Goal: Task Accomplishment & Management: Use online tool/utility

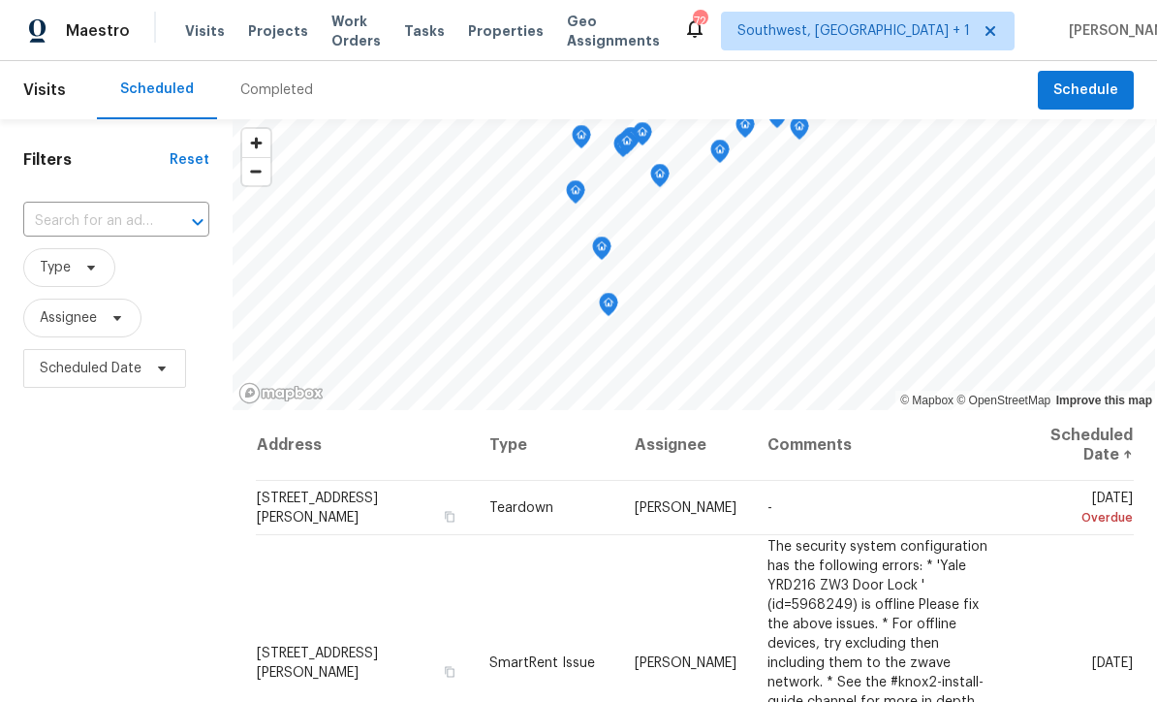
click at [345, 27] on span "Work Orders" at bounding box center [355, 31] width 49 height 39
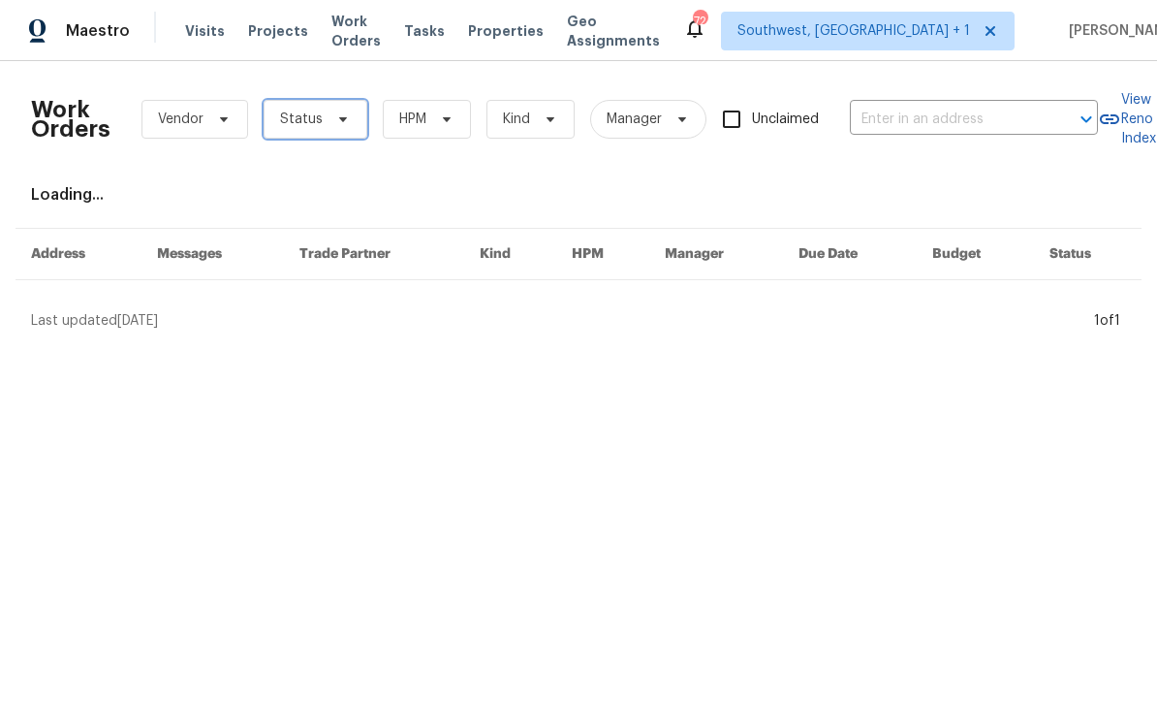
click at [292, 126] on span "Status" at bounding box center [301, 119] width 43 height 19
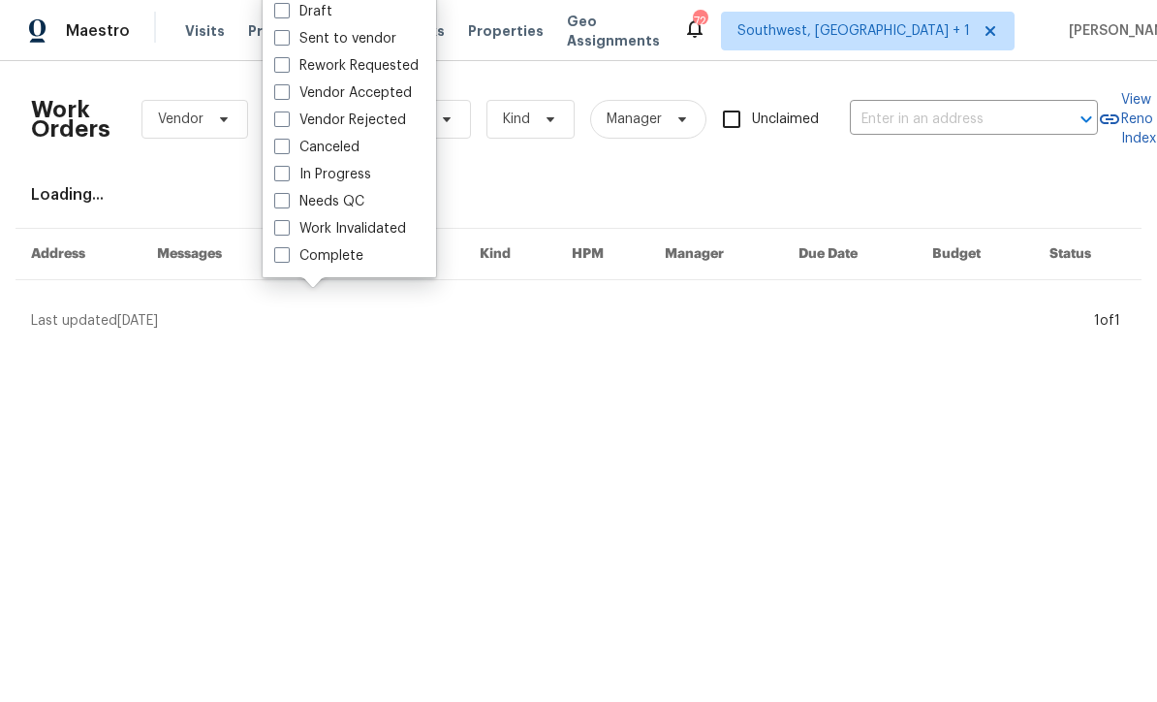
click at [274, 208] on label "Needs QC" at bounding box center [319, 201] width 90 height 19
click at [274, 204] on input "Needs QC" at bounding box center [280, 198] width 13 height 13
checkbox input "true"
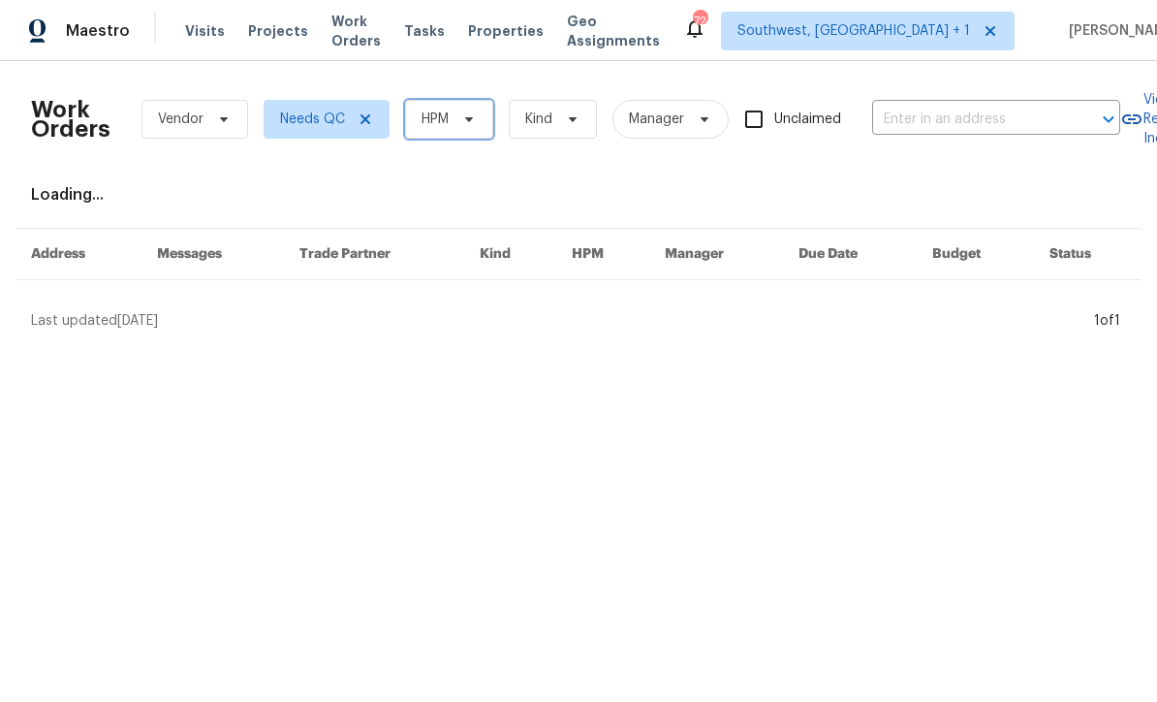
click at [469, 135] on span "HPM" at bounding box center [449, 119] width 88 height 39
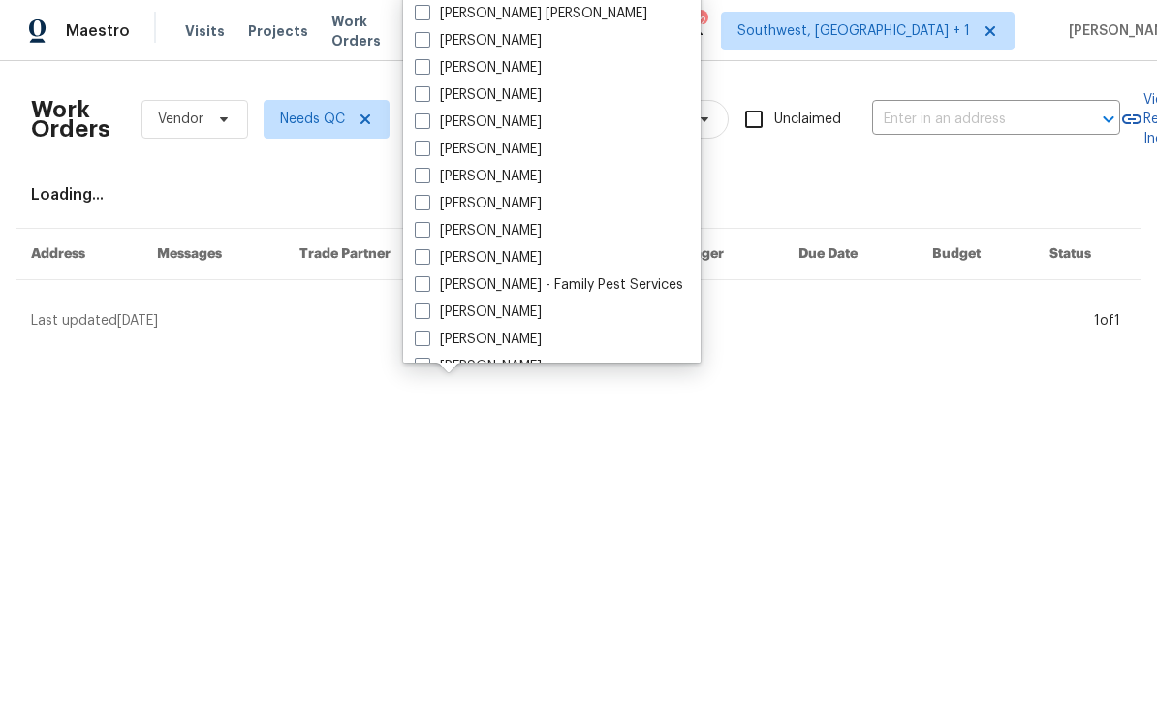
scroll to position [187, 0]
click at [417, 204] on span at bounding box center [423, 204] width 16 height 16
click at [417, 204] on input "[PERSON_NAME]" at bounding box center [421, 201] width 13 height 13
checkbox input "true"
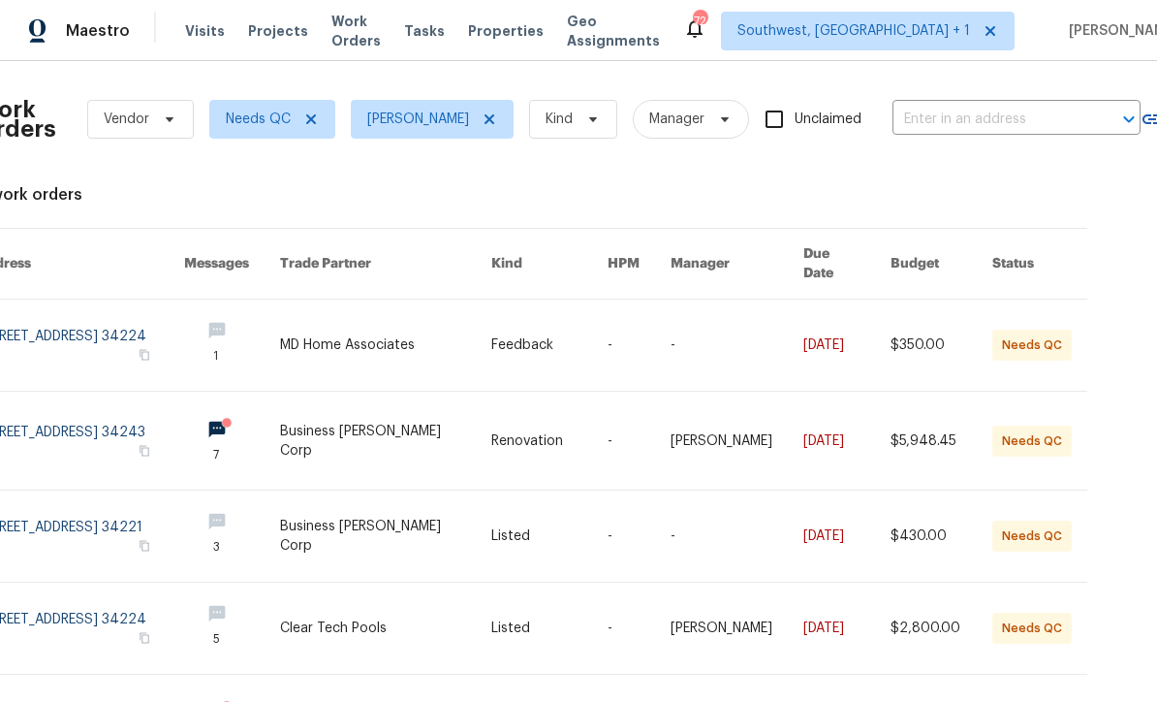
scroll to position [0, 64]
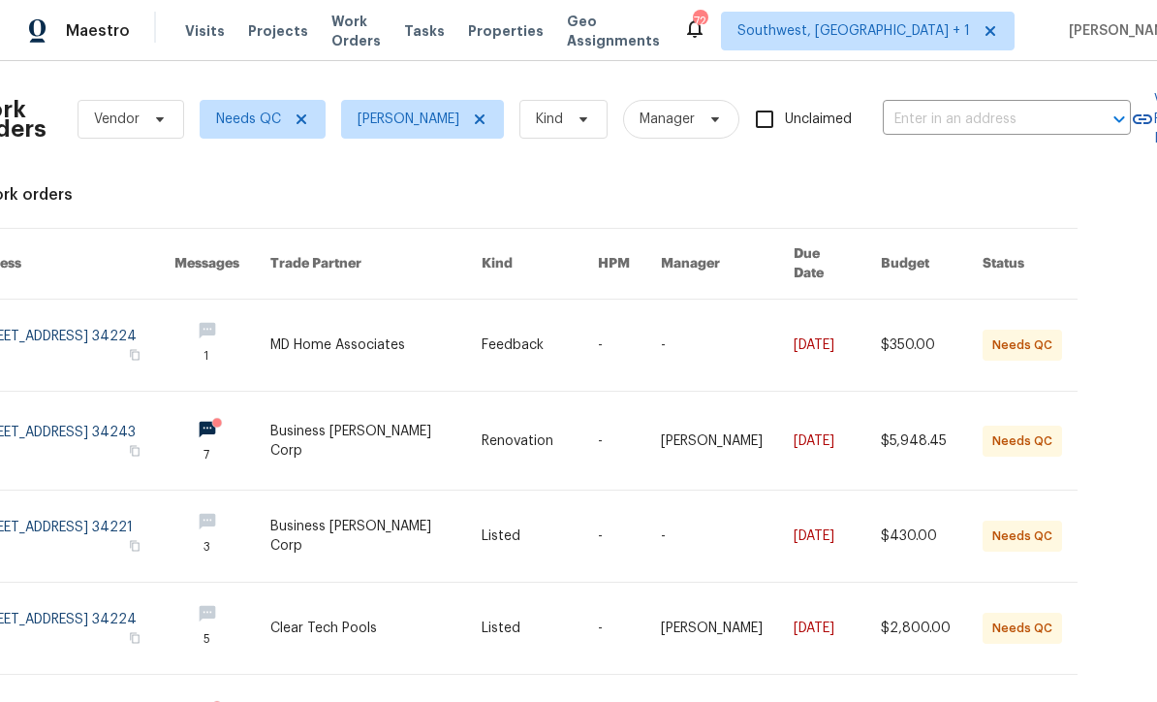
click at [557, 335] on link at bounding box center [540, 344] width 116 height 91
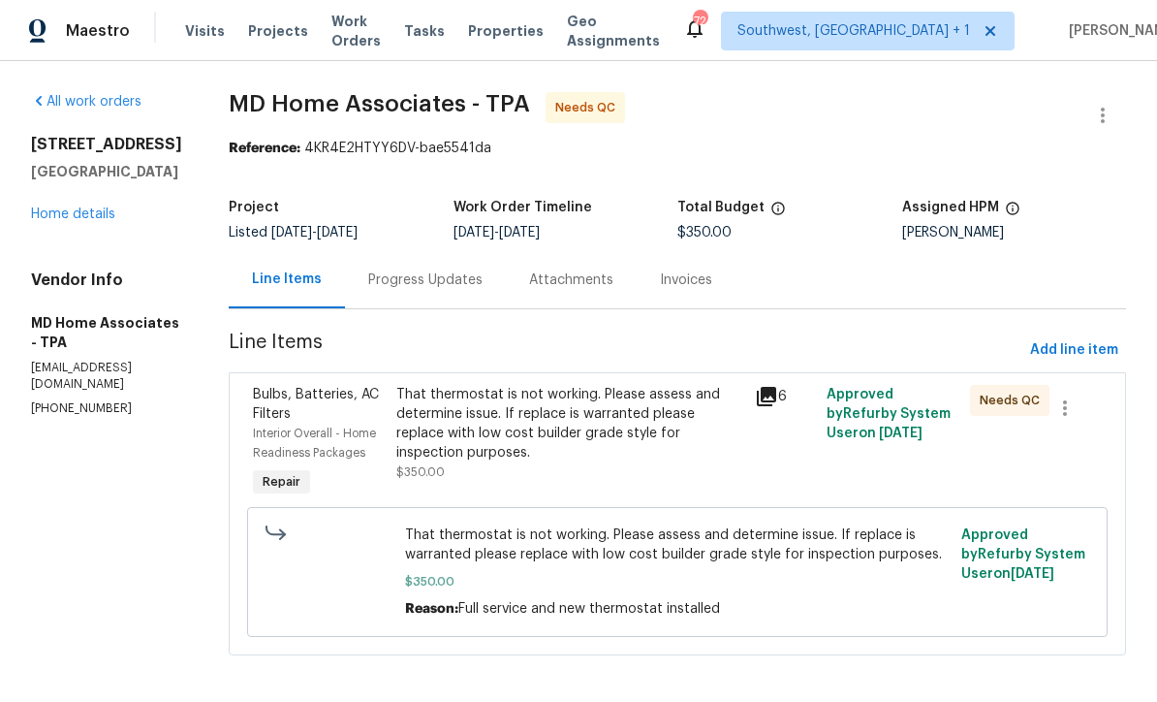
click at [645, 441] on div "That thermostat is not working. Please assess and determine issue. If replace i…" at bounding box center [569, 424] width 347 height 78
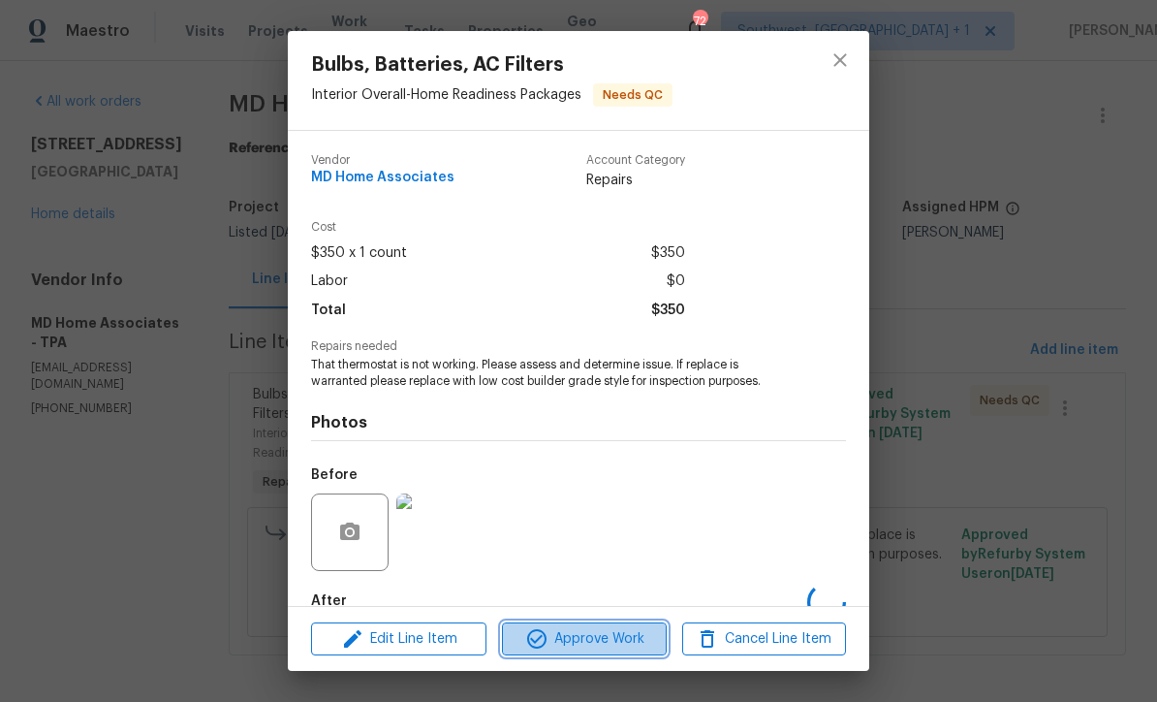
click at [634, 652] on button "Approve Work" at bounding box center [584, 639] width 164 height 34
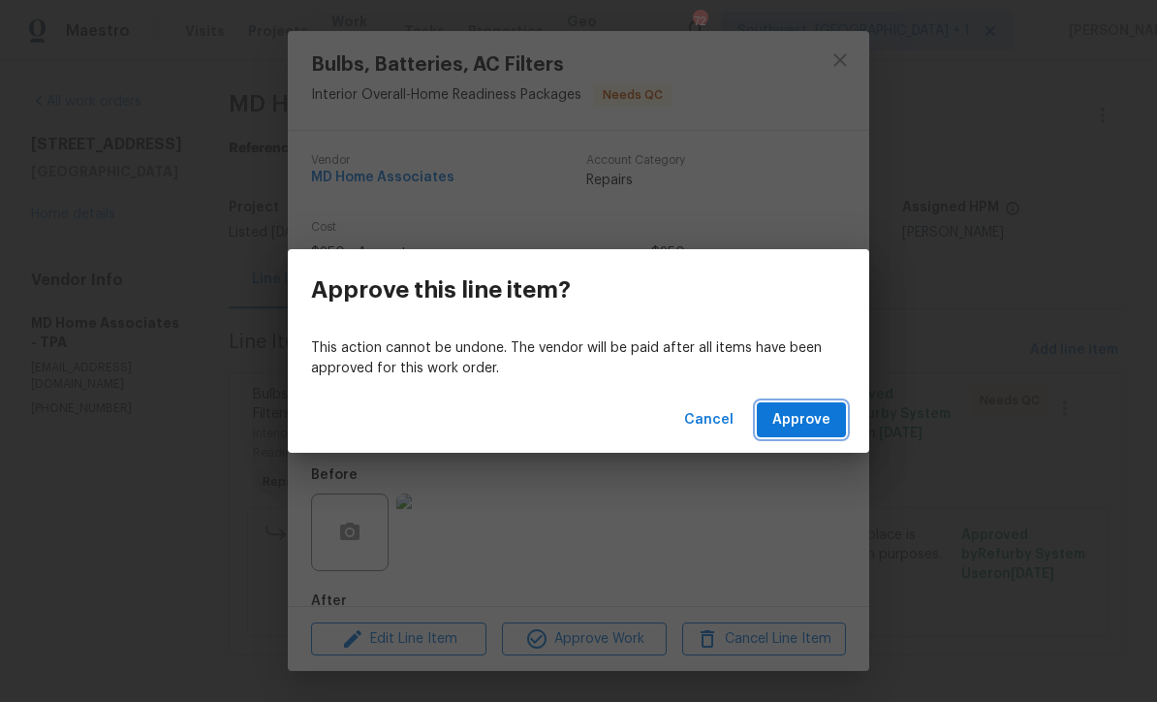
click at [817, 416] on span "Approve" at bounding box center [801, 420] width 58 height 24
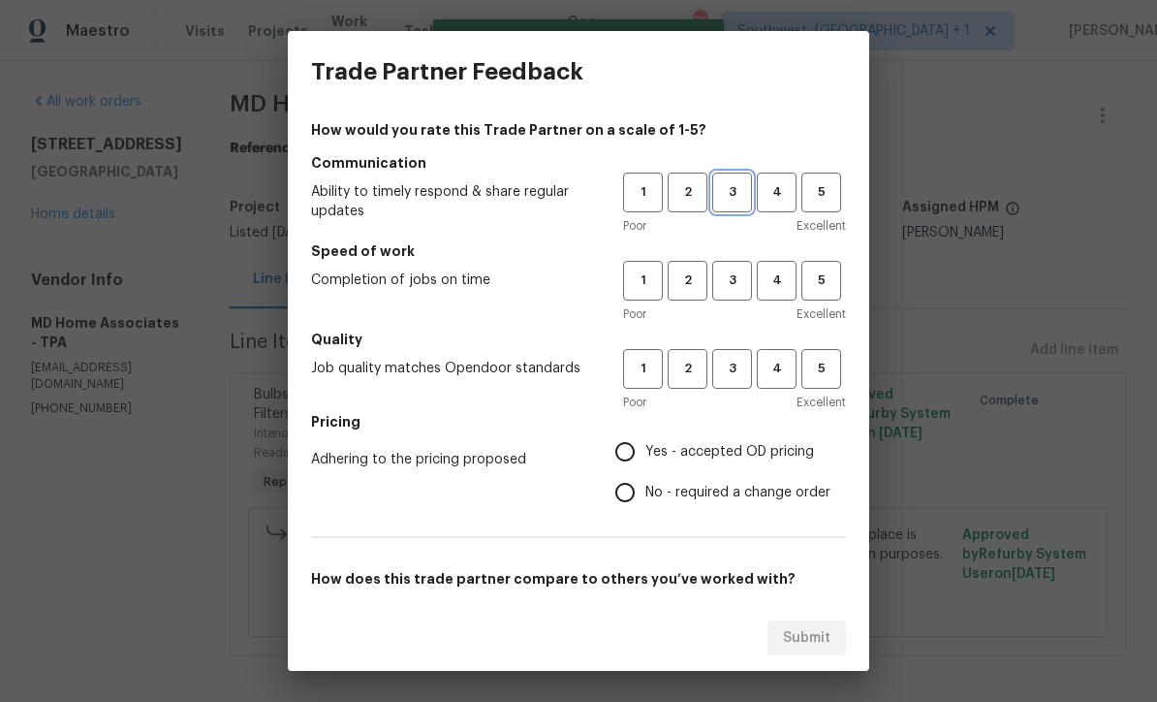
click at [733, 195] on span "3" at bounding box center [732, 192] width 36 height 22
click at [733, 273] on span "3" at bounding box center [732, 280] width 36 height 22
click at [735, 373] on span "3" at bounding box center [732, 369] width 36 height 22
click at [640, 446] on input "Yes - accepted OD pricing" at bounding box center [625, 451] width 41 height 41
radio input "true"
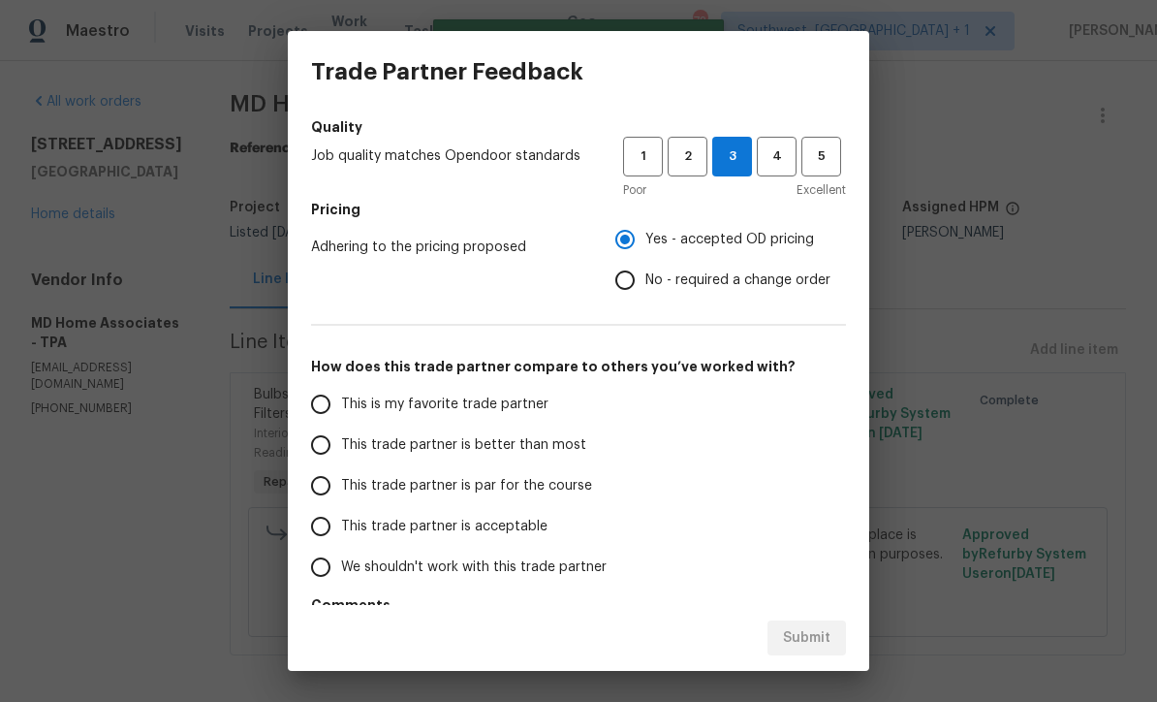
scroll to position [208, 0]
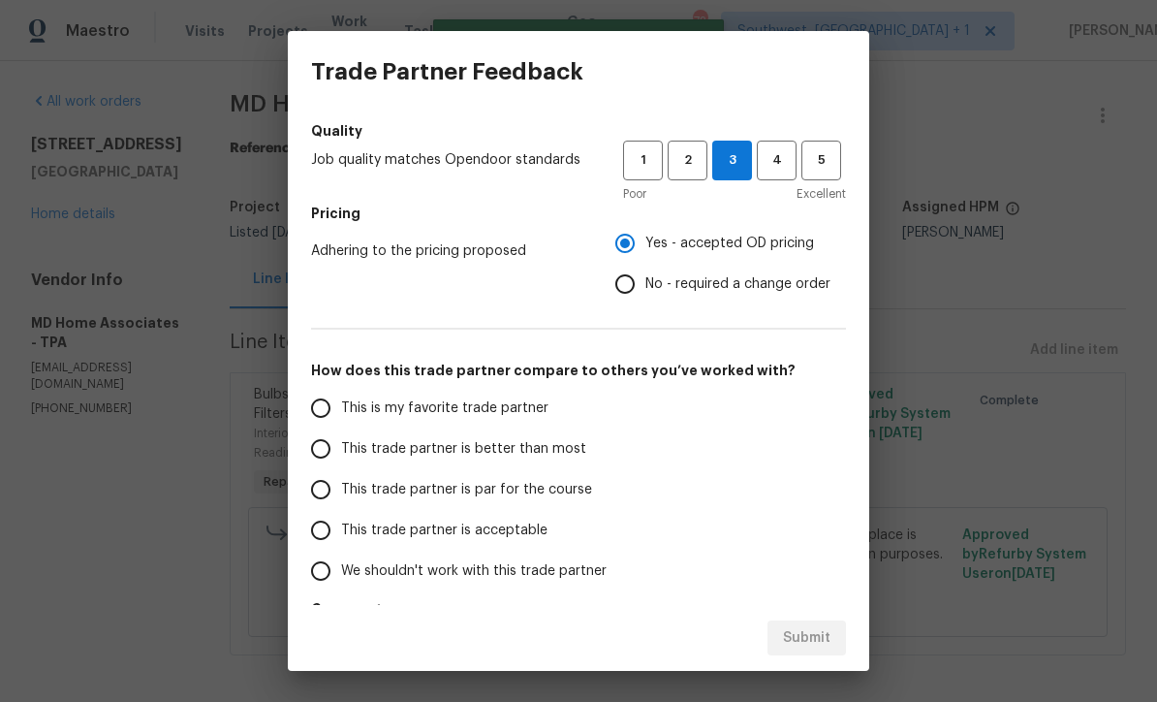
click at [313, 485] on input "This trade partner is par for the course" at bounding box center [320, 489] width 41 height 41
click at [825, 643] on span "Submit" at bounding box center [806, 638] width 47 height 24
radio input "true"
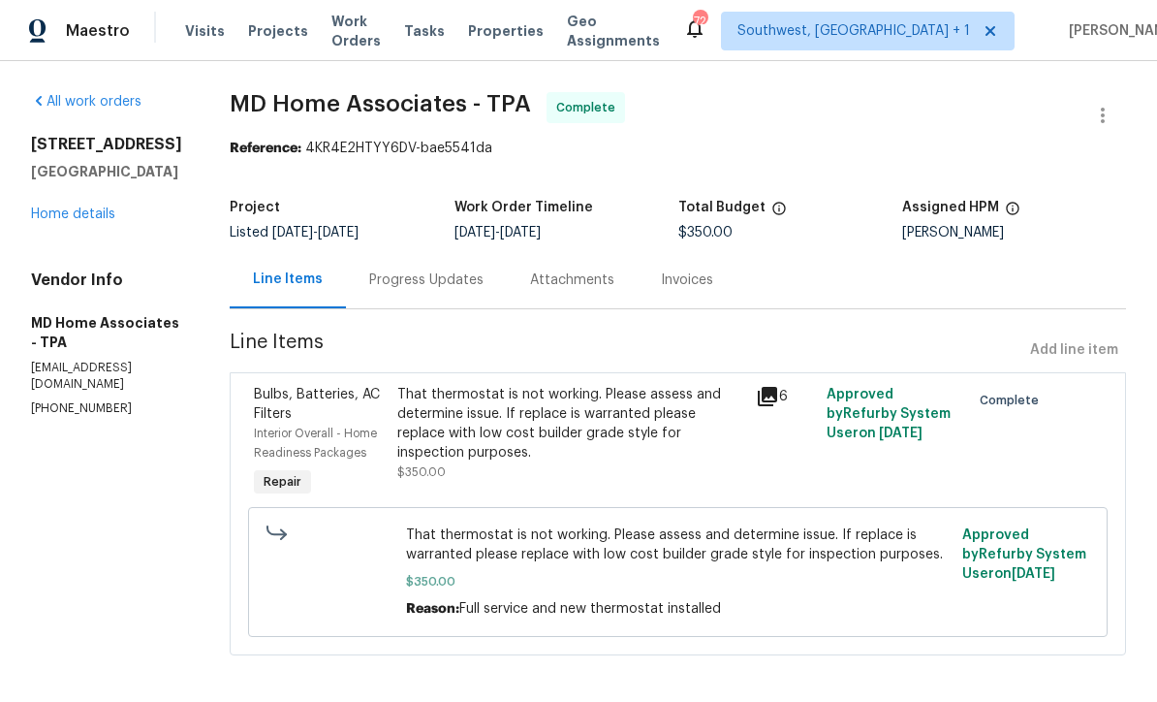
click at [362, 38] on span "Work Orders" at bounding box center [355, 31] width 49 height 39
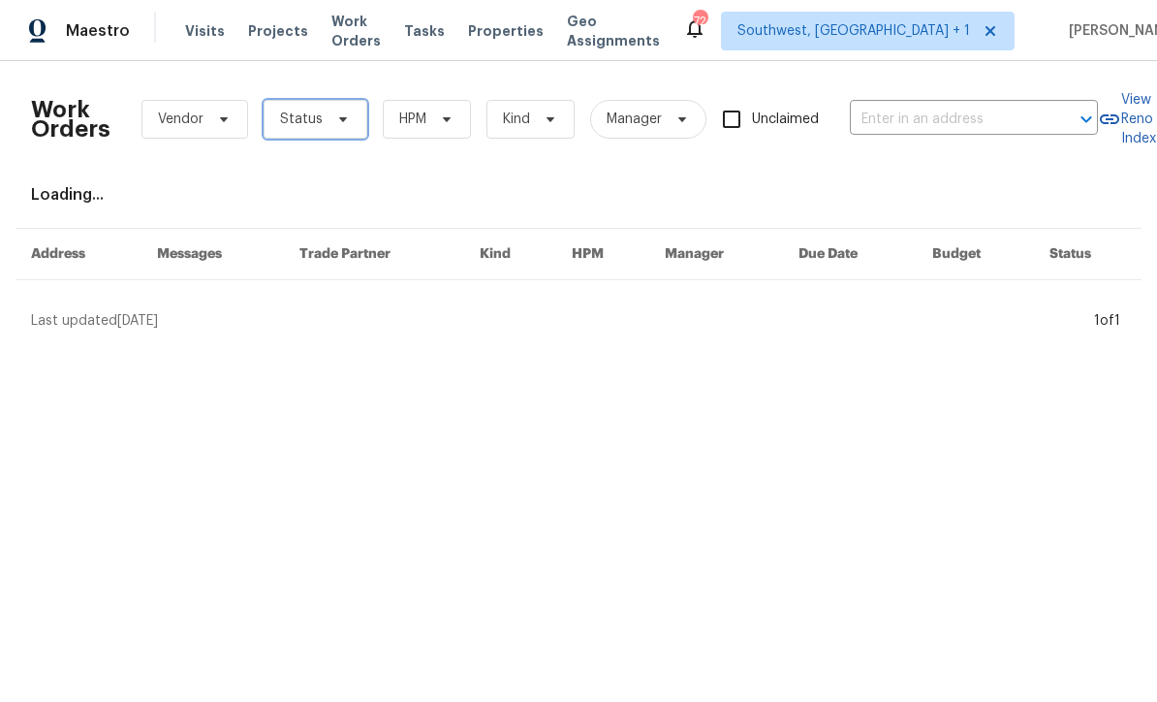
click at [319, 132] on span "Status" at bounding box center [316, 119] width 104 height 39
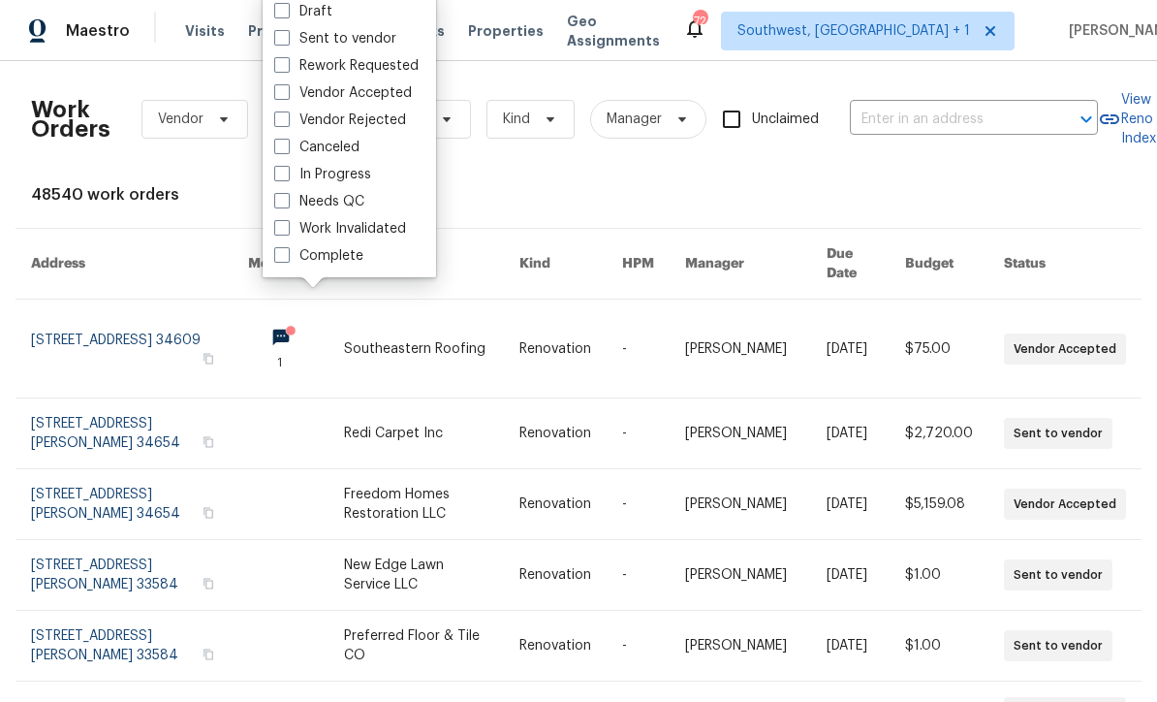
click at [295, 205] on label "Needs QC" at bounding box center [319, 201] width 90 height 19
click at [287, 204] on input "Needs QC" at bounding box center [280, 198] width 13 height 13
checkbox input "true"
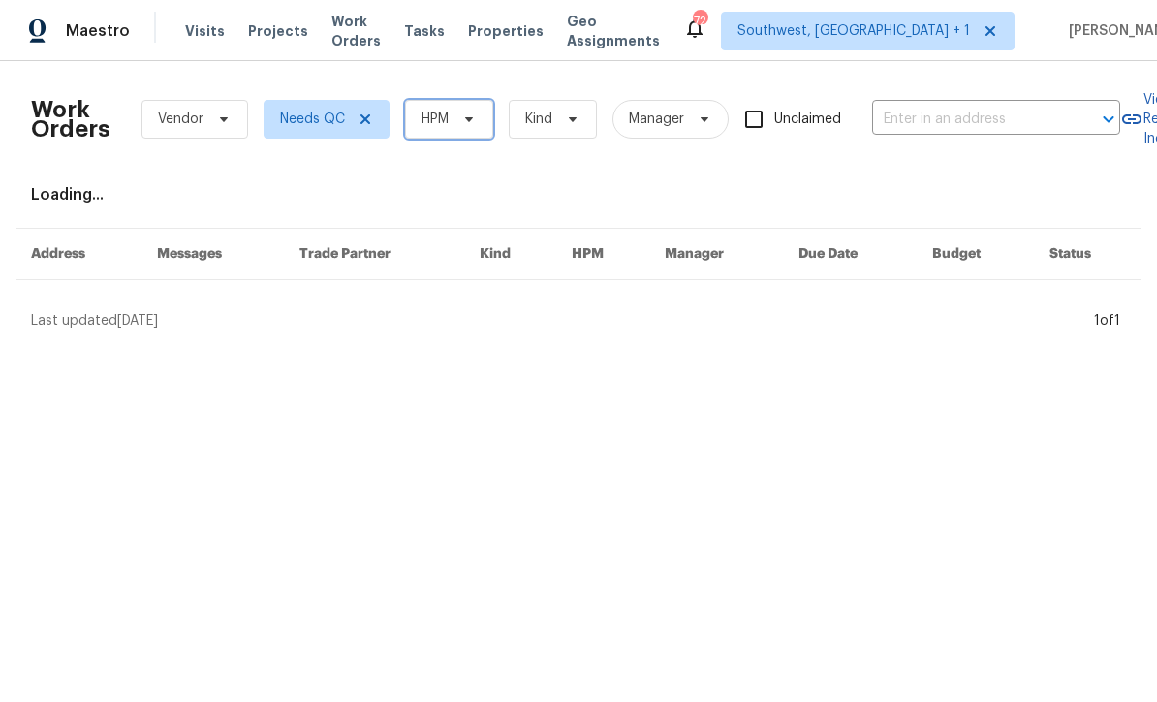
click at [458, 123] on span at bounding box center [465, 119] width 21 height 16
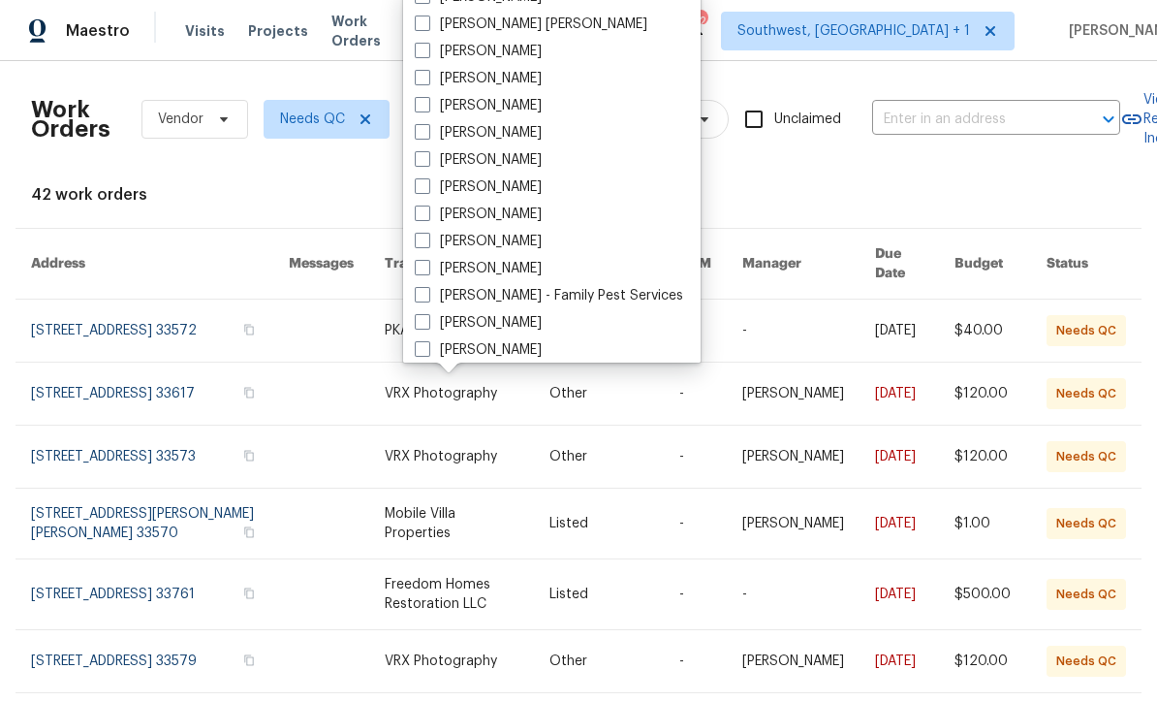
scroll to position [173, 0]
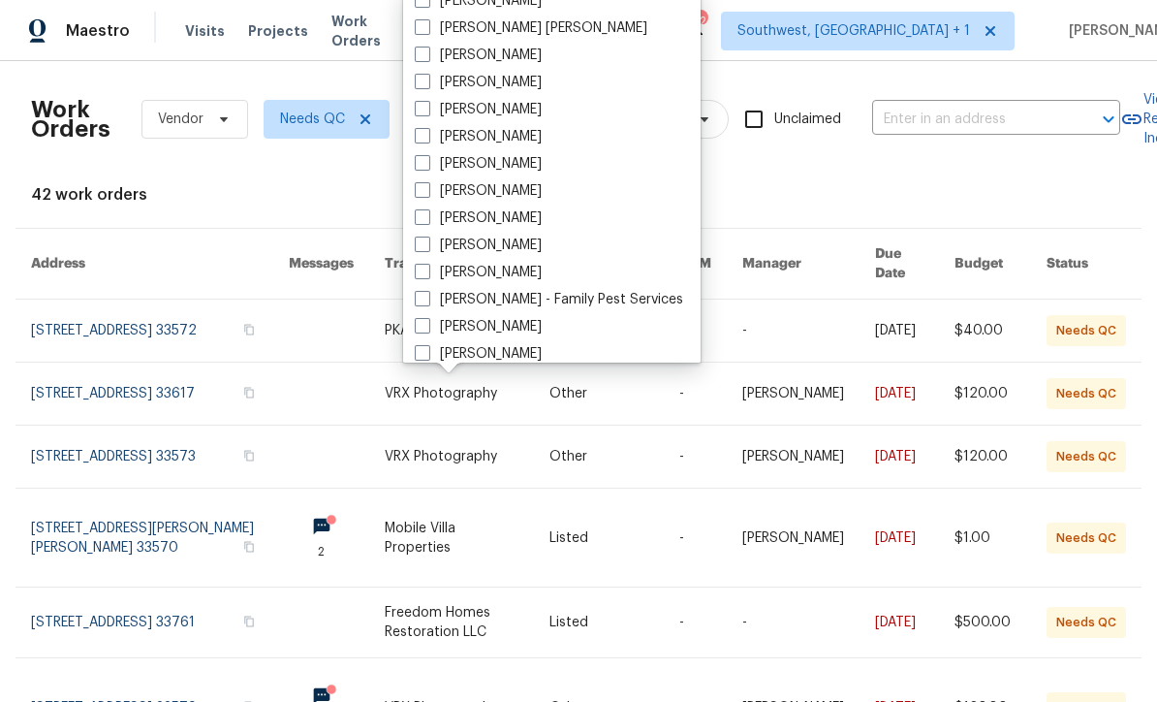
click at [422, 217] on span at bounding box center [423, 217] width 16 height 16
click at [422, 217] on input "[PERSON_NAME]" at bounding box center [421, 214] width 13 height 13
checkbox input "true"
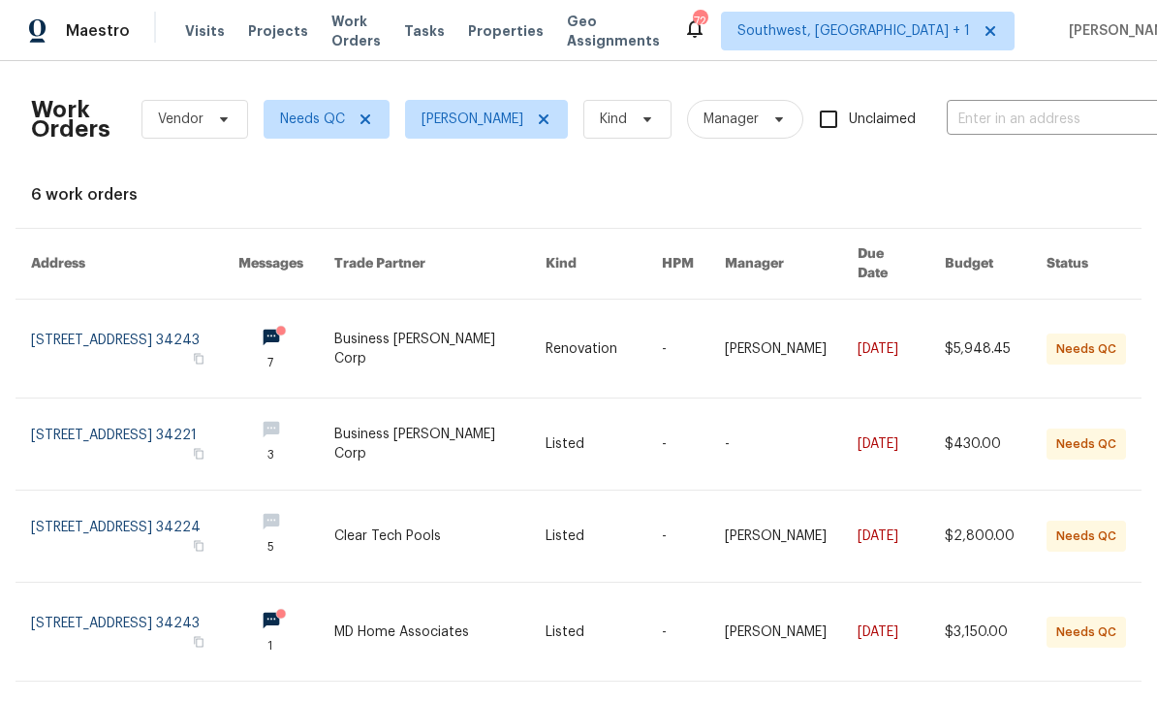
click at [595, 336] on link at bounding box center [604, 348] width 116 height 98
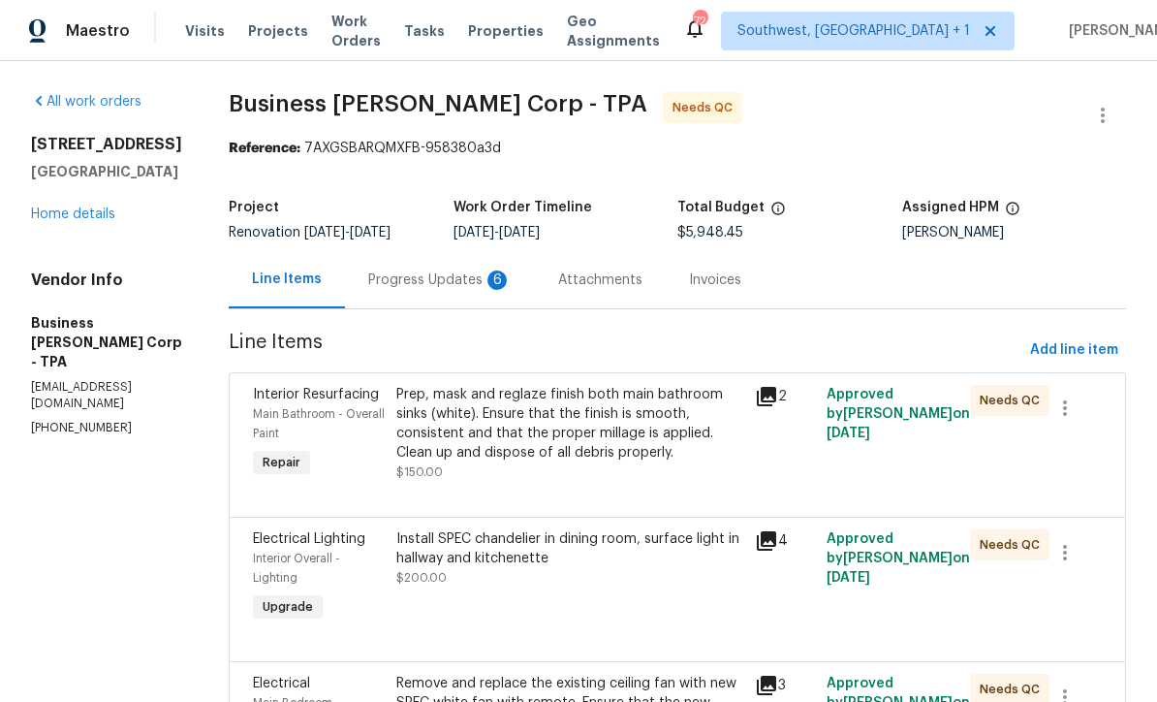
click at [471, 293] on div "Progress Updates 6" at bounding box center [440, 279] width 190 height 57
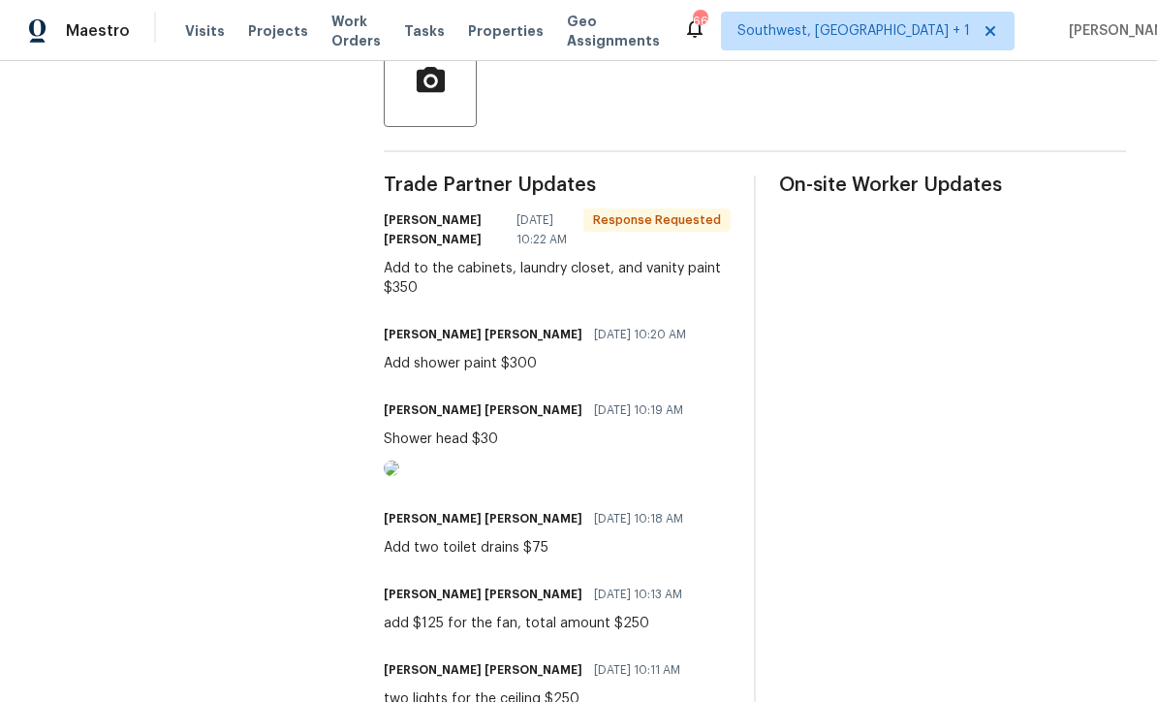
scroll to position [480, 0]
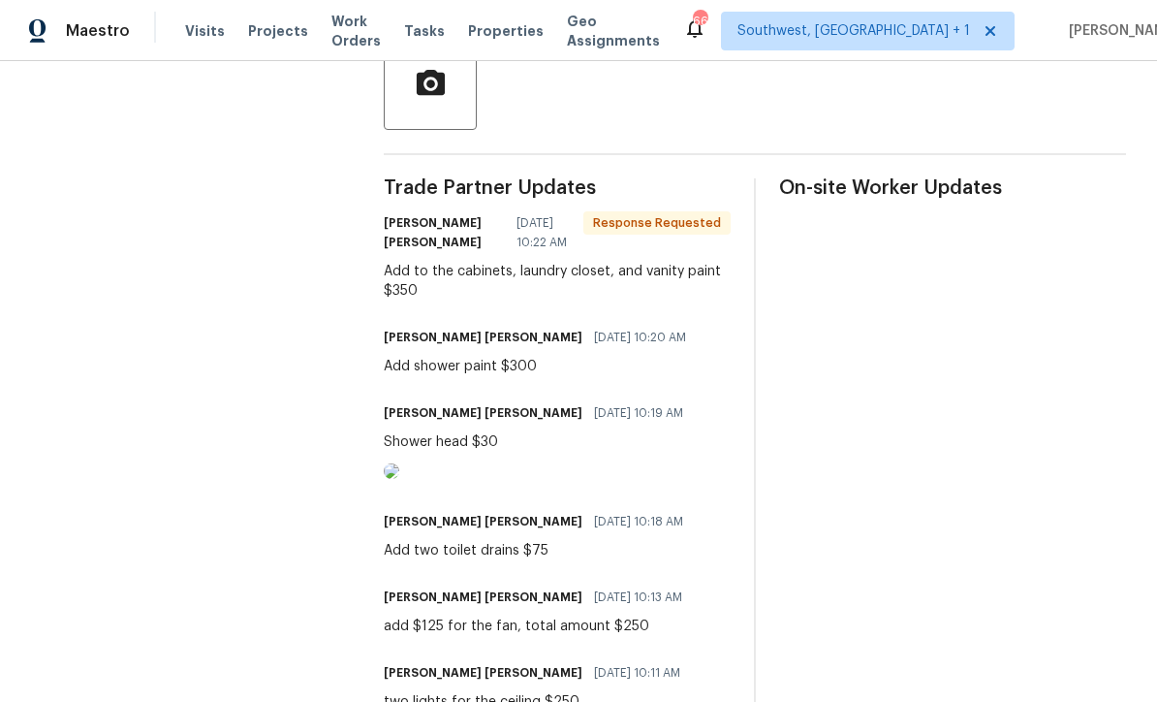
click at [253, 39] on span "Projects" at bounding box center [278, 30] width 60 height 19
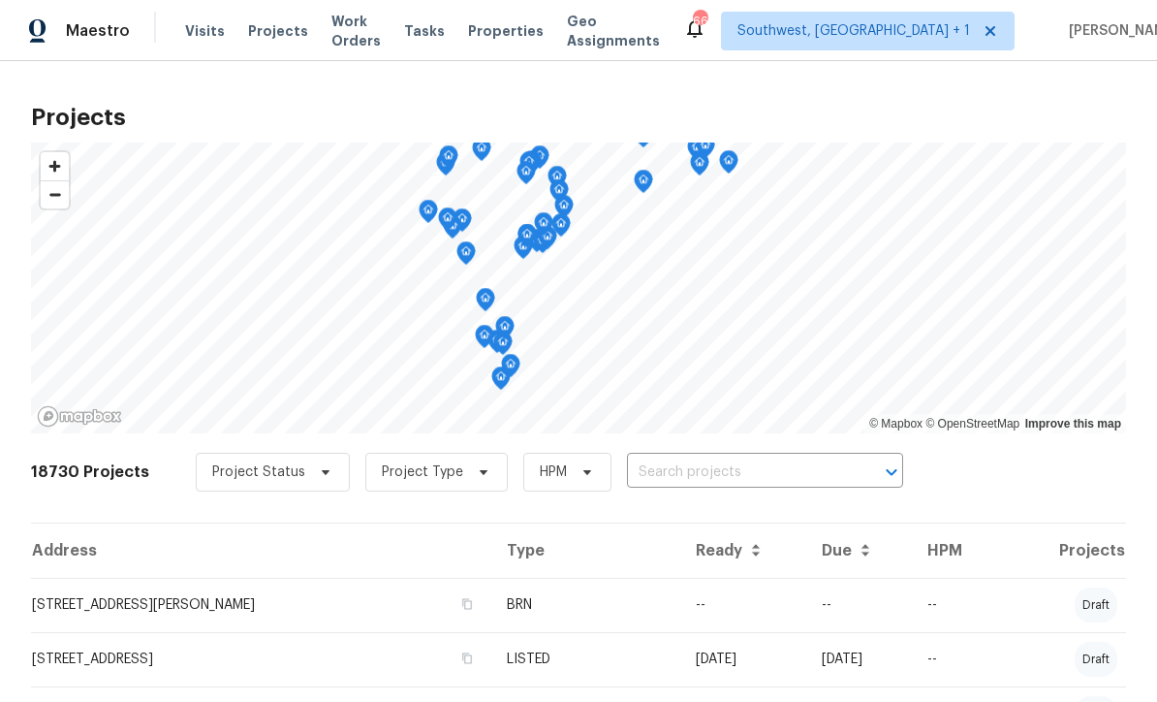
click at [698, 469] on input "text" at bounding box center [738, 472] width 222 height 30
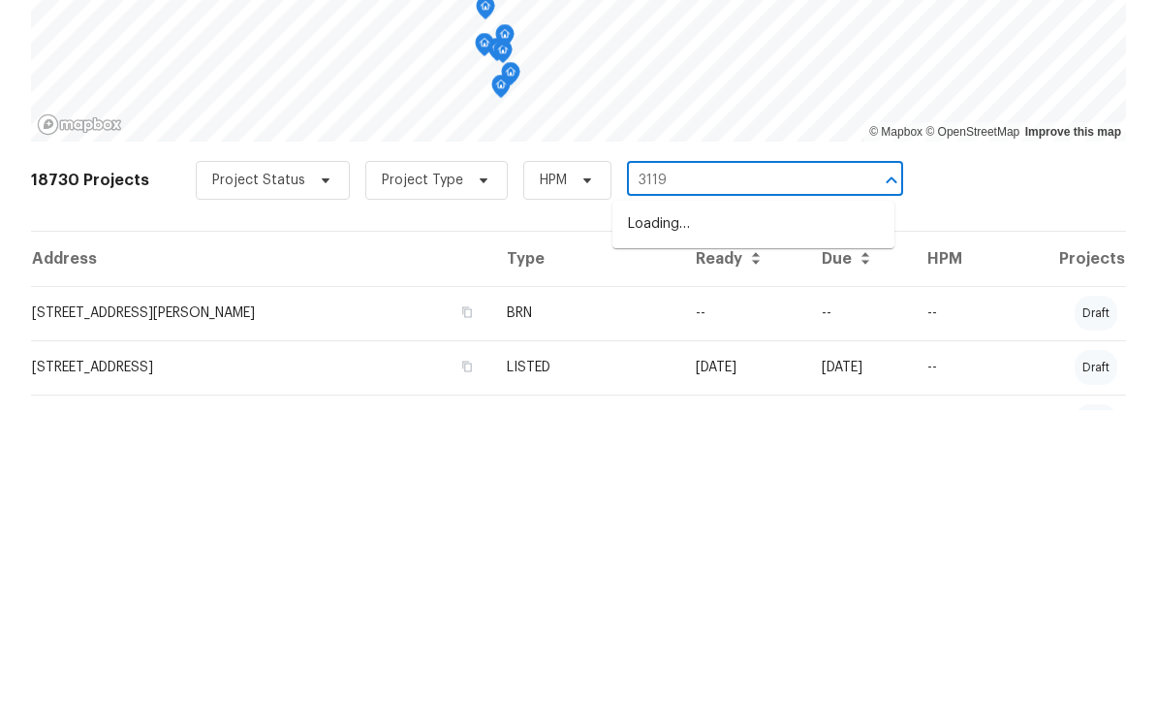
type input "3119 7"
click at [753, 500] on li "3119 78th Ave E, Sarasota, FL 34243" at bounding box center [753, 516] width 282 height 32
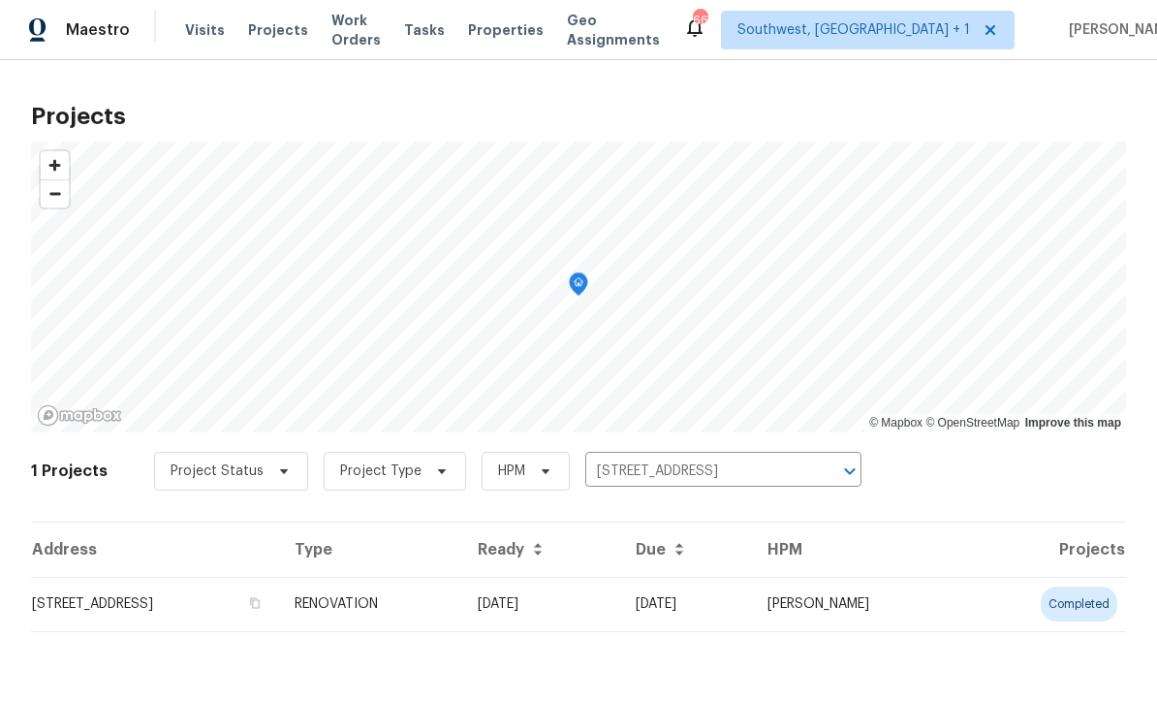
click at [700, 594] on td "08/09/25" at bounding box center [686, 605] width 132 height 54
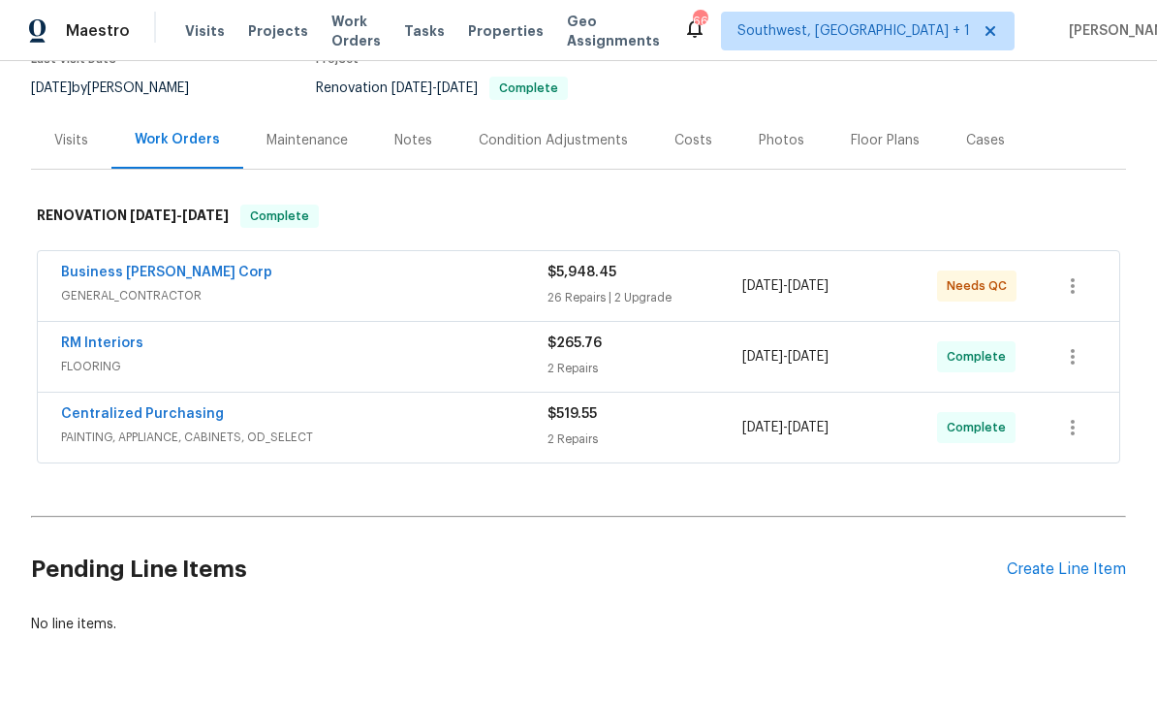
scroll to position [181, 0]
click at [79, 277] on link "Business [PERSON_NAME] Corp" at bounding box center [166, 273] width 211 height 14
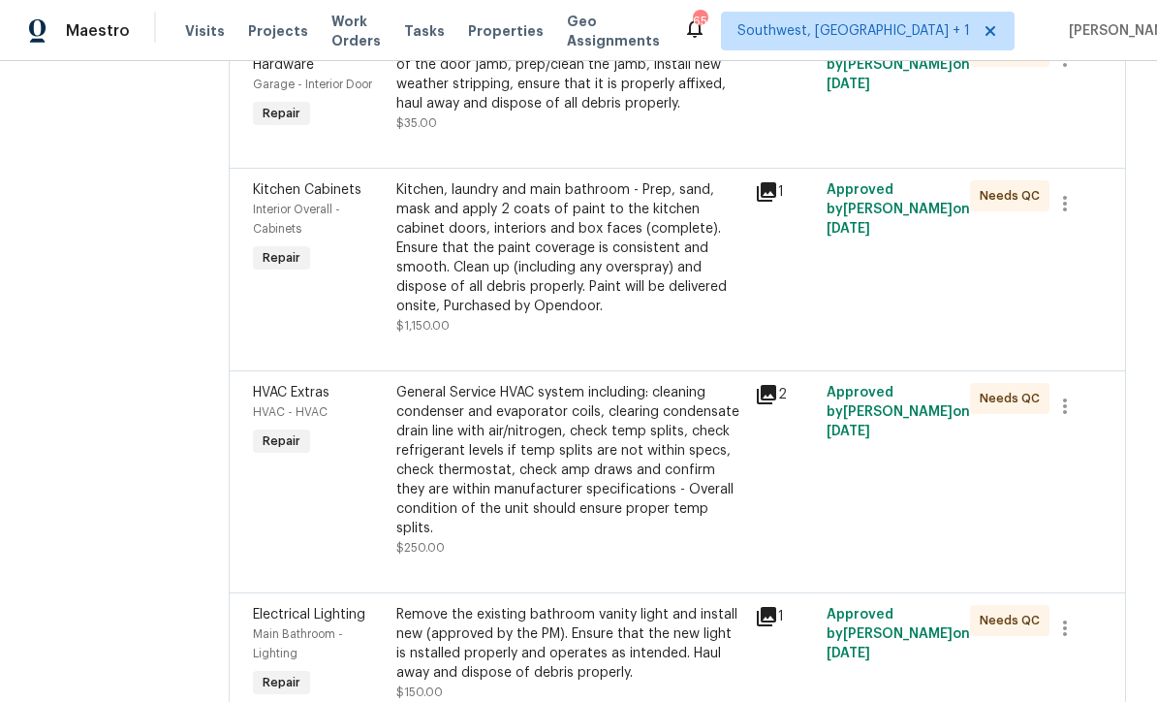
scroll to position [942, 0]
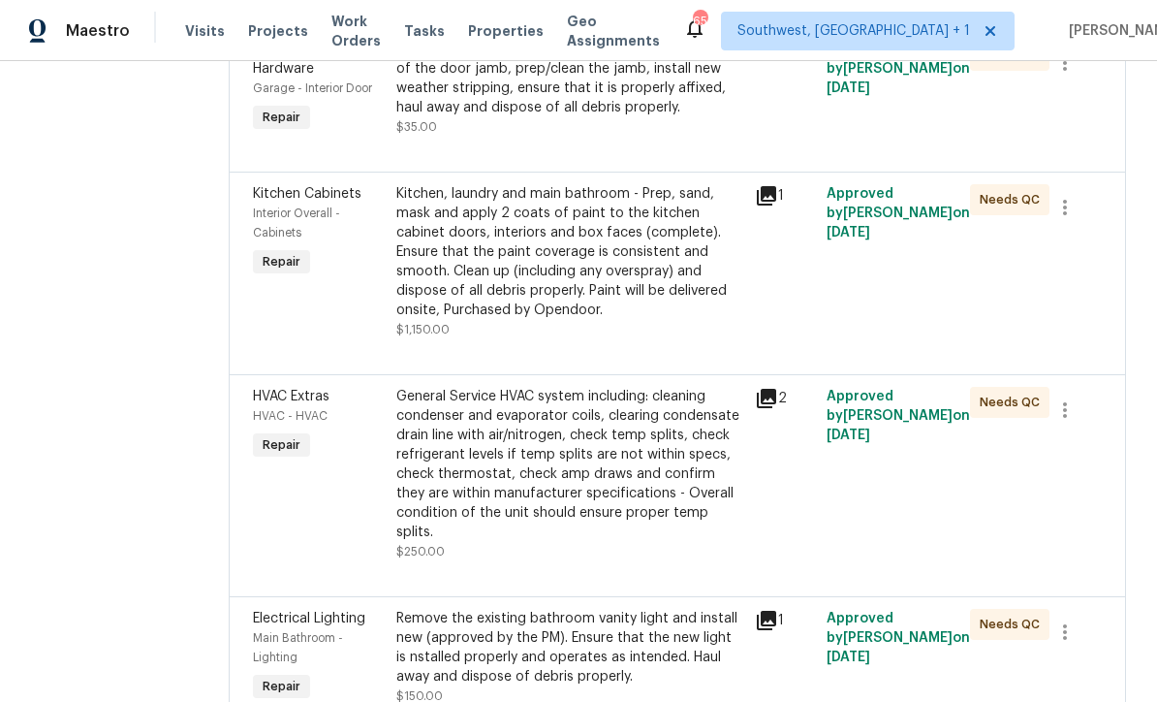
click at [599, 294] on div "Kitchen, laundry and main bathroom - Prep, sand, mask and apply 2 coats of pain…" at bounding box center [569, 252] width 347 height 136
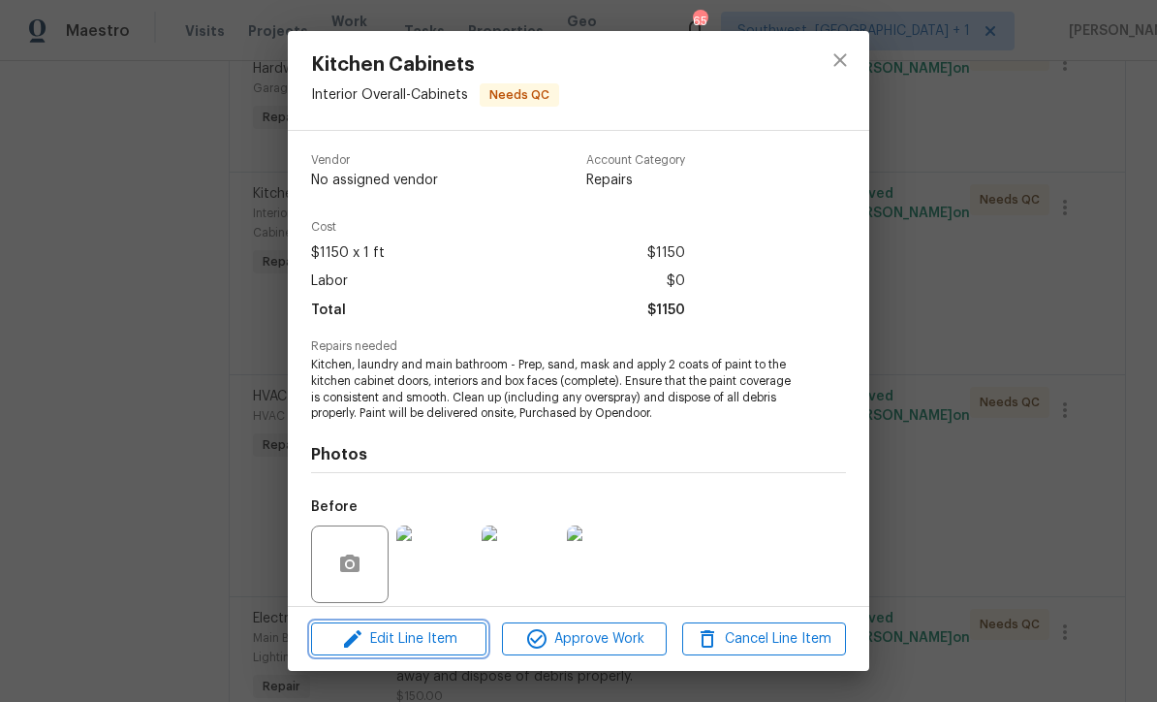
click at [451, 643] on span "Edit Line Item" at bounding box center [399, 639] width 164 height 24
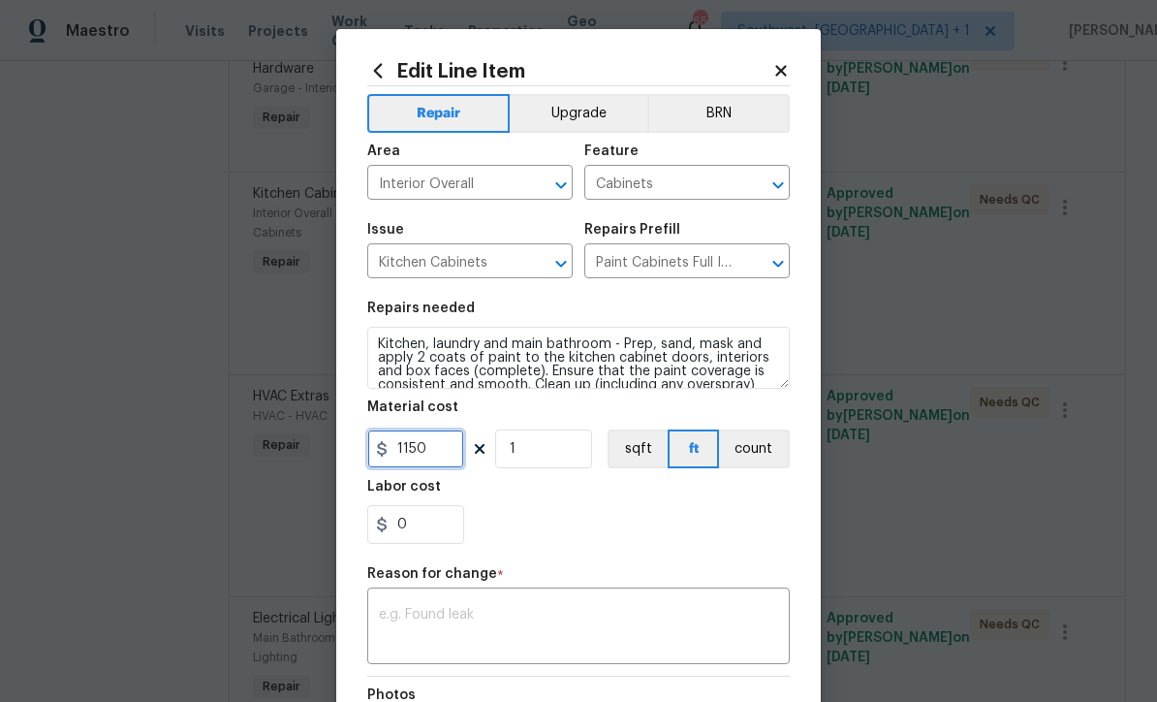
click at [453, 457] on input "1150" at bounding box center [415, 448] width 97 height 39
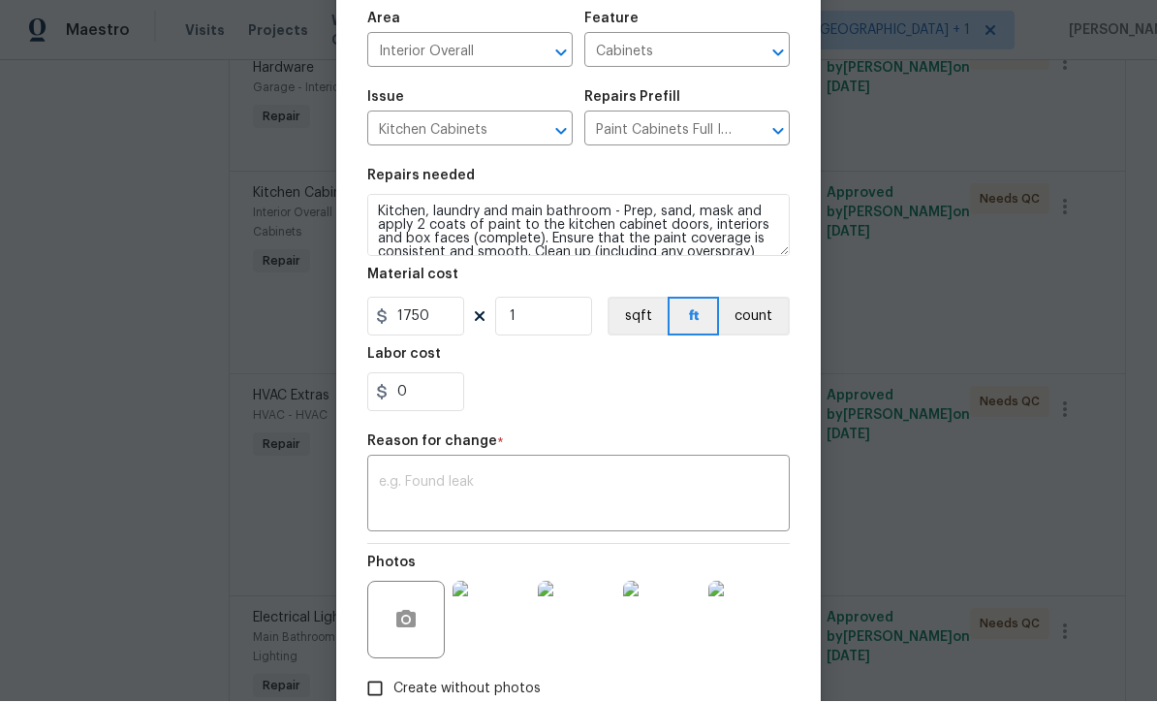
scroll to position [131, 0]
type input "1750"
click at [533, 499] on textarea at bounding box center [578, 497] width 399 height 41
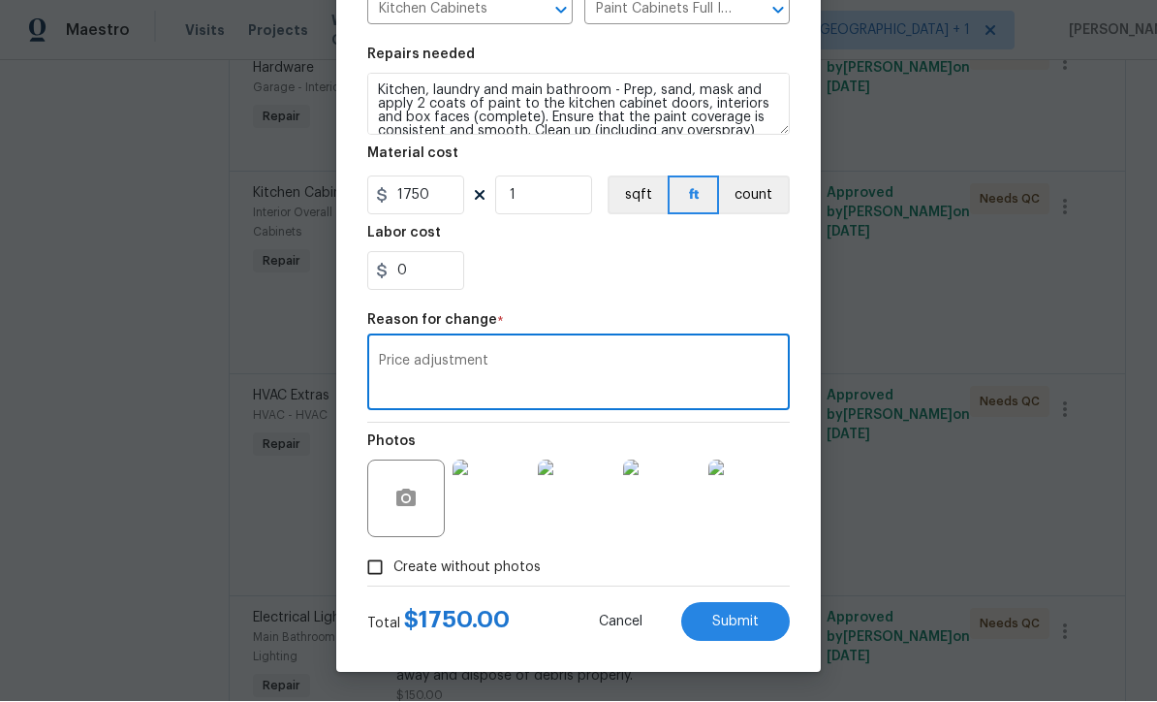
scroll to position [257, 0]
type textarea "Price adjustment"
click at [737, 625] on span "Submit" at bounding box center [735, 622] width 47 height 15
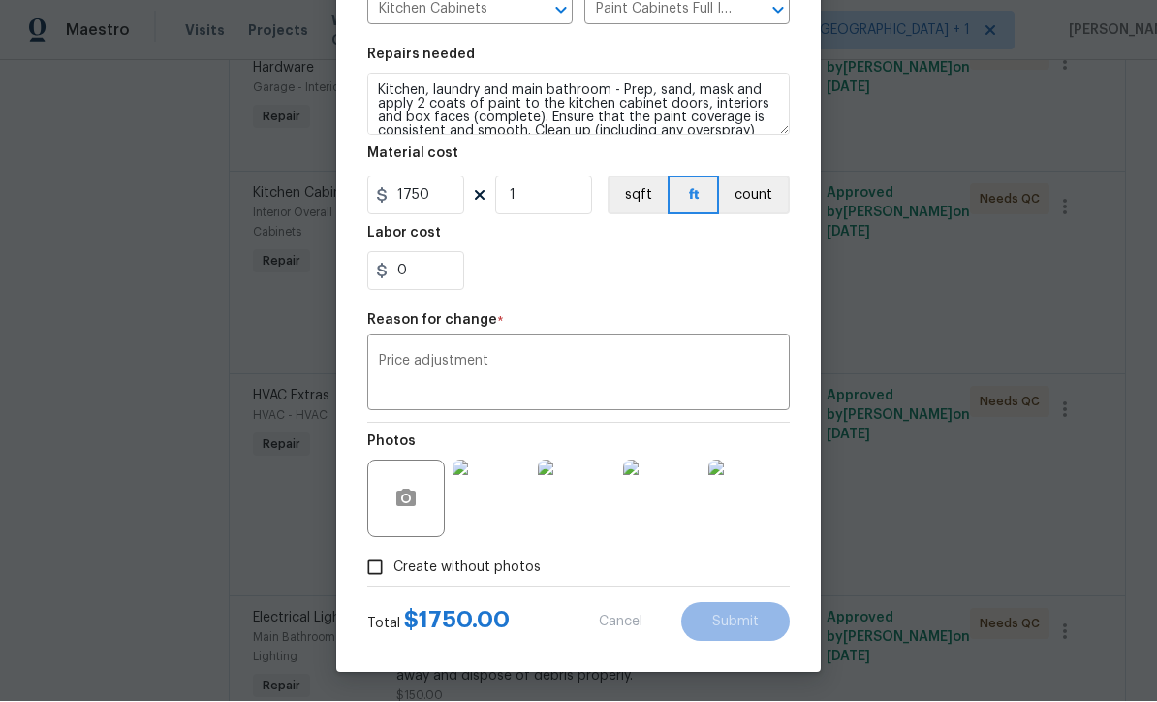
type input "1150"
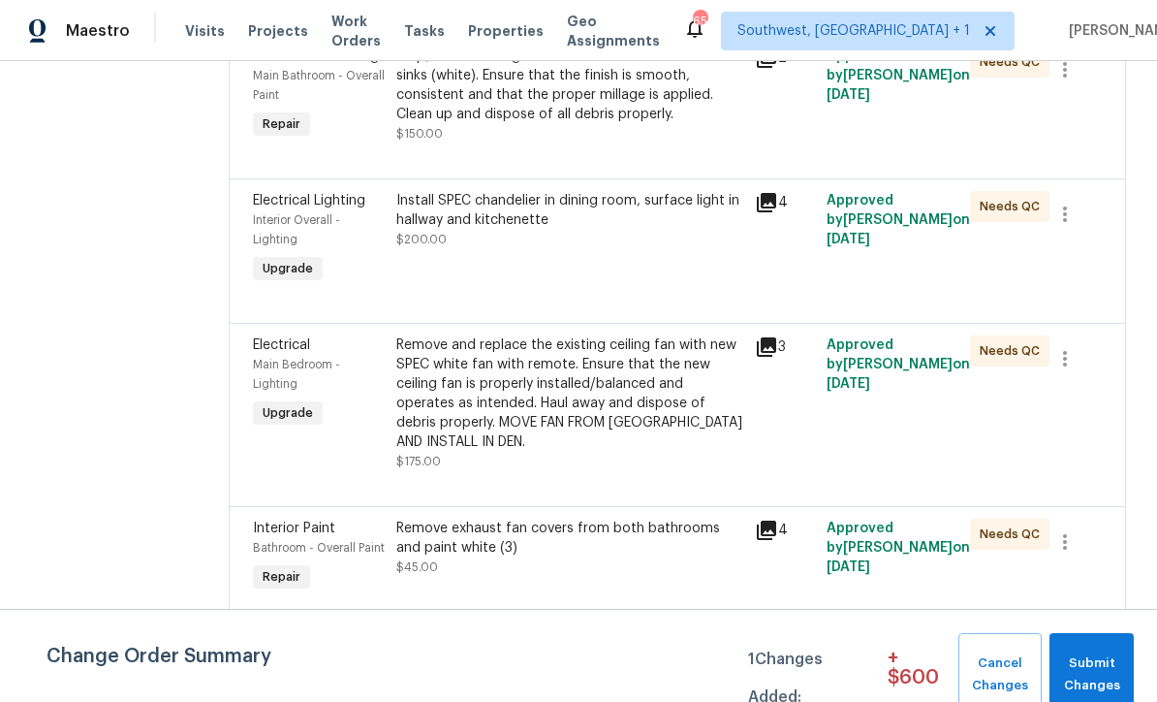
scroll to position [695, 0]
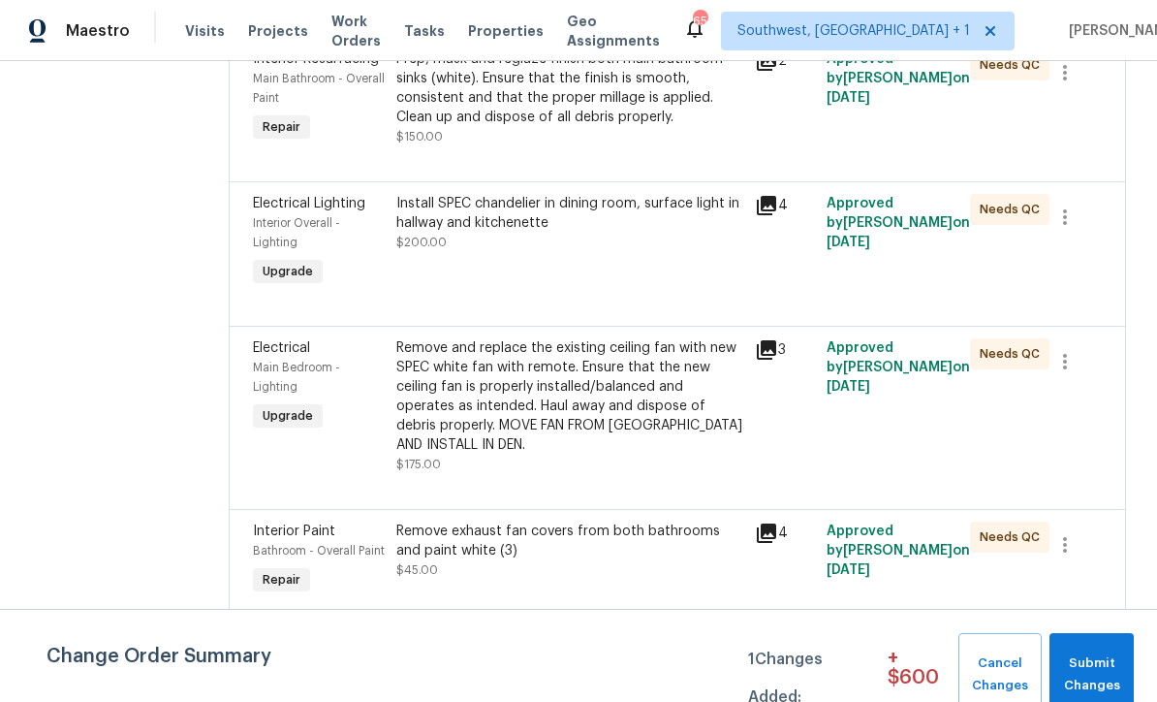
click at [623, 412] on div "Remove and replace the existing ceiling fan with new SPEC white fan with remote…" at bounding box center [569, 396] width 347 height 116
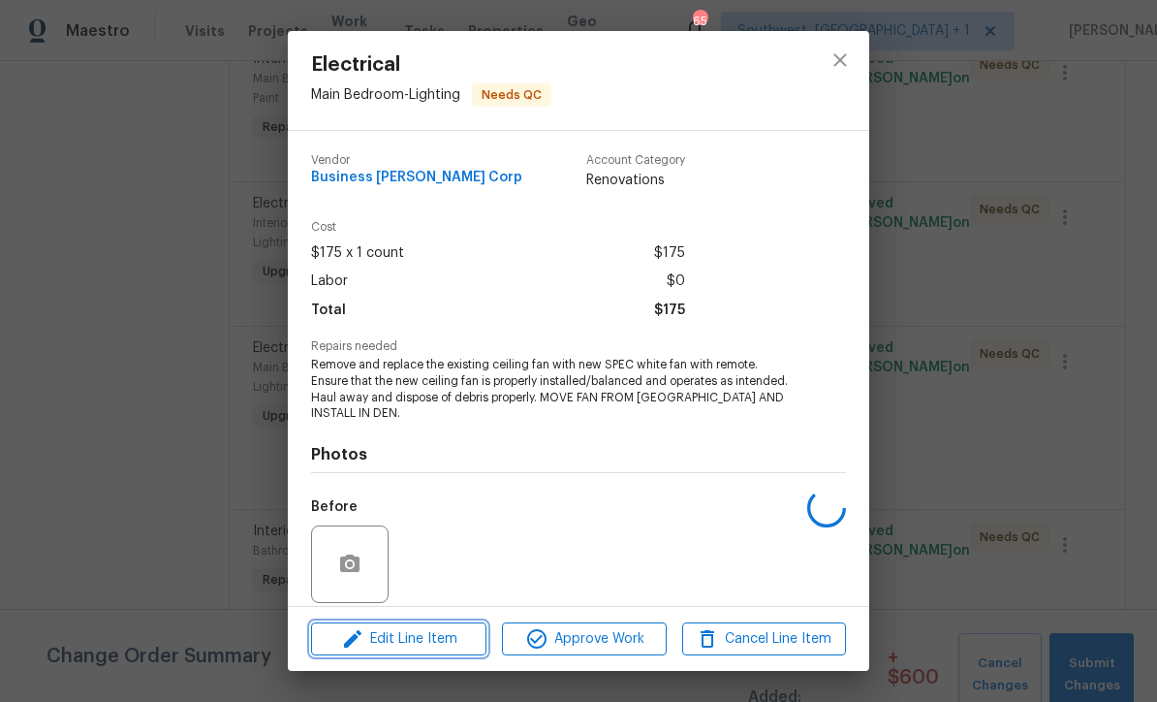
click at [441, 645] on span "Edit Line Item" at bounding box center [399, 639] width 164 height 24
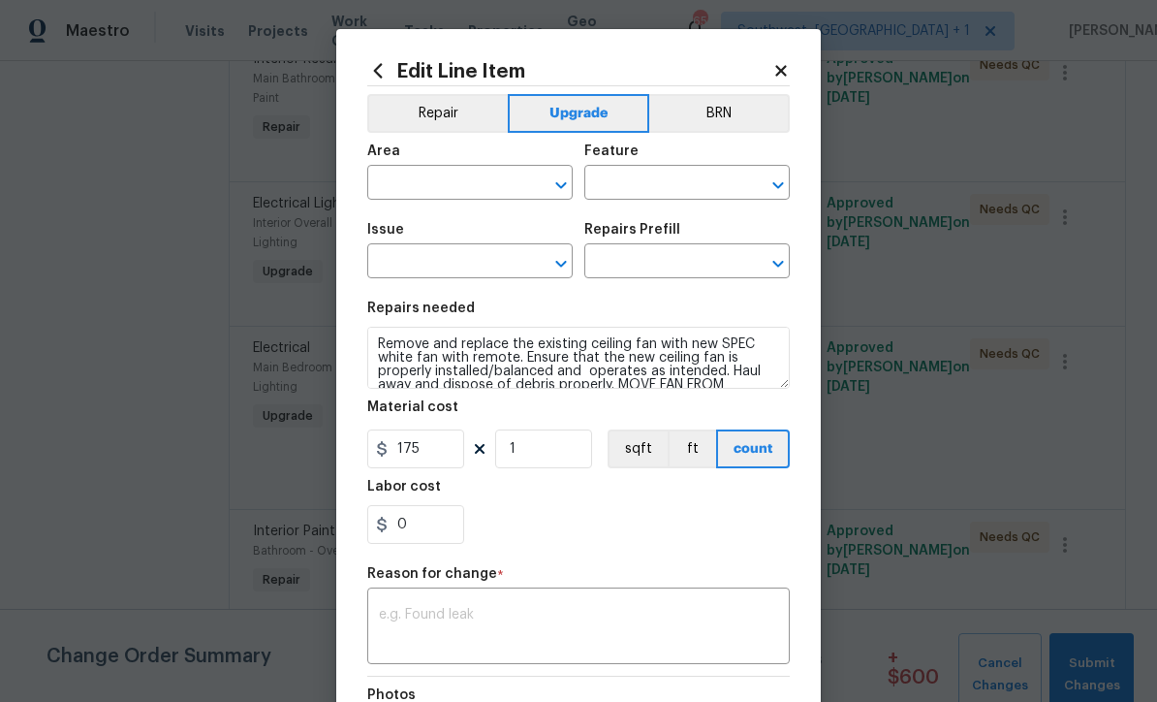
type input "Main Bedroom"
type input "Lighting"
type input "Electrical"
type input "Remove & Replace Interior Ceiling Fan $124.09"
click at [456, 459] on input "175" at bounding box center [415, 448] width 97 height 39
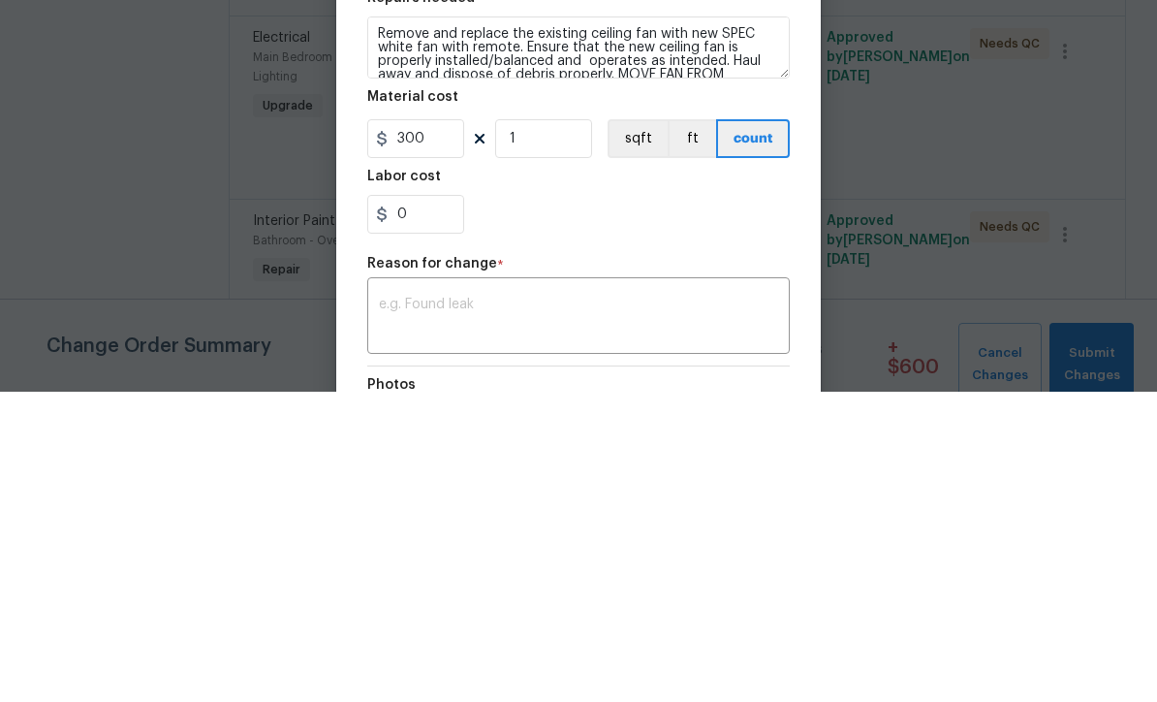
scroll to position [64, 0]
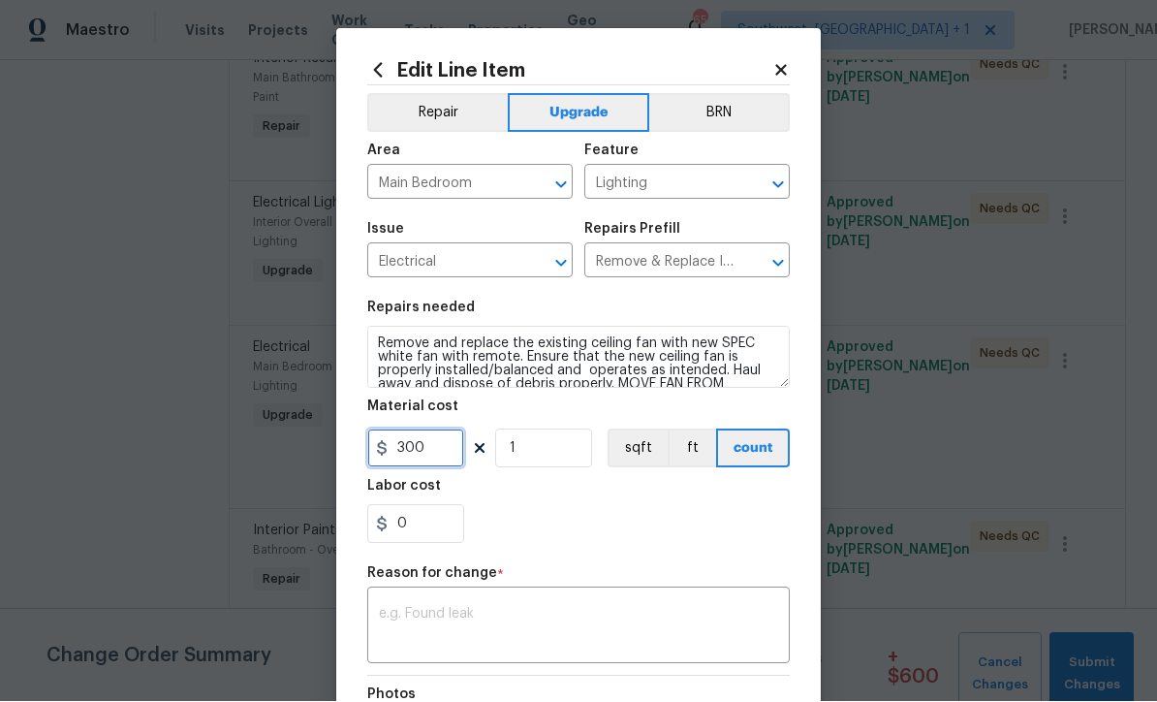
type input "300"
click at [580, 636] on textarea at bounding box center [578, 628] width 399 height 41
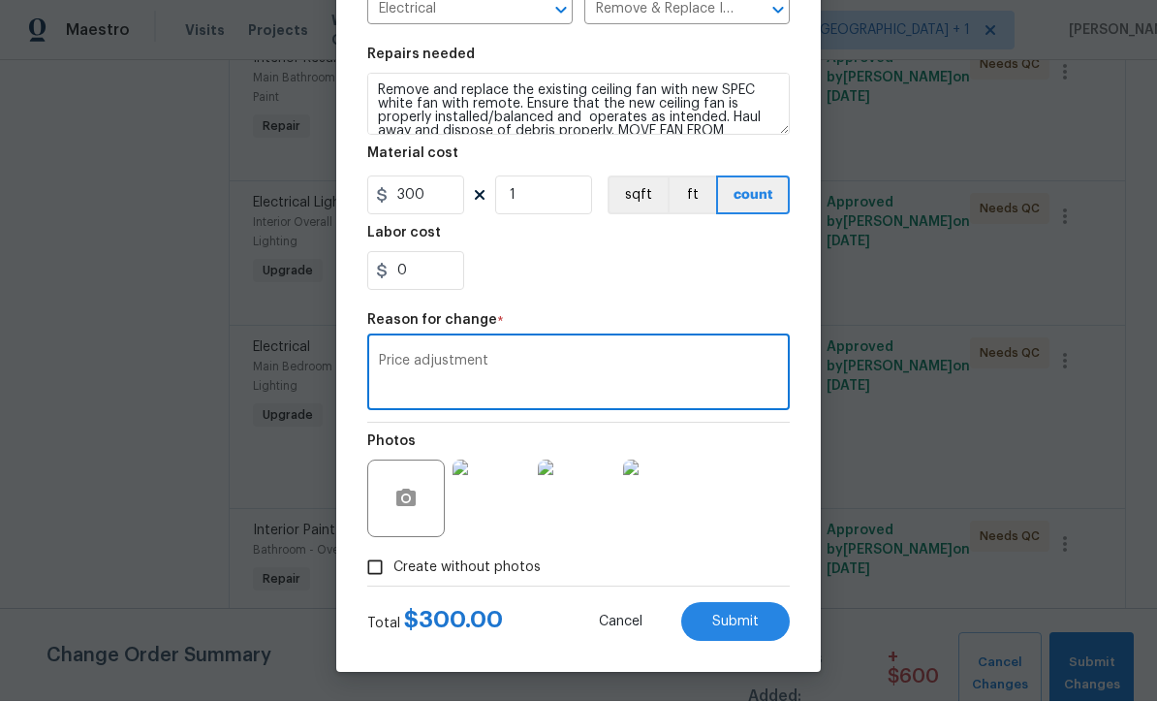
scroll to position [257, 0]
type textarea "Price adjustment"
click at [748, 623] on span "Submit" at bounding box center [735, 622] width 47 height 15
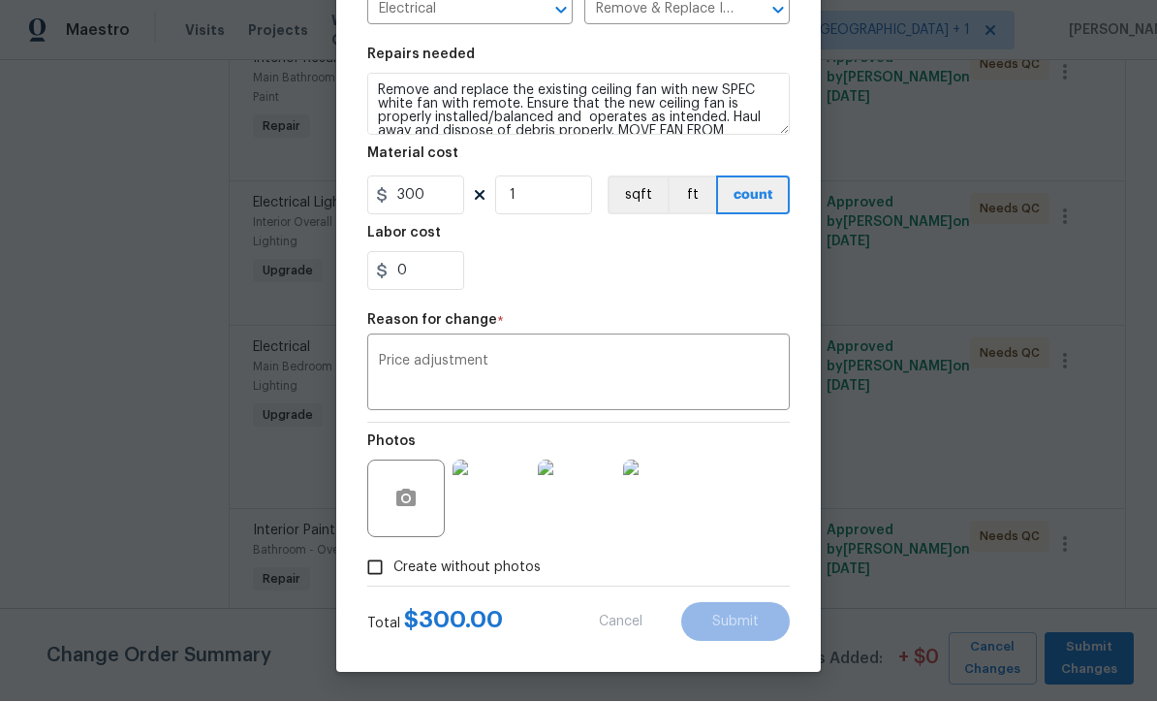
type input "175"
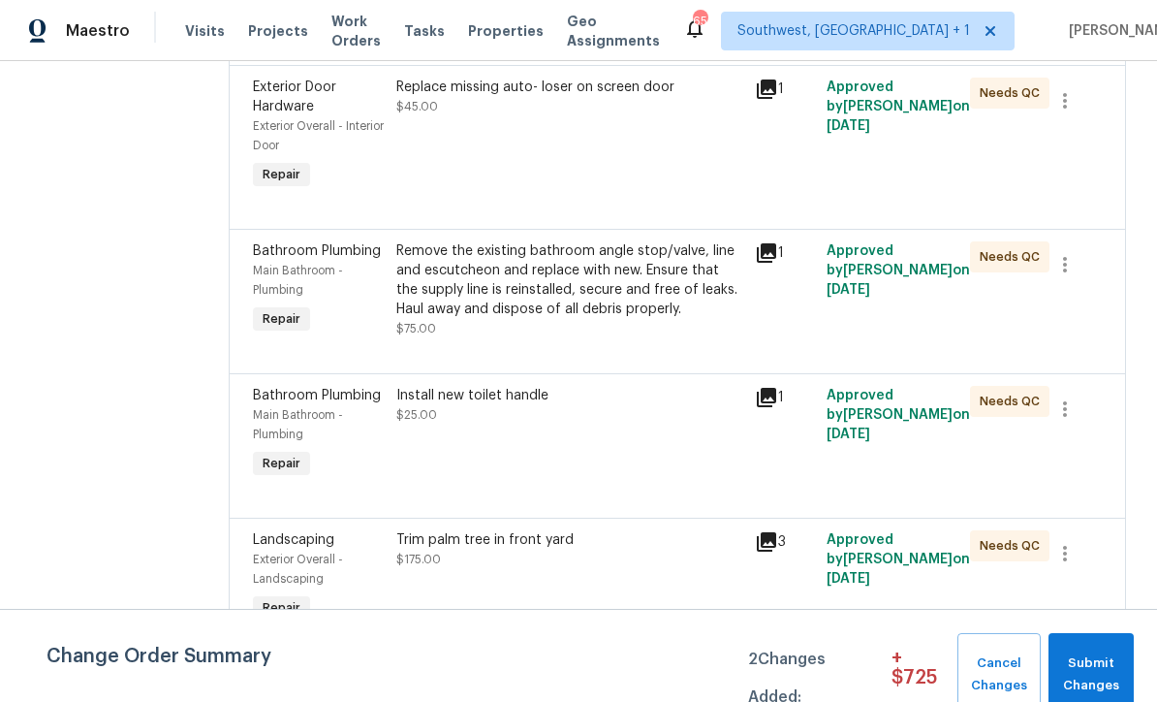
scroll to position [3014, 0]
click at [626, 318] on div "Remove the existing bathroom angle stop/valve, line and escutcheon and replace …" at bounding box center [569, 279] width 347 height 78
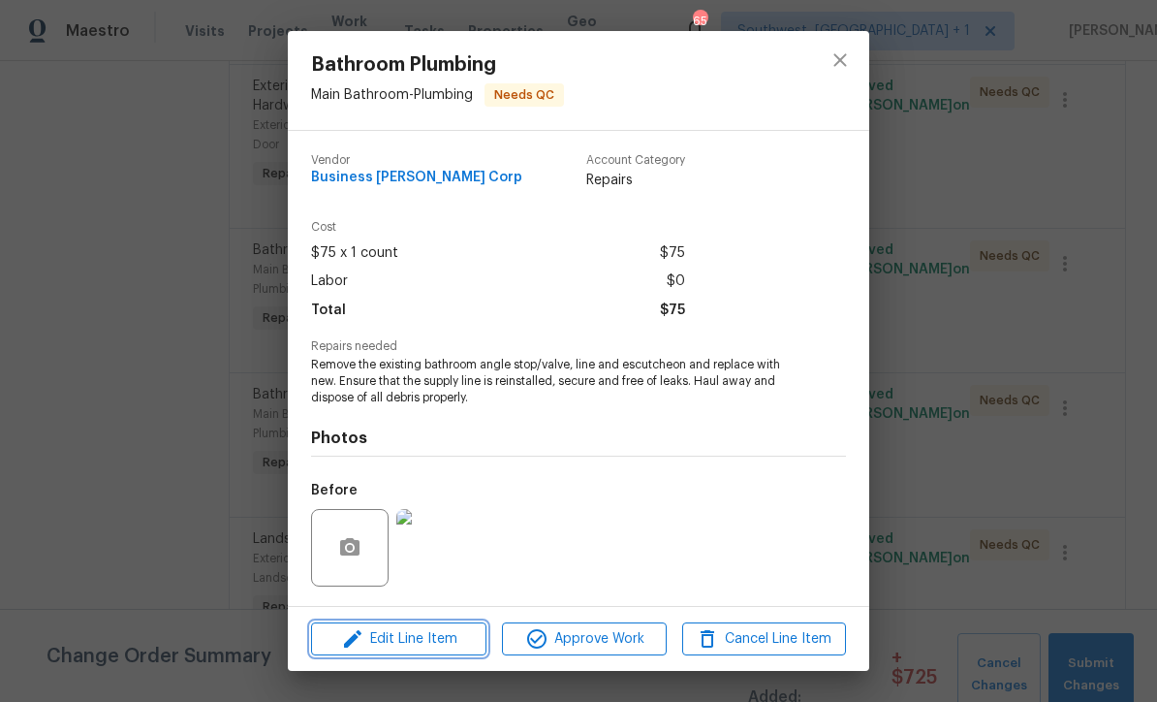
click at [435, 644] on span "Edit Line Item" at bounding box center [399, 639] width 164 height 24
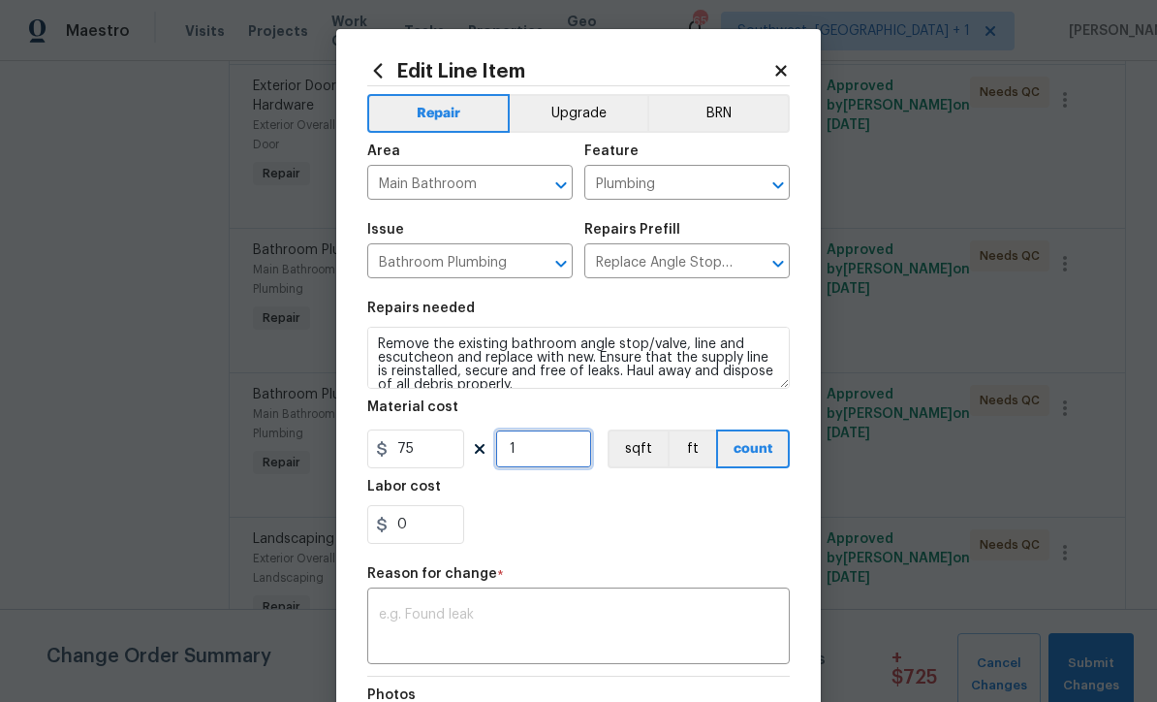
click at [563, 461] on input "1" at bounding box center [543, 448] width 97 height 39
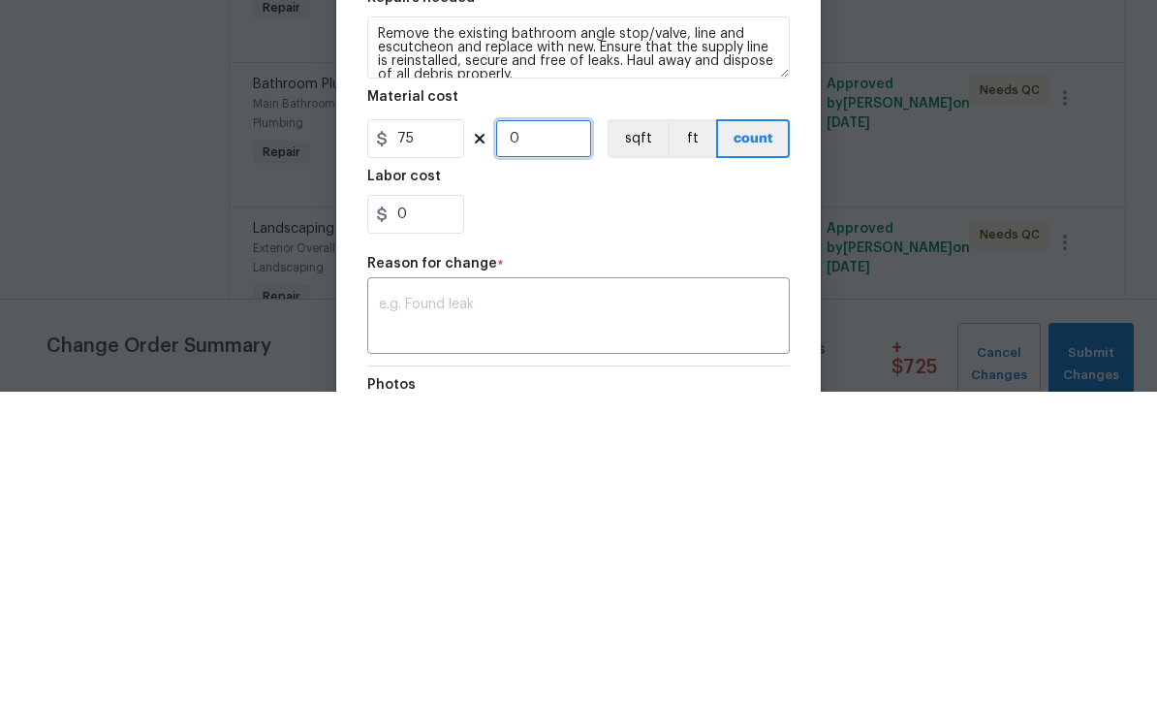
type input "2"
click at [448, 429] on input "75" at bounding box center [415, 448] width 97 height 39
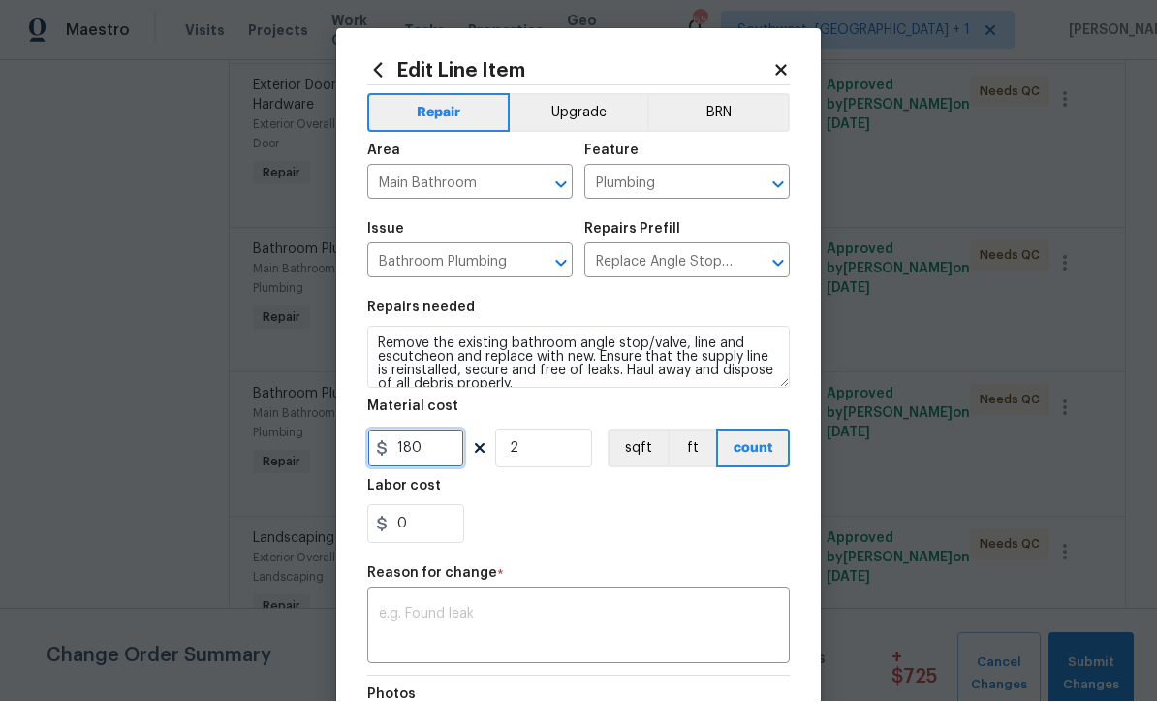
type input "180"
click at [568, 468] on input "2" at bounding box center [543, 448] width 97 height 39
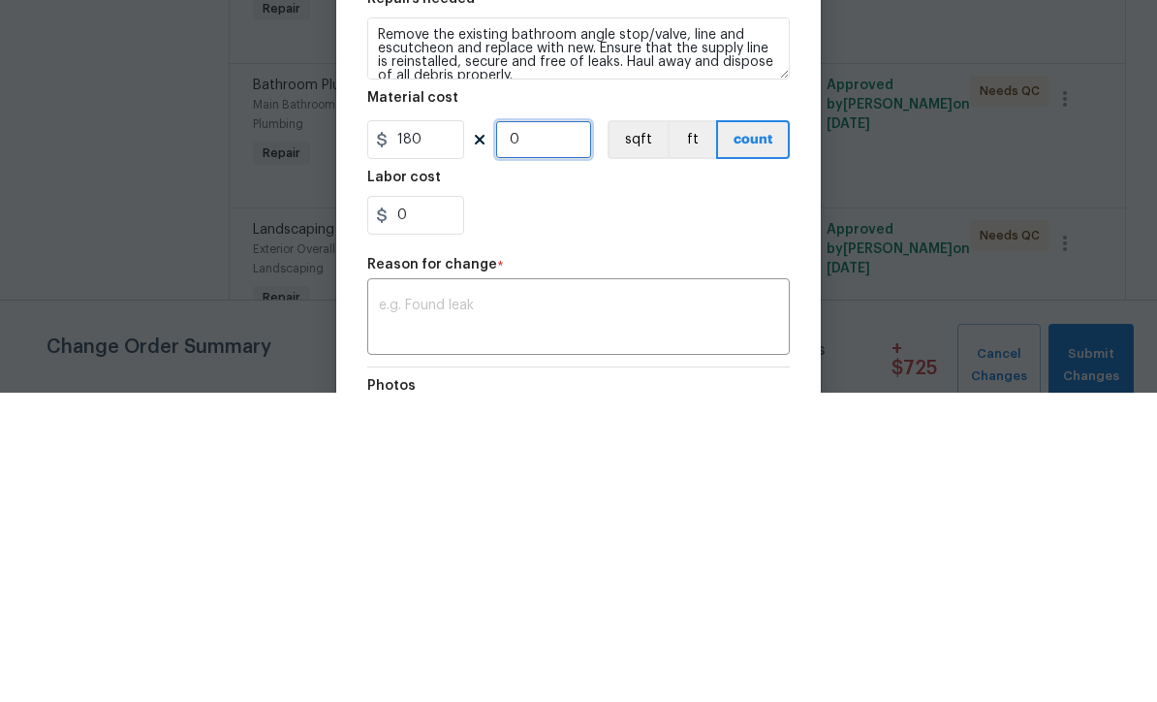
type input "1"
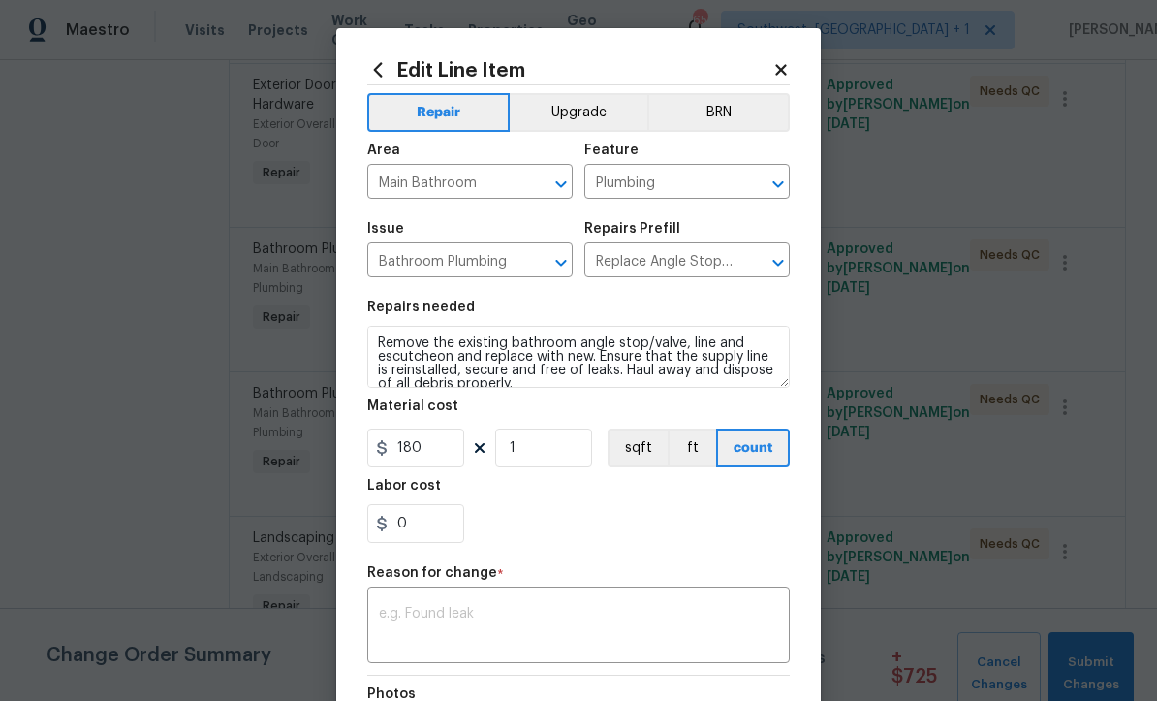
click at [474, 619] on textarea at bounding box center [578, 628] width 399 height 41
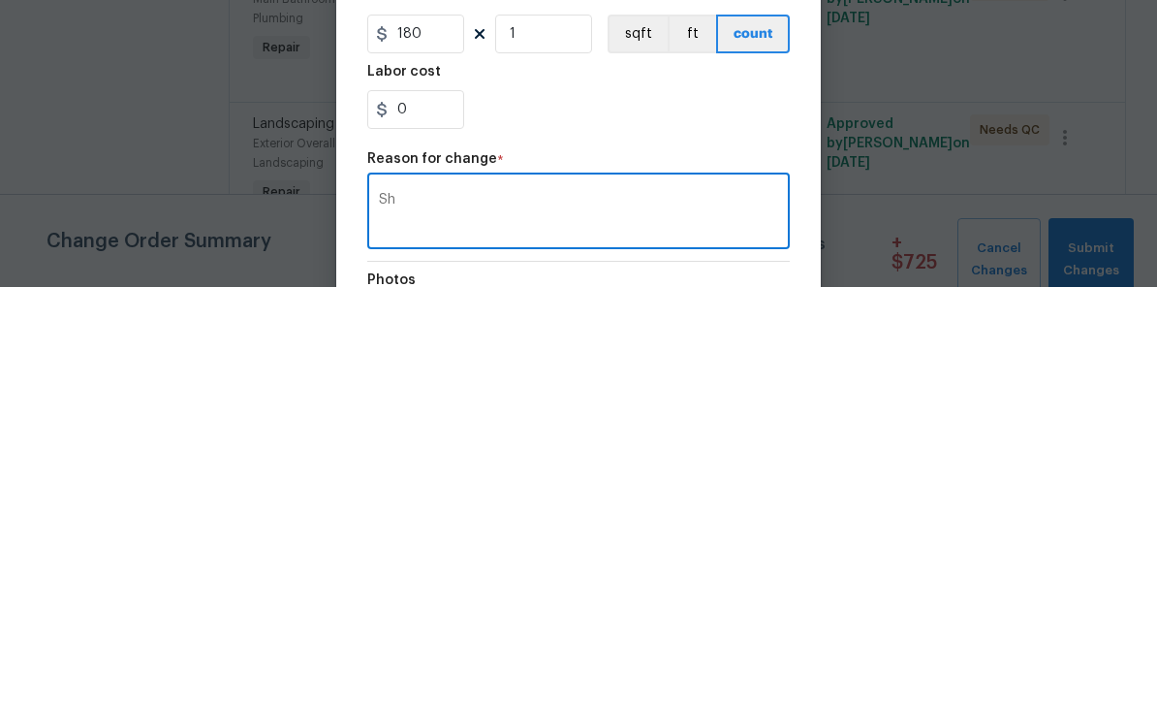
type textarea "S"
click at [604, 608] on textarea "New shower head and additional ngle stop" at bounding box center [578, 628] width 399 height 41
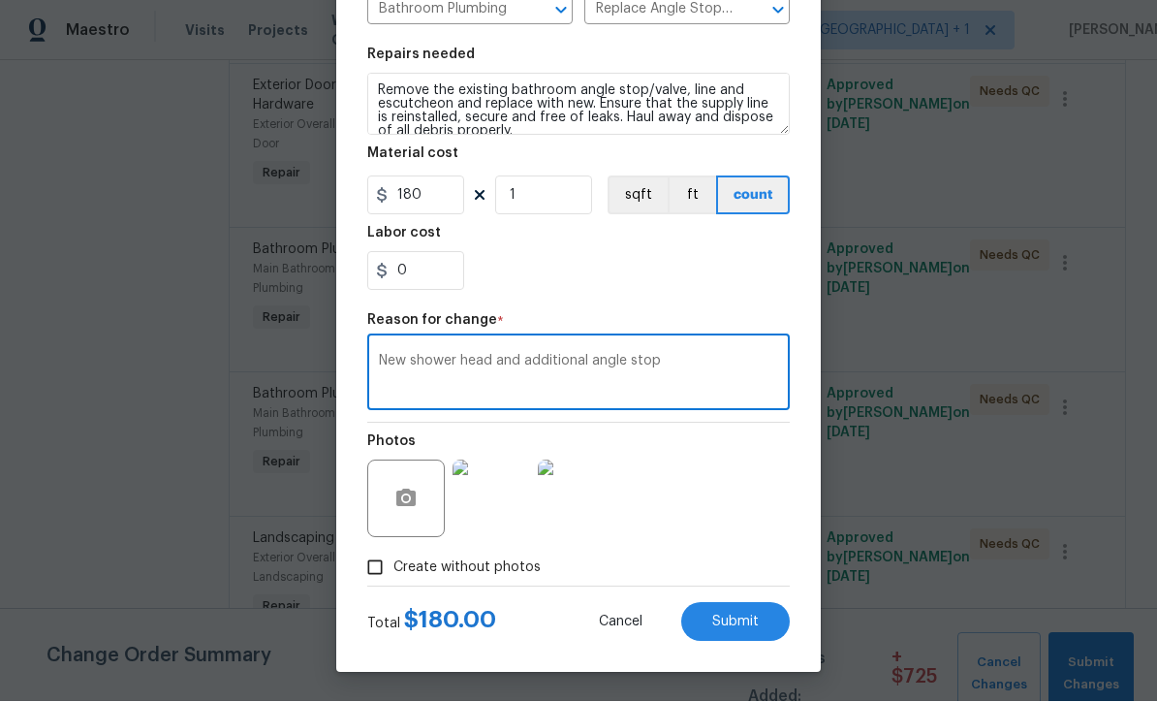
scroll to position [257, 0]
type textarea "New shower head and additional angle stop"
click at [754, 629] on button "Submit" at bounding box center [735, 622] width 109 height 39
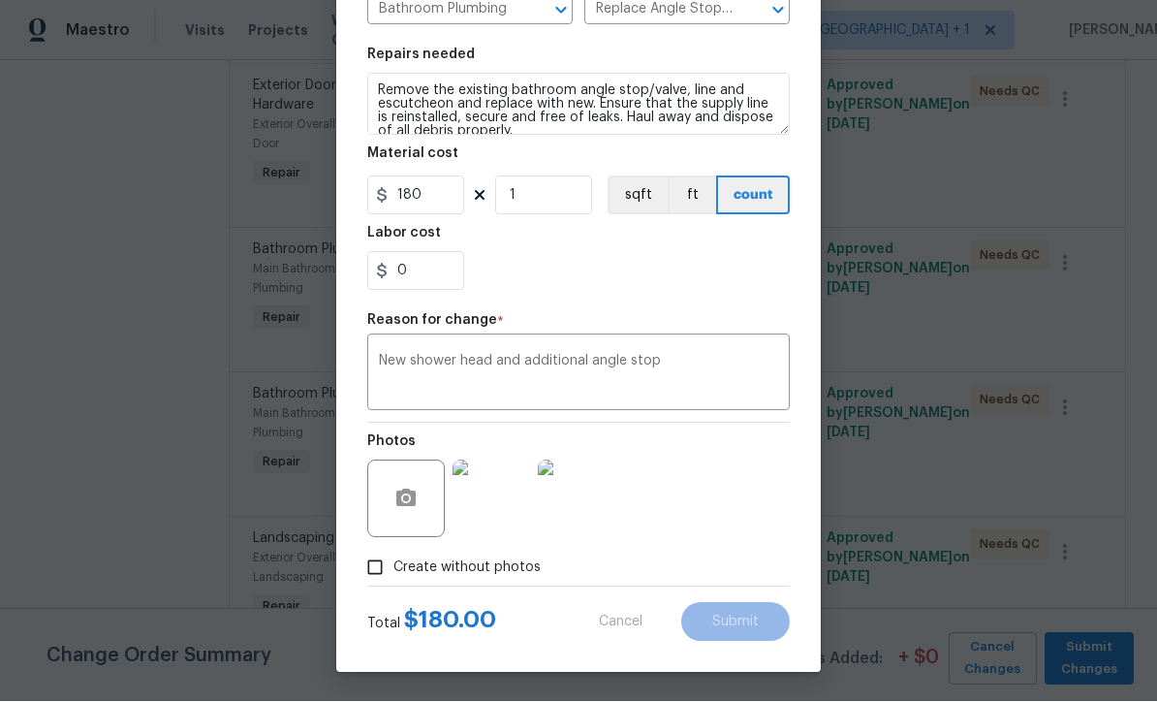
type input "75"
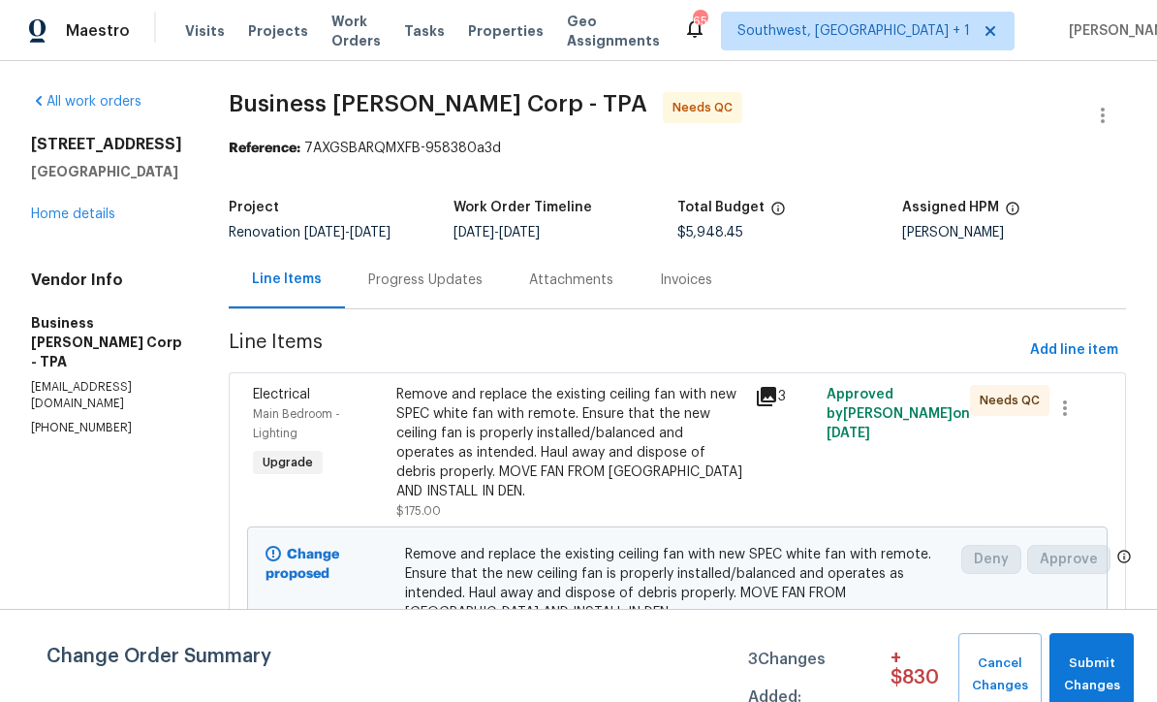
scroll to position [0, 0]
click at [1093, 671] on span "Submit Changes" at bounding box center [1091, 674] width 65 height 45
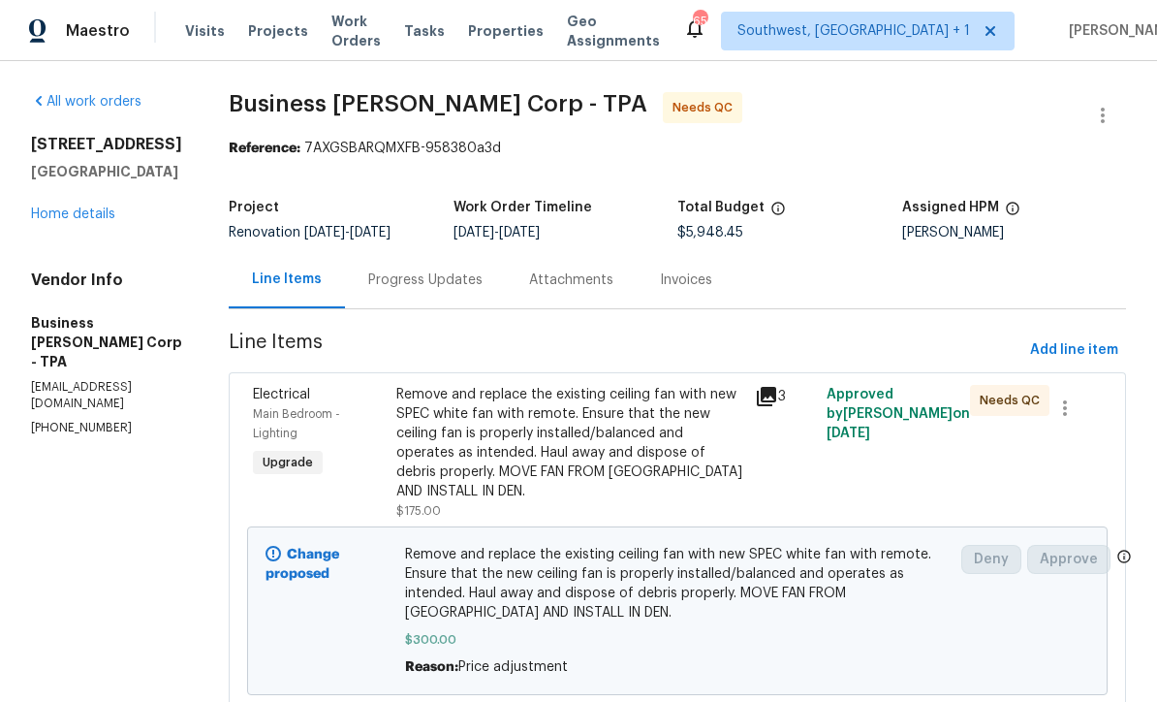
click at [344, 37] on span "Work Orders" at bounding box center [355, 31] width 49 height 39
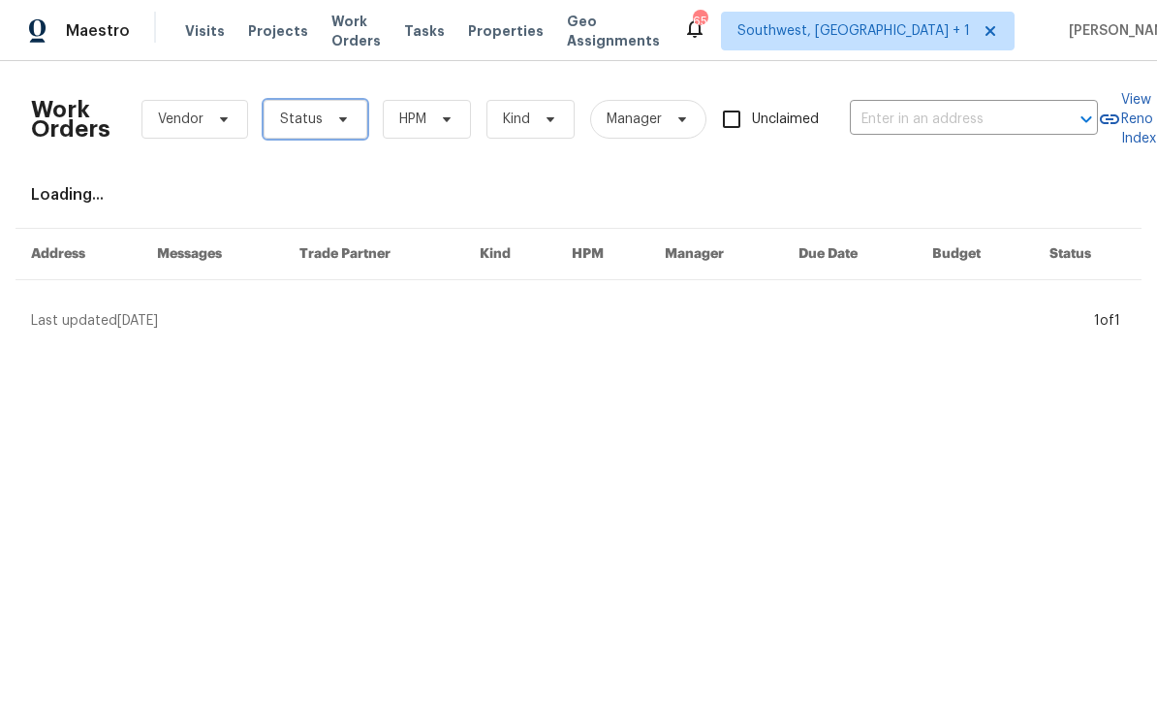
click at [302, 132] on span "Status" at bounding box center [316, 119] width 104 height 39
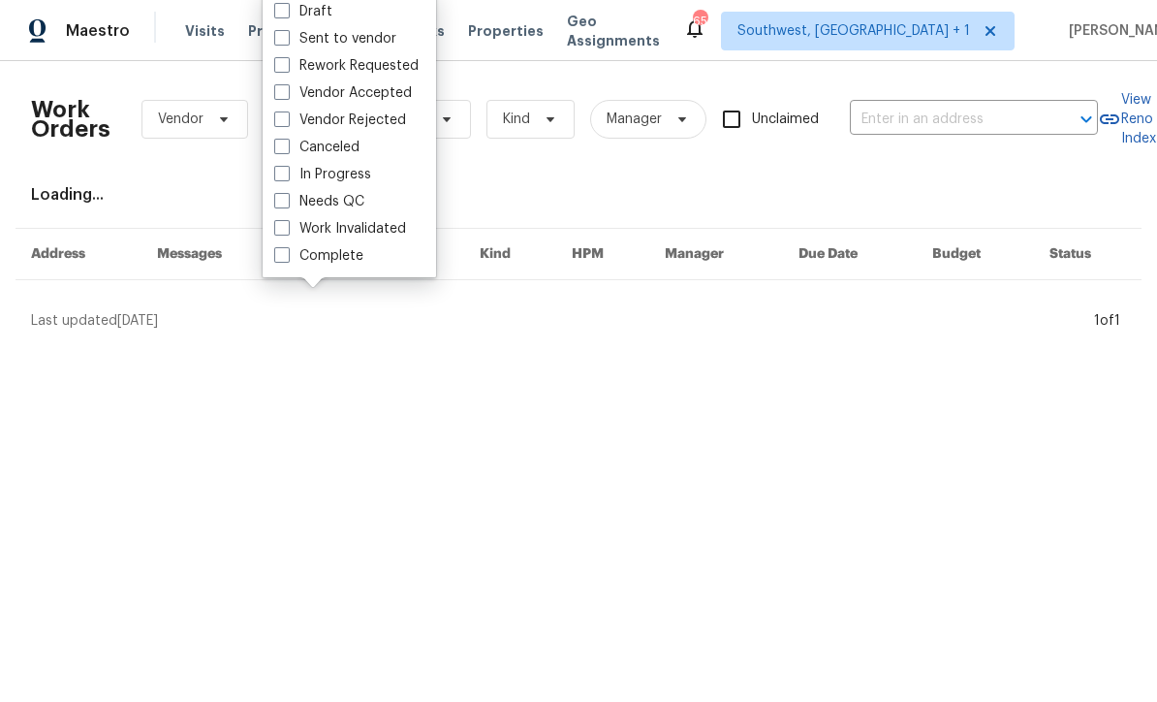
click at [287, 204] on span at bounding box center [282, 201] width 16 height 16
click at [287, 204] on input "Needs QC" at bounding box center [280, 198] width 13 height 13
checkbox input "true"
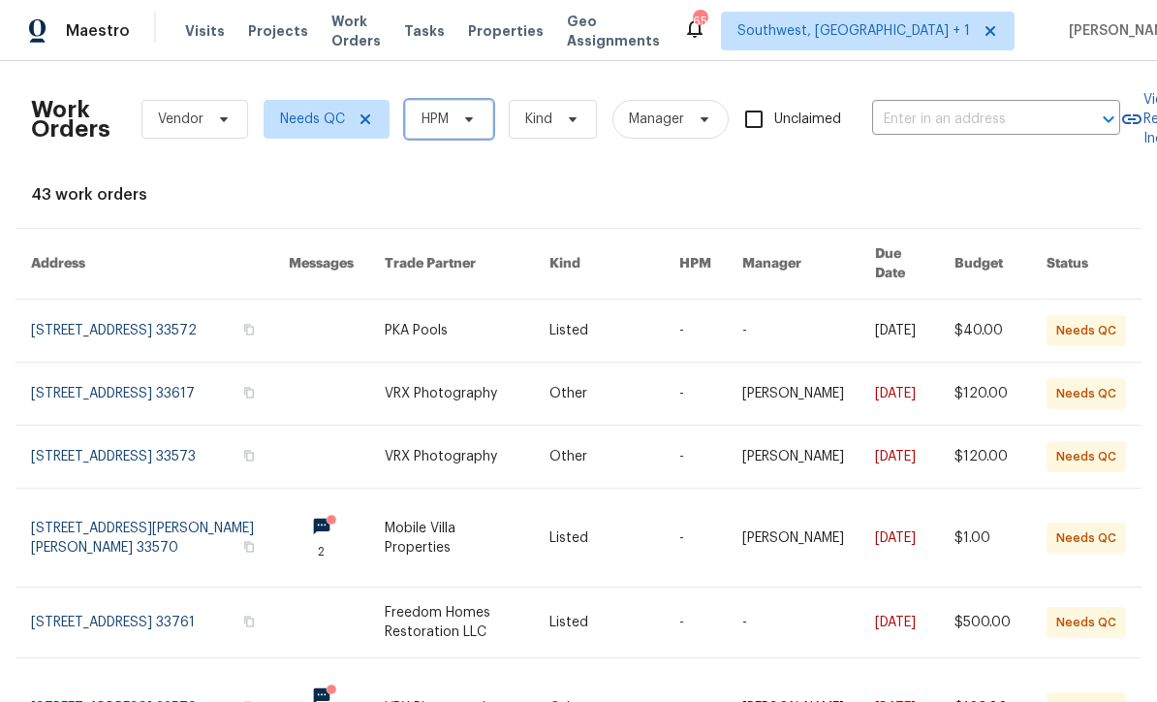
click at [463, 128] on span "HPM" at bounding box center [449, 119] width 88 height 39
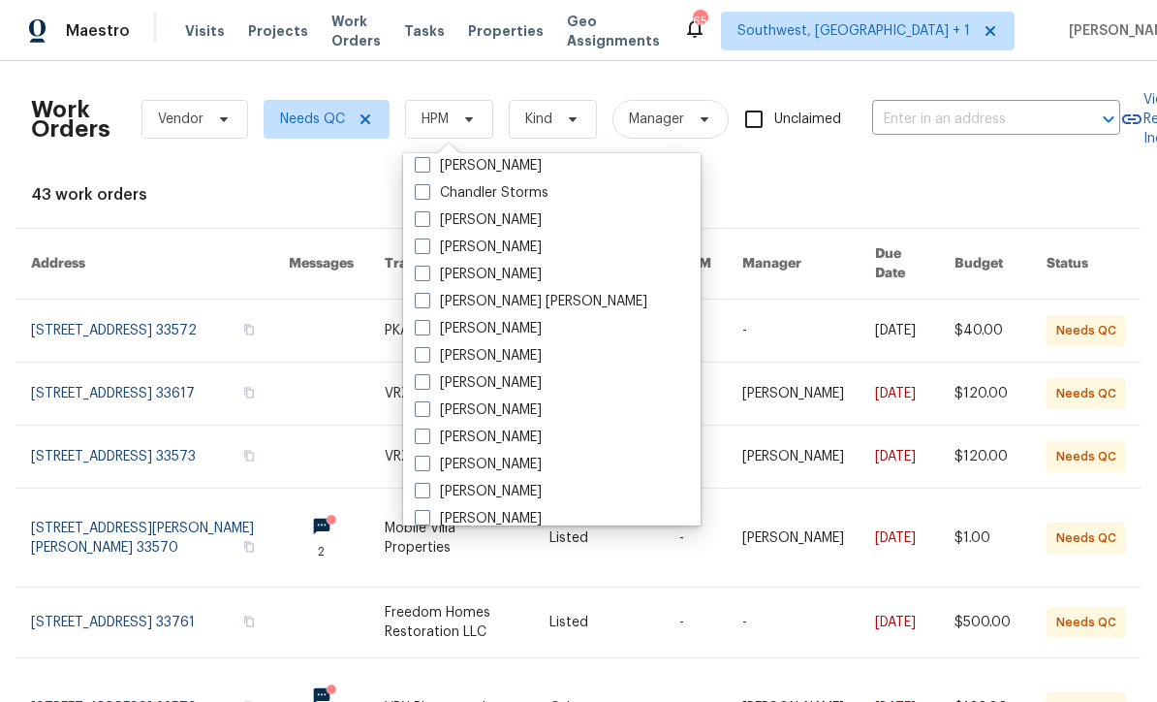
scroll to position [156, 0]
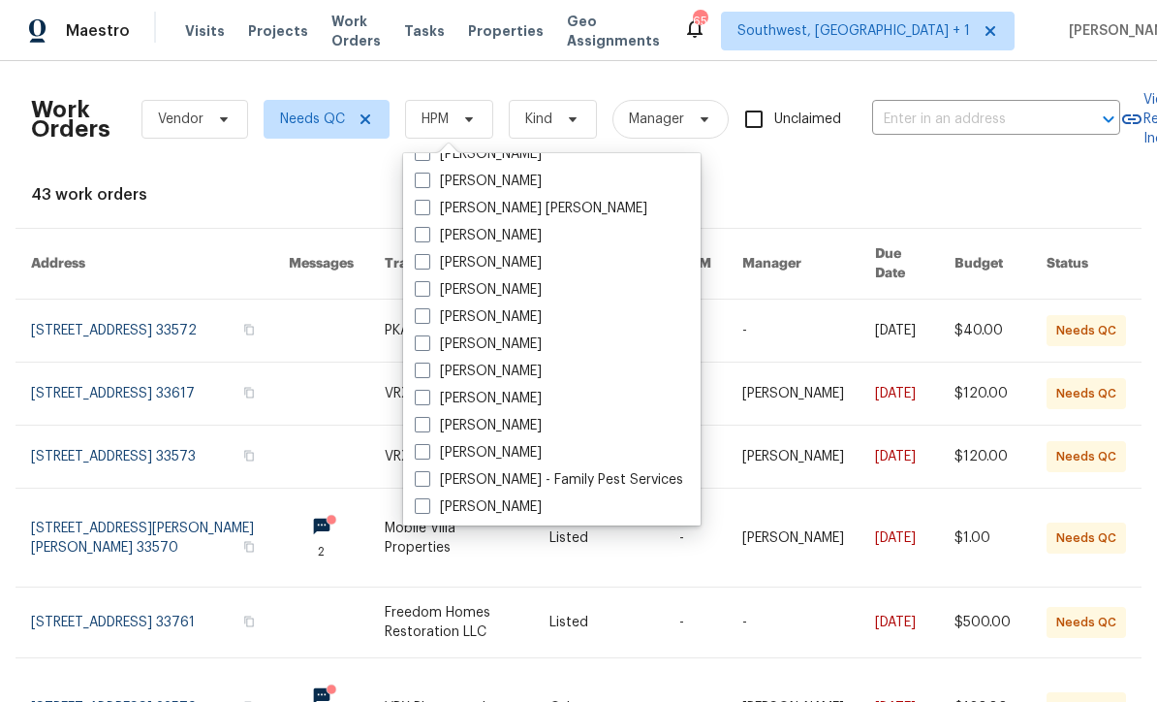
click at [430, 397] on label "[PERSON_NAME]" at bounding box center [478, 398] width 127 height 19
click at [427, 397] on input "[PERSON_NAME]" at bounding box center [421, 395] width 13 height 13
checkbox input "true"
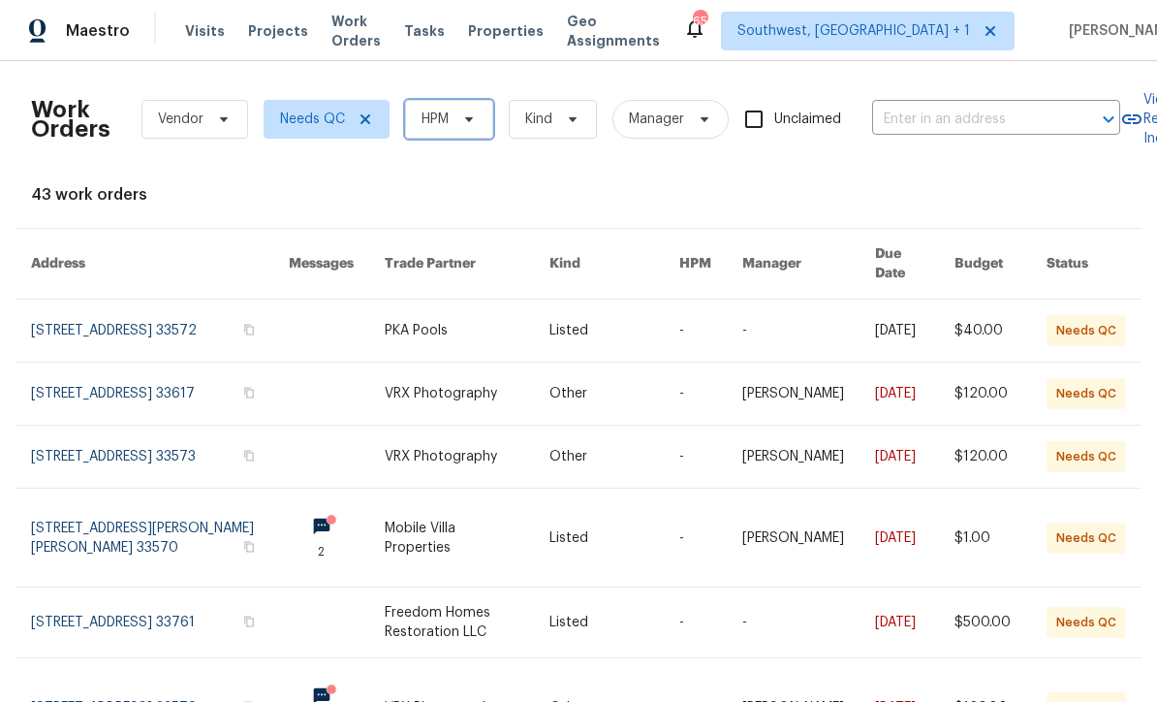
click at [450, 127] on span "HPM" at bounding box center [449, 119] width 88 height 39
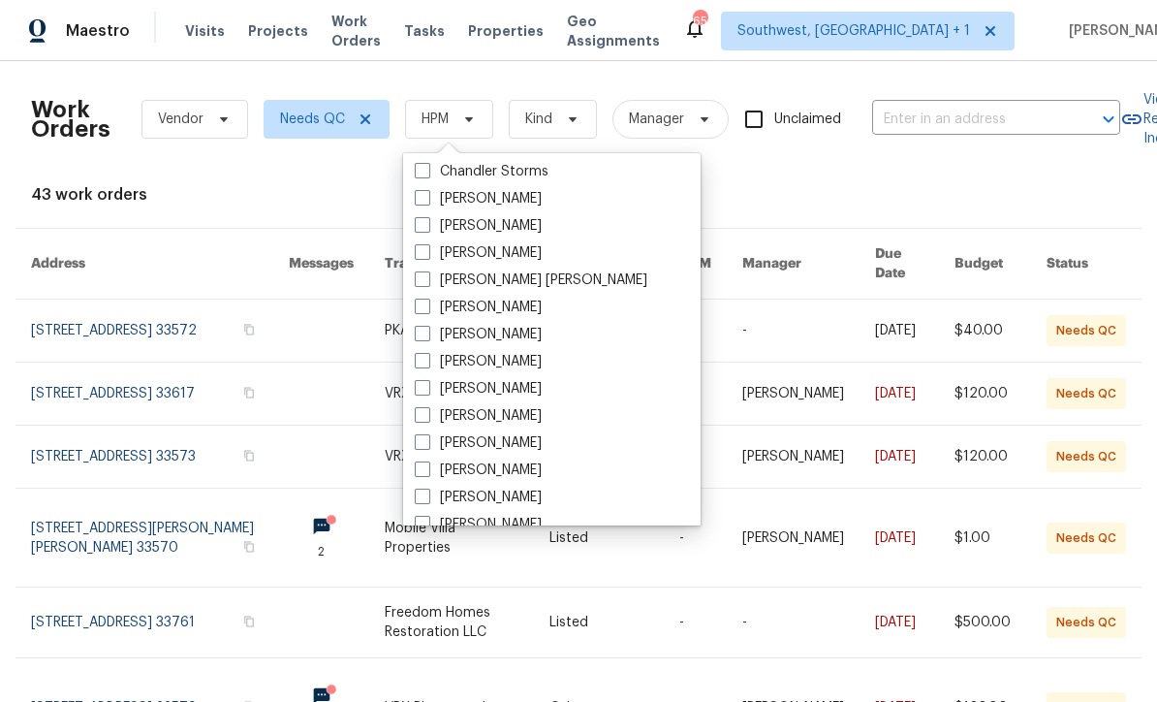
scroll to position [99, 0]
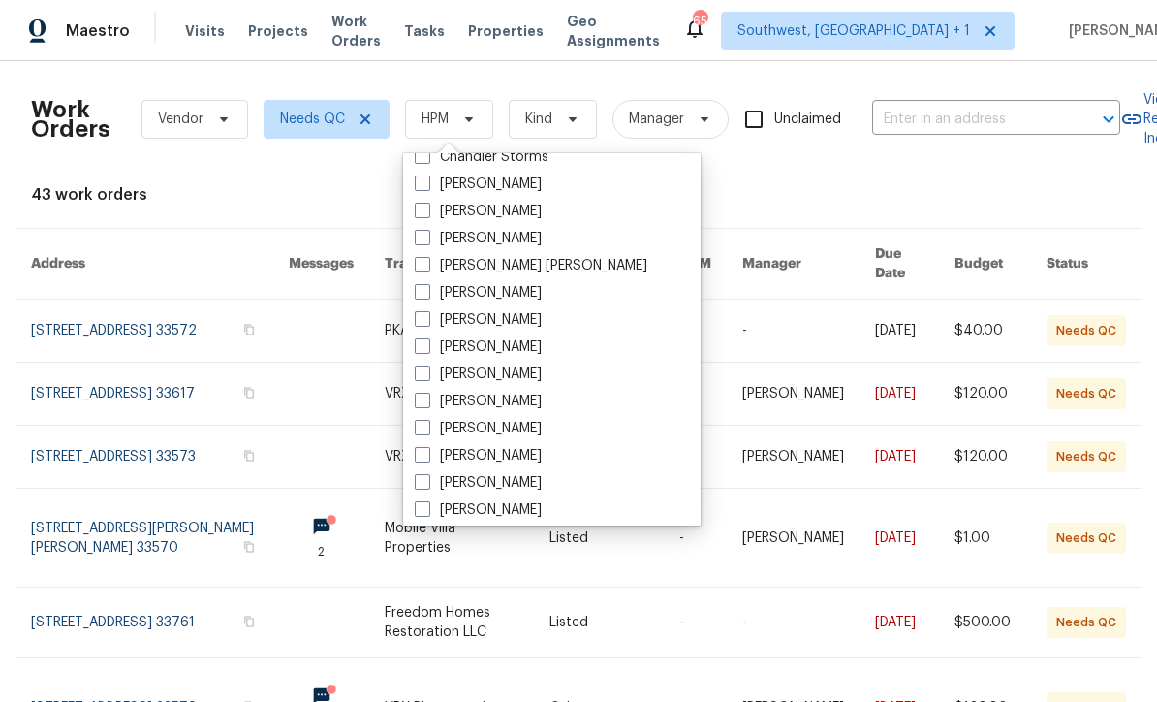
click at [426, 456] on span at bounding box center [423, 455] width 16 height 16
click at [426, 456] on input "[PERSON_NAME]" at bounding box center [421, 452] width 13 height 13
checkbox input "true"
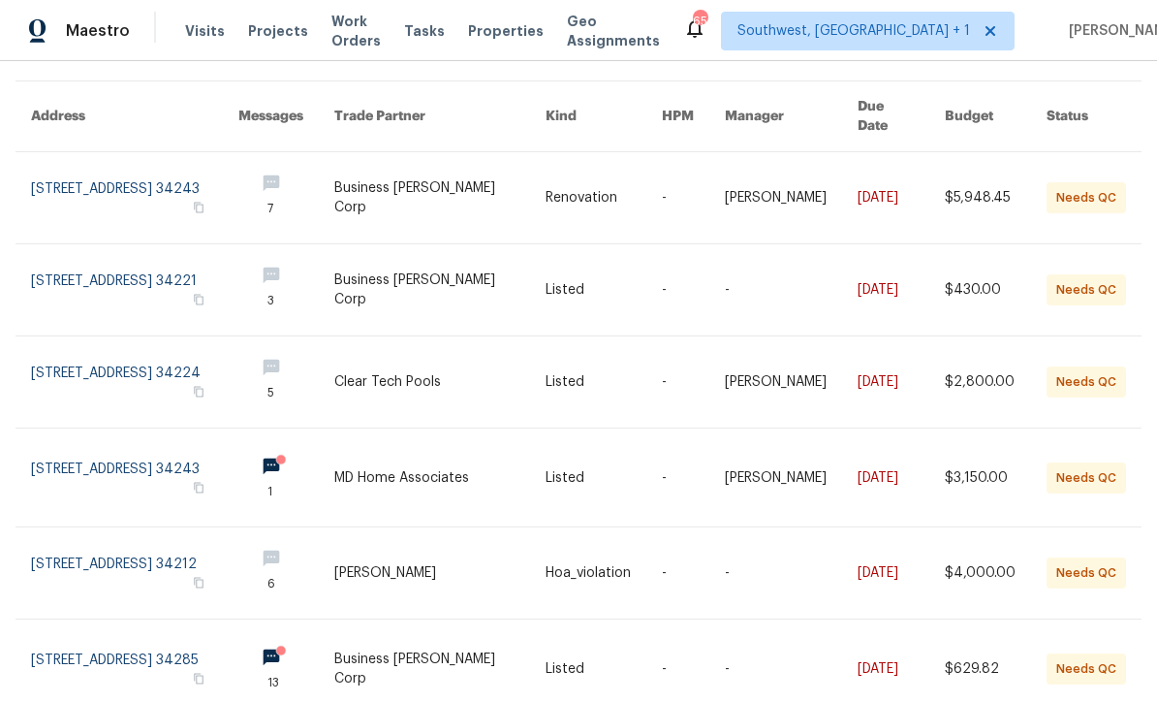
scroll to position [146, 0]
click at [509, 269] on link at bounding box center [440, 290] width 212 height 91
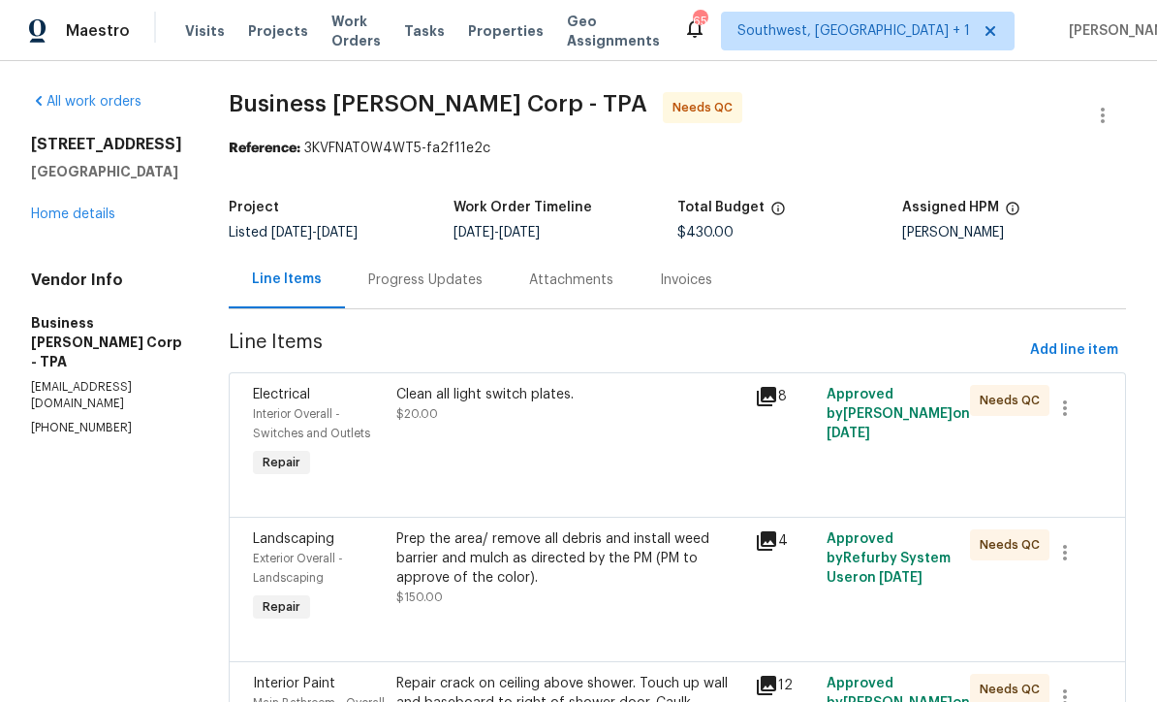
click at [483, 278] on div "Progress Updates" at bounding box center [425, 279] width 114 height 19
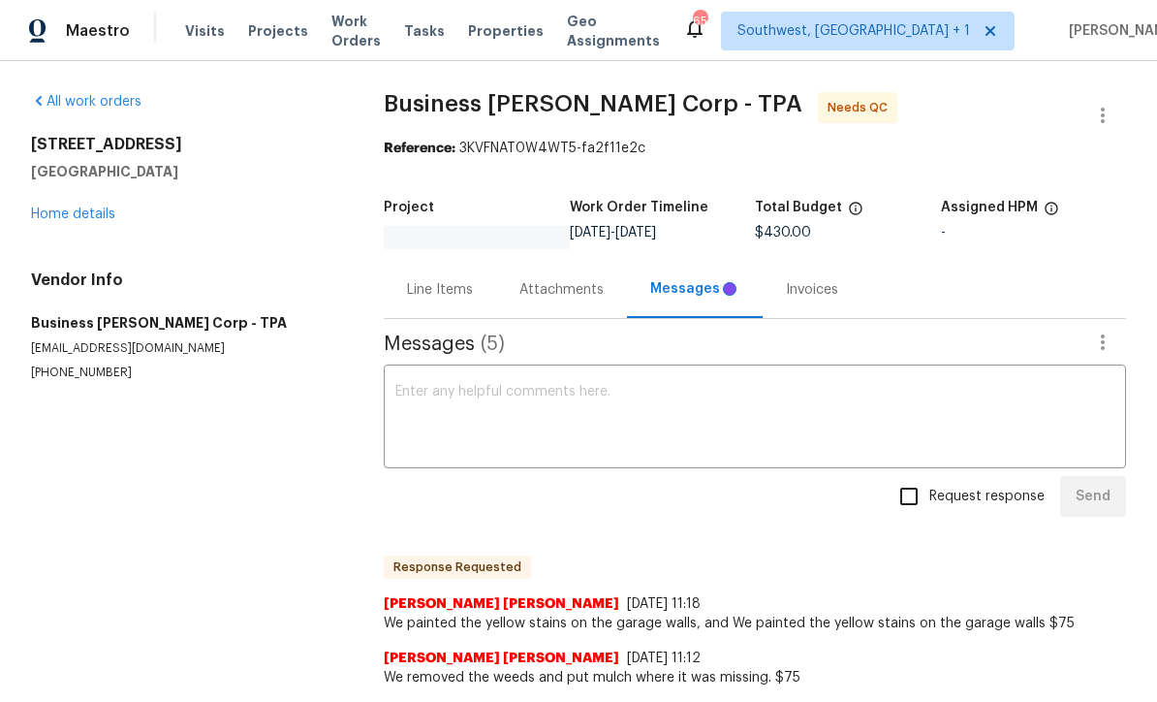
click at [78, 220] on link "Home details" at bounding box center [73, 214] width 84 height 14
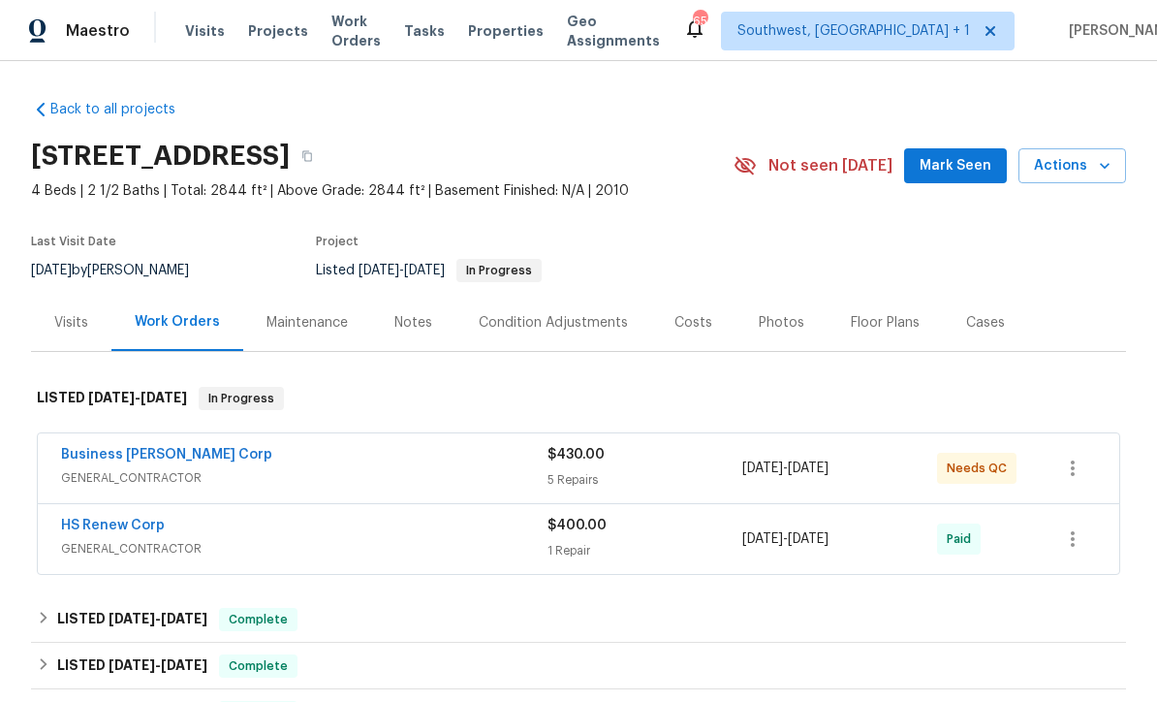
click at [495, 471] on span "GENERAL_CONTRACTOR" at bounding box center [304, 477] width 486 height 19
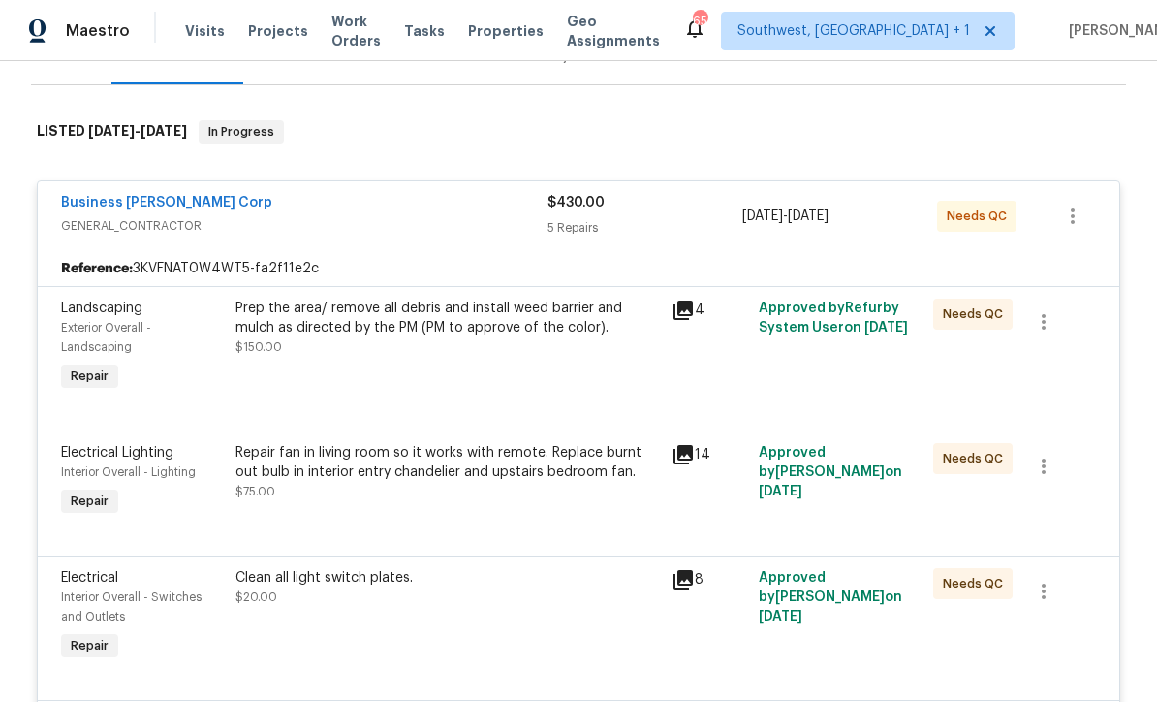
scroll to position [268, 0]
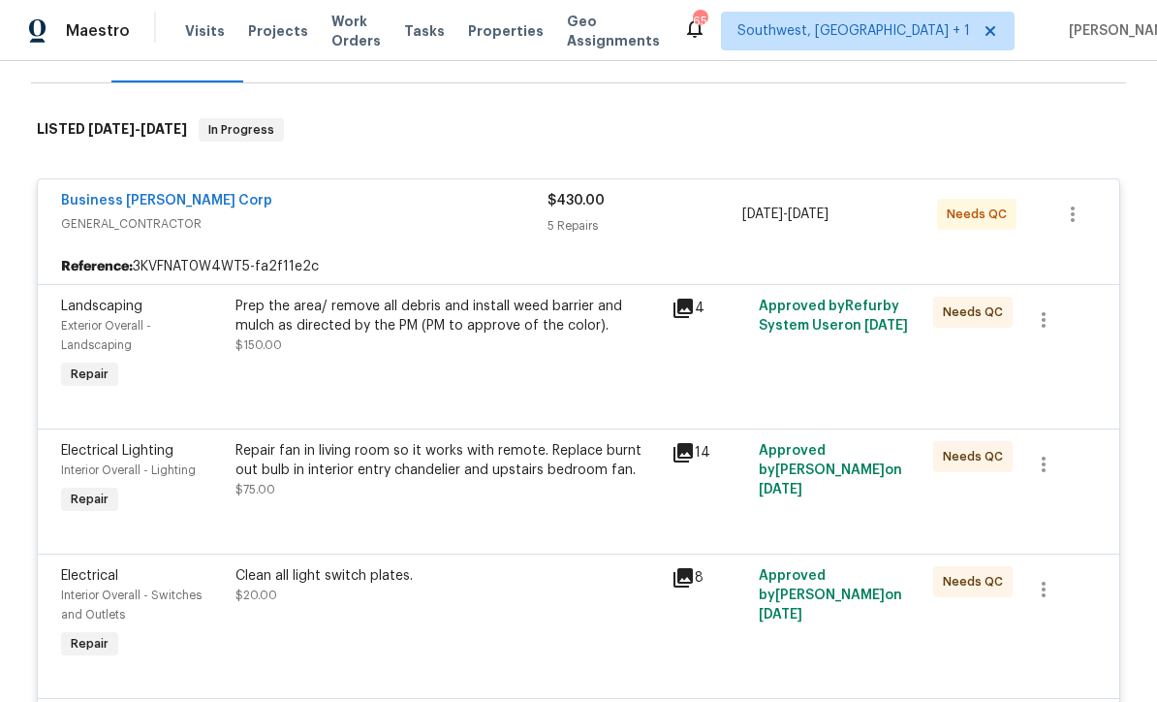
click at [555, 365] on div "Prep the area/ remove all debris and install weed barrier and mulch as directed…" at bounding box center [448, 345] width 436 height 109
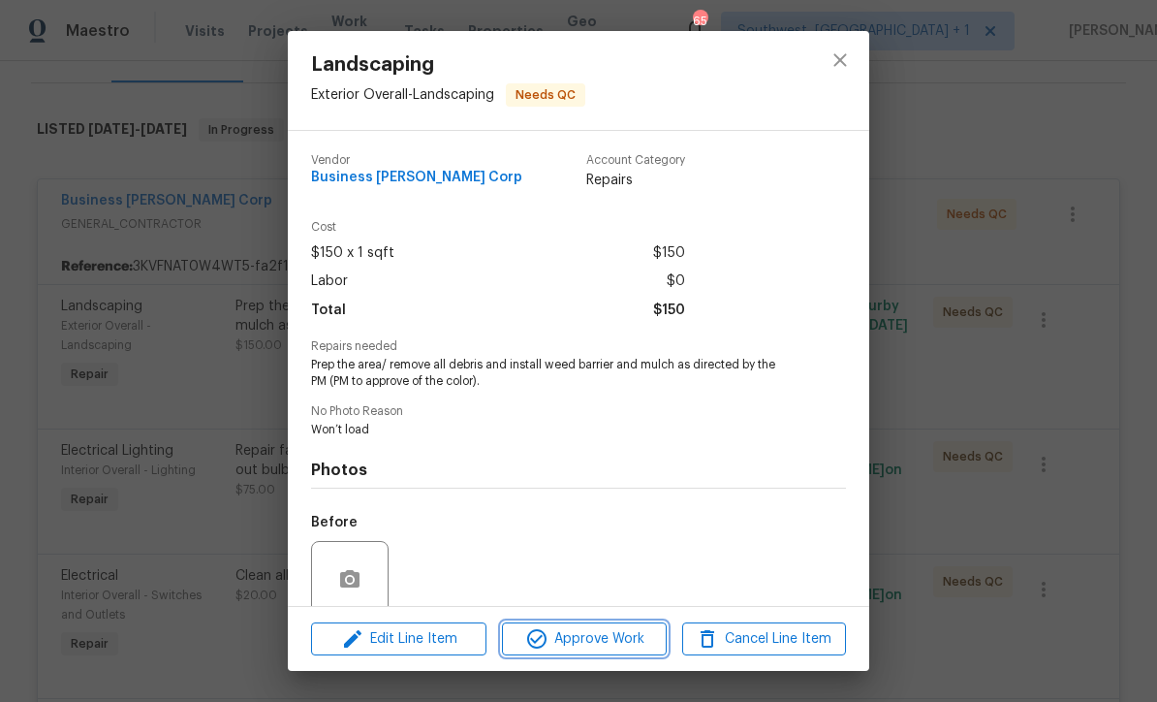
click at [609, 645] on span "Approve Work" at bounding box center [584, 639] width 152 height 24
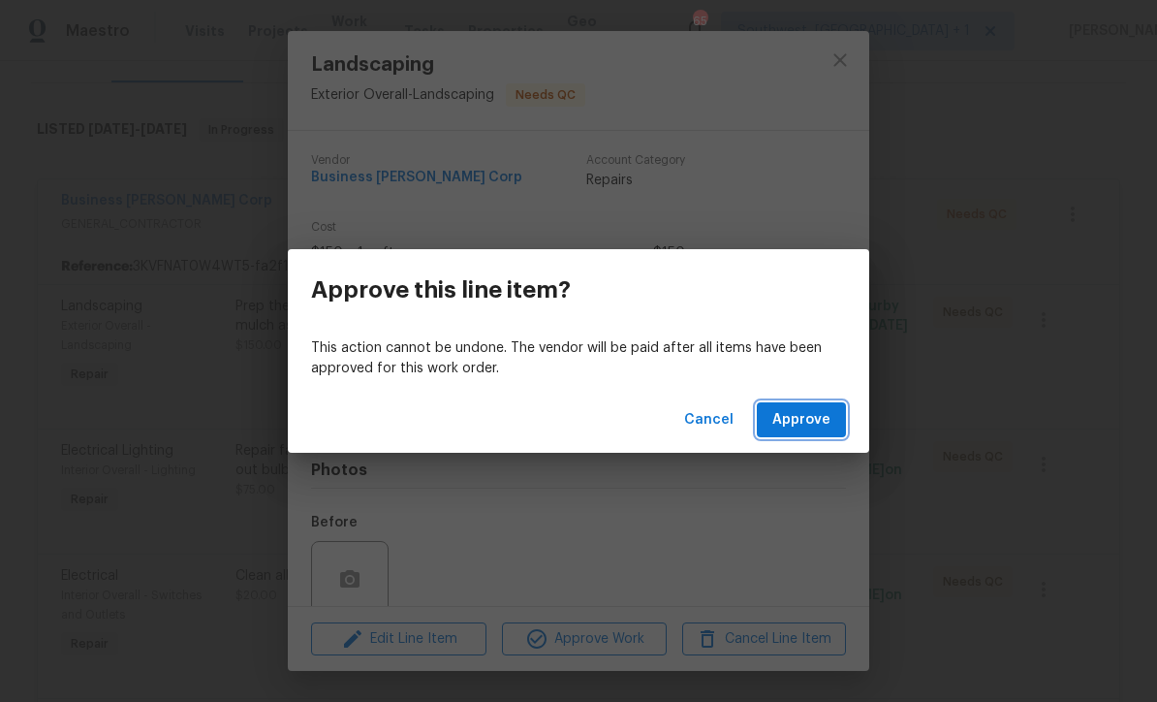
click at [798, 425] on span "Approve" at bounding box center [801, 420] width 58 height 24
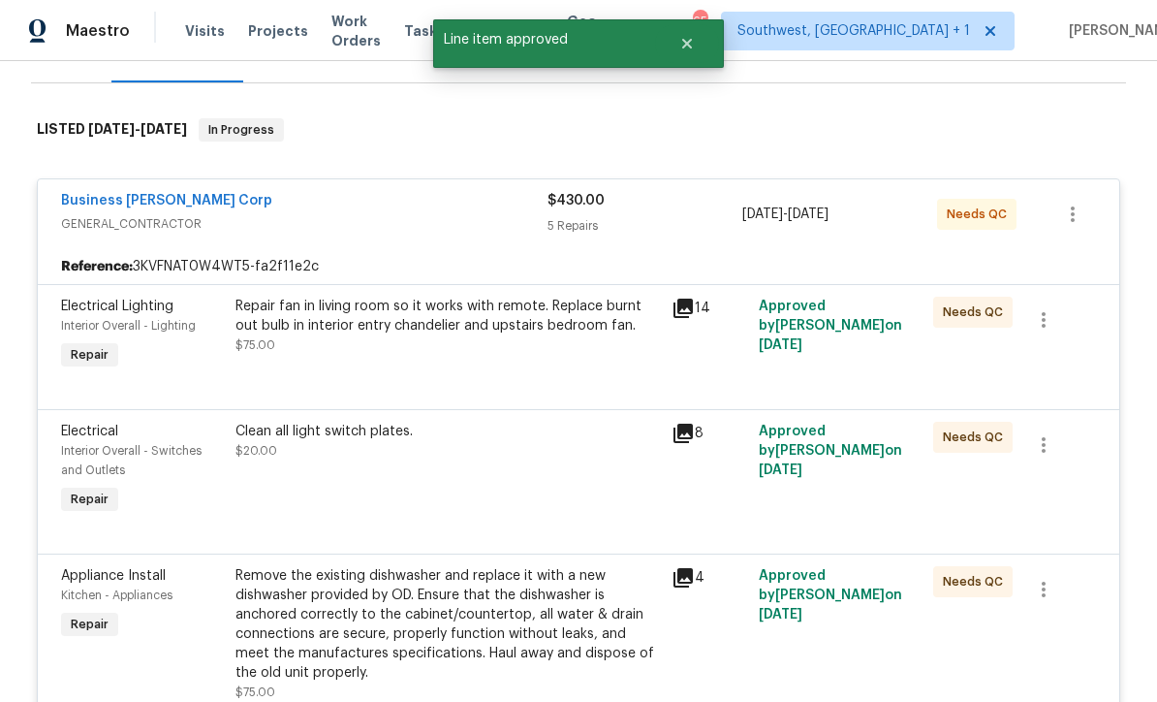
click at [581, 356] on div "Repair fan in living room so it works with remote. Replace burnt out bulb in in…" at bounding box center [448, 335] width 436 height 89
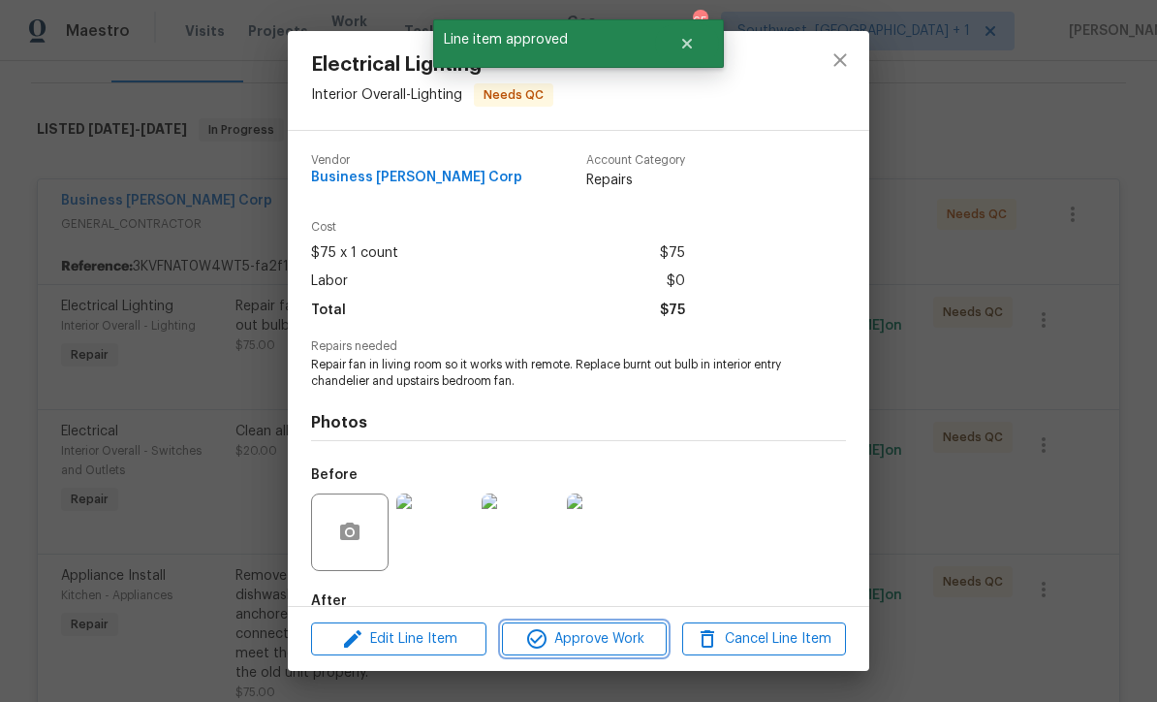
click at [620, 649] on span "Approve Work" at bounding box center [584, 639] width 152 height 24
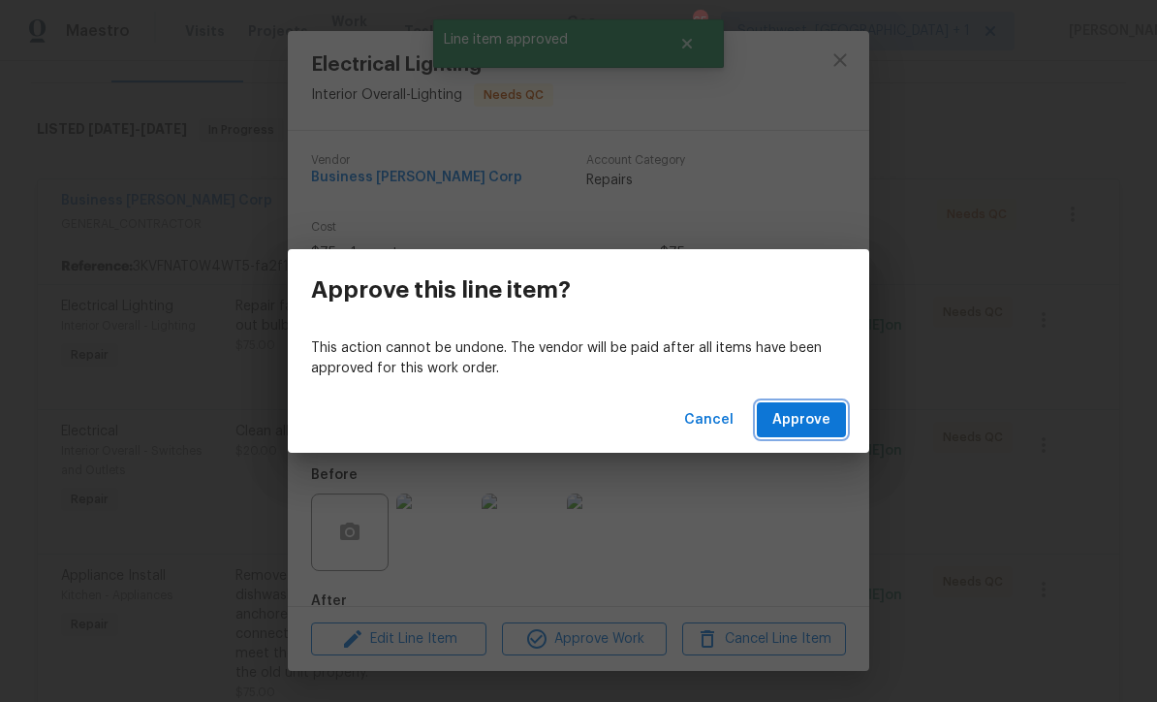
click at [797, 418] on span "Approve" at bounding box center [801, 420] width 58 height 24
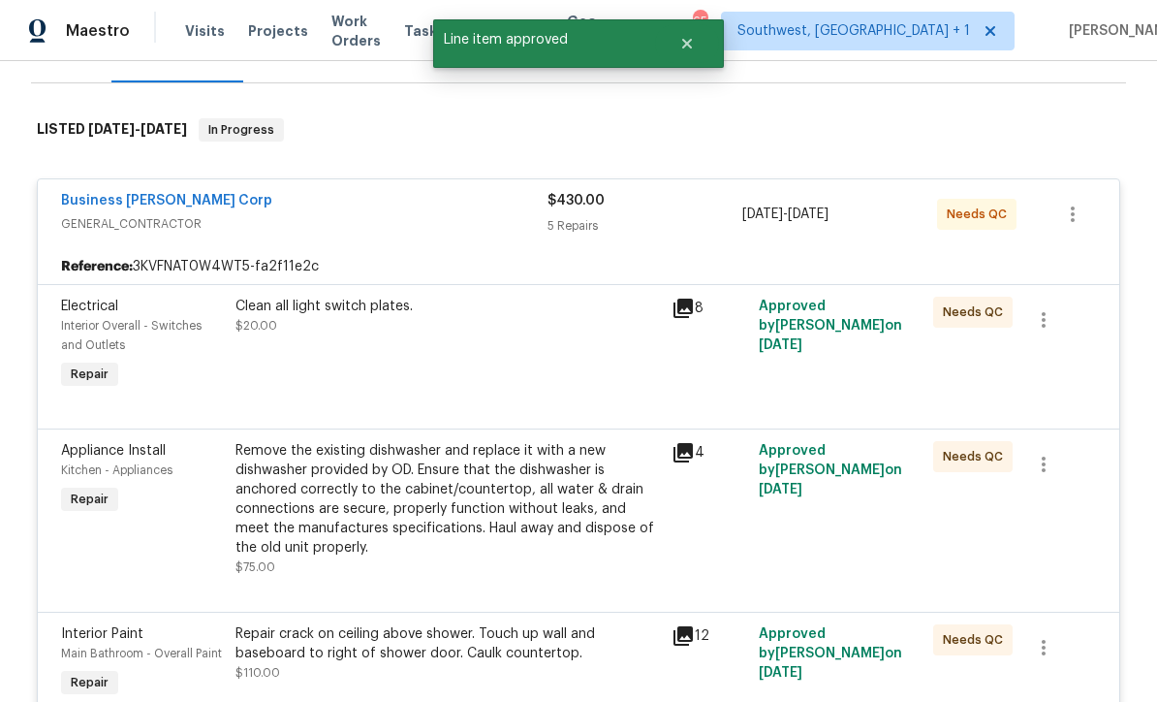
click at [570, 375] on div "Clean all light switch plates. $20.00" at bounding box center [448, 345] width 436 height 109
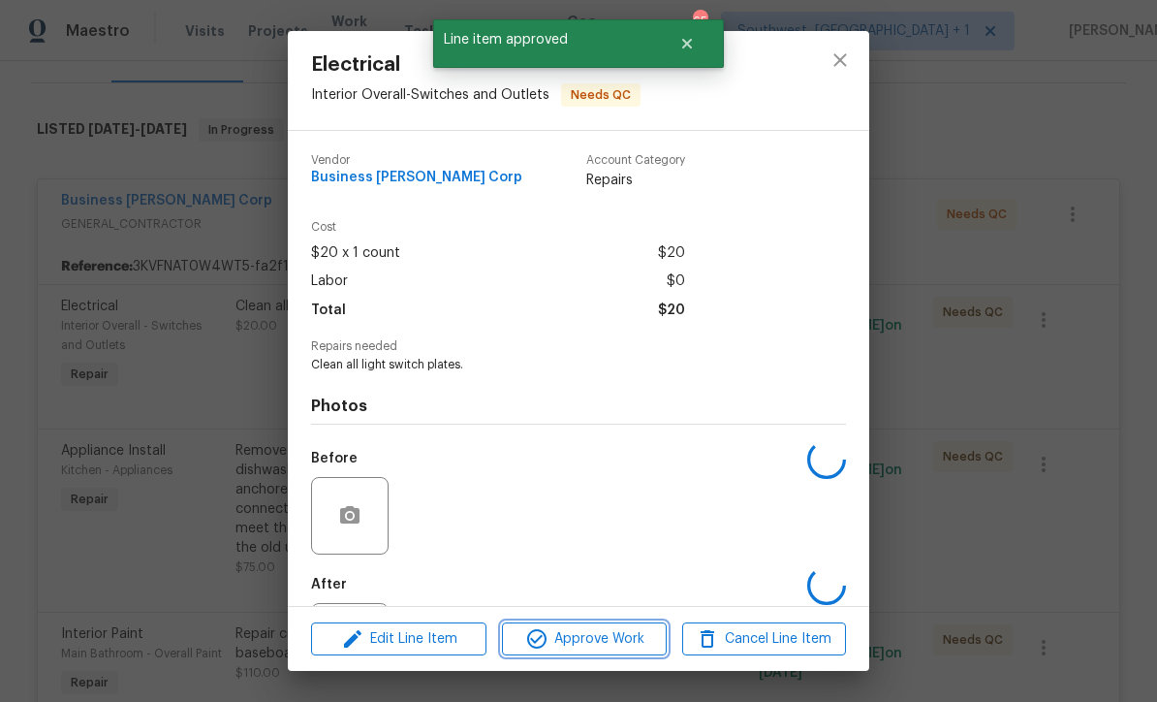
click at [626, 655] on button "Approve Work" at bounding box center [584, 639] width 164 height 34
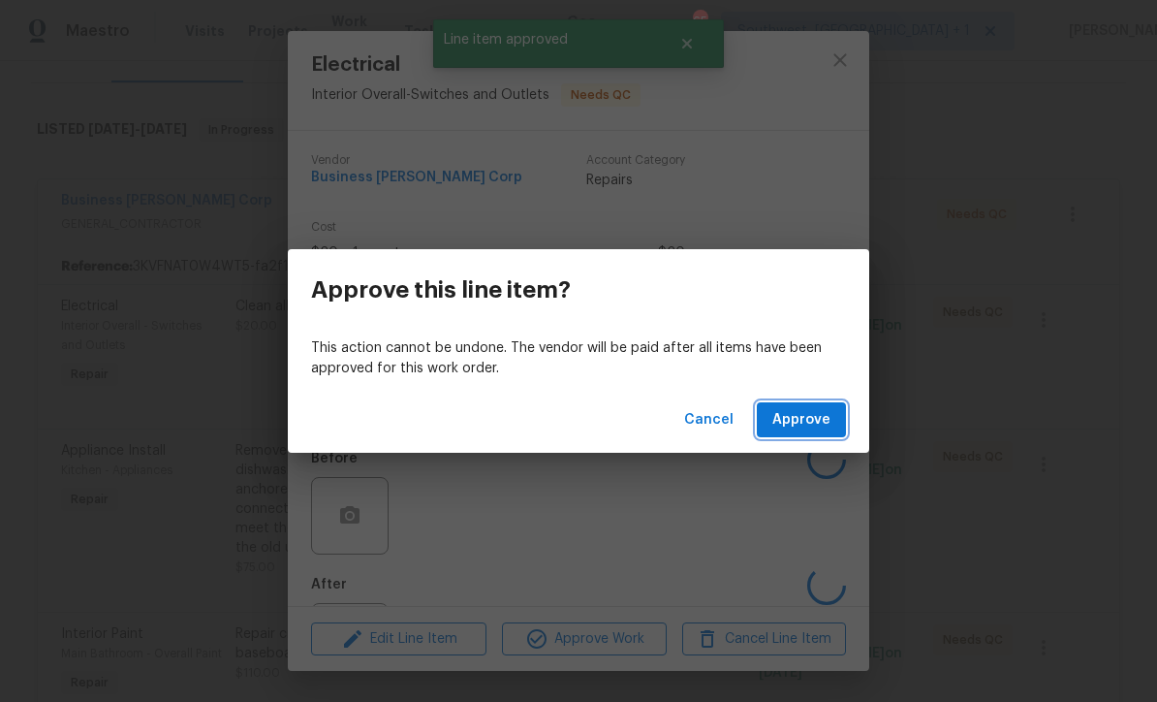
click at [798, 420] on span "Approve" at bounding box center [801, 420] width 58 height 24
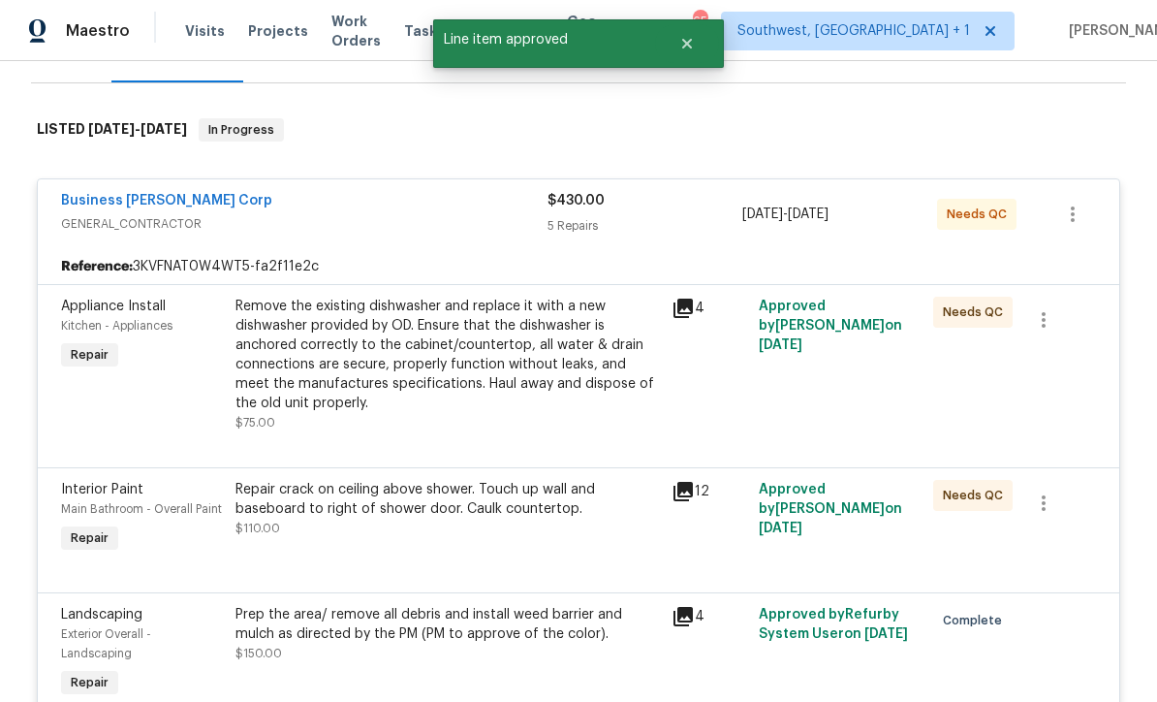
click at [556, 377] on div "Remove the existing dishwasher and replace it with a new dishwasher provided by…" at bounding box center [447, 355] width 424 height 116
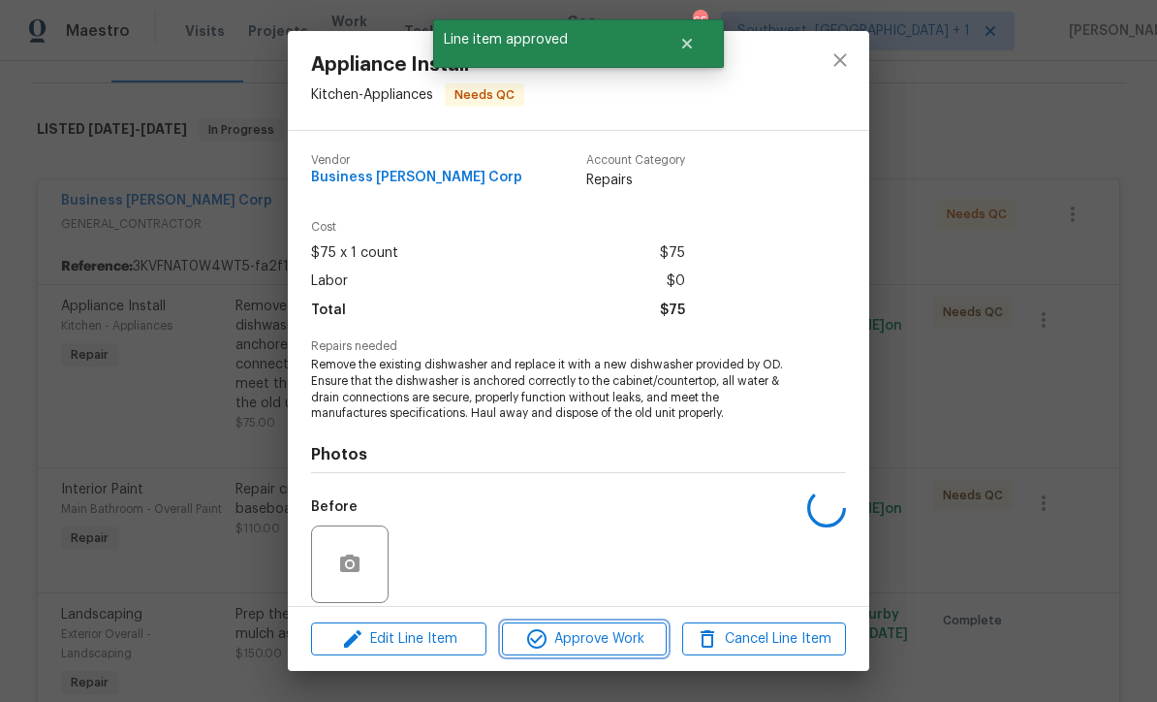
click at [608, 647] on span "Approve Work" at bounding box center [584, 639] width 152 height 24
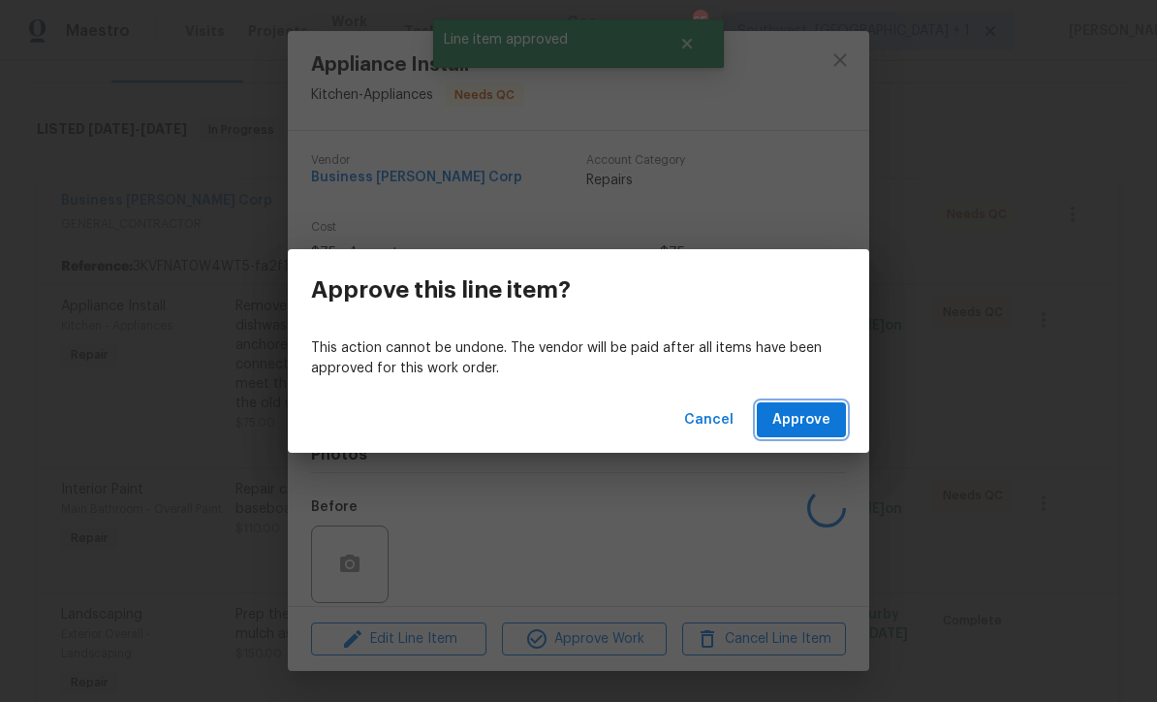
click at [799, 422] on span "Approve" at bounding box center [801, 420] width 58 height 24
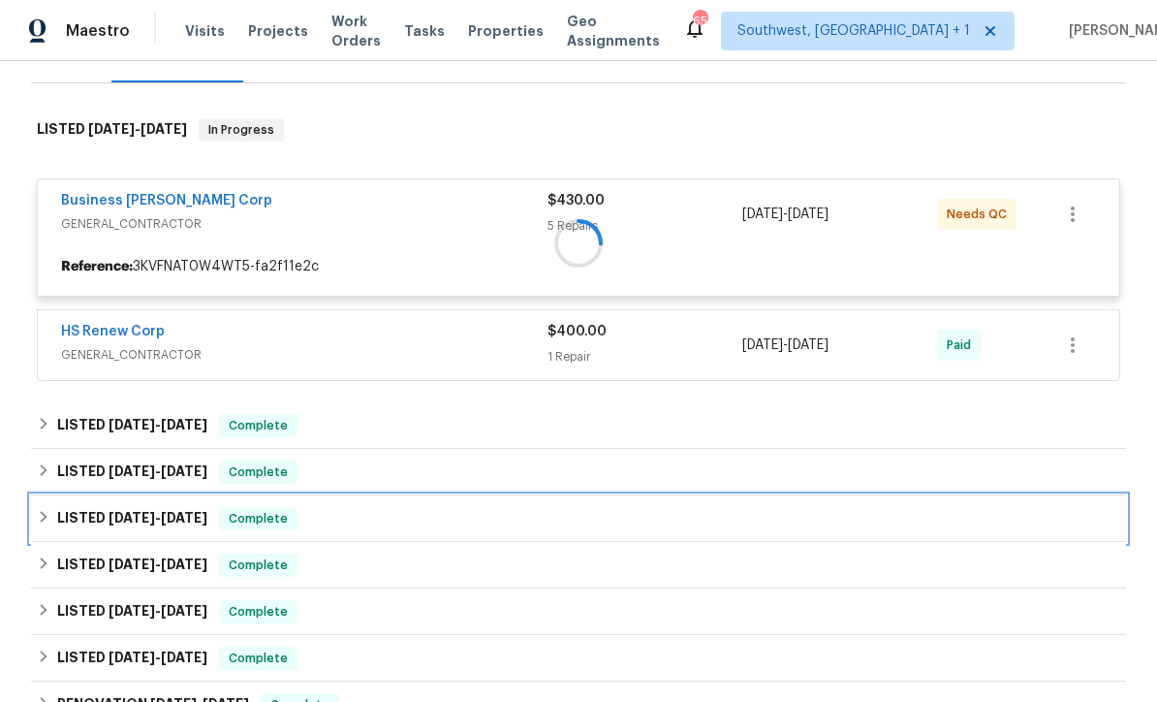
click at [538, 534] on div "LISTED 4/2/25 - 4/4/25 Complete" at bounding box center [578, 518] width 1095 height 47
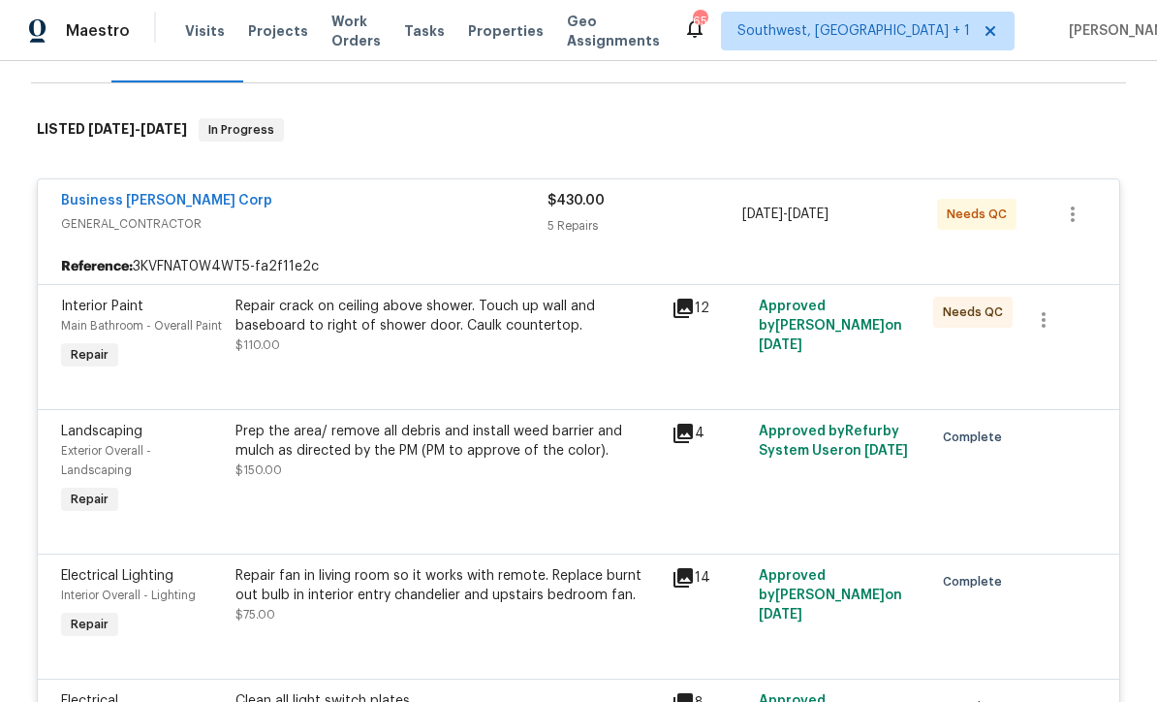
click at [500, 362] on div "Repair crack on ceiling above shower. Touch up wall and baseboard to right of s…" at bounding box center [448, 335] width 436 height 89
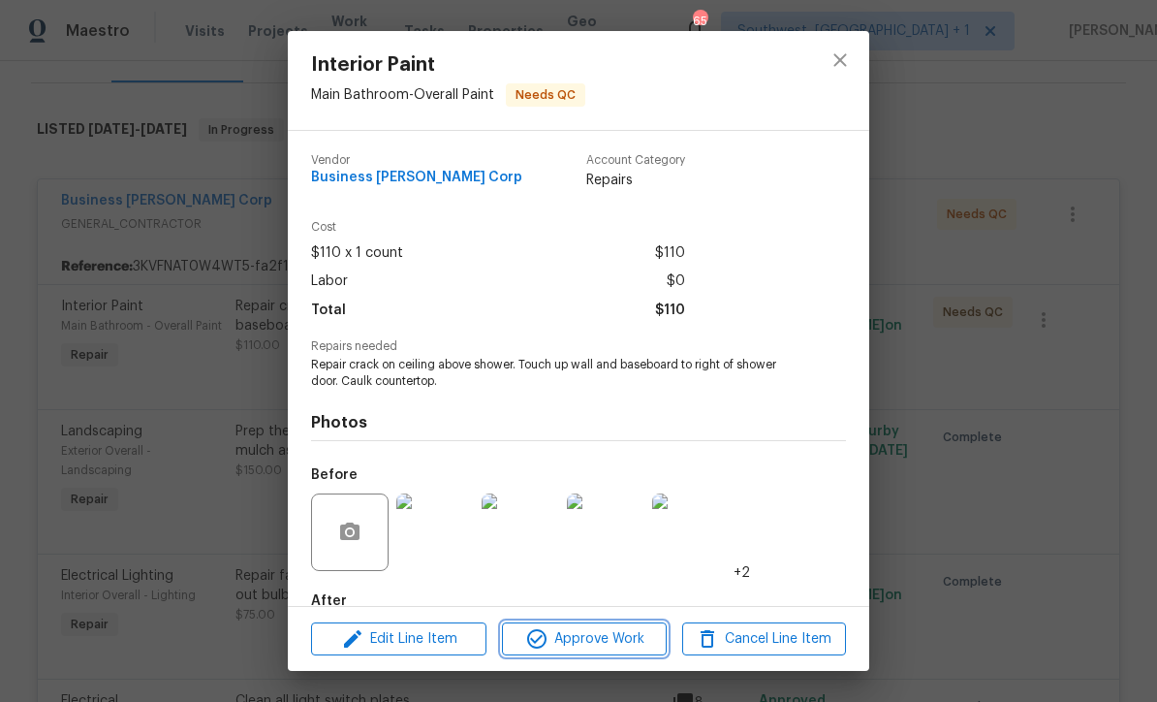
click at [637, 649] on span "Approve Work" at bounding box center [584, 639] width 152 height 24
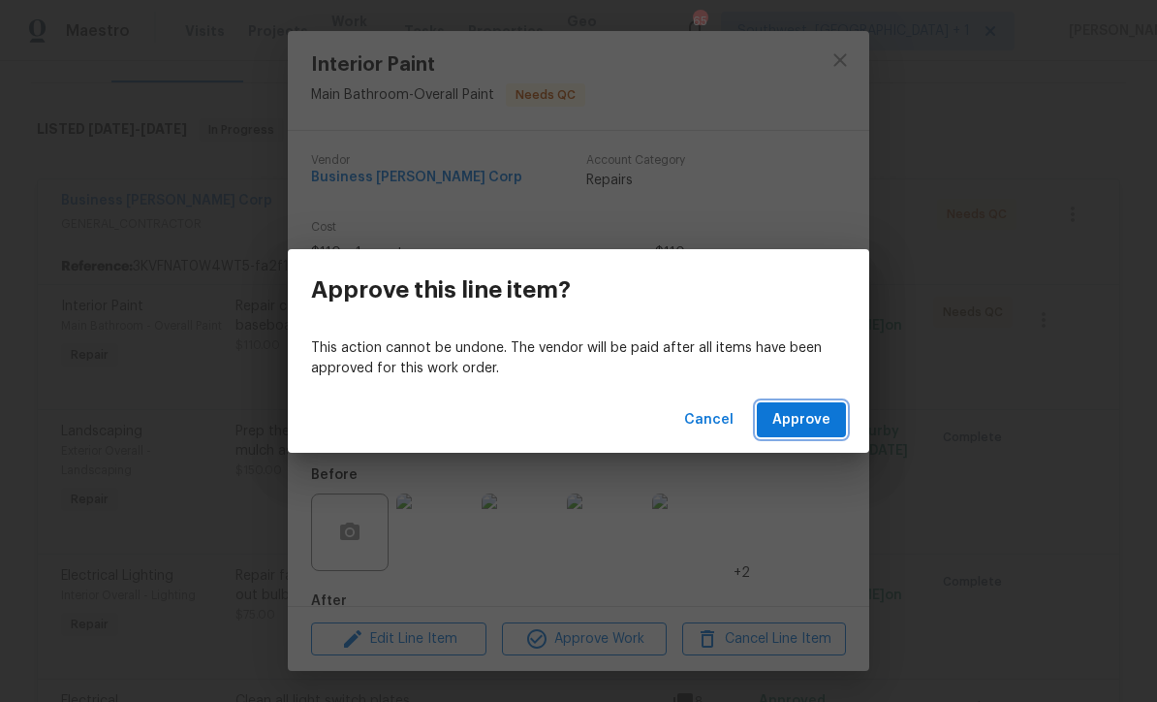
click at [818, 432] on button "Approve" at bounding box center [801, 420] width 89 height 36
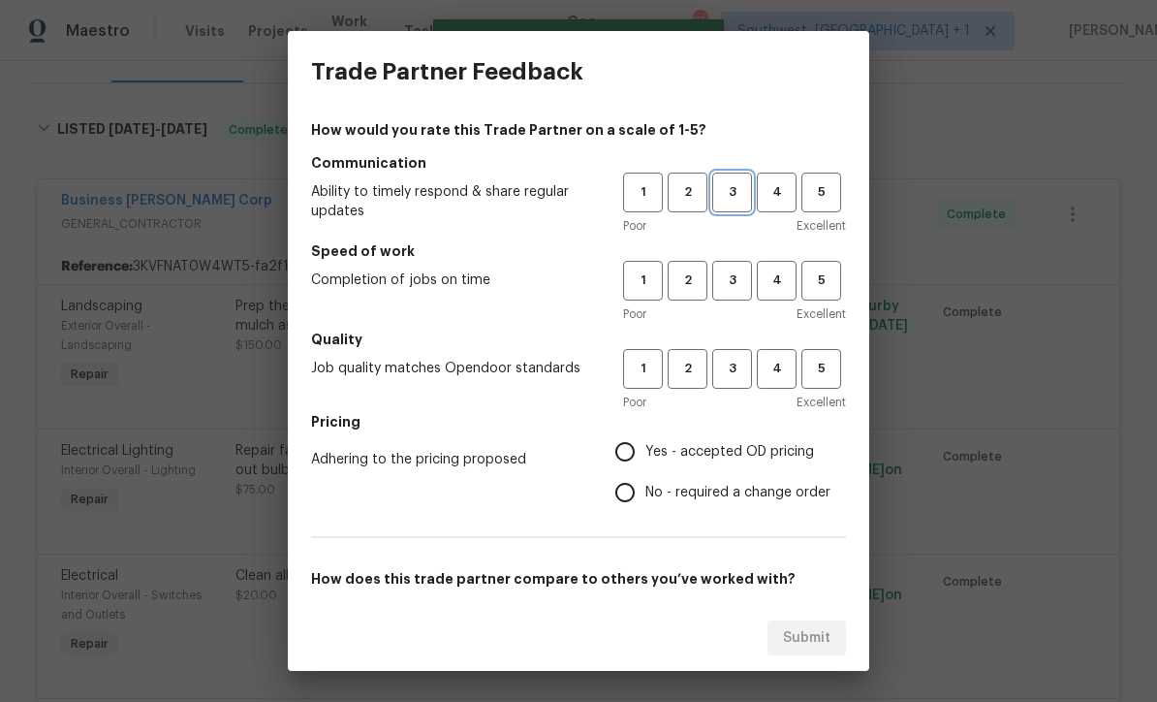
click at [727, 192] on span "3" at bounding box center [732, 192] width 36 height 22
click at [744, 277] on span "3" at bounding box center [732, 280] width 36 height 22
click at [737, 376] on span "3" at bounding box center [732, 369] width 36 height 22
click at [644, 452] on input "Yes - accepted OD pricing" at bounding box center [625, 451] width 41 height 41
radio input "true"
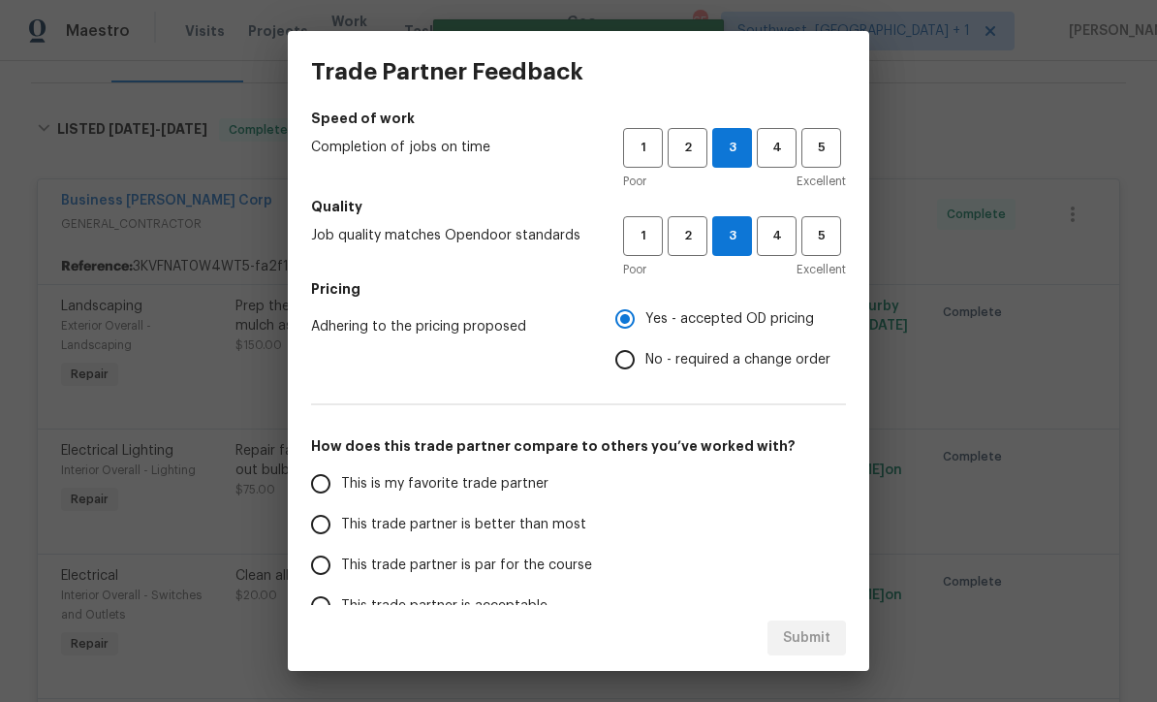
scroll to position [200, 0]
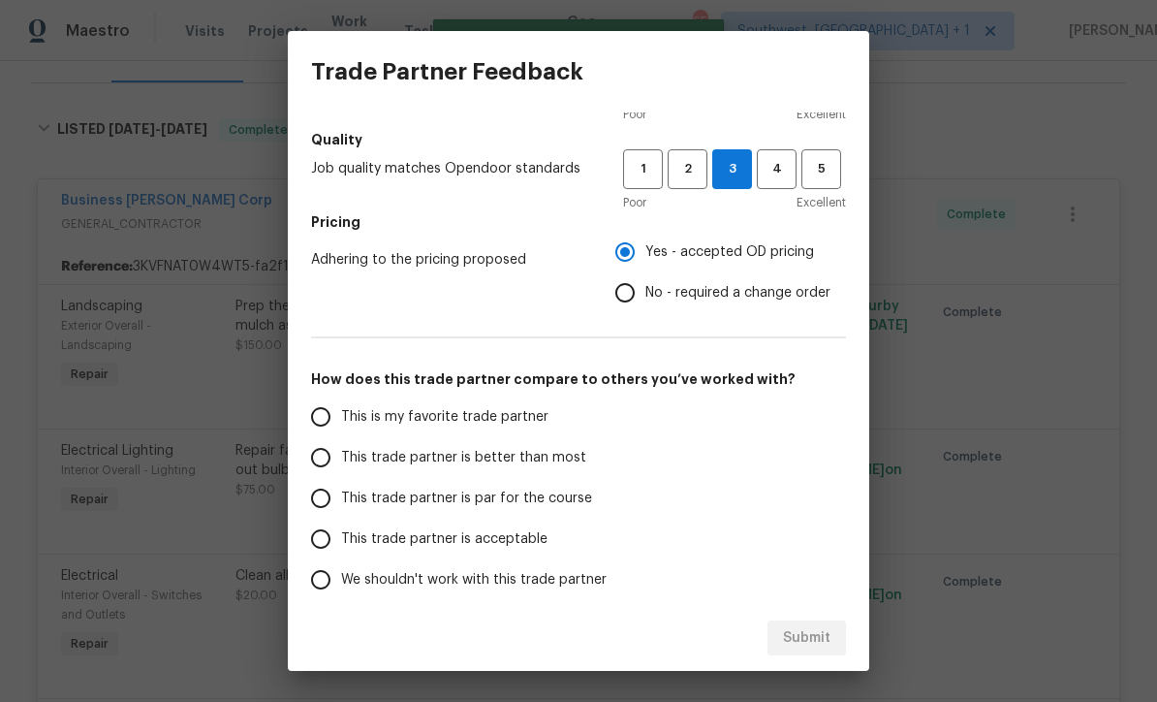
click at [326, 504] on input "This trade partner is par for the course" at bounding box center [320, 498] width 41 height 41
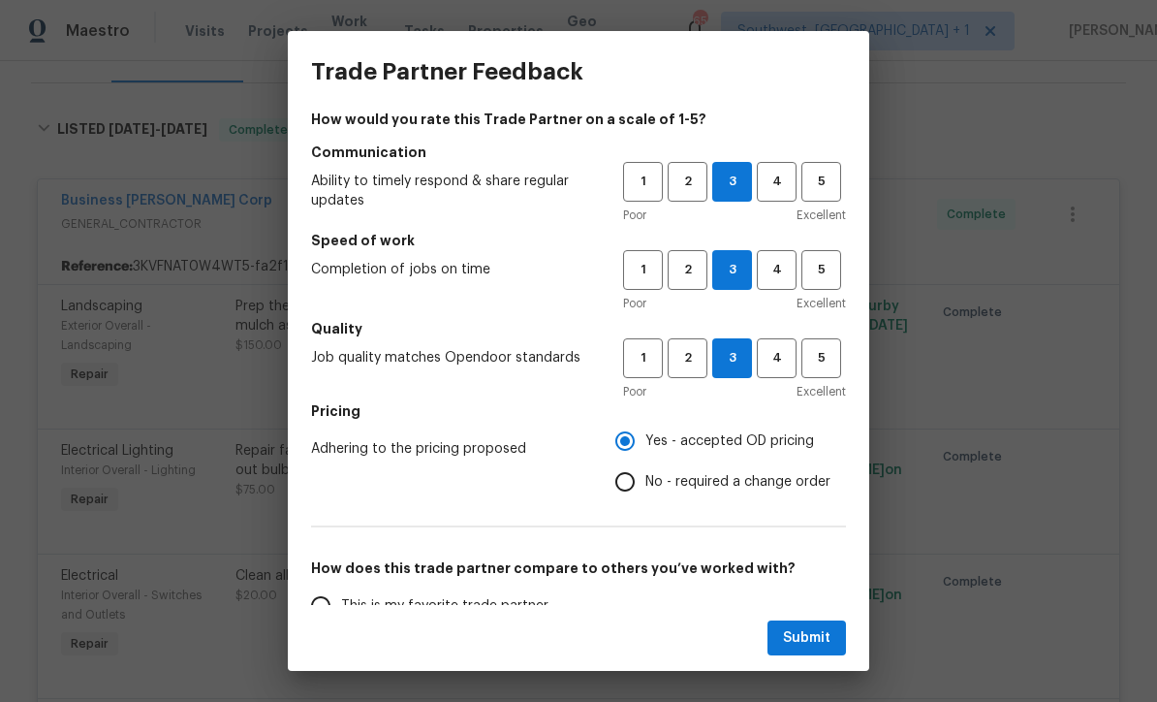
scroll to position [19, 0]
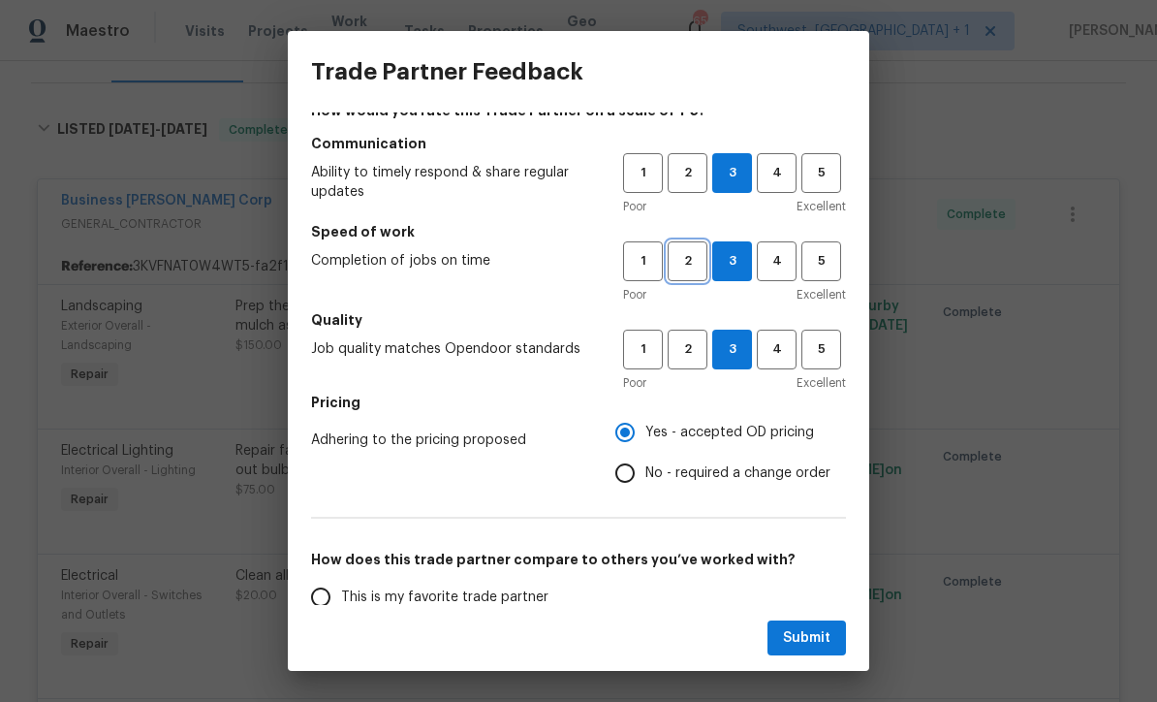
click at [693, 266] on span "2" at bounding box center [688, 261] width 36 height 22
radio input "true"
click at [807, 654] on button "Submit" at bounding box center [807, 638] width 78 height 36
radio input "false"
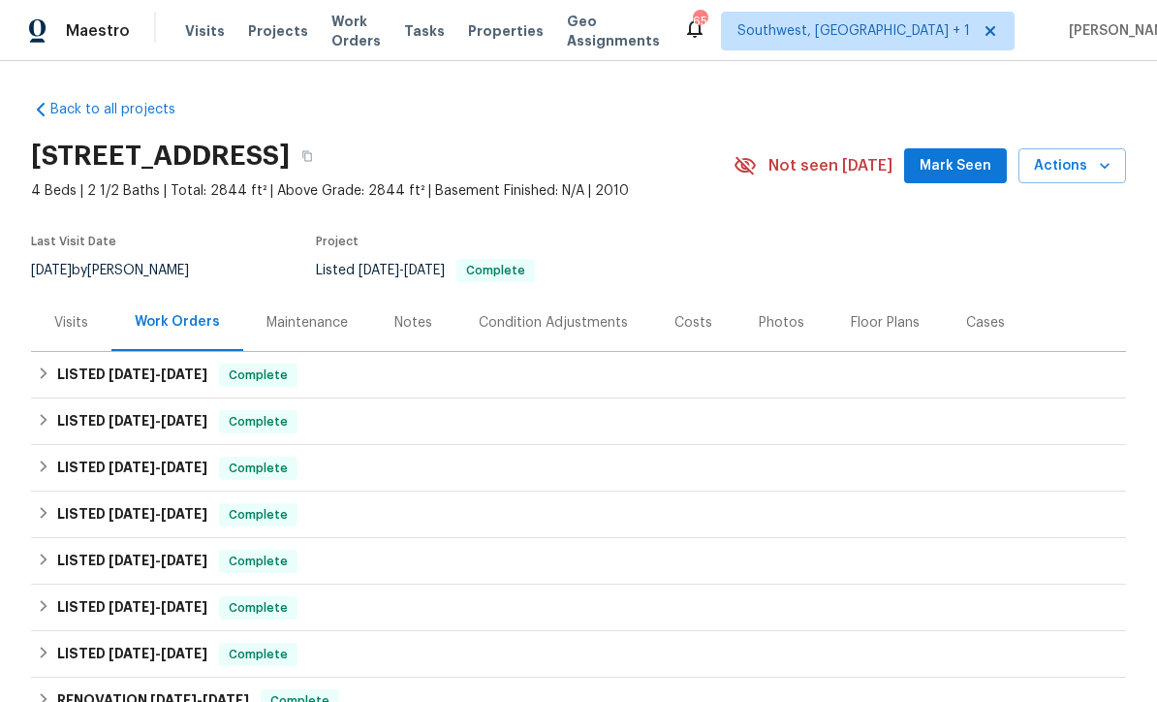
click at [332, 38] on span "Work Orders" at bounding box center [355, 31] width 49 height 39
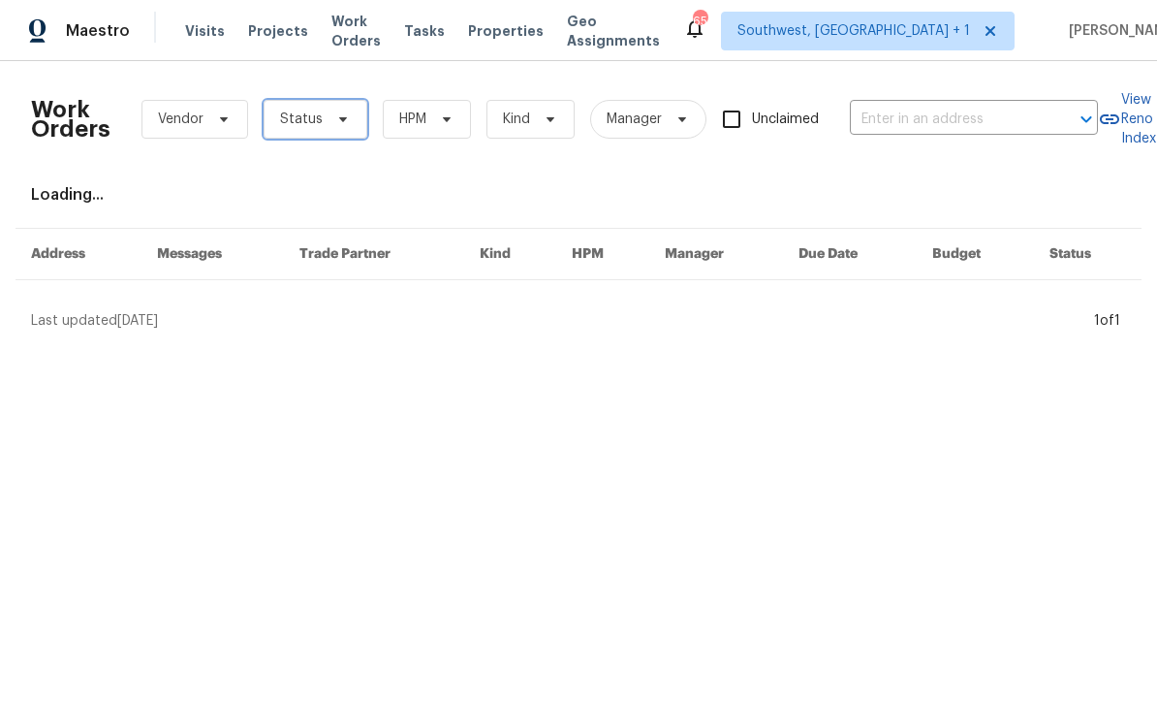
click at [301, 125] on span "Status" at bounding box center [301, 119] width 43 height 19
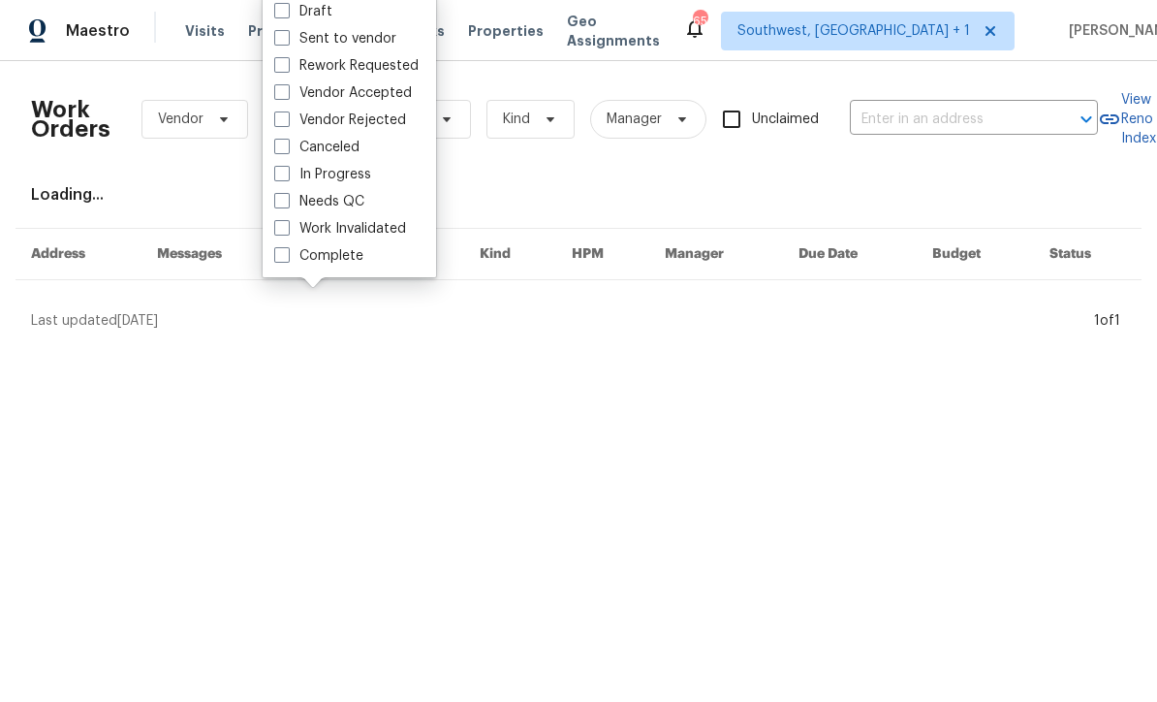
click at [279, 202] on span at bounding box center [282, 201] width 16 height 16
click at [279, 202] on input "Needs QC" at bounding box center [280, 198] width 13 height 13
checkbox input "true"
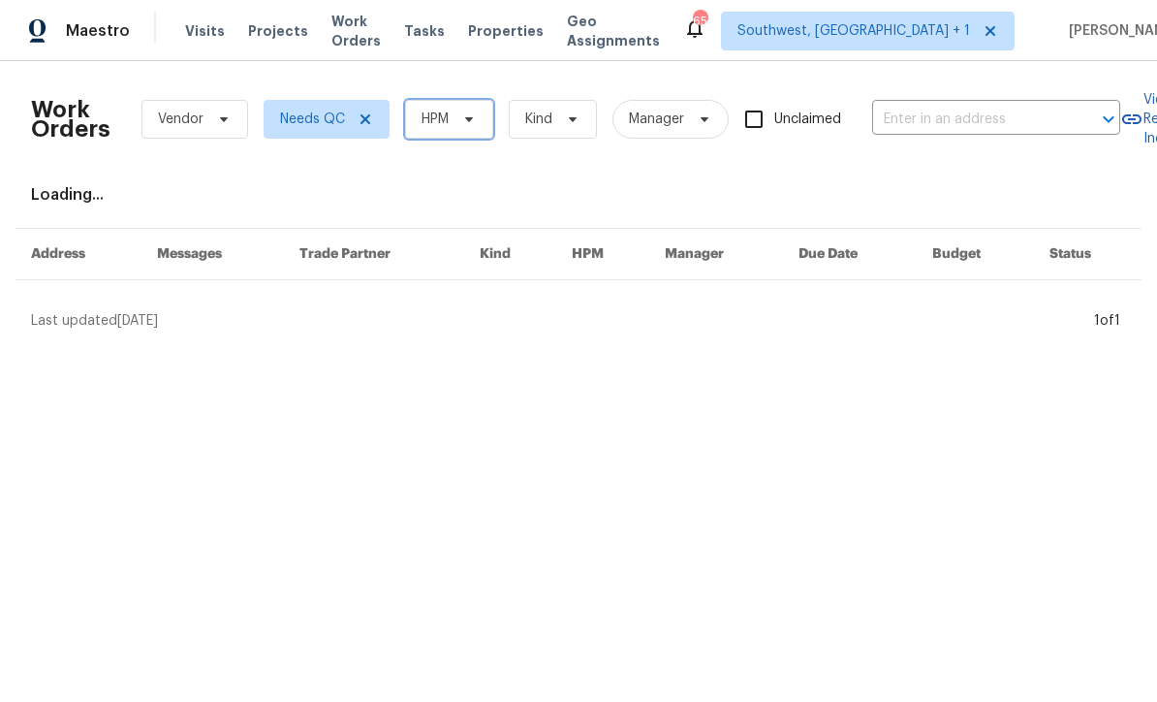
click at [471, 127] on span "HPM" at bounding box center [449, 119] width 88 height 39
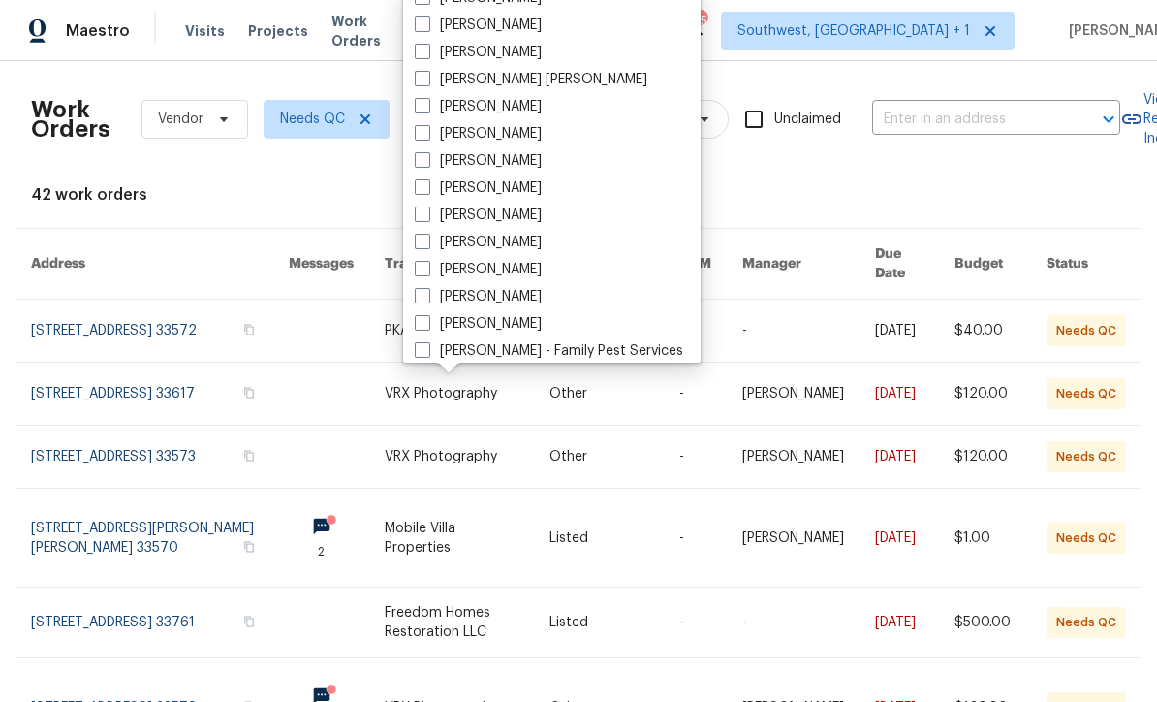
scroll to position [127, 0]
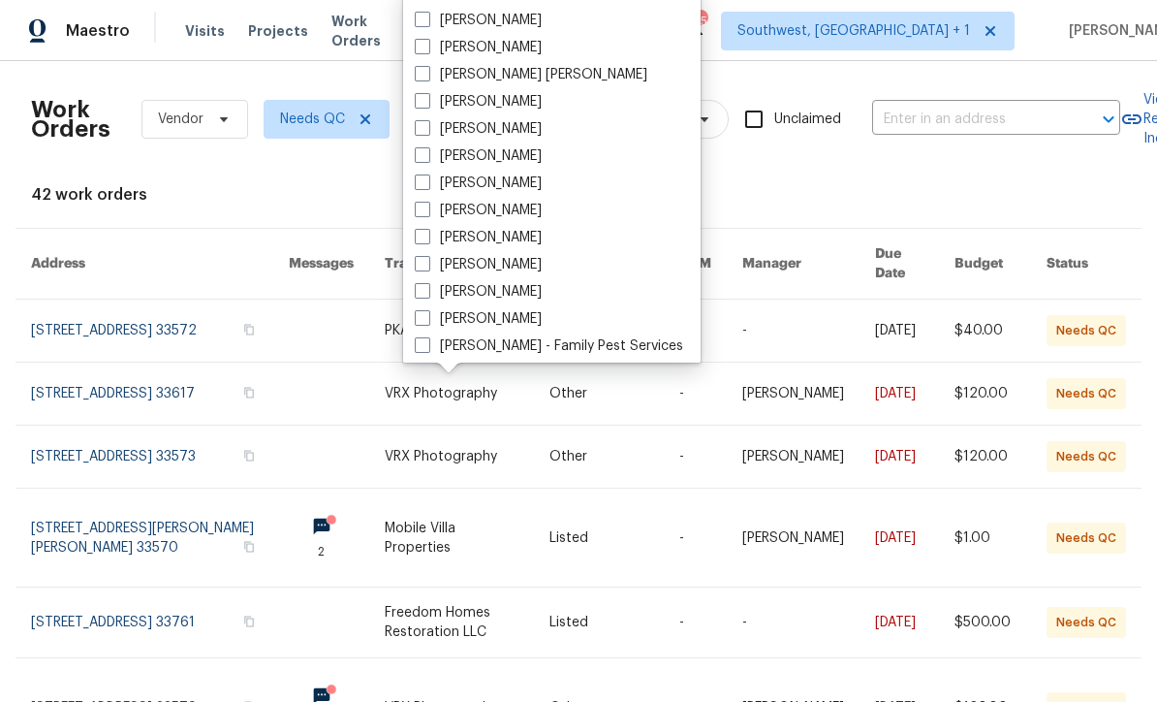
click at [423, 265] on span at bounding box center [423, 264] width 16 height 16
click at [423, 265] on input "[PERSON_NAME]" at bounding box center [421, 261] width 13 height 13
checkbox input "true"
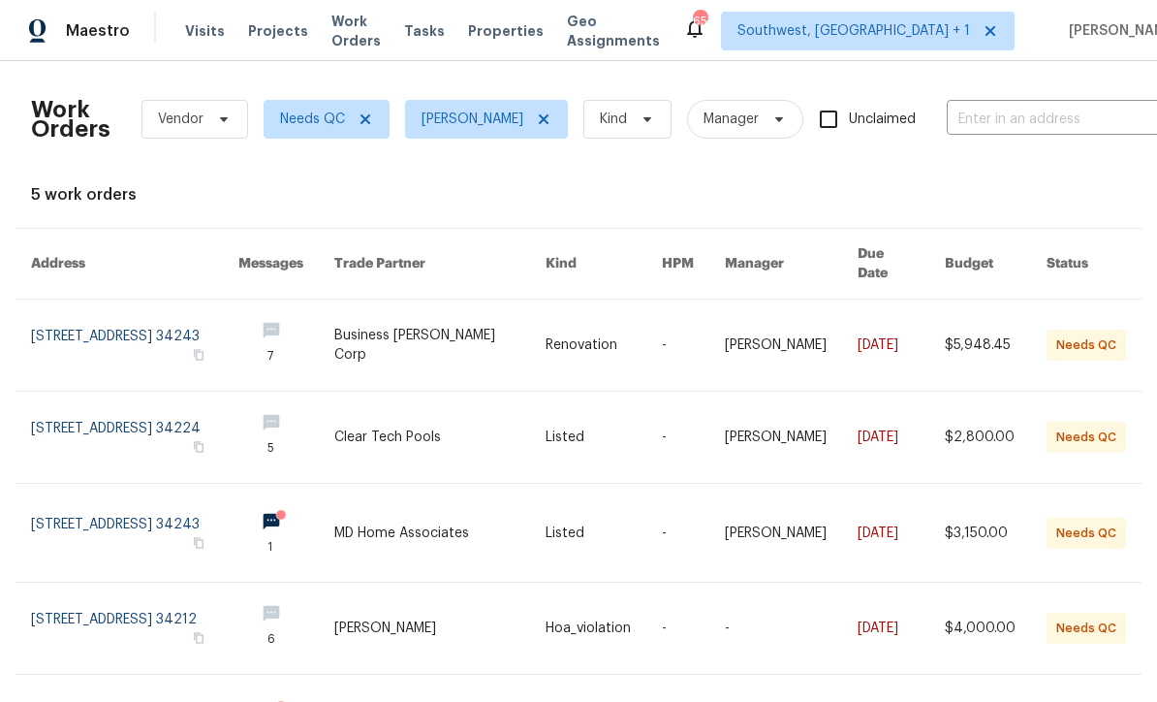
click at [547, 418] on link at bounding box center [440, 437] width 212 height 91
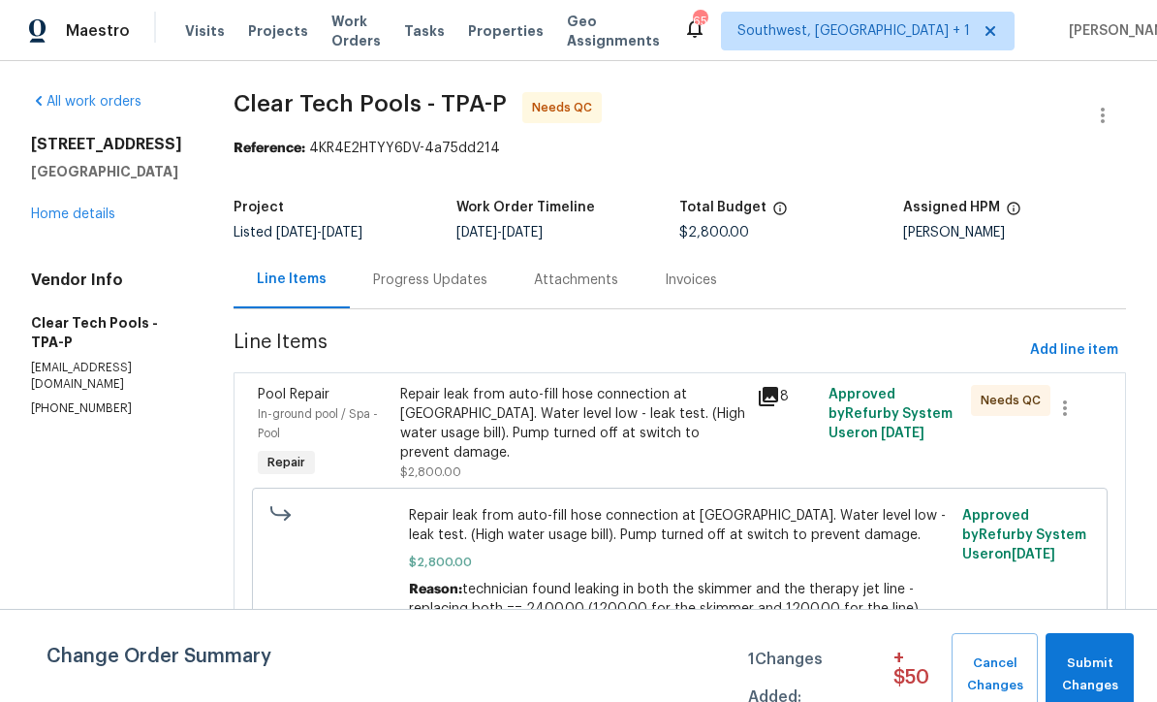
scroll to position [11, 0]
click at [1093, 665] on span "Submit Changes" at bounding box center [1089, 674] width 69 height 45
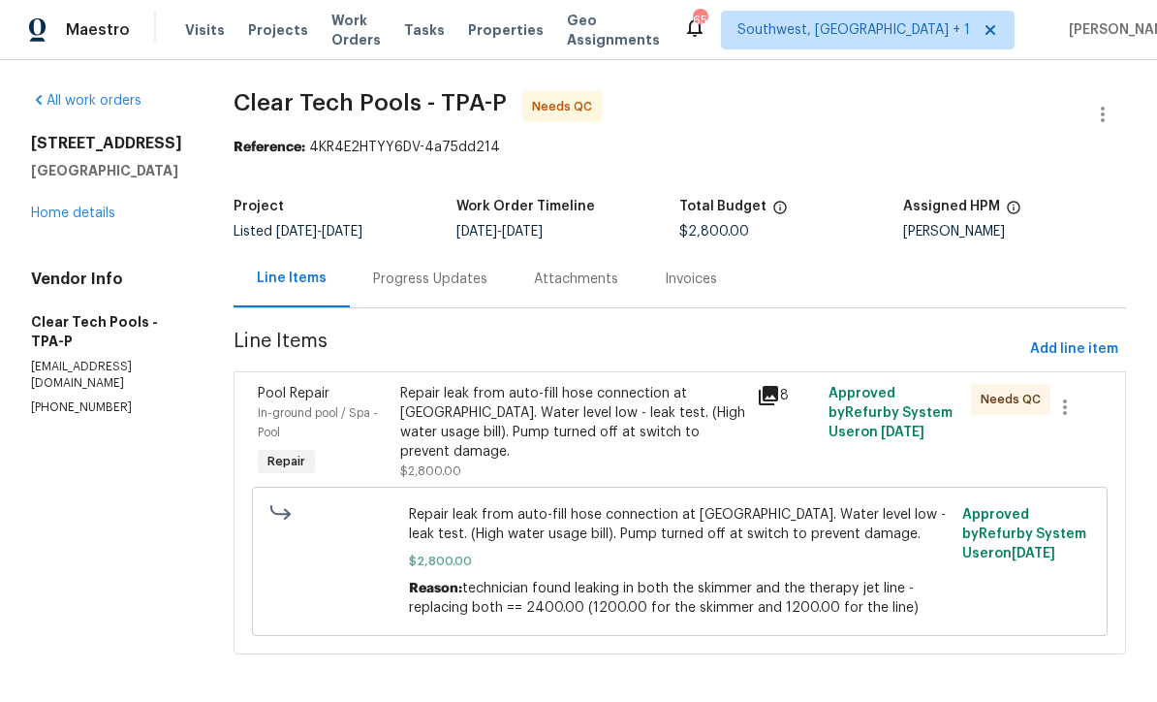
click at [401, 272] on div "Progress Updates" at bounding box center [430, 279] width 114 height 19
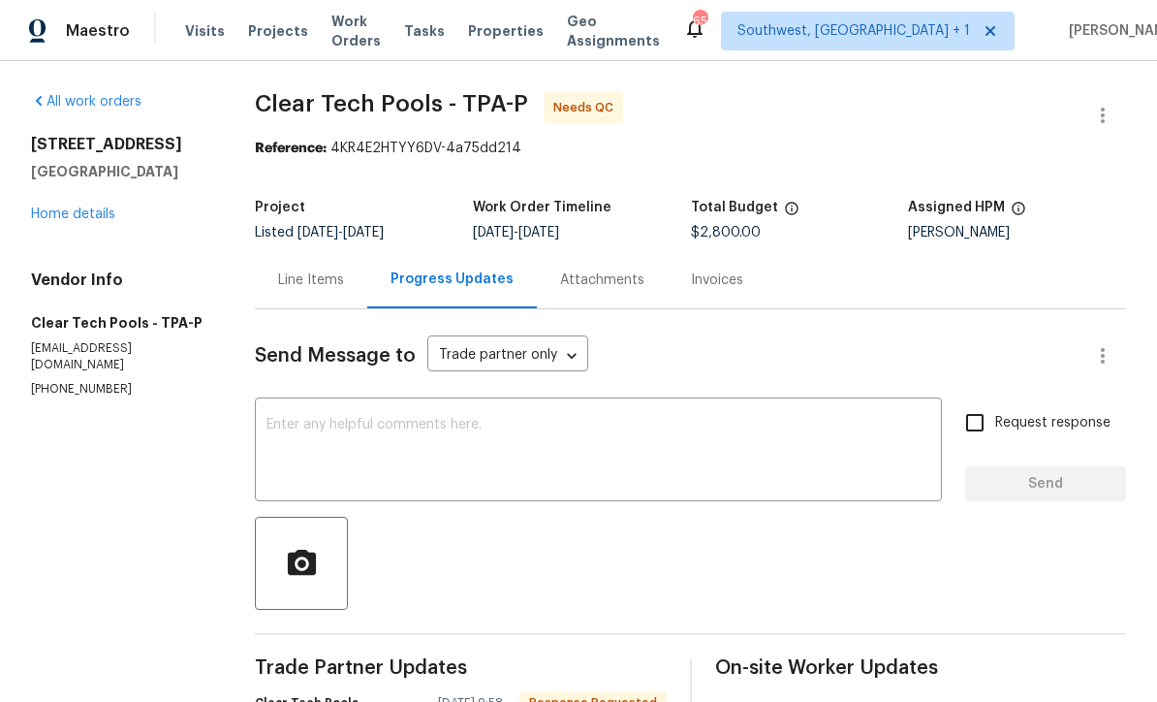
click at [279, 402] on div "x ​" at bounding box center [598, 451] width 687 height 99
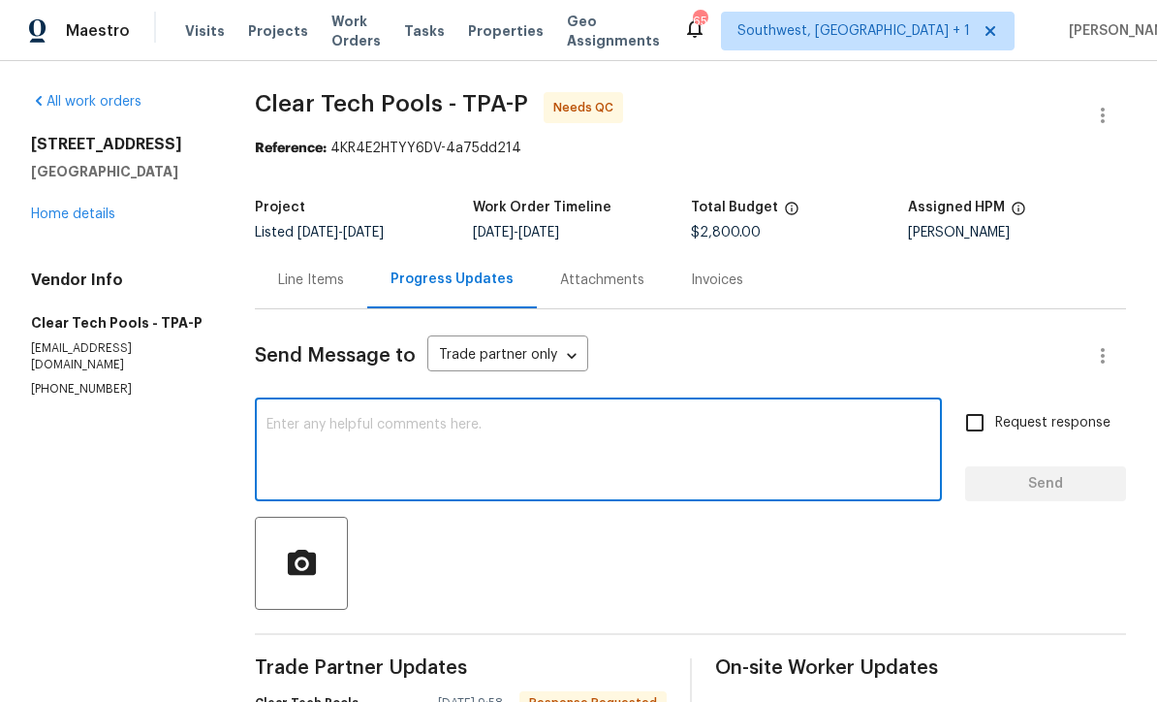
scroll to position [11, 0]
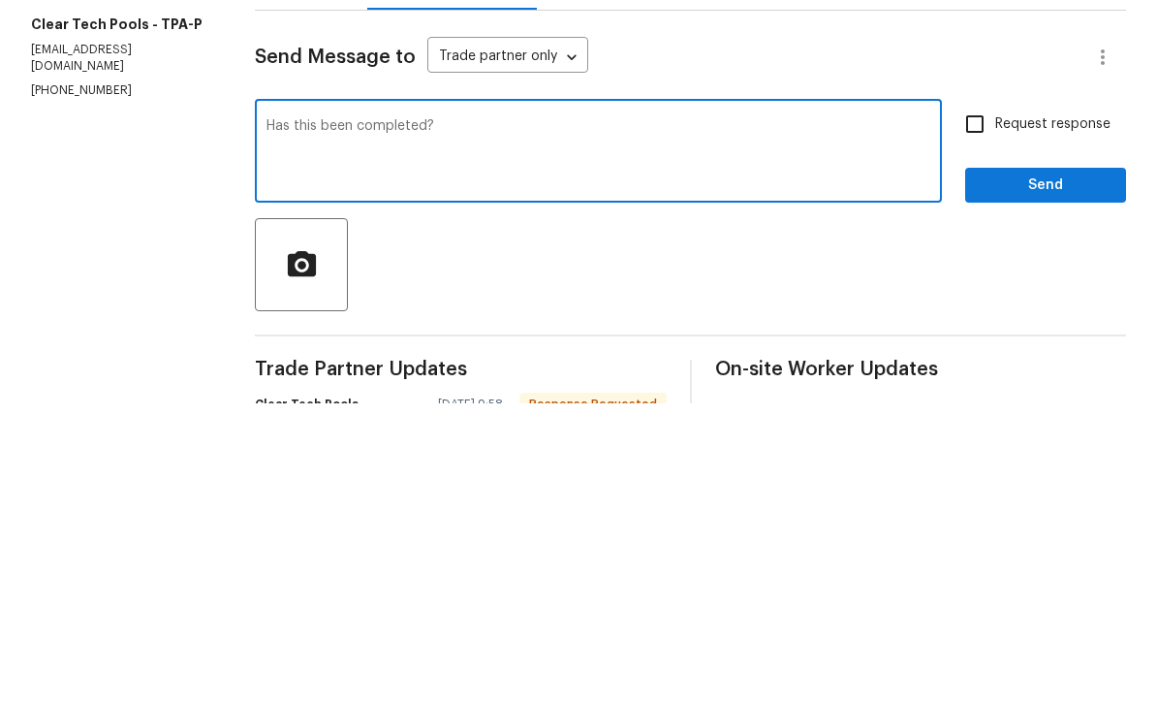
type textarea "Has this been completed?"
click at [987, 402] on input "Request response" at bounding box center [975, 422] width 41 height 41
checkbox input "true"
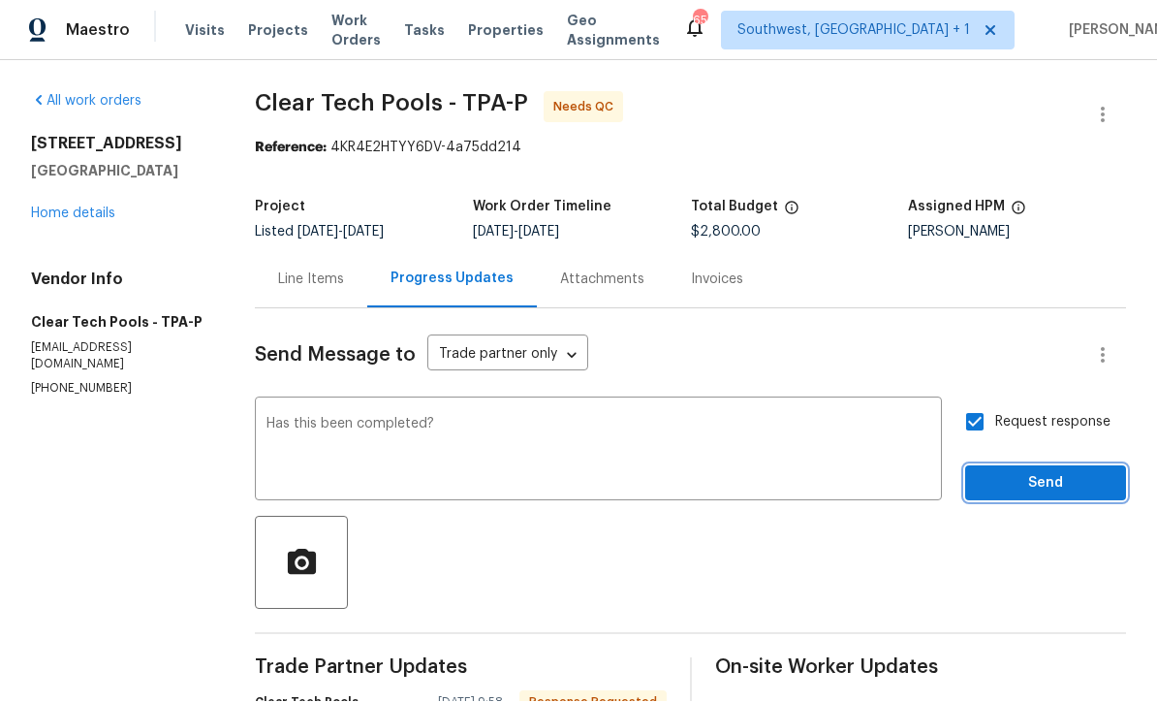
click at [1013, 472] on span "Send" at bounding box center [1046, 484] width 130 height 24
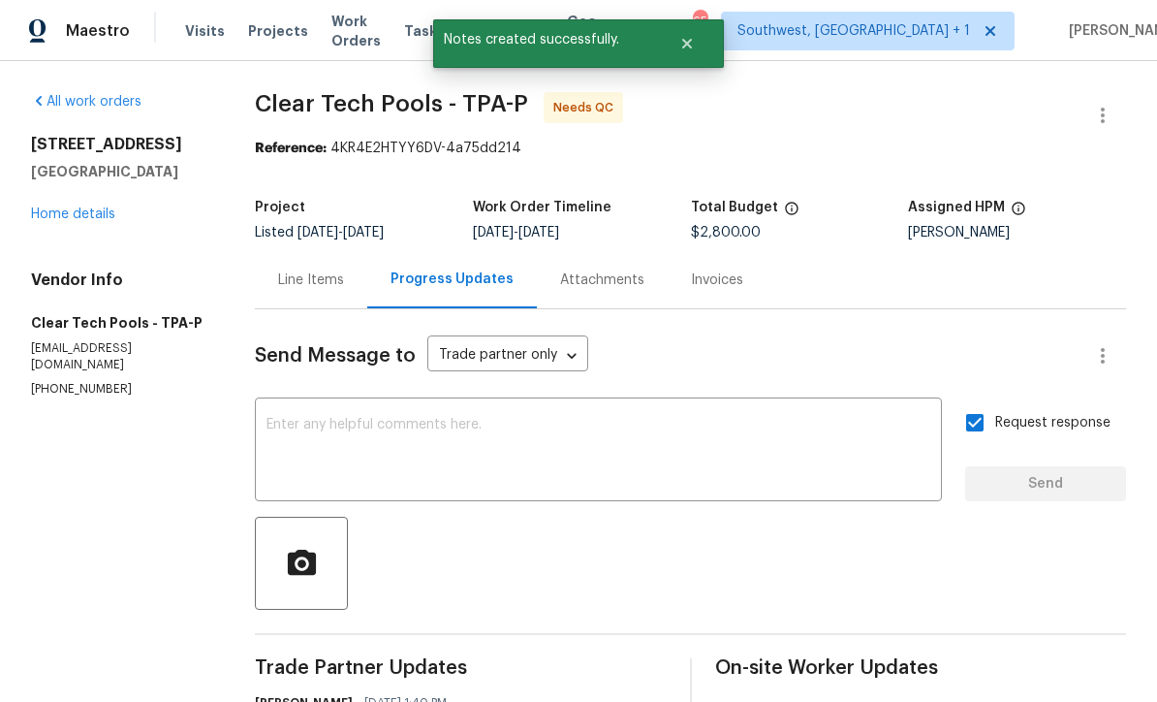
scroll to position [0, 0]
click at [344, 39] on span "Work Orders" at bounding box center [355, 31] width 49 height 39
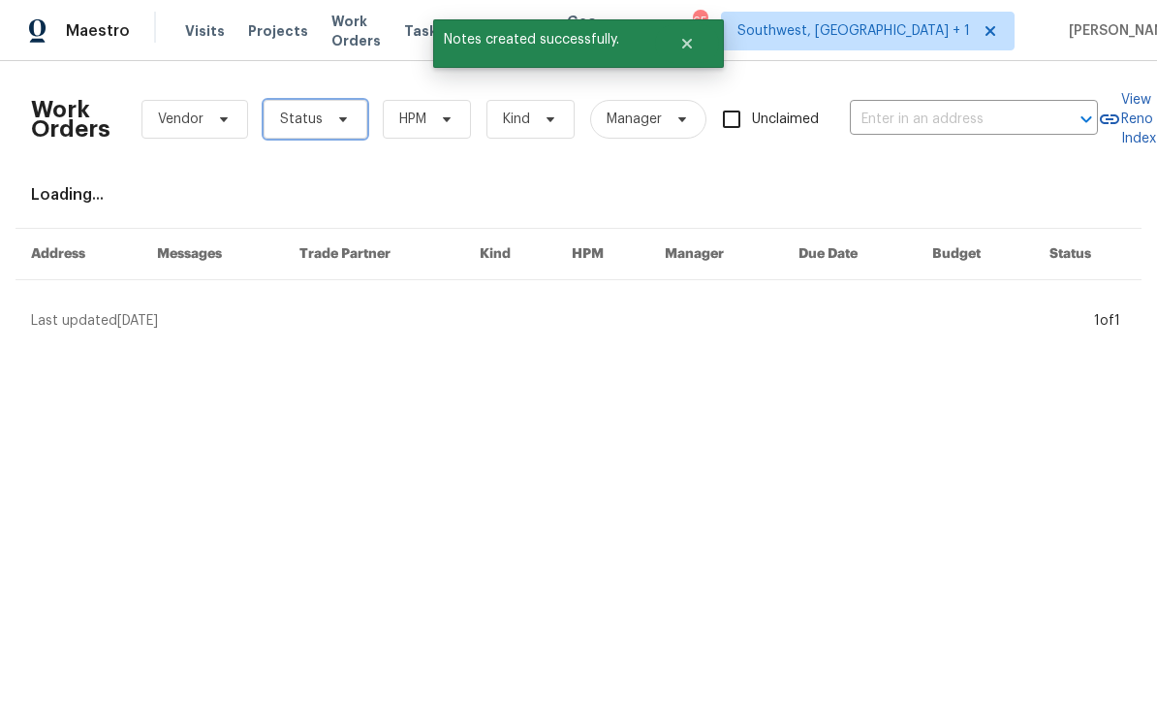
click at [301, 116] on span "Status" at bounding box center [301, 119] width 43 height 19
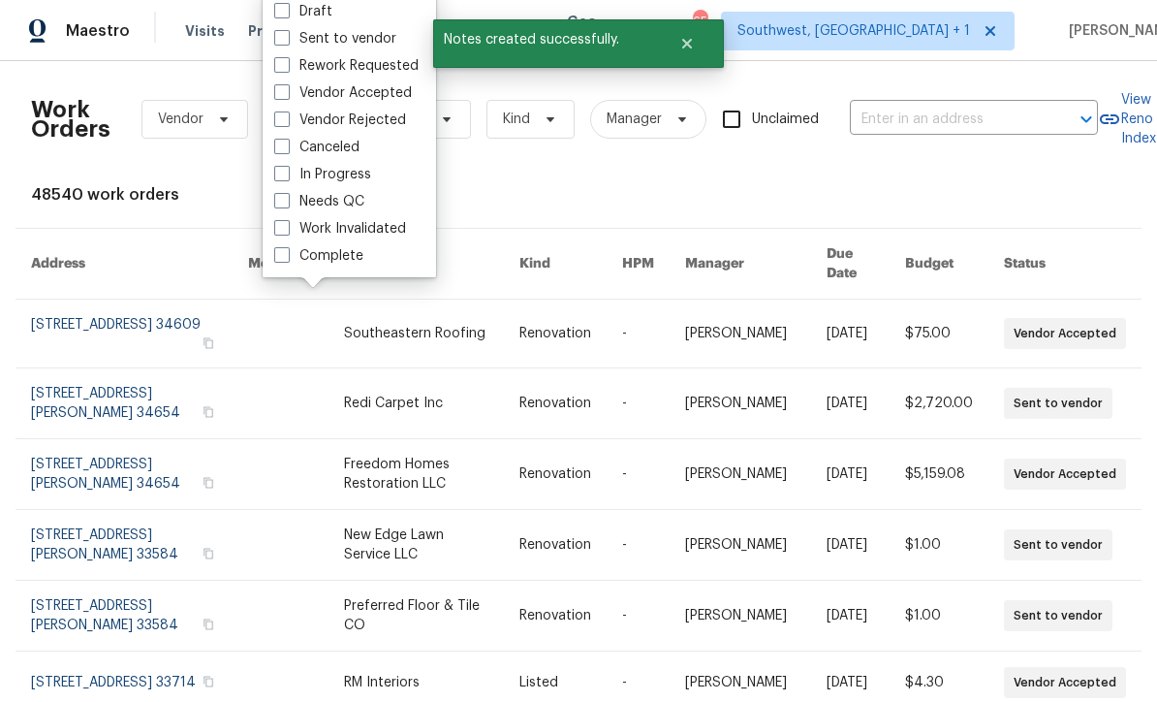
click at [270, 210] on div "Needs QC" at bounding box center [349, 201] width 162 height 27
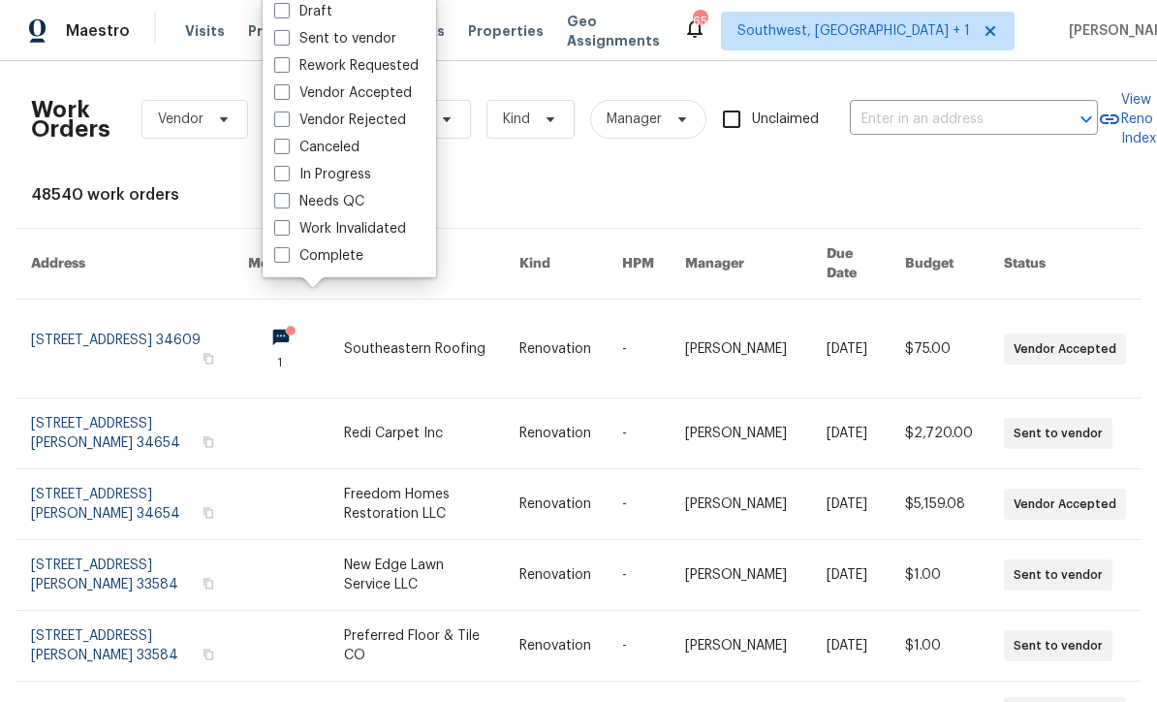
click at [278, 208] on label "Needs QC" at bounding box center [319, 201] width 90 height 19
click at [278, 204] on input "Needs QC" at bounding box center [280, 198] width 13 height 13
checkbox input "true"
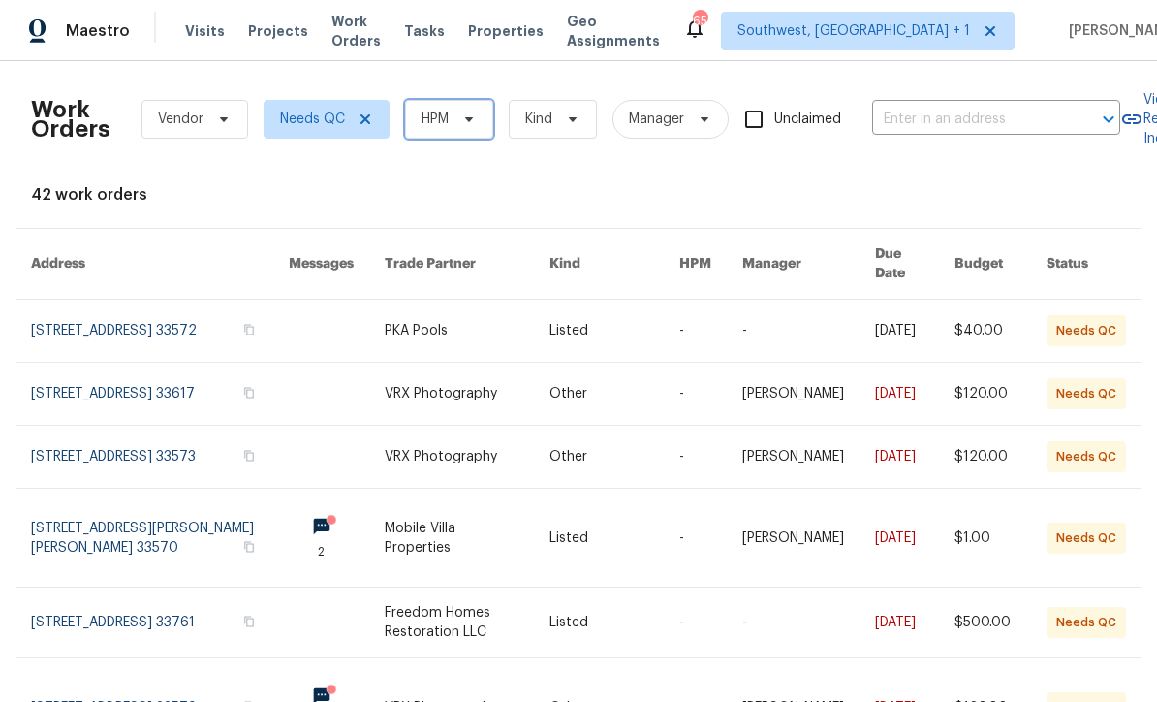
click at [451, 110] on span "HPM" at bounding box center [449, 119] width 88 height 39
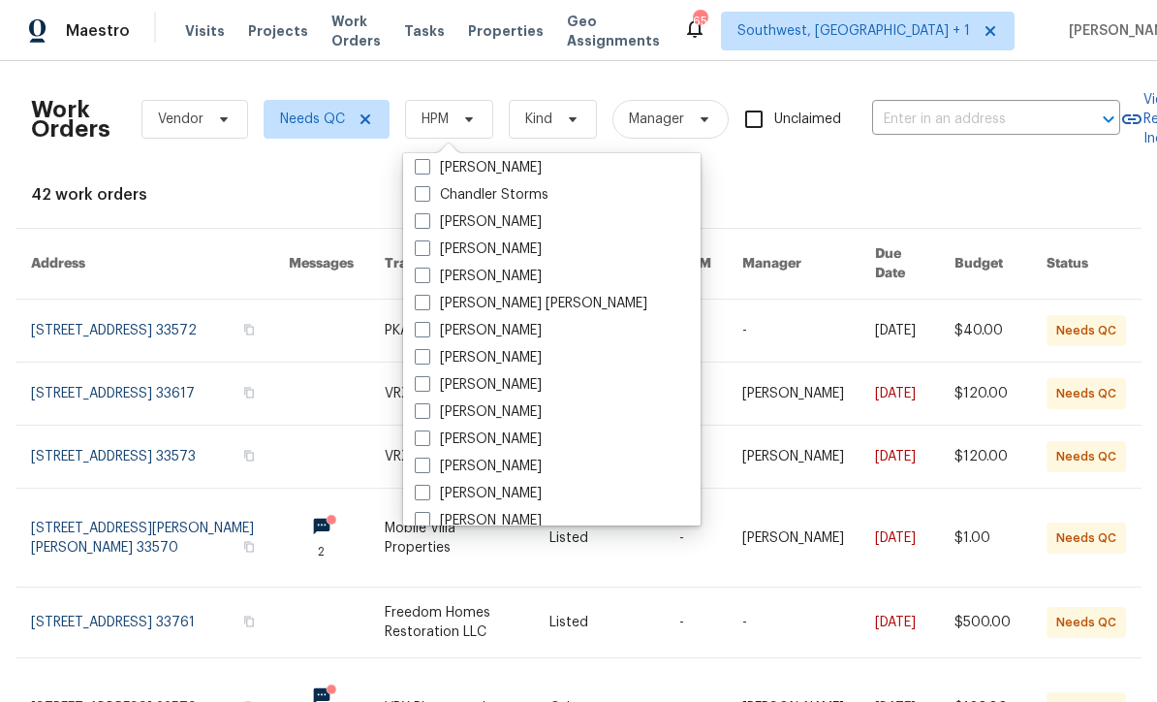
scroll to position [172, 0]
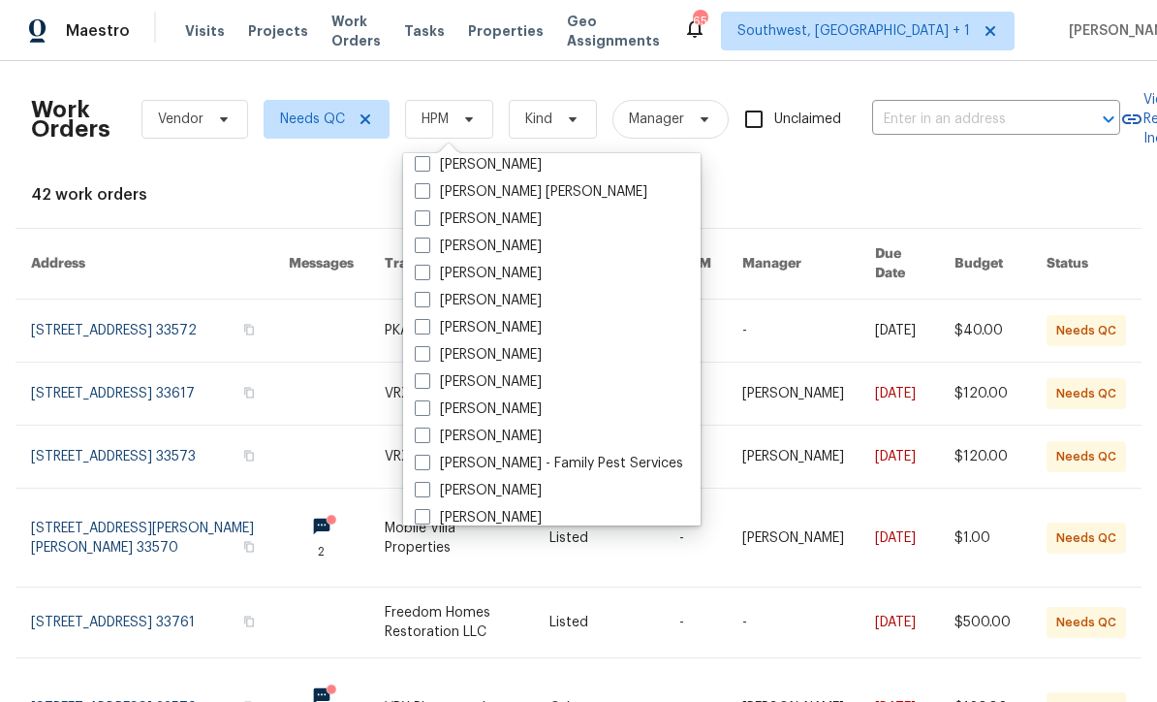
click at [425, 384] on span at bounding box center [423, 381] width 16 height 16
click at [425, 384] on input "[PERSON_NAME]" at bounding box center [421, 378] width 13 height 13
checkbox input "true"
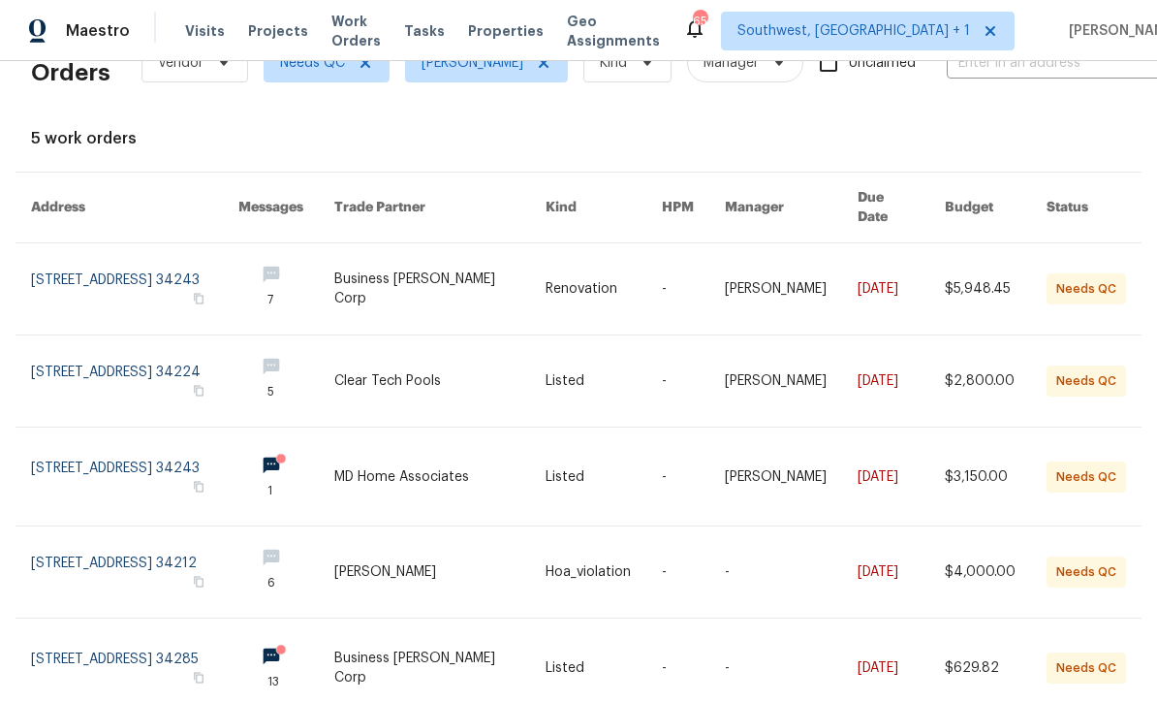
scroll to position [54, 0]
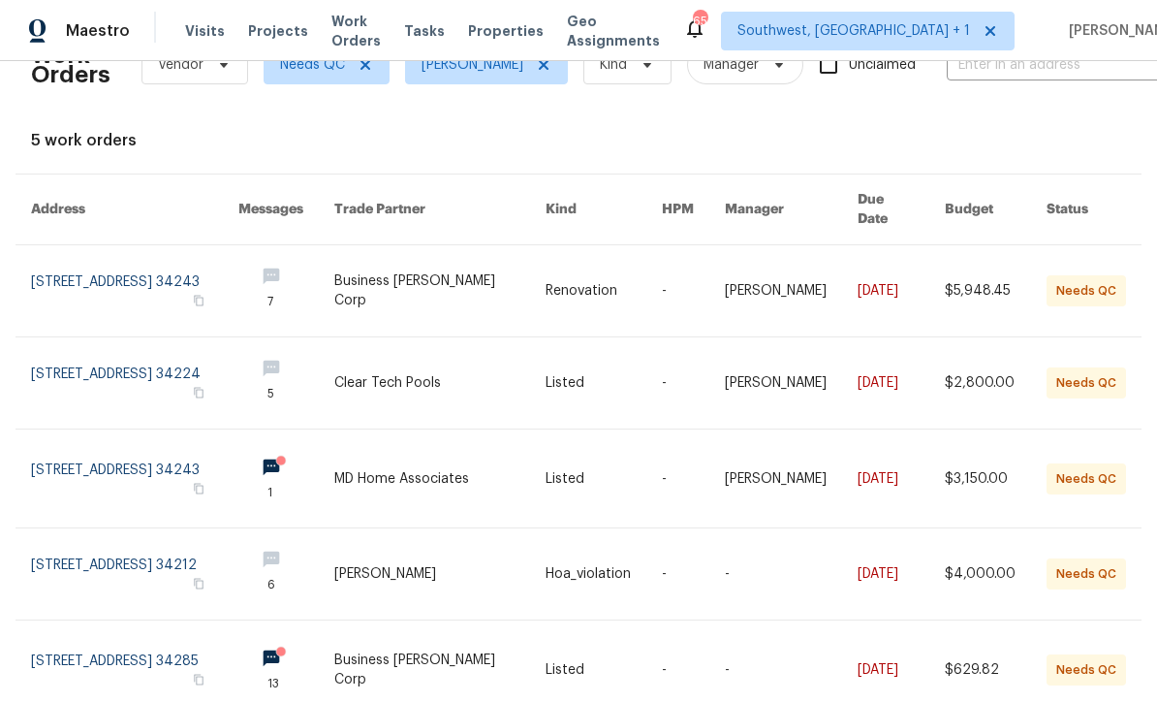
click at [480, 471] on link at bounding box center [440, 478] width 212 height 98
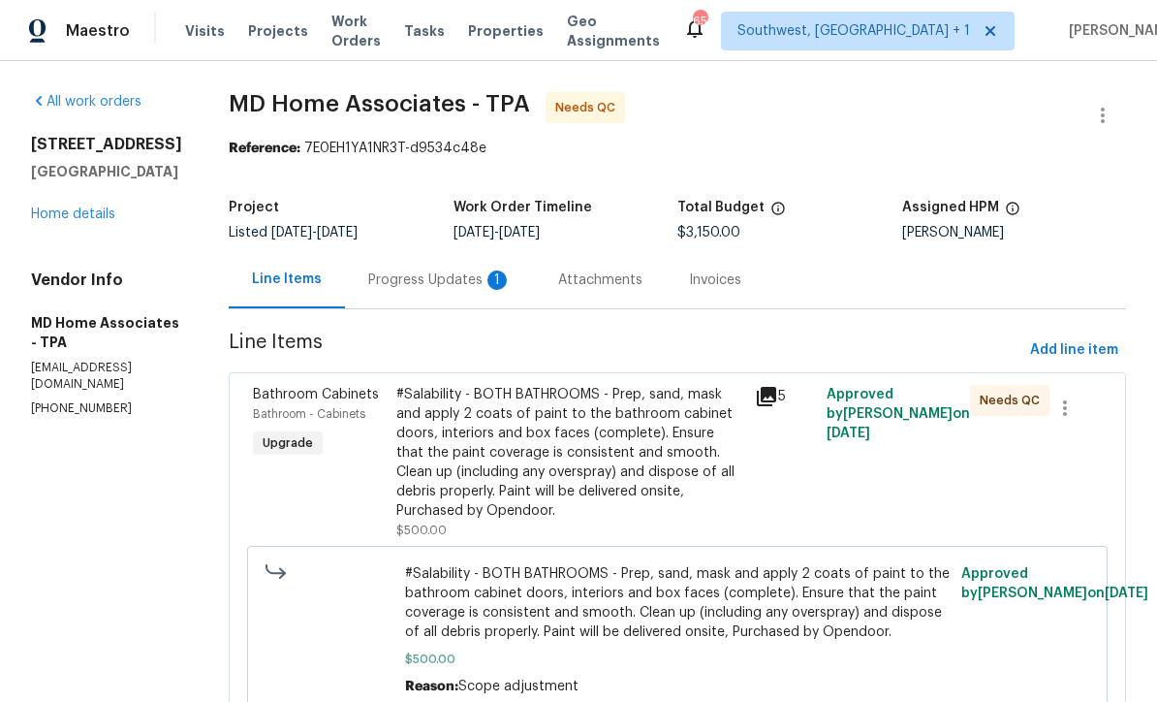
click at [462, 290] on div "Progress Updates 1" at bounding box center [439, 279] width 143 height 19
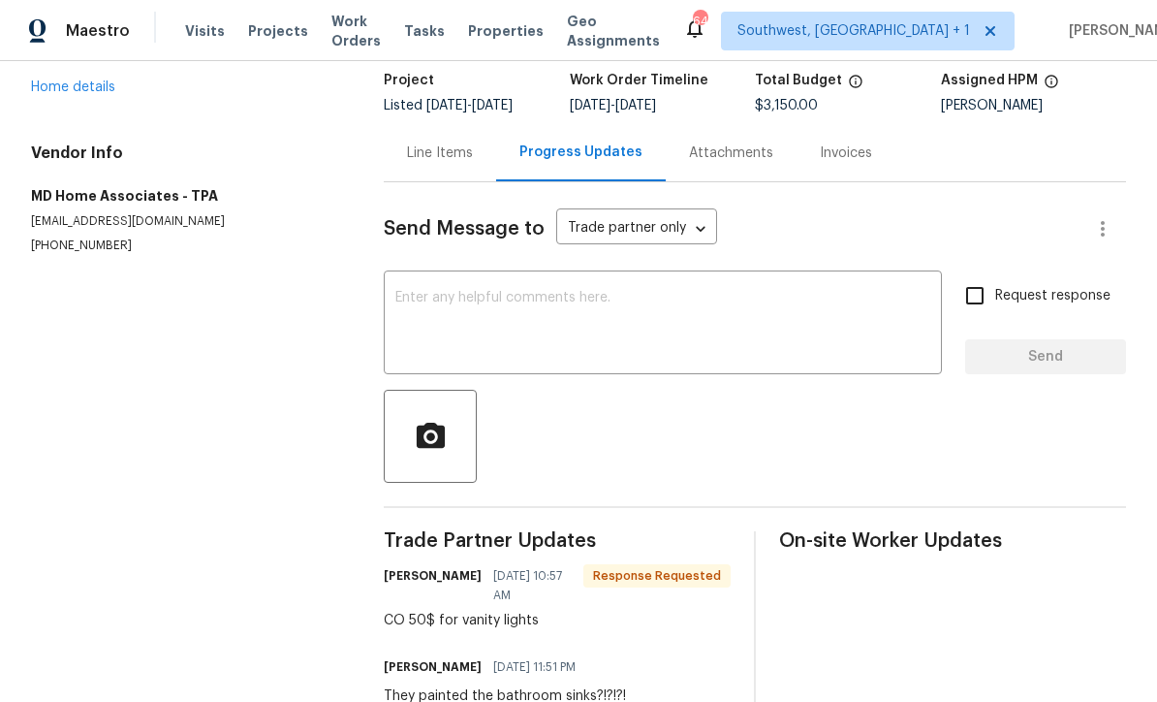
scroll to position [126, 0]
click at [451, 144] on div "Line Items" at bounding box center [440, 153] width 66 height 19
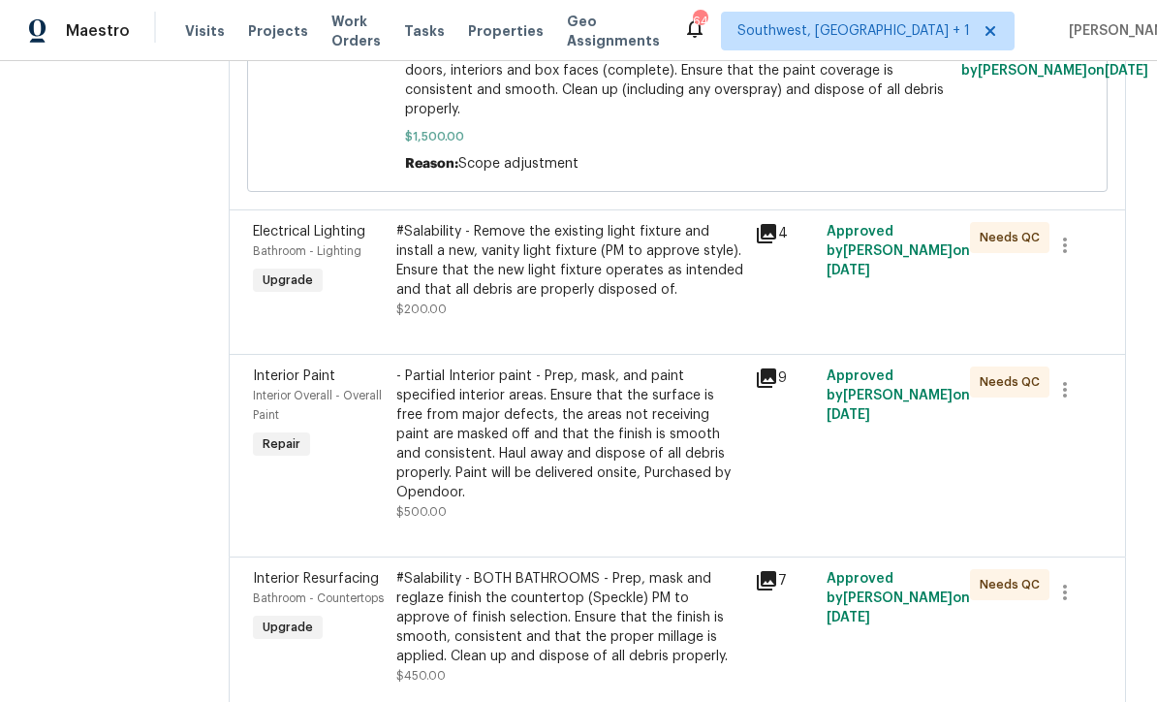
scroll to position [847, 0]
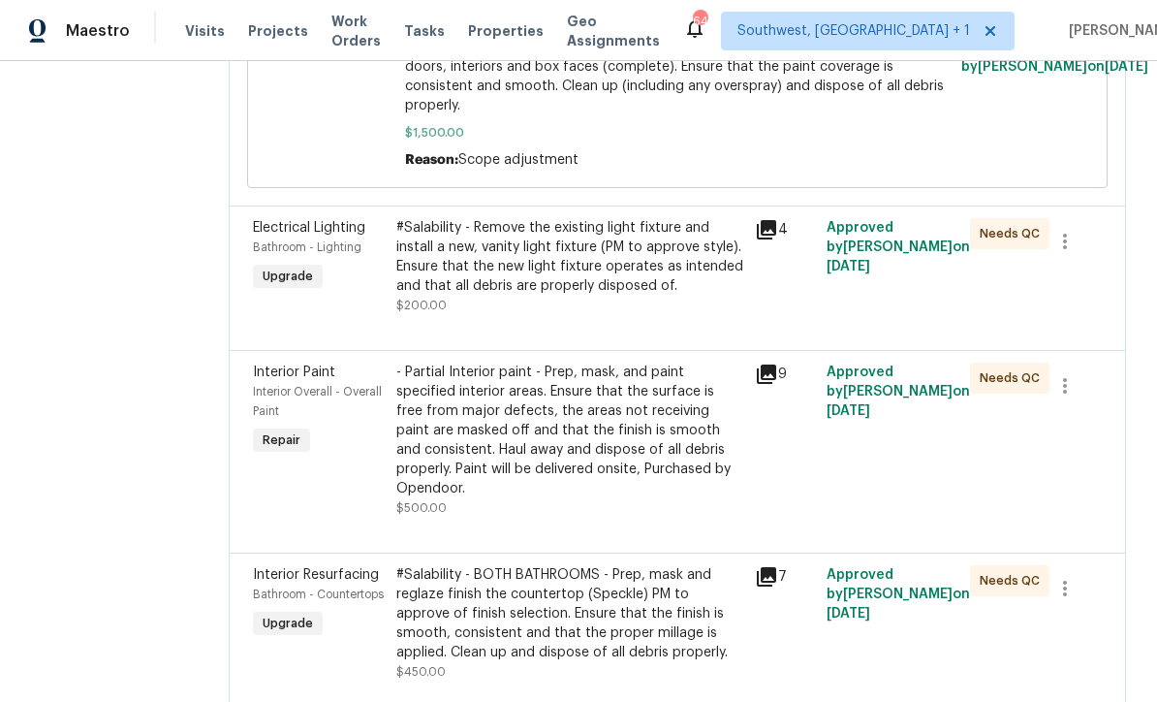
click at [623, 247] on div "#Salability - Remove the existing light fixture and install a new, vanity light…" at bounding box center [569, 257] width 347 height 78
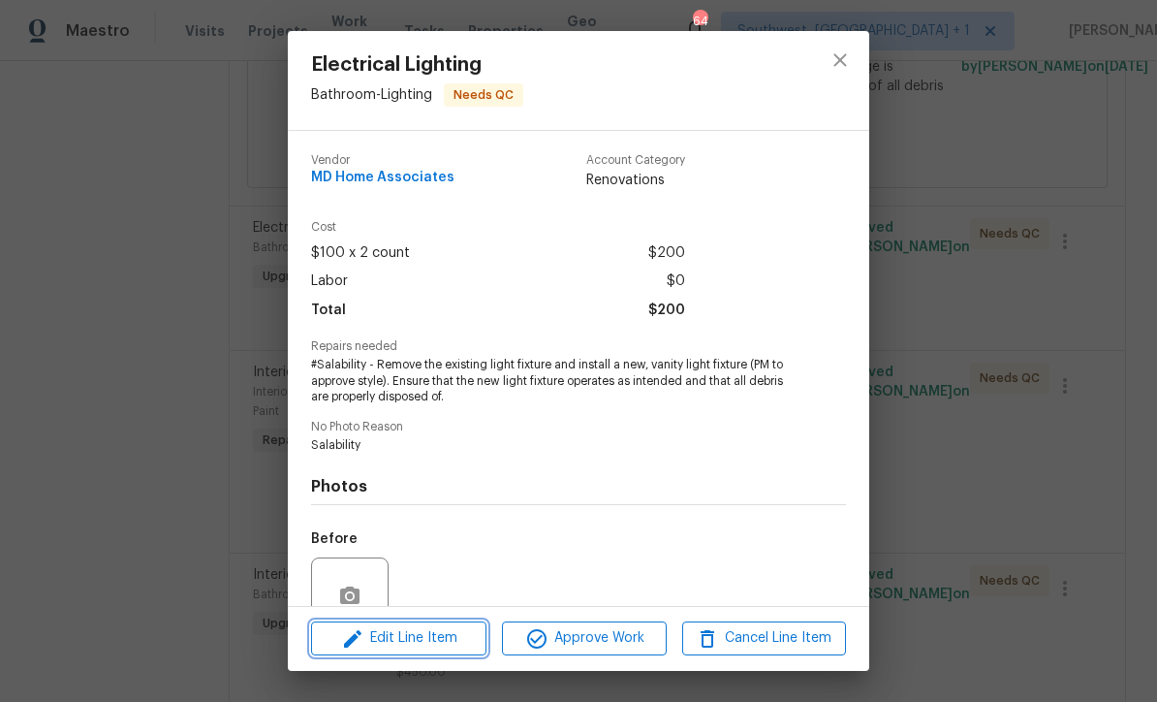
click at [454, 647] on span "Edit Line Item" at bounding box center [399, 638] width 164 height 24
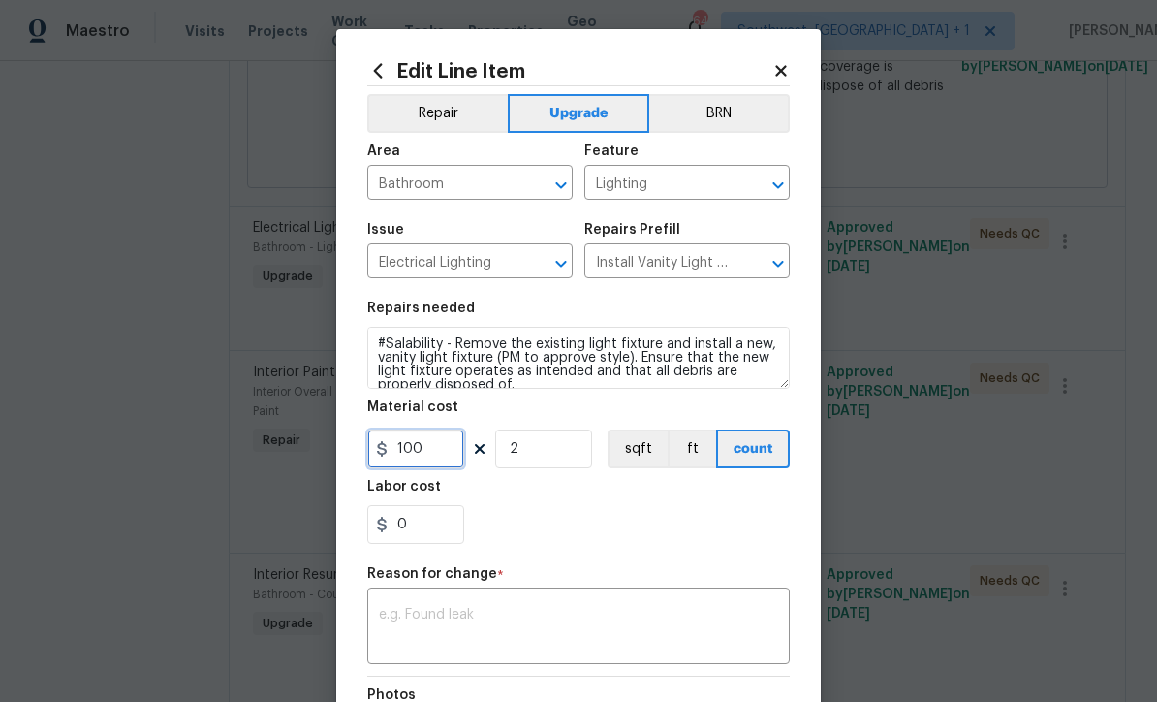
click at [457, 459] on input "100" at bounding box center [415, 448] width 97 height 39
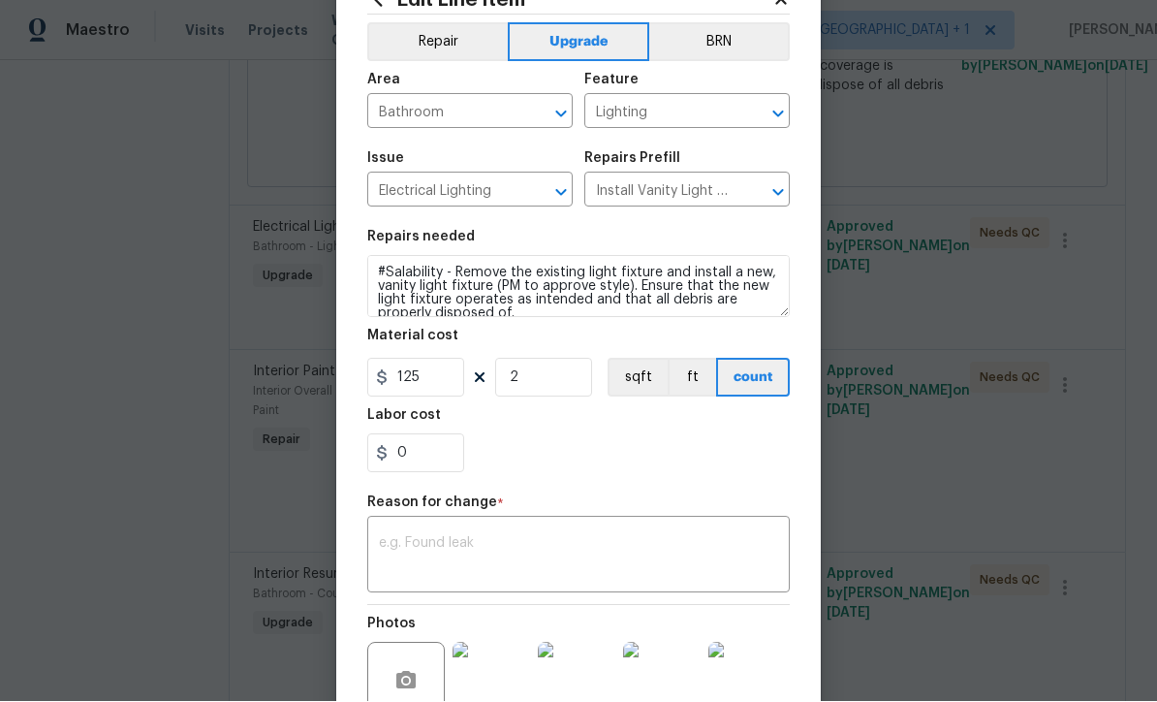
scroll to position [97, 0]
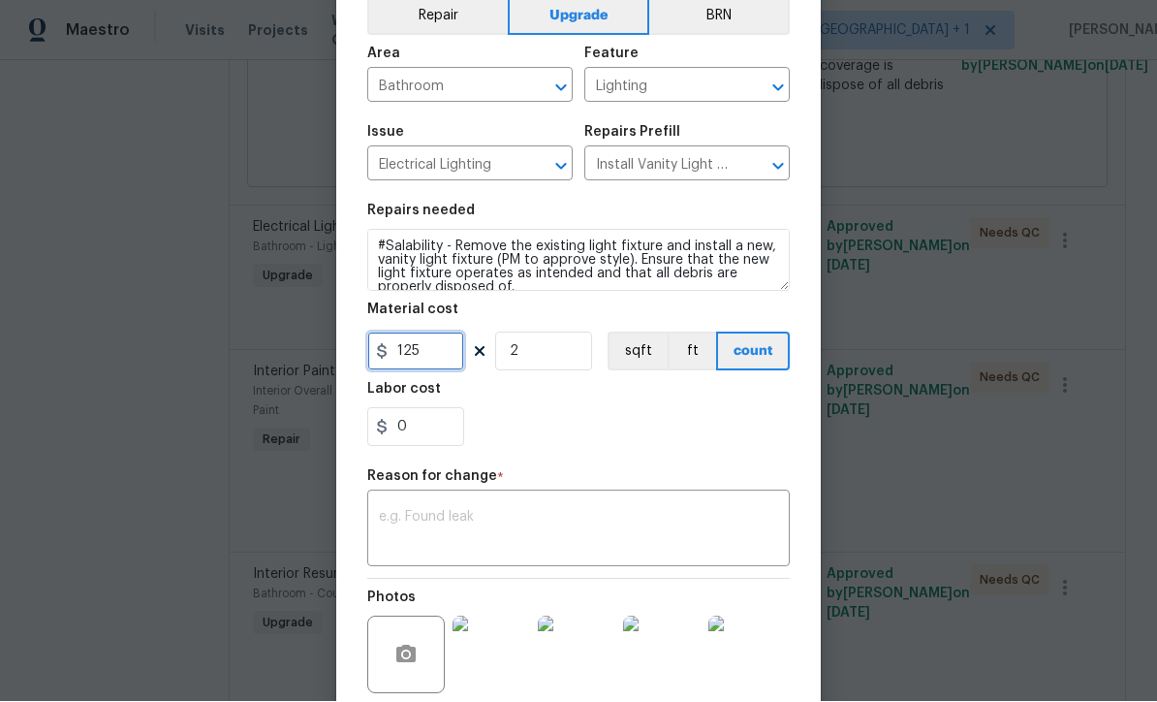
type input "125"
click at [392, 534] on textarea at bounding box center [578, 531] width 399 height 41
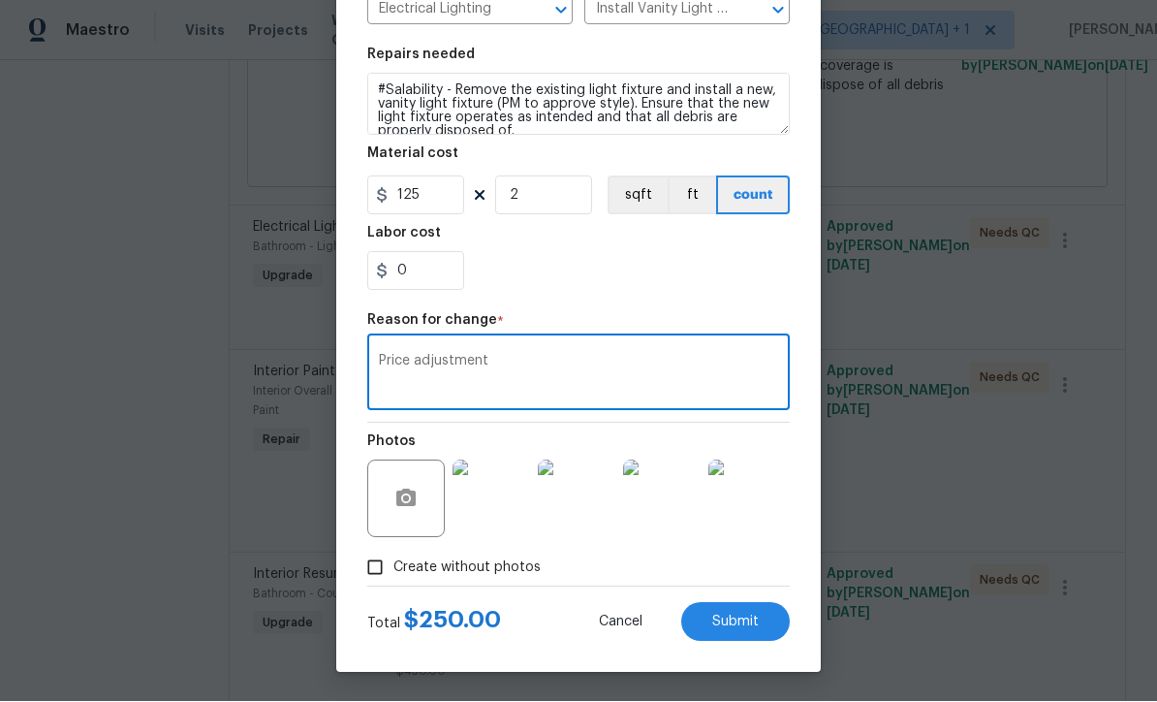
scroll to position [257, 0]
type textarea "Price adjustment"
click at [625, 640] on button "Cancel" at bounding box center [621, 622] width 106 height 39
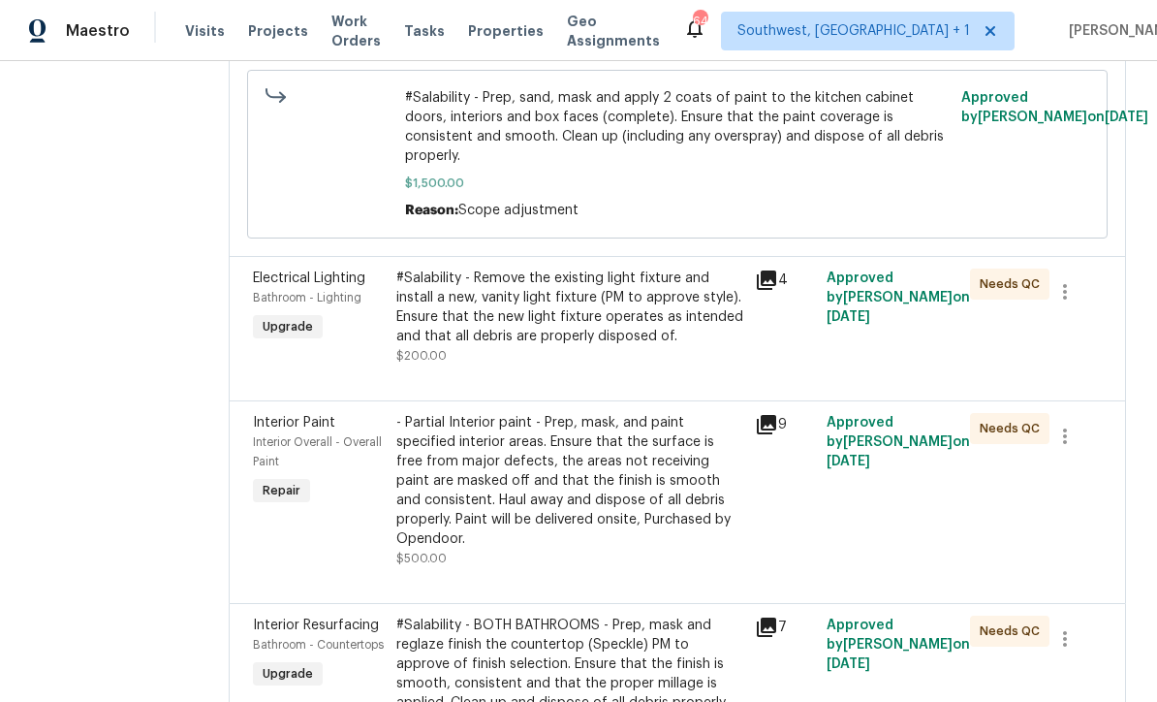
scroll to position [798, 0]
click at [674, 267] on div "#Salability - Remove the existing light fixture and install a new, vanity light…" at bounding box center [569, 306] width 347 height 78
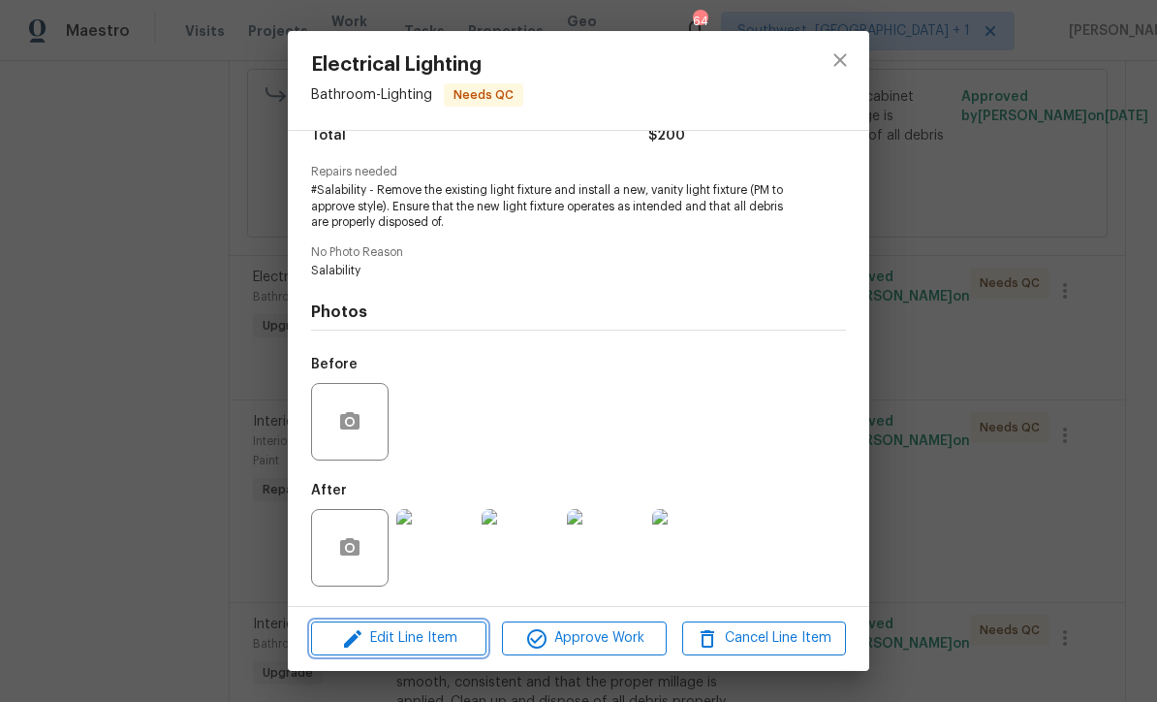
click at [427, 652] on button "Edit Line Item" at bounding box center [398, 638] width 175 height 34
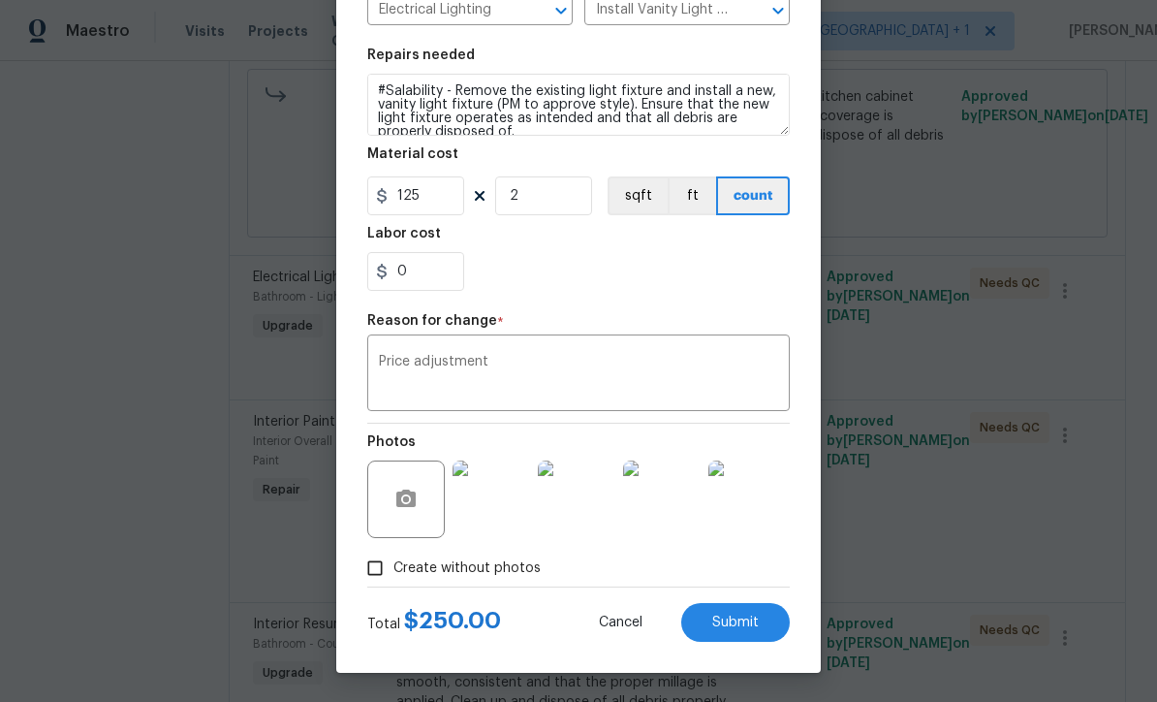
scroll to position [257, 0]
click at [753, 627] on span "Submit" at bounding box center [735, 622] width 47 height 15
type input "100"
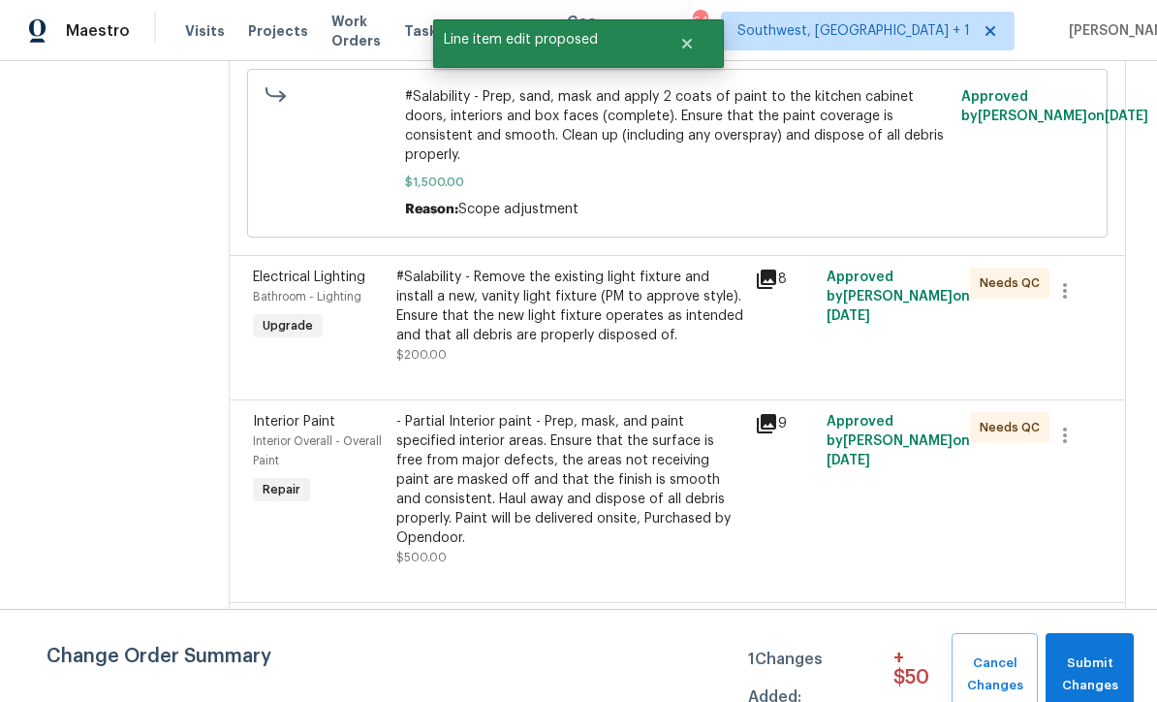
scroll to position [0, 0]
click at [1080, 673] on span "Submit Changes" at bounding box center [1089, 674] width 69 height 45
click at [1095, 650] on button "Submit Changes" at bounding box center [1090, 674] width 88 height 83
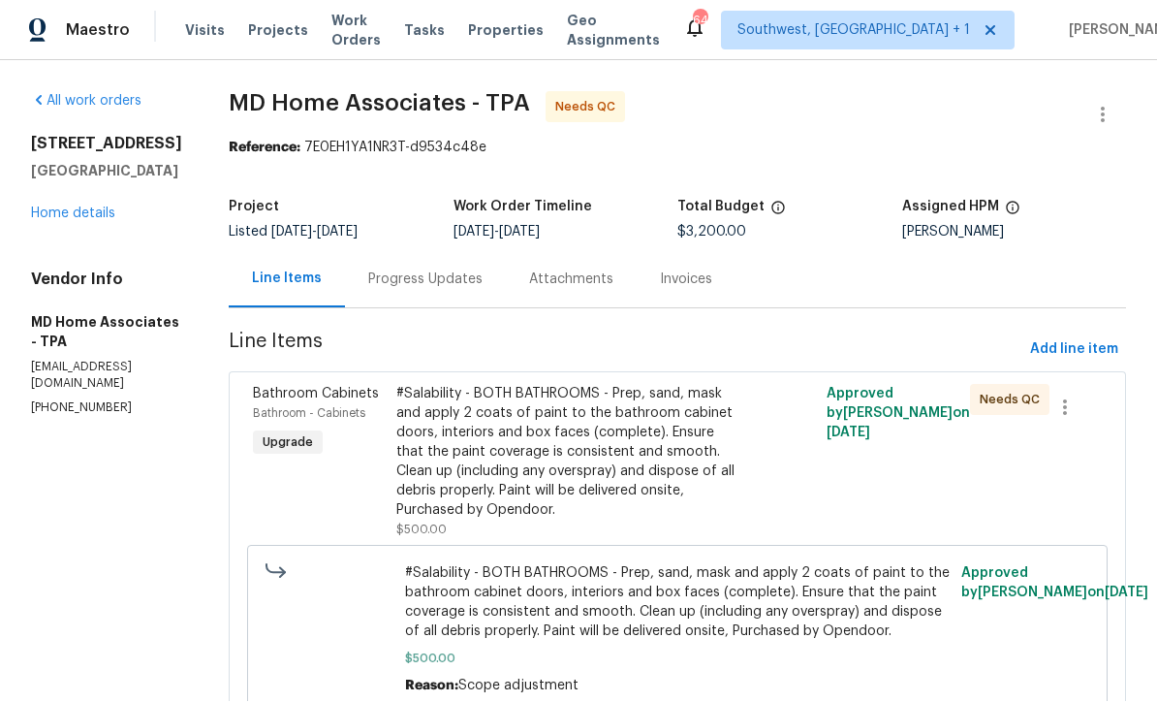
scroll to position [1, 0]
click at [342, 39] on span "Work Orders" at bounding box center [355, 31] width 49 height 39
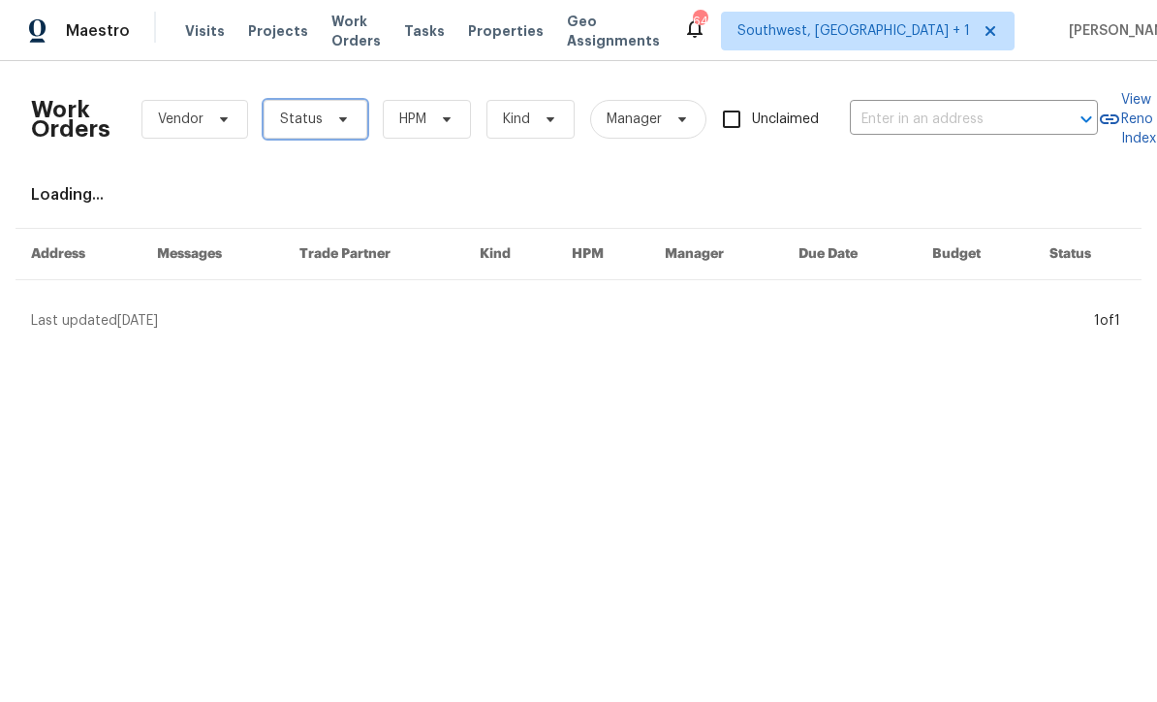
click at [327, 133] on span "Status" at bounding box center [316, 119] width 104 height 39
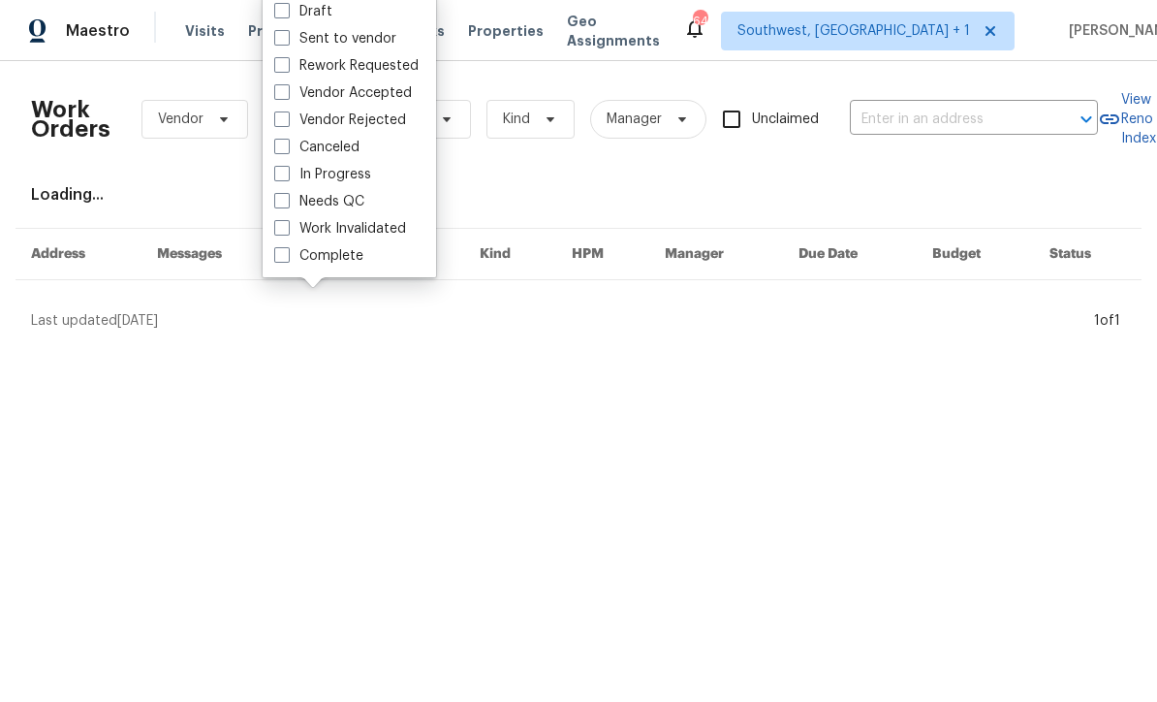
click at [516, 170] on div "Work Orders Vendor Status HPM Kind Manager Unclaimed ​ View Reno Index Loading.…" at bounding box center [578, 204] width 1095 height 254
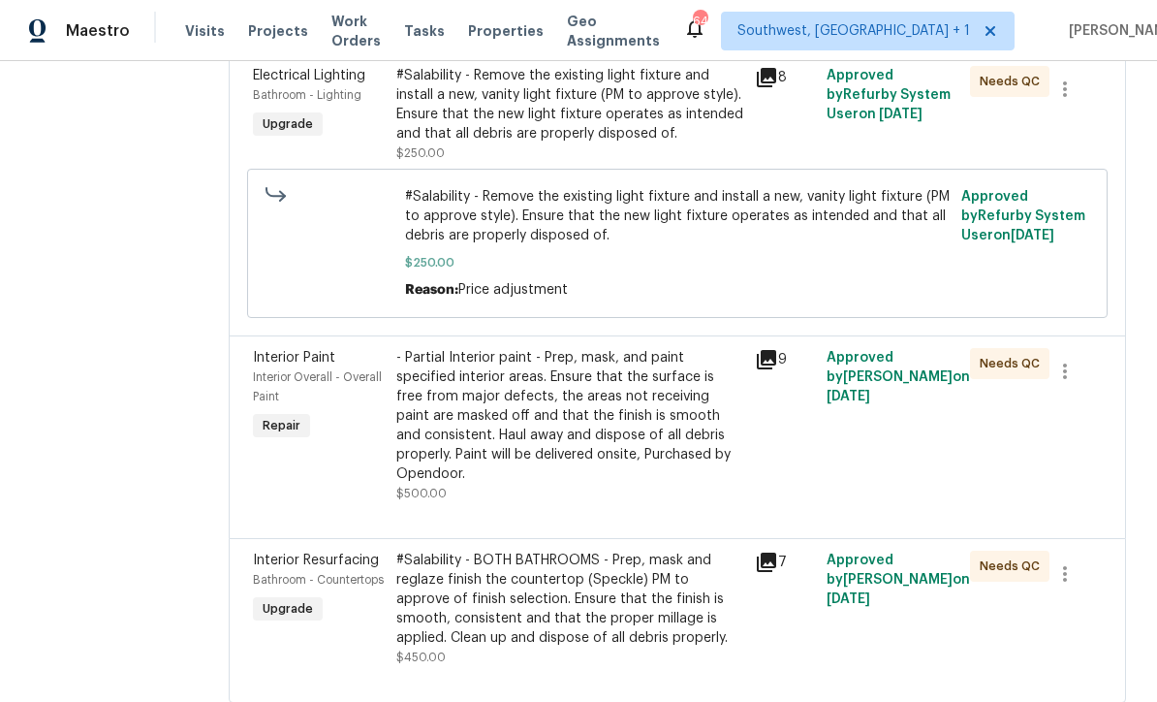
scroll to position [998, 0]
click at [585, 610] on div "#Salability - BOTH BATHROOMS - Prep, mask and reglaze finish the countertop (Sp…" at bounding box center [569, 599] width 347 height 97
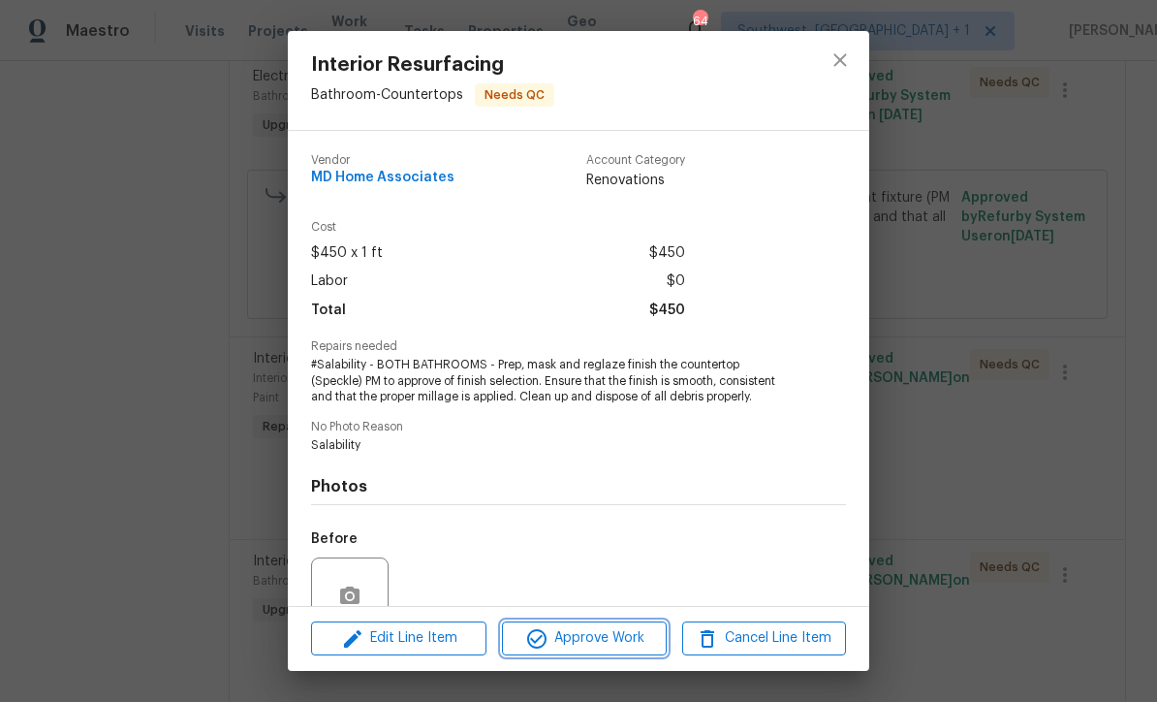
click at [618, 650] on button "Approve Work" at bounding box center [584, 638] width 164 height 34
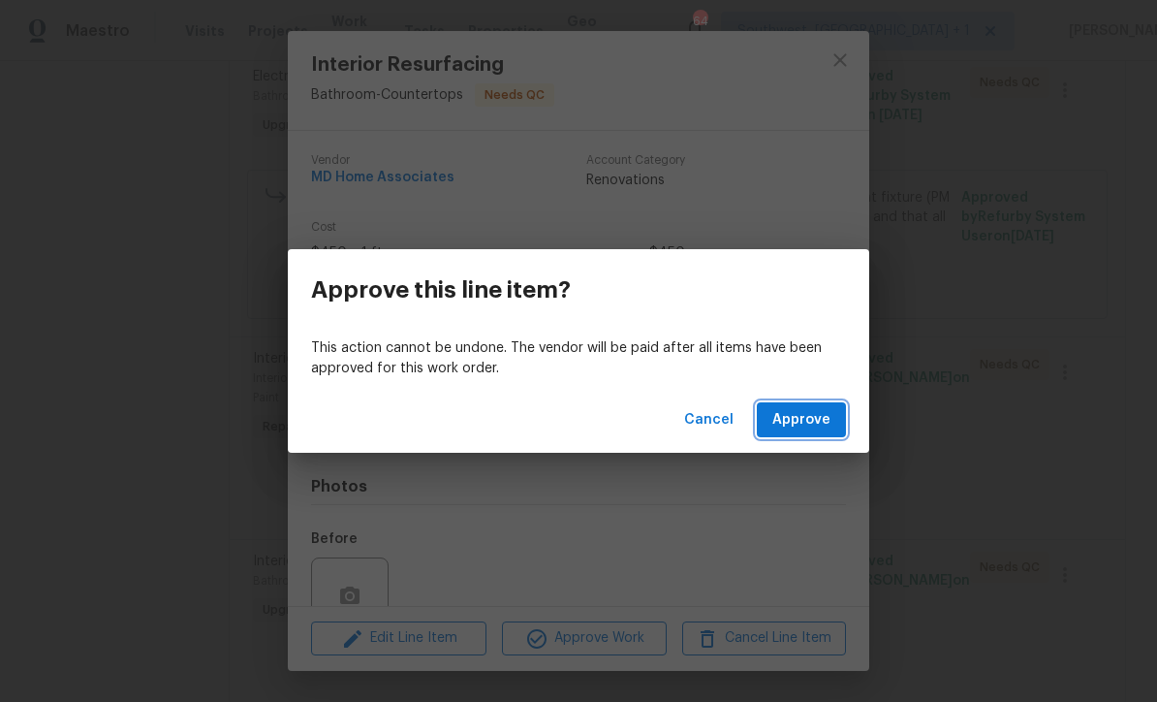
click at [822, 434] on button "Approve" at bounding box center [801, 420] width 89 height 36
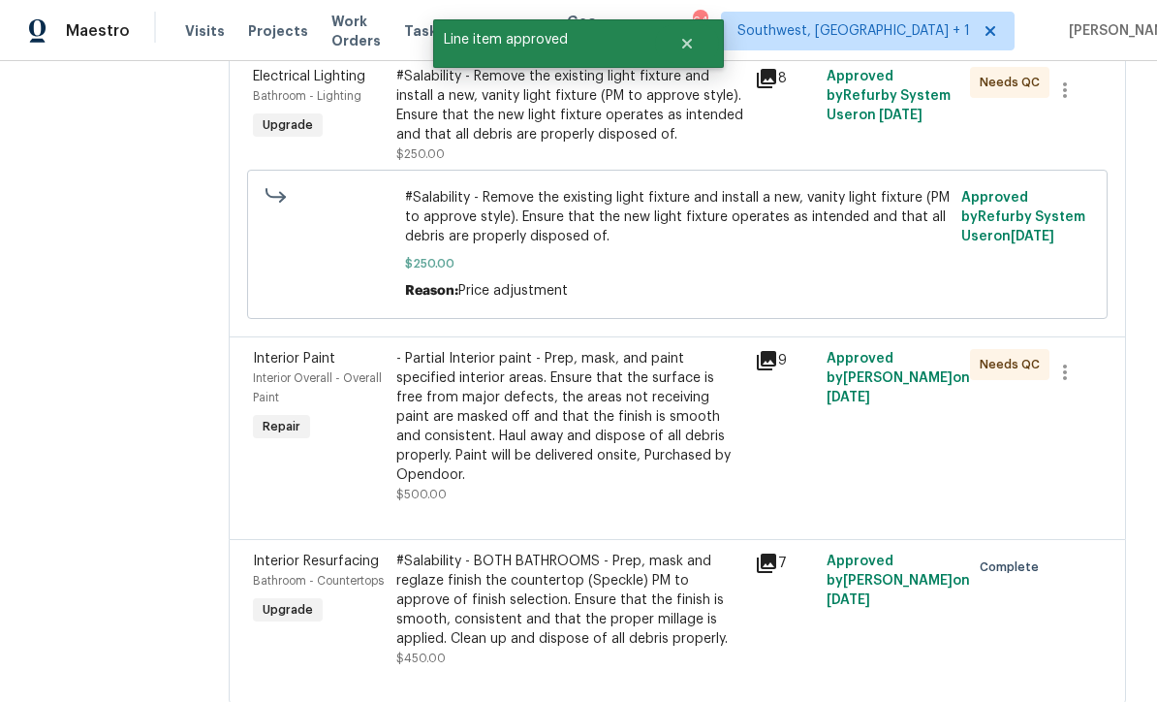
click at [627, 423] on div "- Partial Interior paint - Prep, mask, and paint specified interior areas. Ensu…" at bounding box center [569, 417] width 347 height 136
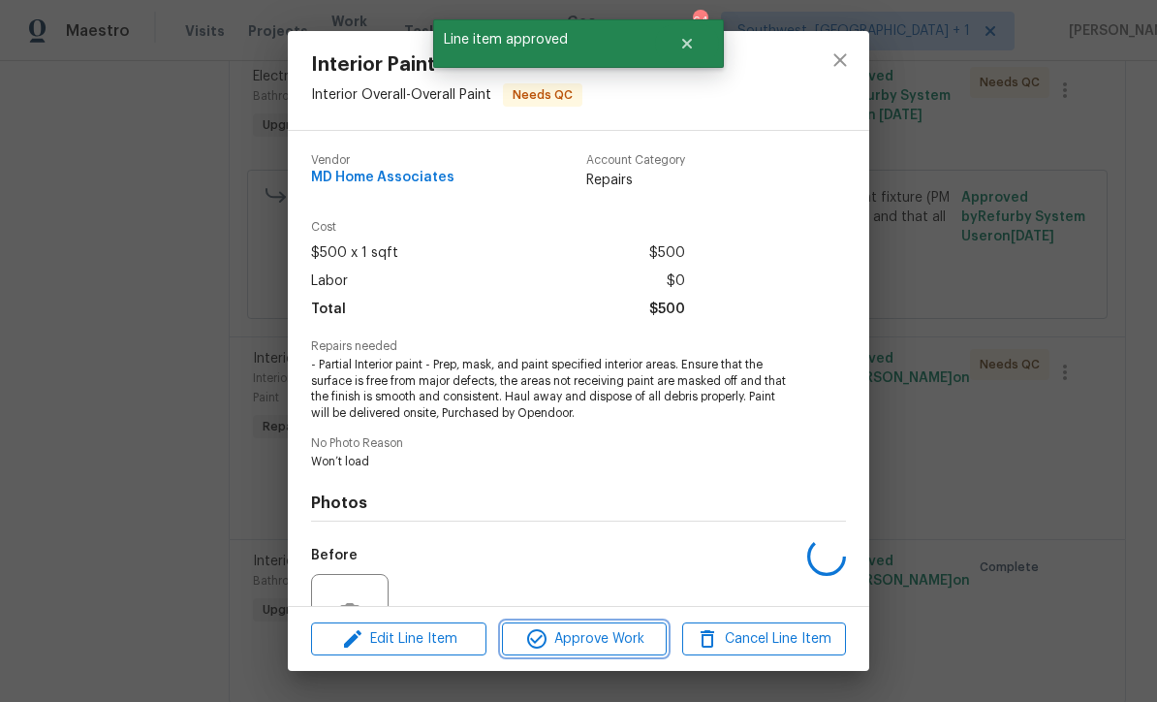
click at [618, 641] on span "Approve Work" at bounding box center [584, 639] width 152 height 24
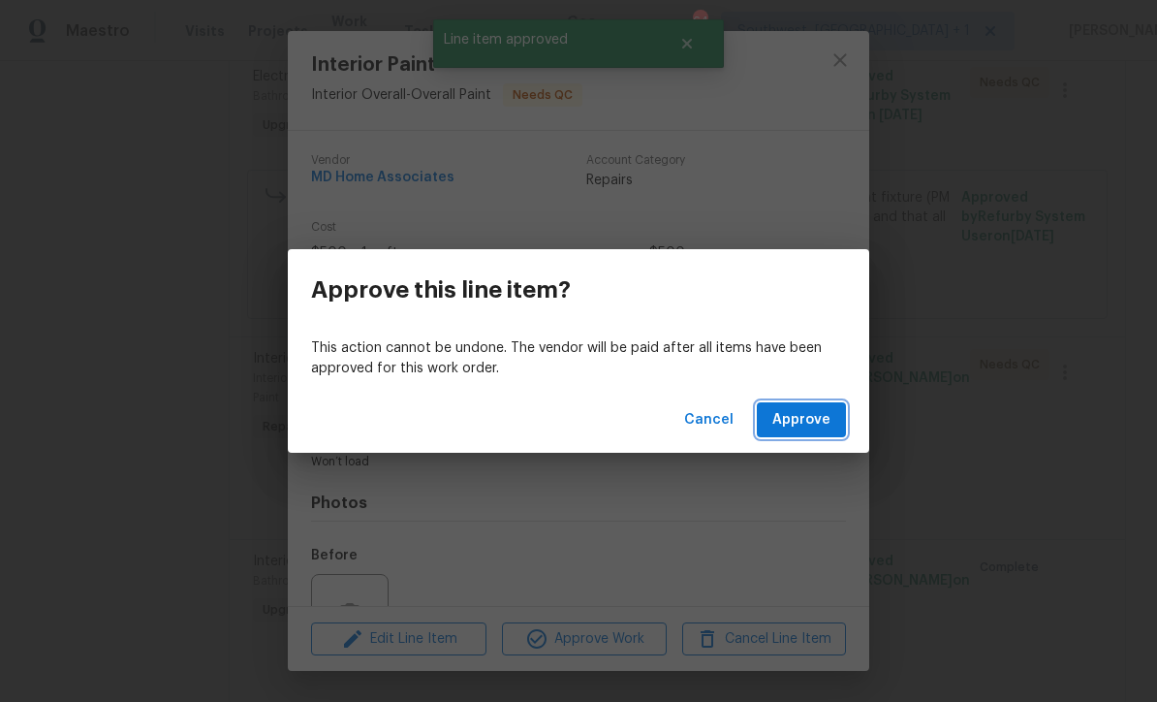
click at [817, 420] on span "Approve" at bounding box center [801, 420] width 58 height 24
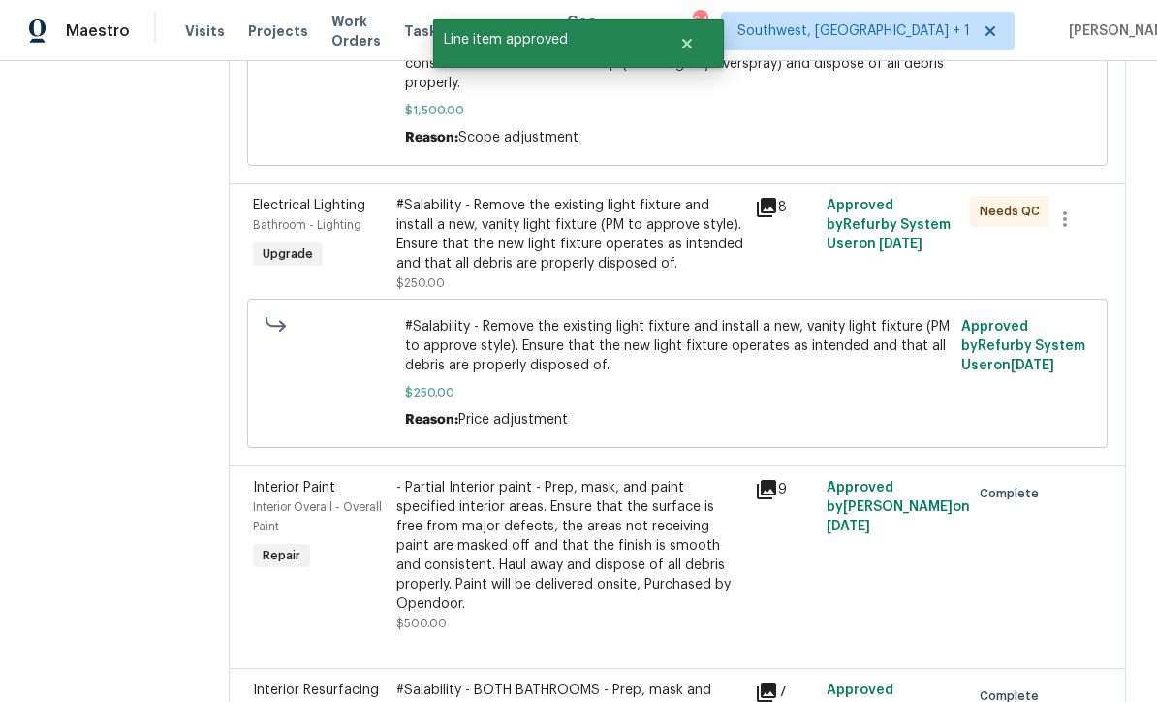
scroll to position [871, 0]
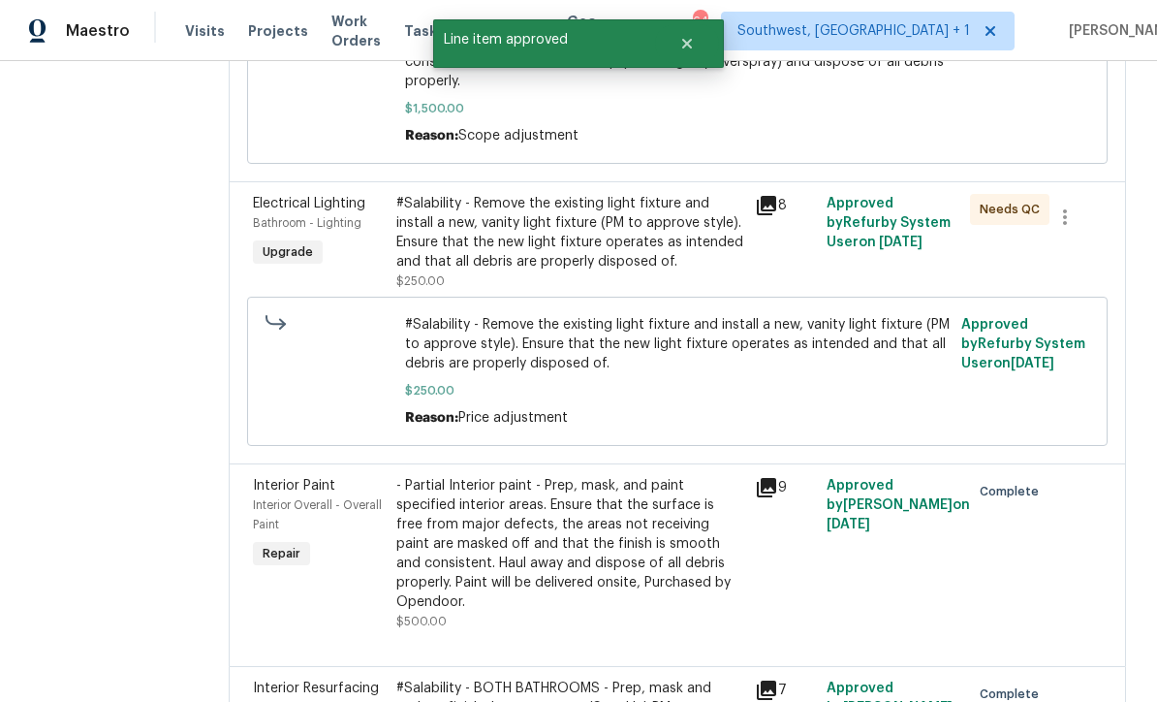
click at [610, 240] on div "#Salability - Remove the existing light fixture and install a new, vanity light…" at bounding box center [569, 233] width 347 height 78
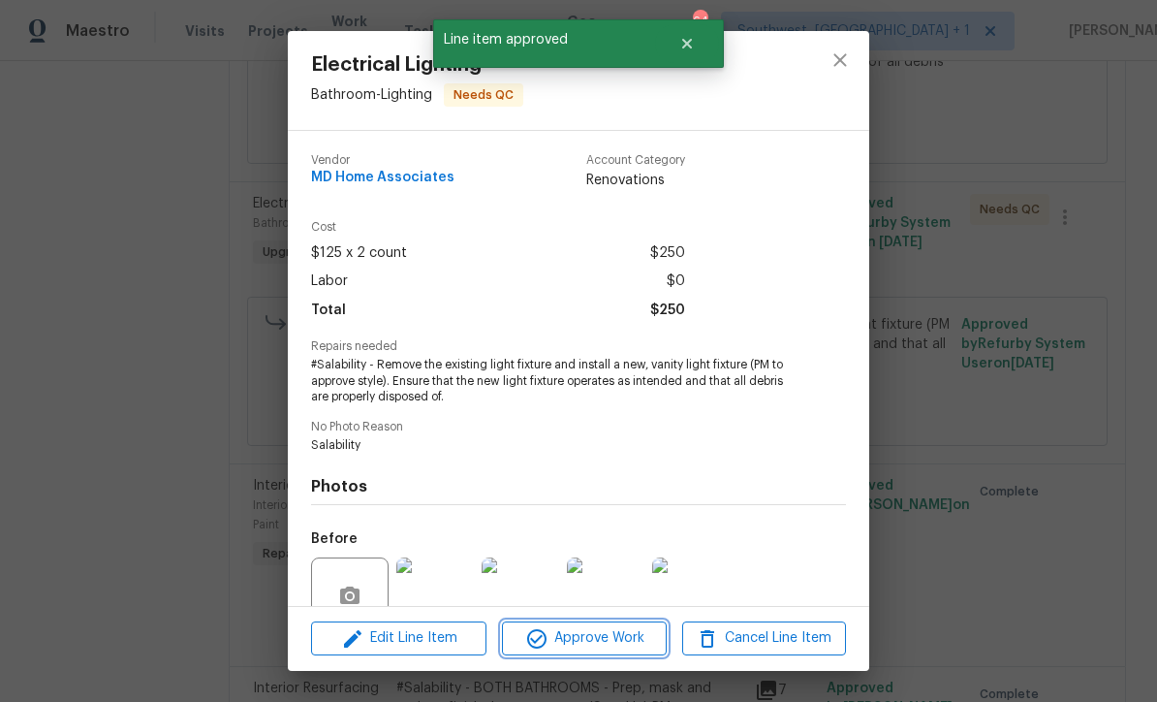
click at [631, 645] on span "Approve Work" at bounding box center [584, 638] width 152 height 24
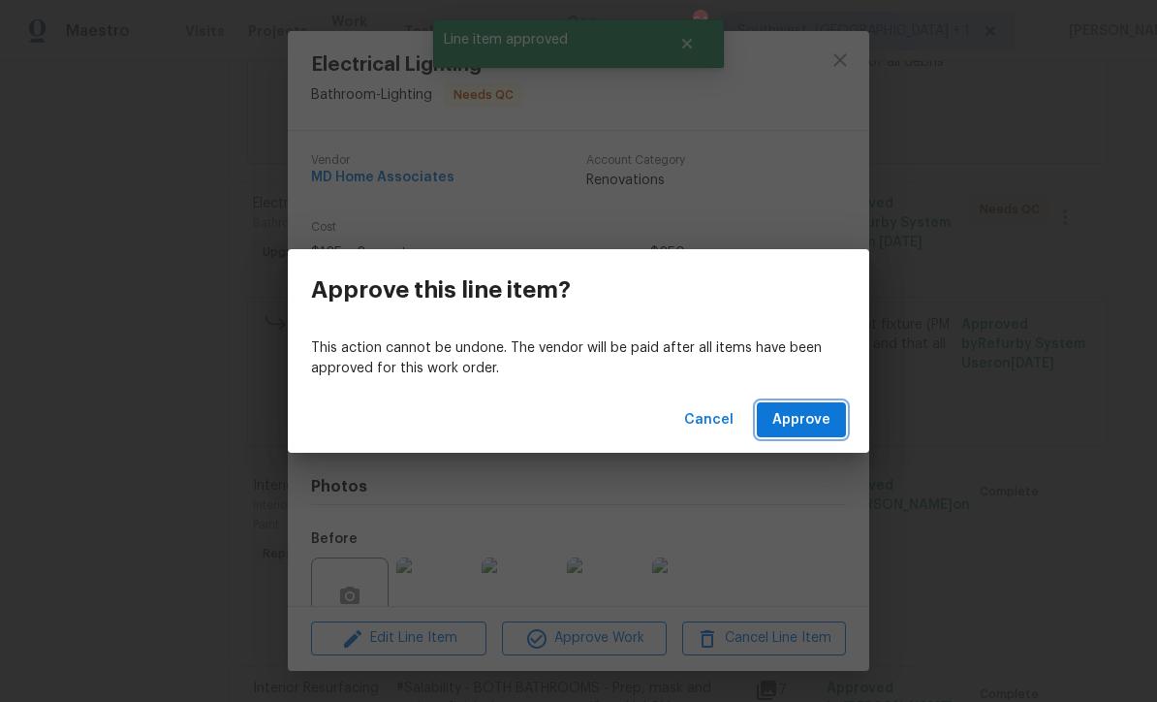
click at [813, 423] on span "Approve" at bounding box center [801, 420] width 58 height 24
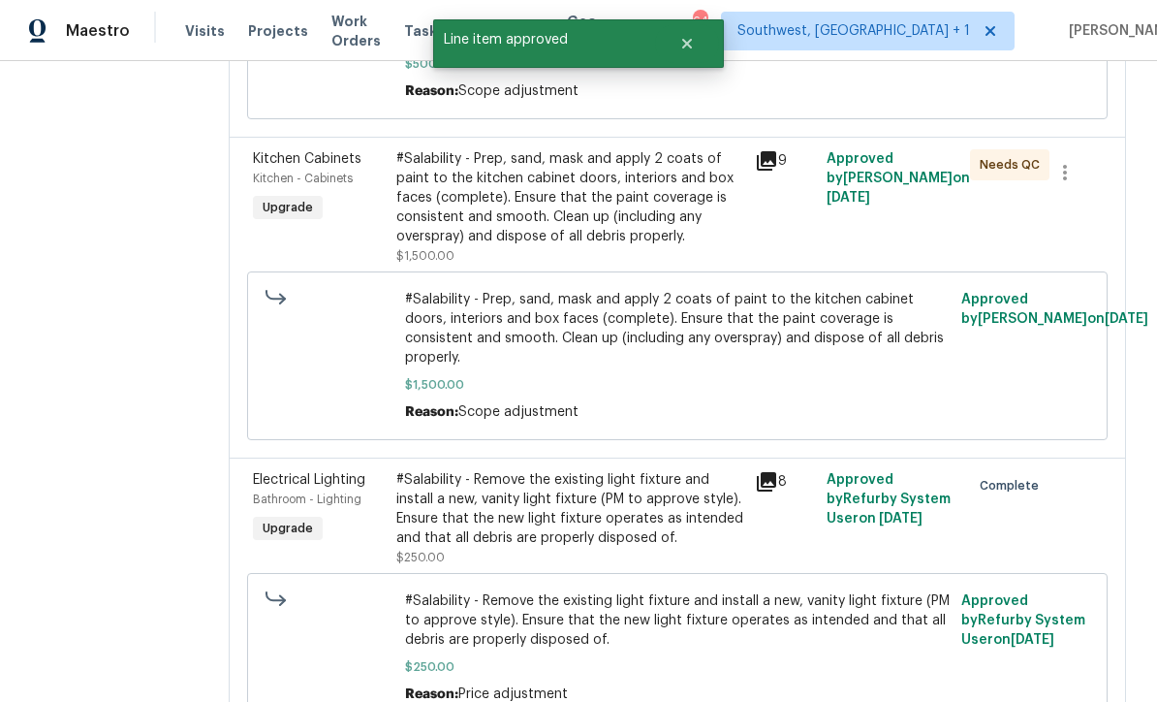
scroll to position [597, 0]
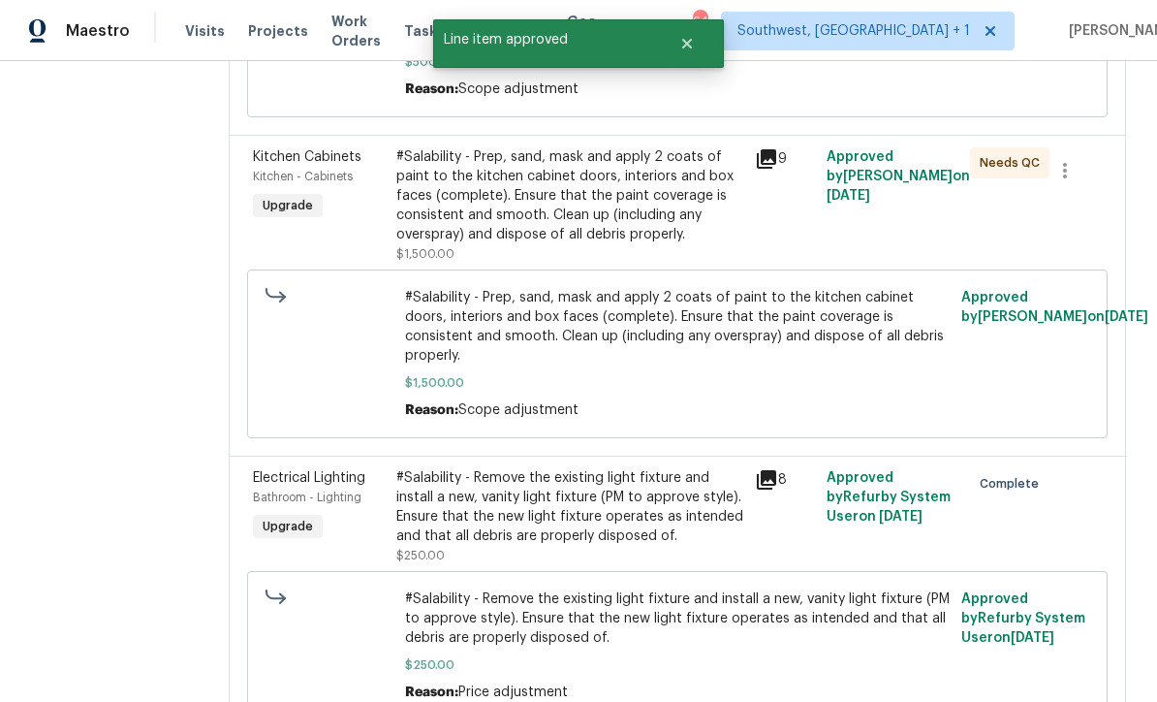
click at [619, 225] on div "#Salability - Prep, sand, mask and apply 2 coats of paint to the kitchen cabine…" at bounding box center [569, 195] width 347 height 97
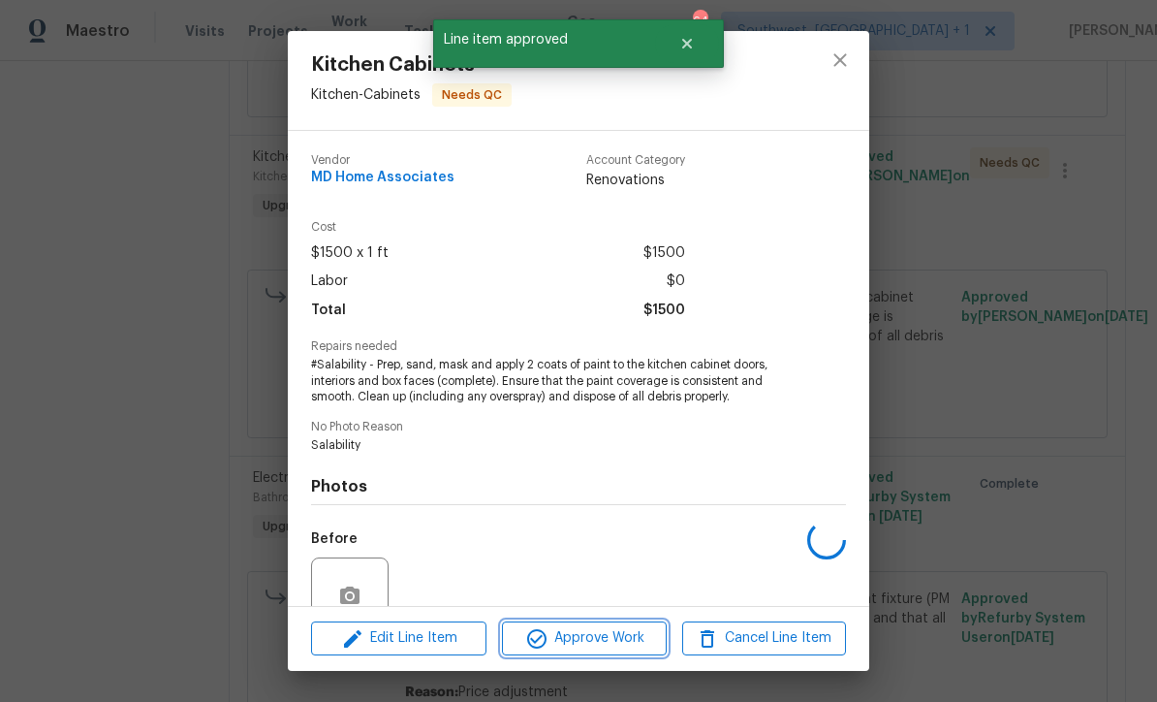
click at [601, 640] on span "Approve Work" at bounding box center [584, 638] width 152 height 24
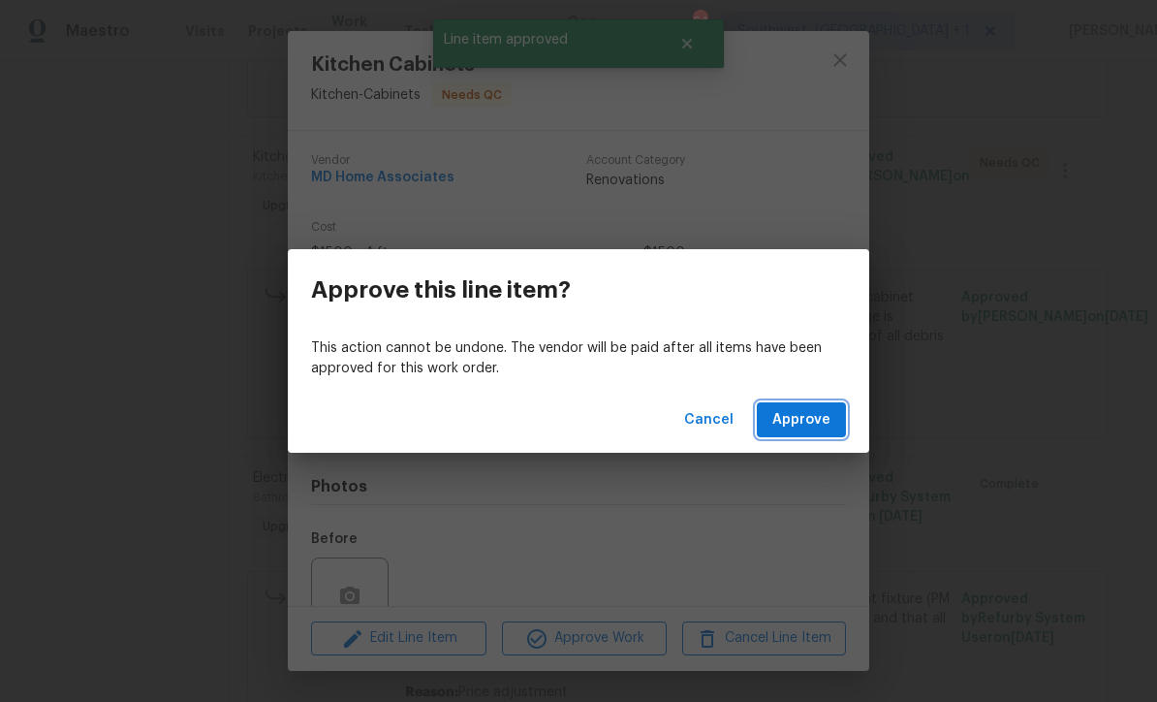
click at [818, 423] on span "Approve" at bounding box center [801, 420] width 58 height 24
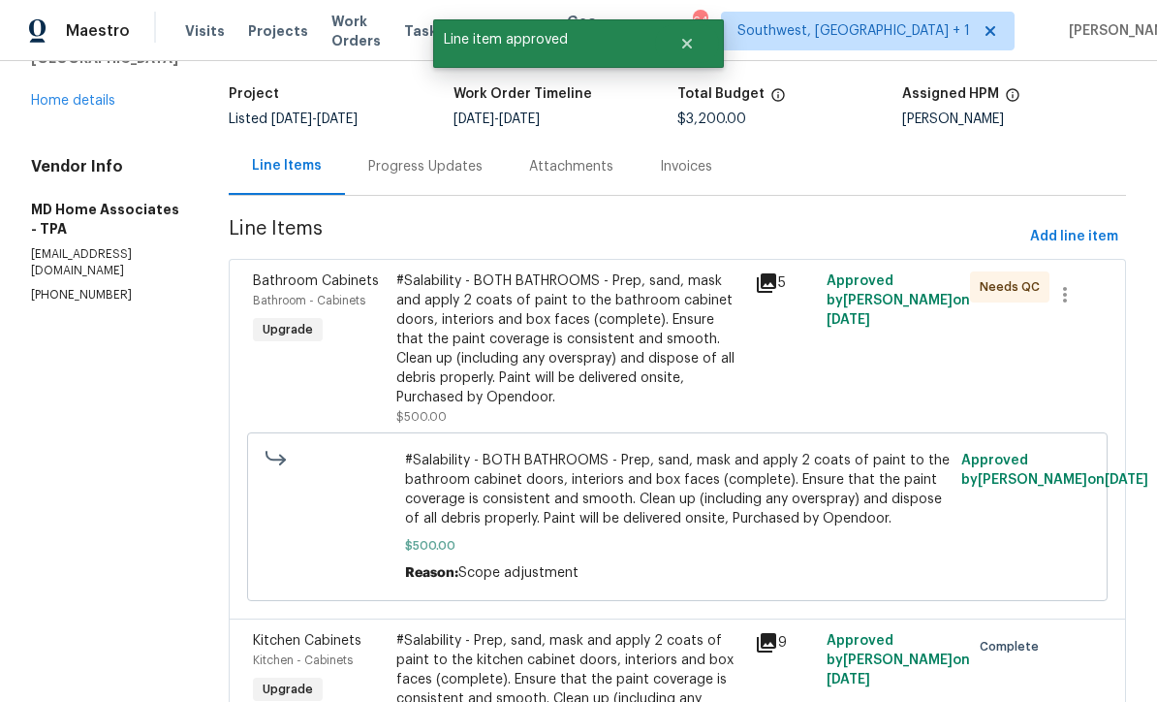
scroll to position [97, 0]
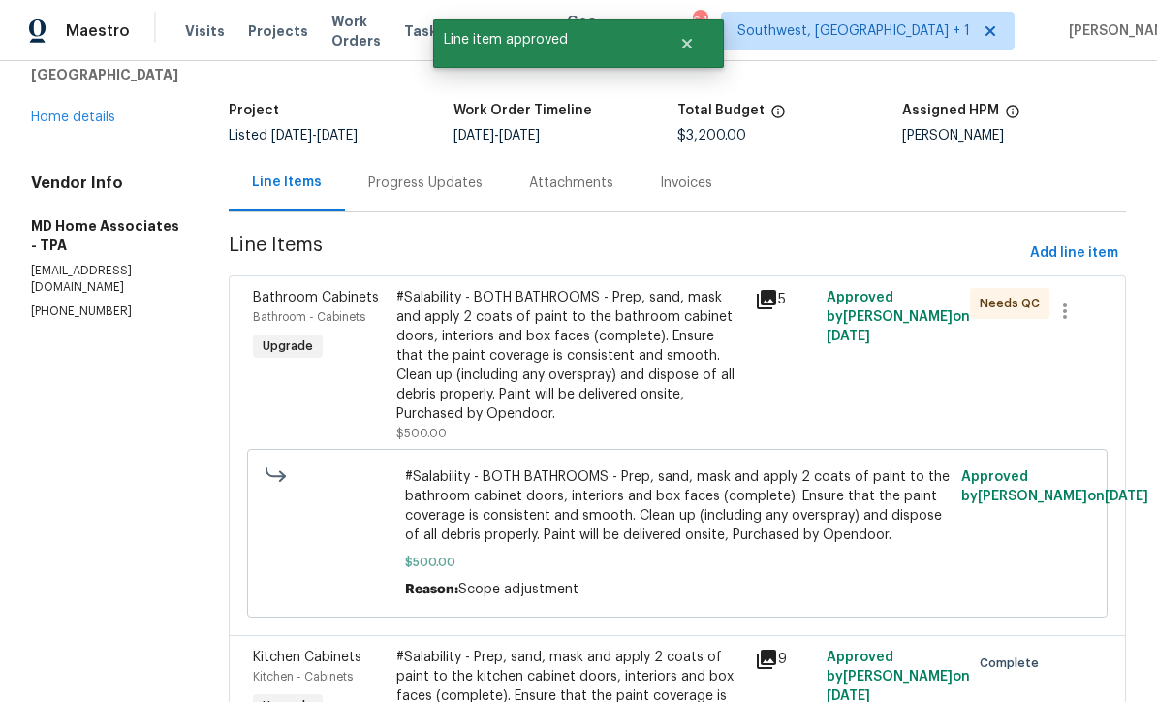
click at [610, 348] on div "#Salability - BOTH BATHROOMS - Prep, sand, mask and apply 2 coats of paint to t…" at bounding box center [569, 356] width 347 height 136
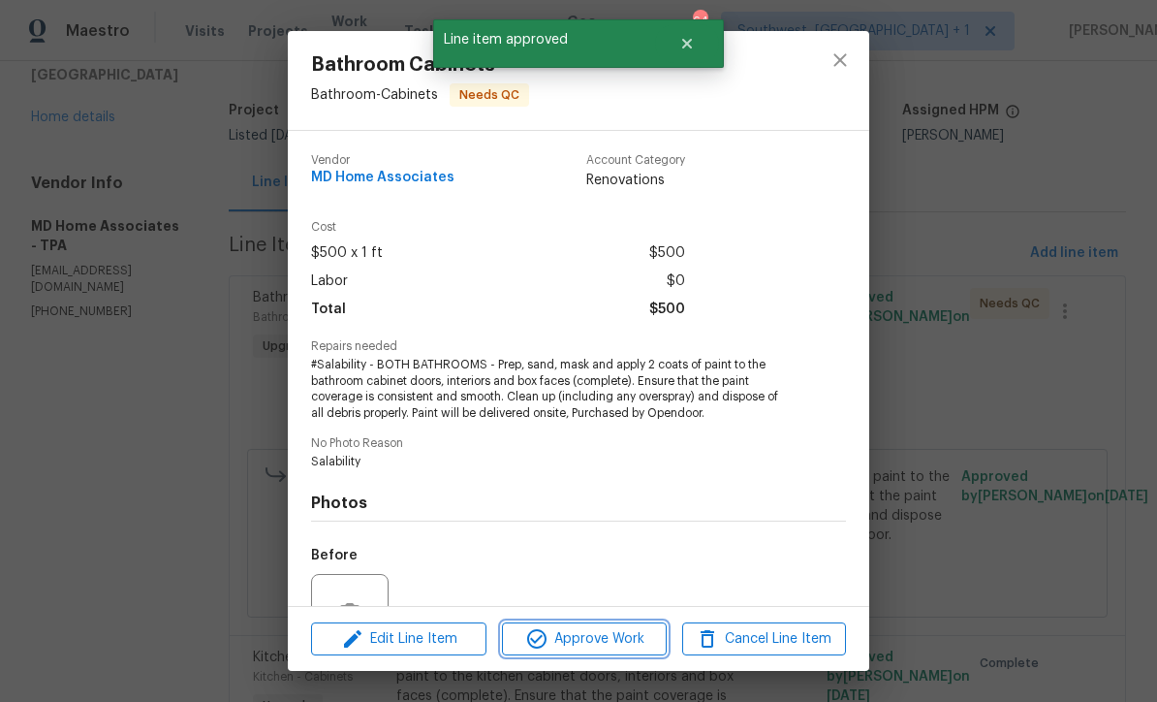
click at [611, 652] on button "Approve Work" at bounding box center [584, 639] width 164 height 34
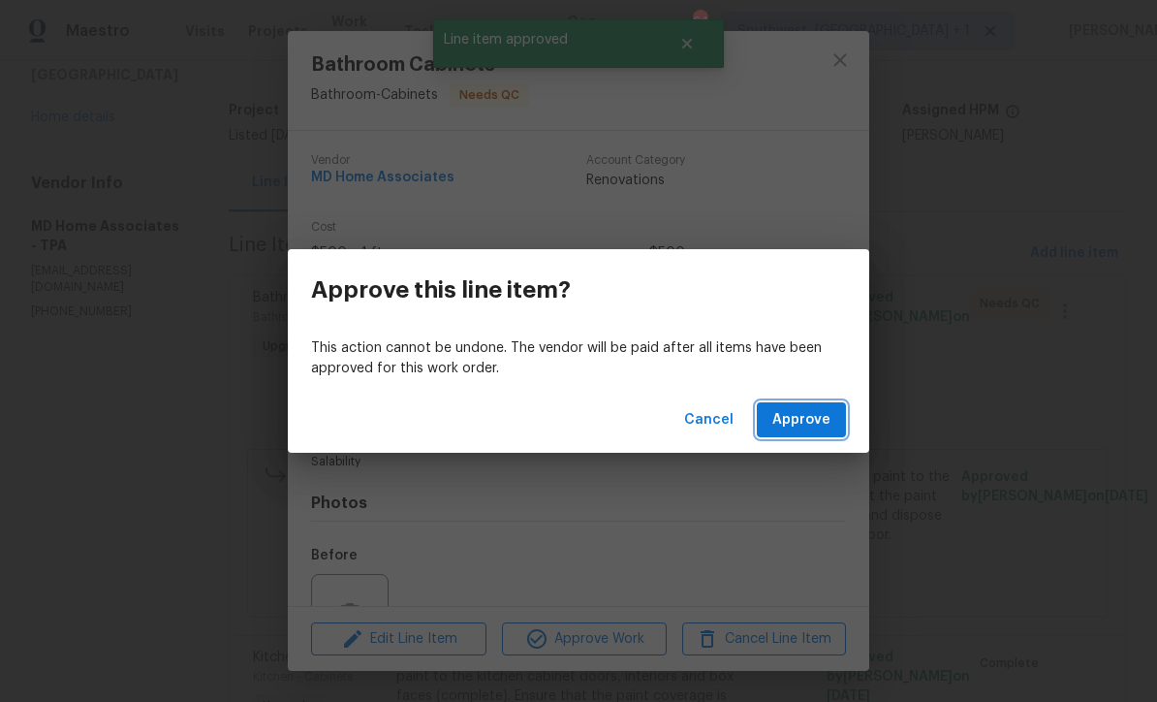
click at [811, 430] on span "Approve" at bounding box center [801, 420] width 58 height 24
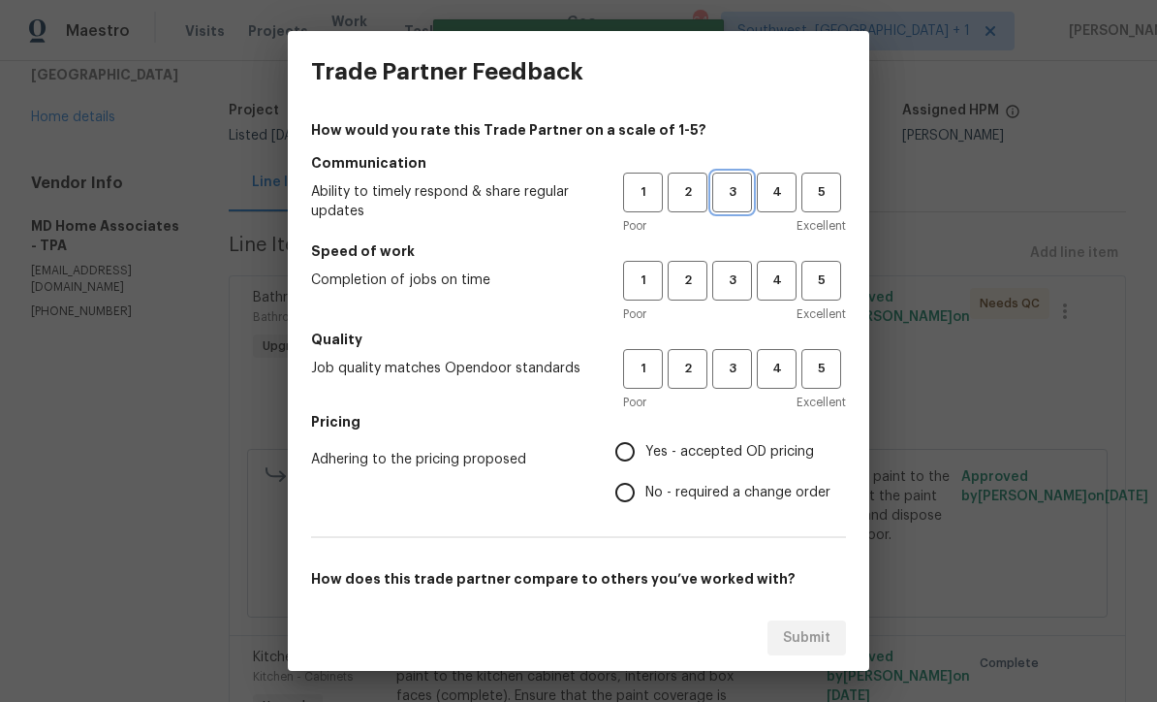
click at [744, 208] on button "3" at bounding box center [732, 192] width 40 height 40
click at [733, 373] on span "3" at bounding box center [732, 369] width 36 height 22
click at [735, 282] on span "3" at bounding box center [732, 280] width 36 height 22
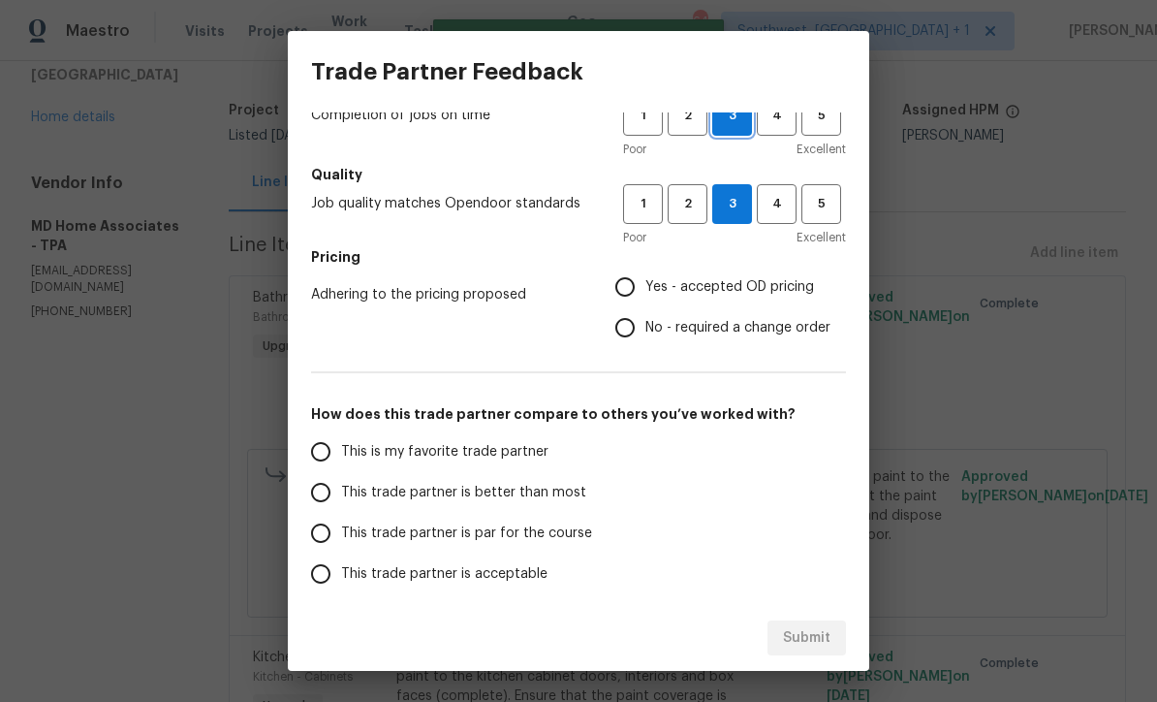
scroll to position [163, 0]
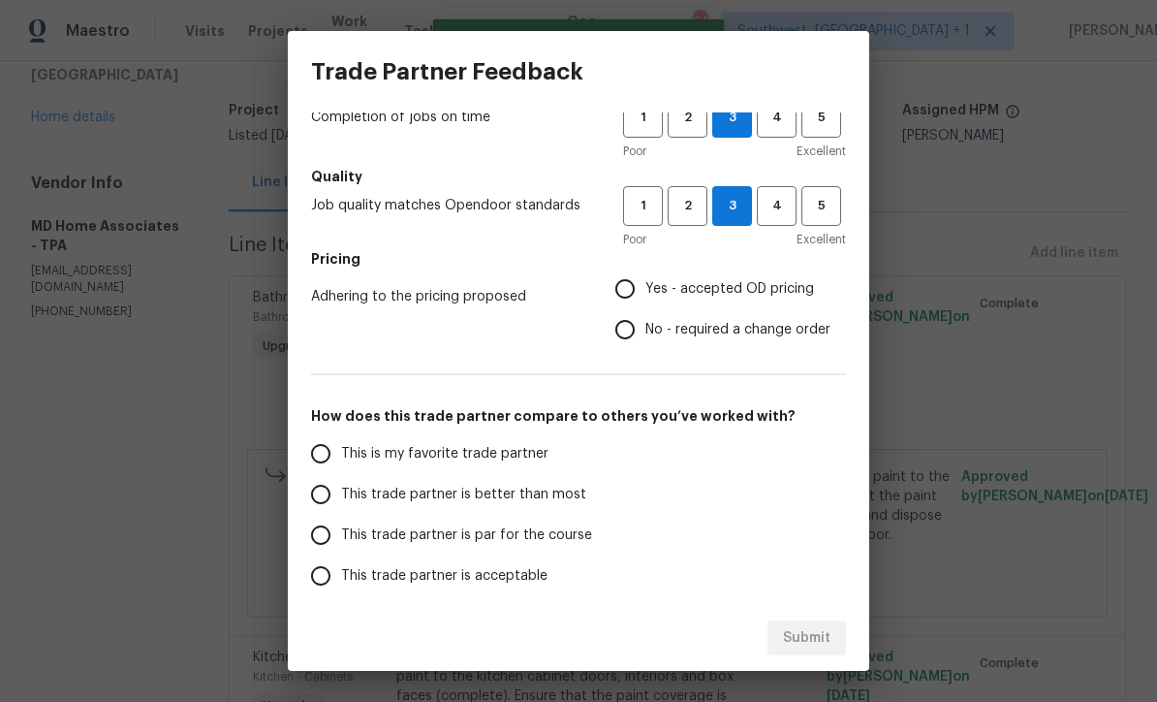
click at [634, 290] on input "Yes - accepted OD pricing" at bounding box center [625, 288] width 41 height 41
radio input "true"
click at [328, 544] on input "This trade partner is par for the course" at bounding box center [320, 535] width 41 height 41
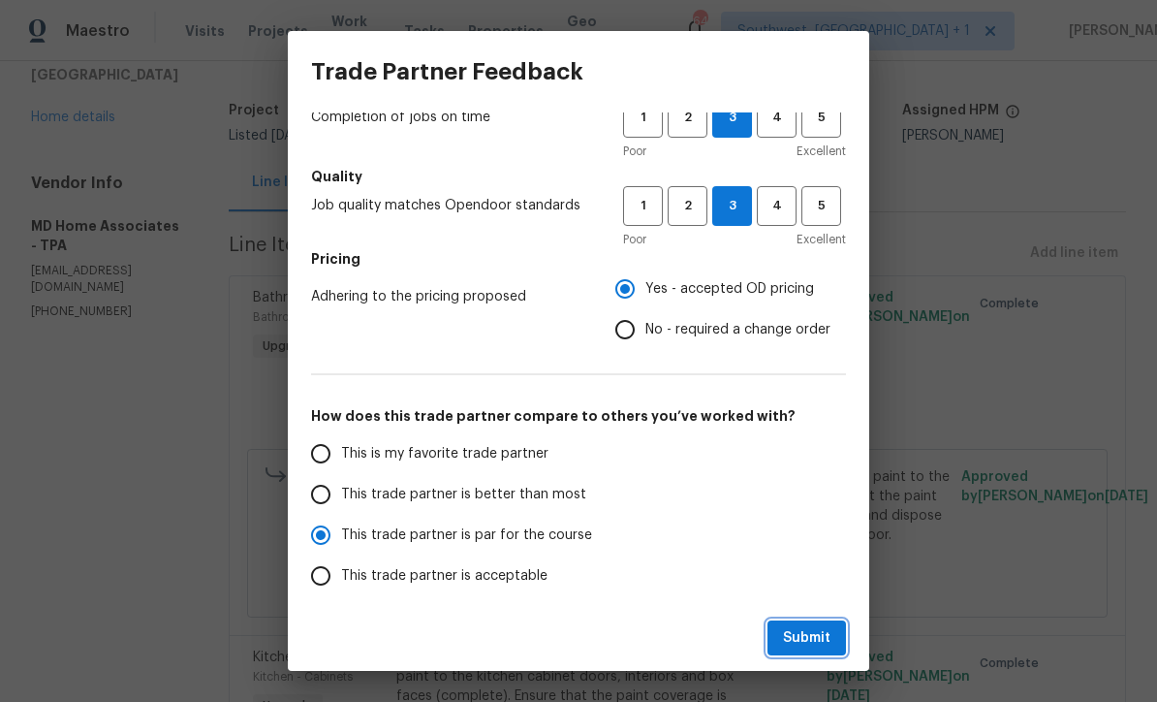
click at [807, 635] on span "Submit" at bounding box center [806, 638] width 47 height 24
radio input "true"
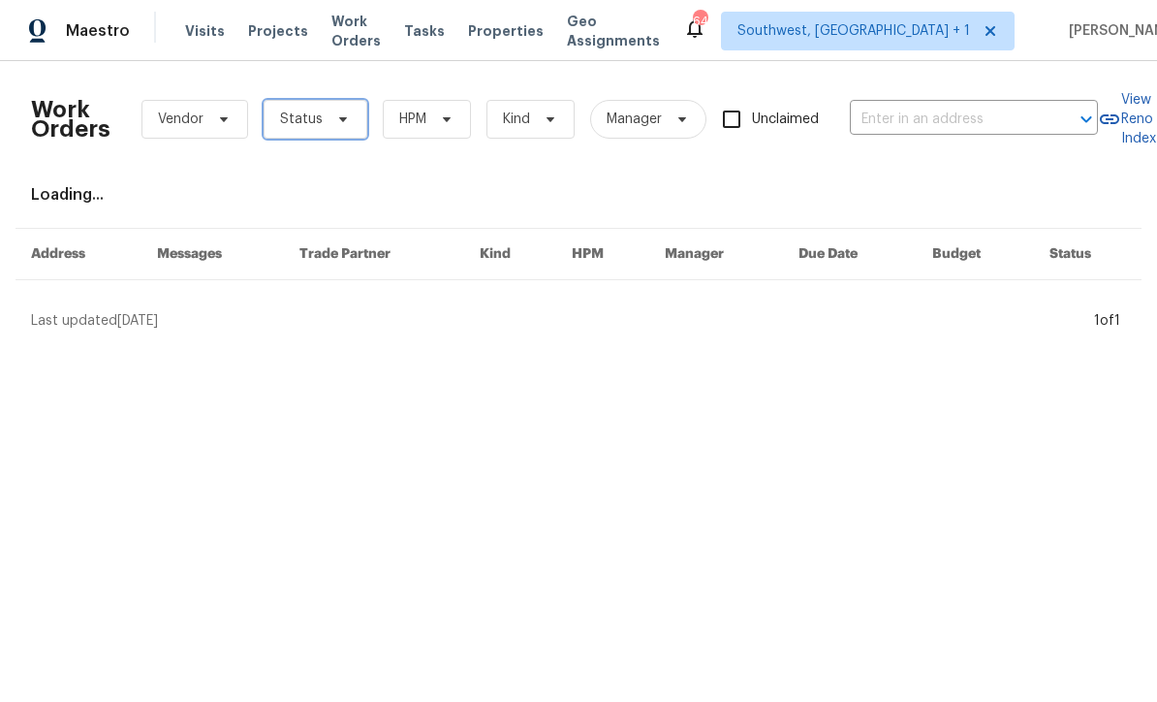
click at [289, 132] on span "Status" at bounding box center [316, 119] width 104 height 39
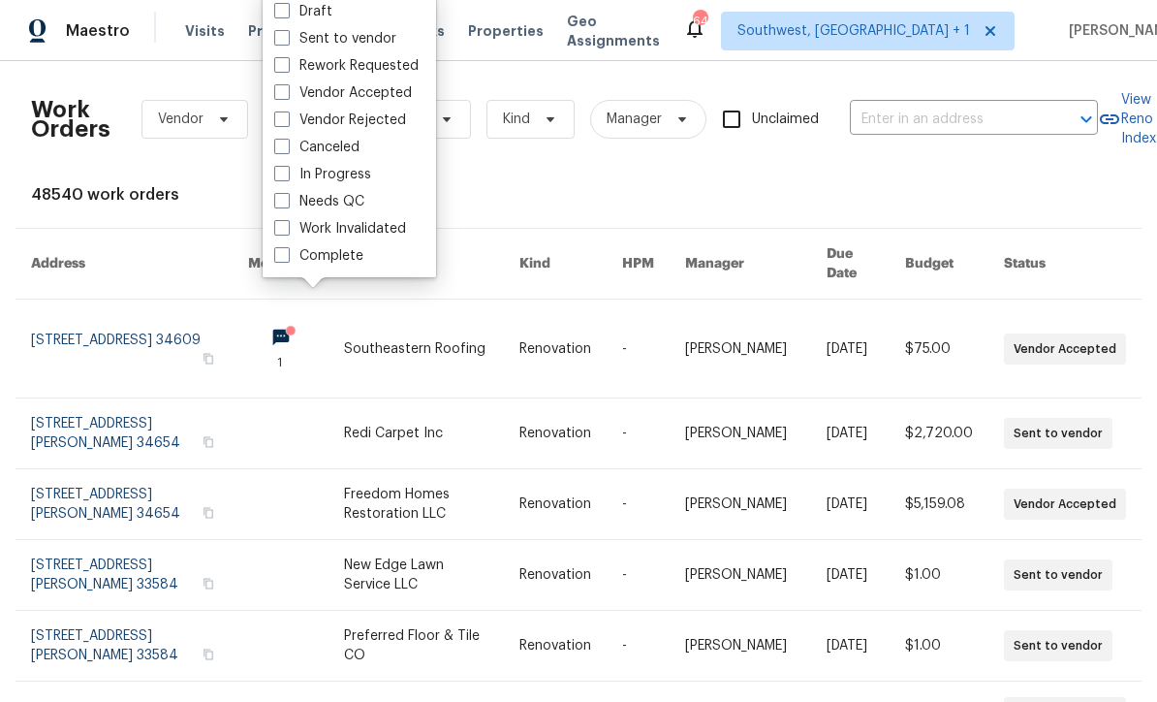
click at [276, 208] on label "Needs QC" at bounding box center [319, 201] width 90 height 19
click at [276, 204] on input "Needs QC" at bounding box center [280, 198] width 13 height 13
checkbox input "true"
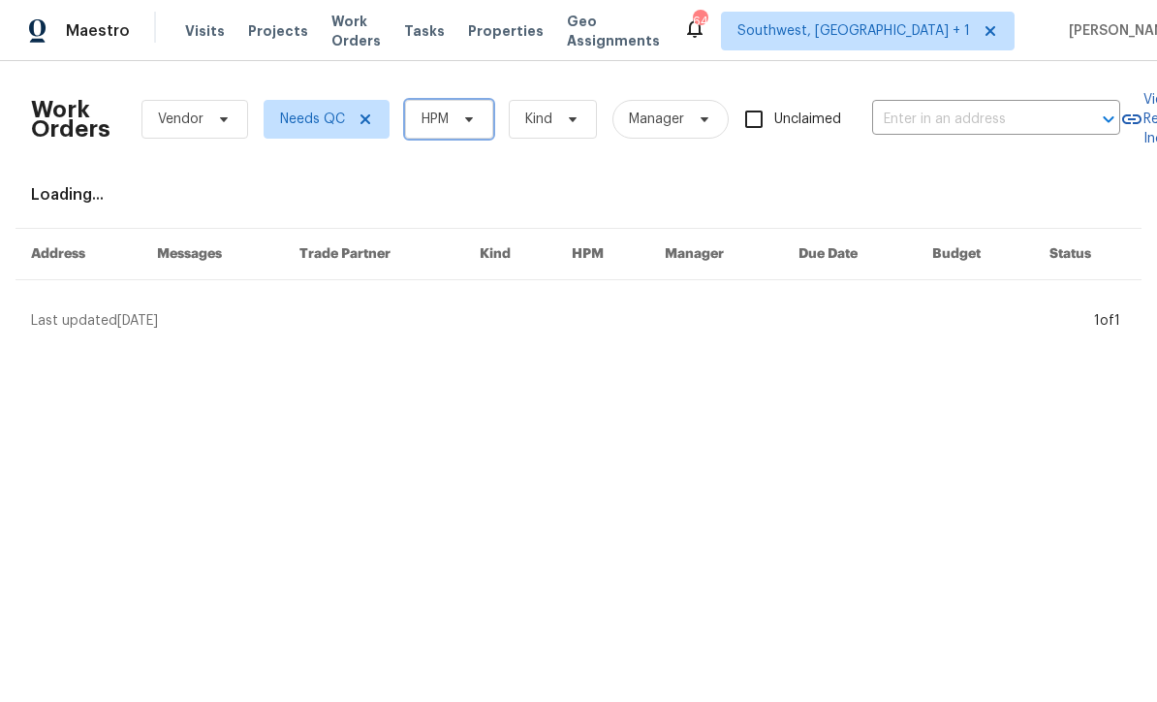
click at [480, 127] on span "HPM" at bounding box center [449, 119] width 88 height 39
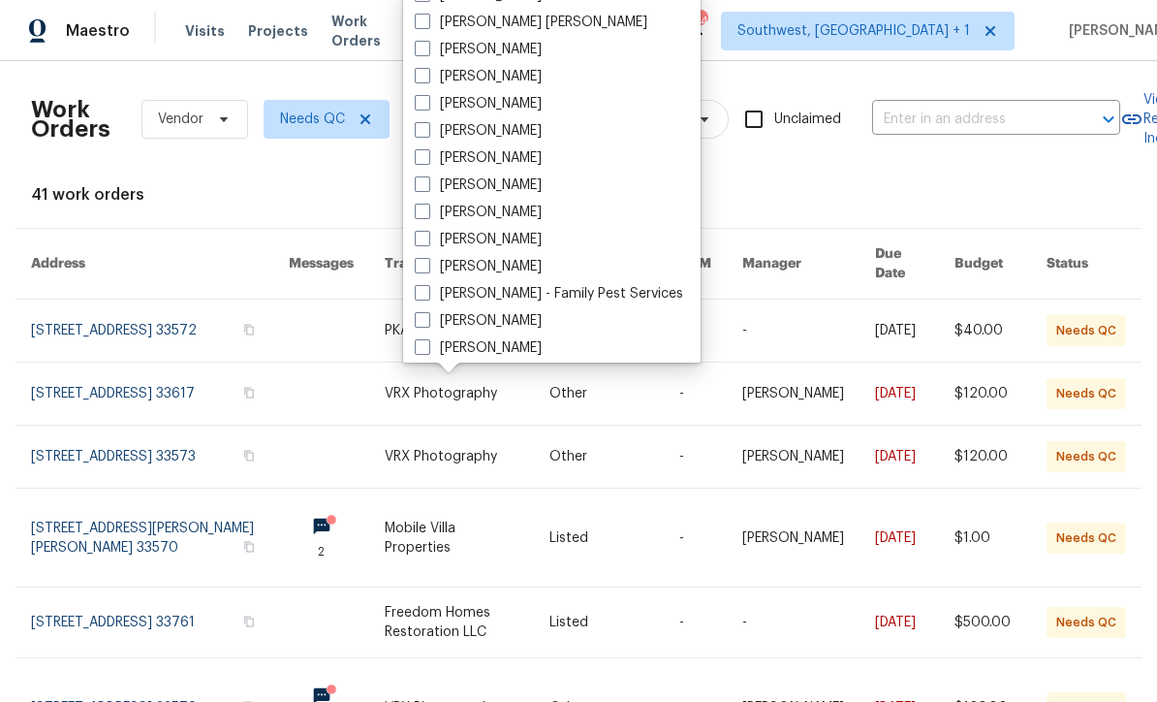
scroll to position [176, 0]
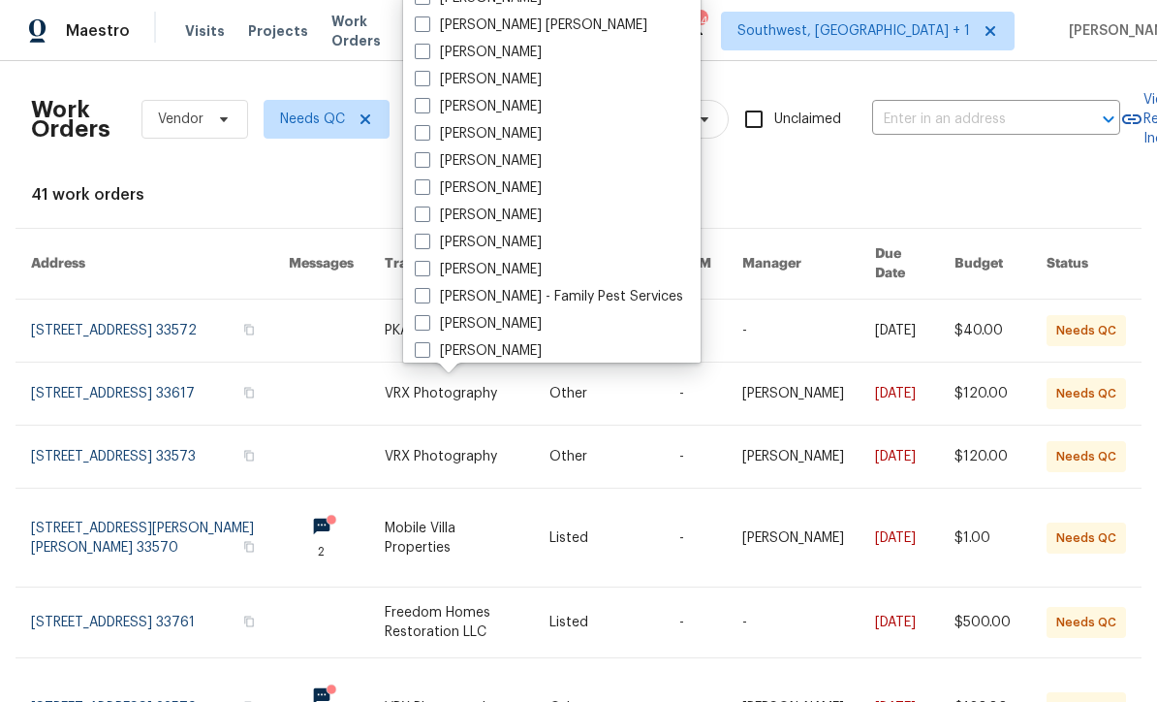
click at [425, 221] on span at bounding box center [423, 214] width 16 height 16
click at [425, 218] on input "[PERSON_NAME]" at bounding box center [421, 211] width 13 height 13
checkbox input "true"
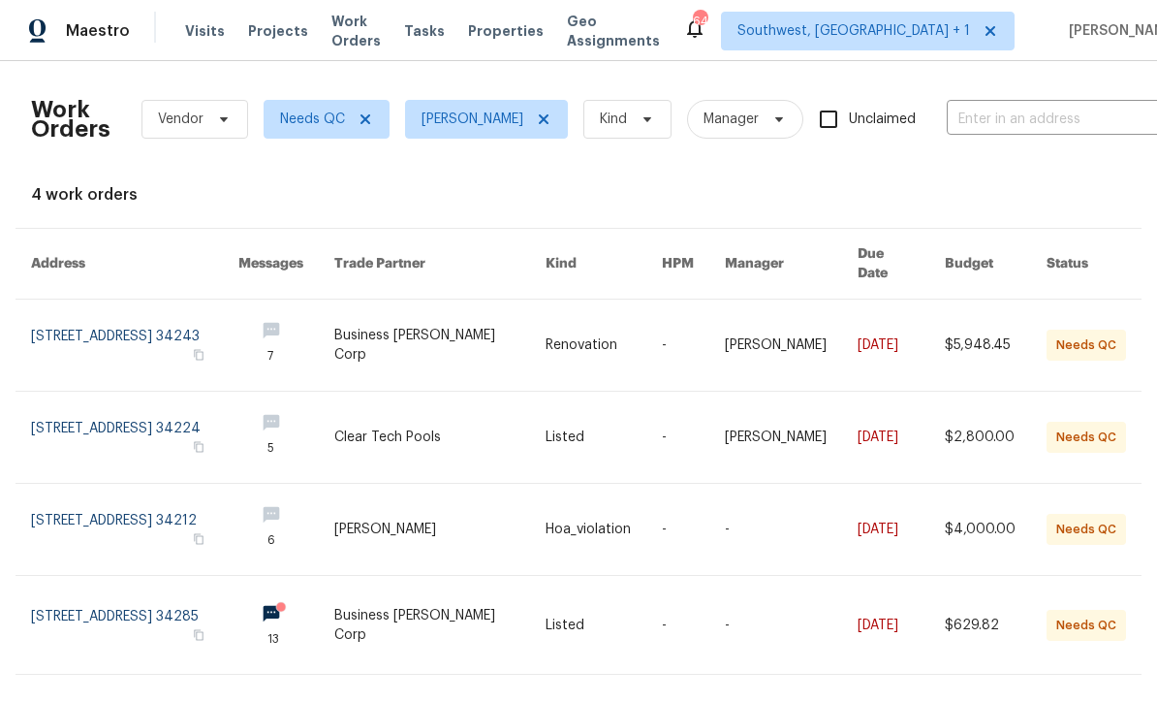
scroll to position [19, 0]
click at [494, 500] on link at bounding box center [440, 529] width 212 height 91
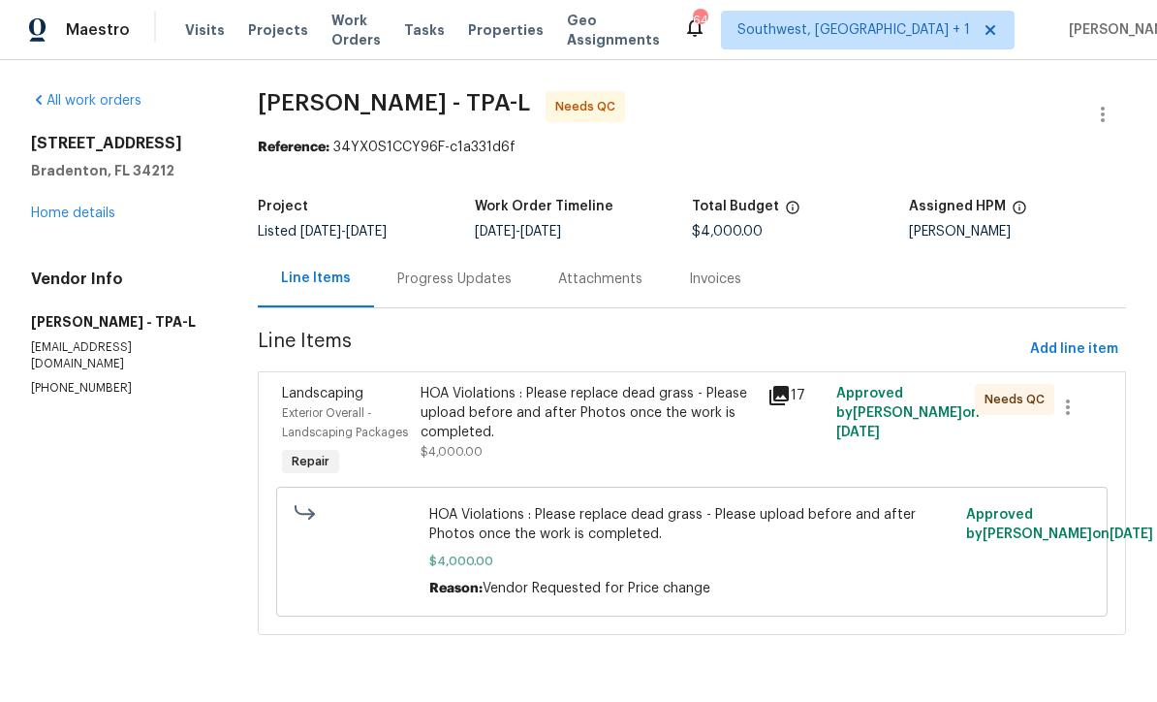
click at [588, 429] on div "HOA Violations : Please replace dead grass - Please upload before and after Pho…" at bounding box center [588, 414] width 334 height 58
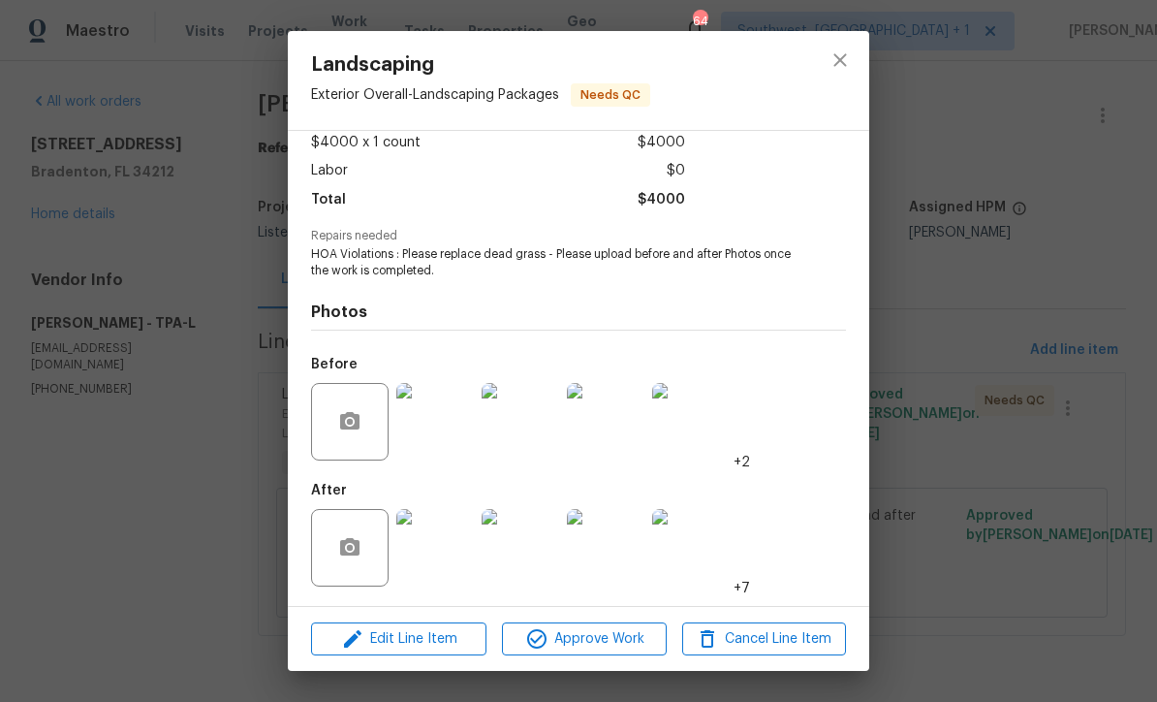
scroll to position [114, 0]
click at [437, 562] on img at bounding box center [435, 548] width 78 height 78
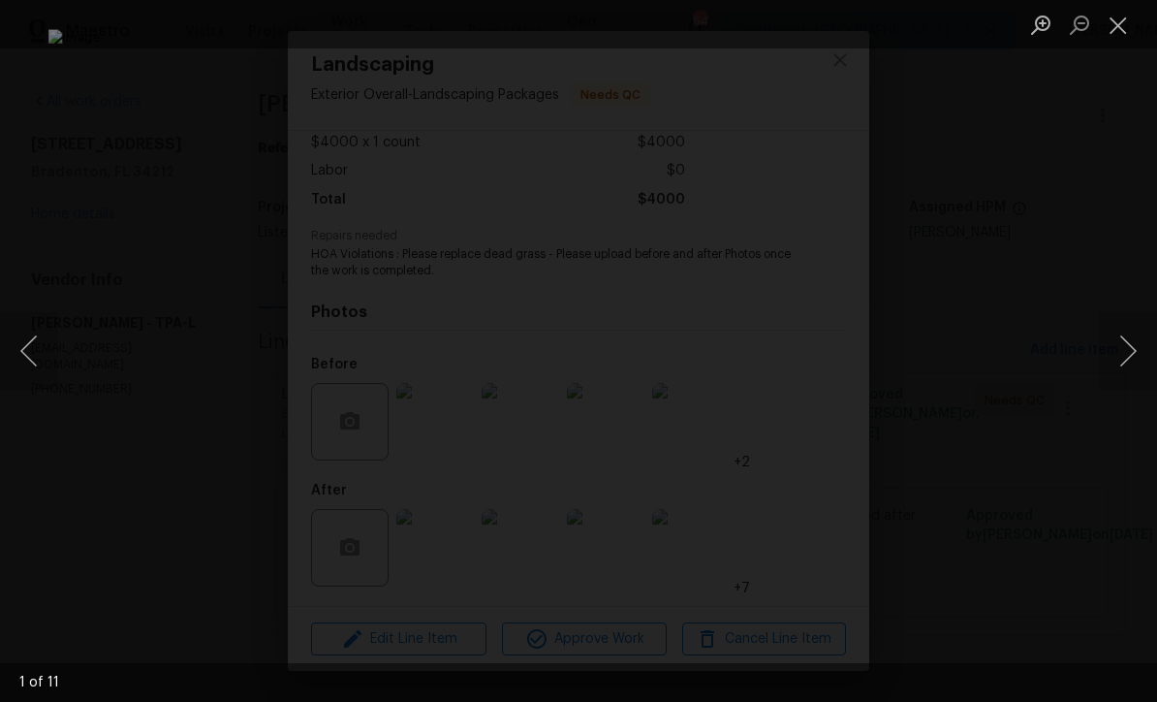
click at [1133, 370] on button "Next image" at bounding box center [1128, 351] width 58 height 78
click at [1134, 364] on button "Next image" at bounding box center [1128, 351] width 58 height 78
click at [1138, 366] on button "Next image" at bounding box center [1128, 351] width 58 height 78
click at [1137, 362] on button "Next image" at bounding box center [1128, 351] width 58 height 78
click at [1138, 364] on button "Next image" at bounding box center [1128, 351] width 58 height 78
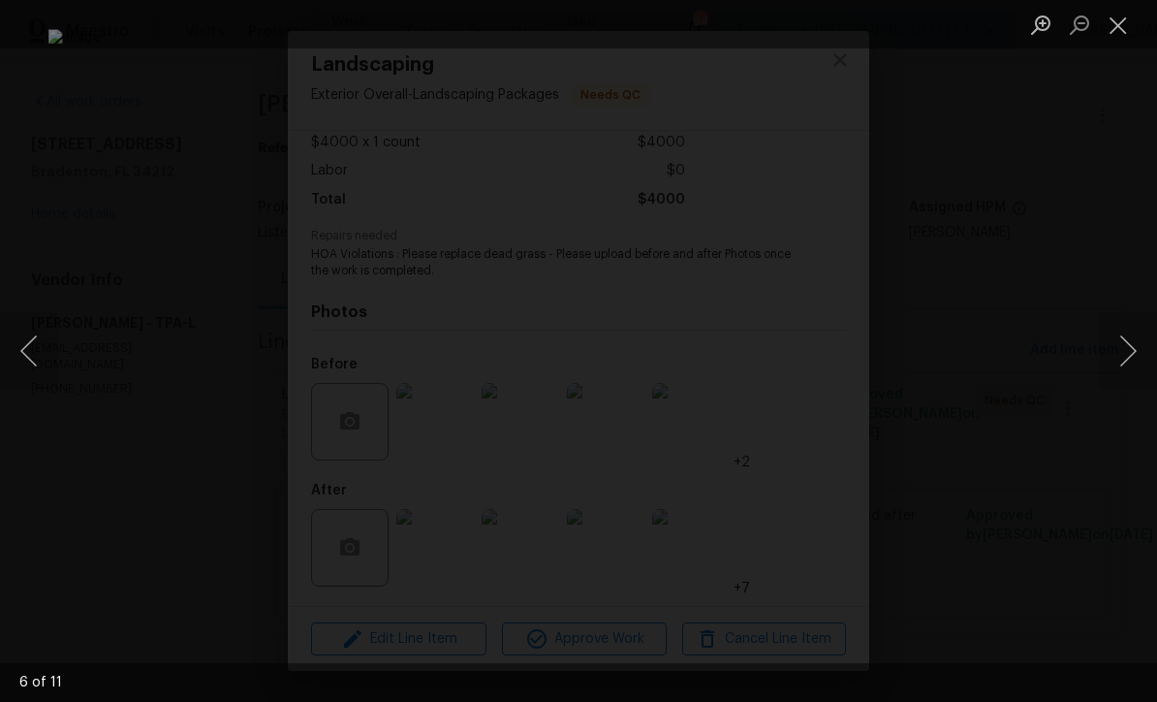
click at [1138, 367] on button "Next image" at bounding box center [1128, 351] width 58 height 78
click at [1135, 368] on button "Next image" at bounding box center [1128, 351] width 58 height 78
click at [1138, 368] on button "Next image" at bounding box center [1128, 351] width 58 height 78
click at [1140, 362] on button "Next image" at bounding box center [1128, 351] width 58 height 78
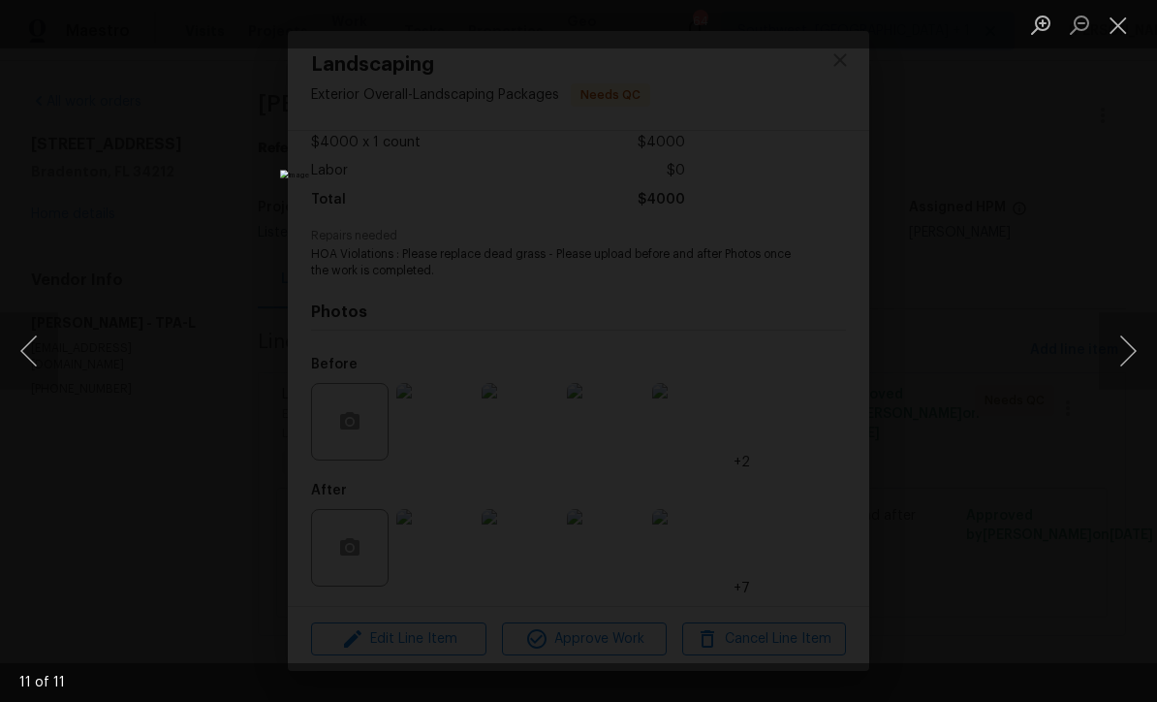
click at [1112, 40] on button "Close lightbox" at bounding box center [1118, 25] width 39 height 34
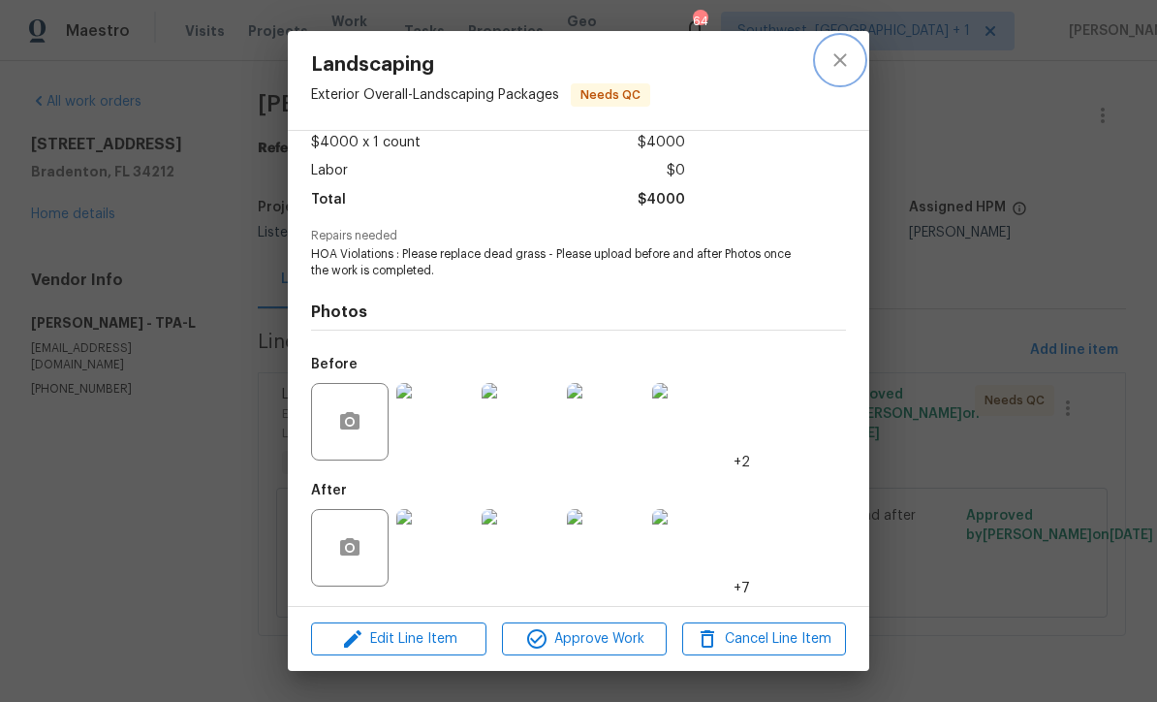
click at [837, 73] on button "close" at bounding box center [840, 60] width 47 height 47
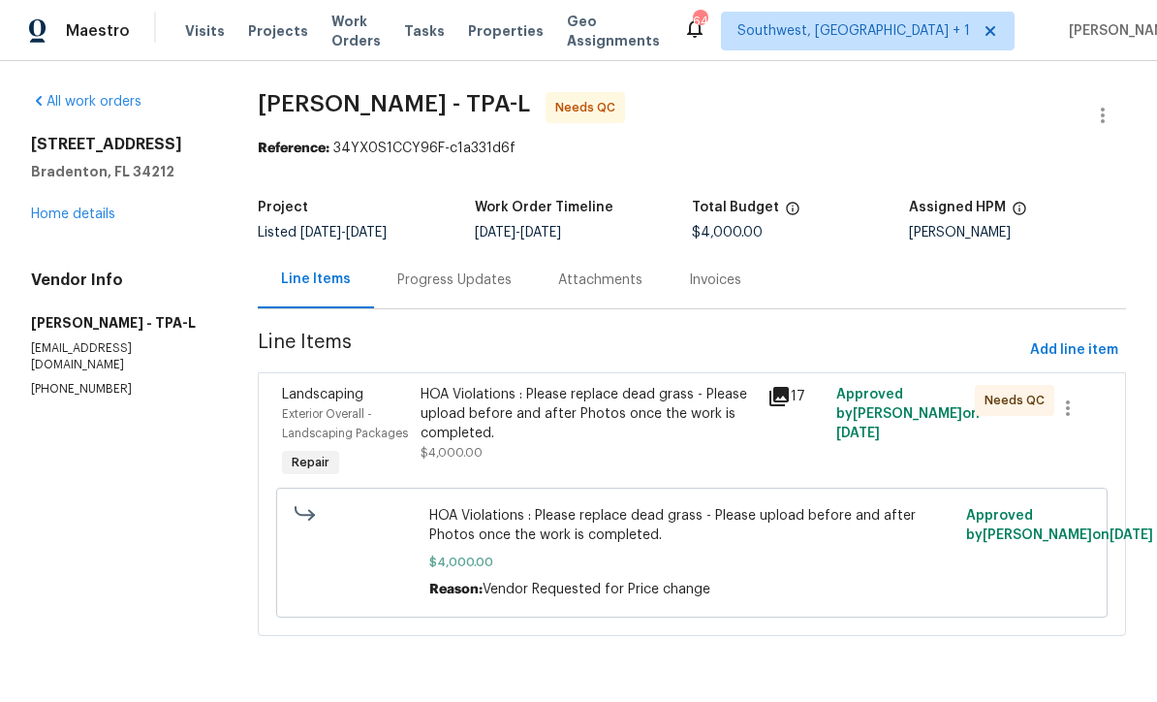
click at [266, 34] on span "Projects" at bounding box center [278, 30] width 60 height 19
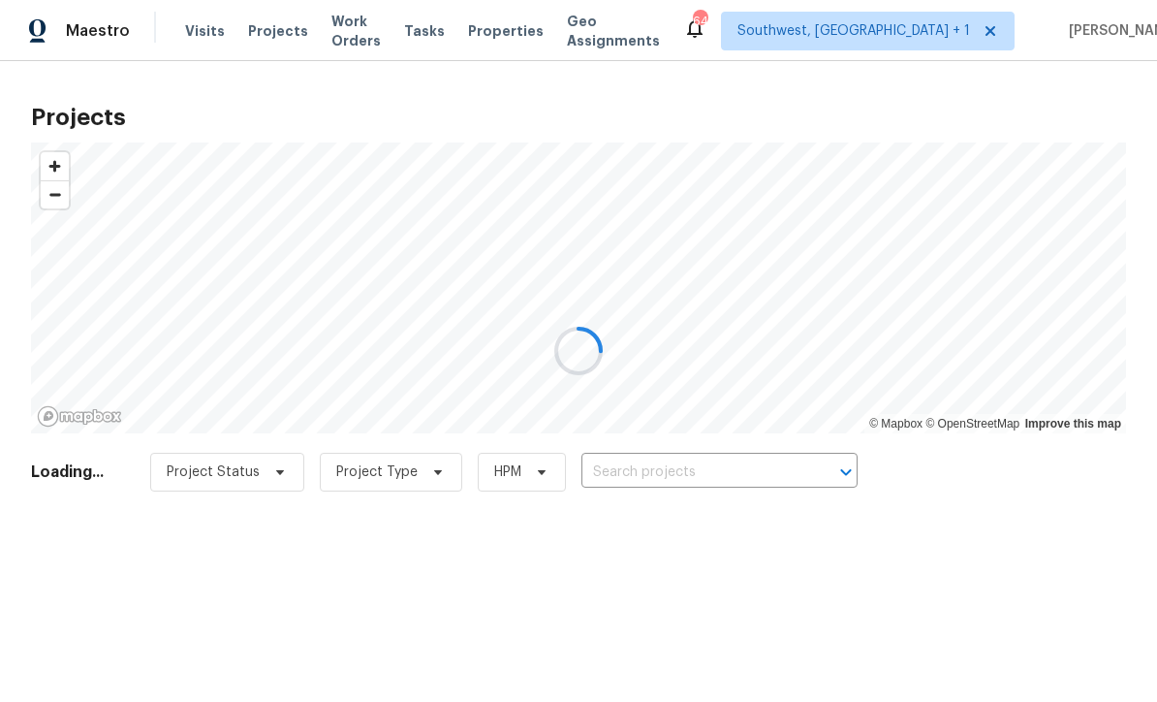
click at [356, 34] on div at bounding box center [578, 351] width 1157 height 702
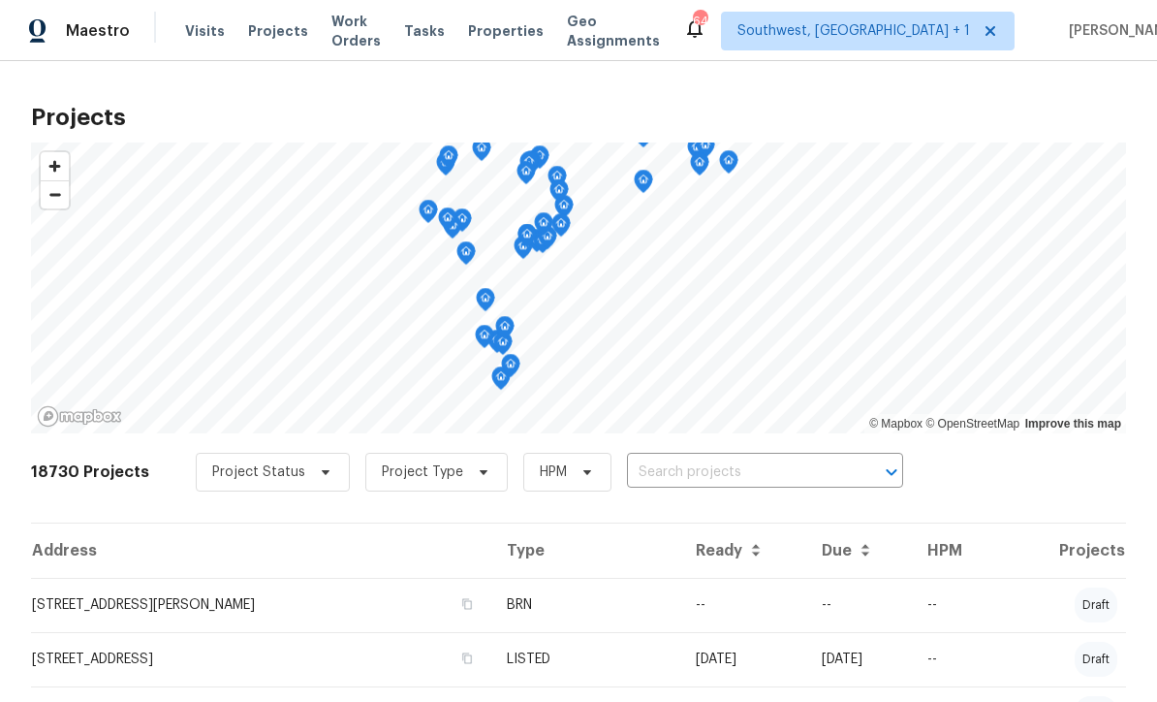
click at [336, 38] on span "Work Orders" at bounding box center [355, 31] width 49 height 39
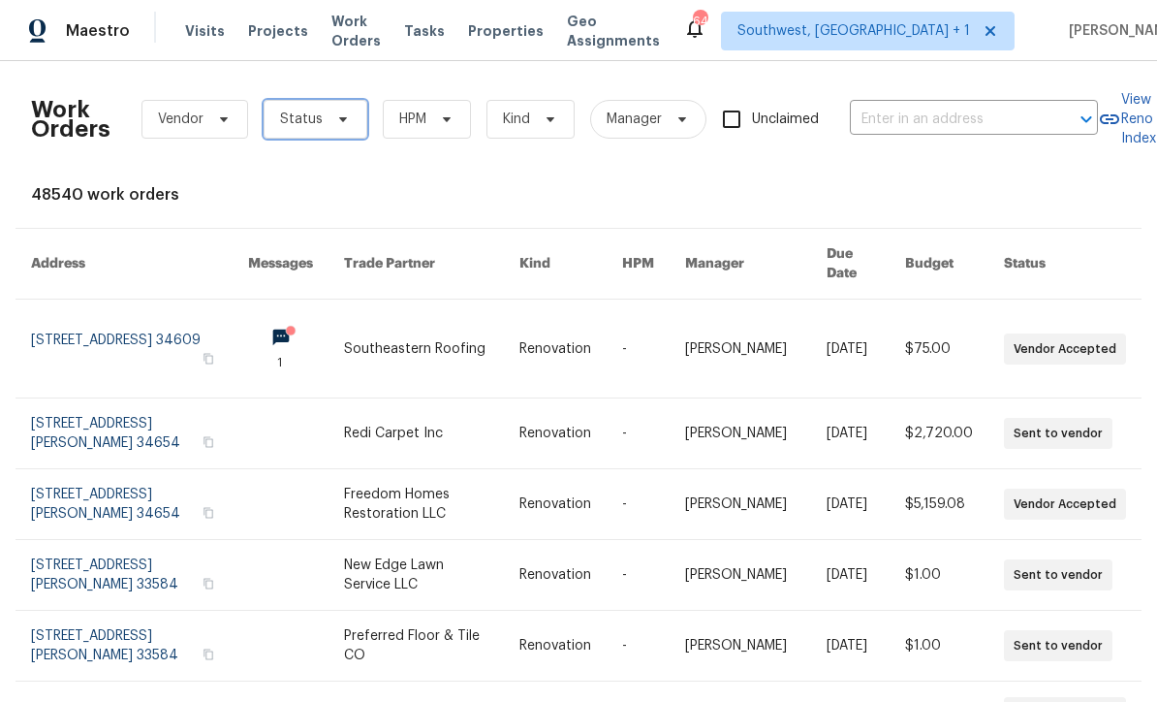
click at [290, 120] on span "Status" at bounding box center [301, 119] width 43 height 19
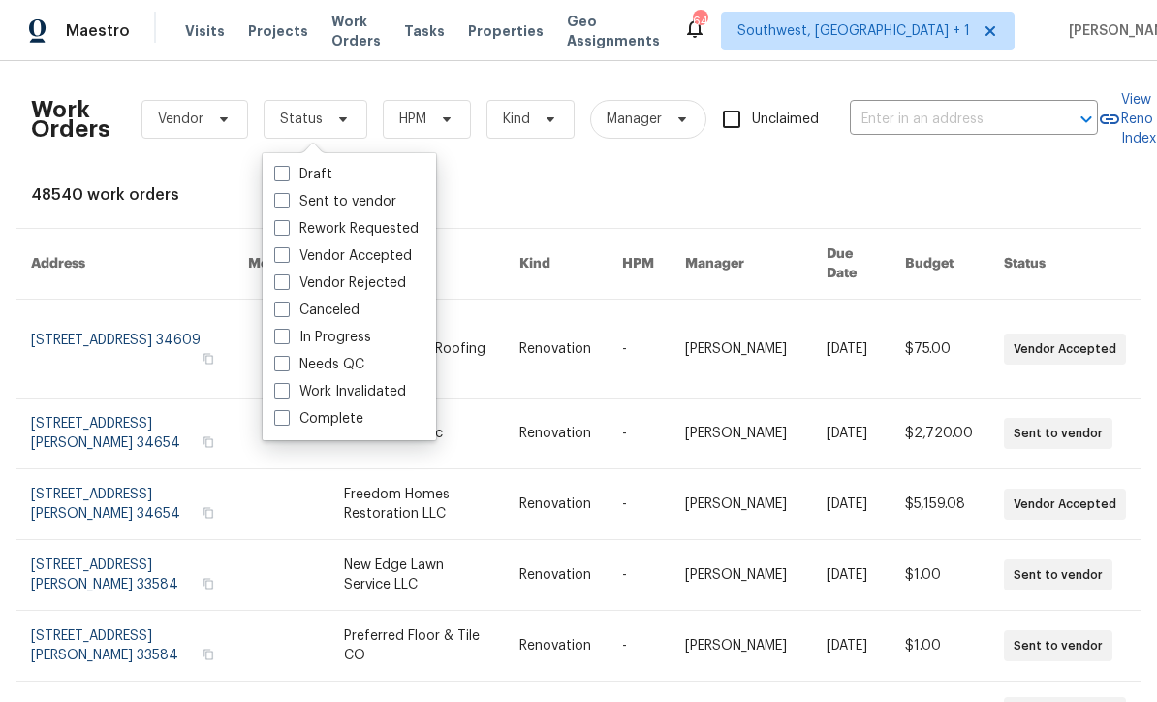
click at [276, 374] on div "Needs QC" at bounding box center [349, 364] width 162 height 27
click at [282, 365] on span at bounding box center [282, 364] width 16 height 16
click at [282, 365] on input "Needs QC" at bounding box center [280, 361] width 13 height 13
checkbox input "true"
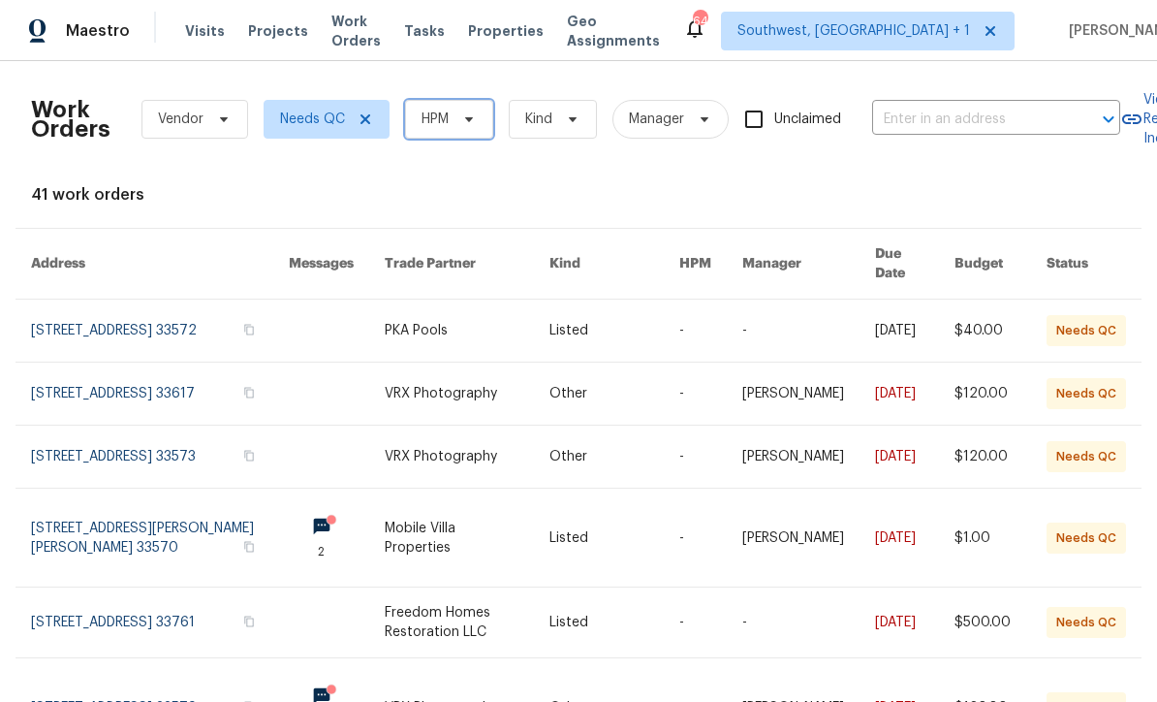
click at [472, 128] on span "HPM" at bounding box center [449, 119] width 88 height 39
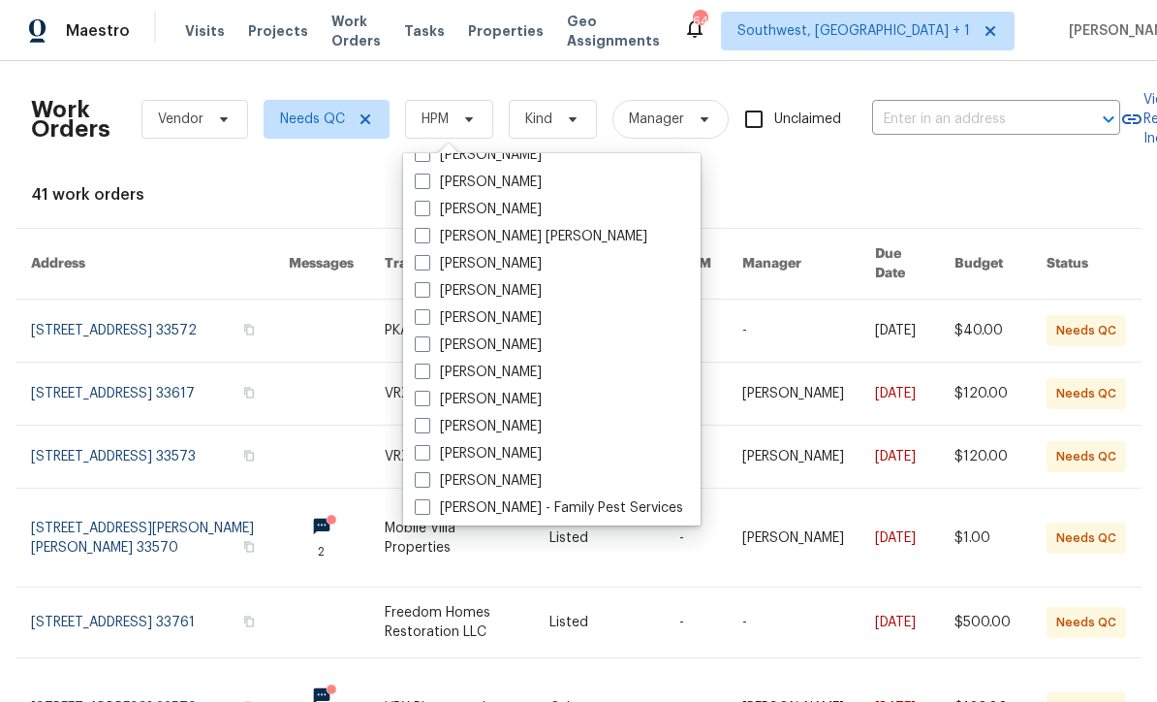
scroll to position [126, 0]
click at [435, 426] on label "[PERSON_NAME]" at bounding box center [478, 428] width 127 height 19
click at [427, 426] on input "[PERSON_NAME]" at bounding box center [421, 425] width 13 height 13
checkbox input "true"
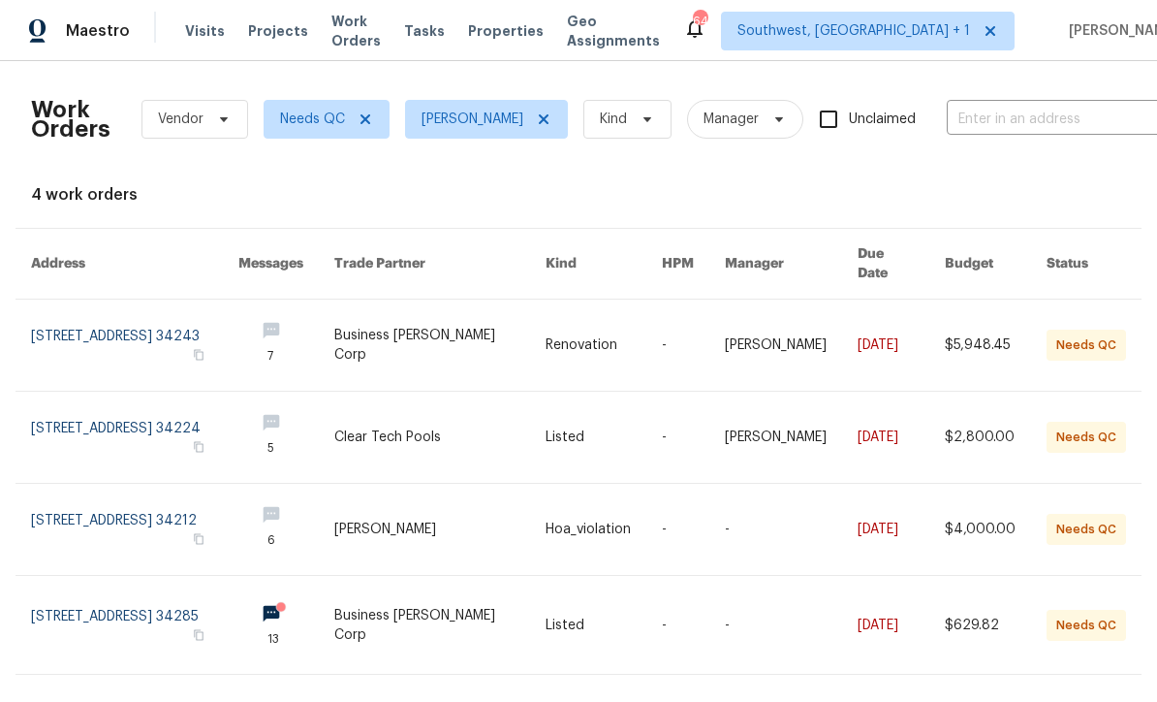
scroll to position [19, 0]
click at [484, 597] on link at bounding box center [440, 625] width 212 height 98
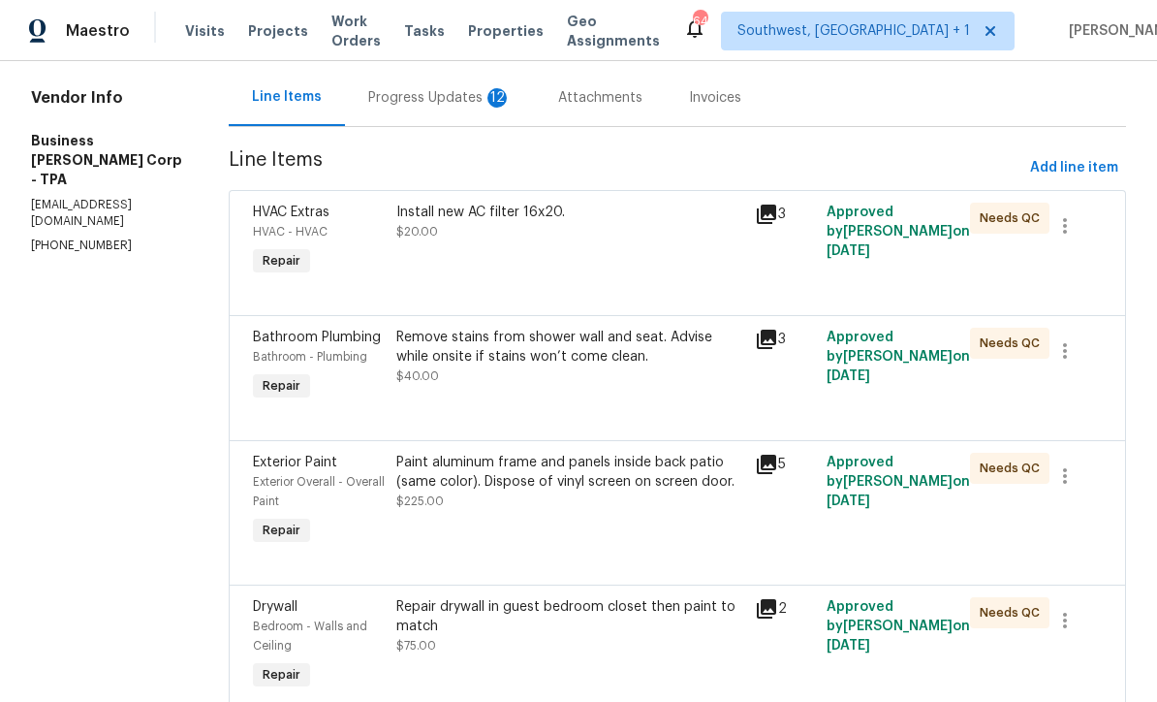
scroll to position [182, 0]
click at [394, 99] on div "Progress Updates 12" at bounding box center [439, 97] width 143 height 19
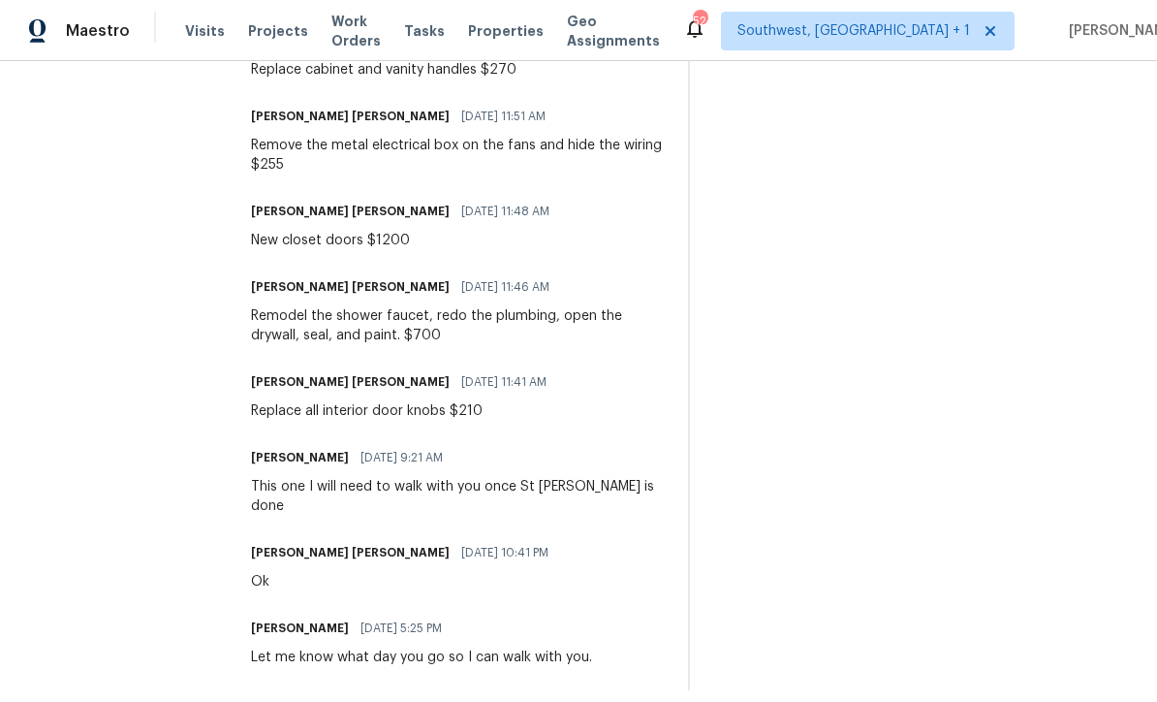
scroll to position [1301, 0]
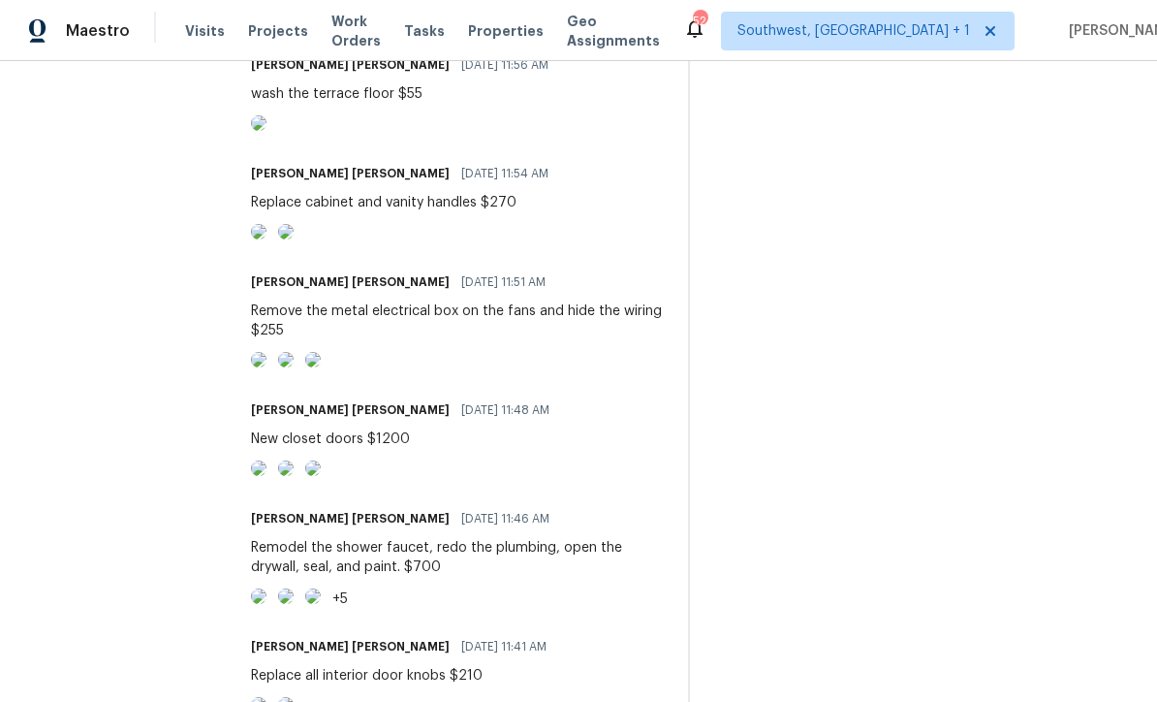
click at [684, 535] on div "Trade Partner Updates Ruber N Morel Pujols 08/15/2025 12:13 PM Response Request…" at bounding box center [688, 172] width 875 height 1630
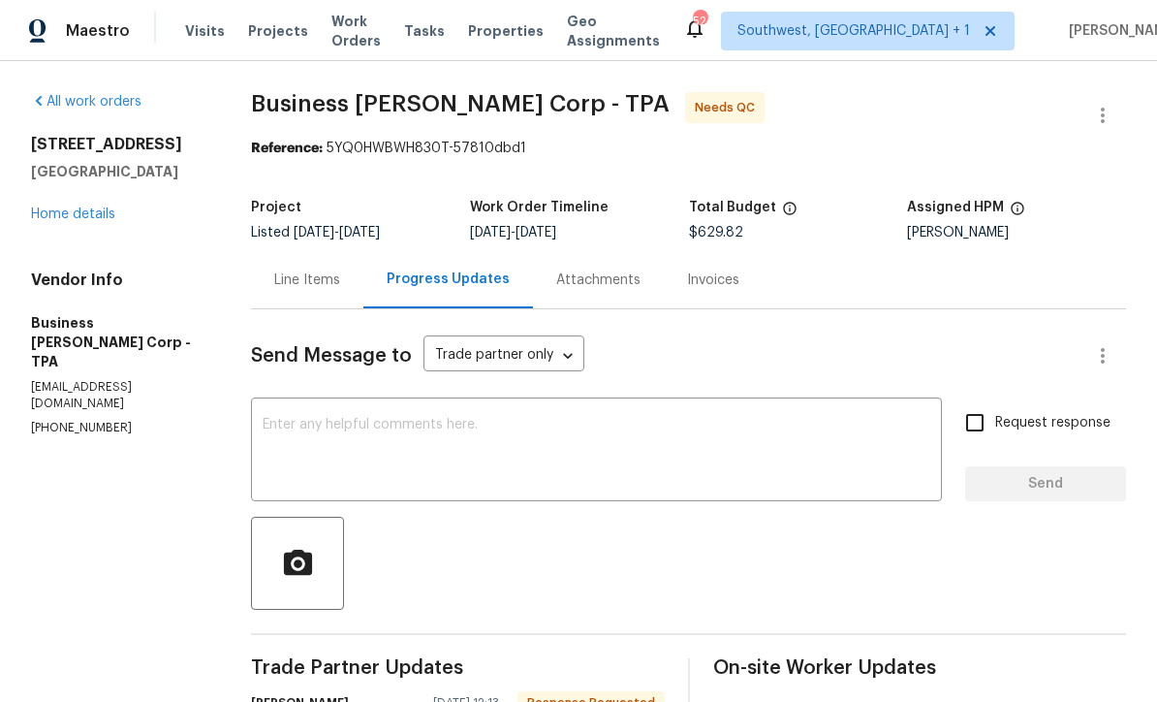
scroll to position [0, 0]
click at [295, 290] on div "Line Items" at bounding box center [307, 279] width 112 height 57
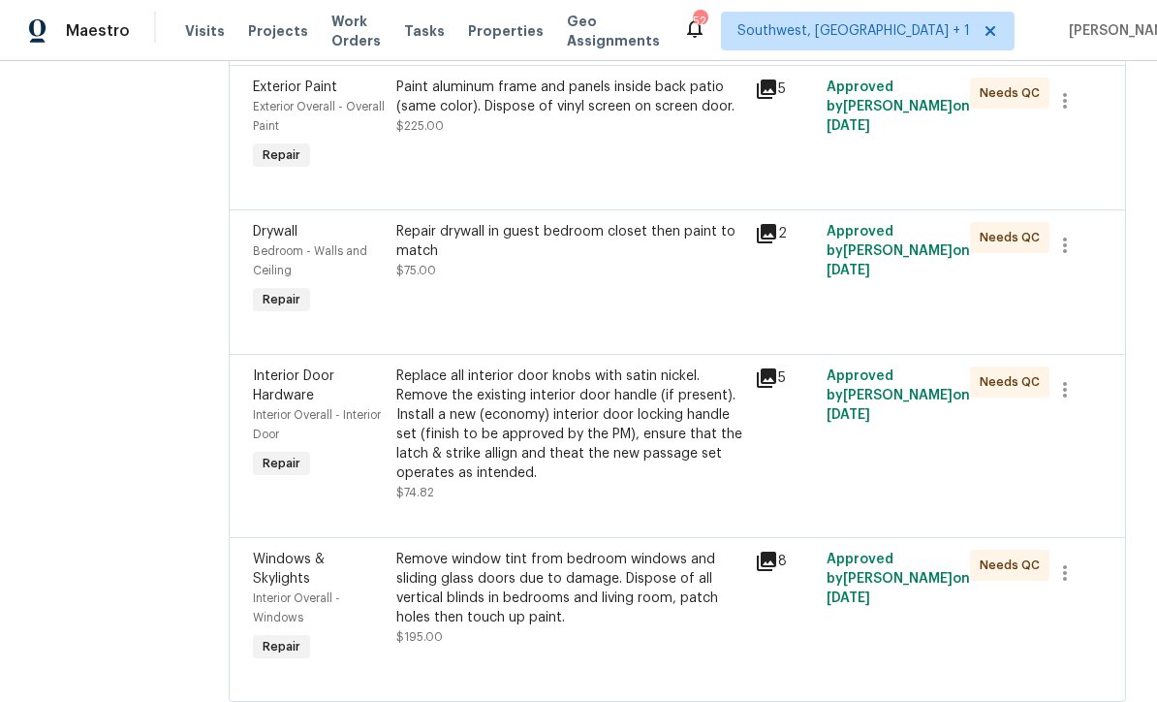
scroll to position [556, 0]
click at [632, 432] on div "Replace all interior door knobs with satin nickel. Remove the existing interior…" at bounding box center [569, 425] width 347 height 116
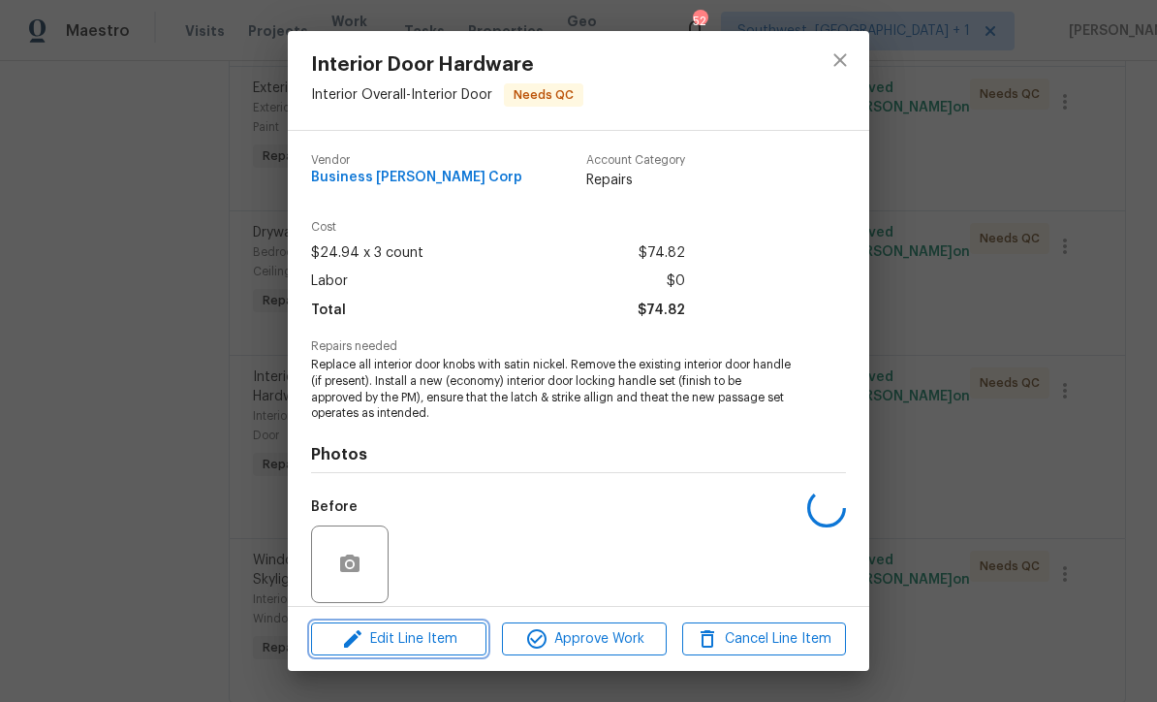
click at [440, 639] on span "Edit Line Item" at bounding box center [399, 639] width 164 height 24
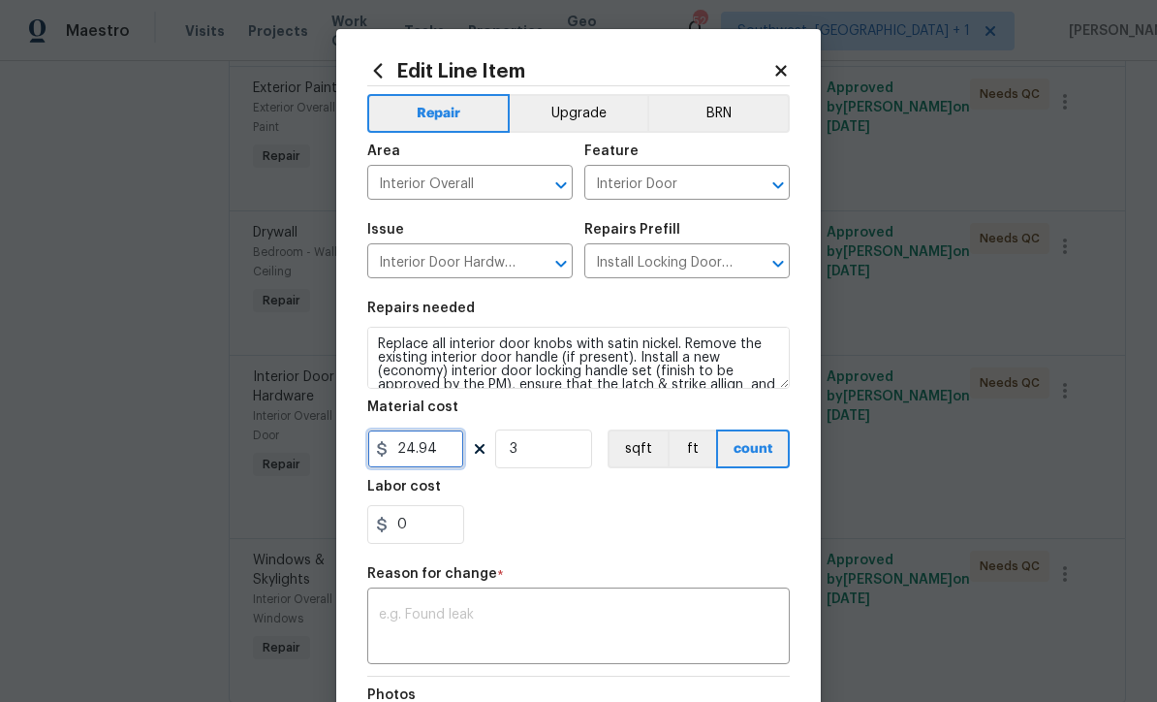
click at [459, 466] on input "24.94" at bounding box center [415, 448] width 97 height 39
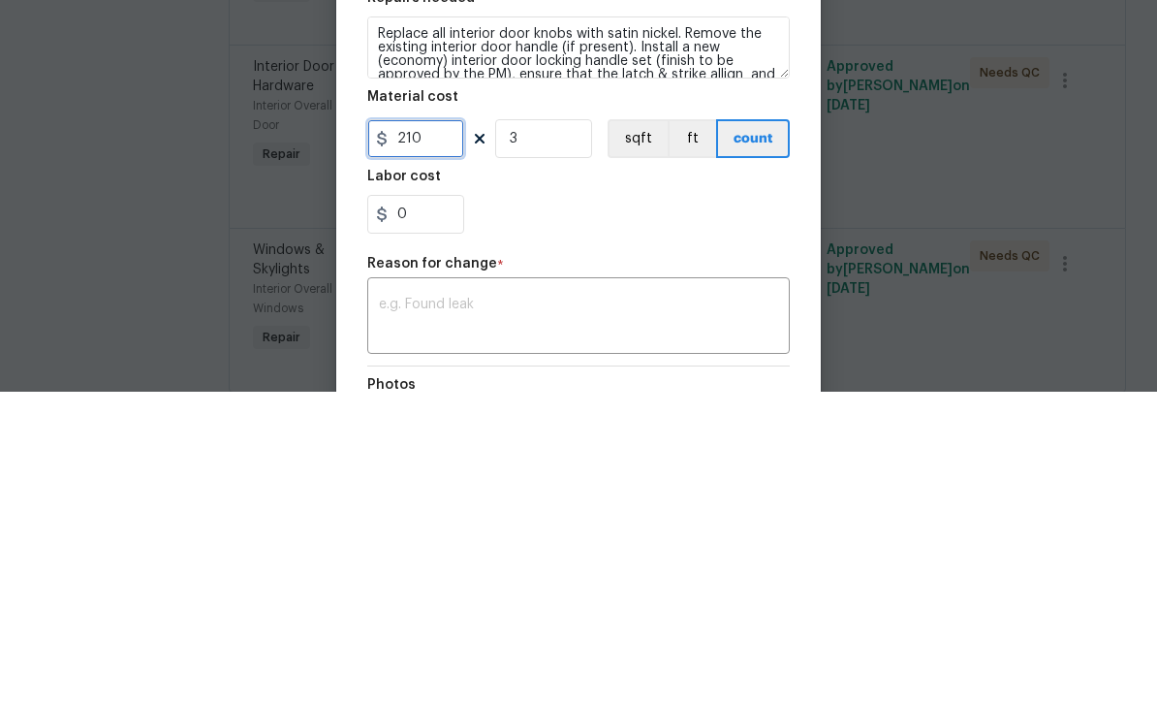
type input "210"
click at [555, 429] on input "3" at bounding box center [543, 448] width 97 height 39
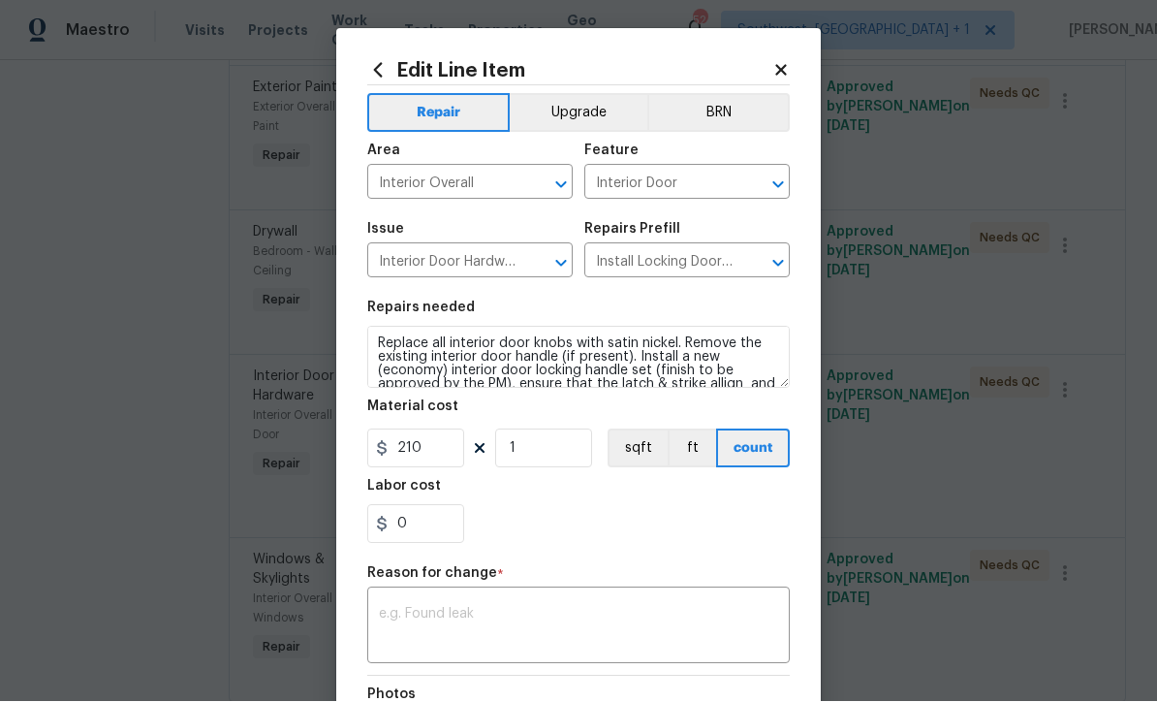
click at [600, 119] on button "Upgrade" at bounding box center [579, 113] width 139 height 39
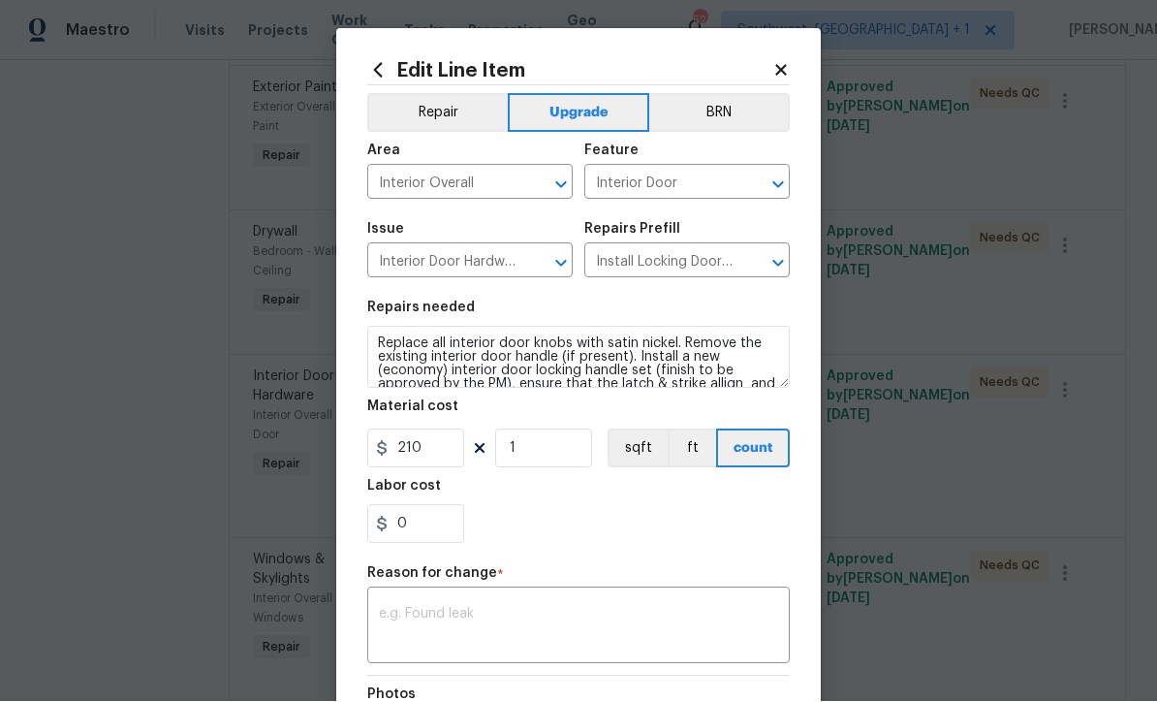
type input "3"
type input "24.94"
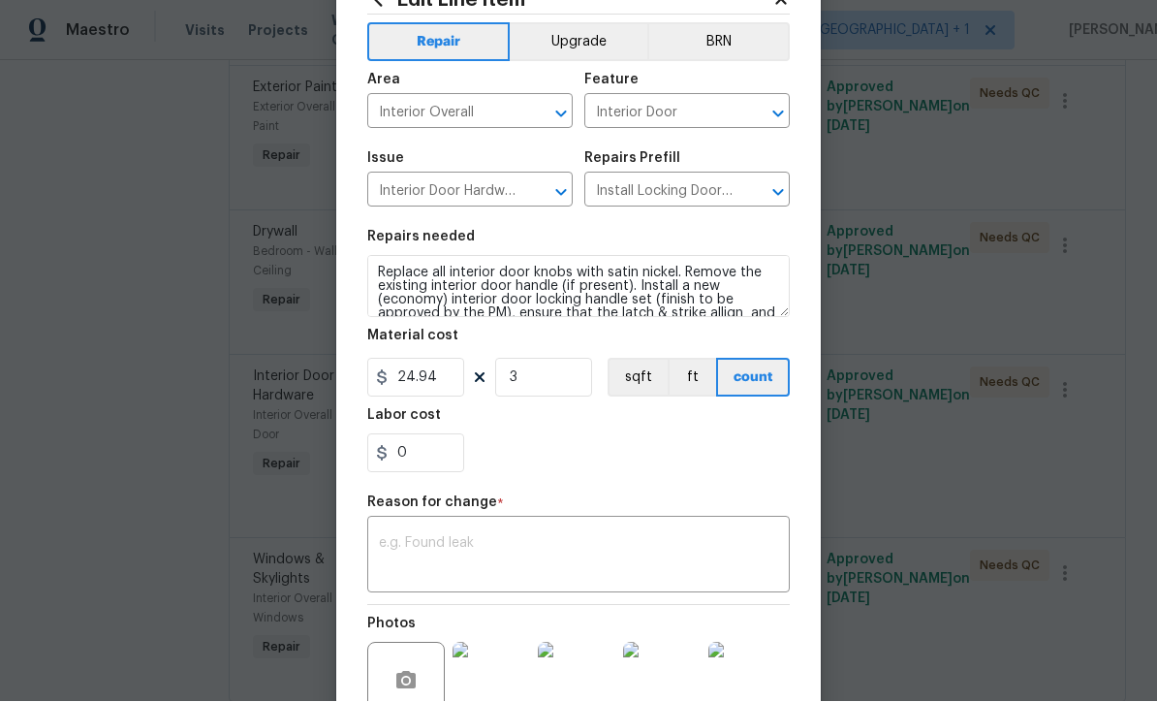
scroll to position [148, 0]
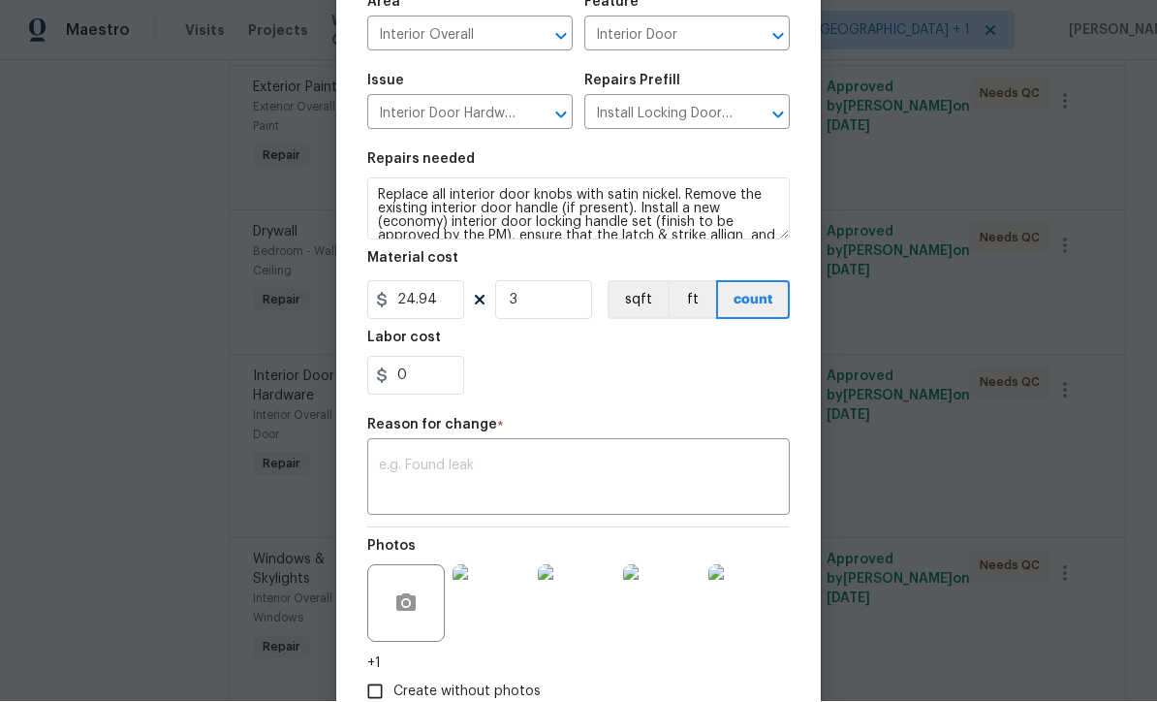
click at [553, 488] on textarea at bounding box center [578, 479] width 399 height 41
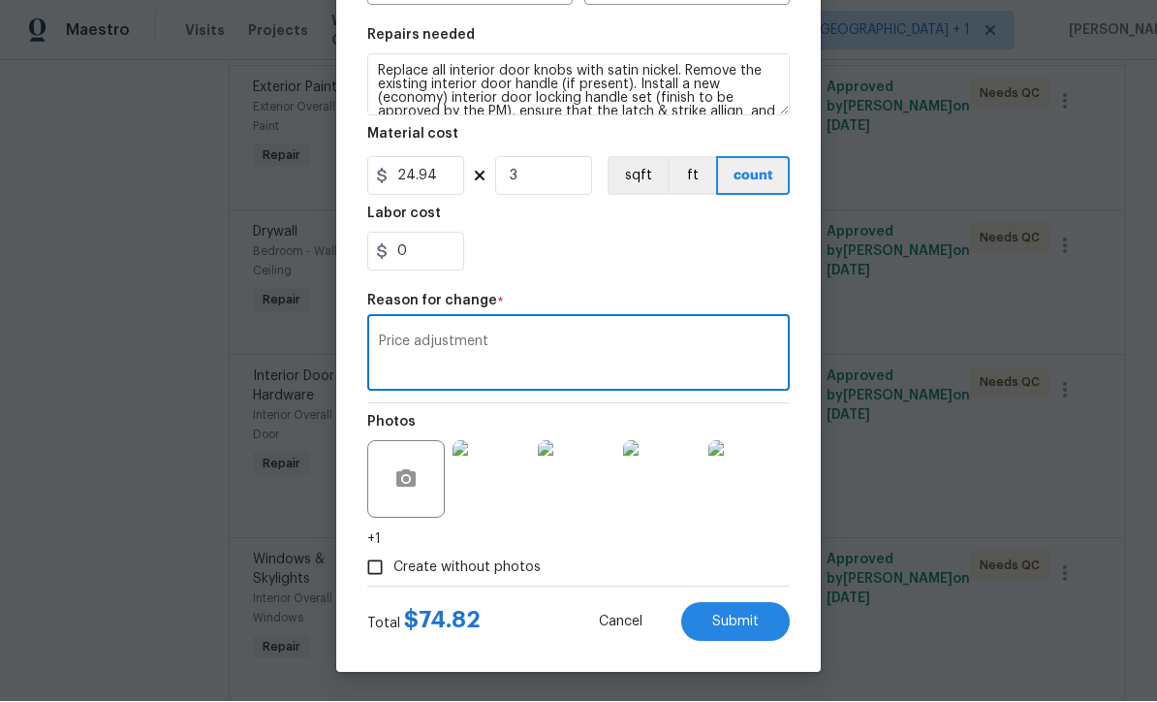
scroll to position [276, 0]
type textarea "Price adjustment"
click at [705, 266] on div "0" at bounding box center [578, 252] width 423 height 39
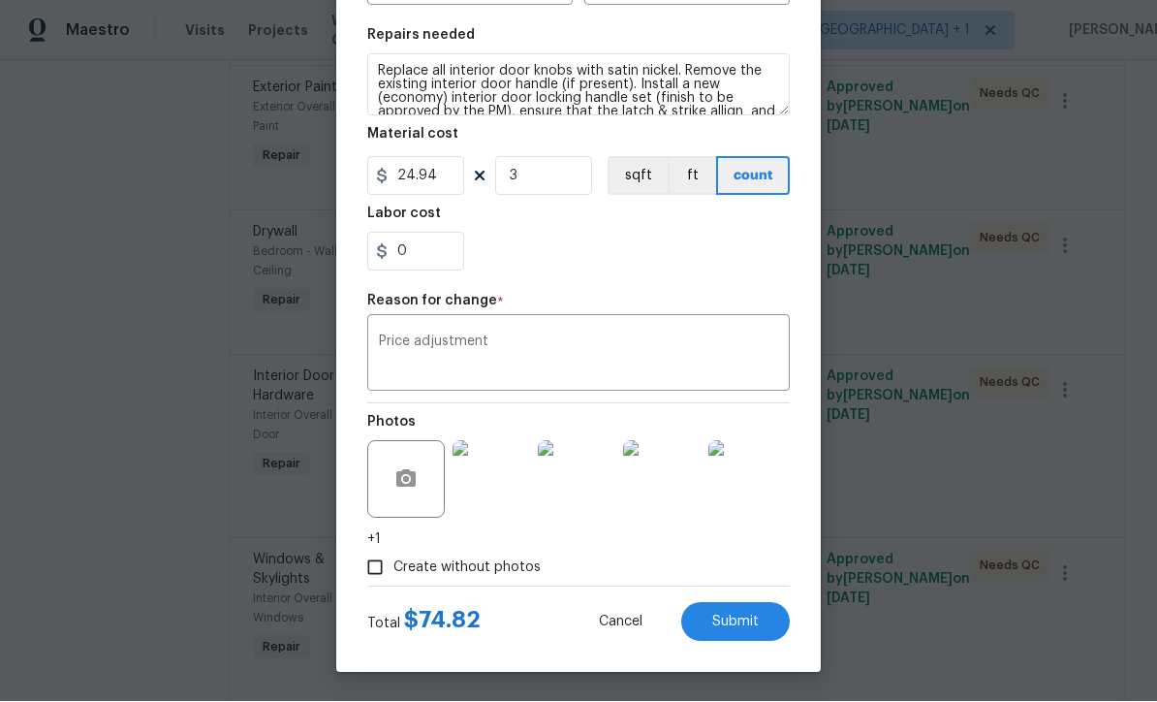
click at [698, 246] on div "0" at bounding box center [578, 252] width 423 height 39
click at [542, 641] on div "Edit Line Item Repair Upgrade BRN Area Interior Overall ​ Feature Interior Door…" at bounding box center [578, 215] width 485 height 916
click at [429, 180] on input "24.94" at bounding box center [415, 176] width 97 height 39
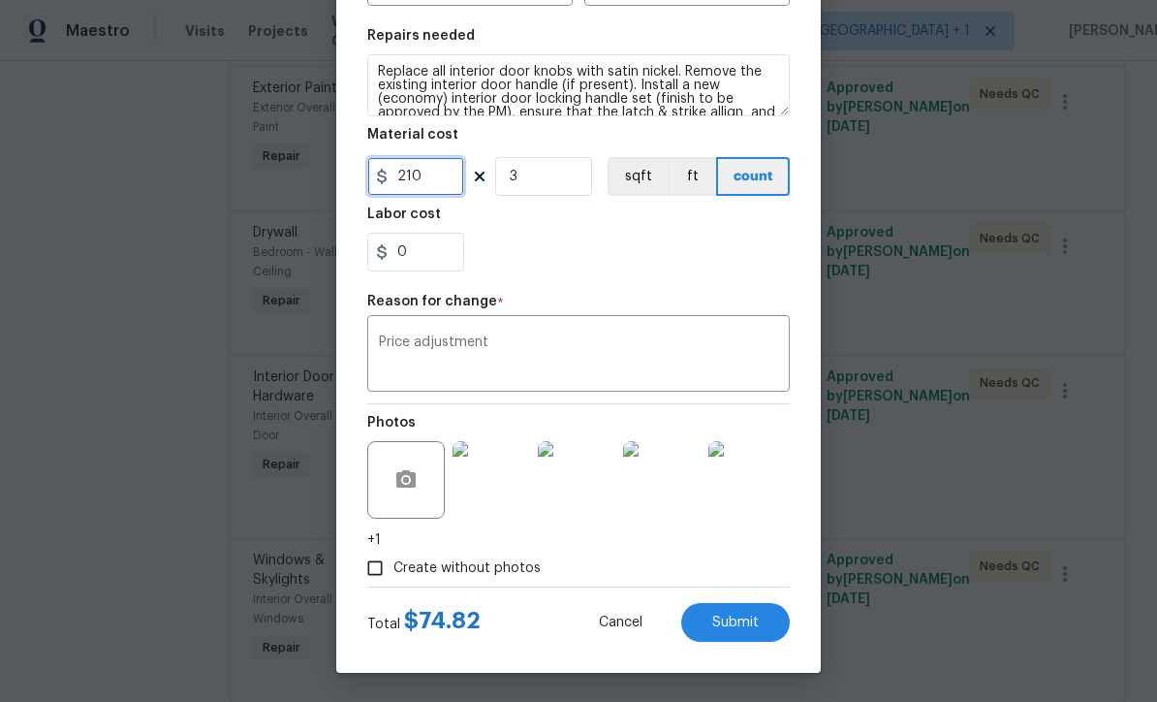
type input "210"
click at [571, 183] on input "3" at bounding box center [543, 176] width 97 height 39
click at [708, 246] on div "0" at bounding box center [578, 252] width 423 height 39
click at [750, 625] on span "Submit" at bounding box center [735, 622] width 47 height 15
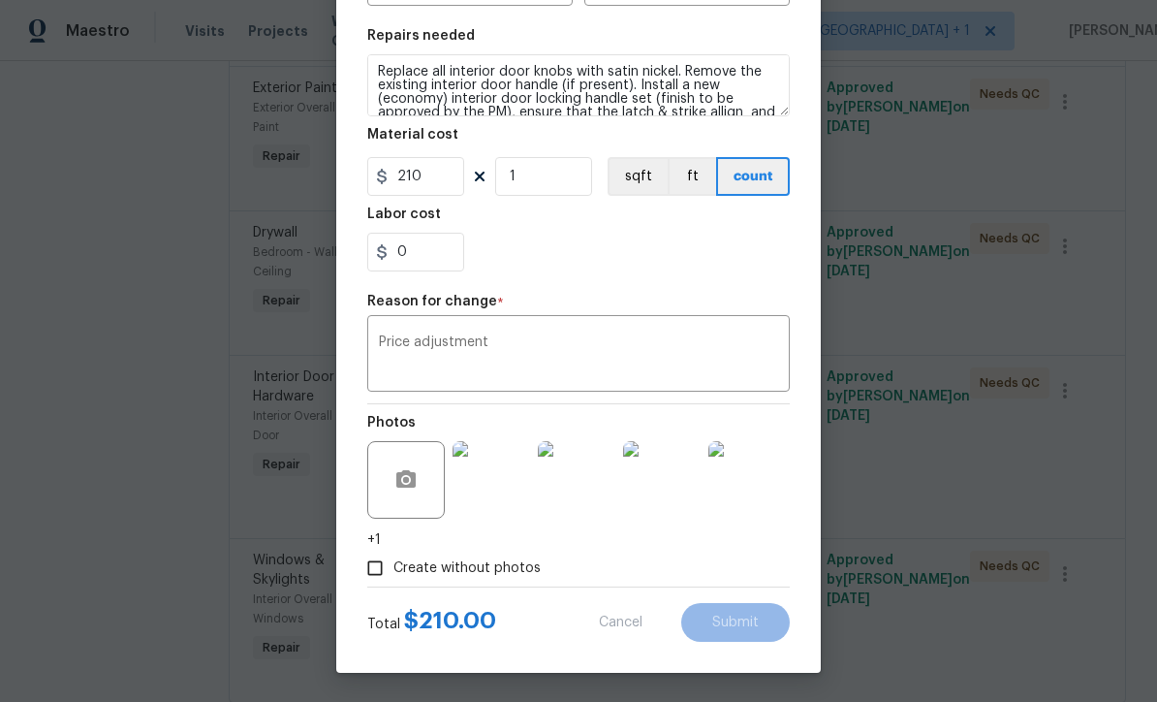
type input "3"
type input "24.94"
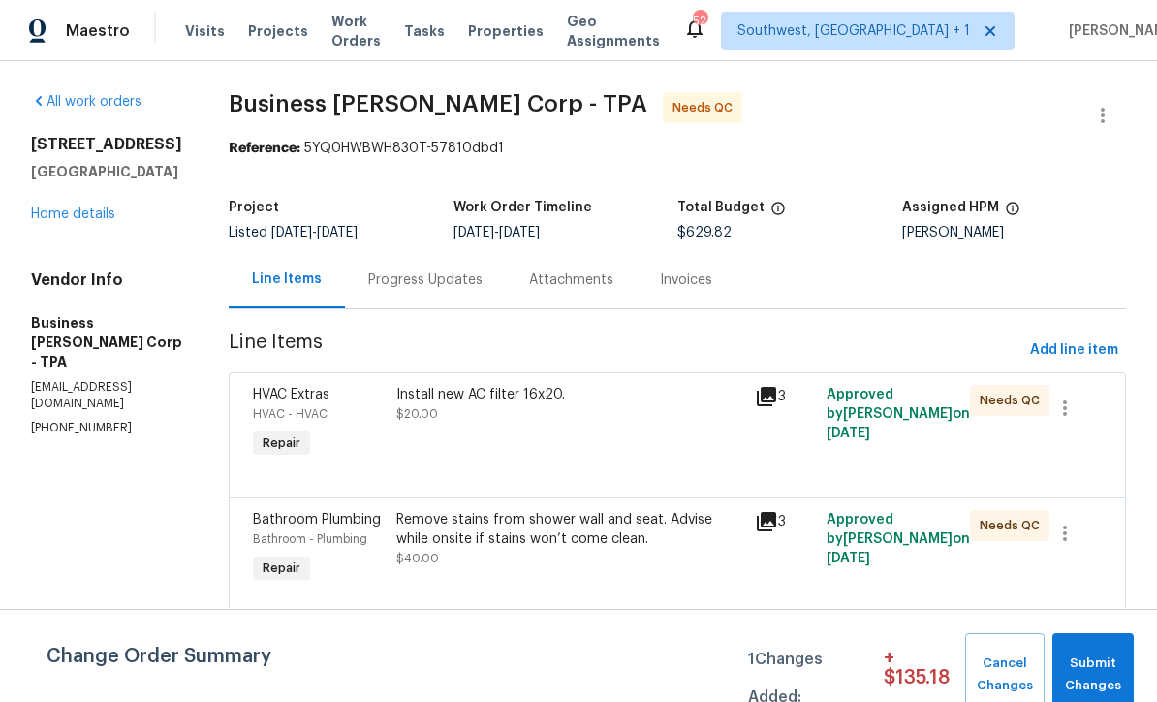
scroll to position [0, 0]
click at [465, 270] on div "Progress Updates" at bounding box center [425, 279] width 114 height 19
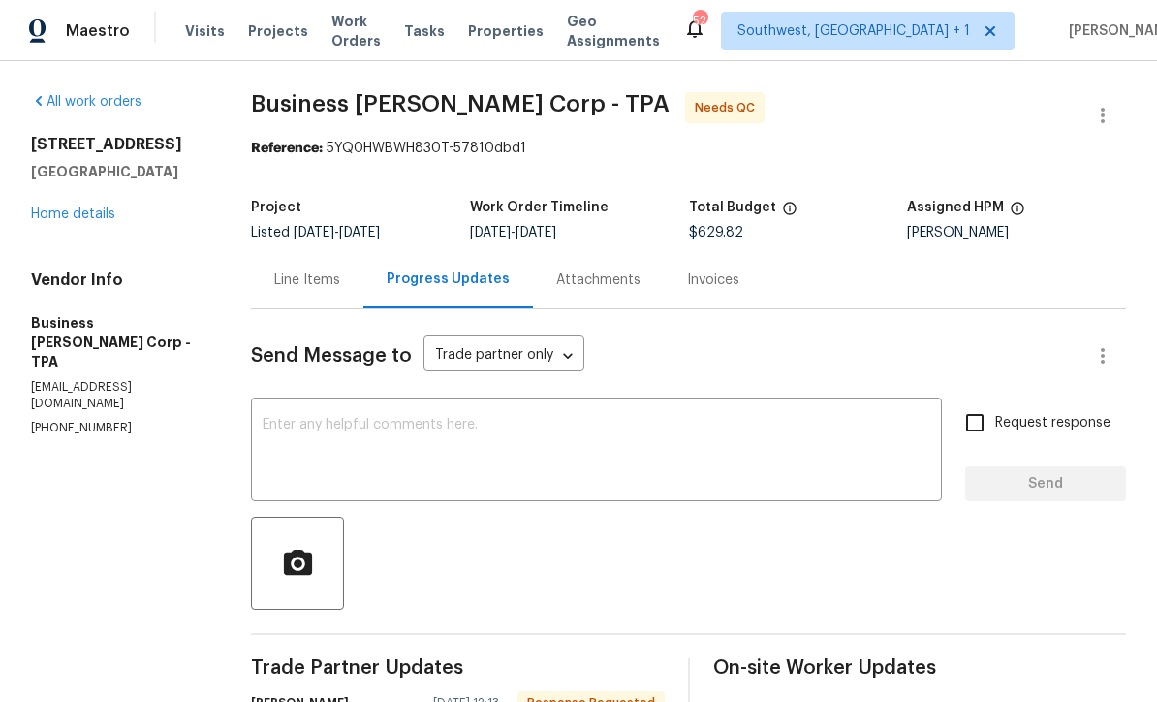
click at [297, 270] on div "Line Items" at bounding box center [307, 279] width 66 height 19
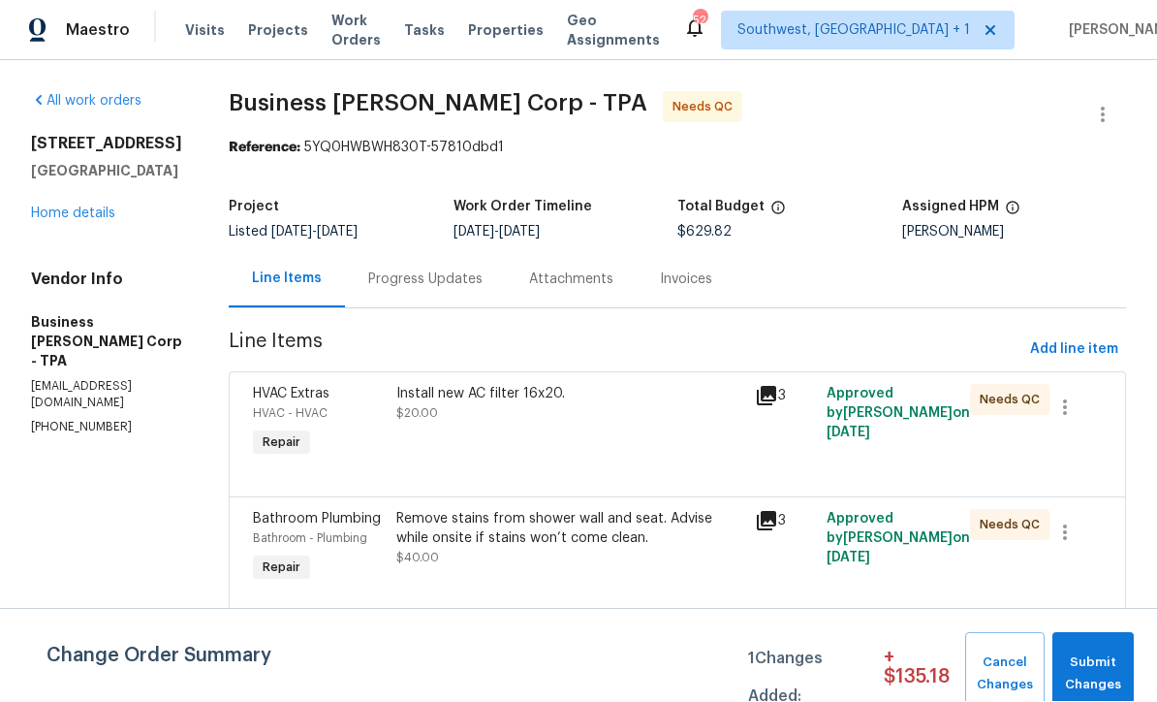
click at [392, 251] on div "Progress Updates" at bounding box center [425, 279] width 161 height 57
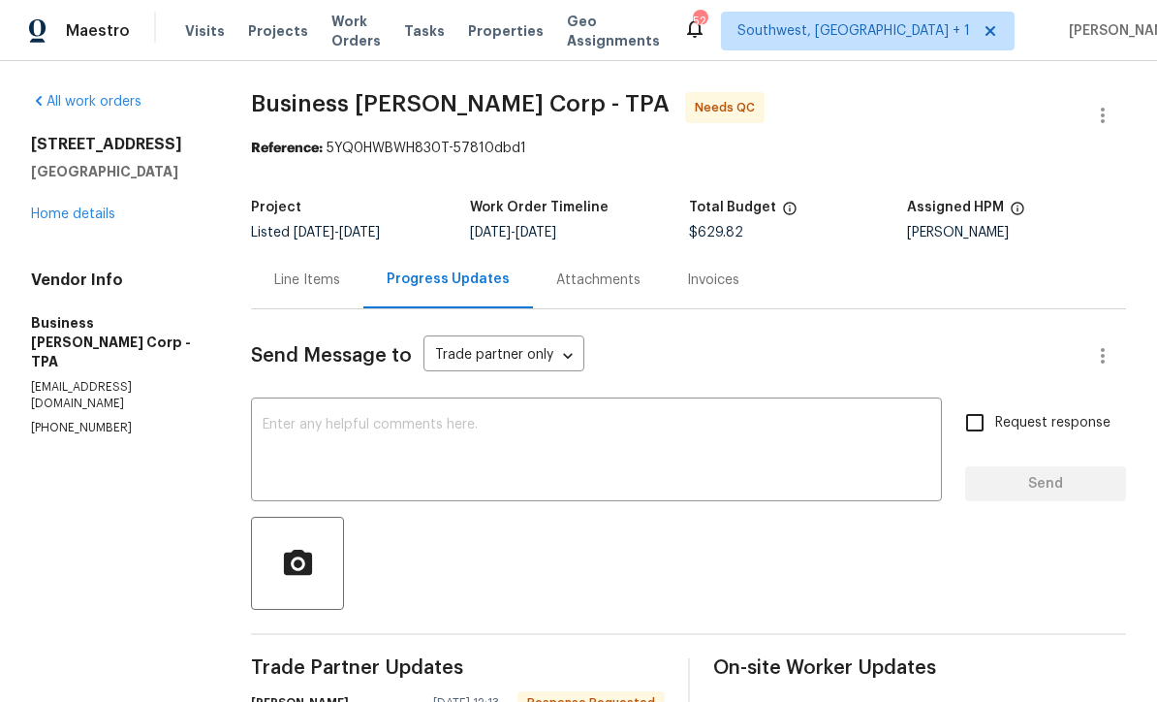
click at [298, 276] on div "Line Items" at bounding box center [307, 279] width 112 height 57
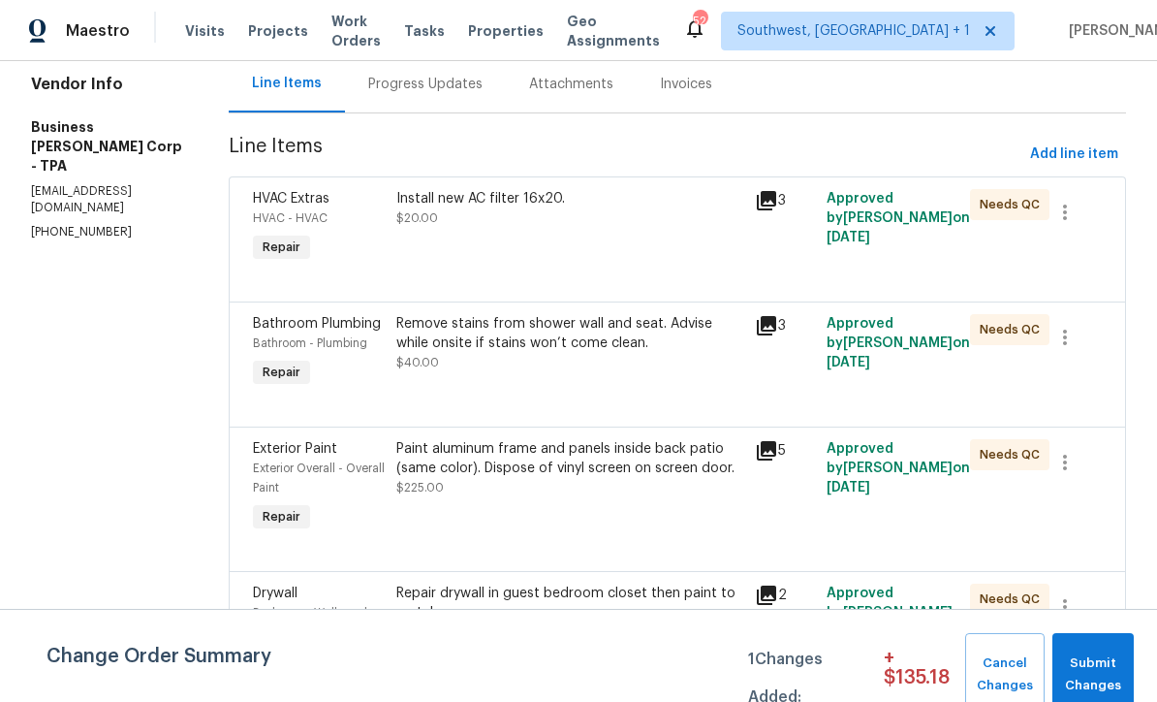
scroll to position [193, 0]
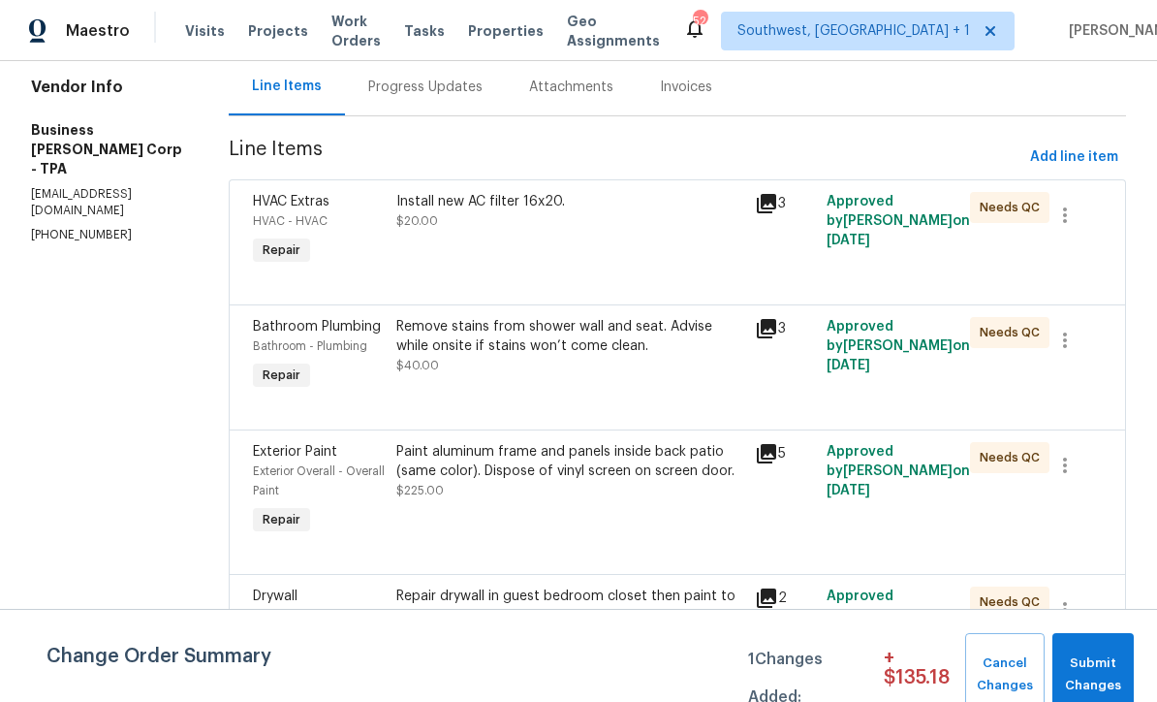
click at [591, 336] on div "Remove stains from shower wall and seat. Advise while onsite if stains won’t co…" at bounding box center [569, 346] width 347 height 58
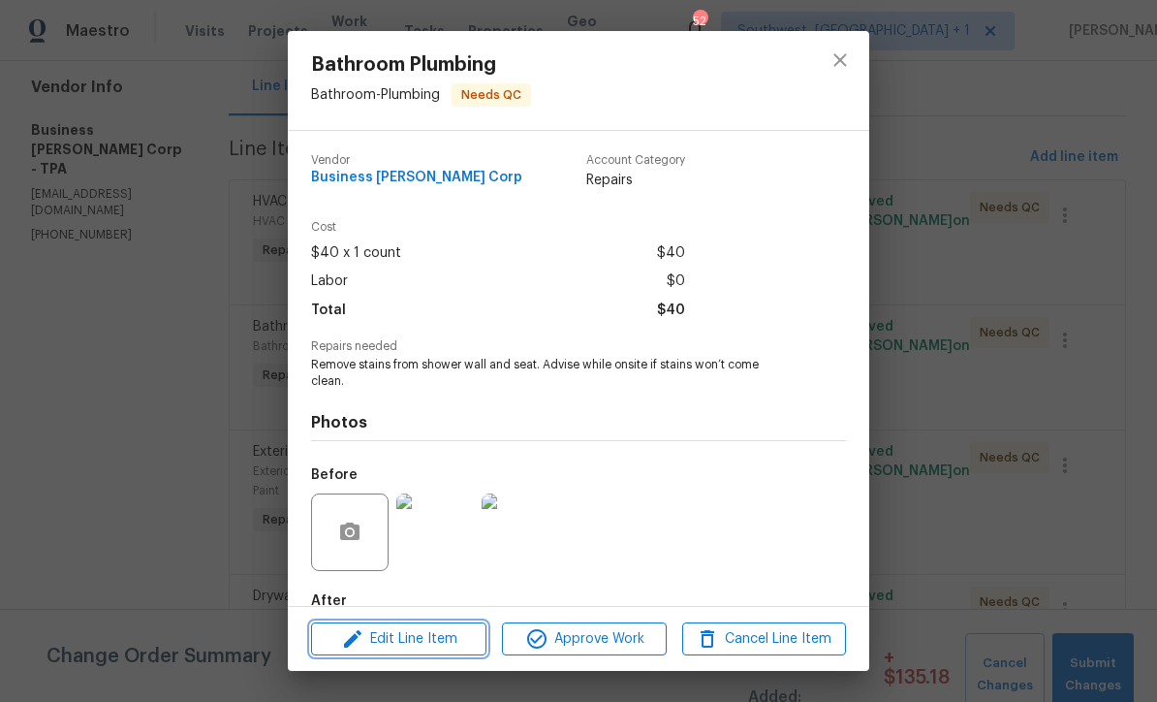
click at [439, 642] on span "Edit Line Item" at bounding box center [399, 639] width 164 height 24
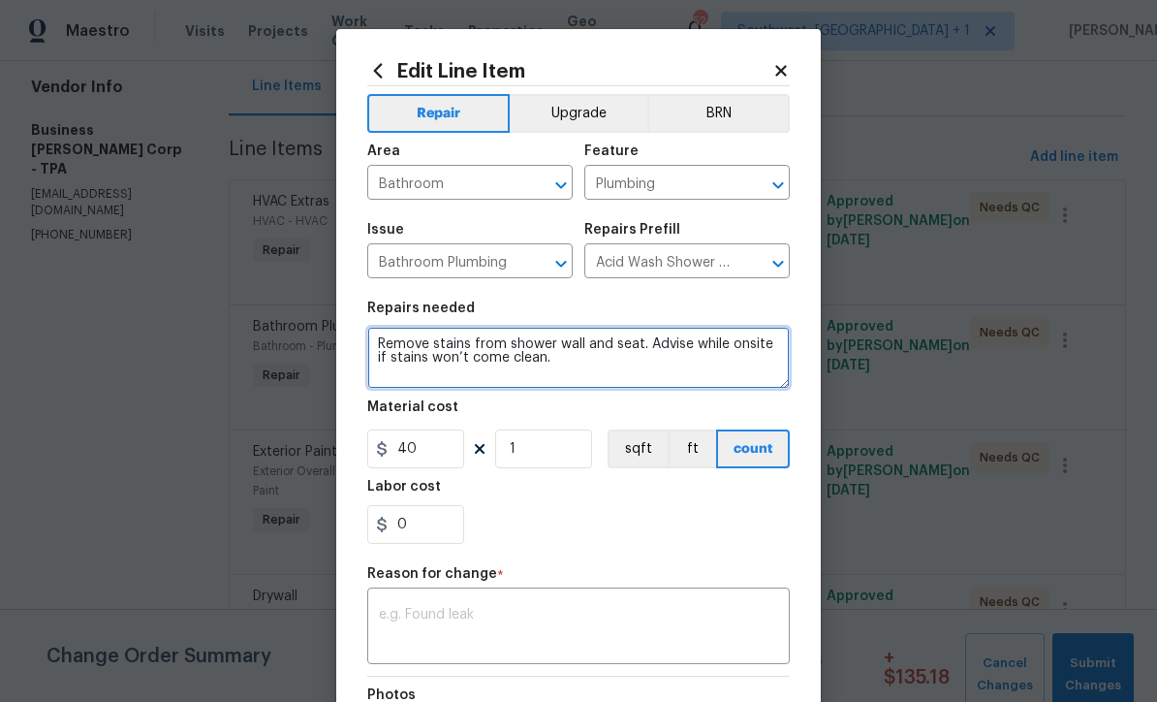
click at [589, 373] on textarea "Remove stains from shower wall and seat. Advise while onsite if stains won’t co…" at bounding box center [578, 358] width 423 height 62
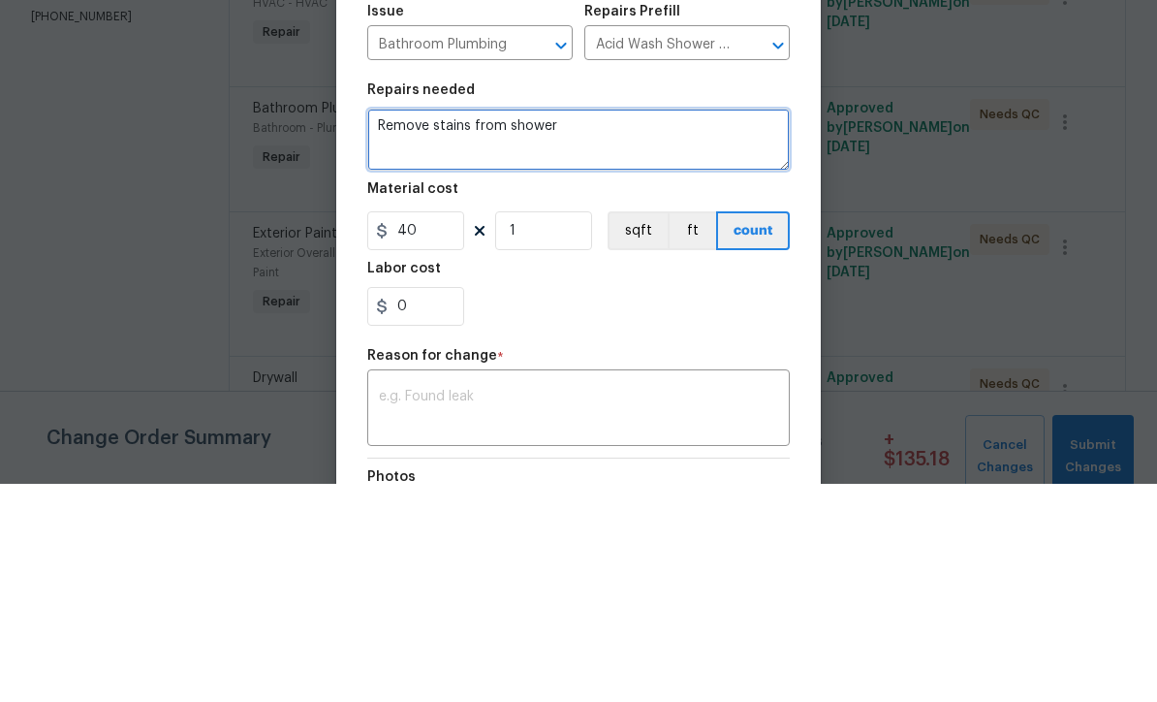
type textarea "Remove stains"
click at [489, 327] on textarea "Stains were from leaking shower valve. Trim had to be removed, reply,bed, drywa…" at bounding box center [578, 358] width 423 height 62
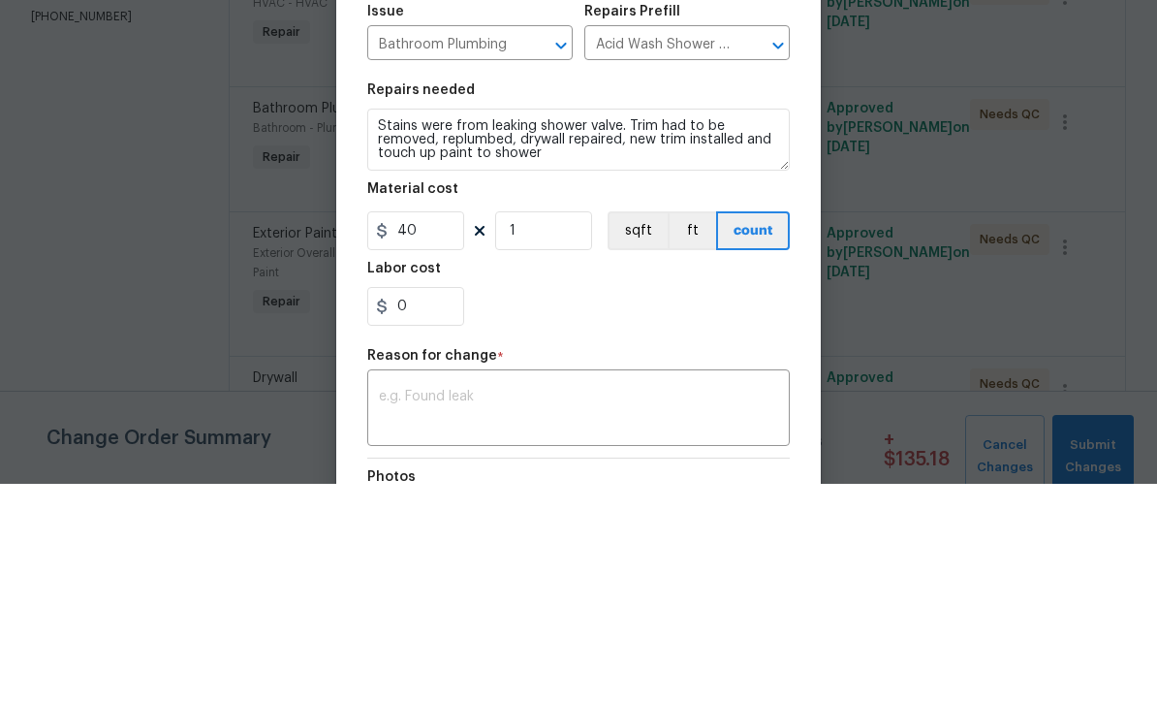
scroll to position [64, 0]
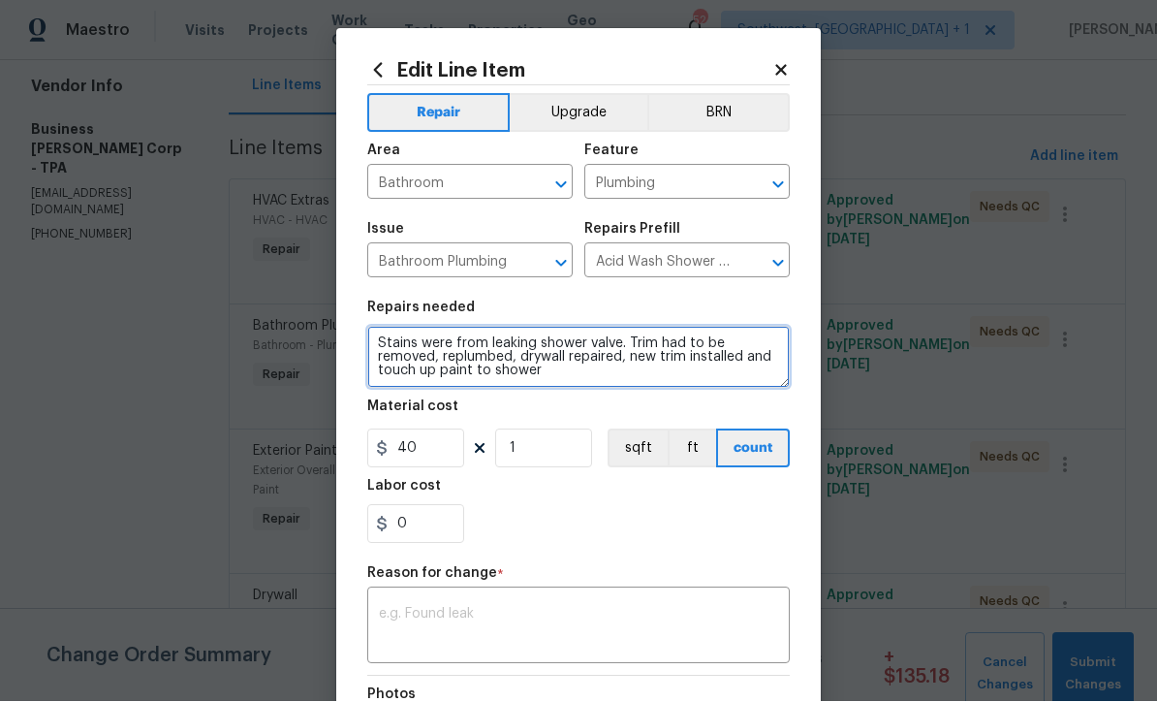
type textarea "Stains were from leaking shower valve. Trim had to be removed, replumbed, drywa…"
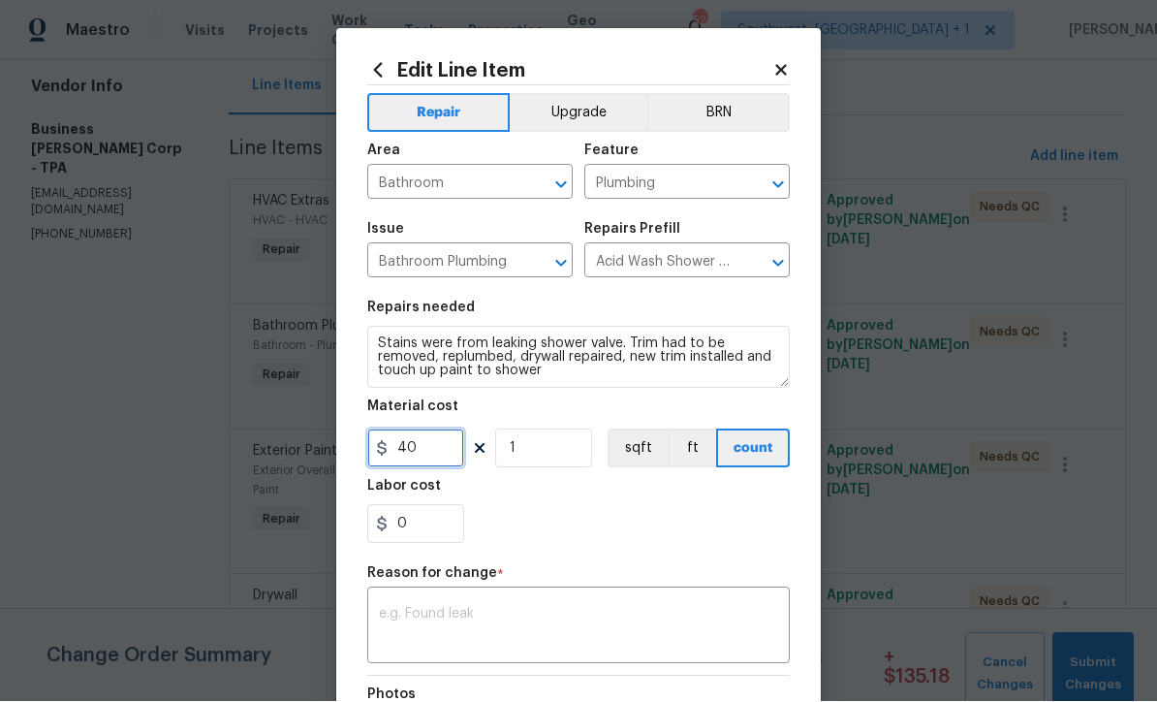
click at [436, 464] on input "40" at bounding box center [415, 448] width 97 height 39
type input "750"
click at [657, 641] on textarea at bounding box center [578, 628] width 399 height 41
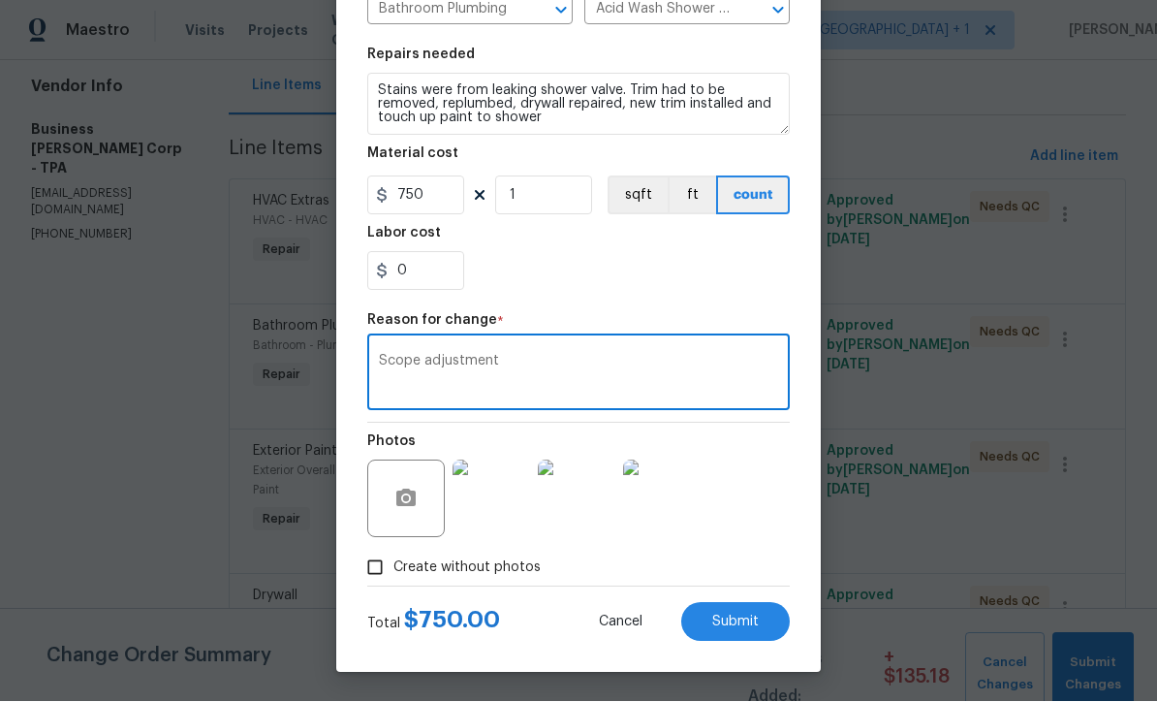
scroll to position [257, 0]
type textarea "Scope adjustment"
click at [750, 622] on span "Submit" at bounding box center [735, 622] width 47 height 15
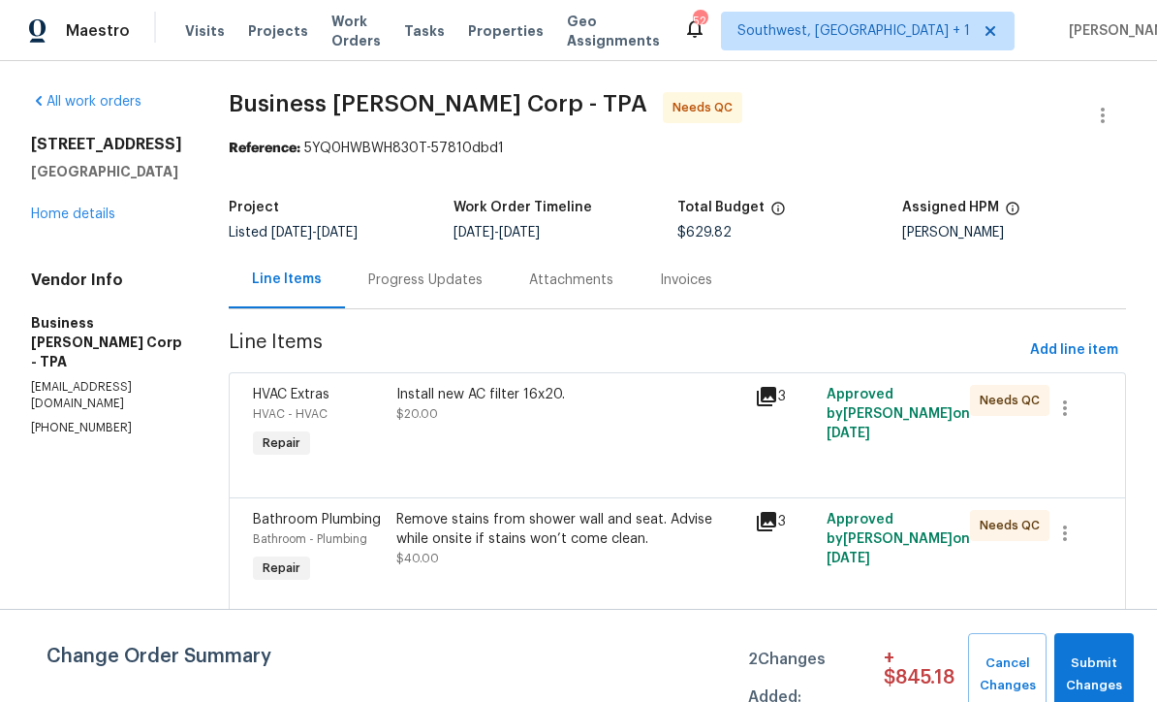
scroll to position [0, 0]
click at [1082, 338] on span "Add line item" at bounding box center [1074, 350] width 88 height 24
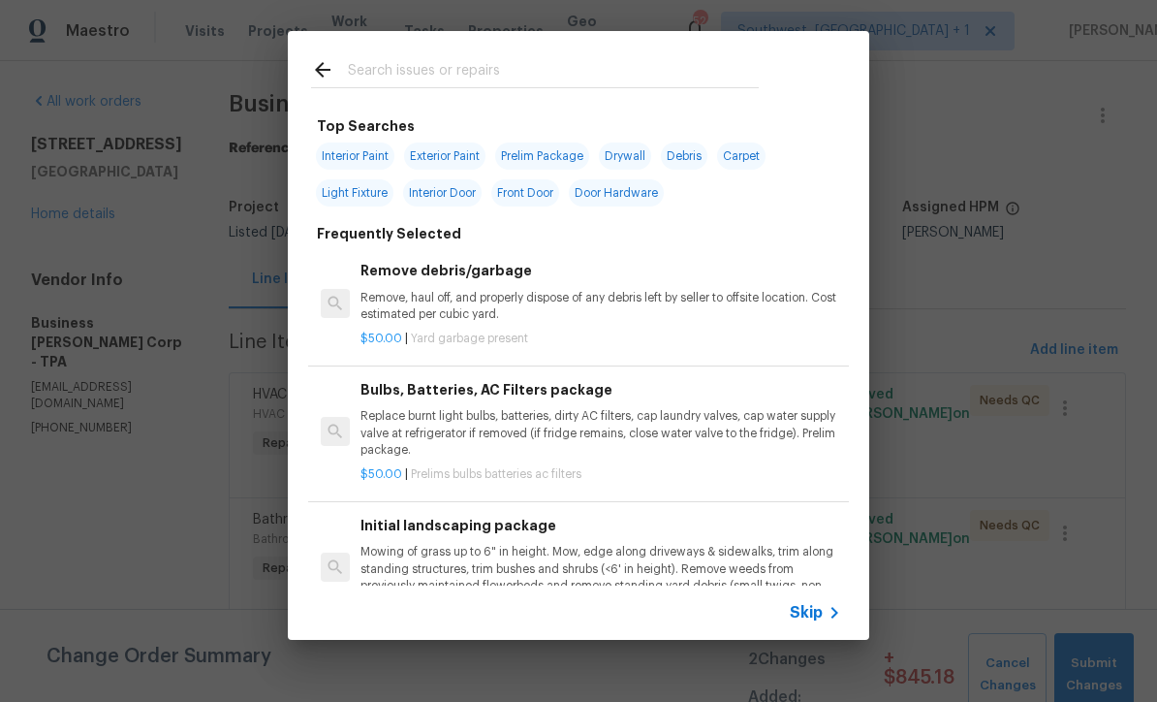
click at [826, 611] on icon at bounding box center [834, 612] width 23 height 23
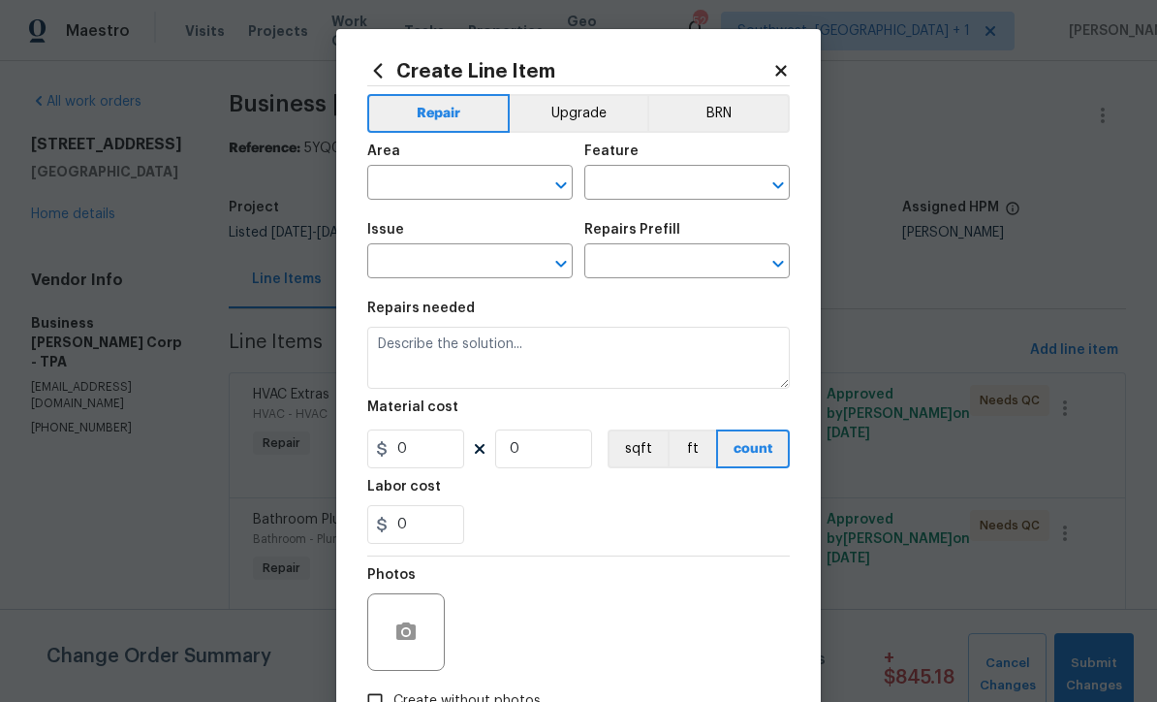
click at [457, 187] on input "text" at bounding box center [442, 185] width 151 height 30
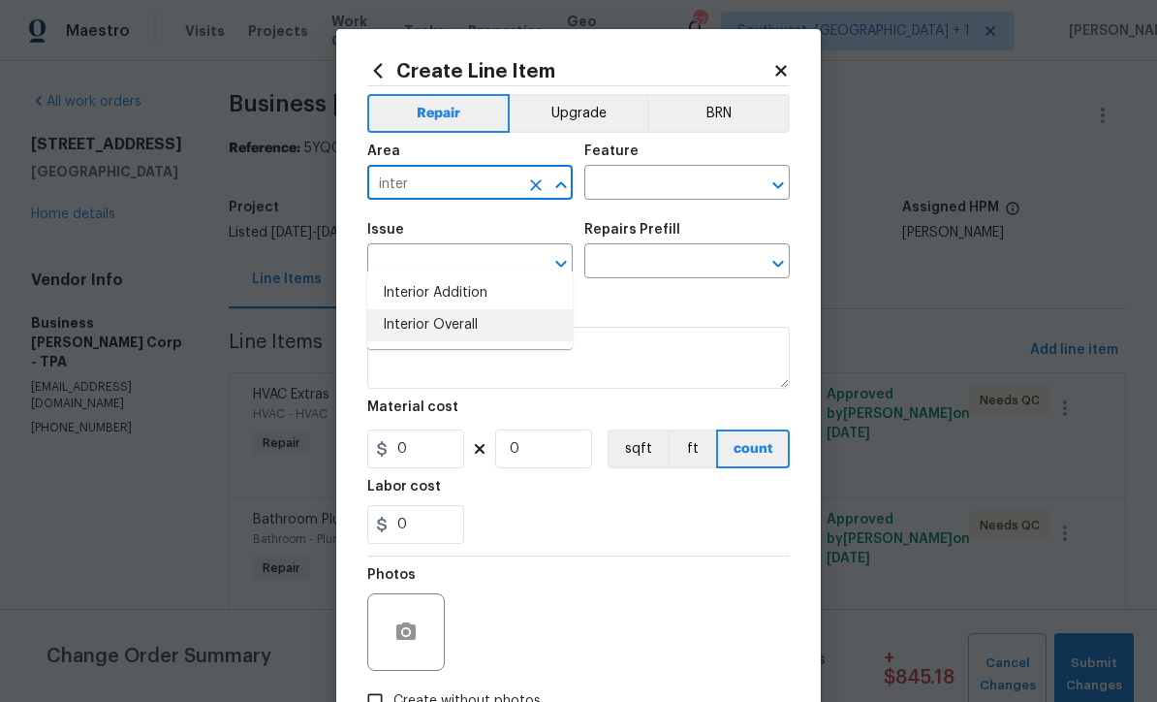
click at [464, 309] on li "Interior Overall" at bounding box center [469, 325] width 205 height 32
type input "Interior Overall"
click at [681, 189] on input "text" at bounding box center [659, 185] width 151 height 30
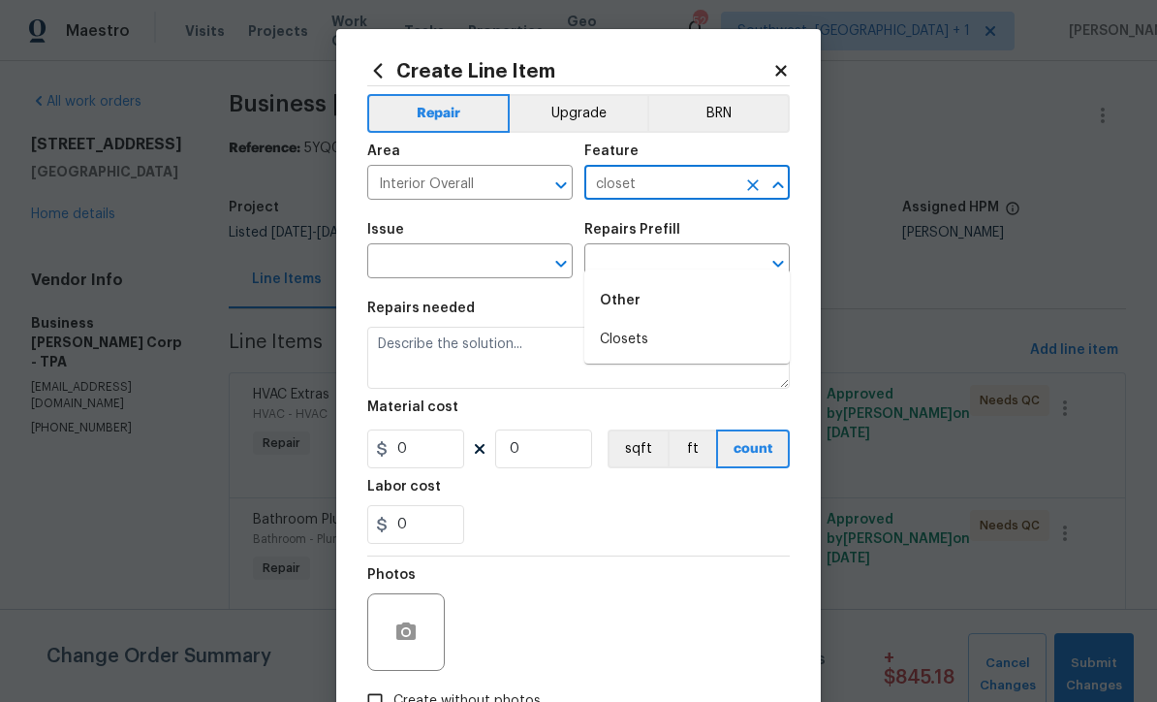
click at [650, 324] on li "Closets" at bounding box center [686, 340] width 205 height 32
type input "Closets"
click at [486, 270] on input "text" at bounding box center [442, 263] width 151 height 30
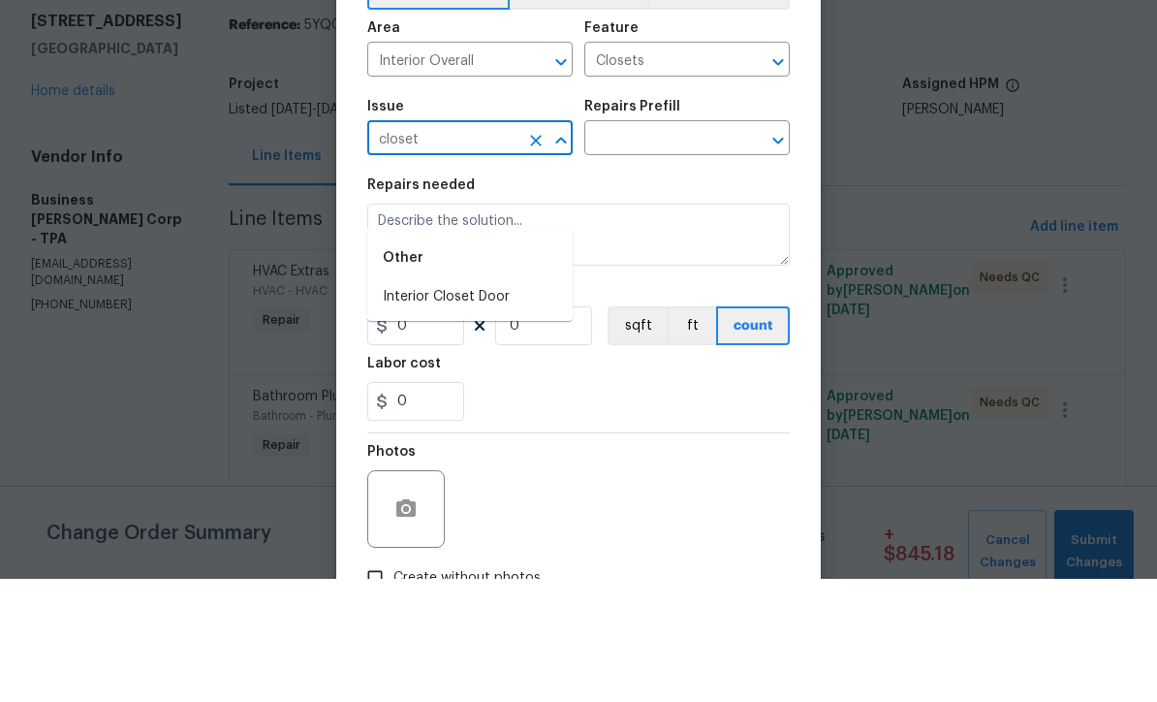
click at [488, 404] on li "Interior Closet Door" at bounding box center [469, 420] width 205 height 32
type input "Interior Closet Door"
click at [711, 248] on input "text" at bounding box center [659, 263] width 151 height 30
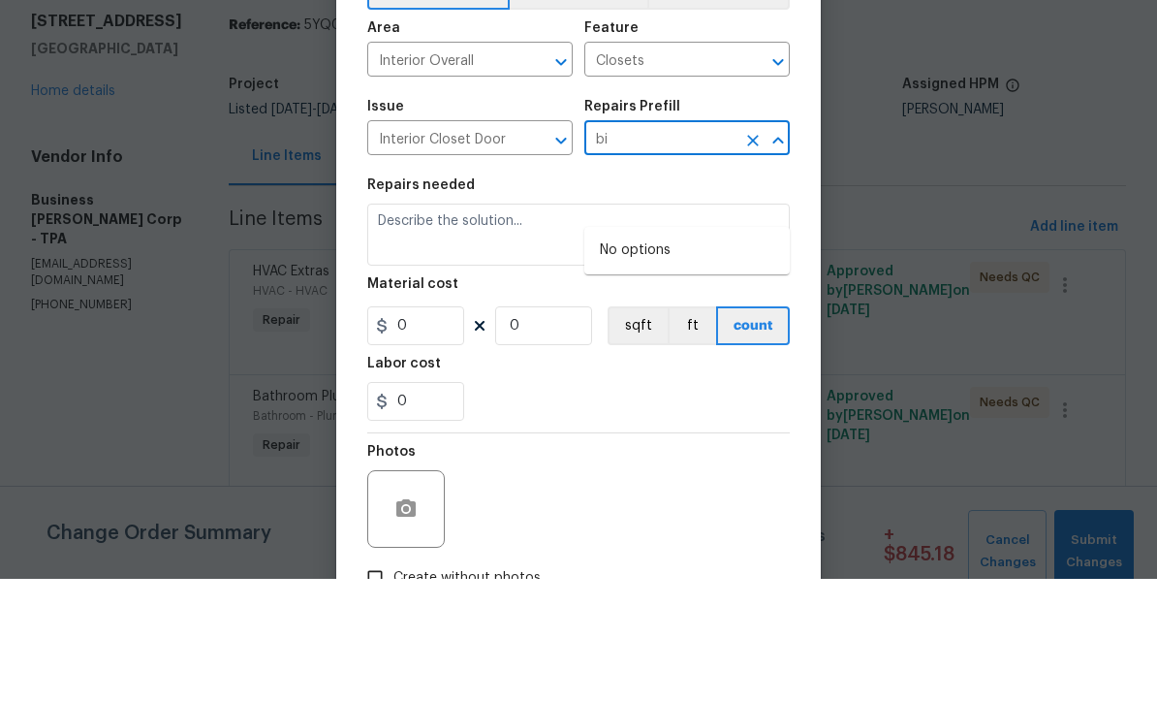
type input "b"
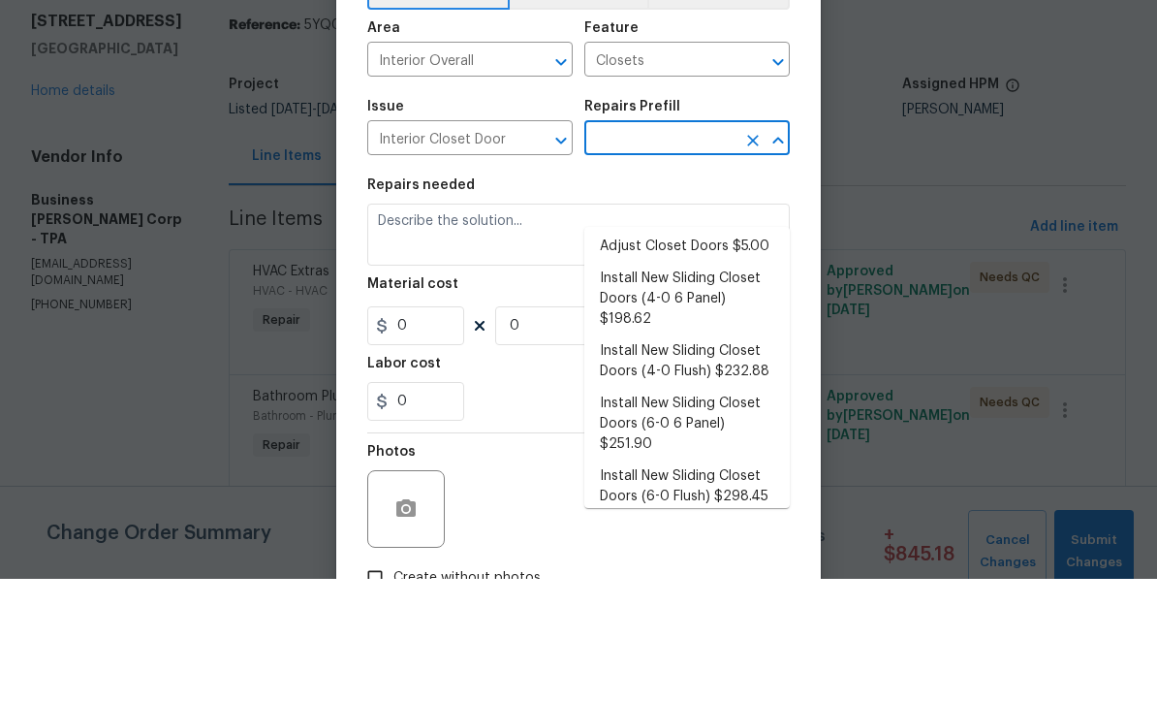
scroll to position [35, 0]
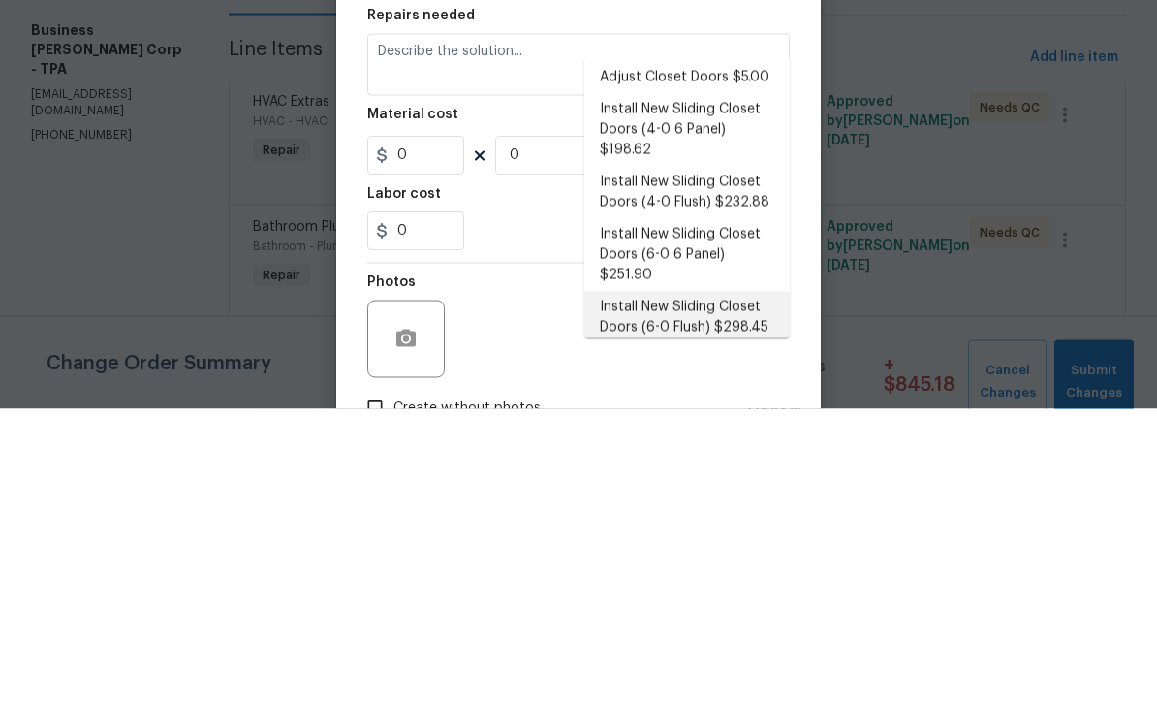
click at [741, 584] on li "Install New Sliding Closet Doors (6-0 Flush) $298.45" at bounding box center [686, 610] width 205 height 52
type input "Install New Sliding Closet Doors (6-0 Flush) $298.45"
type input "Interior Door"
type textarea "Remove the existing door (if present). Install a new 6-0 bi-fold flush panel in…"
type input "1"
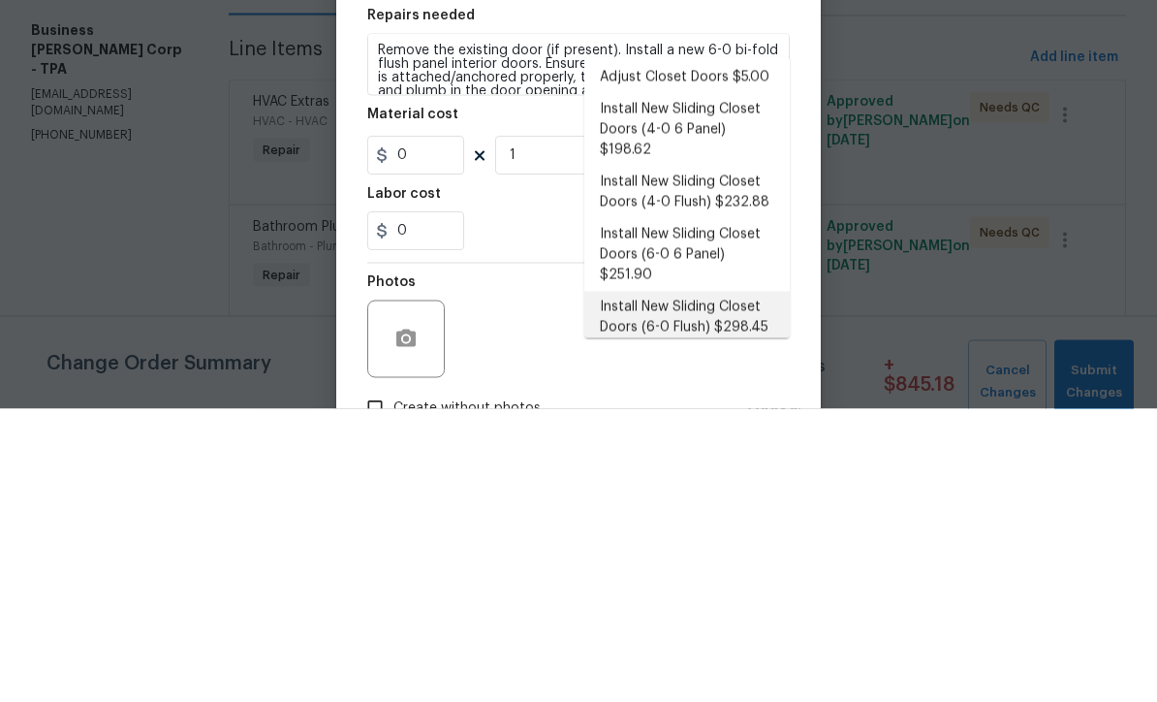
type input "Install New Sliding Closet Doors (6-0 Flush) $298.45"
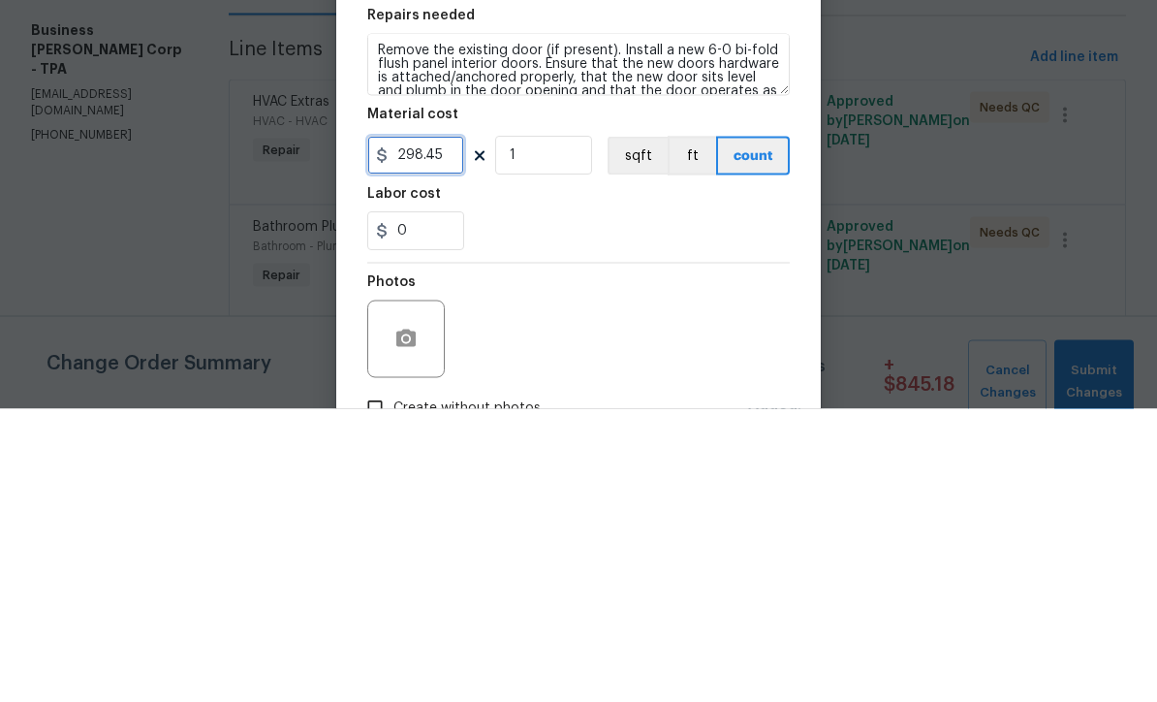
click at [447, 429] on input "298.45" at bounding box center [415, 448] width 97 height 39
type input "300"
click at [570, 429] on input "1" at bounding box center [543, 448] width 97 height 39
type input "4"
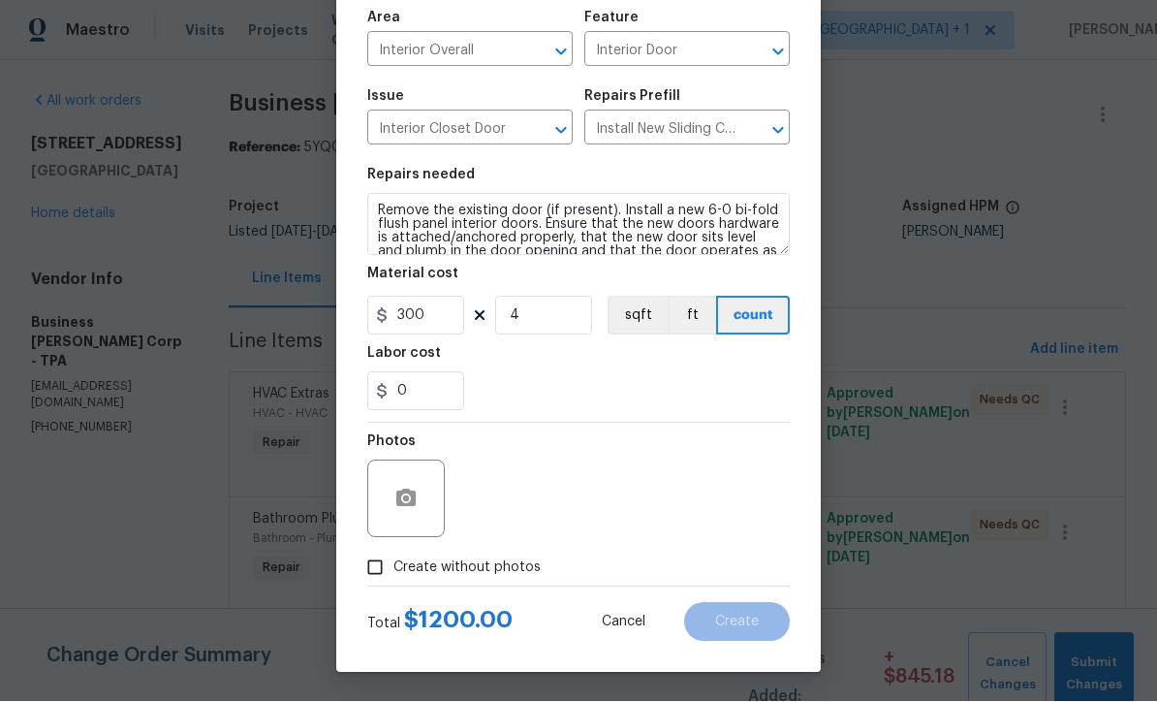
scroll to position [137, 0]
click at [374, 570] on input "Create without photos" at bounding box center [375, 567] width 37 height 37
checkbox input "true"
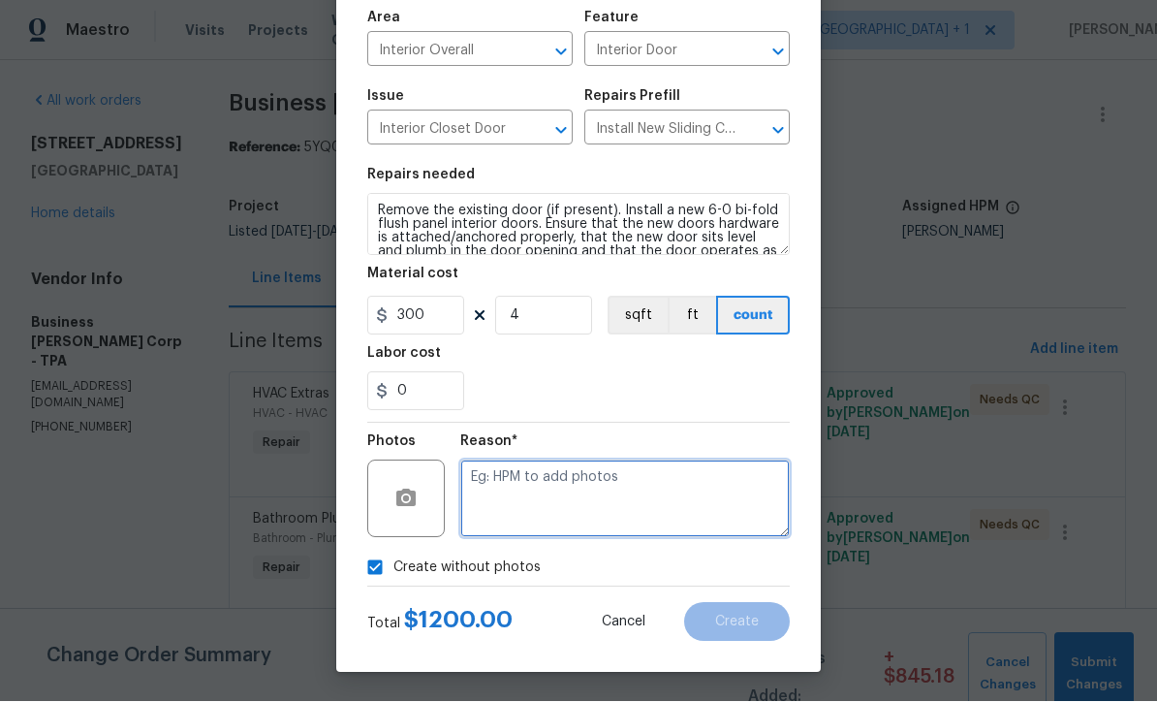
click at [632, 509] on textarea at bounding box center [624, 499] width 329 height 78
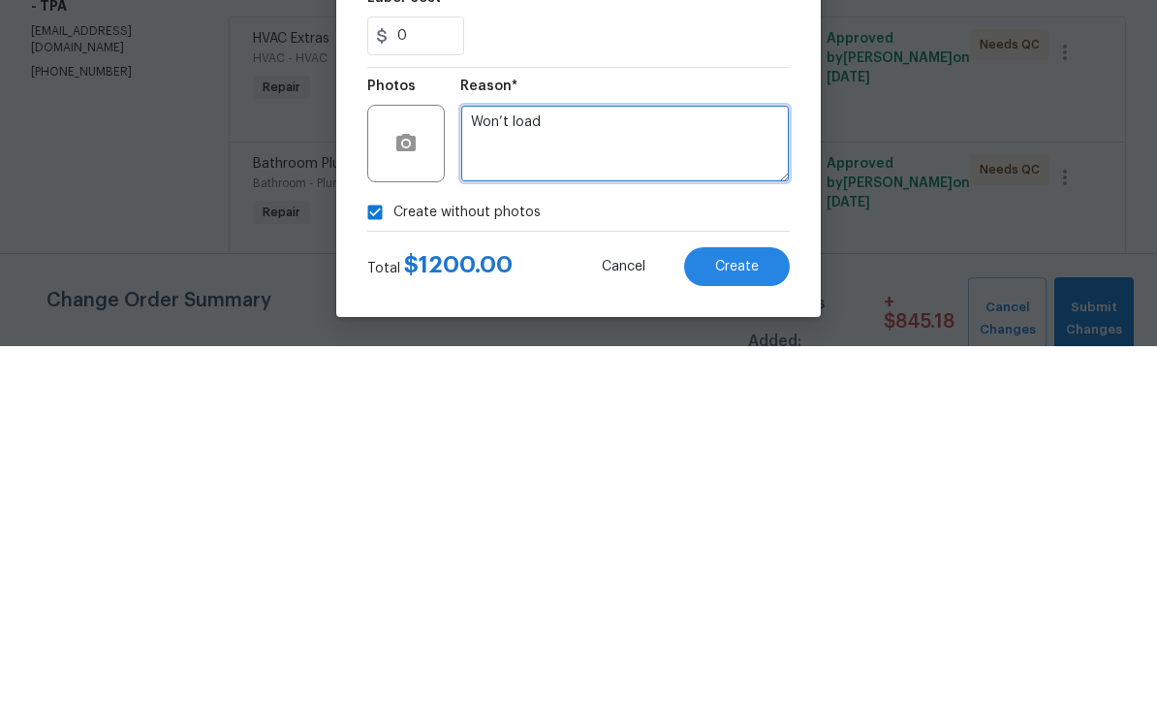
type textarea "Won’t load"
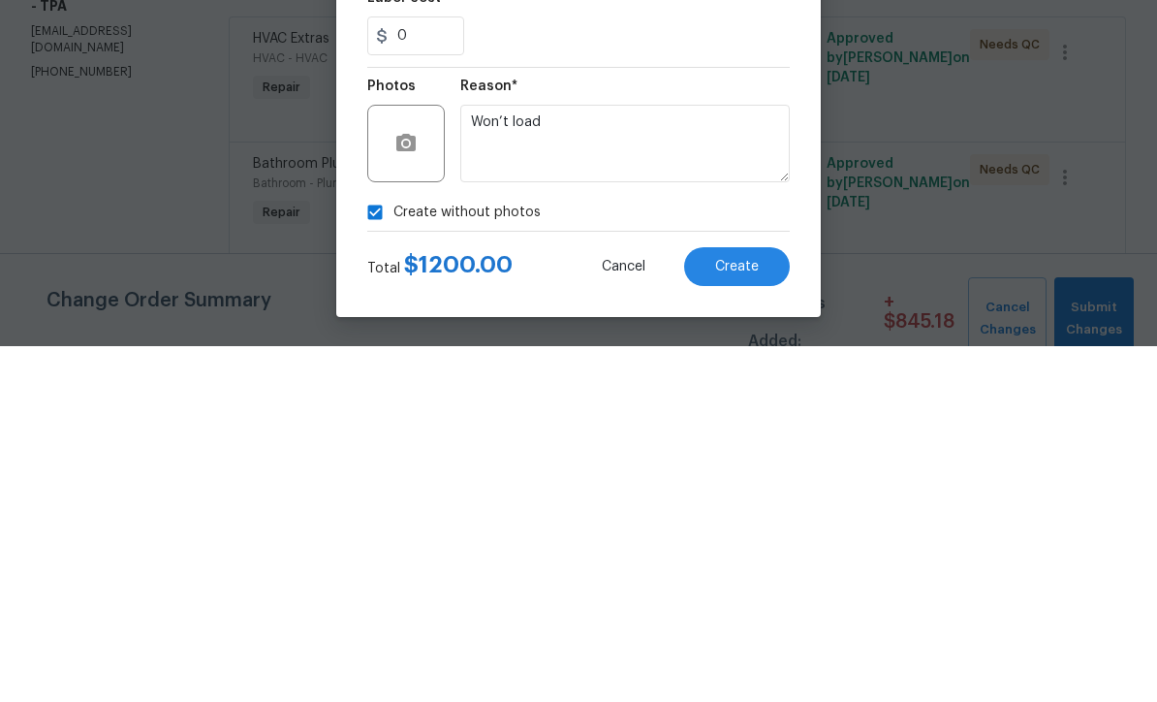
click at [735, 615] on span "Create" at bounding box center [737, 622] width 44 height 15
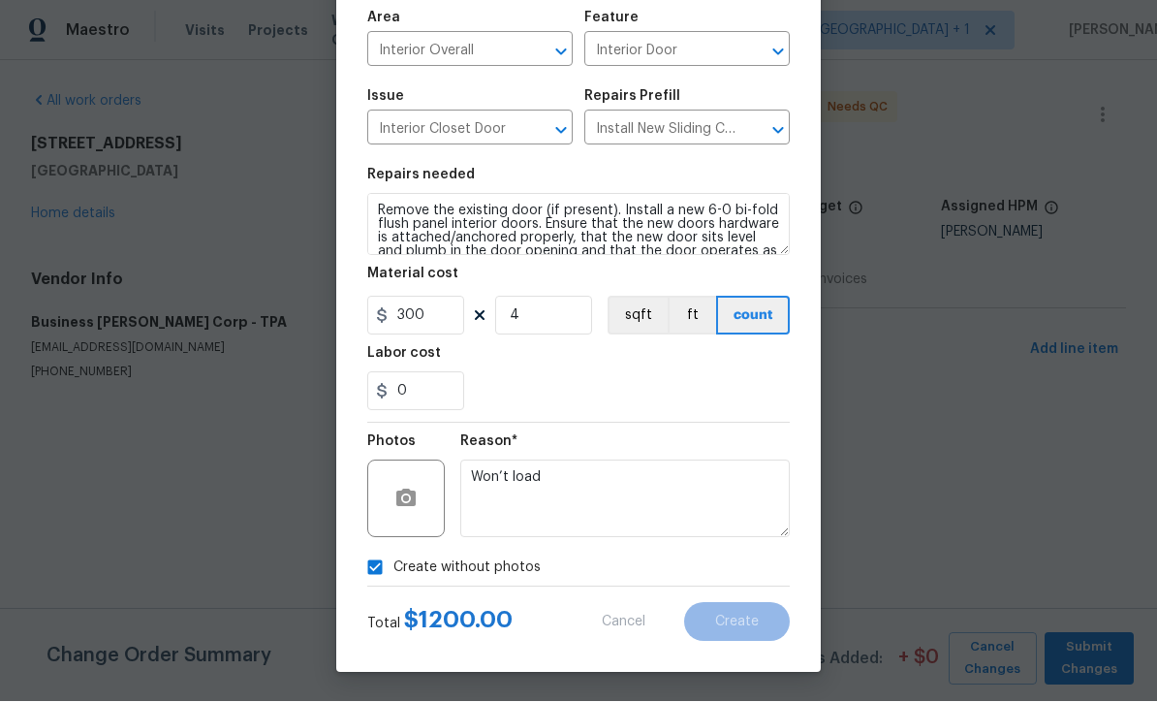
type input "0"
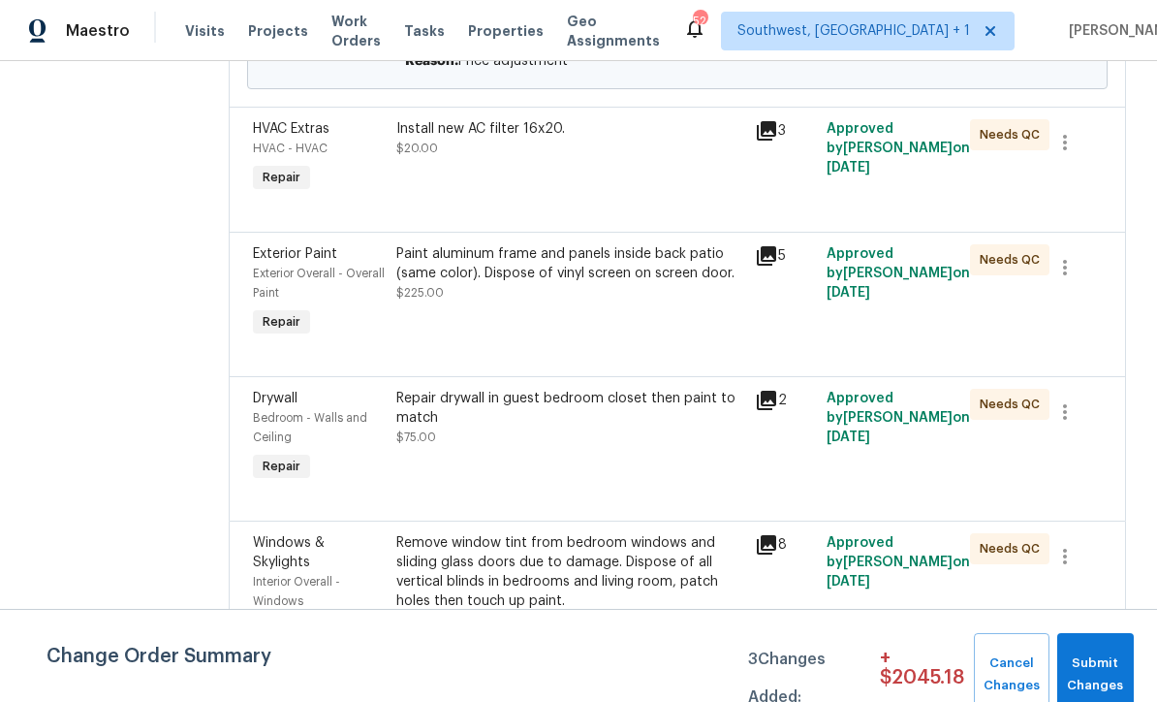
scroll to position [1161, 0]
click at [622, 303] on div "Paint aluminum frame and panels inside back patio (same color). Dispose of viny…" at bounding box center [569, 274] width 347 height 58
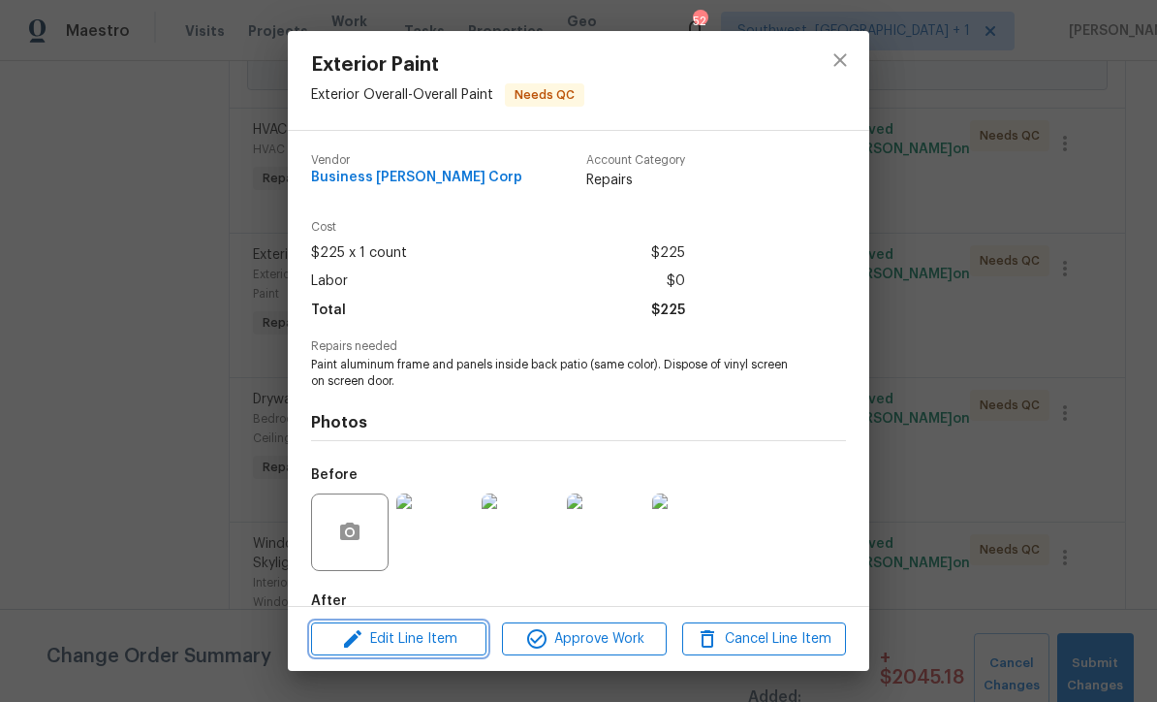
click at [452, 643] on span "Edit Line Item" at bounding box center [399, 639] width 164 height 24
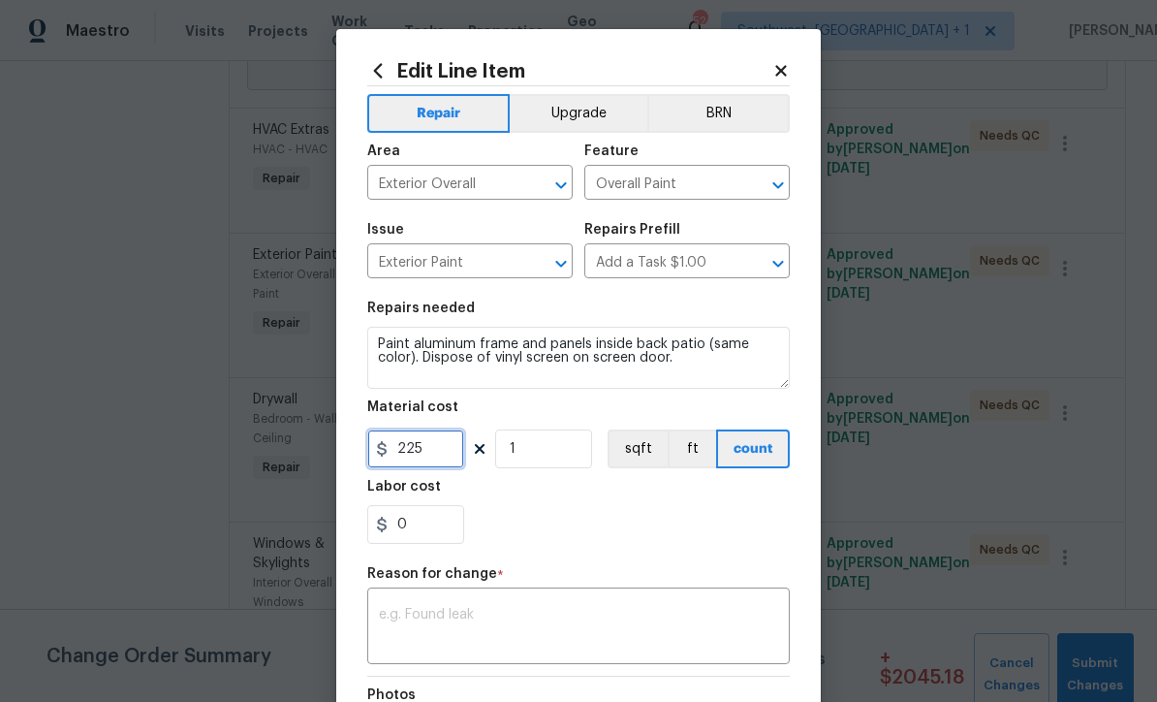
click at [454, 462] on input "225" at bounding box center [415, 448] width 97 height 39
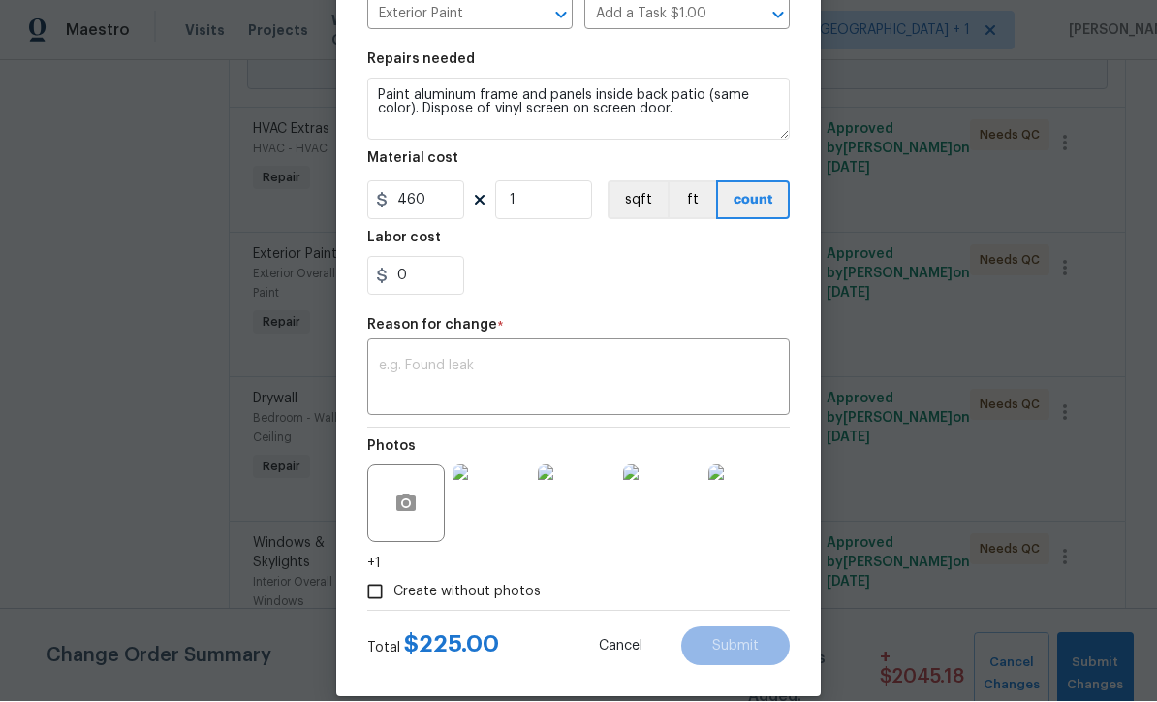
scroll to position [259, 0]
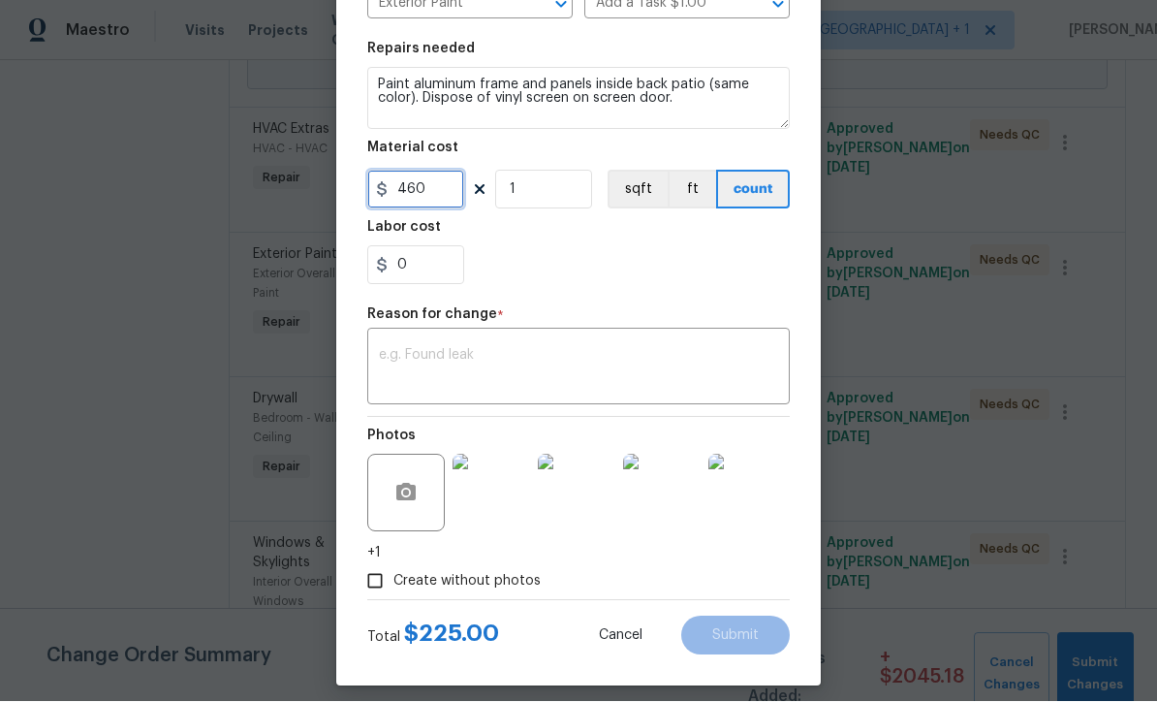
type input "460"
click at [392, 370] on textarea at bounding box center [578, 369] width 399 height 41
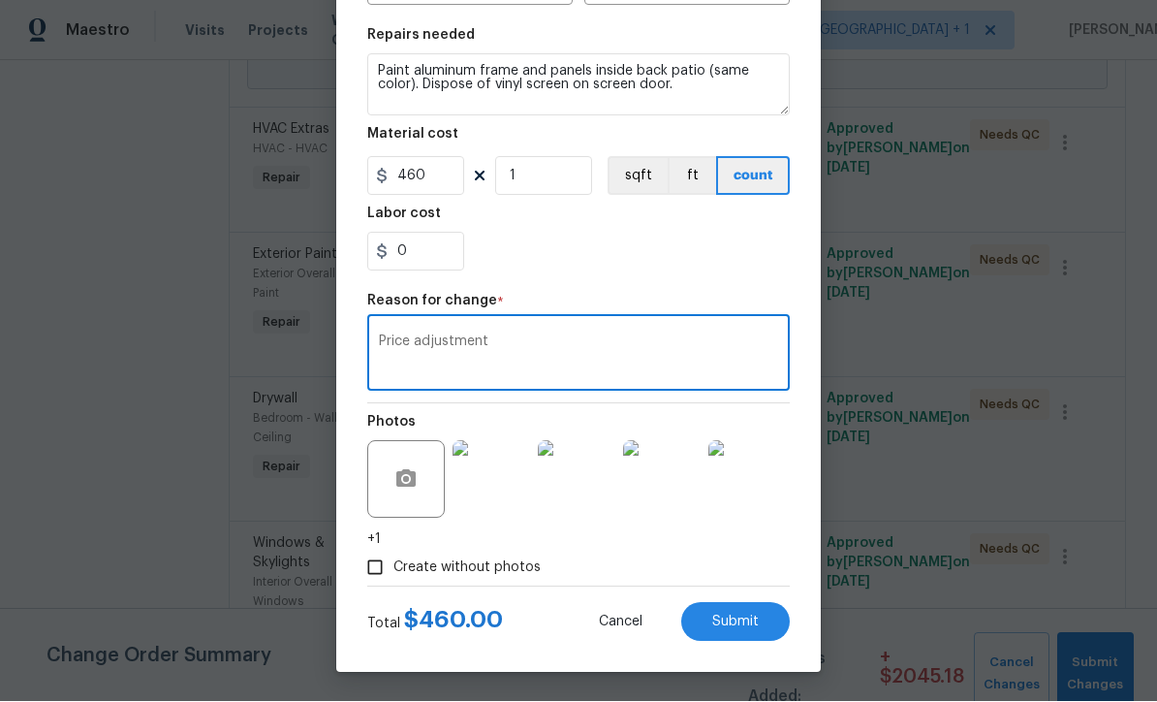
scroll to position [276, 0]
type textarea "Price adjustment"
click at [748, 624] on span "Submit" at bounding box center [735, 622] width 47 height 15
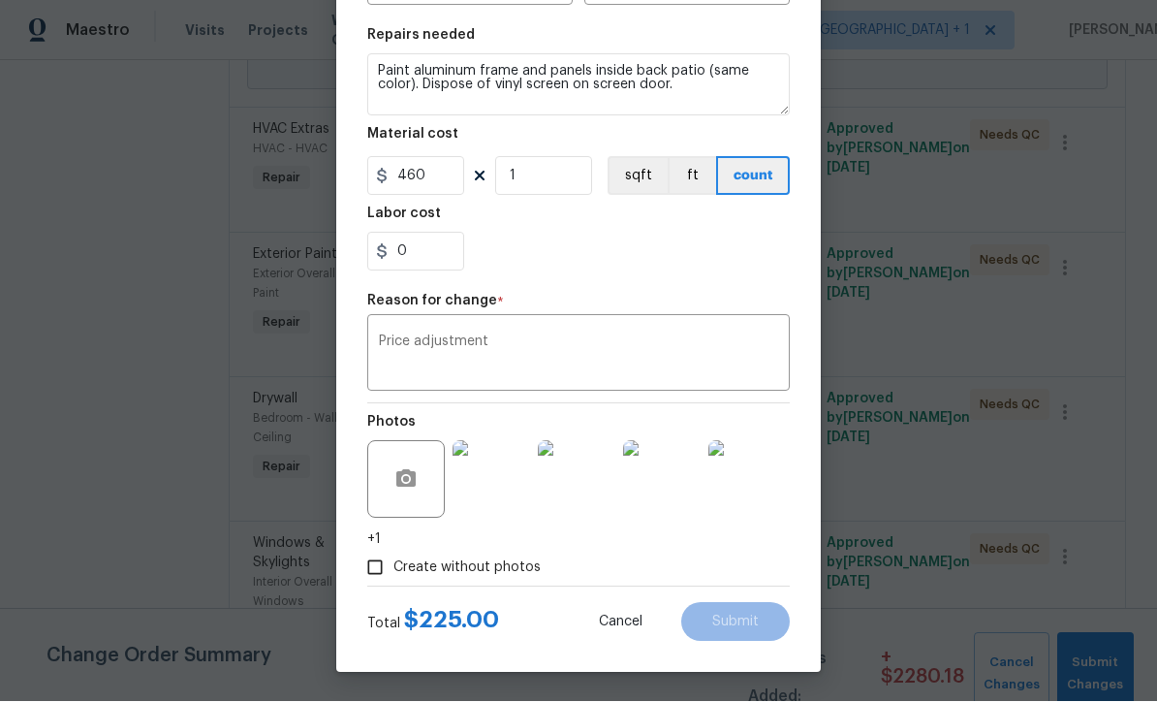
type input "225"
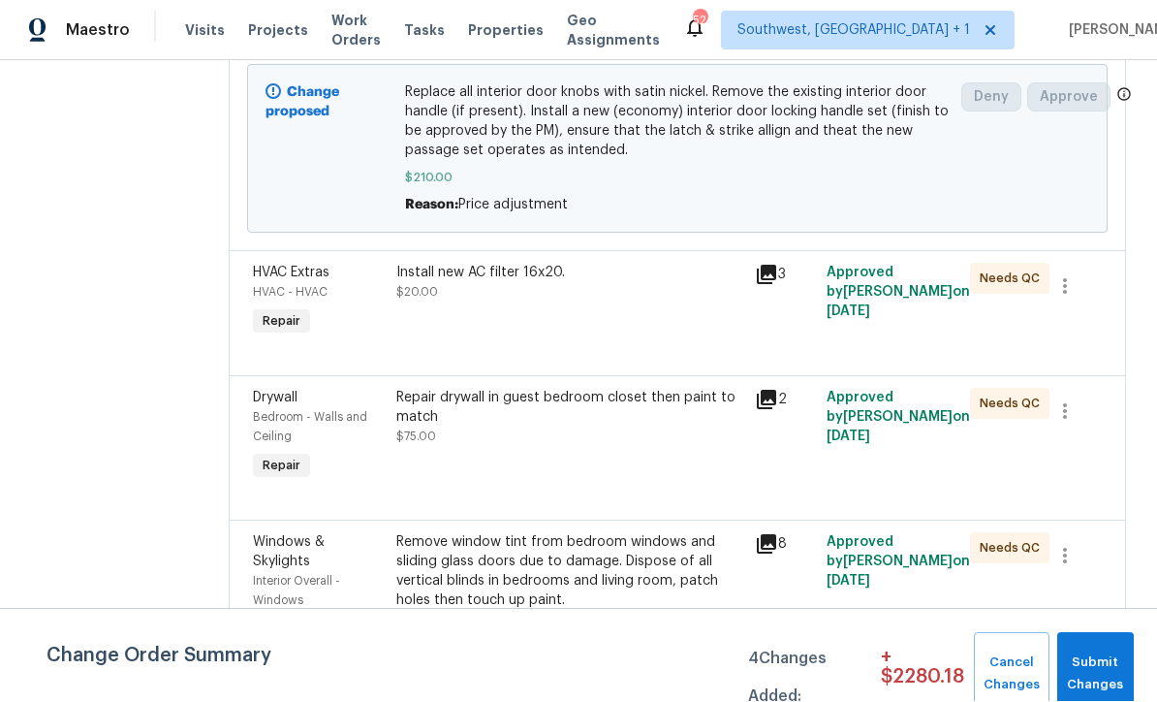
scroll to position [64, 0]
click at [608, 537] on div "Remove window tint from bedroom windows and sliding glass doors due to damage. …" at bounding box center [569, 572] width 347 height 78
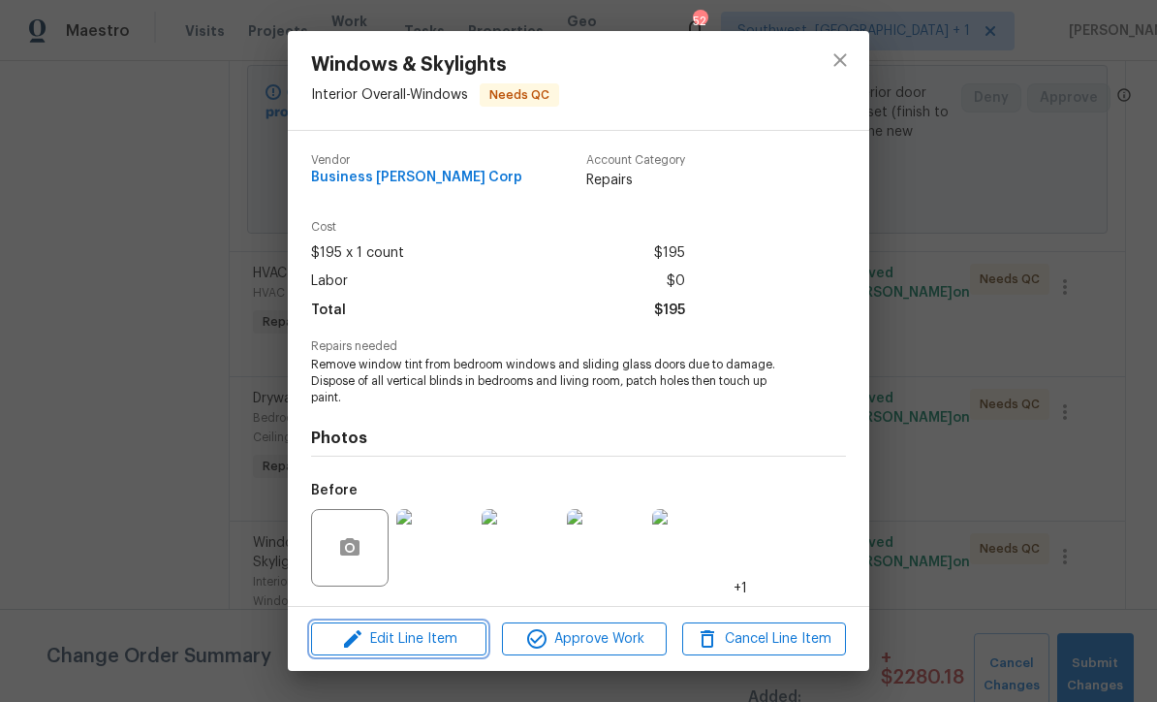
click at [446, 645] on span "Edit Line Item" at bounding box center [399, 639] width 164 height 24
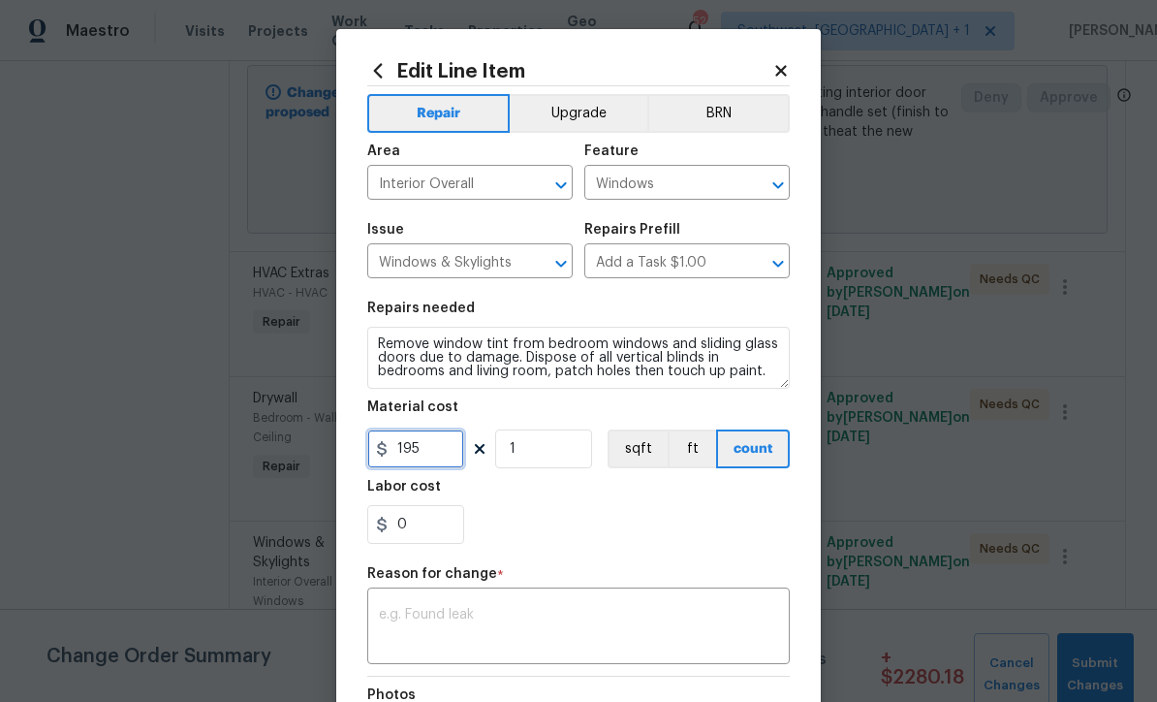
click at [452, 454] on input "195" at bounding box center [415, 448] width 97 height 39
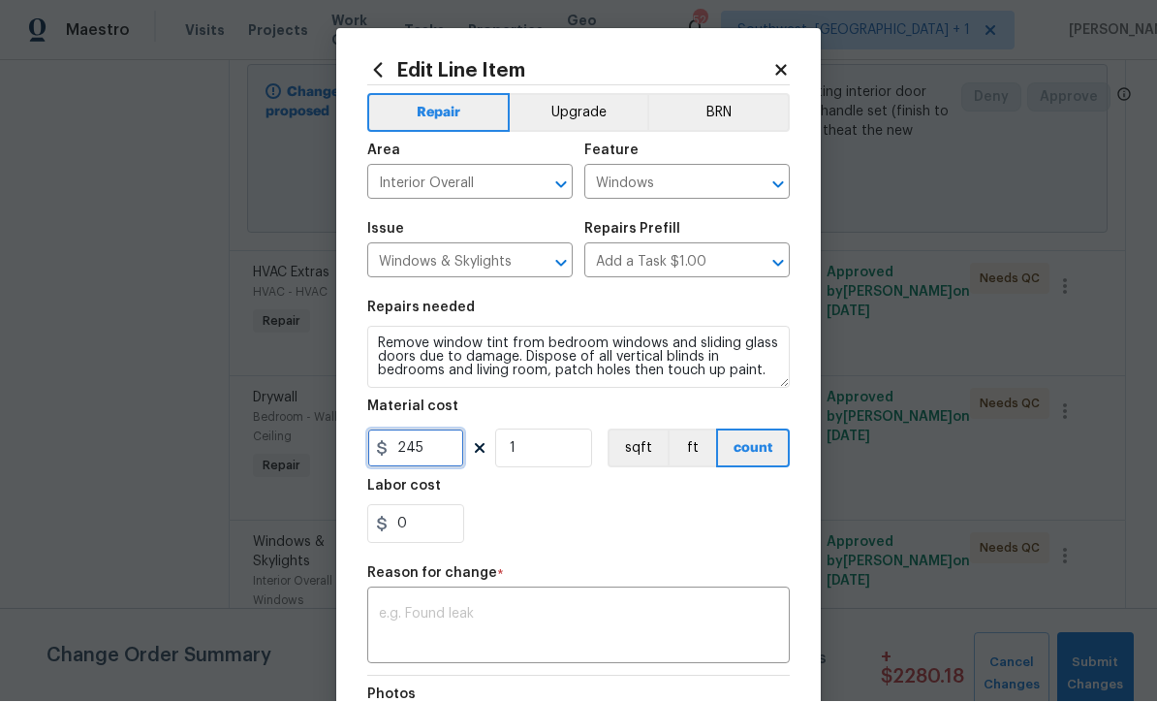
type input "245"
click at [562, 631] on textarea at bounding box center [578, 628] width 399 height 41
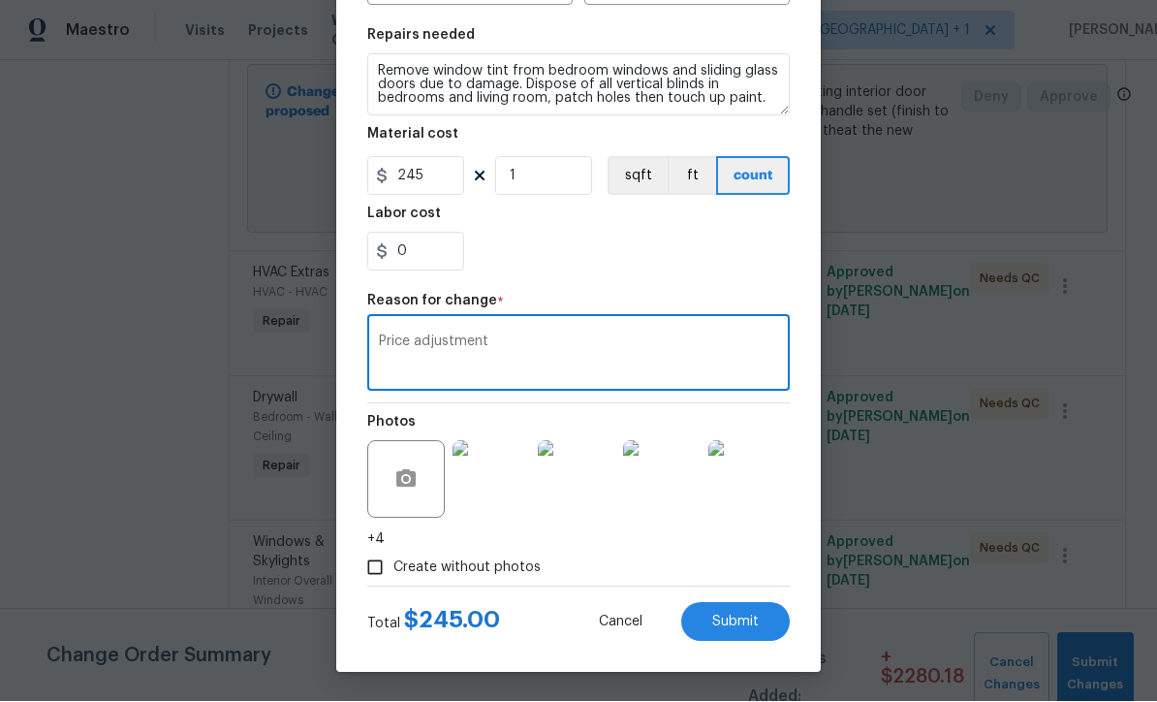
scroll to position [276, 0]
type textarea "Price adjustment"
click at [745, 629] on button "Submit" at bounding box center [735, 622] width 109 height 39
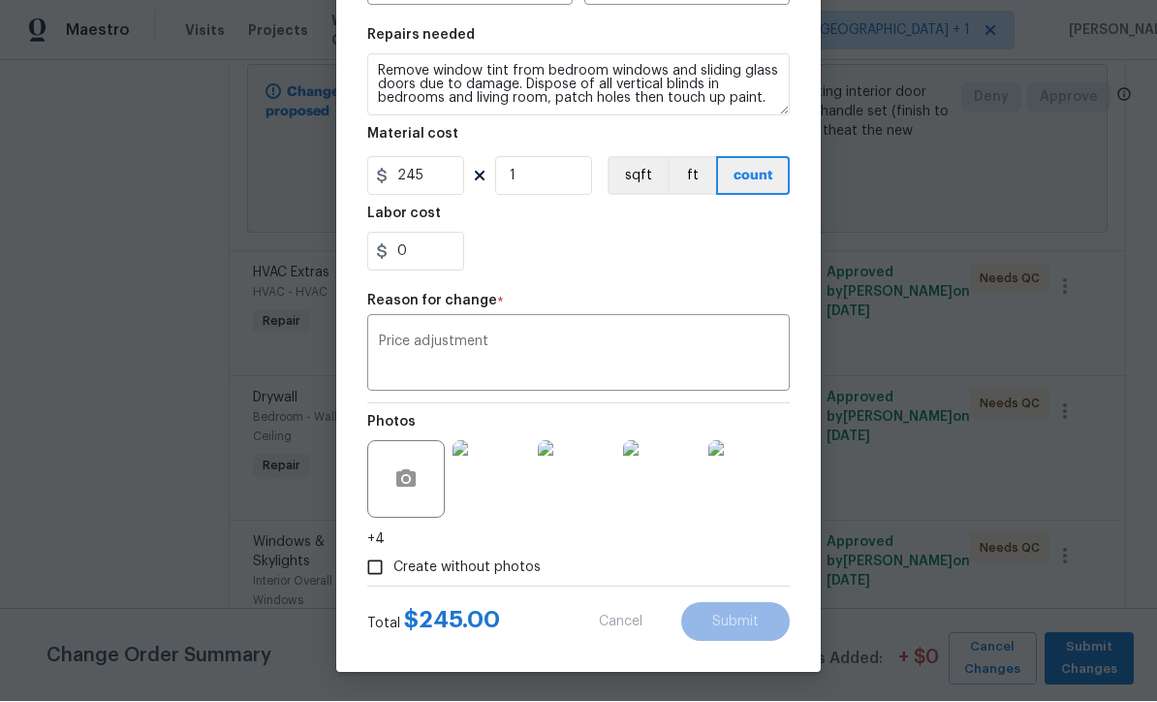
type input "195"
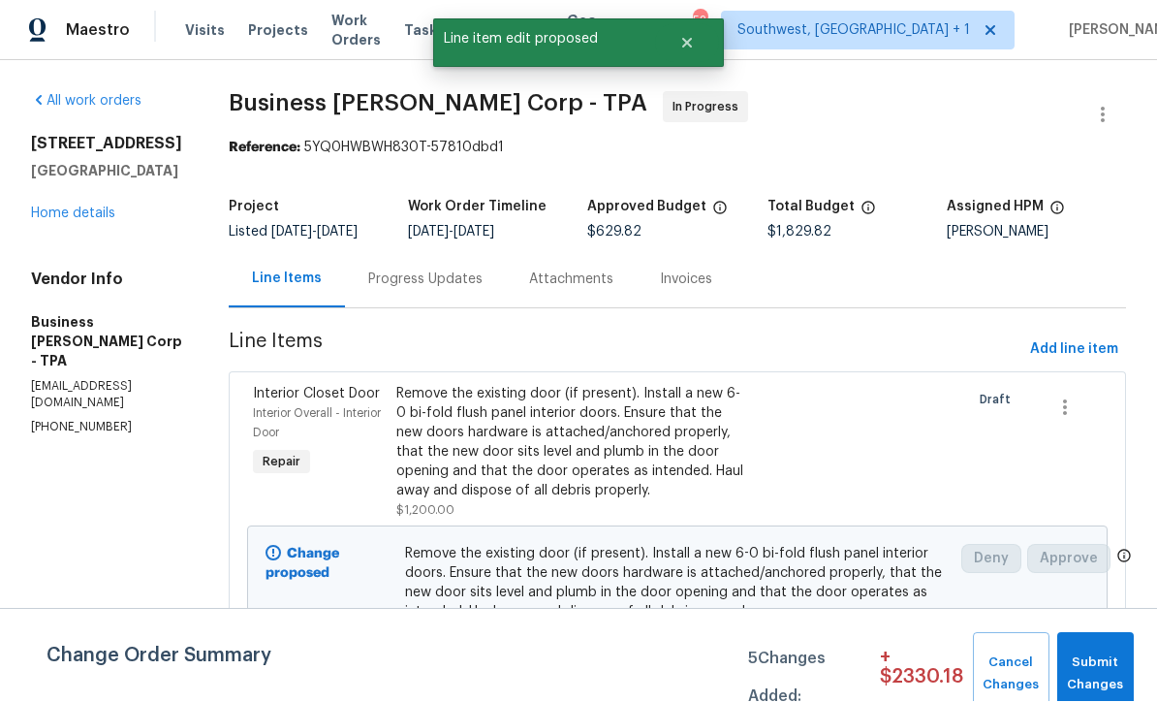
scroll to position [1, 0]
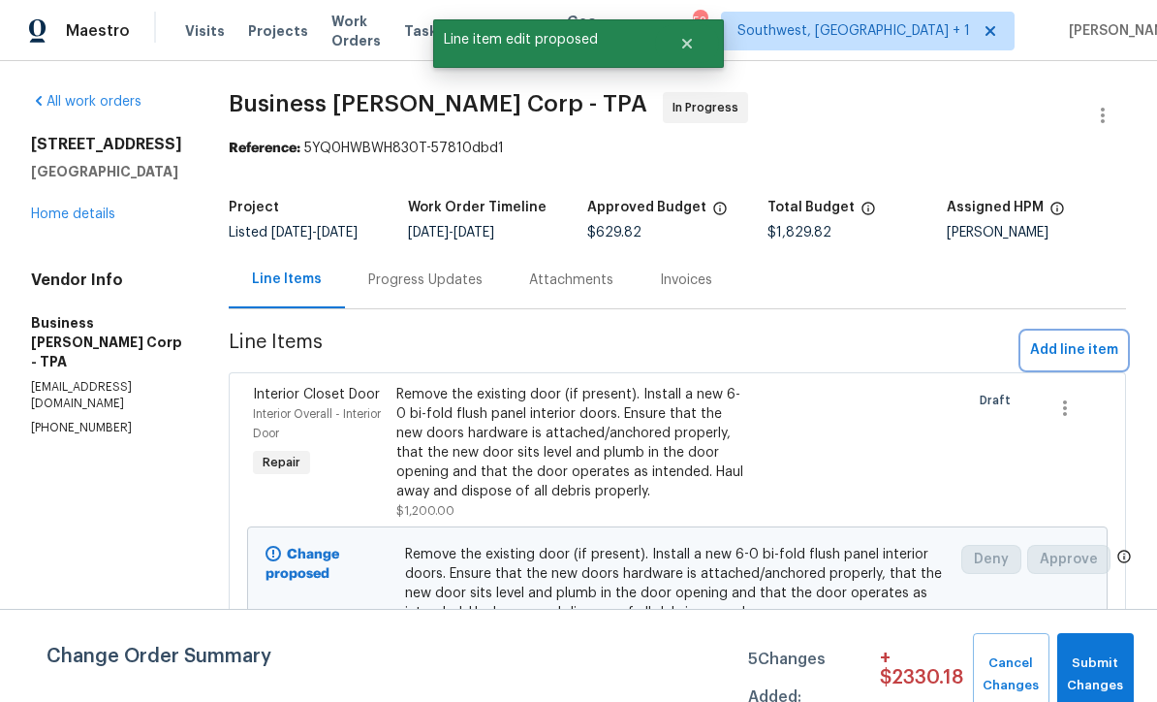
click at [1087, 362] on span "Add line item" at bounding box center [1074, 350] width 88 height 24
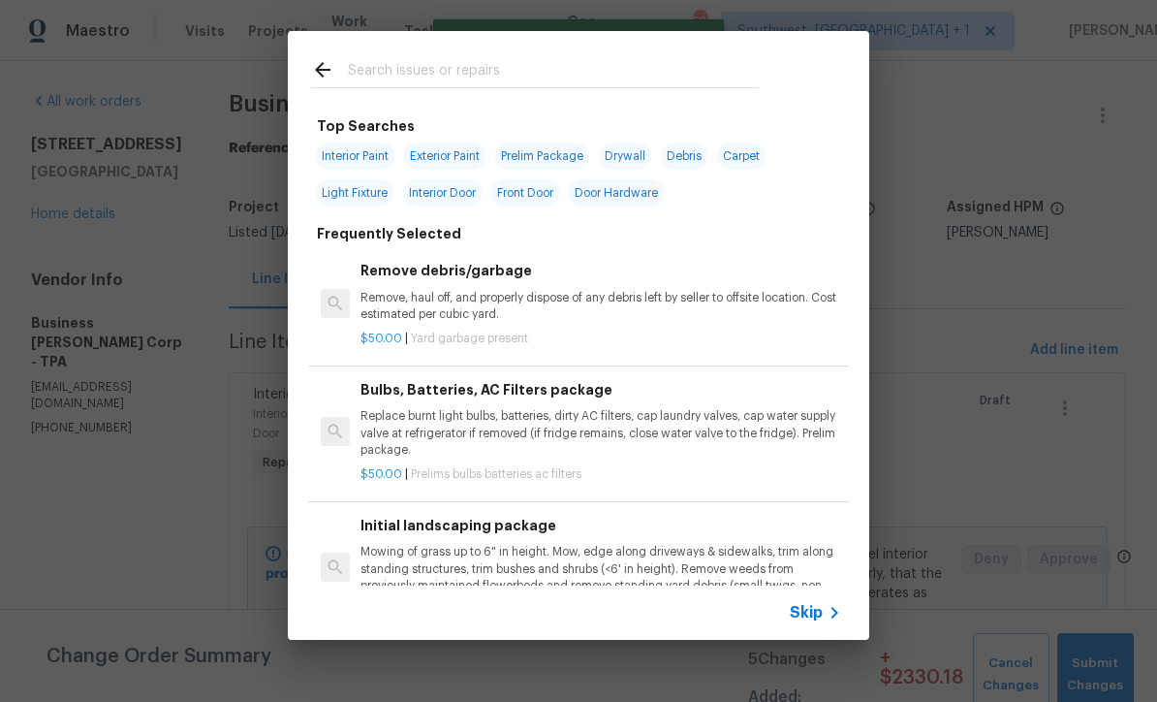
click at [826, 617] on icon at bounding box center [834, 612] width 23 height 23
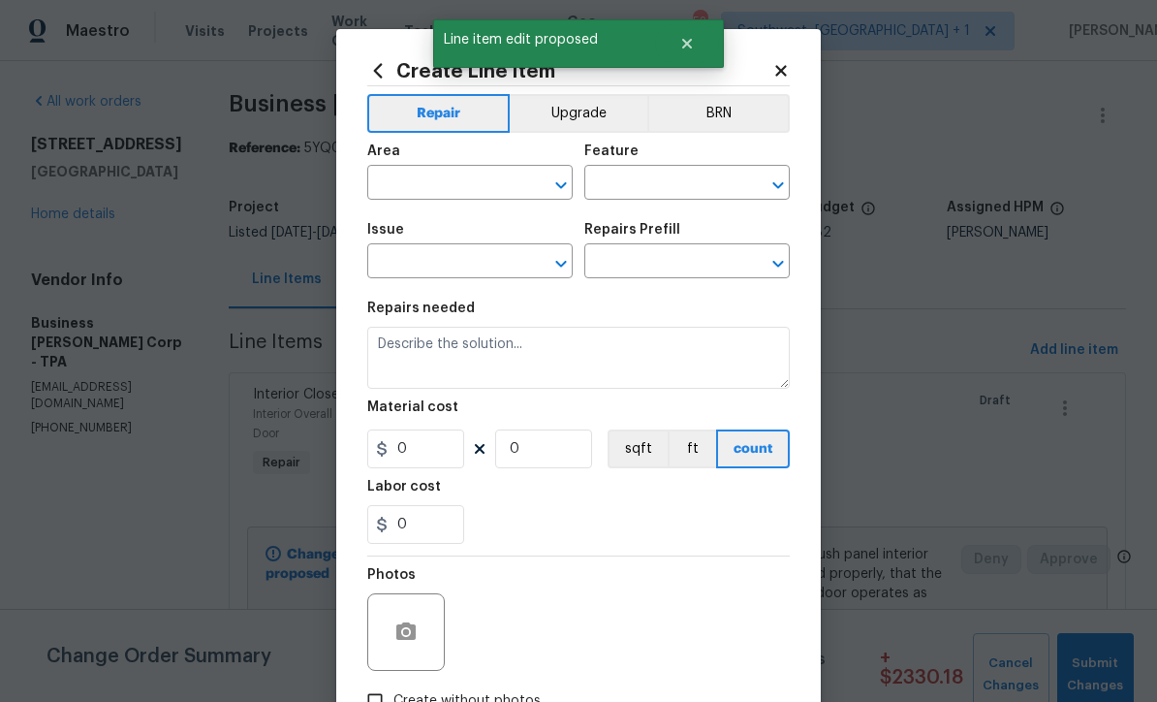
click at [465, 179] on input "text" at bounding box center [442, 185] width 151 height 30
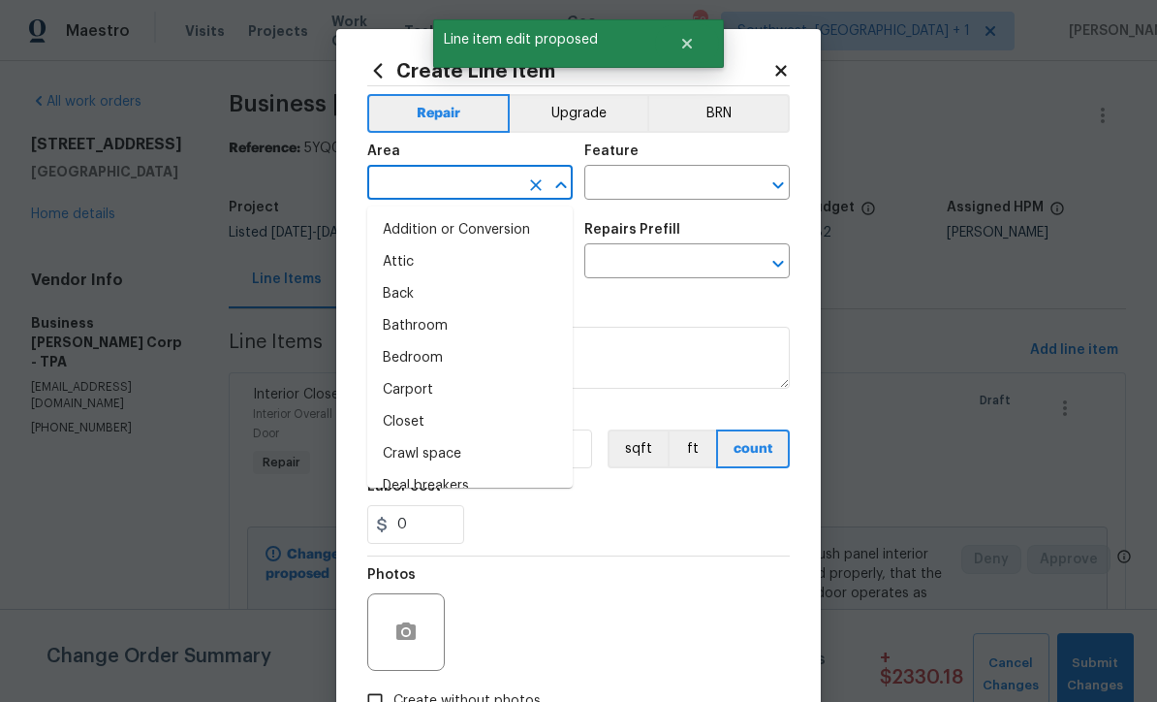
scroll to position [0, 0]
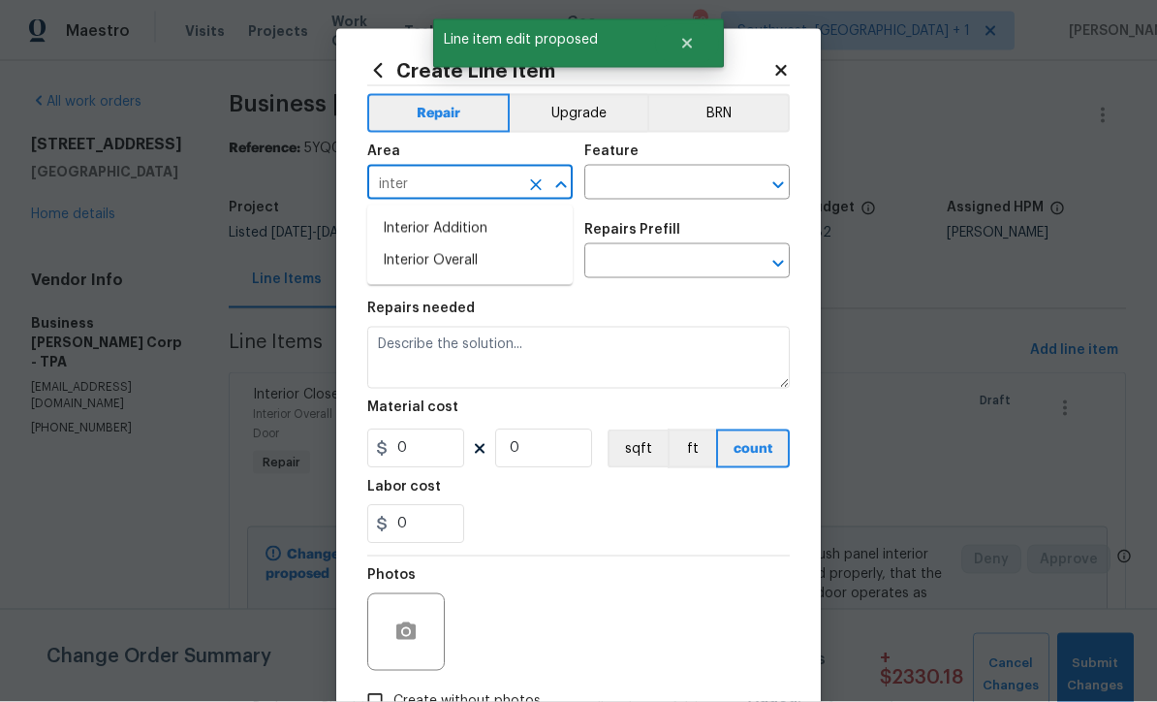
click at [467, 262] on li "Interior Overall" at bounding box center [469, 261] width 205 height 32
type input "Interior Overall"
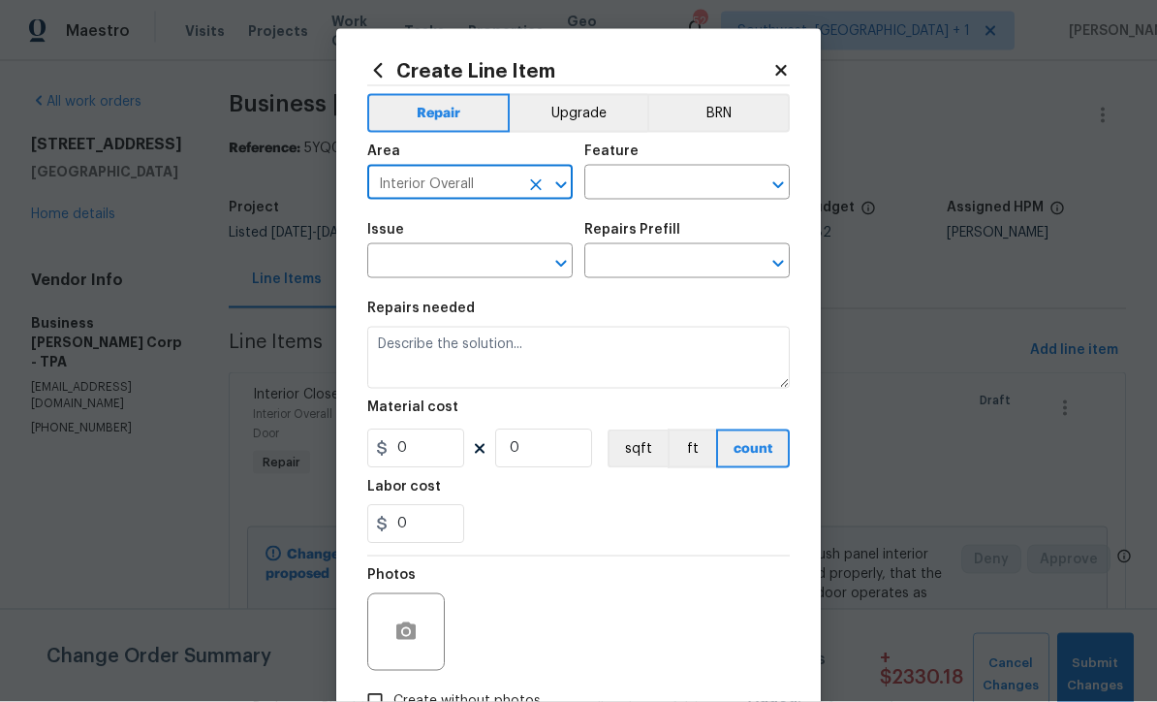
click at [686, 186] on input "text" at bounding box center [659, 185] width 151 height 30
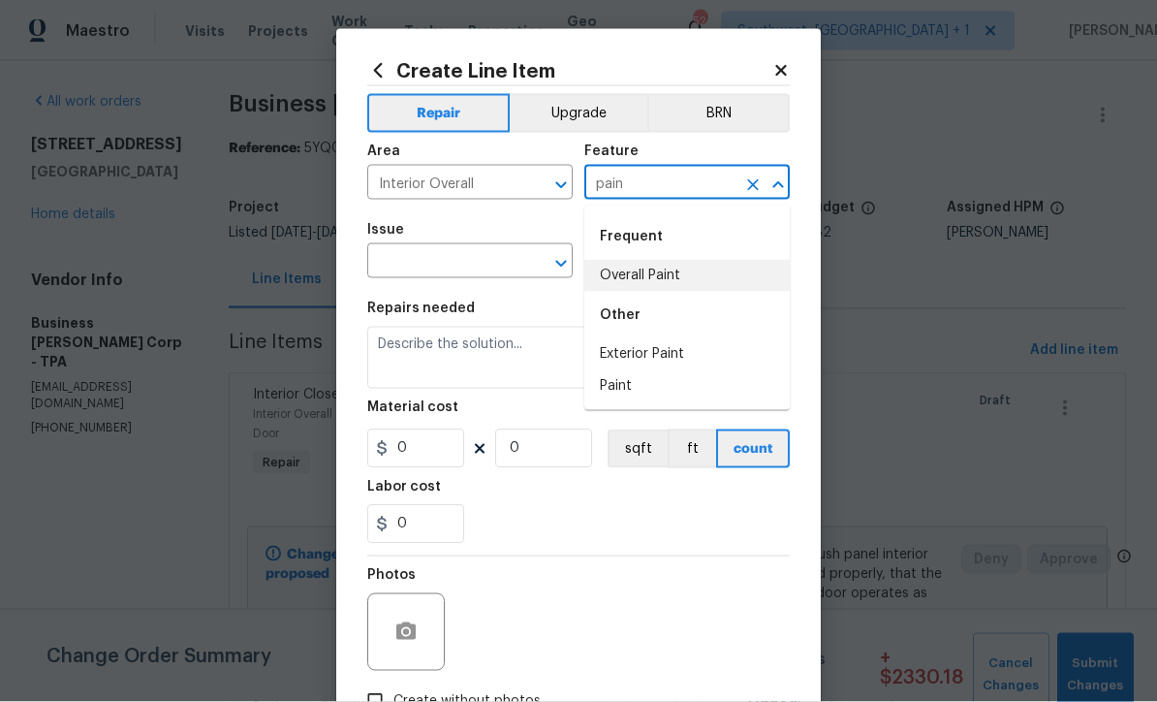
click at [670, 273] on li "Overall Paint" at bounding box center [686, 276] width 205 height 32
type input "Overall Paint"
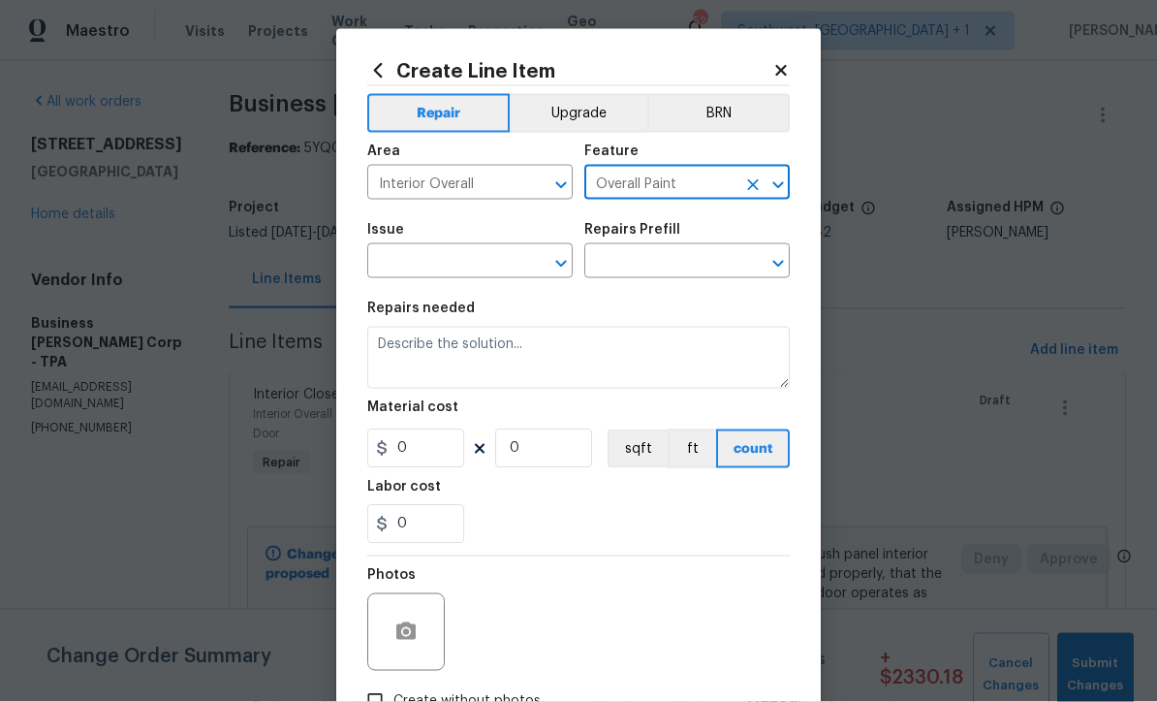
click at [510, 266] on input "text" at bounding box center [442, 263] width 151 height 30
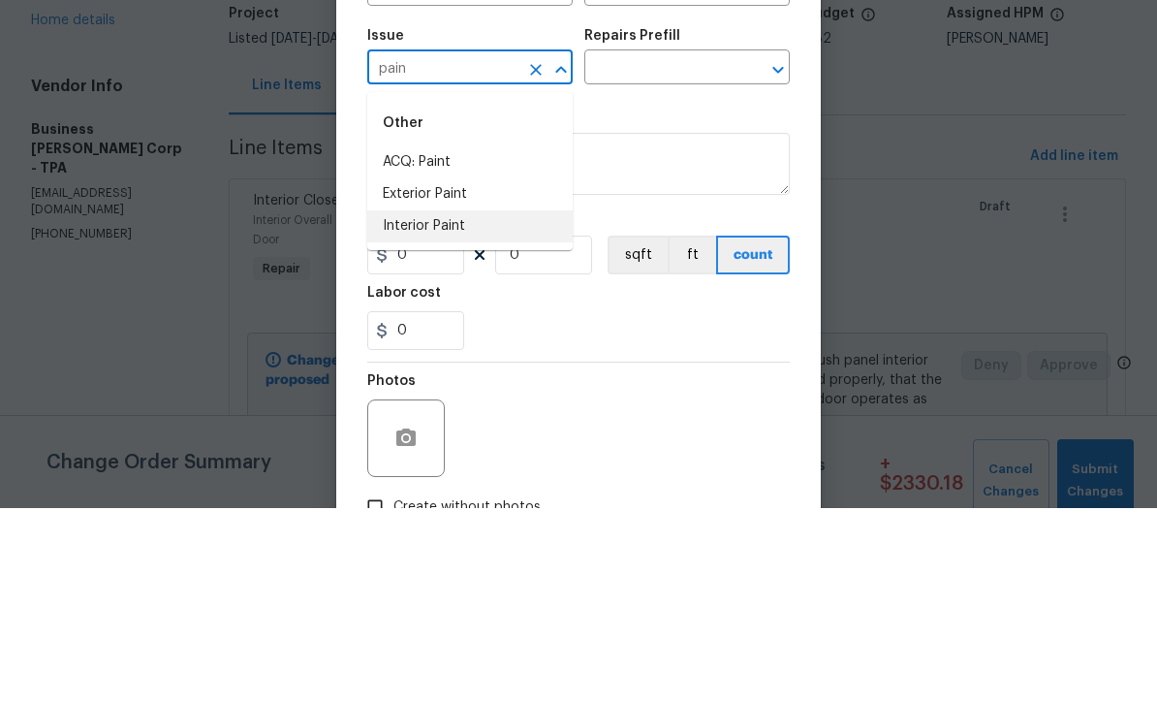
click at [447, 404] on li "Interior Paint" at bounding box center [469, 420] width 205 height 32
type input "Interior Paint"
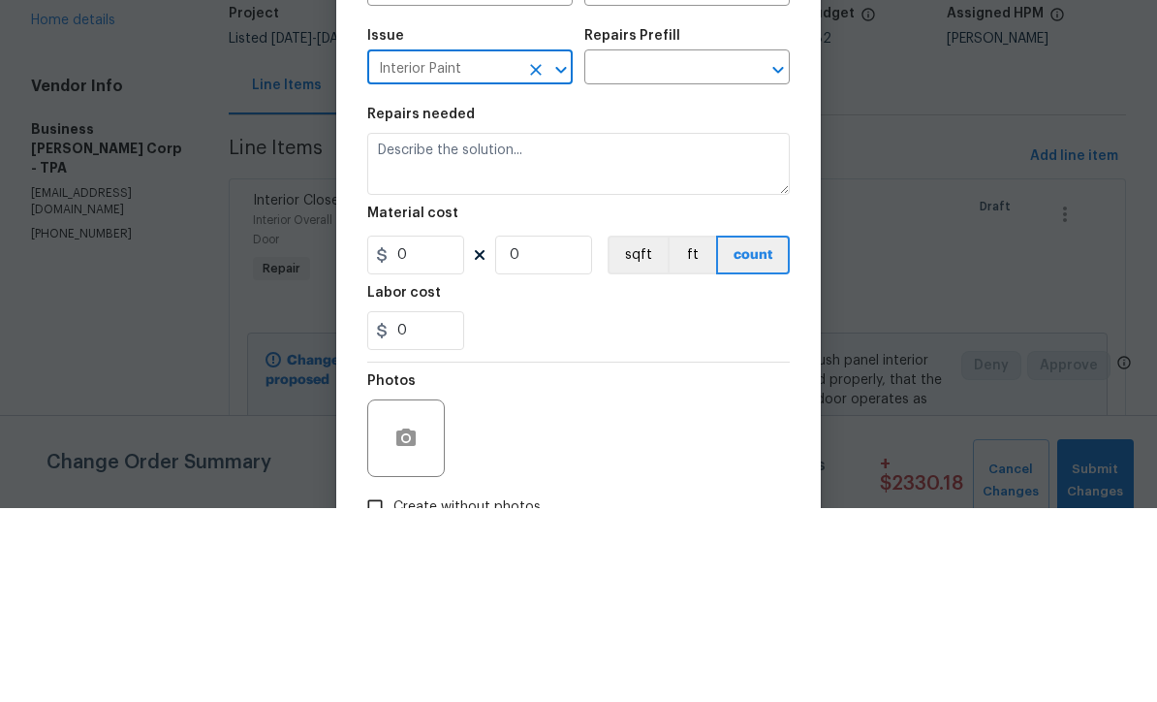
click at [685, 248] on input "text" at bounding box center [659, 263] width 151 height 30
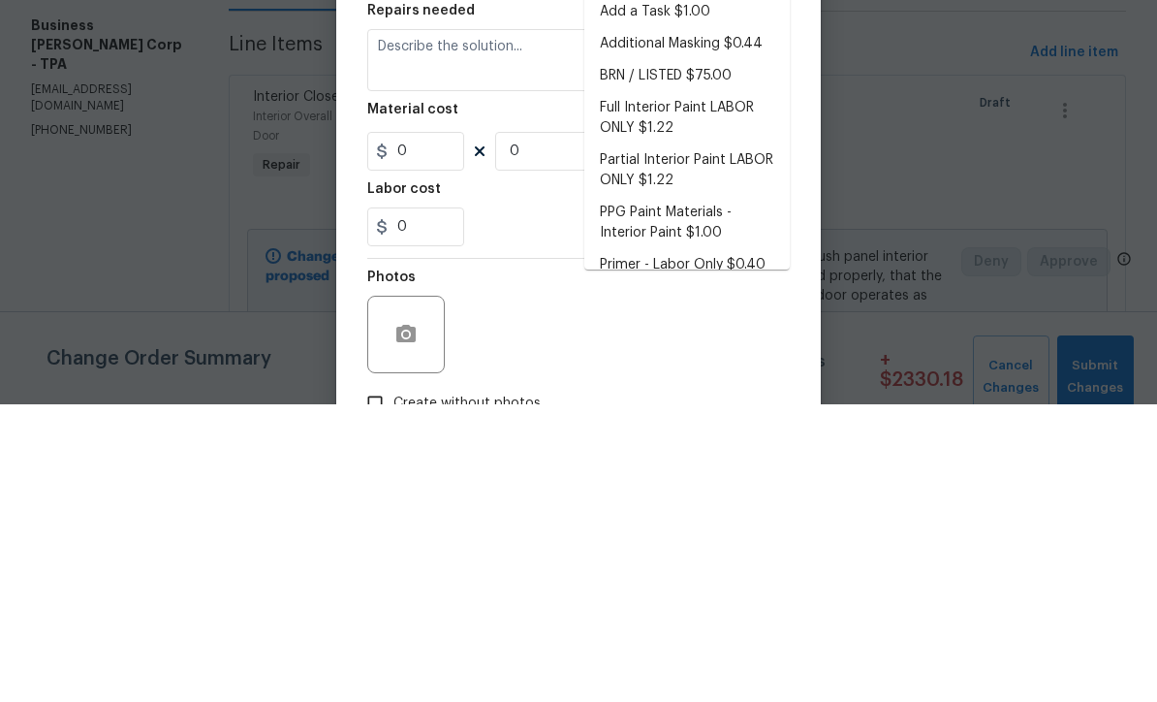
click at [702, 442] on li "Partial Interior Paint LABOR ONLY $1.22" at bounding box center [686, 468] width 205 height 52
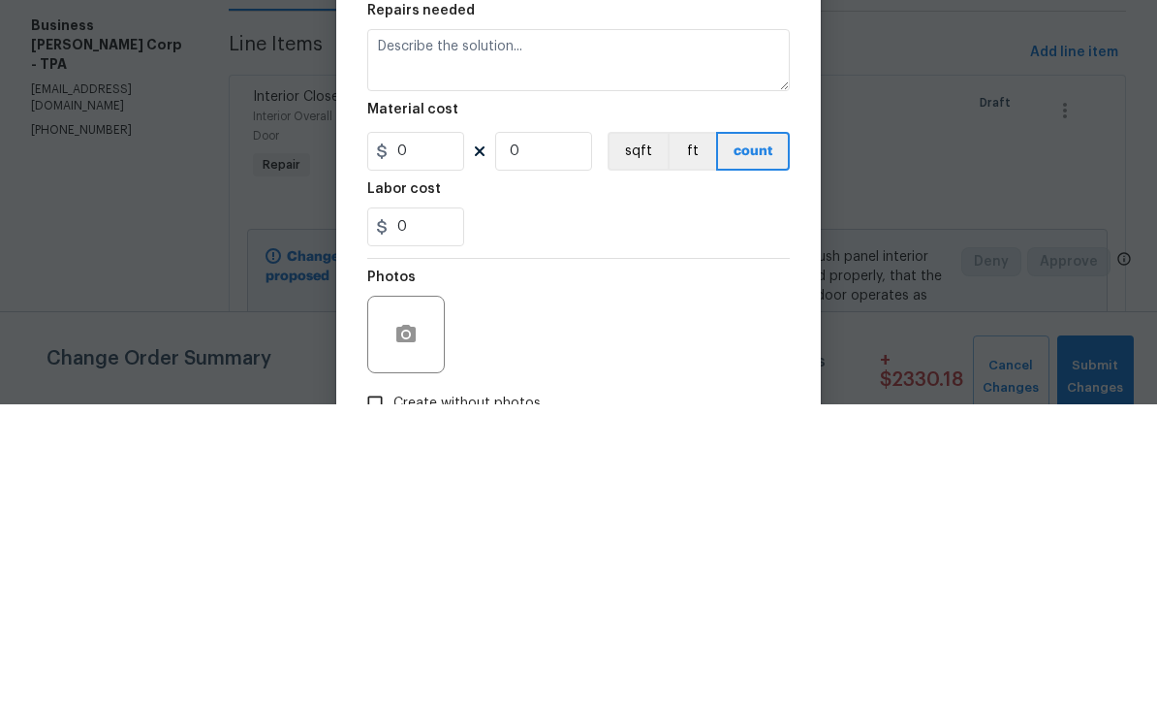
type input "Partial Interior Paint LABOR ONLY $1.22"
type textarea "Partial Interior paint - Prep, mask, and paint specified interior areas. Ensure…"
type input "1"
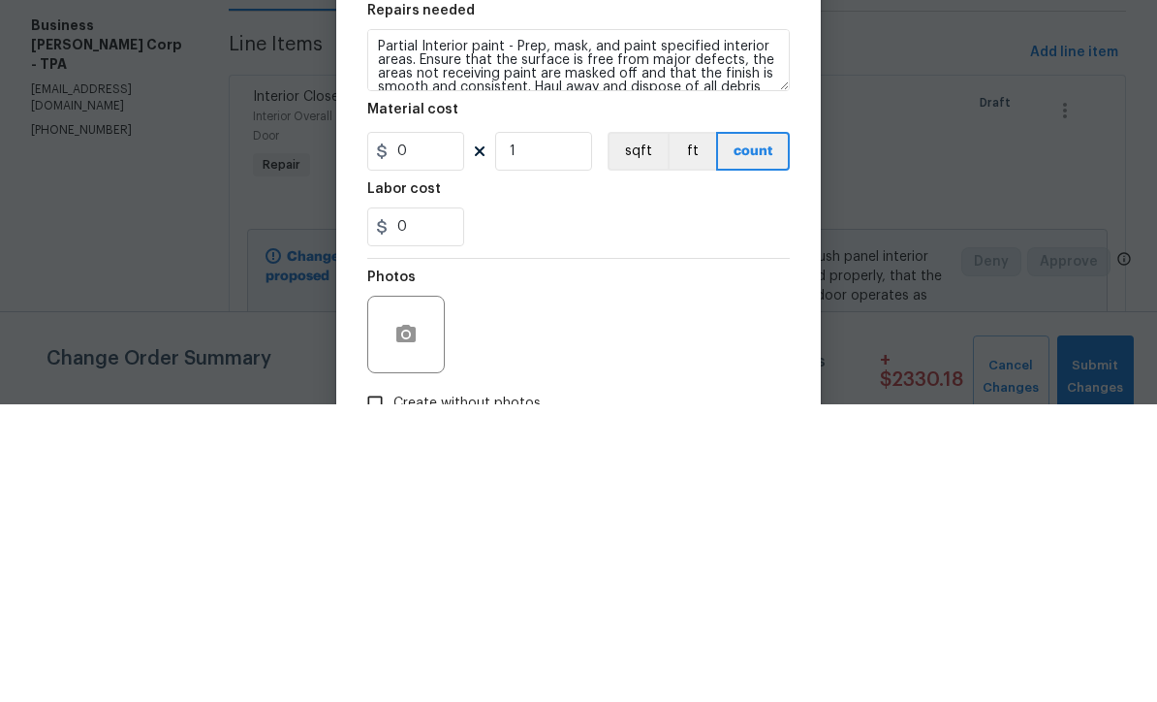
type input "Partial Interior Paint LABOR ONLY $1.22"
type input "1.22"
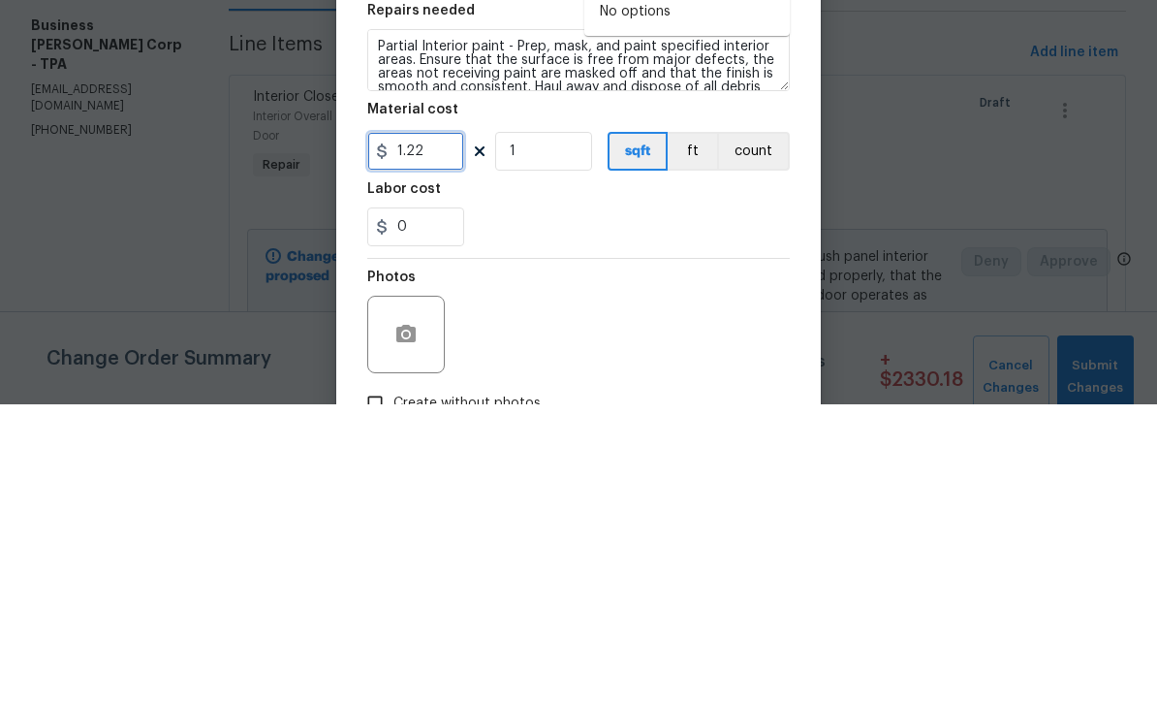
click at [459, 429] on input "1.22" at bounding box center [415, 448] width 97 height 39
type input "Partial Interior Paint LABOR ONLY $1.22"
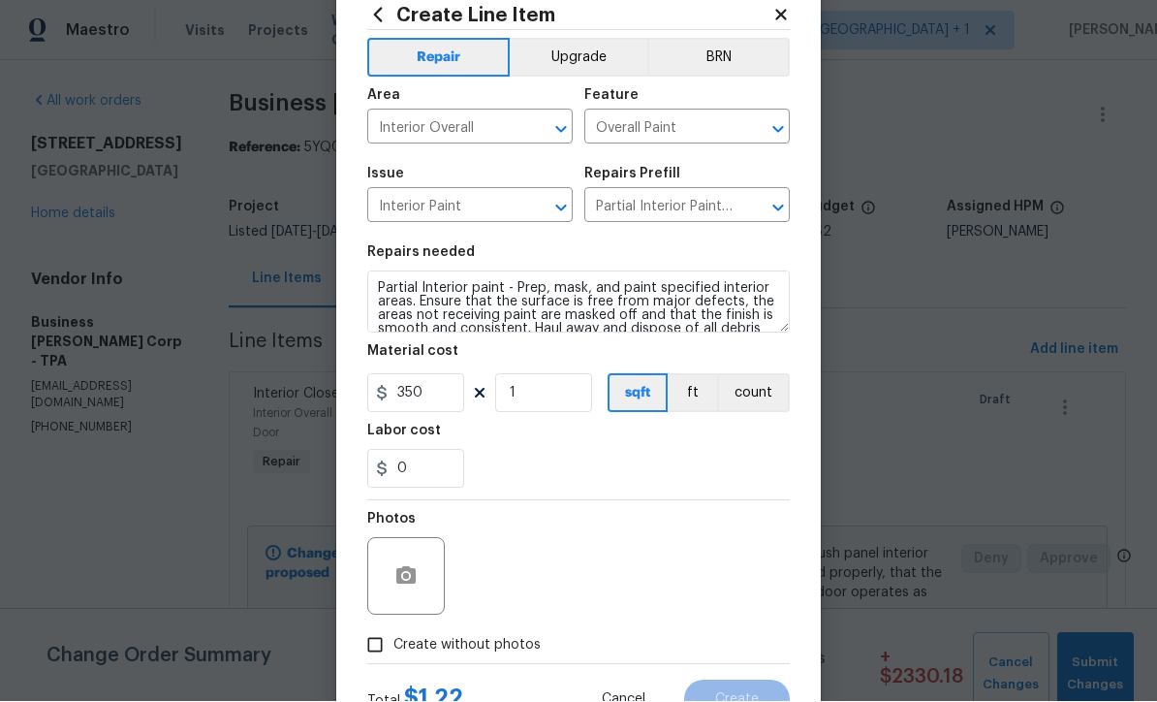
scroll to position [64, 0]
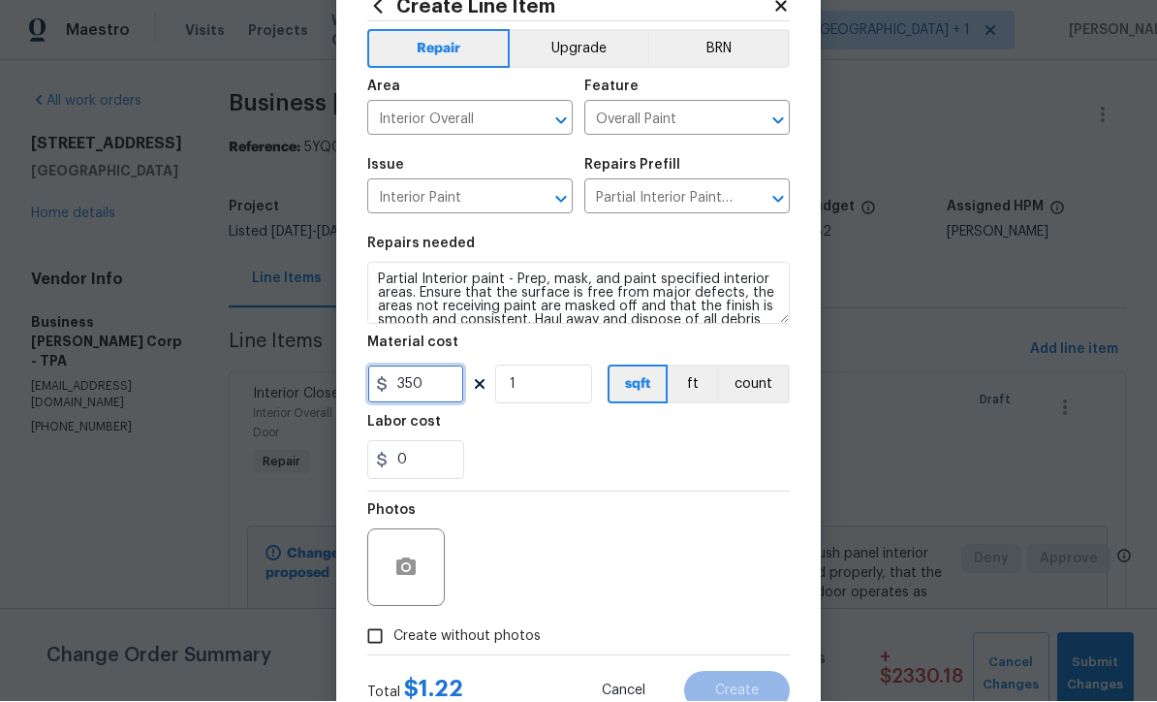
type input "350"
click at [391, 635] on input "Create without photos" at bounding box center [375, 636] width 37 height 37
checkbox input "true"
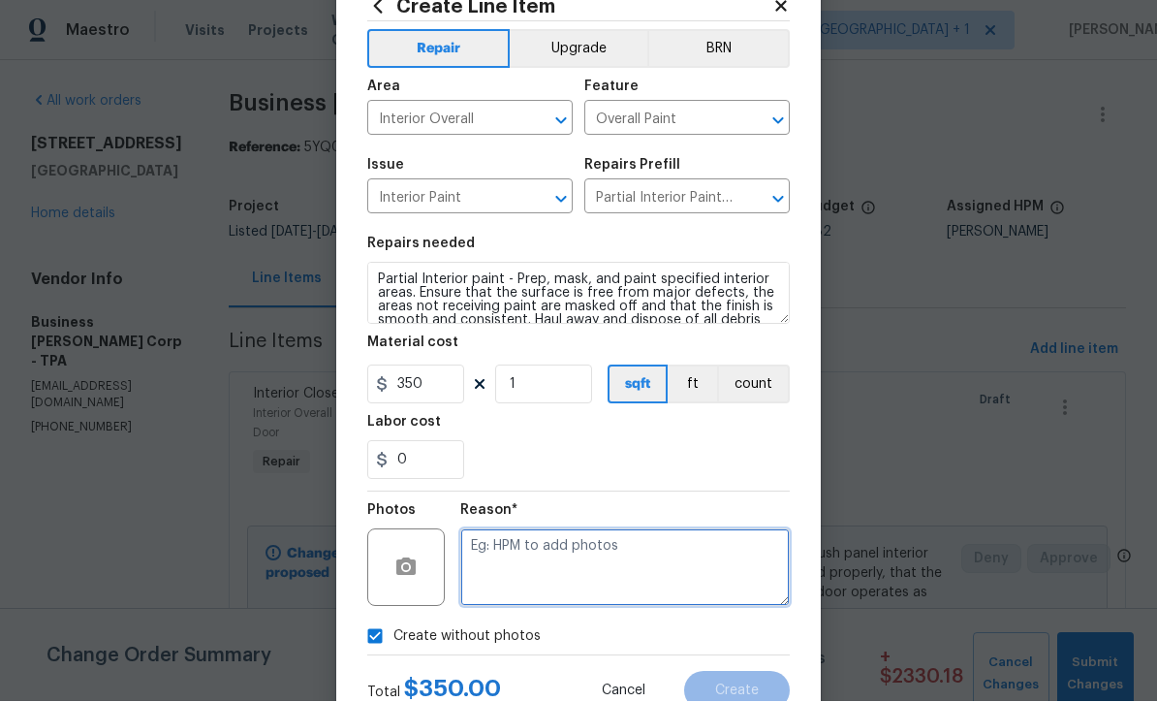
click at [533, 565] on textarea at bounding box center [624, 568] width 329 height 78
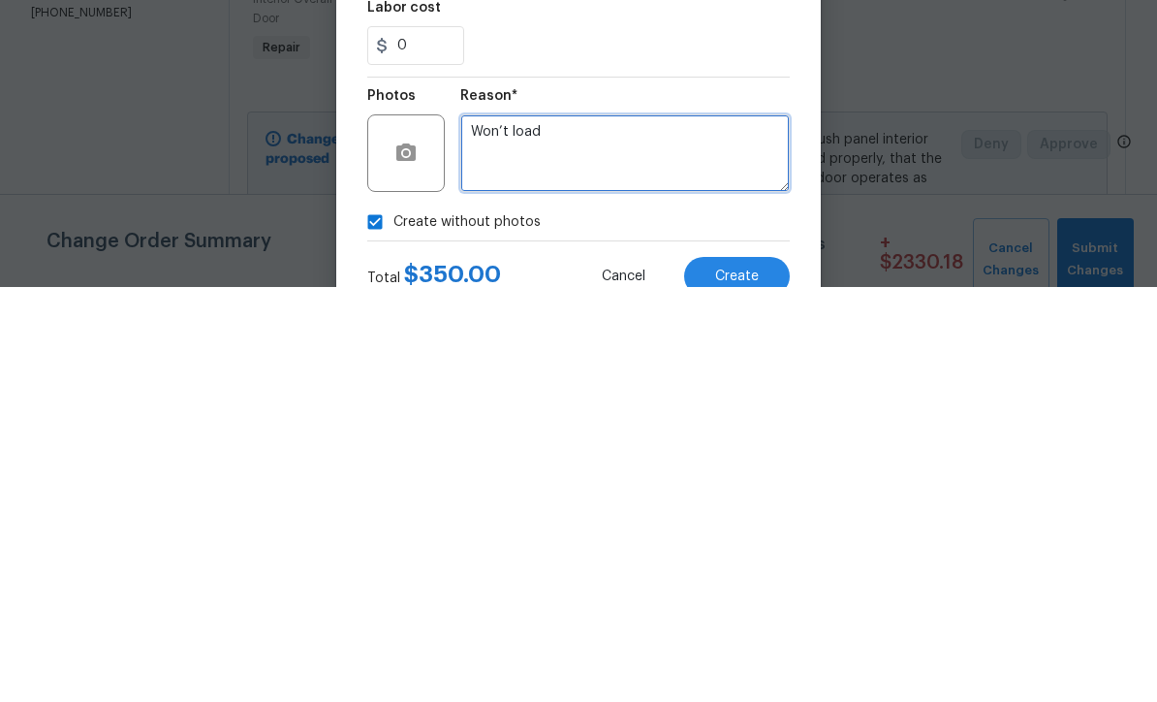
type textarea "Won’t load"
click at [748, 684] on span "Create" at bounding box center [737, 691] width 44 height 15
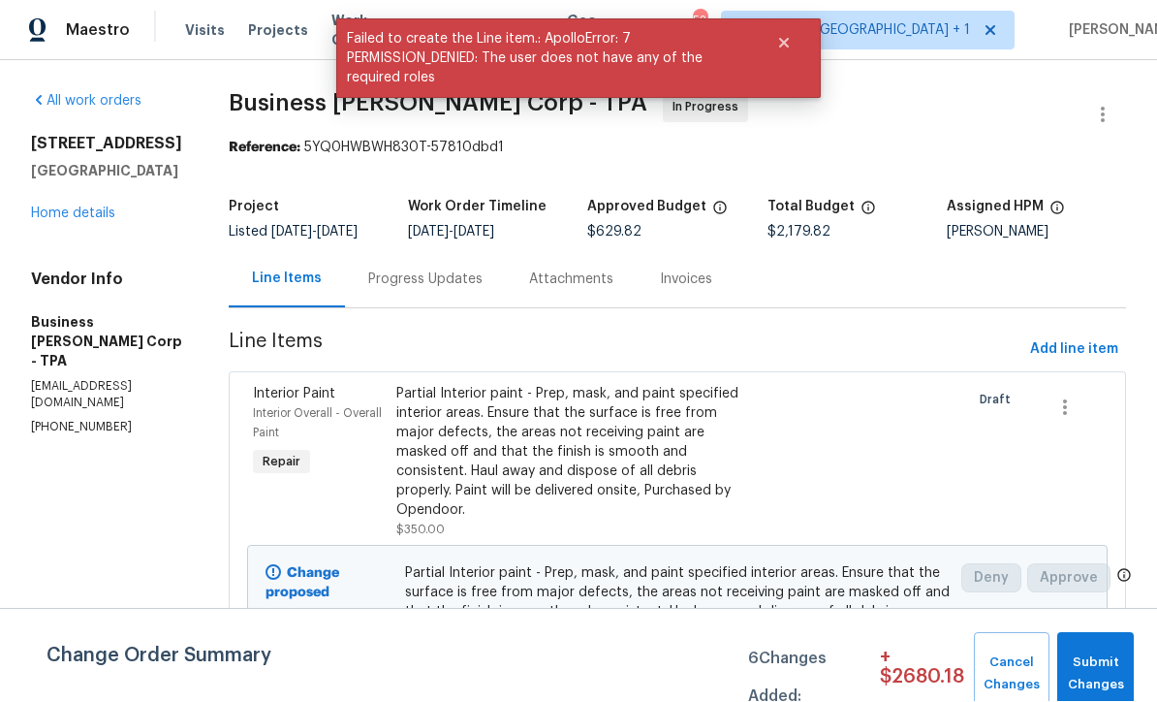
scroll to position [1, 0]
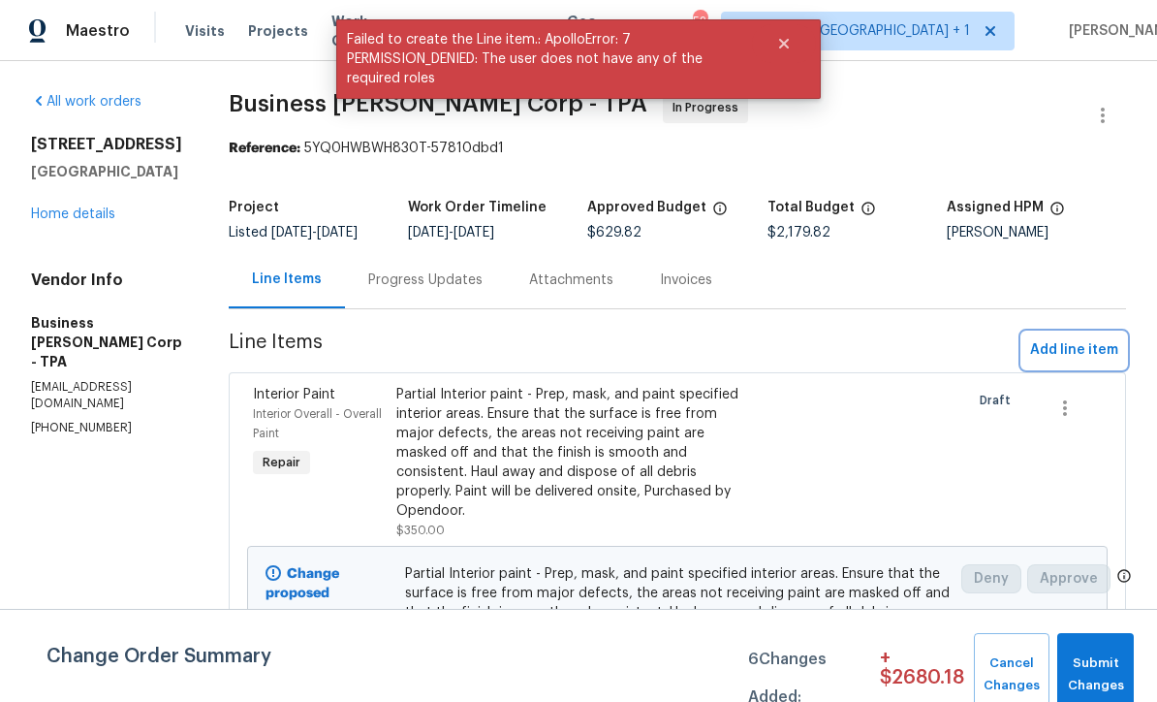
click at [1083, 360] on span "Add line item" at bounding box center [1074, 350] width 88 height 24
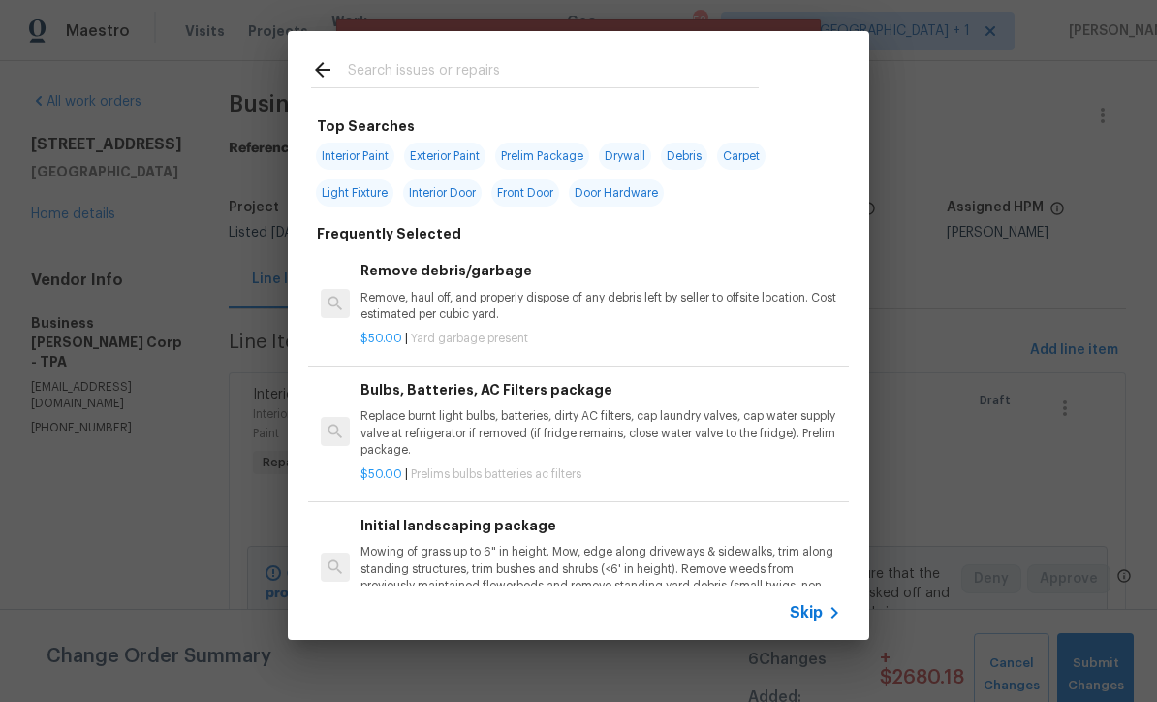
click at [820, 623] on div "Skip" at bounding box center [818, 612] width 56 height 23
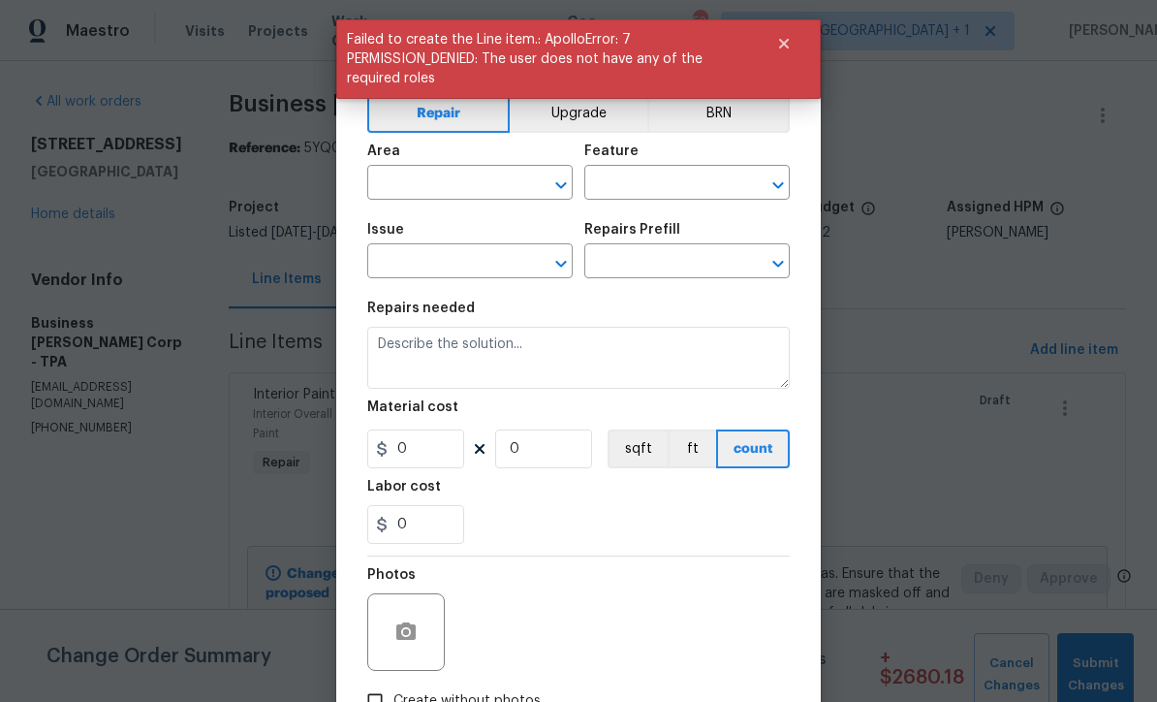
click at [471, 184] on input "text" at bounding box center [442, 185] width 151 height 30
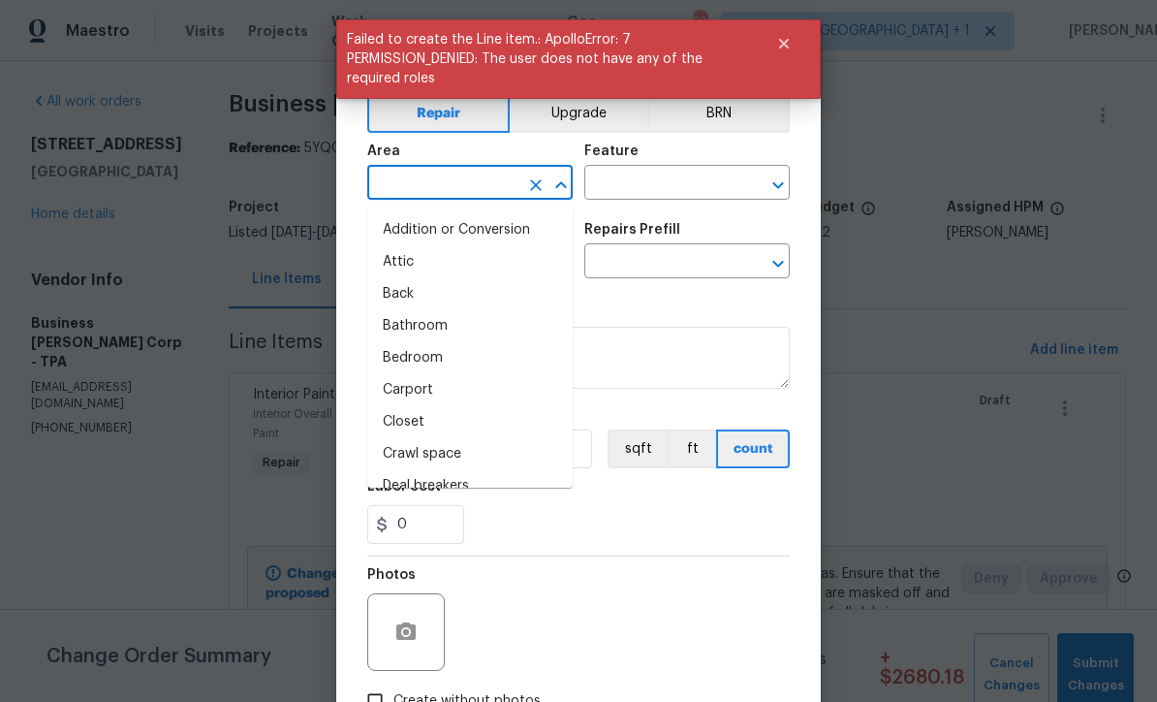
scroll to position [0, 0]
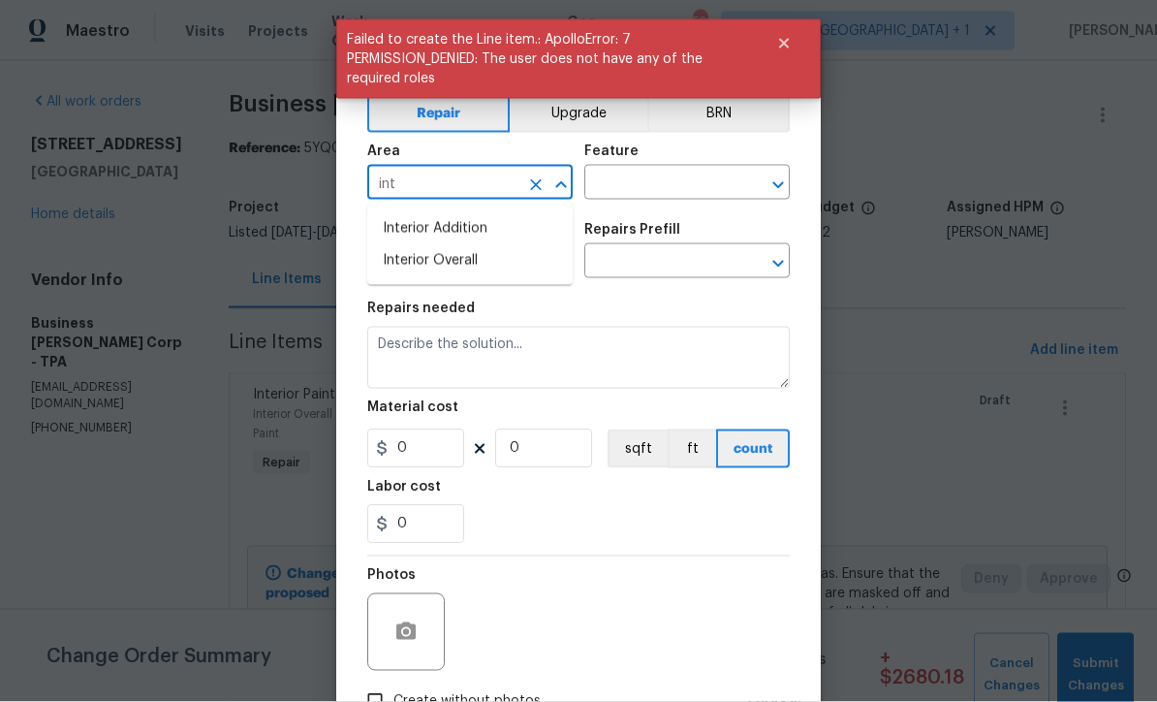
click at [479, 263] on li "Interior Overall" at bounding box center [469, 261] width 205 height 32
type input "Interior Overall"
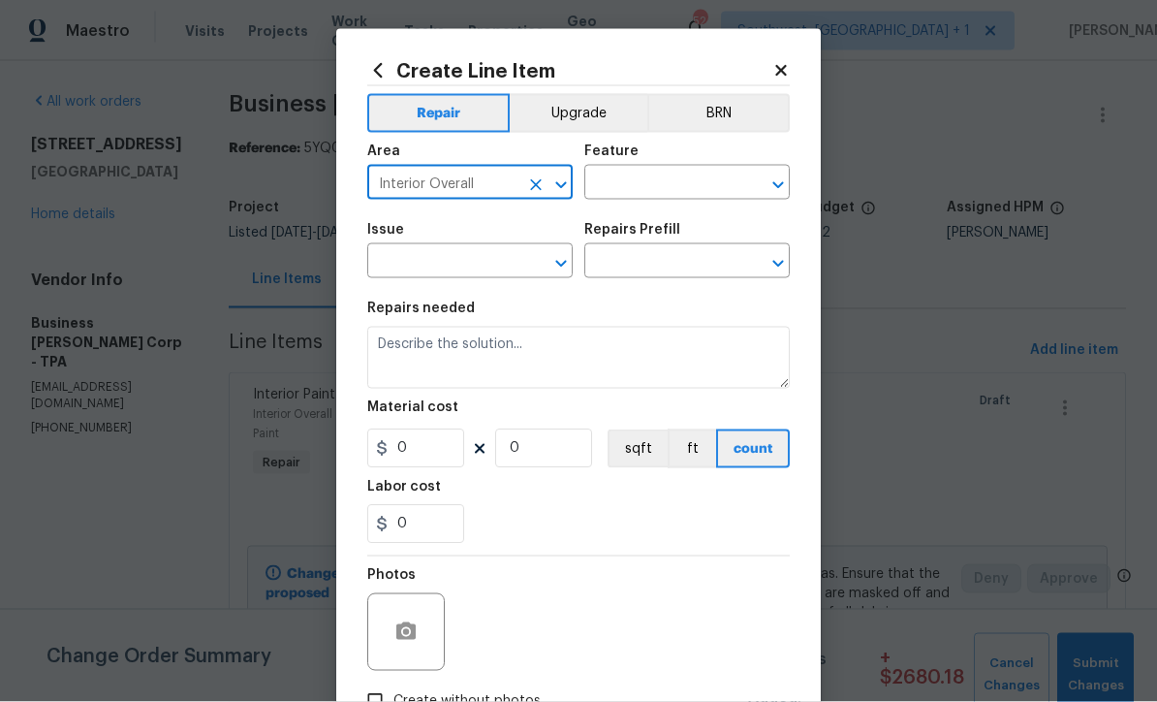
click at [682, 186] on input "text" at bounding box center [659, 185] width 151 height 30
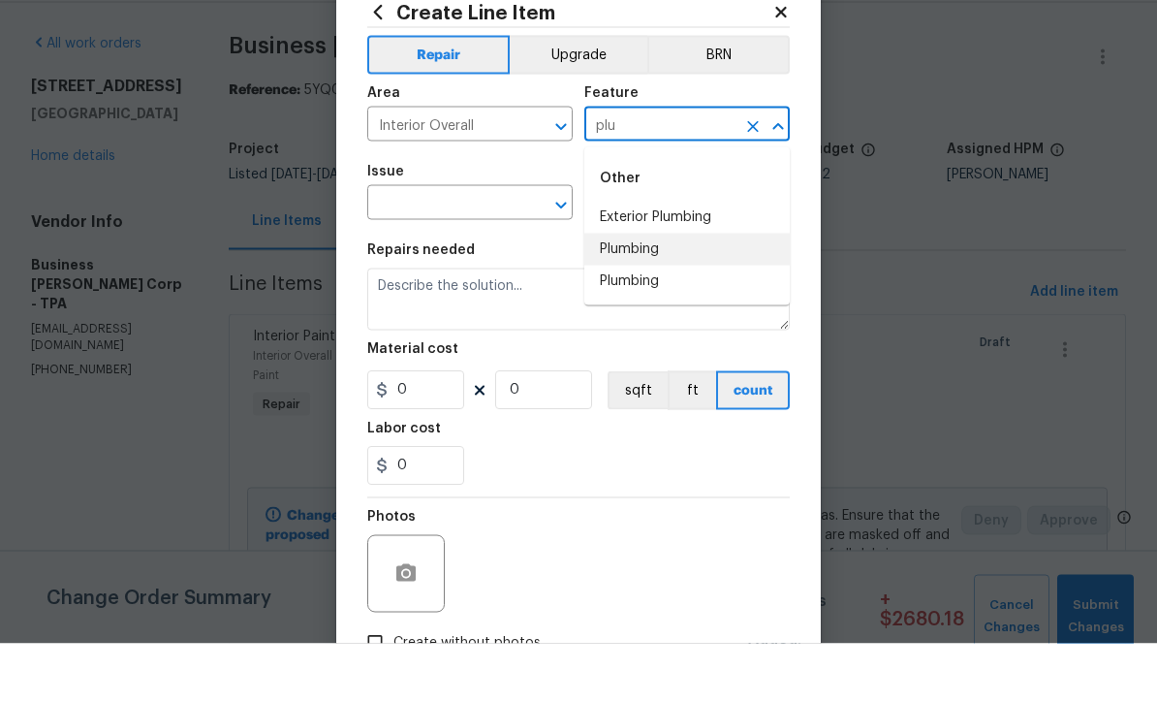
click at [655, 292] on li "Plumbing" at bounding box center [686, 308] width 205 height 32
type input "Plumbing"
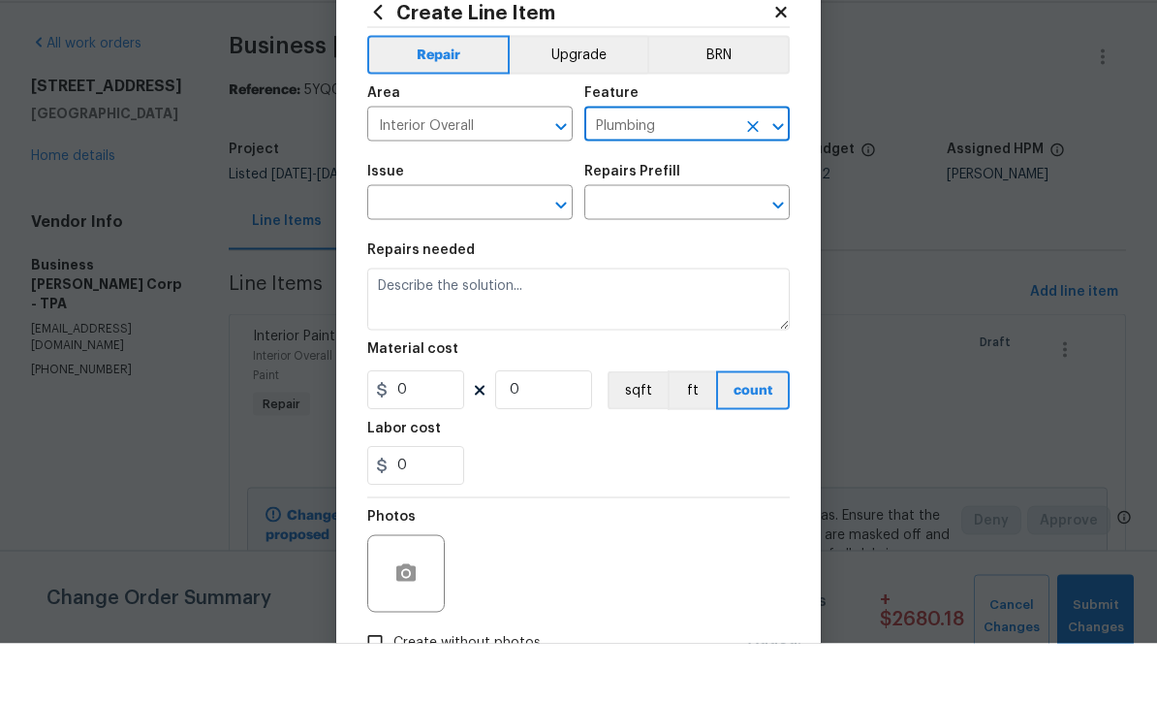
click at [487, 248] on input "text" at bounding box center [442, 263] width 151 height 30
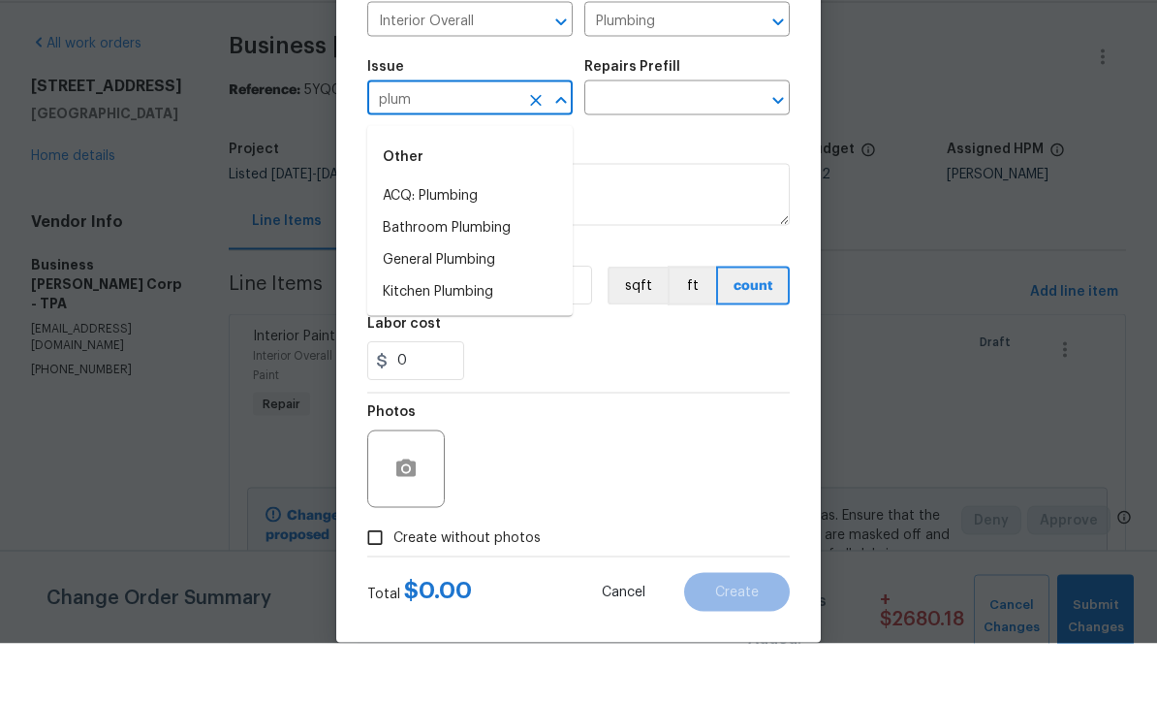
scroll to position [102, 0]
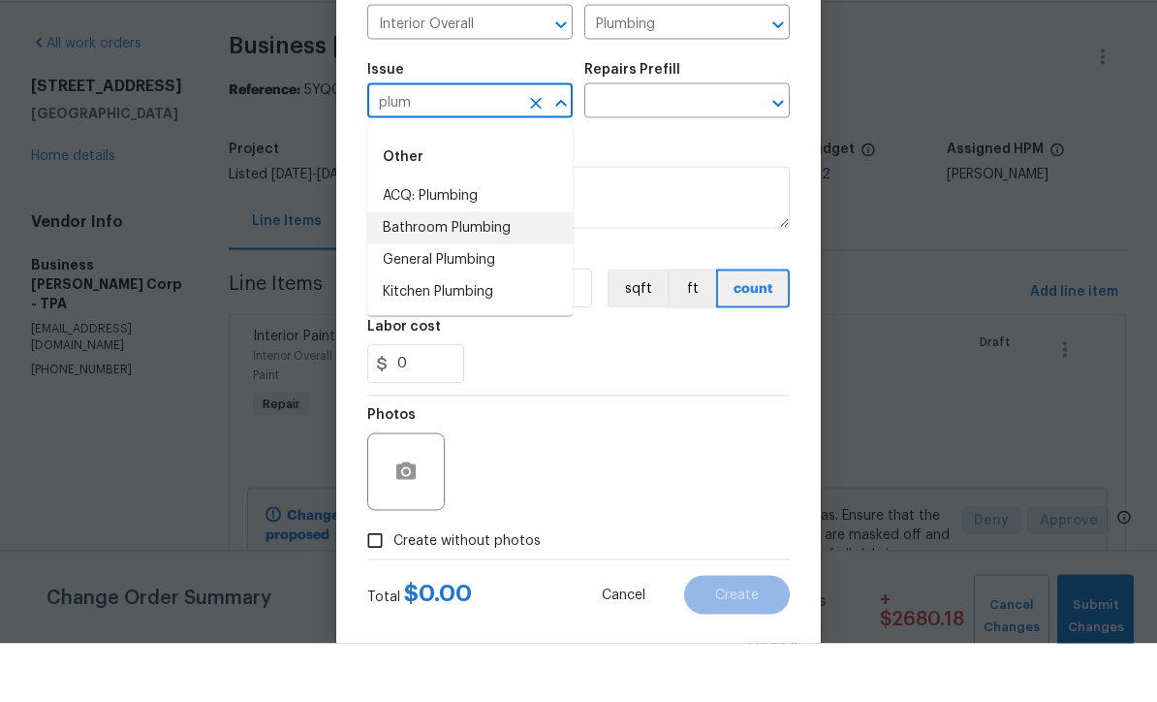
click at [463, 270] on li "Bathroom Plumbing" at bounding box center [469, 286] width 205 height 32
type input "Bathroom Plumbing"
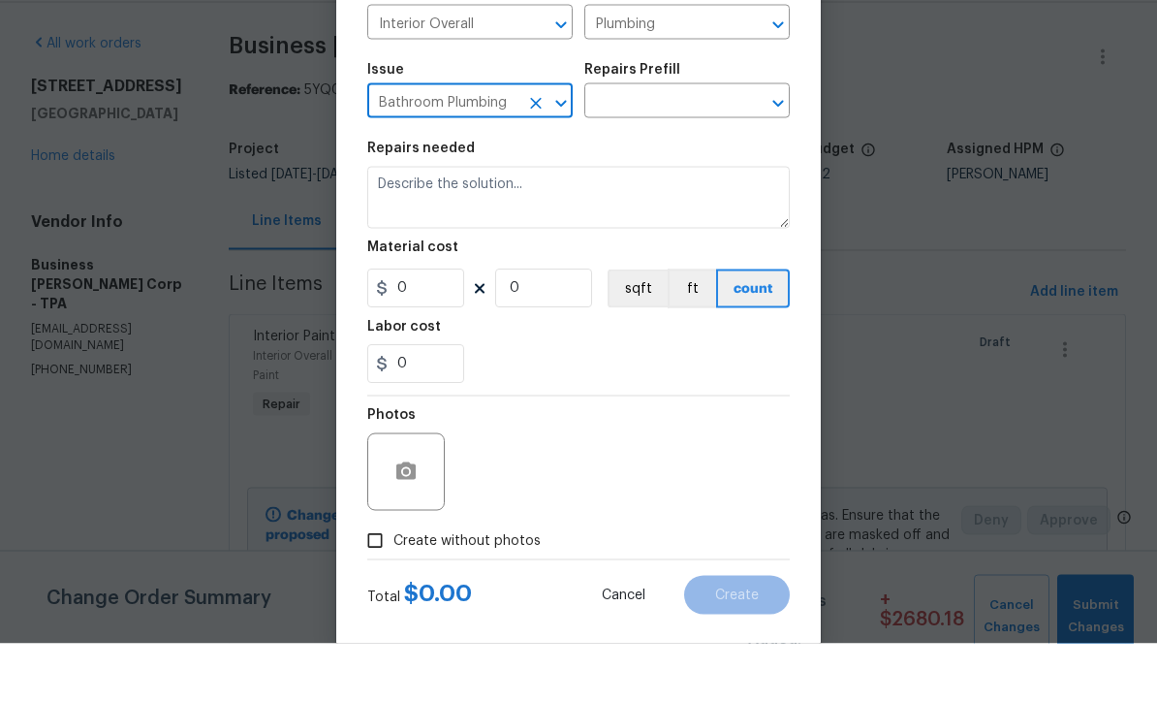
click at [687, 146] on input "text" at bounding box center [659, 161] width 151 height 30
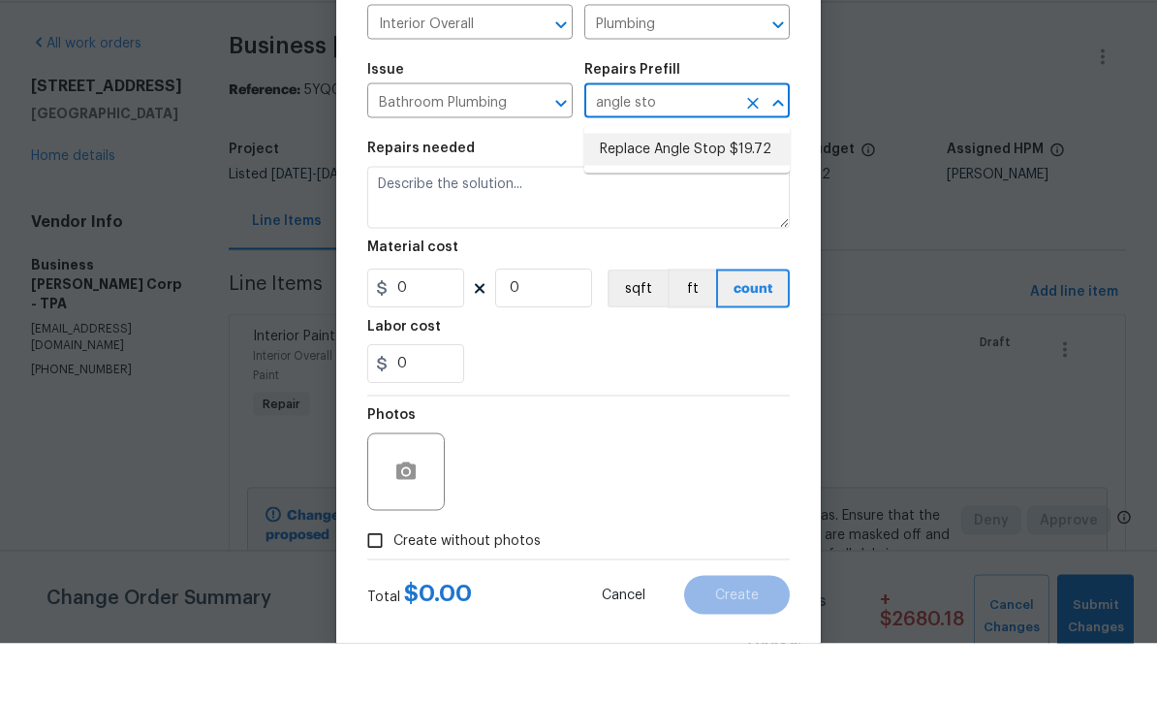
click at [705, 192] on li "Replace Angle Stop $19.72" at bounding box center [686, 208] width 205 height 32
type input "Replace Angle Stop $19.72"
type textarea "Remove the existing bathroom angle stop/valve and repalce with new. Ensure that…"
type input "1"
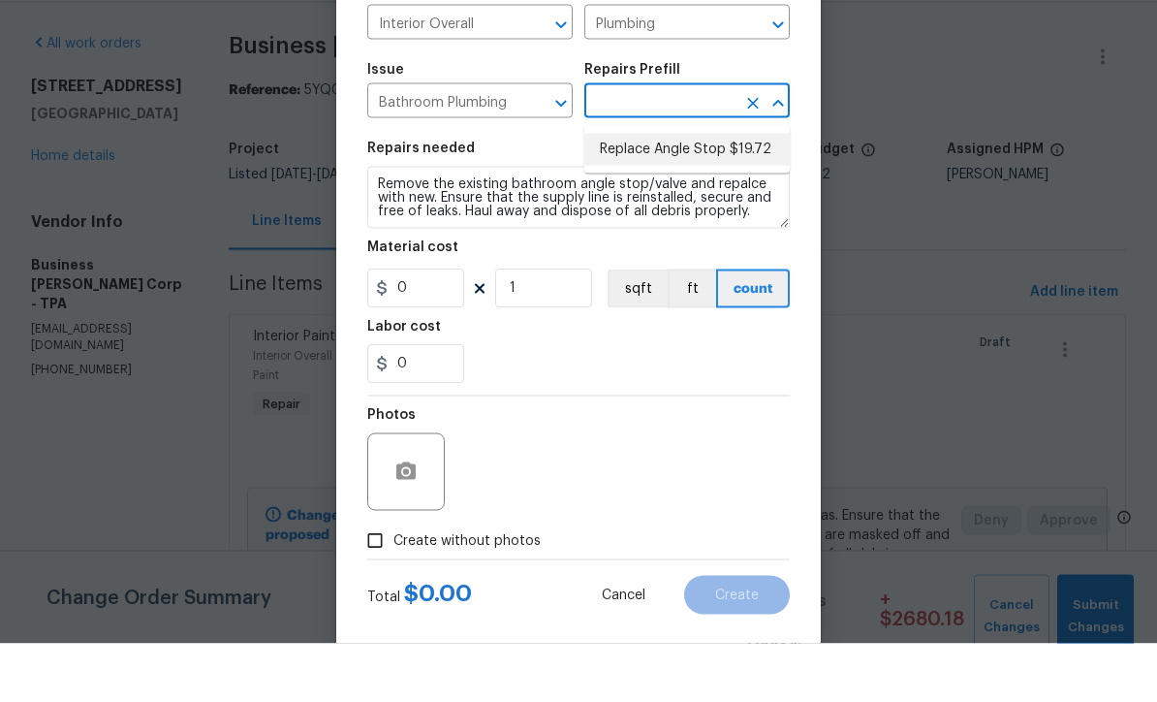
type input "Replace Angle Stop $19.72"
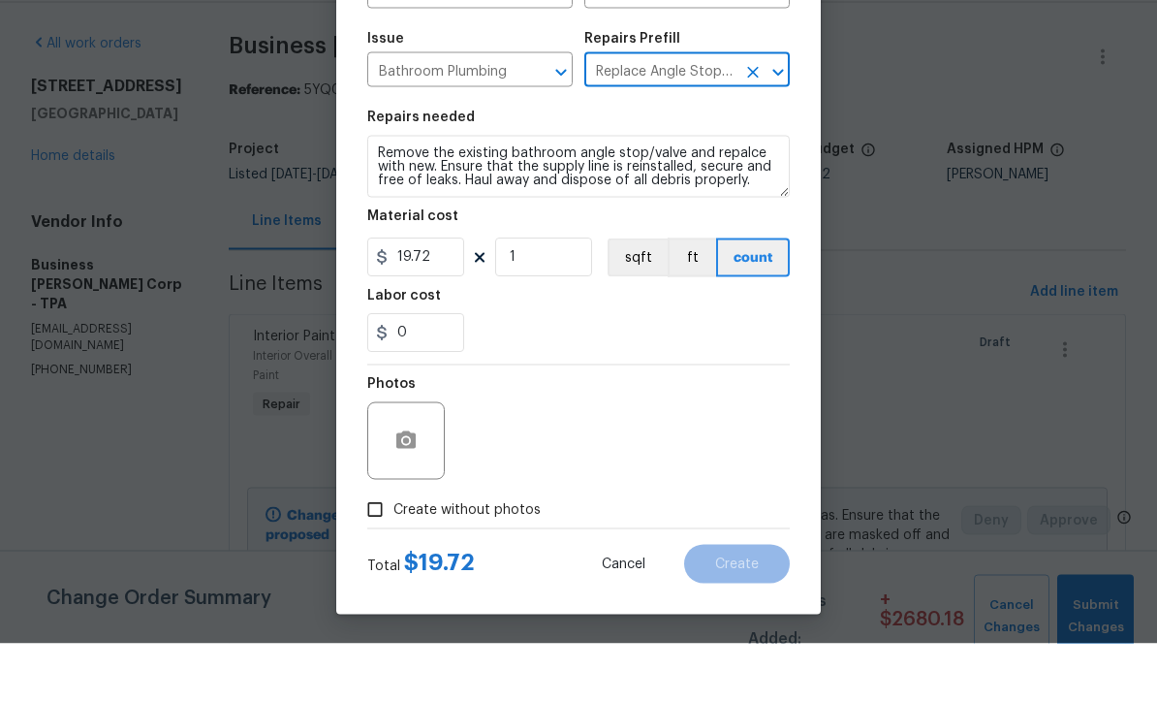
scroll to position [132, 0]
click at [456, 298] on input "19.72" at bounding box center [415, 317] width 97 height 39
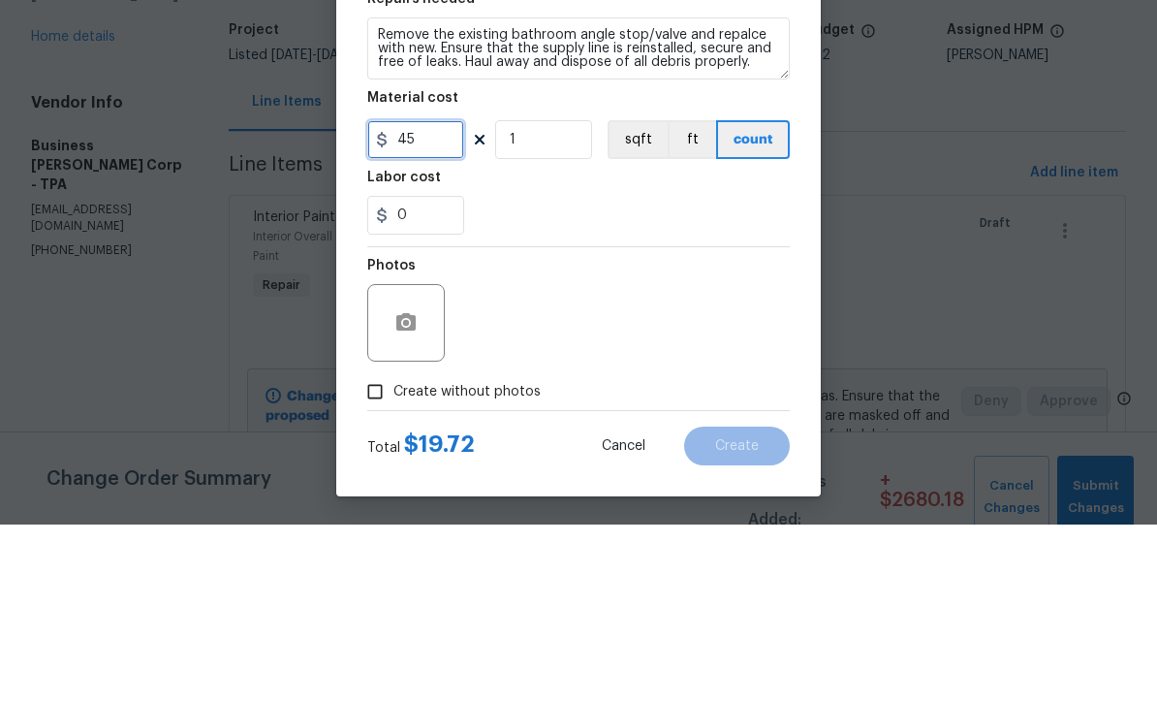
type input "45"
click at [573, 298] on input "1" at bounding box center [543, 317] width 97 height 39
type input "2"
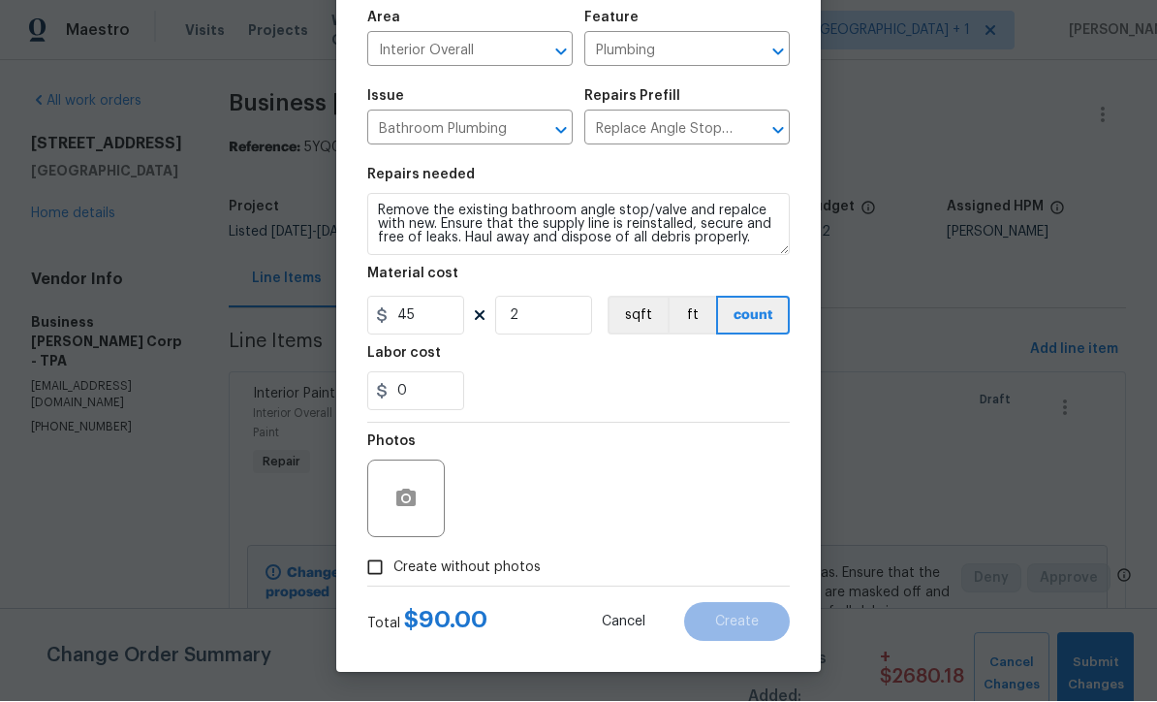
scroll to position [137, 0]
click at [373, 576] on input "Create without photos" at bounding box center [375, 567] width 37 height 37
checkbox input "true"
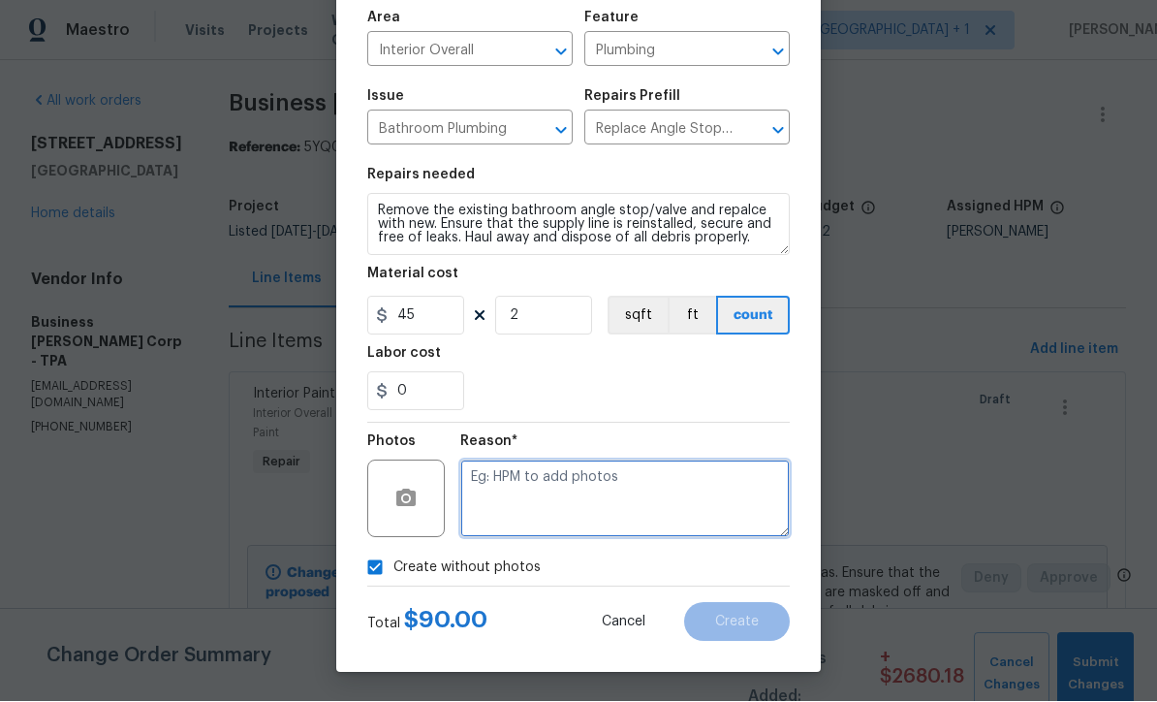
click at [641, 495] on textarea at bounding box center [624, 499] width 329 height 78
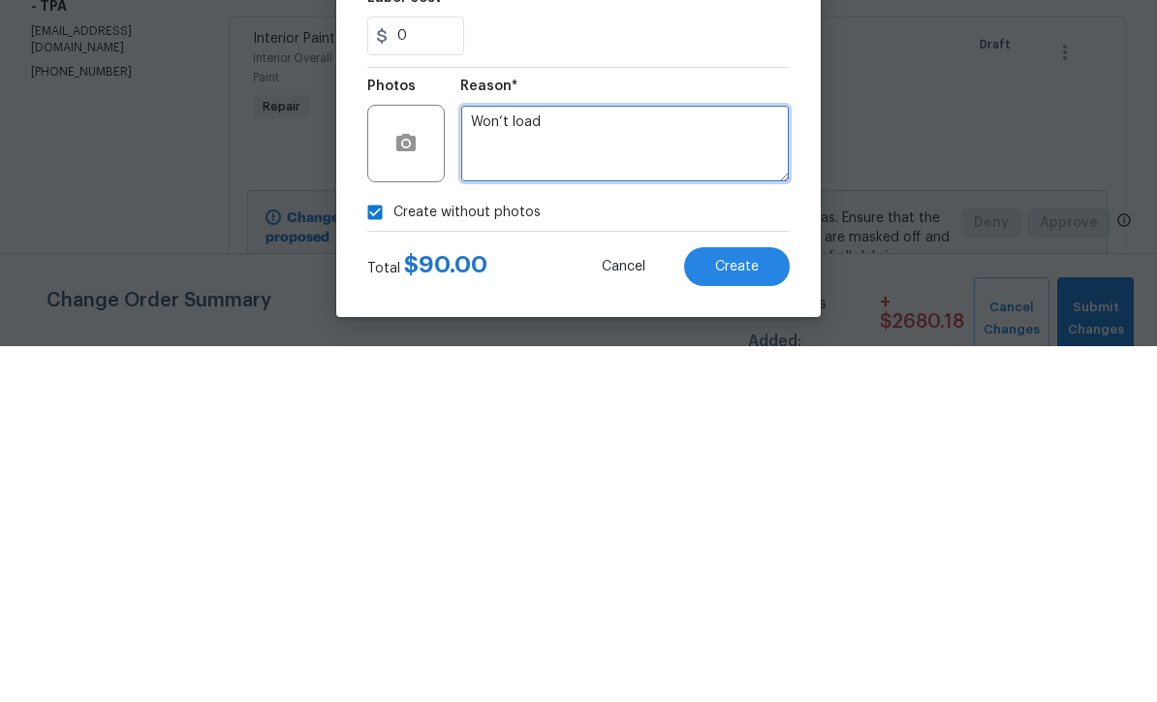
type textarea "Won’t load"
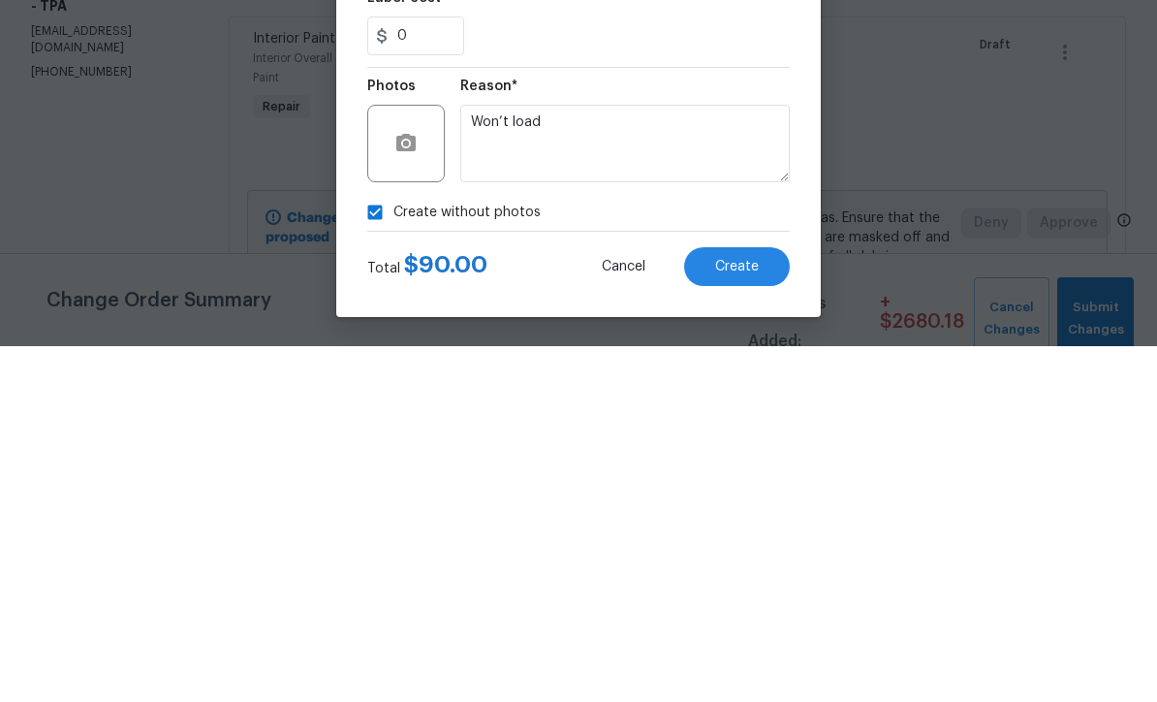
click at [744, 615] on span "Create" at bounding box center [737, 622] width 44 height 15
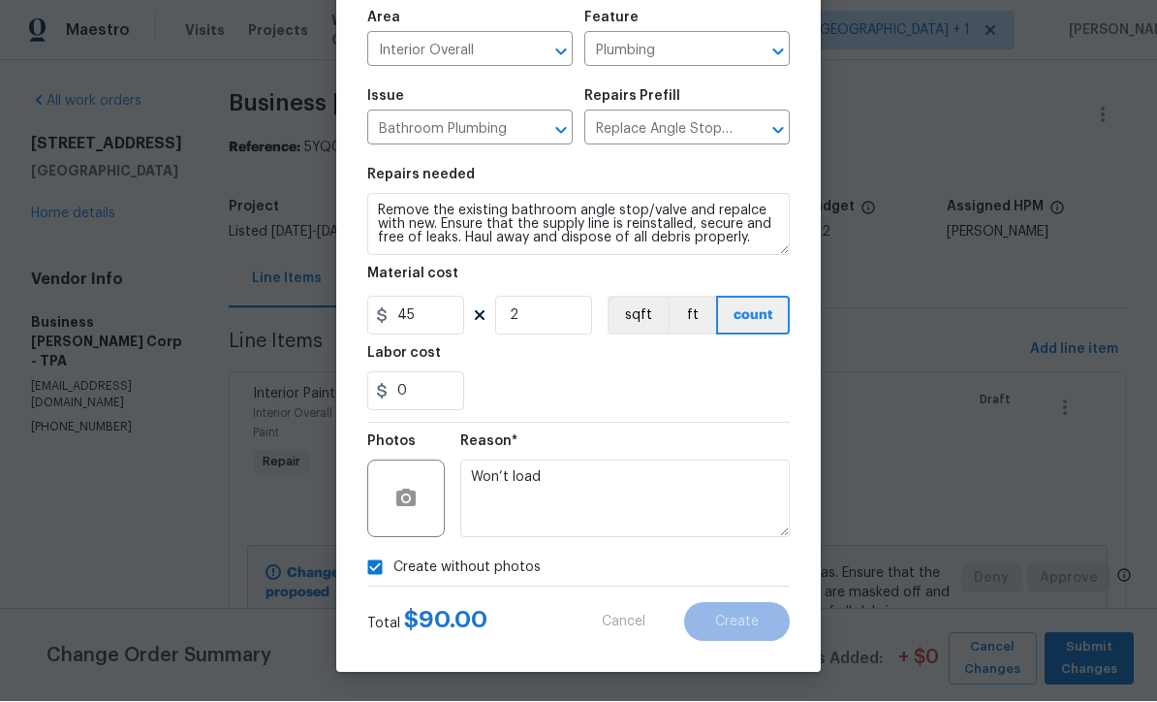
scroll to position [0, 0]
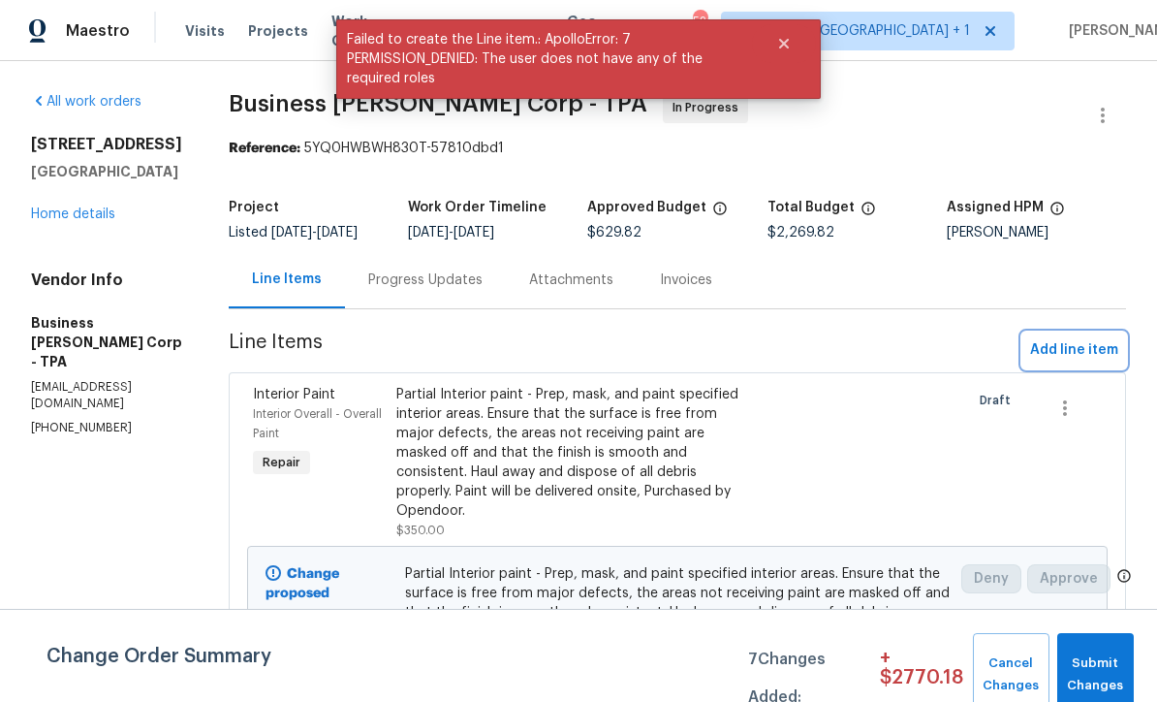
click at [1082, 361] on span "Add line item" at bounding box center [1074, 350] width 88 height 24
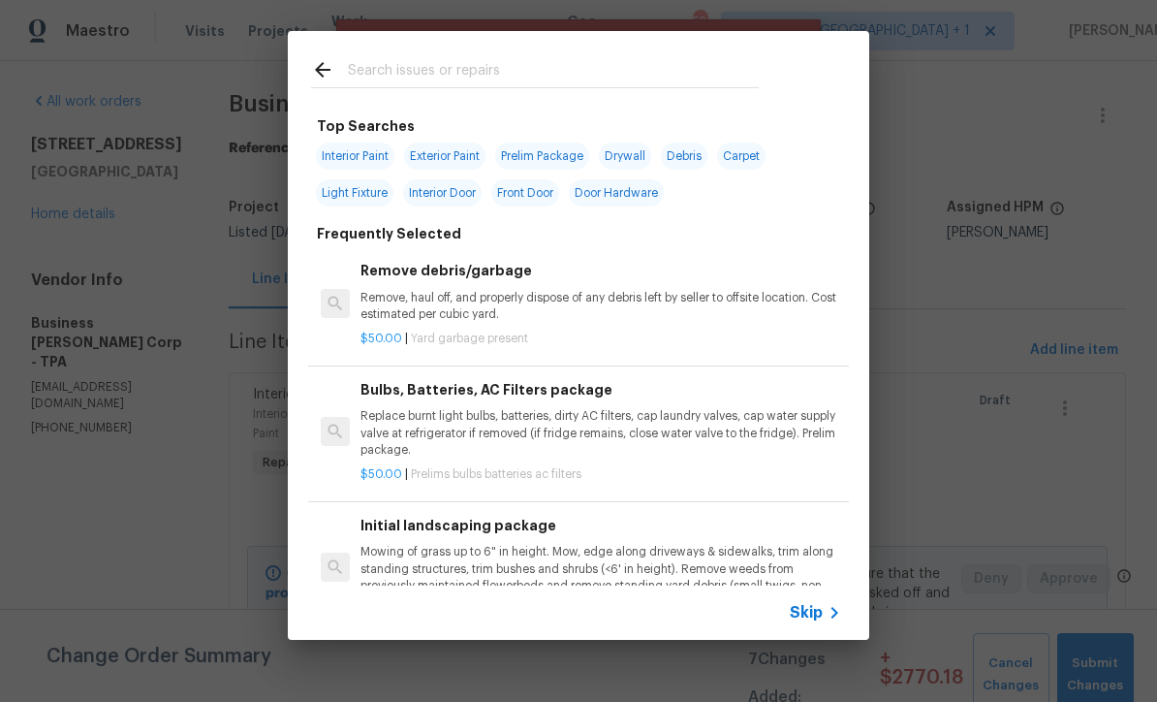
click at [828, 623] on icon at bounding box center [834, 612] width 23 height 23
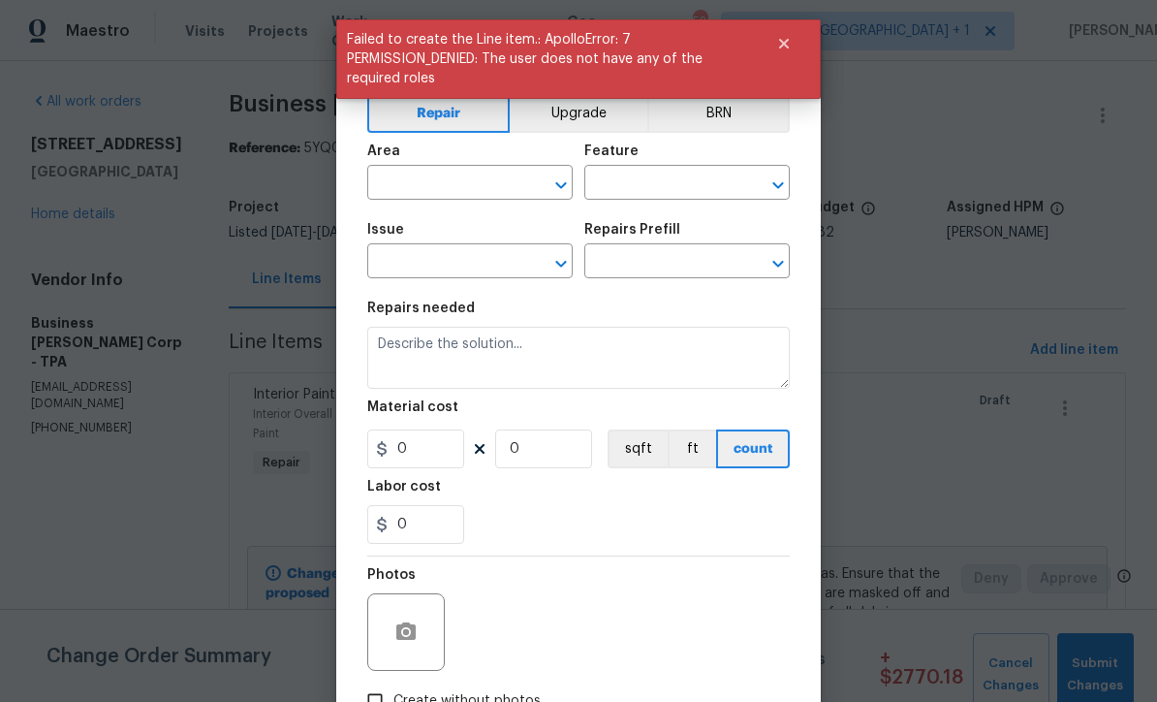
click at [459, 168] on div "Area" at bounding box center [469, 156] width 205 height 25
click at [459, 192] on input "text" at bounding box center [442, 185] width 151 height 30
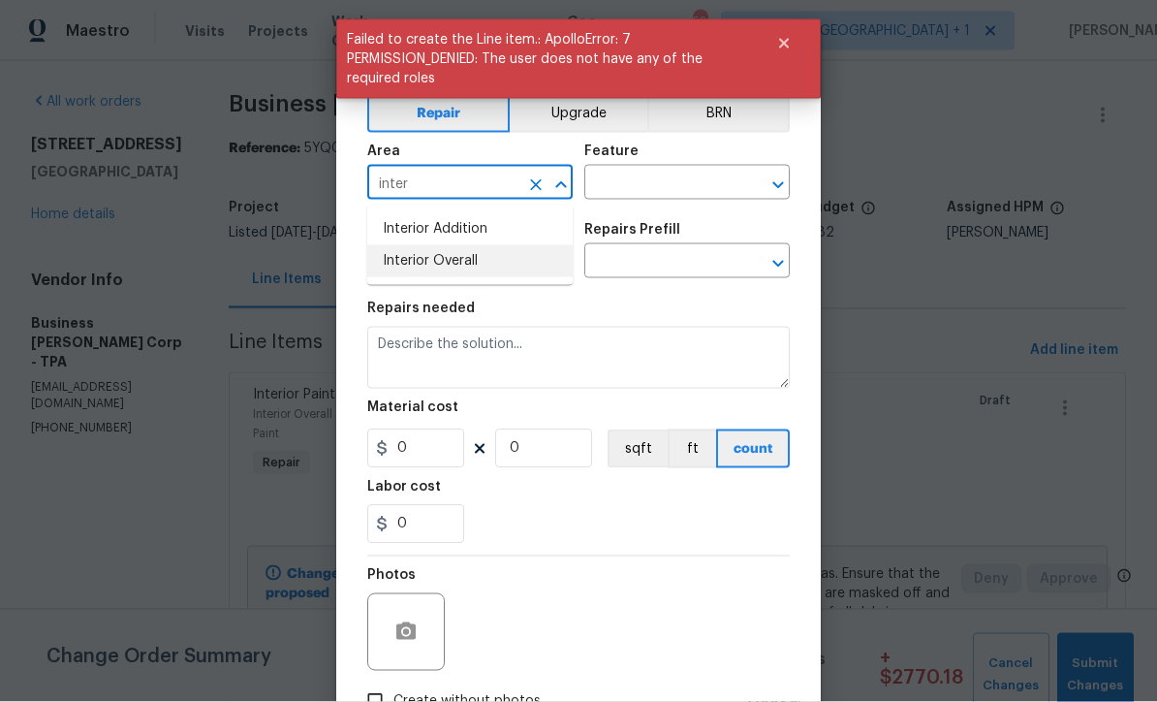
click at [466, 259] on li "Interior Overall" at bounding box center [469, 261] width 205 height 32
type input "Interior Overall"
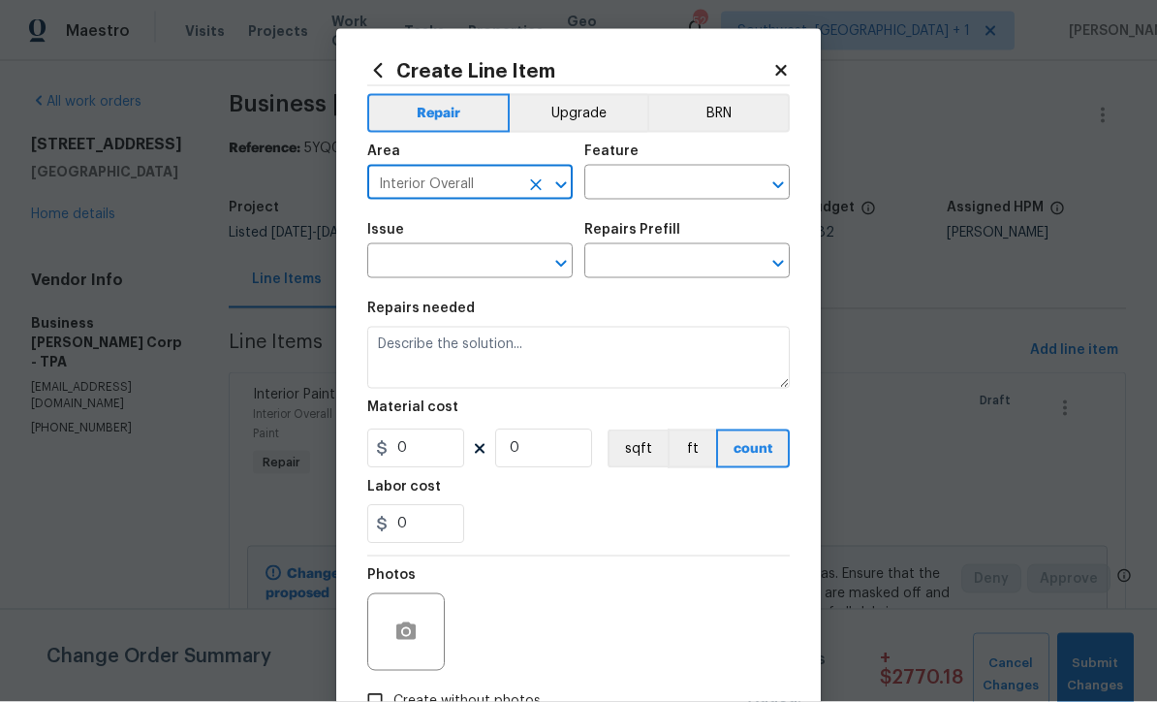
click at [665, 180] on input "text" at bounding box center [659, 185] width 151 height 30
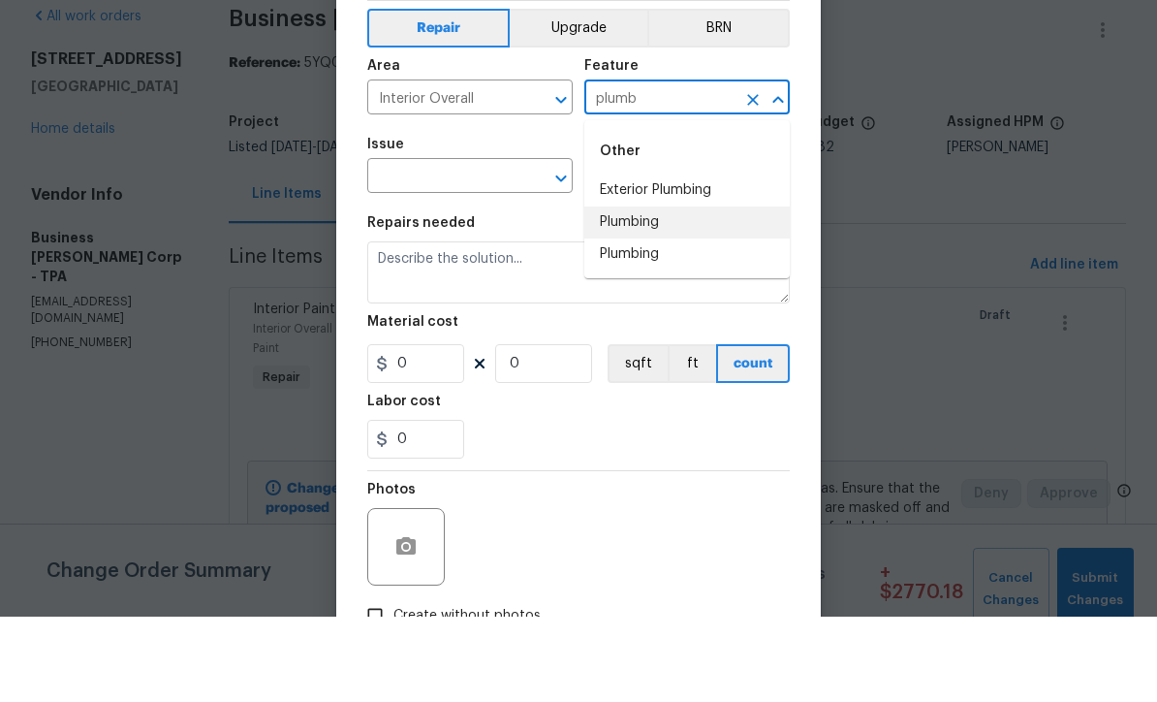
click at [655, 292] on li "Plumbing" at bounding box center [686, 308] width 205 height 32
type input "Plumbing"
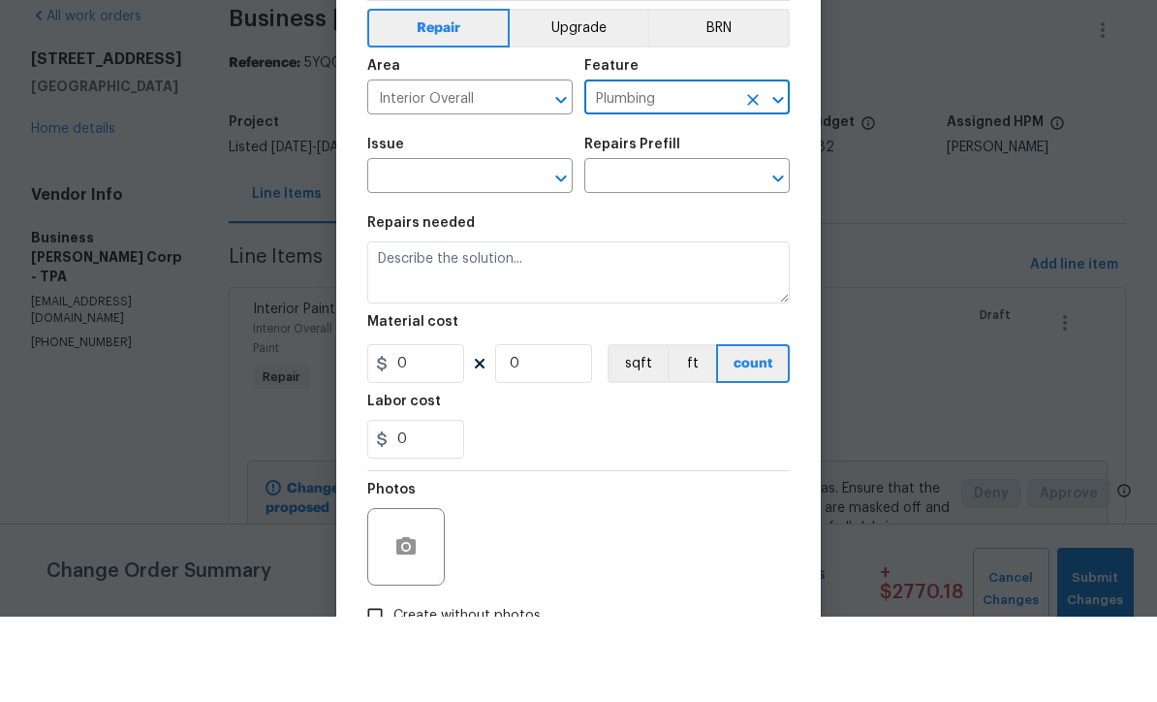
click at [478, 248] on input "text" at bounding box center [442, 263] width 151 height 30
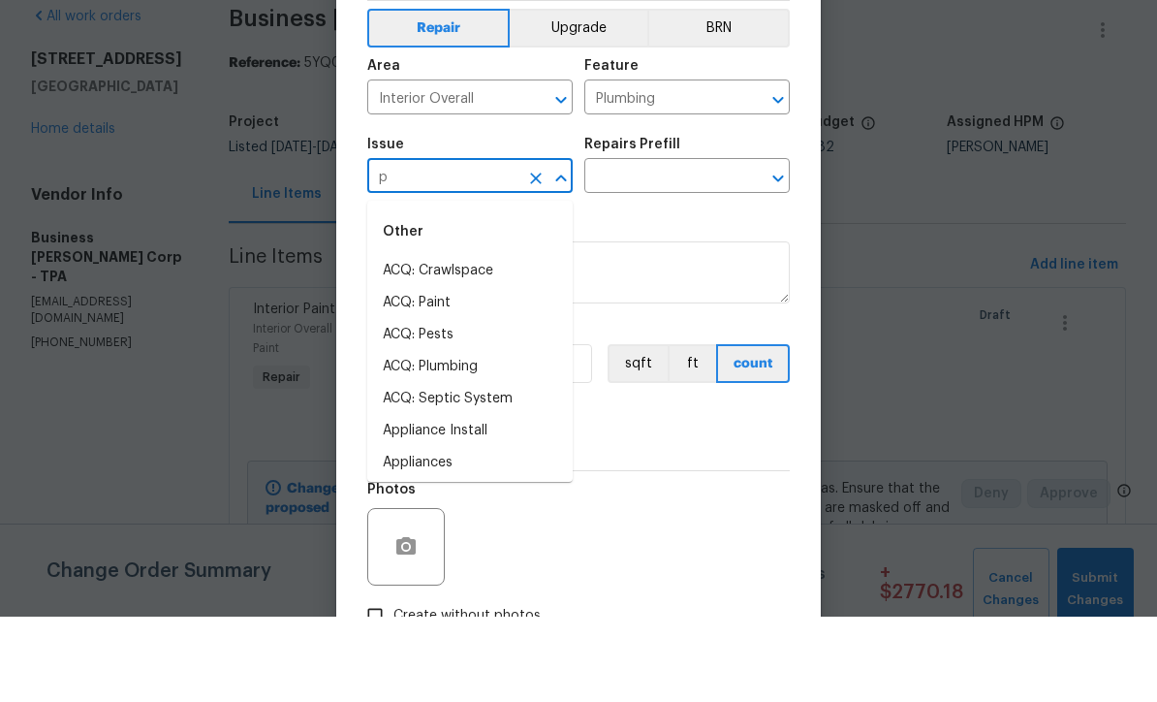
type input "pl"
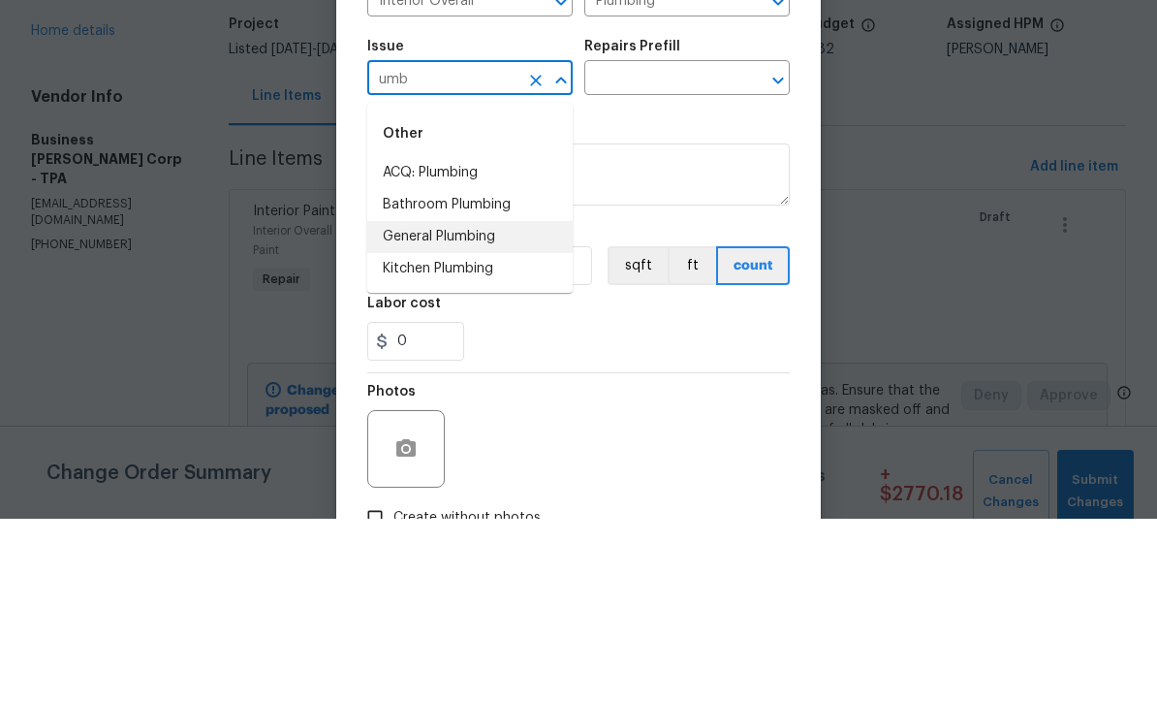
click at [467, 404] on li "General Plumbing" at bounding box center [469, 420] width 205 height 32
type input "General Plumbing"
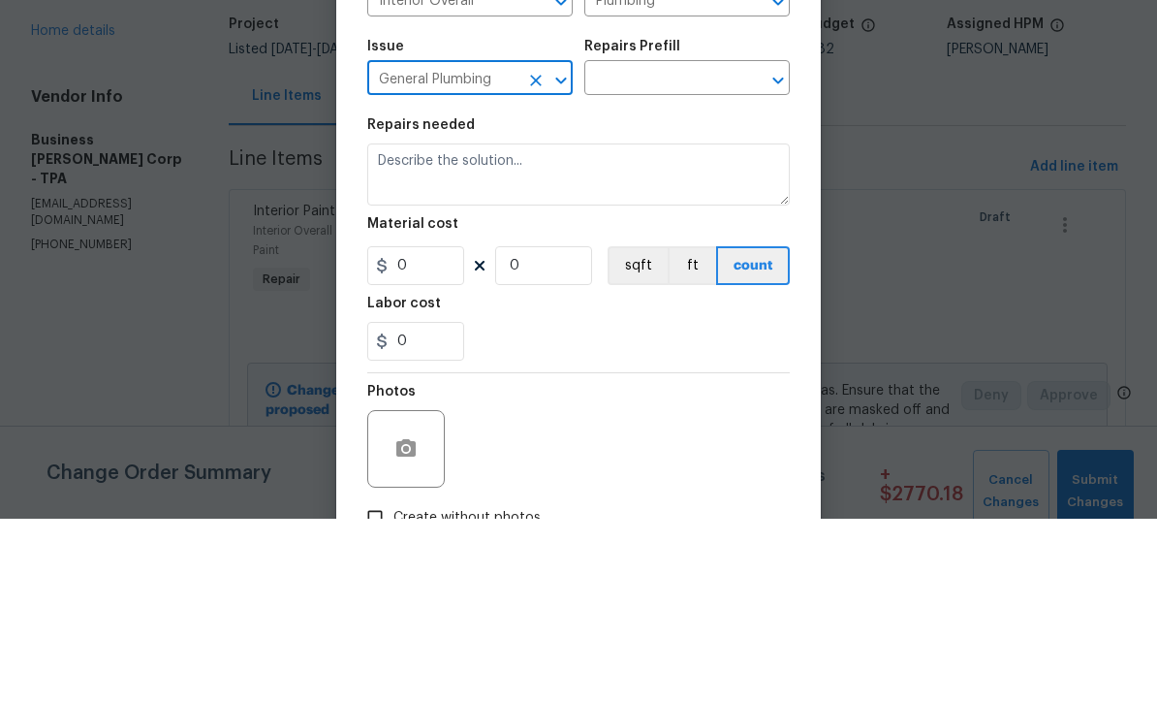
click at [695, 248] on input "text" at bounding box center [659, 263] width 151 height 30
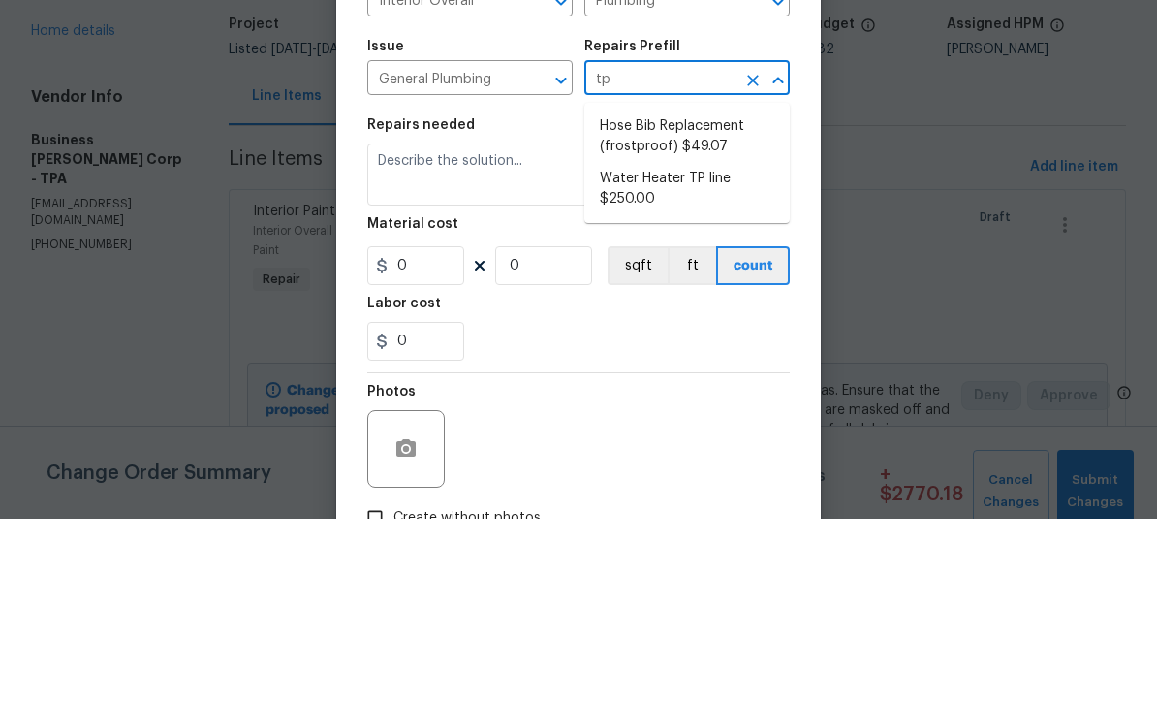
type input "t"
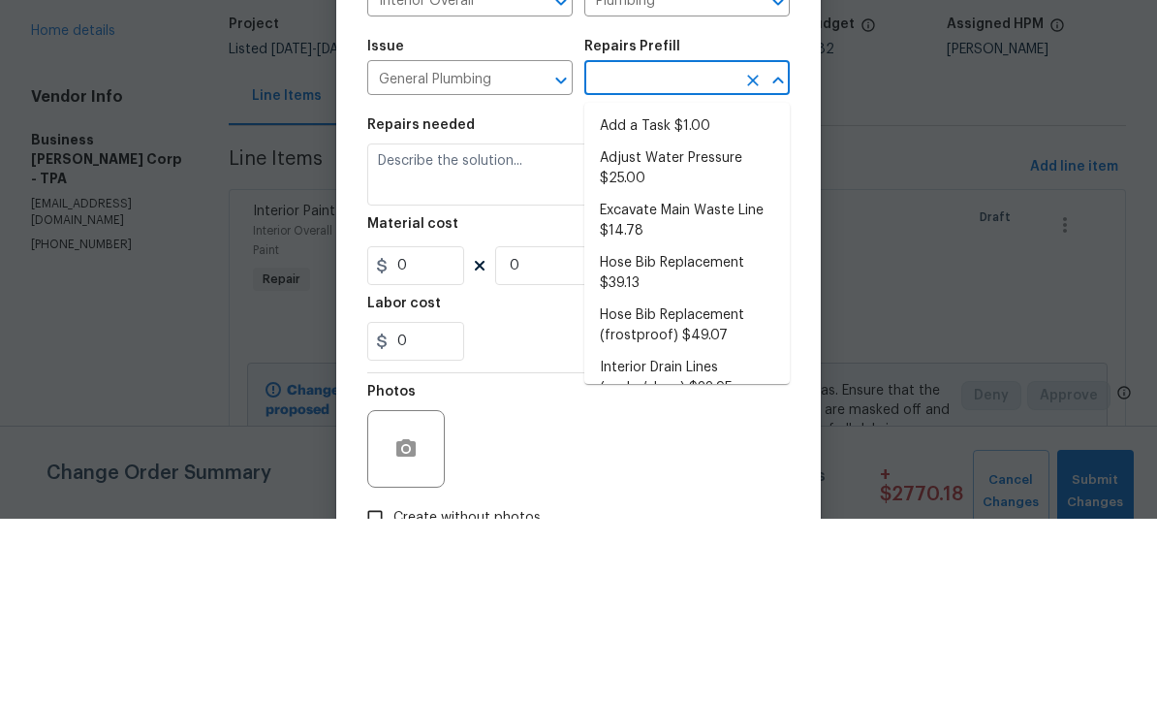
click at [667, 294] on li "Add a Task $1.00" at bounding box center [686, 310] width 205 height 32
type input "Add a Task $1.00"
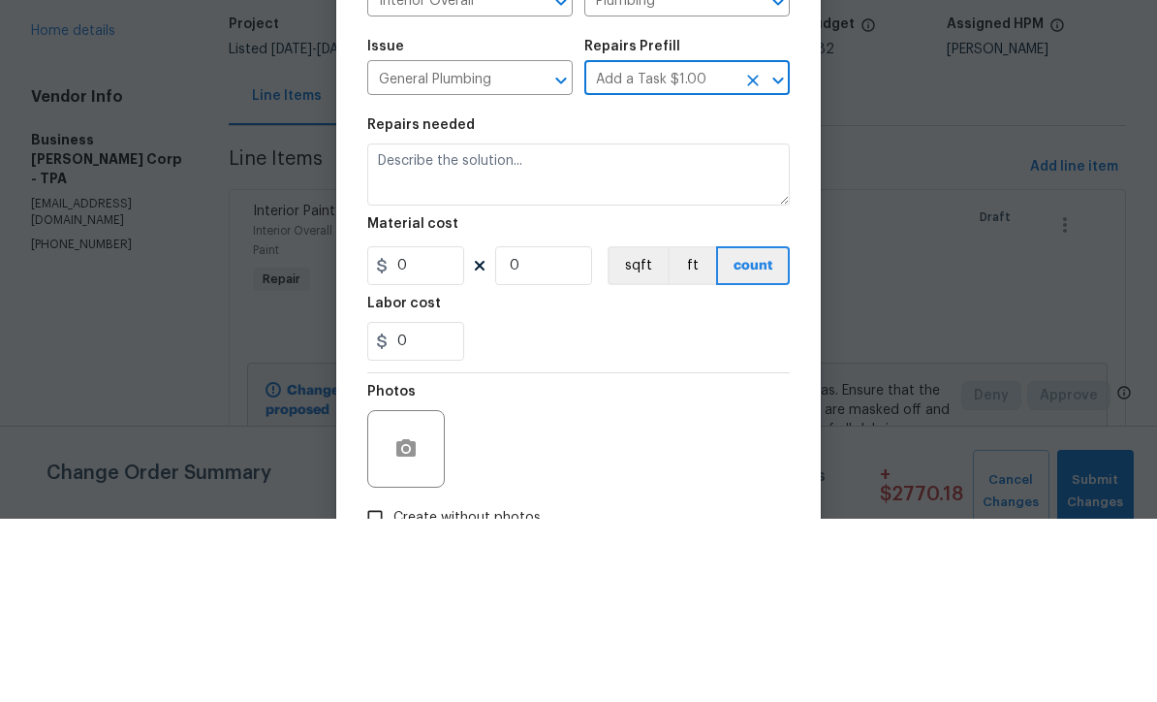
type textarea "HPM to detail"
type input "1"
type input "Add a Task $1.00"
type input "1"
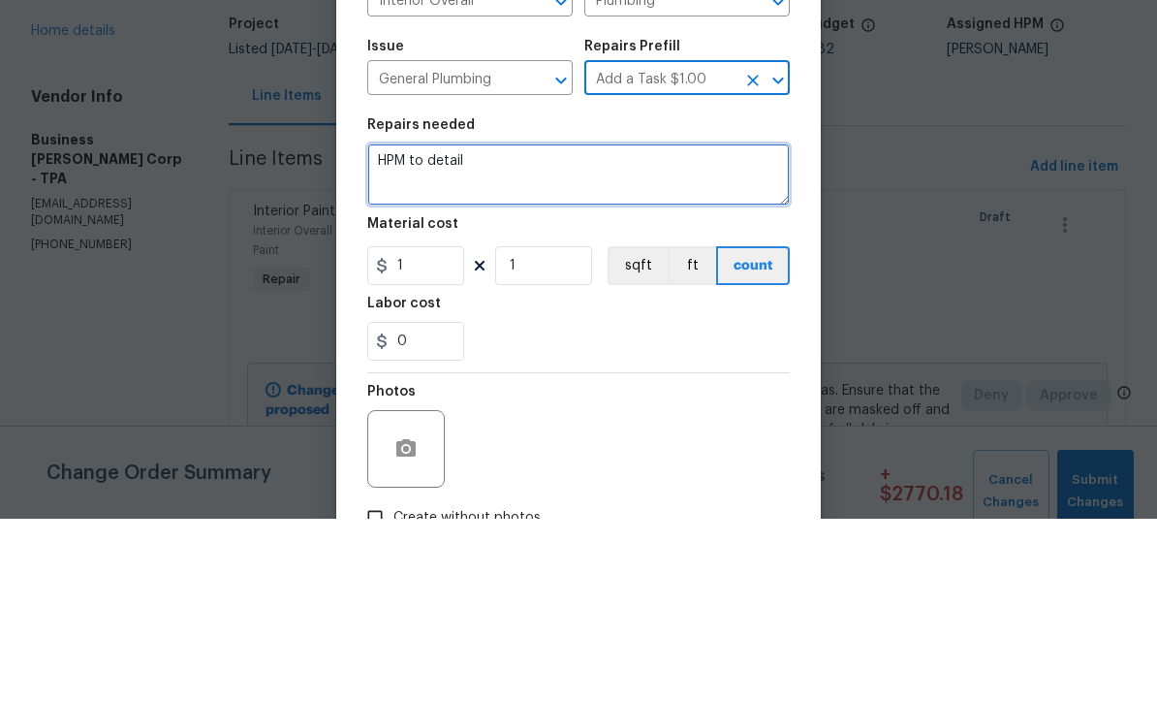
click at [578, 327] on textarea "HPM to detail" at bounding box center [578, 358] width 423 height 62
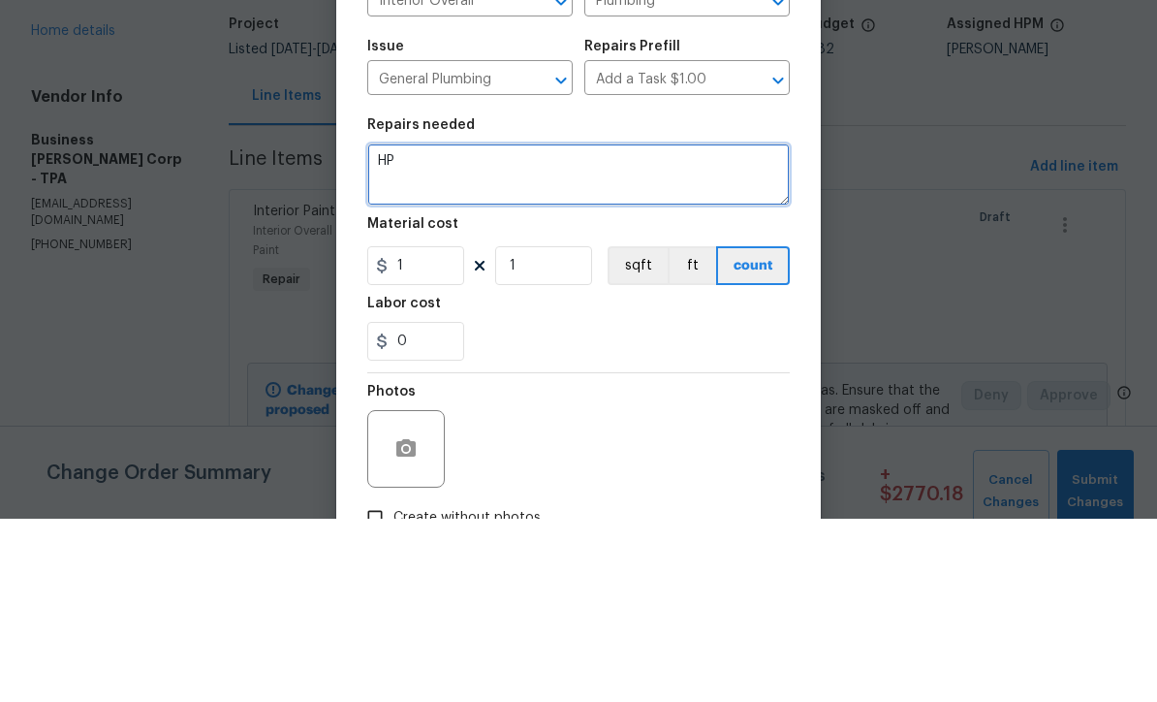
type textarea "H"
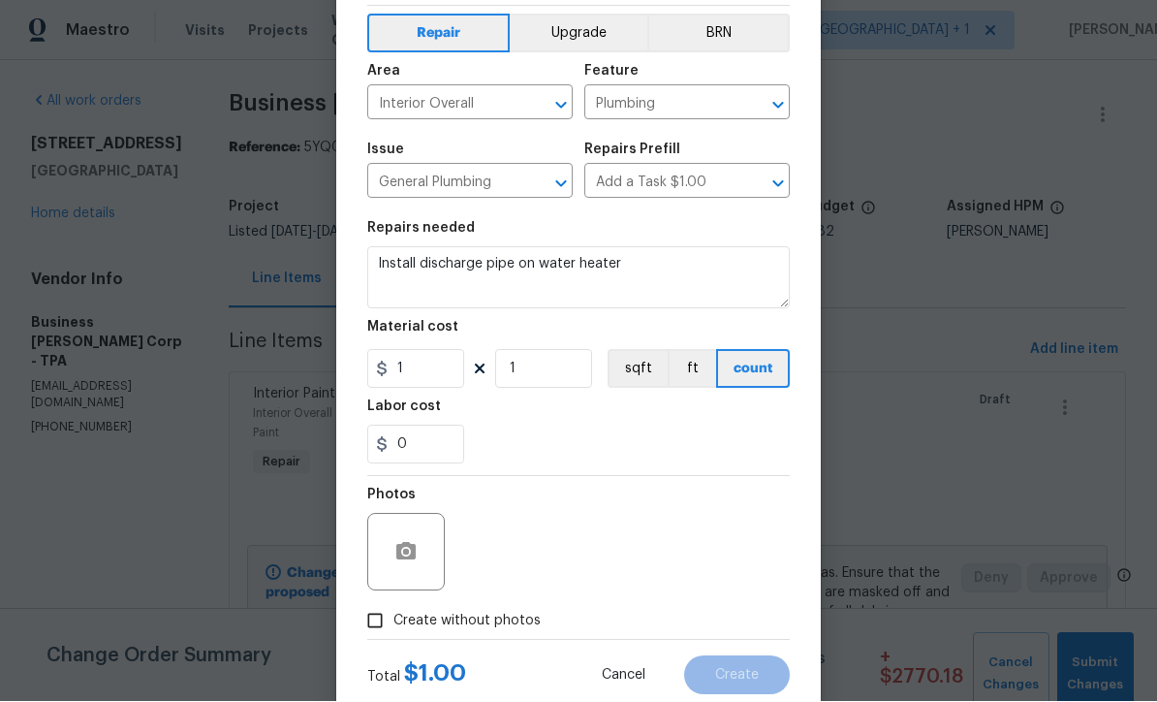
scroll to position [137, 0]
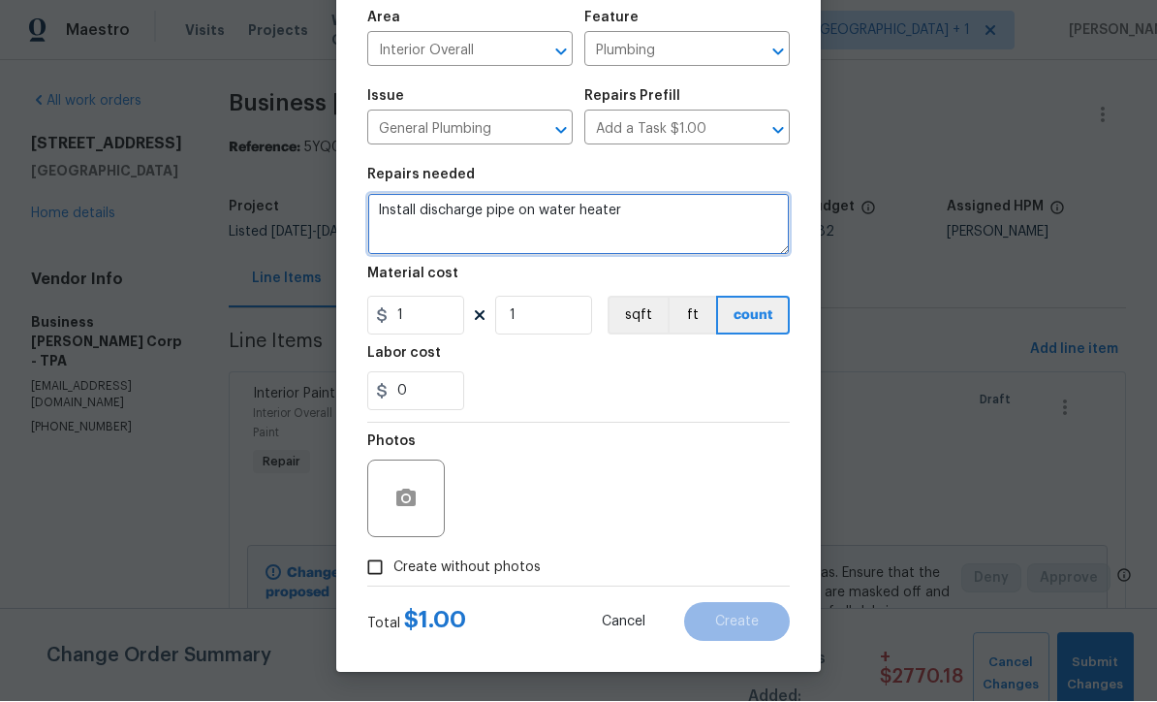
type textarea "Install discharge pipe on water heater"
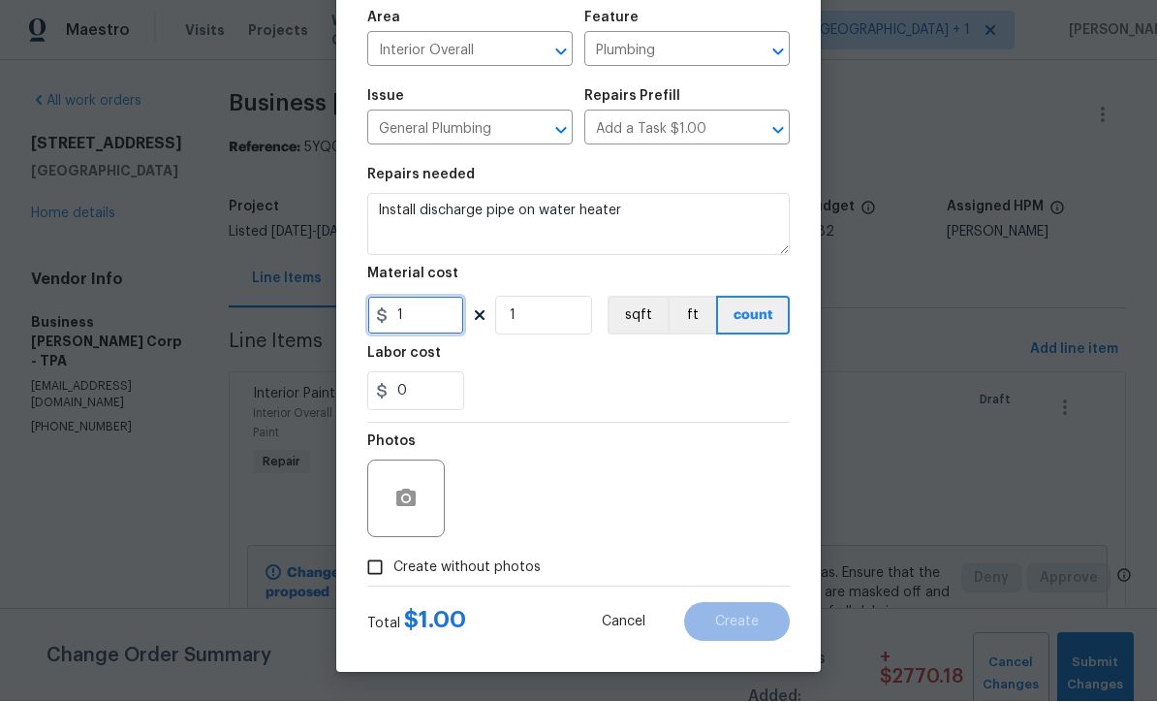
click at [449, 319] on input "1" at bounding box center [415, 316] width 97 height 39
type input "35"
click at [372, 575] on input "Create without photos" at bounding box center [375, 567] width 37 height 37
checkbox input "true"
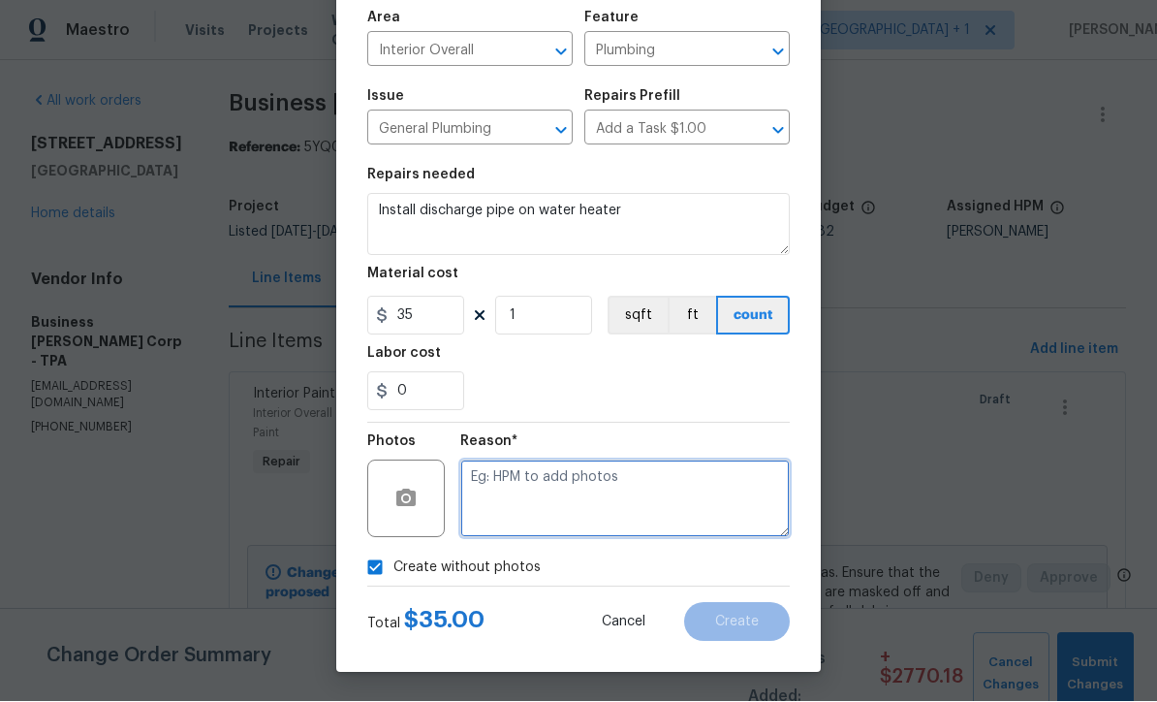
click at [622, 499] on textarea at bounding box center [624, 499] width 329 height 78
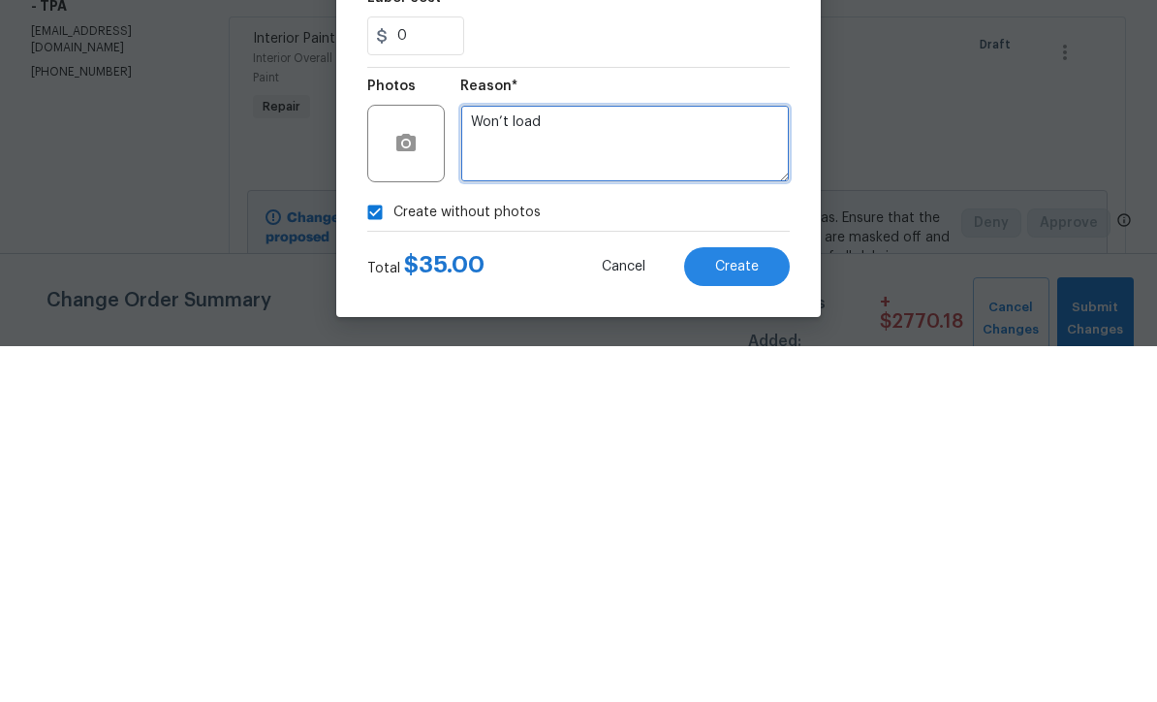
type textarea "Won’t load"
click at [757, 615] on span "Create" at bounding box center [737, 622] width 44 height 15
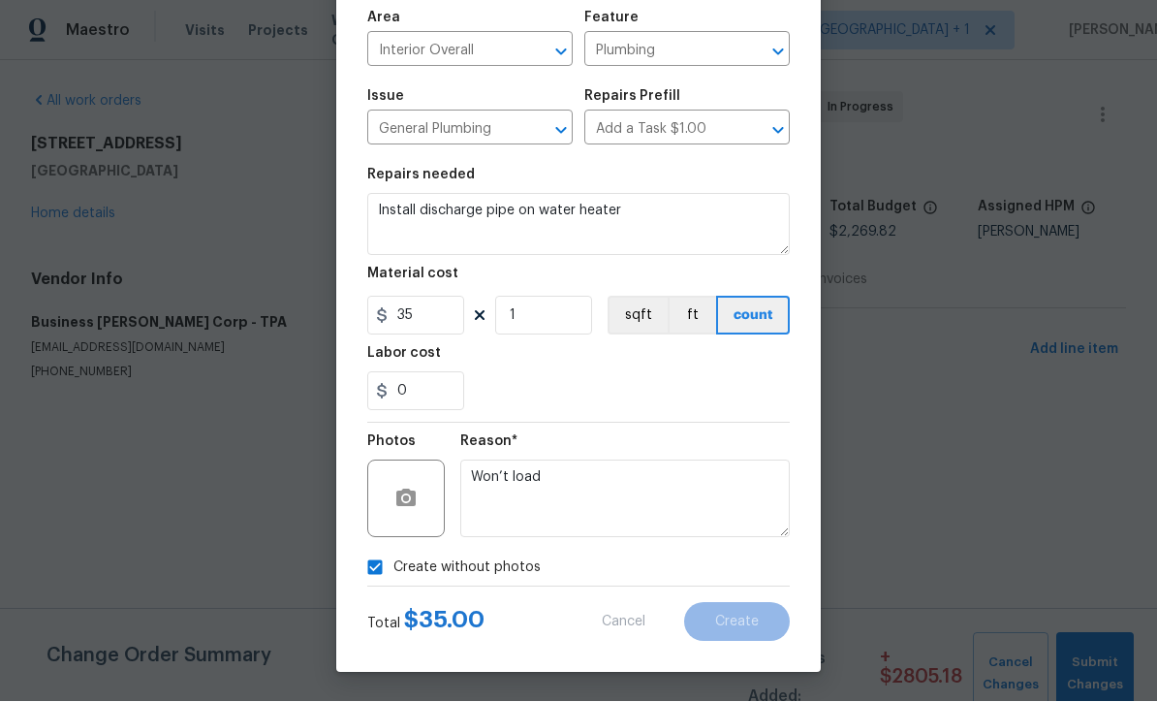
scroll to position [0, 0]
type input "0"
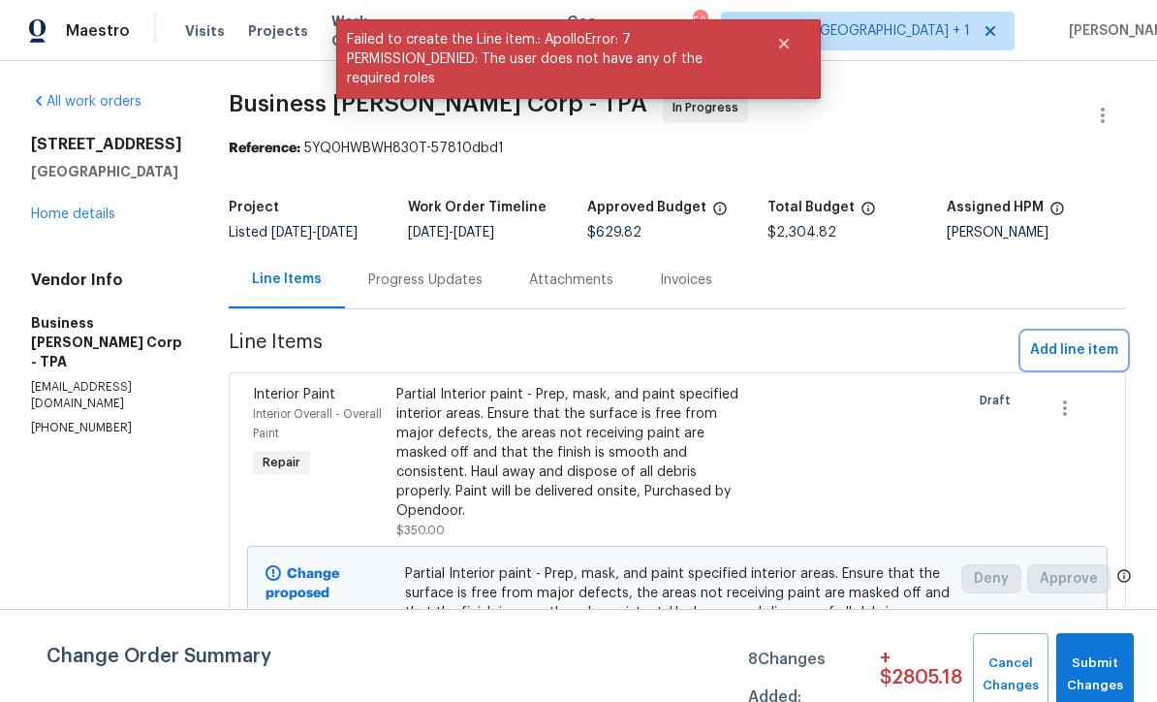
click at [1077, 358] on span "Add line item" at bounding box center [1074, 350] width 88 height 24
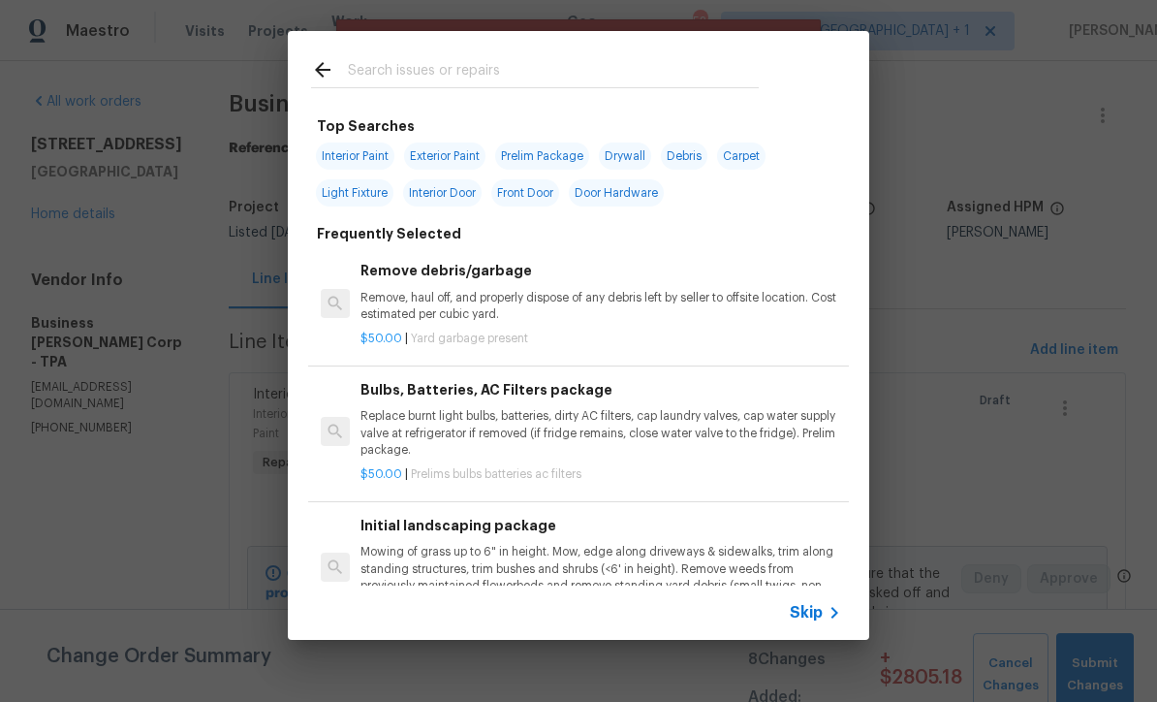
click at [828, 638] on div "Skip" at bounding box center [578, 612] width 581 height 54
click at [831, 603] on icon at bounding box center [834, 612] width 23 height 23
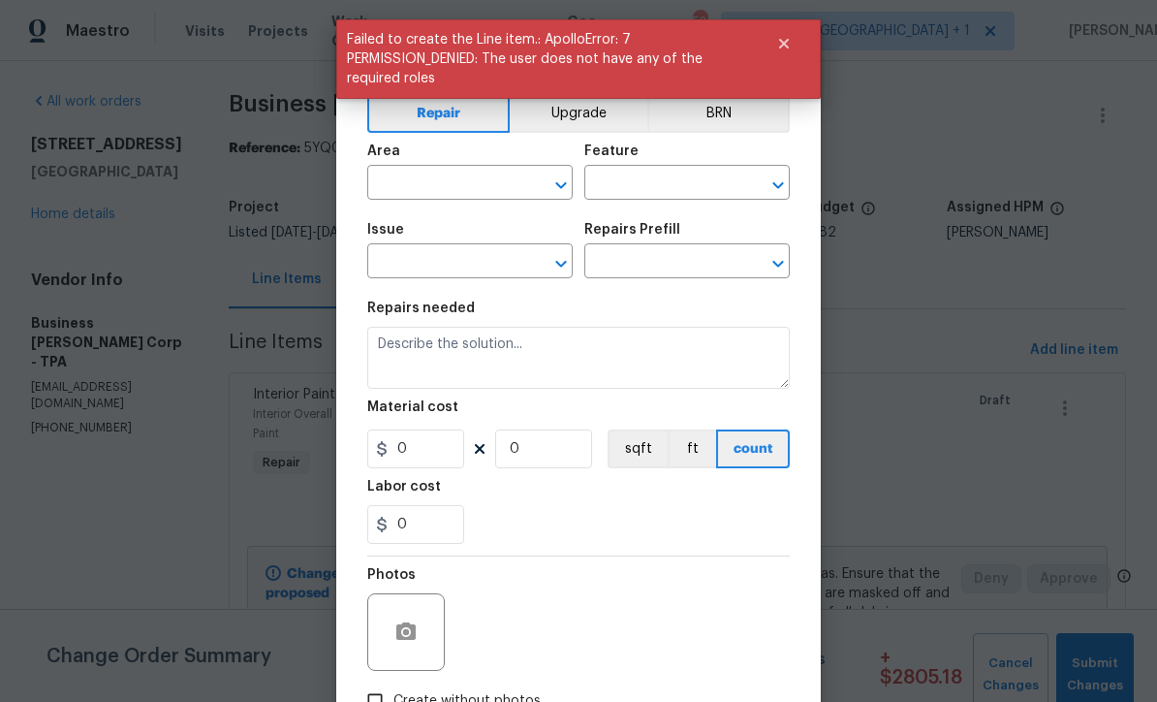
click at [483, 178] on input "text" at bounding box center [442, 185] width 151 height 30
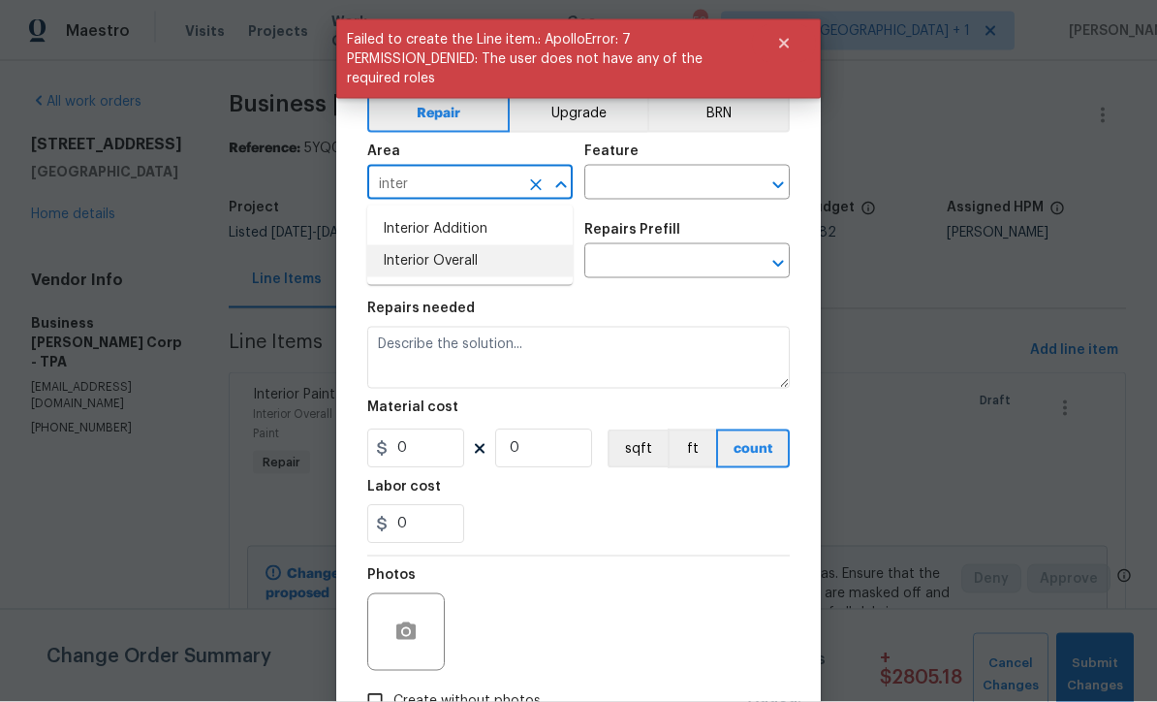
click at [476, 258] on li "Interior Overall" at bounding box center [469, 261] width 205 height 32
type input "Interior Overall"
click at [669, 179] on input "text" at bounding box center [659, 185] width 151 height 30
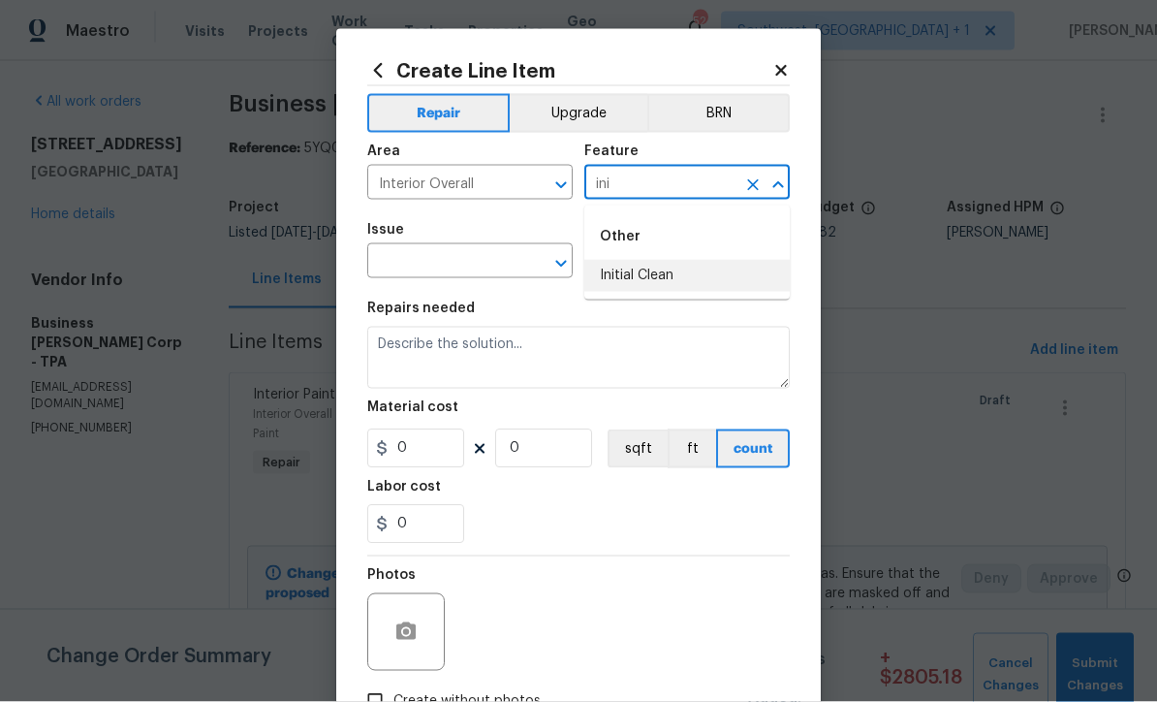
click at [650, 267] on li "Initial Clean" at bounding box center [686, 276] width 205 height 32
type input "Initial Clean"
click at [501, 259] on input "text" at bounding box center [442, 263] width 151 height 30
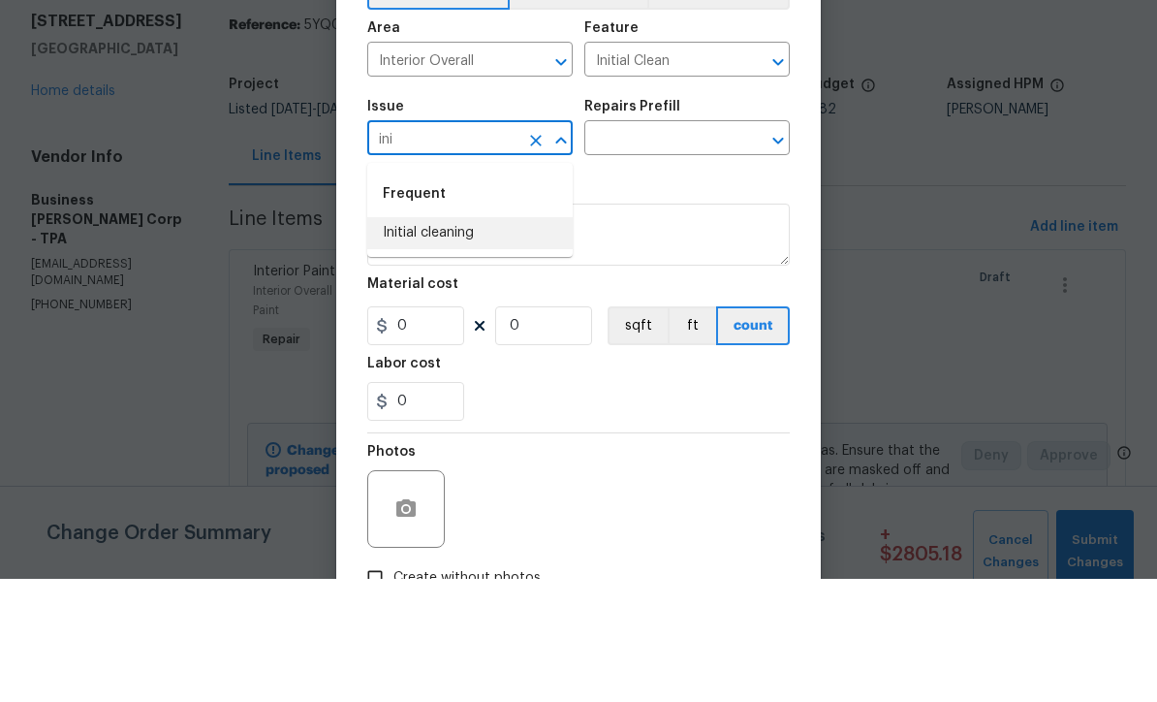
click at [463, 340] on li "Initial cleaning" at bounding box center [469, 356] width 205 height 32
type input "Initial cleaning"
click at [695, 248] on input "text" at bounding box center [659, 263] width 151 height 30
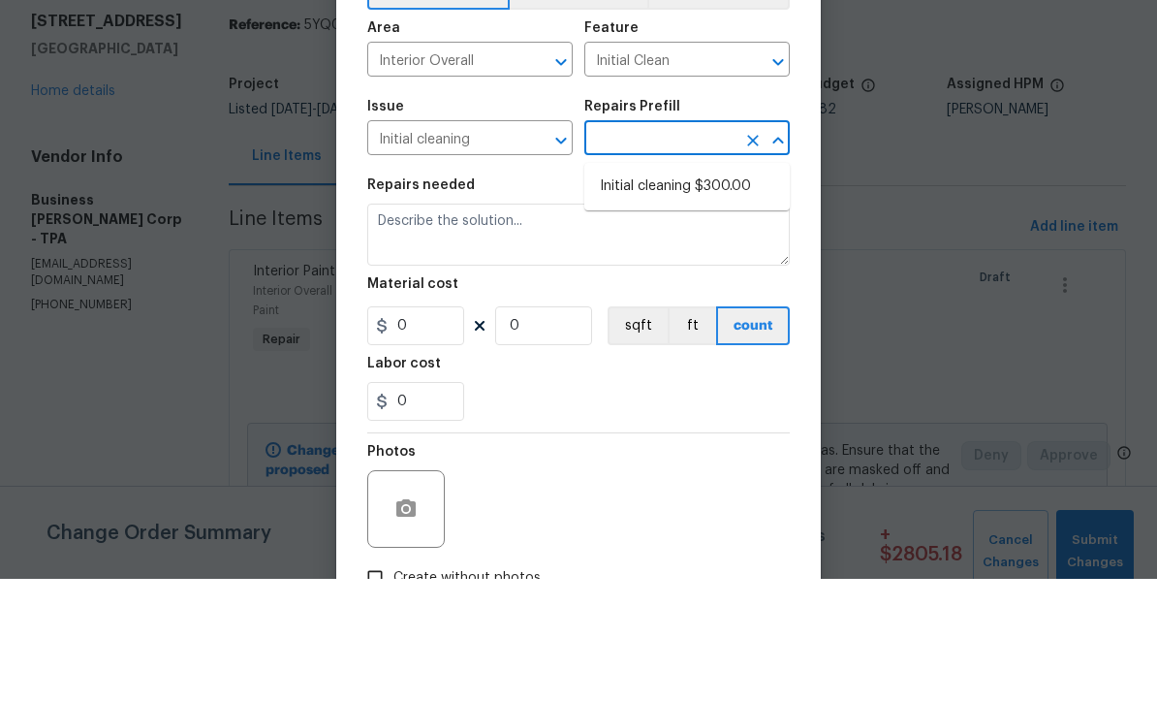
click at [696, 294] on li "Initial cleaning $300.00" at bounding box center [686, 310] width 205 height 32
type input "Initial cleaning $300.00"
type input "Home Readiness Packages"
type textarea "1. Wipe down exterior doors and trim. 2. Clean out all exterior light fixtures …"
type input "1"
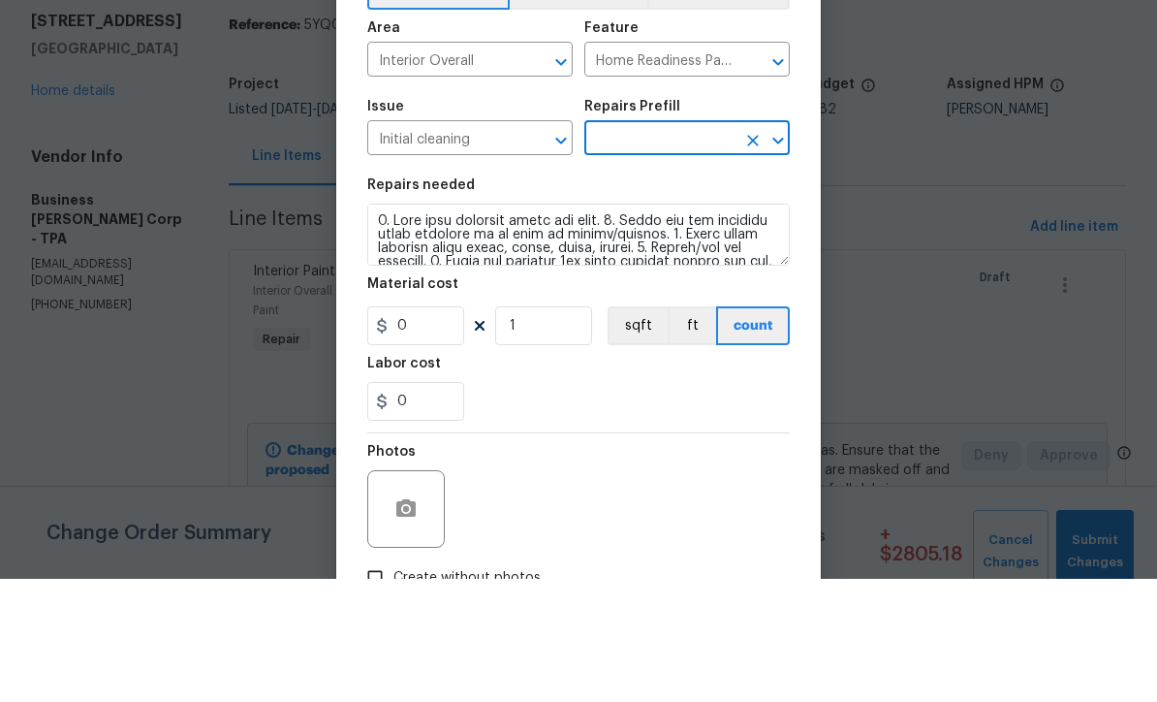
type input "Initial cleaning $300.00"
type input "300"
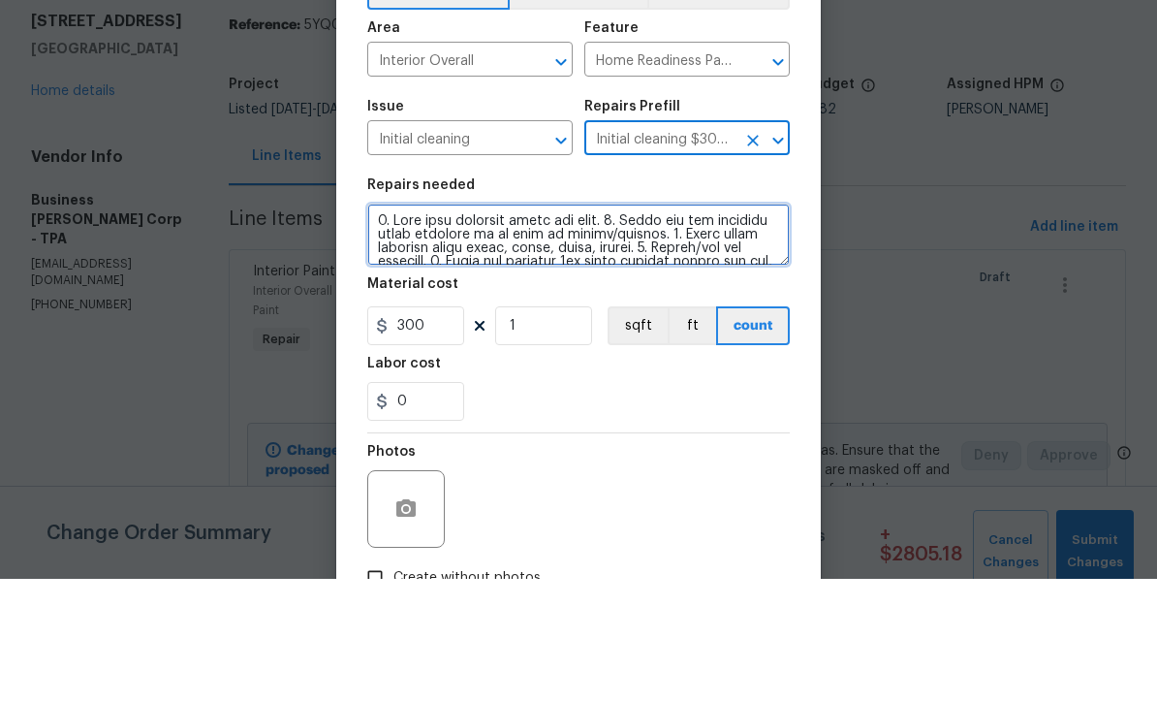
click at [381, 327] on textarea at bounding box center [578, 358] width 423 height 62
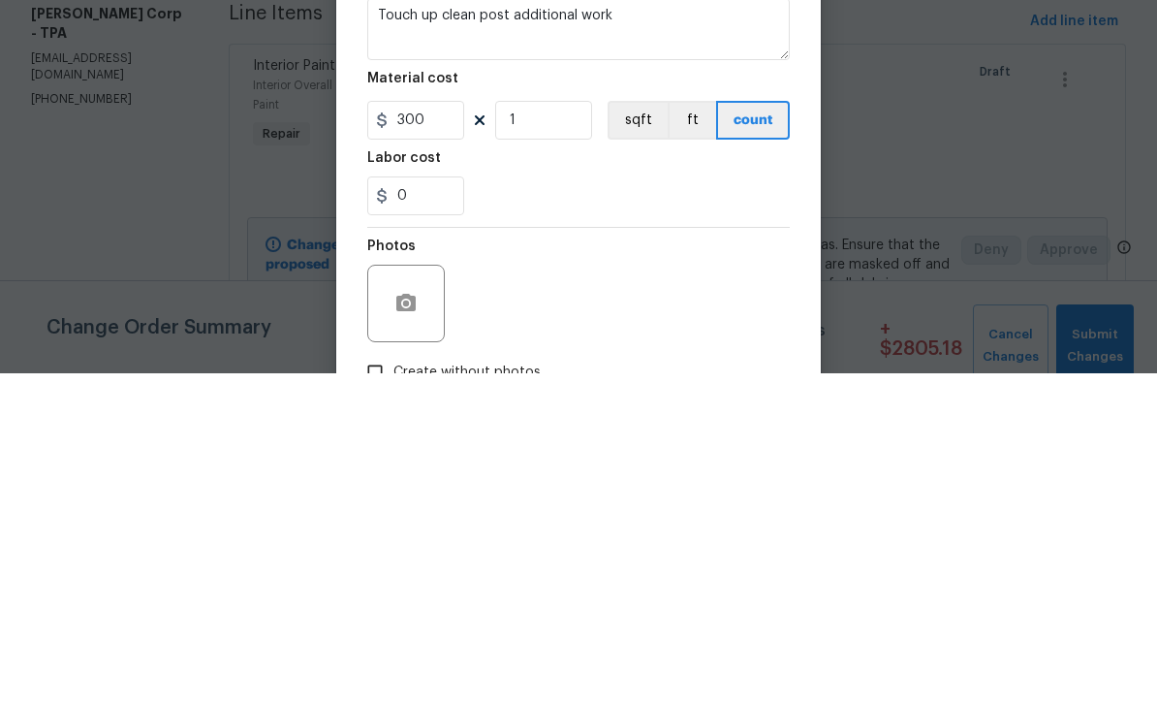
scroll to position [64, 0]
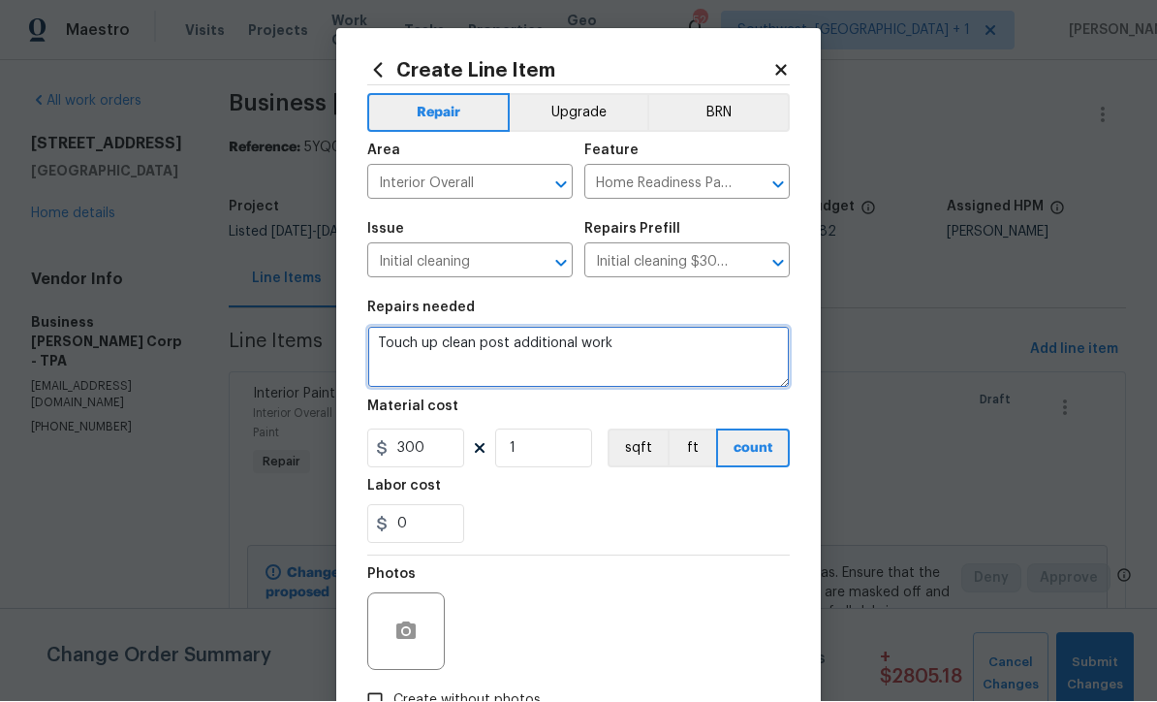
type textarea "Touch up clean post additional work"
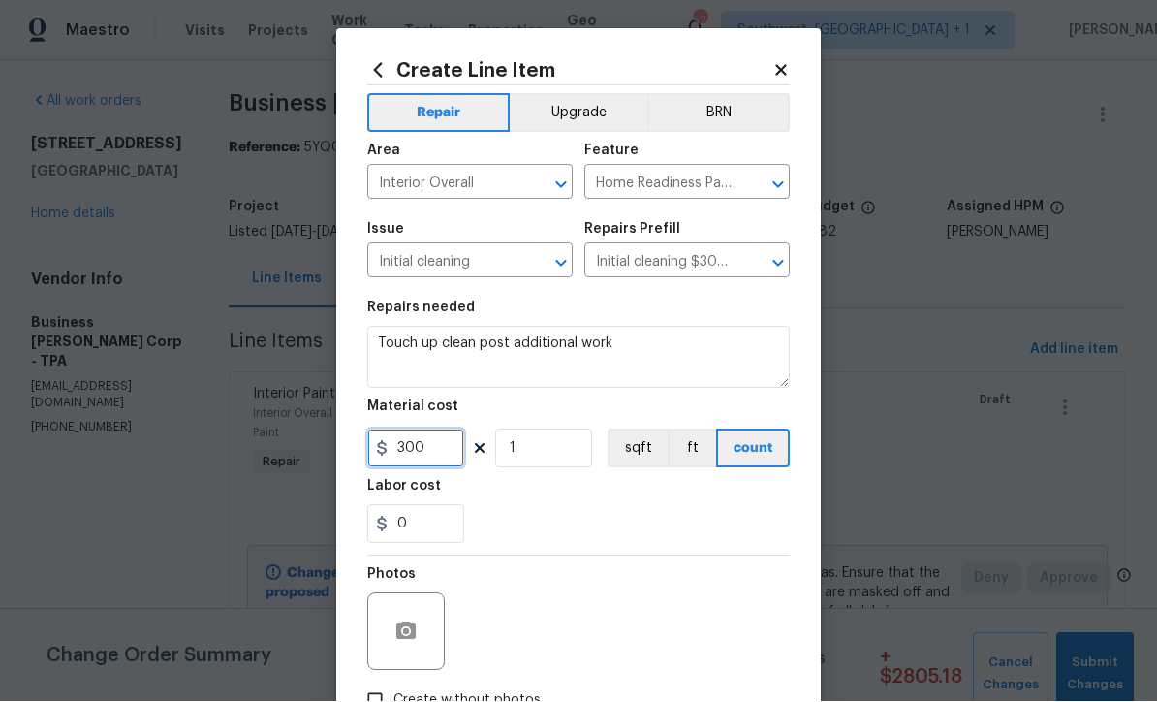
click at [434, 460] on input "300" at bounding box center [415, 448] width 97 height 39
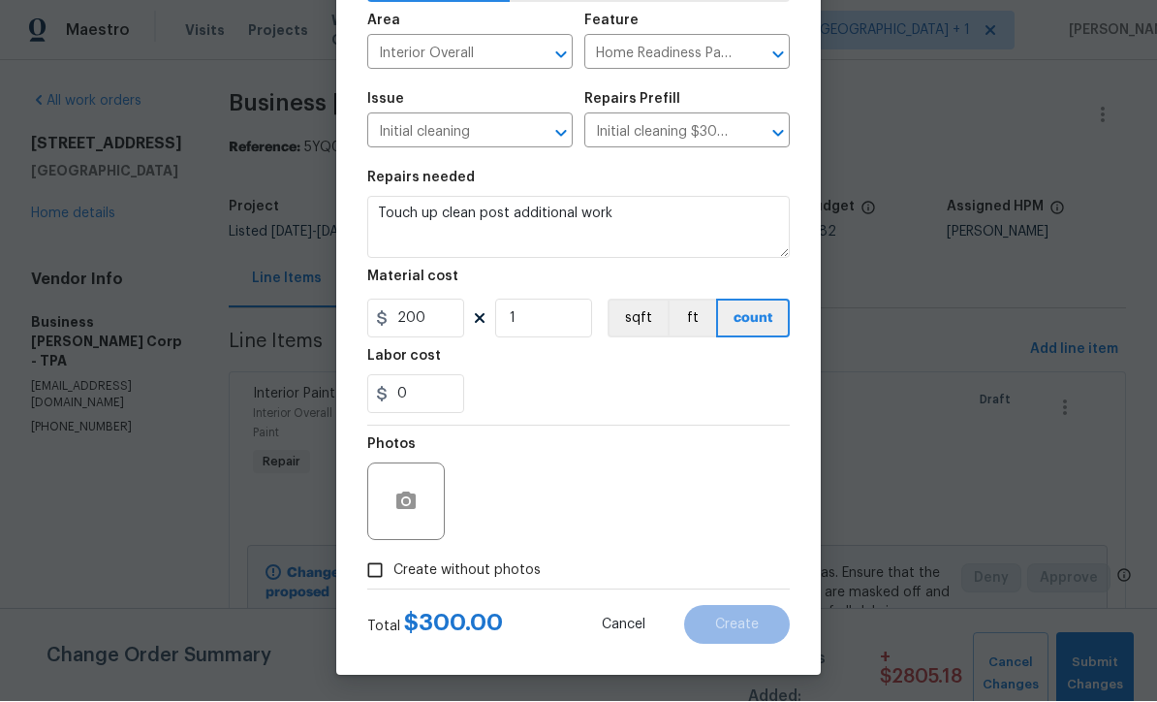
scroll to position [126, 0]
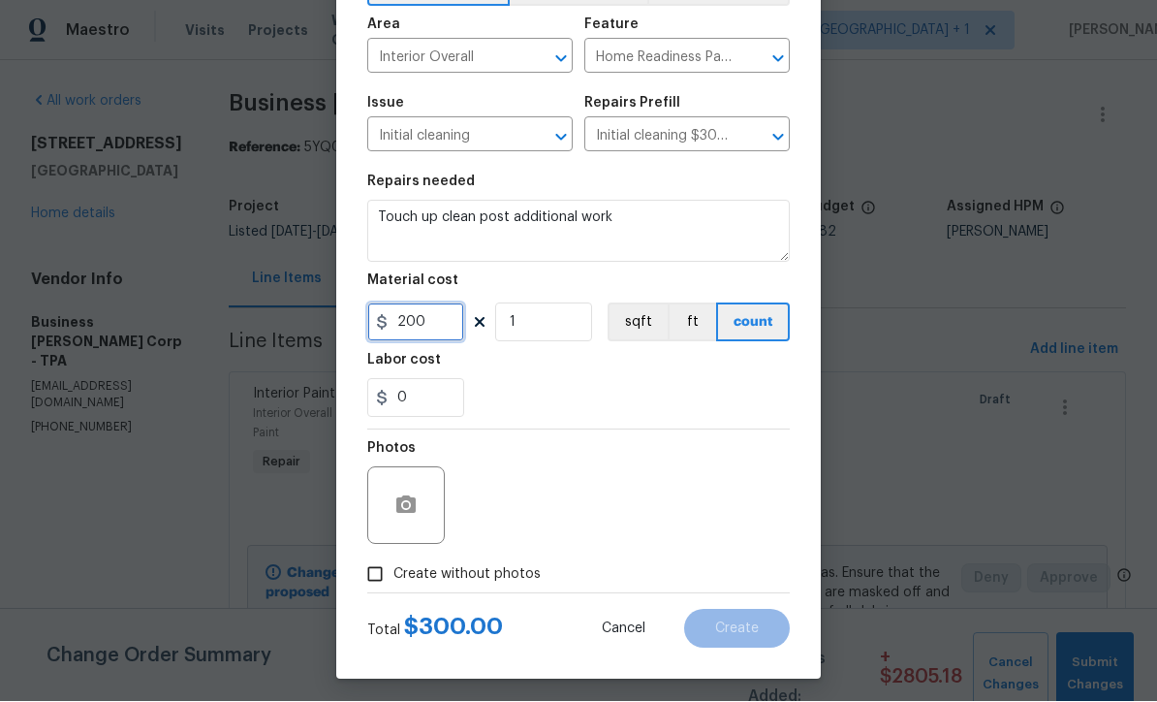
type input "200"
click at [371, 591] on input "Create without photos" at bounding box center [375, 574] width 37 height 37
checkbox input "true"
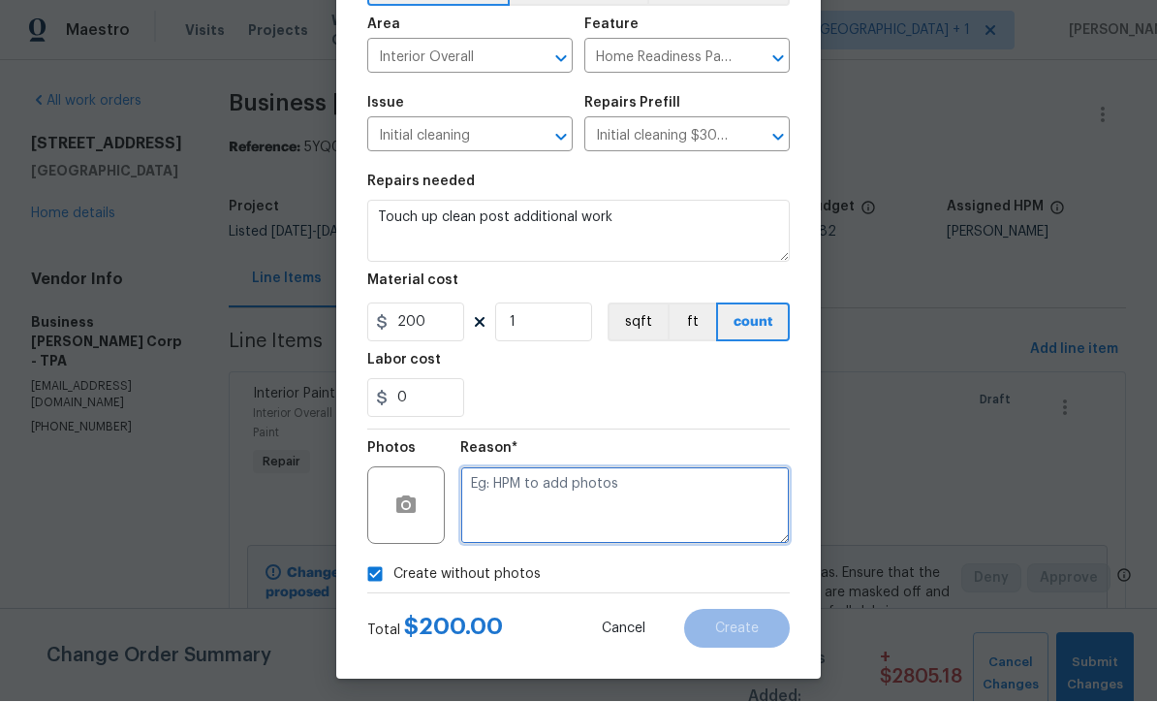
click at [624, 517] on textarea at bounding box center [624, 506] width 329 height 78
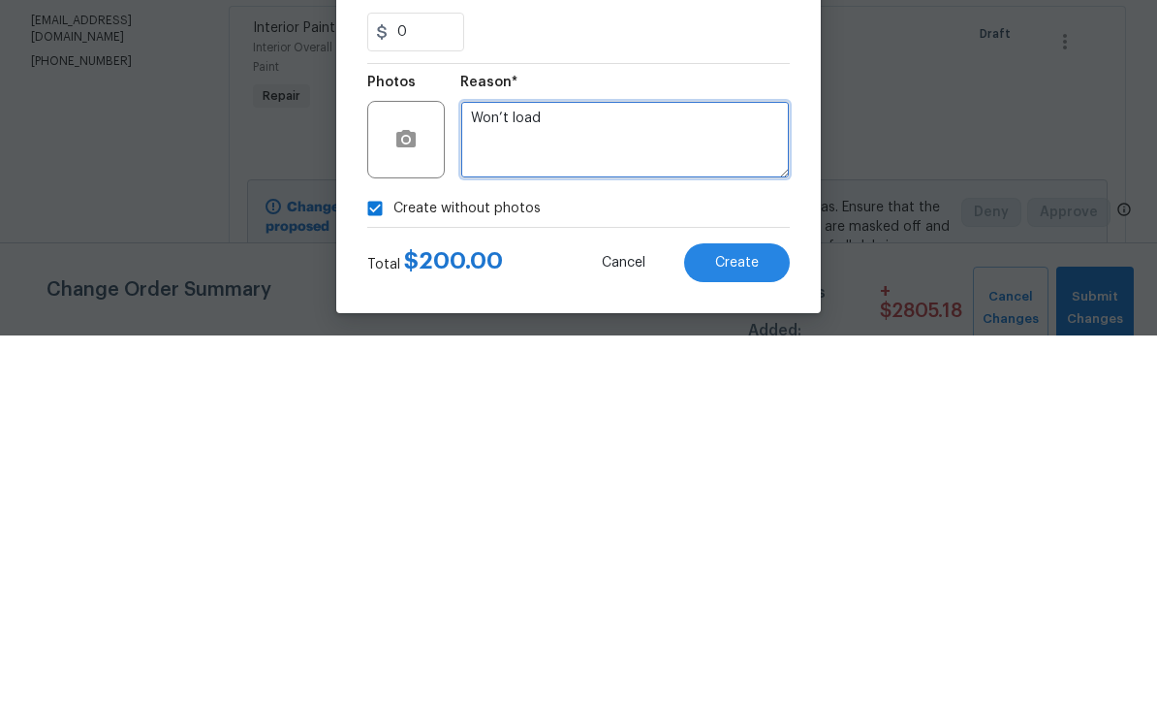
type textarea "Won’t load"
click at [743, 622] on span "Create" at bounding box center [737, 629] width 44 height 15
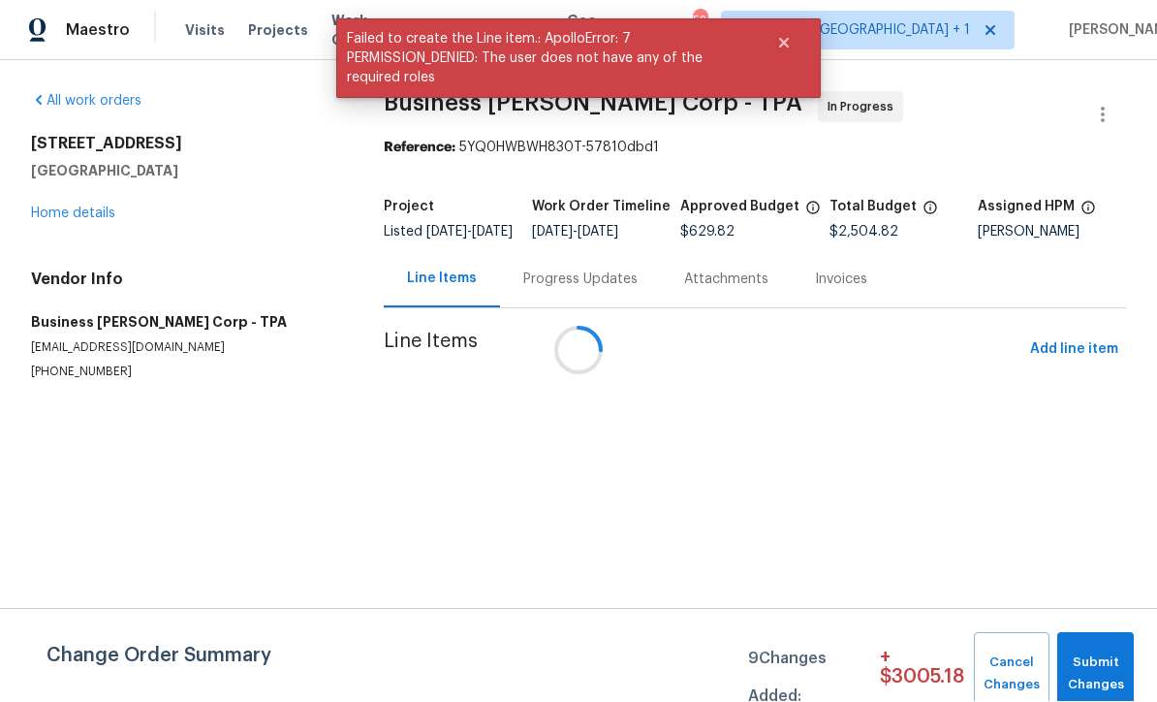
scroll to position [0, 0]
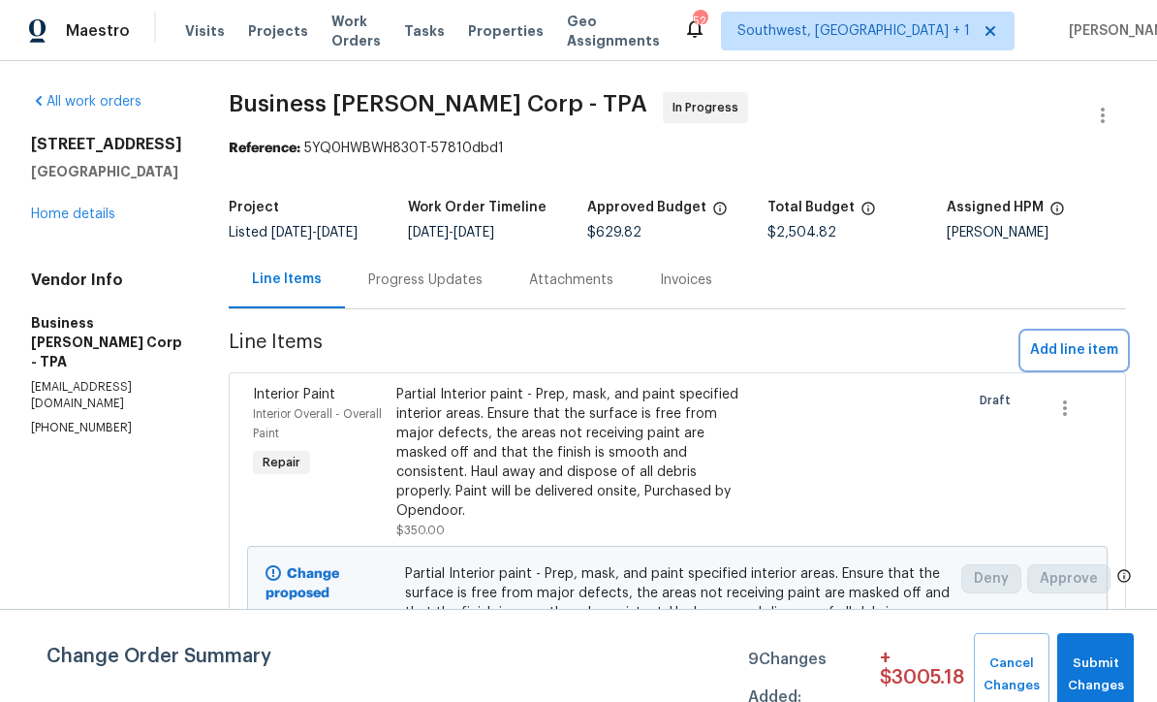
click at [1079, 362] on span "Add line item" at bounding box center [1074, 350] width 88 height 24
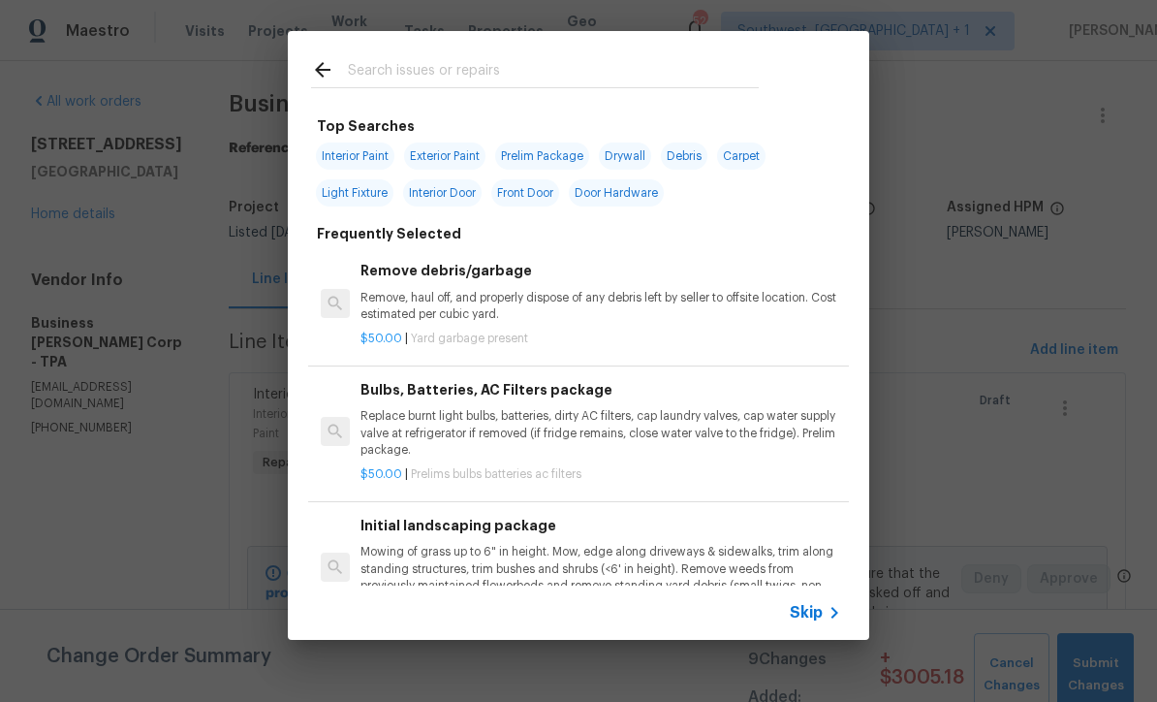
click at [819, 621] on span "Skip" at bounding box center [806, 612] width 33 height 19
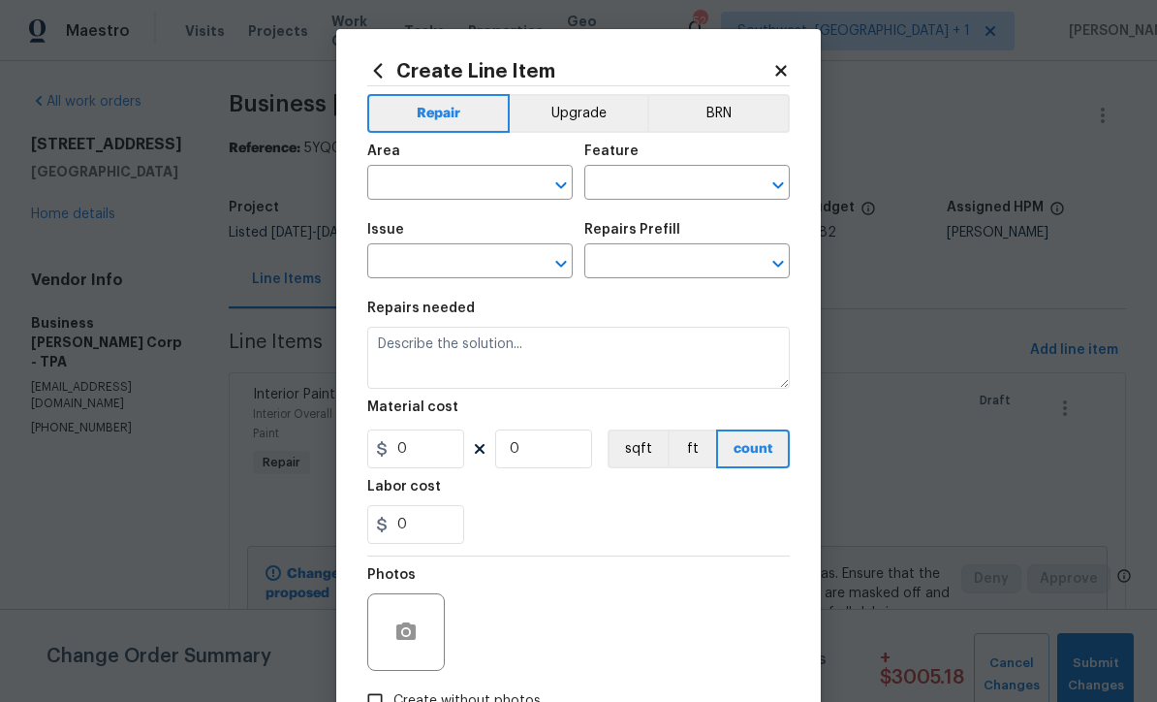
click at [481, 181] on input "text" at bounding box center [442, 185] width 151 height 30
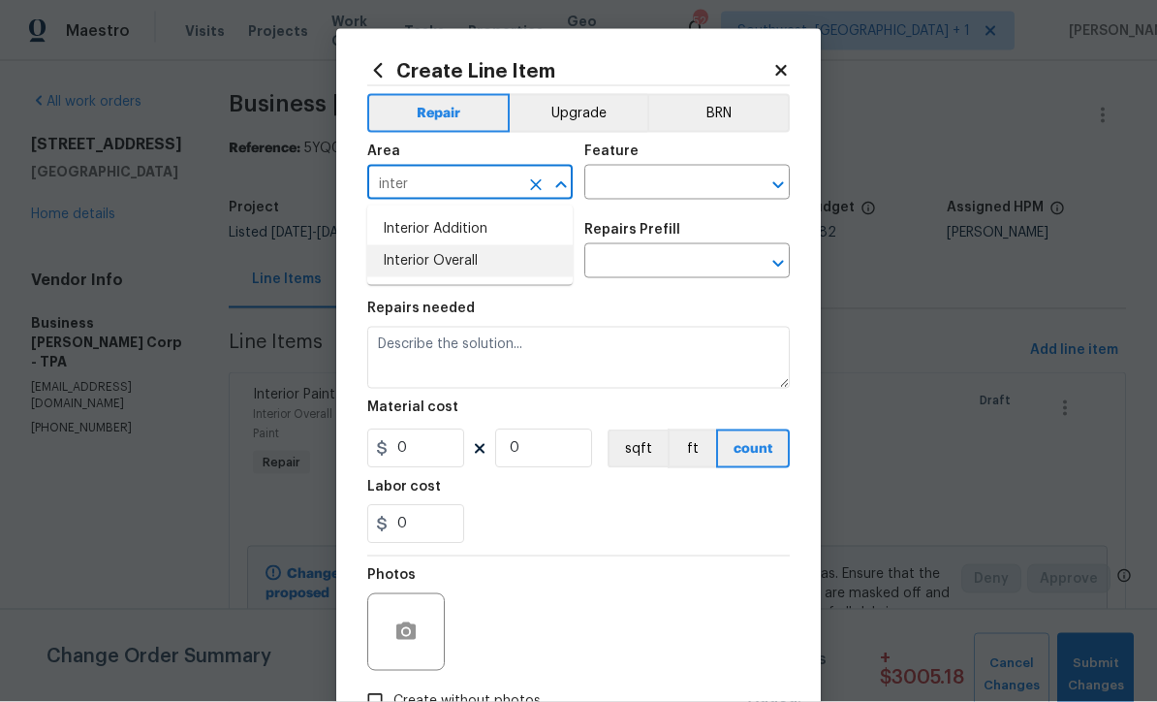
click at [467, 270] on li "Interior Overall" at bounding box center [469, 261] width 205 height 32
click at [672, 181] on input "text" at bounding box center [659, 185] width 151 height 30
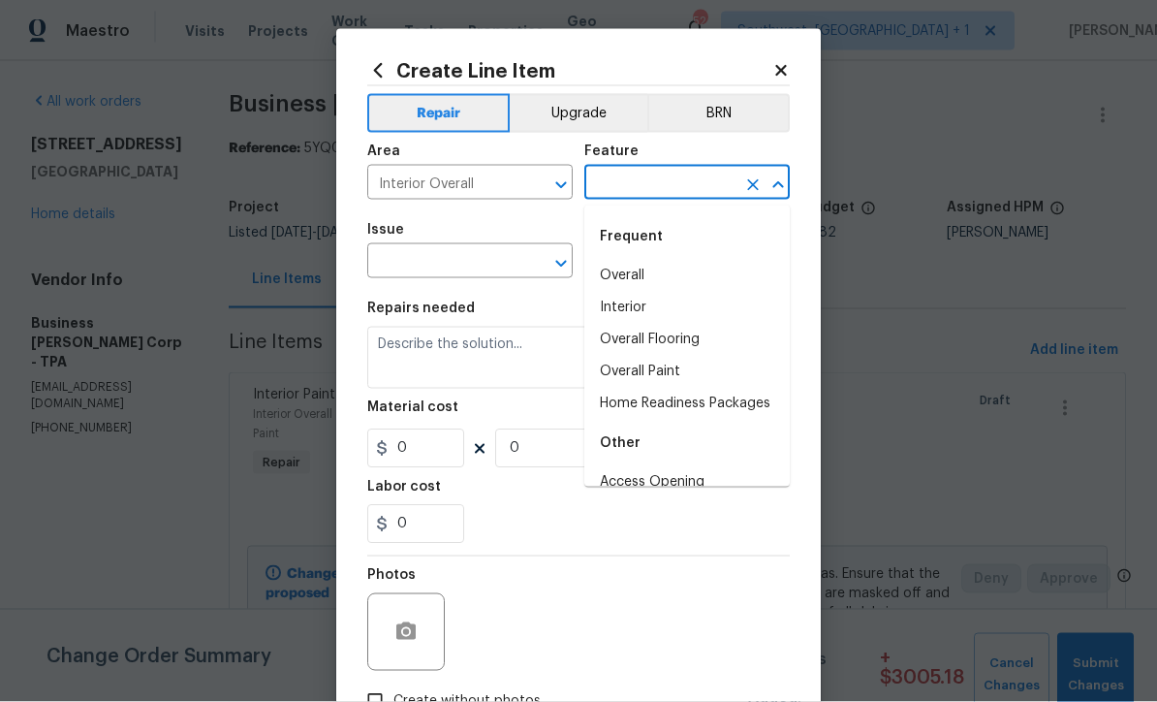
click at [498, 191] on input "Interior Overall" at bounding box center [442, 185] width 151 height 30
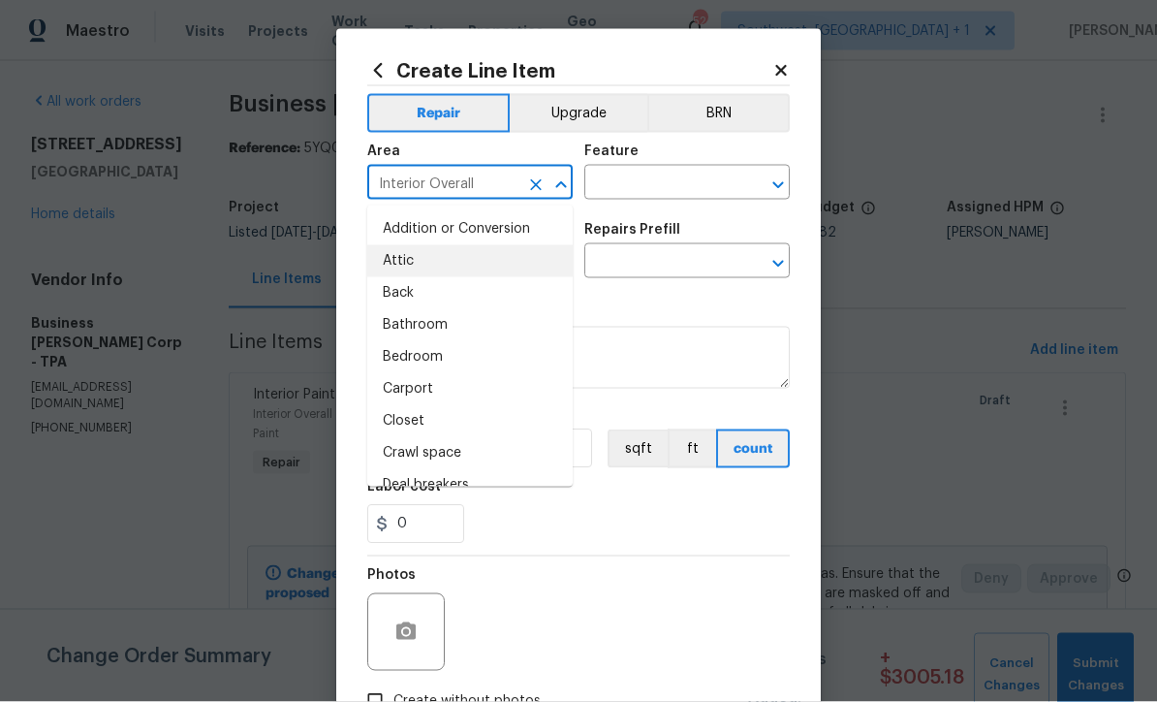
click at [498, 190] on input "Interior Overall" at bounding box center [442, 185] width 151 height 30
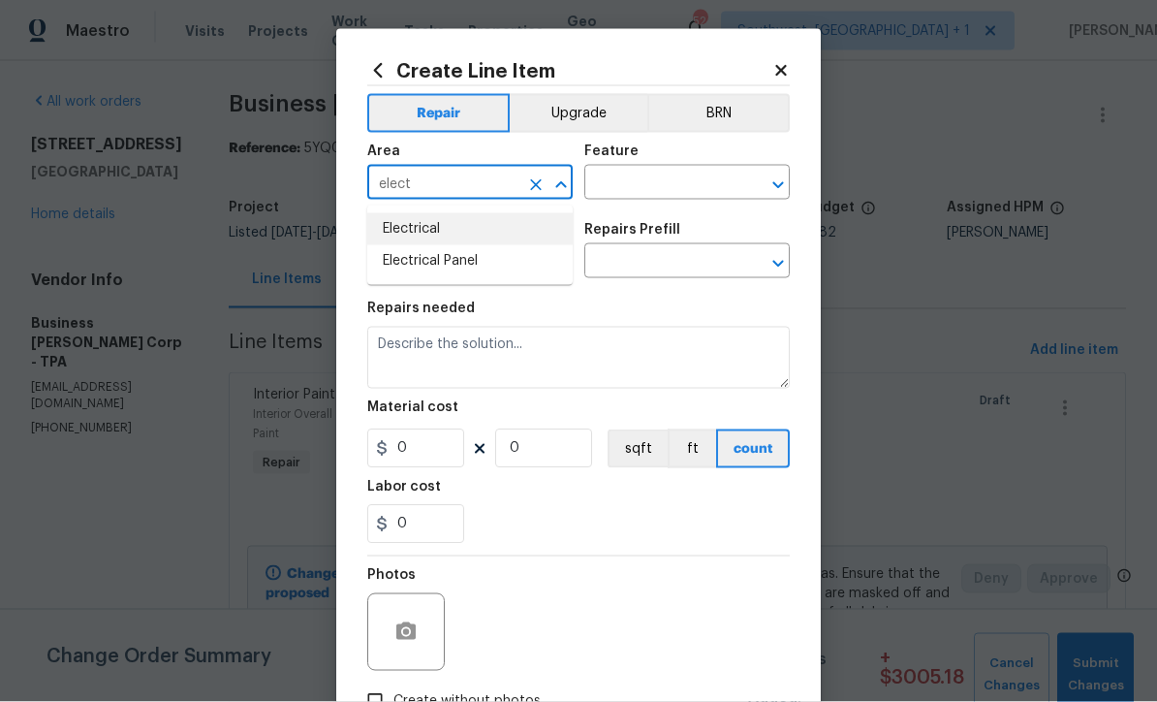
click at [437, 226] on li "Electrical" at bounding box center [469, 229] width 205 height 32
type input "Electrical"
click at [655, 181] on input "text" at bounding box center [659, 185] width 151 height 30
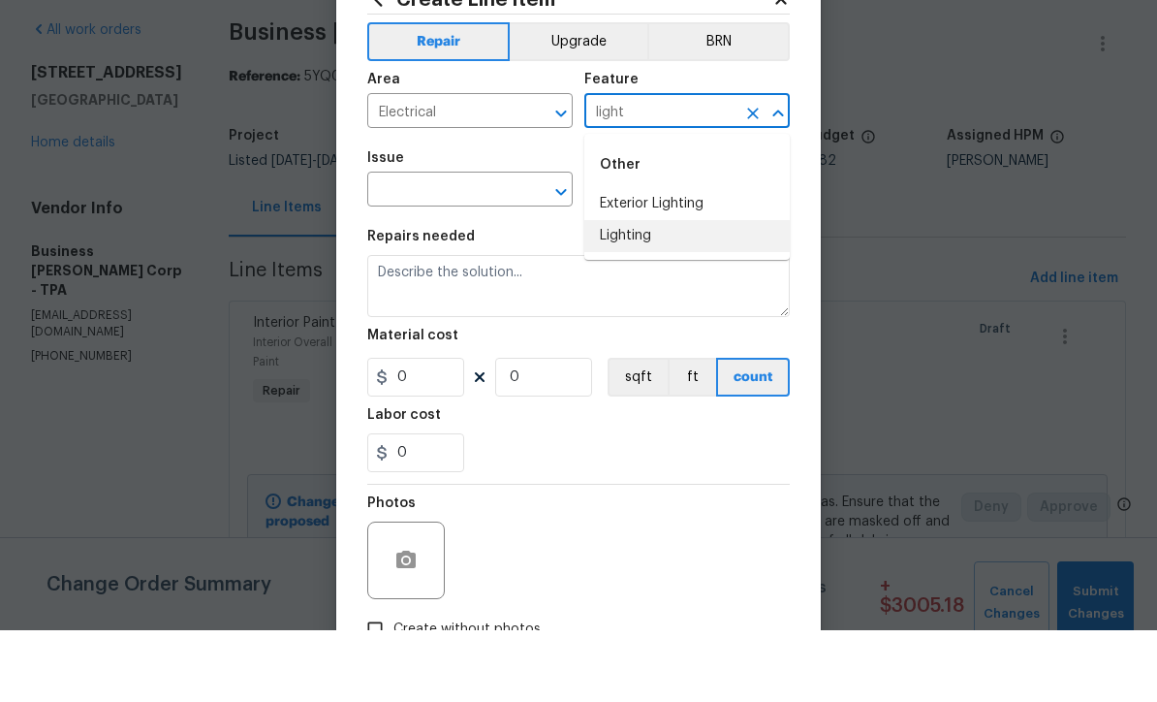
click at [637, 292] on li "Lighting" at bounding box center [686, 308] width 205 height 32
type input "Lighting"
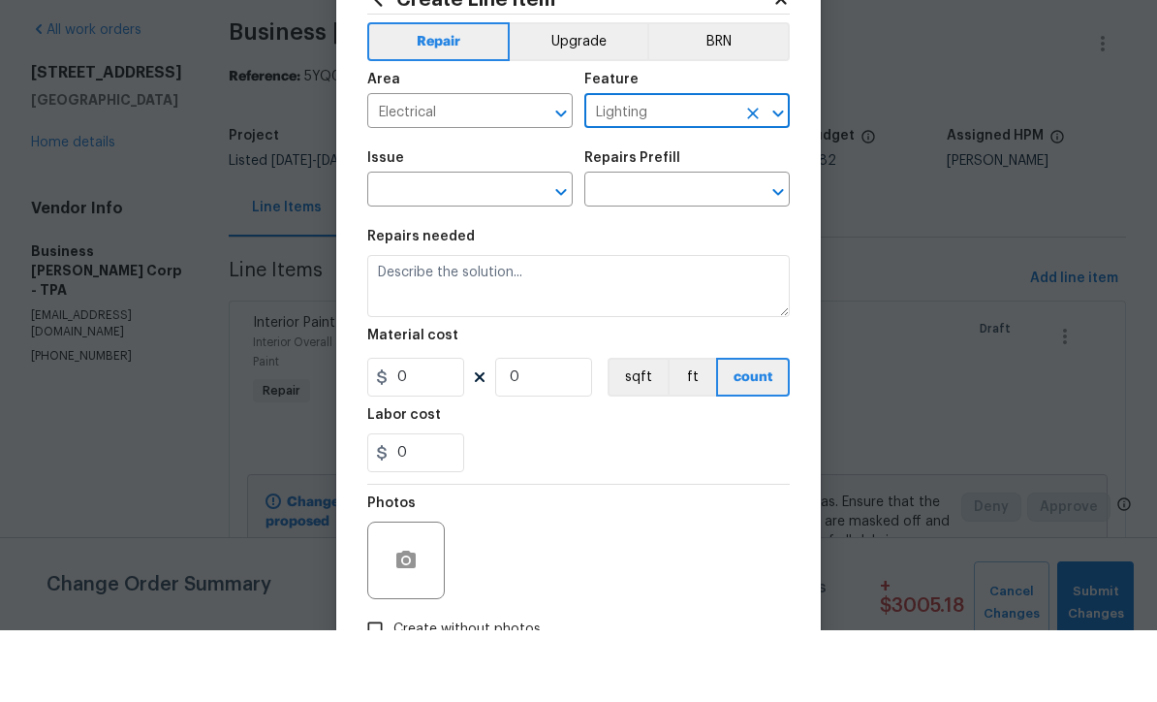
click at [501, 248] on input "text" at bounding box center [442, 263] width 151 height 30
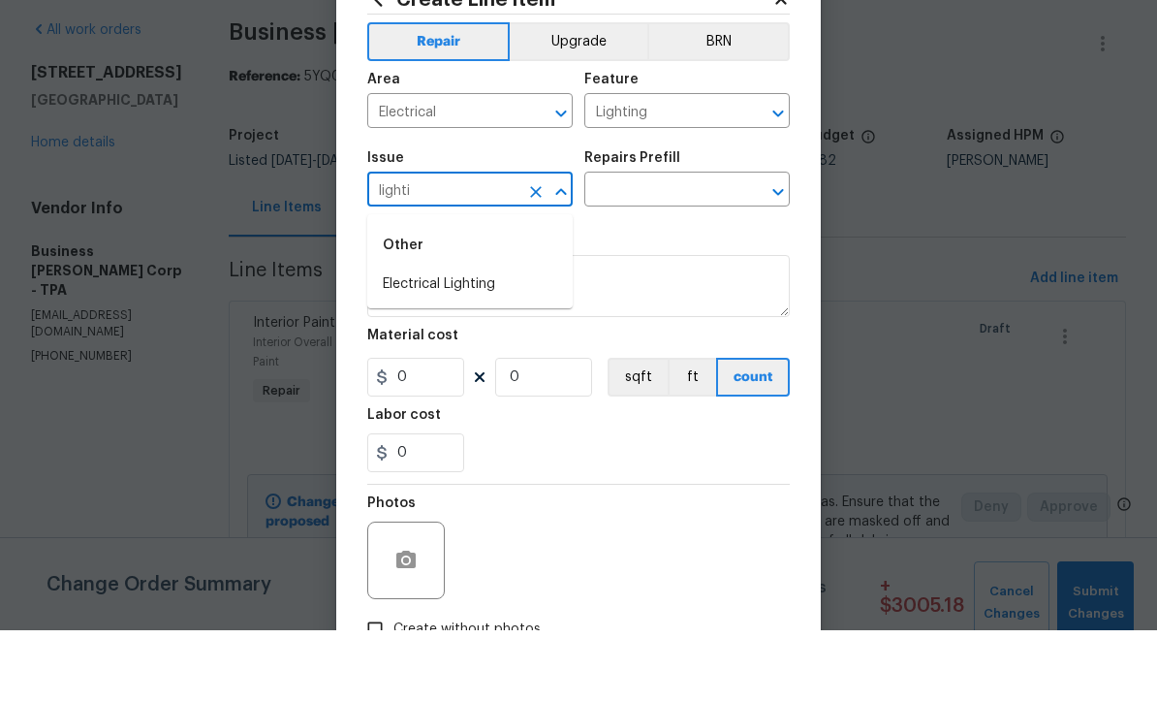
type input "lighti"
click at [676, 301] on div "Repairs needed" at bounding box center [578, 313] width 423 height 25
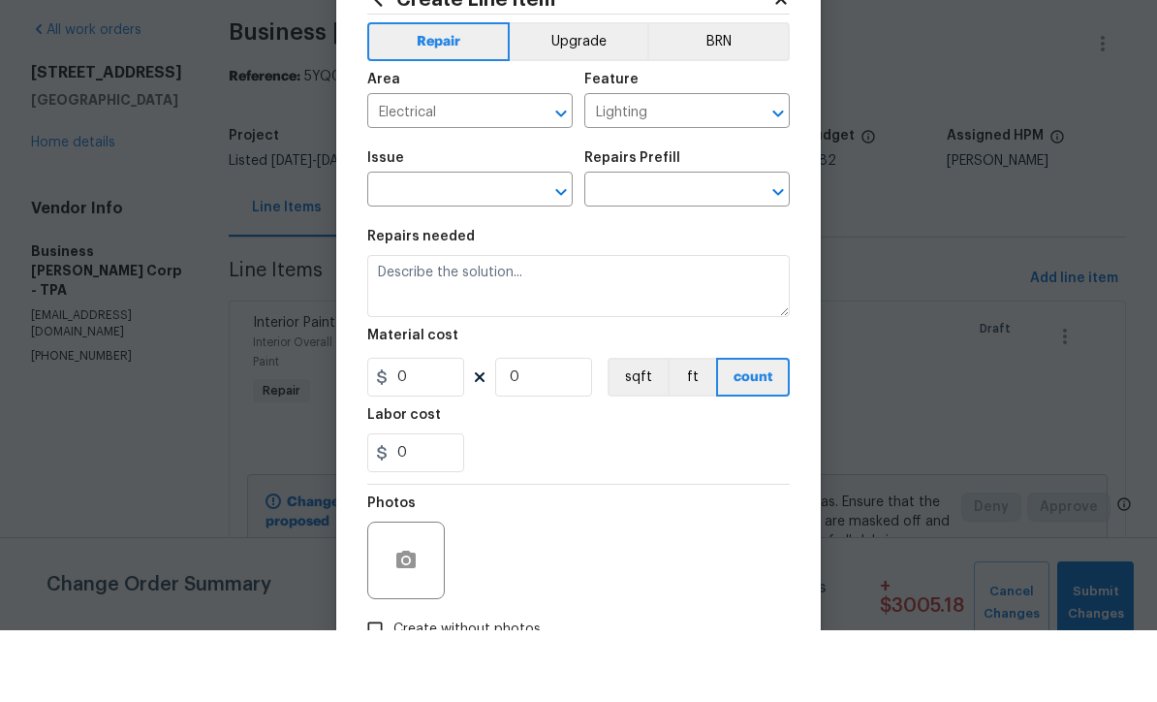
scroll to position [64, 0]
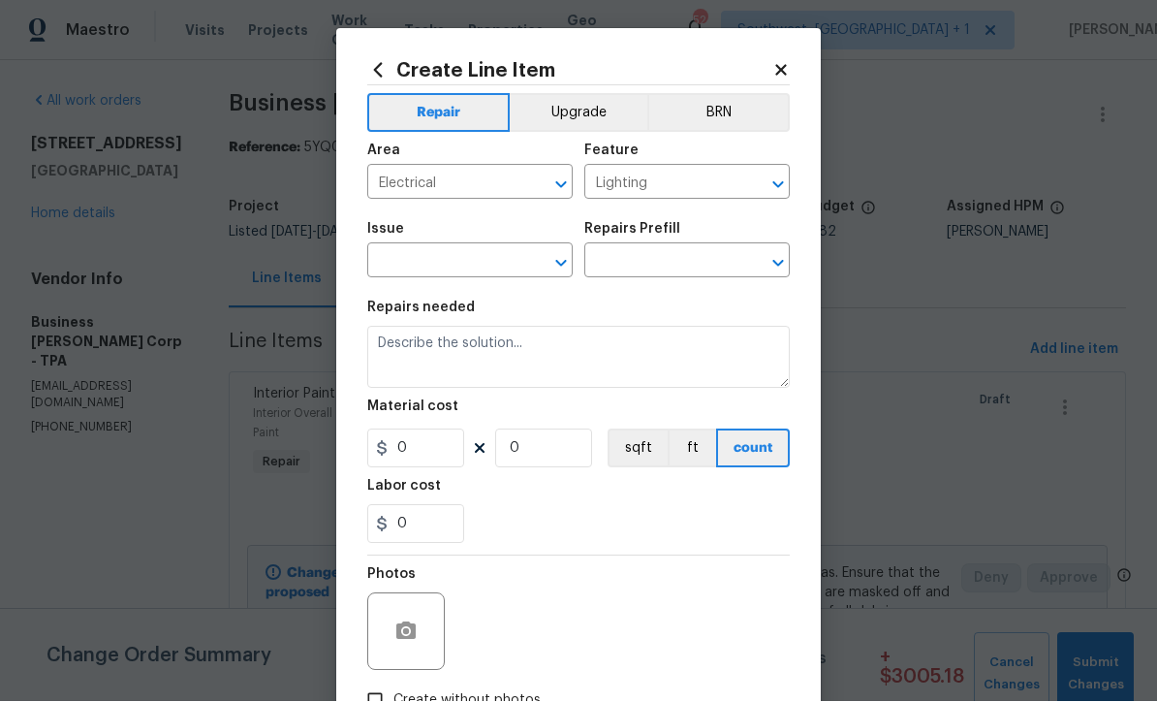
click at [496, 265] on input "text" at bounding box center [442, 263] width 151 height 30
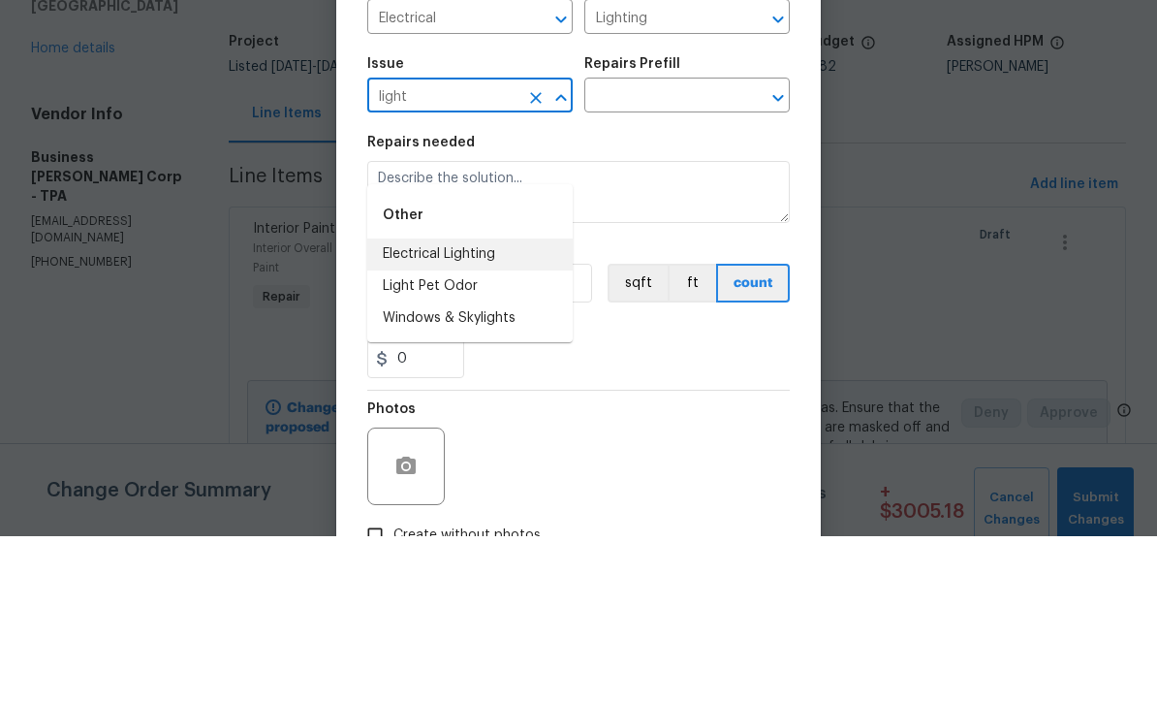
click at [478, 404] on li "Electrical Lighting" at bounding box center [469, 420] width 205 height 32
type input "Electrical Lighting"
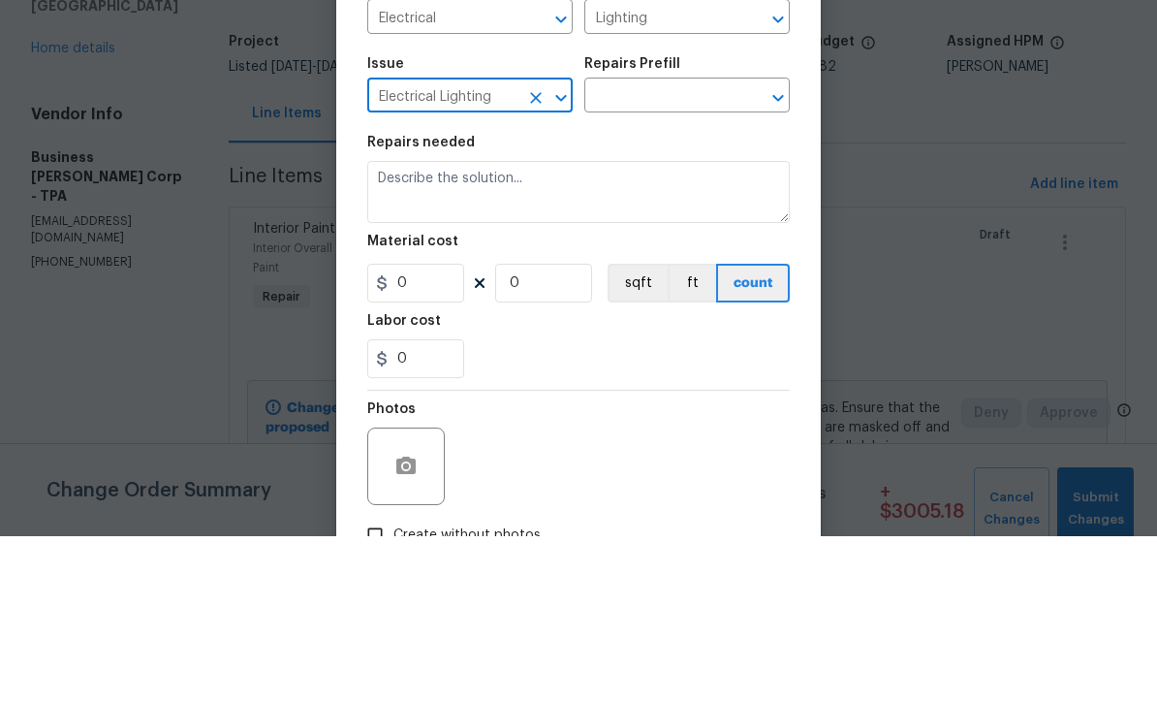
click at [702, 248] on input "text" at bounding box center [659, 263] width 151 height 30
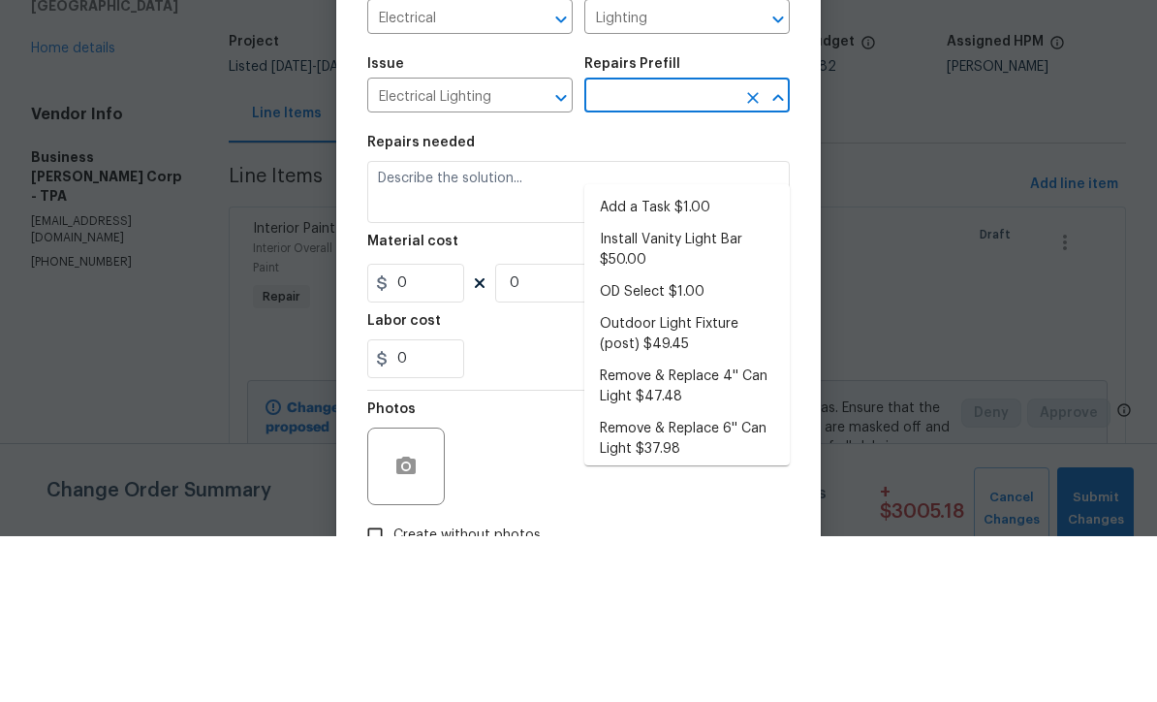
click at [702, 358] on li "Add a Task $1.00" at bounding box center [686, 374] width 205 height 32
type input "Add a Task $1.00"
type textarea "HPM to detail"
type input "1"
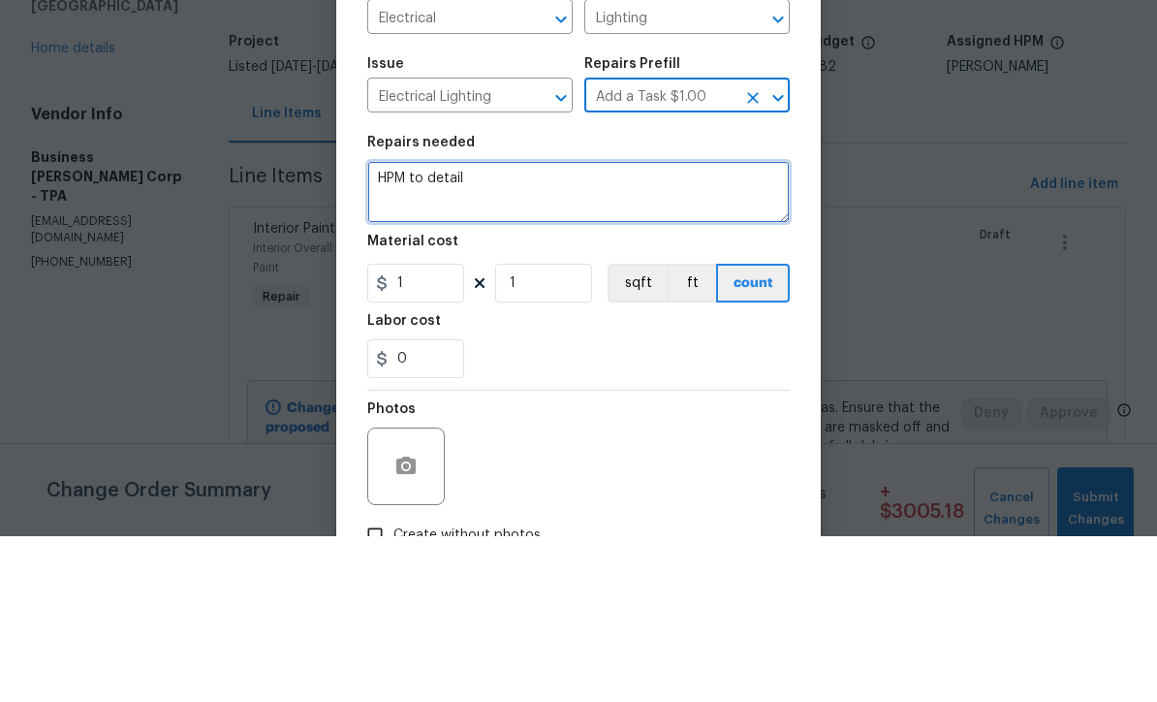
click at [599, 327] on textarea "HPM to detail" at bounding box center [578, 358] width 423 height 62
type textarea "H"
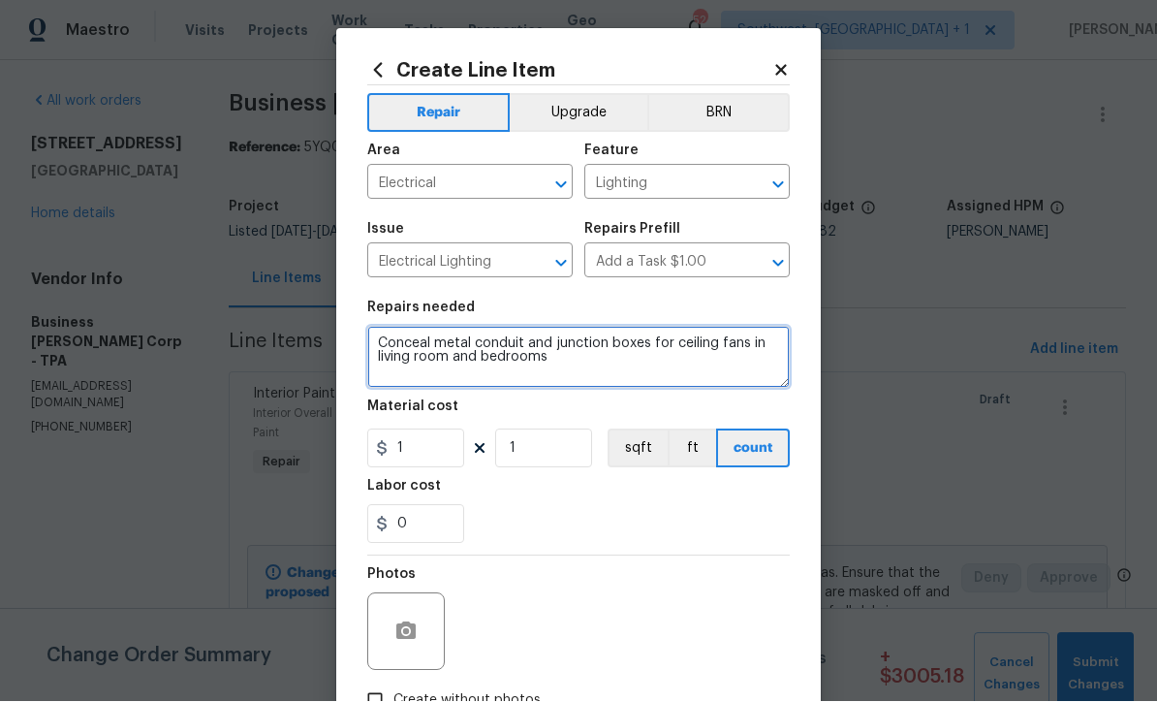
type textarea "Conceal metal conduit and junction boxes for ceiling fans in living room and be…"
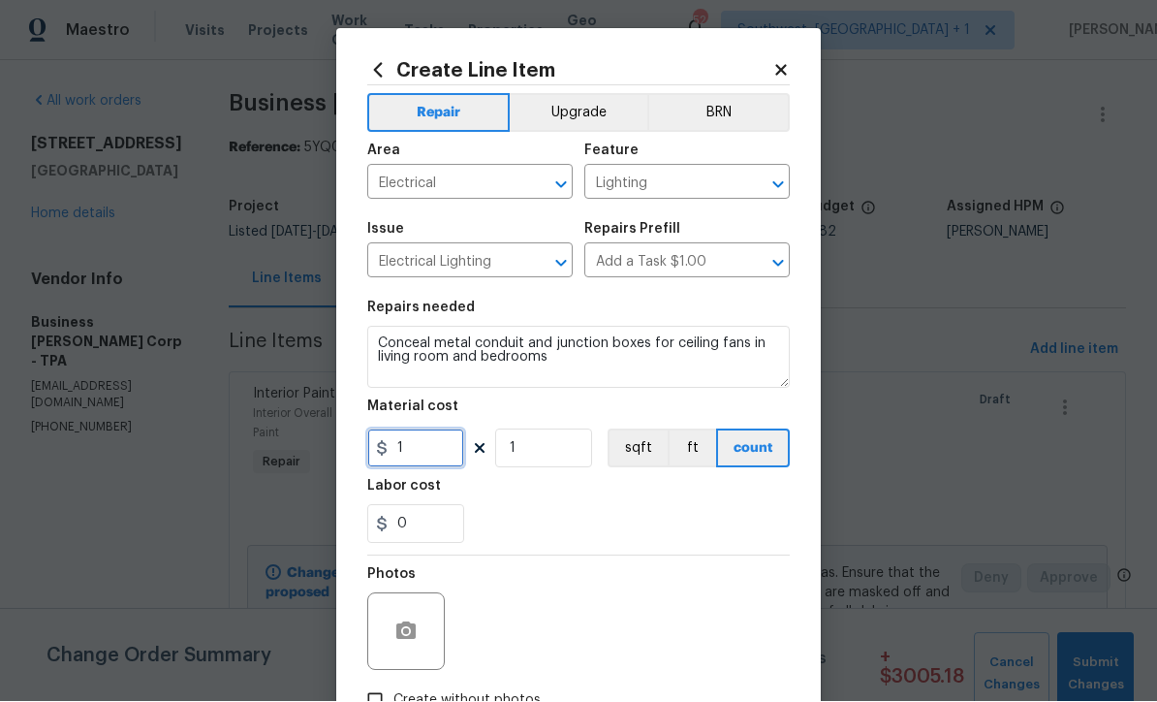
click at [446, 447] on input "1" at bounding box center [415, 448] width 97 height 39
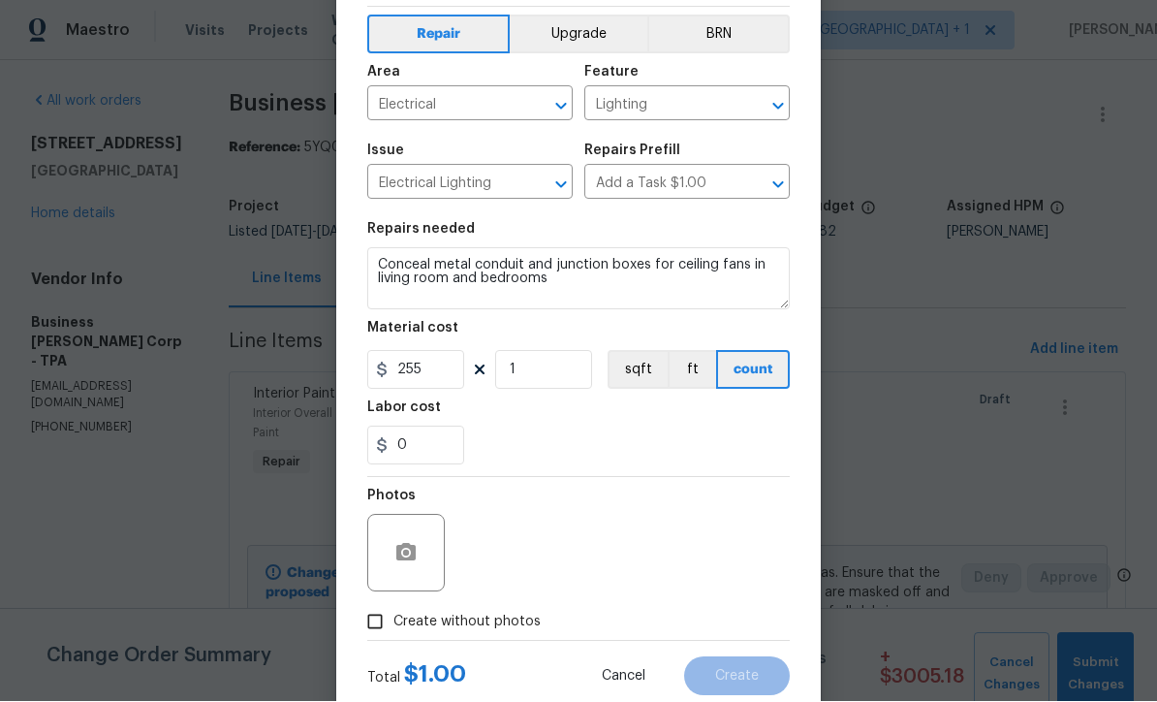
scroll to position [87, 0]
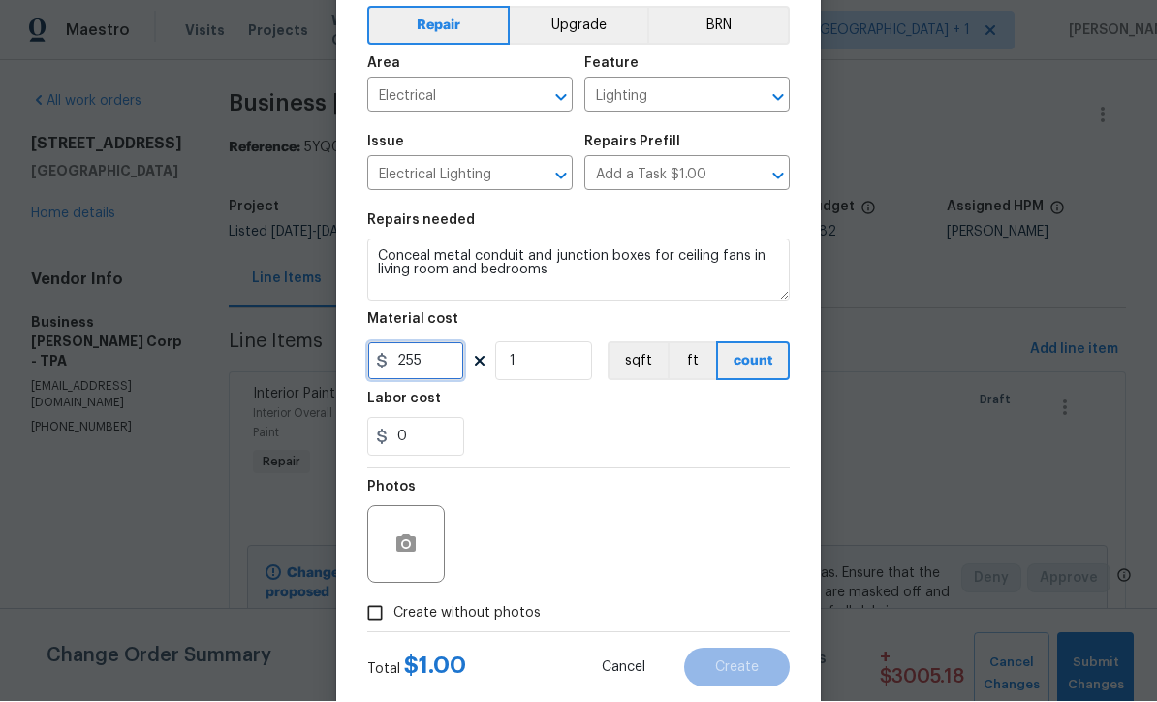
type input "255"
click at [380, 617] on input "Create without photos" at bounding box center [375, 613] width 37 height 37
checkbox input "true"
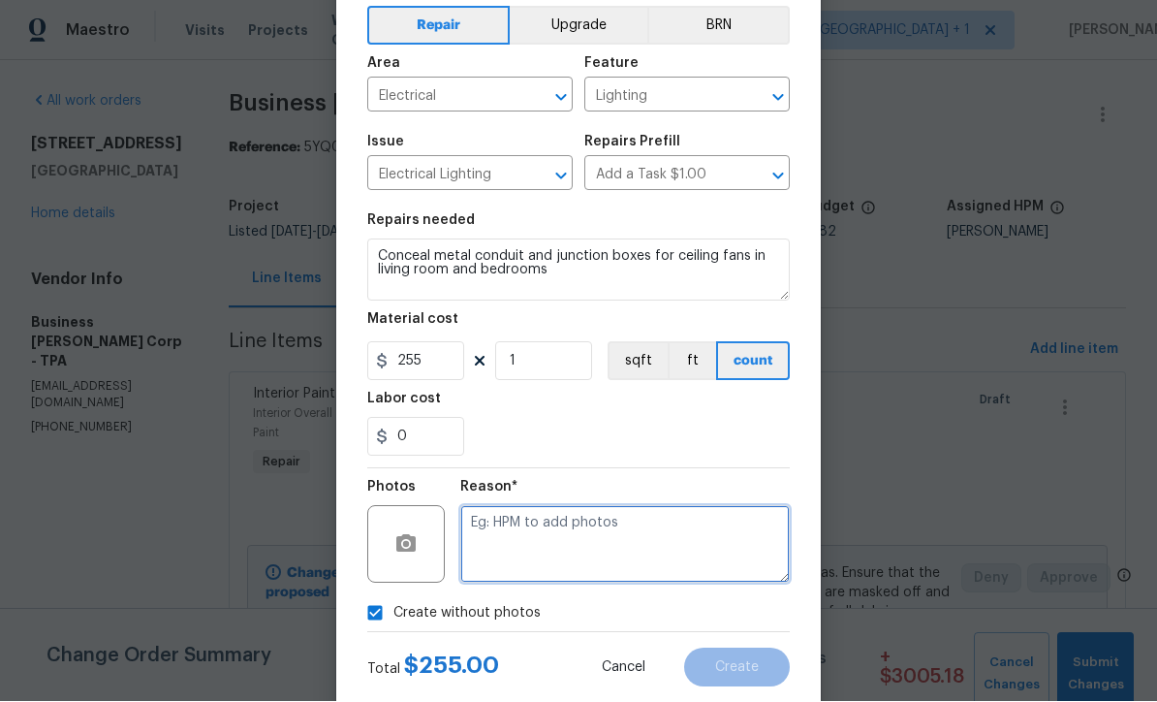
click at [642, 554] on textarea at bounding box center [624, 545] width 329 height 78
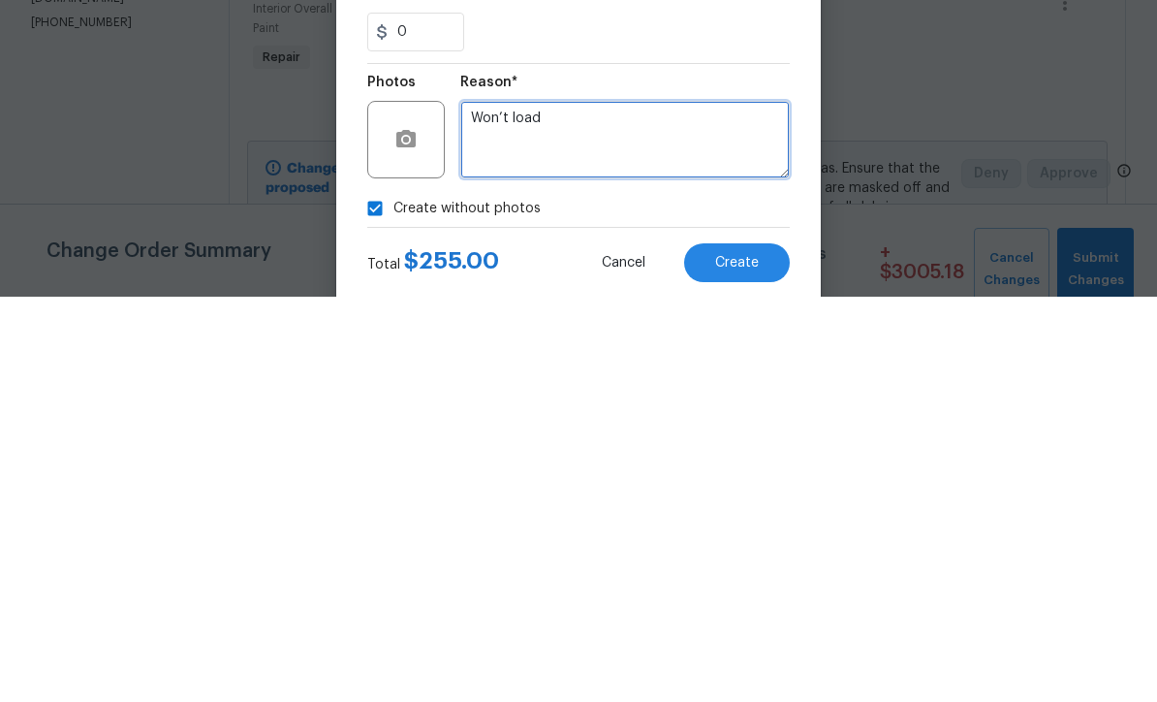
type textarea "Won’t load"
click at [733, 661] on span "Create" at bounding box center [737, 668] width 44 height 15
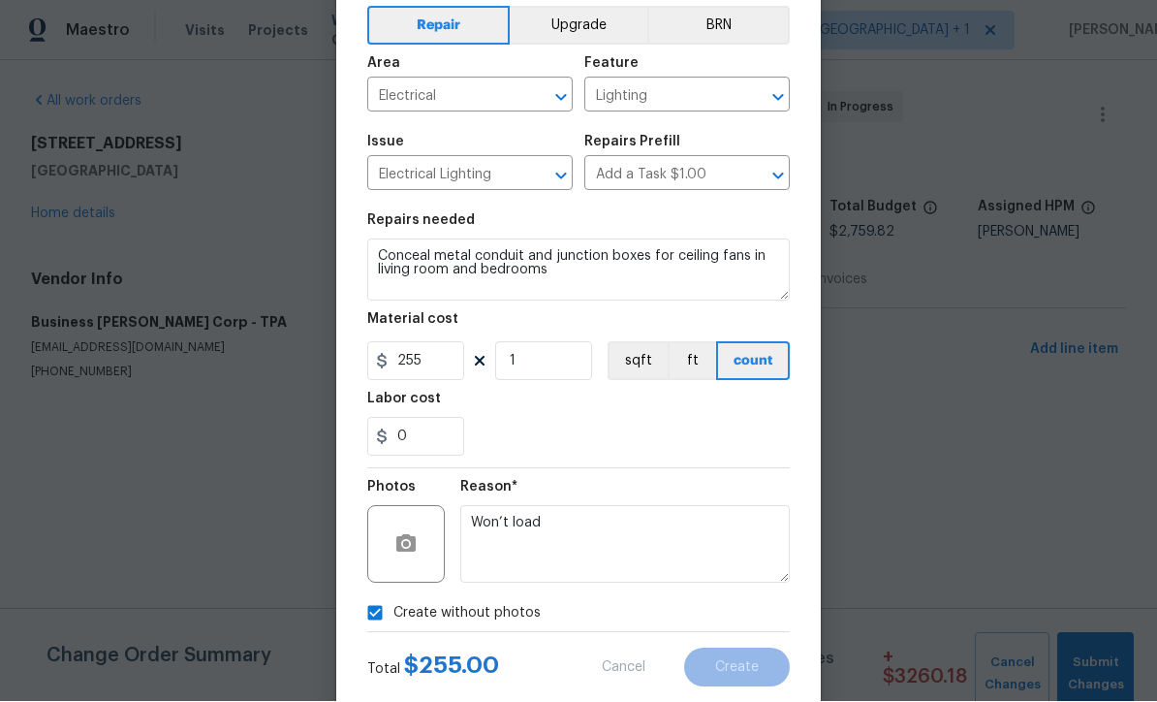
type input "0"
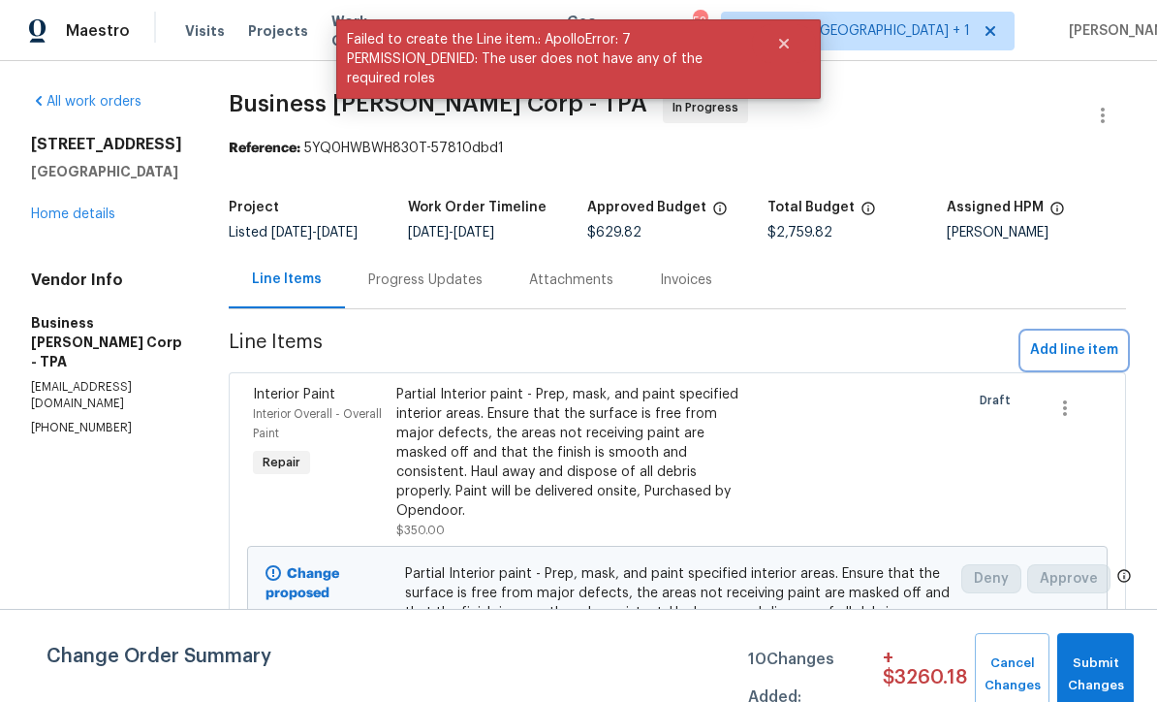
click at [1074, 362] on span "Add line item" at bounding box center [1074, 350] width 88 height 24
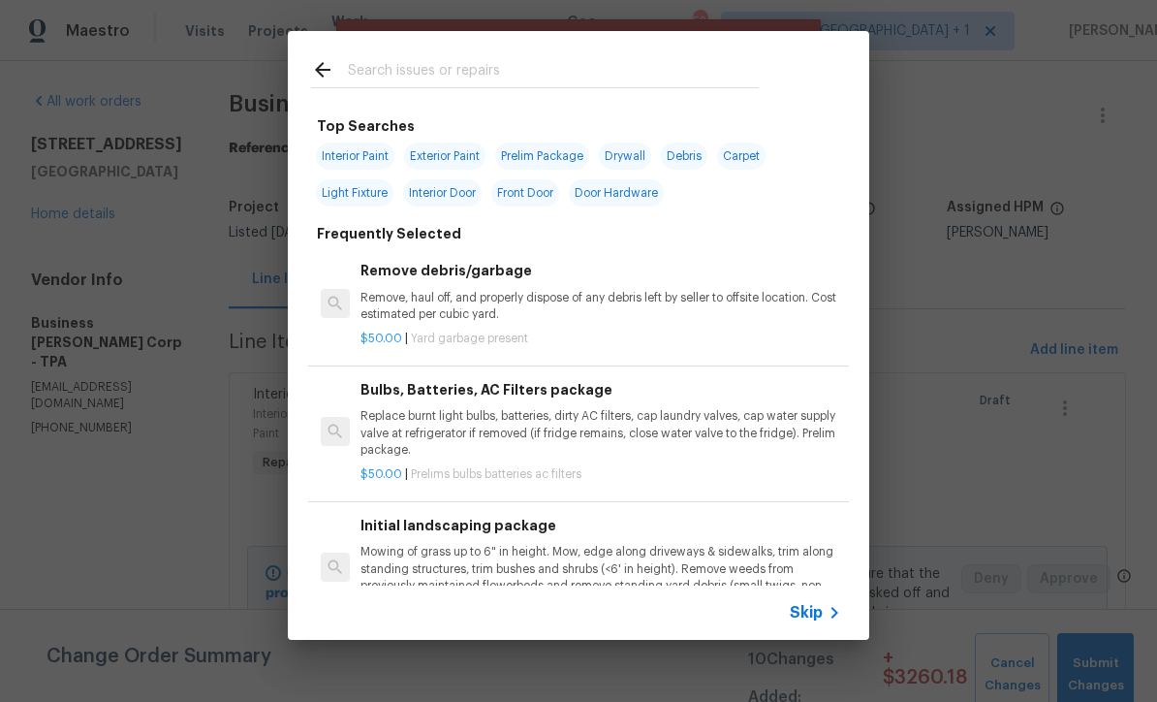
click at [832, 622] on icon at bounding box center [834, 612] width 23 height 23
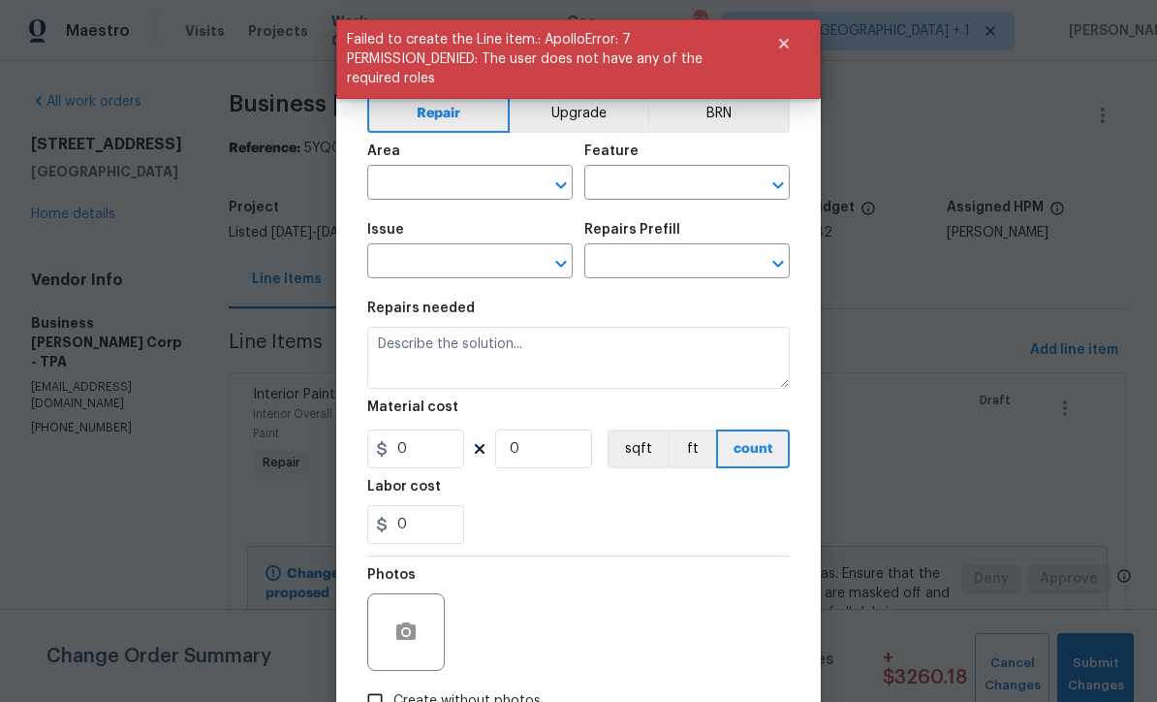
click at [479, 196] on input "text" at bounding box center [442, 185] width 151 height 30
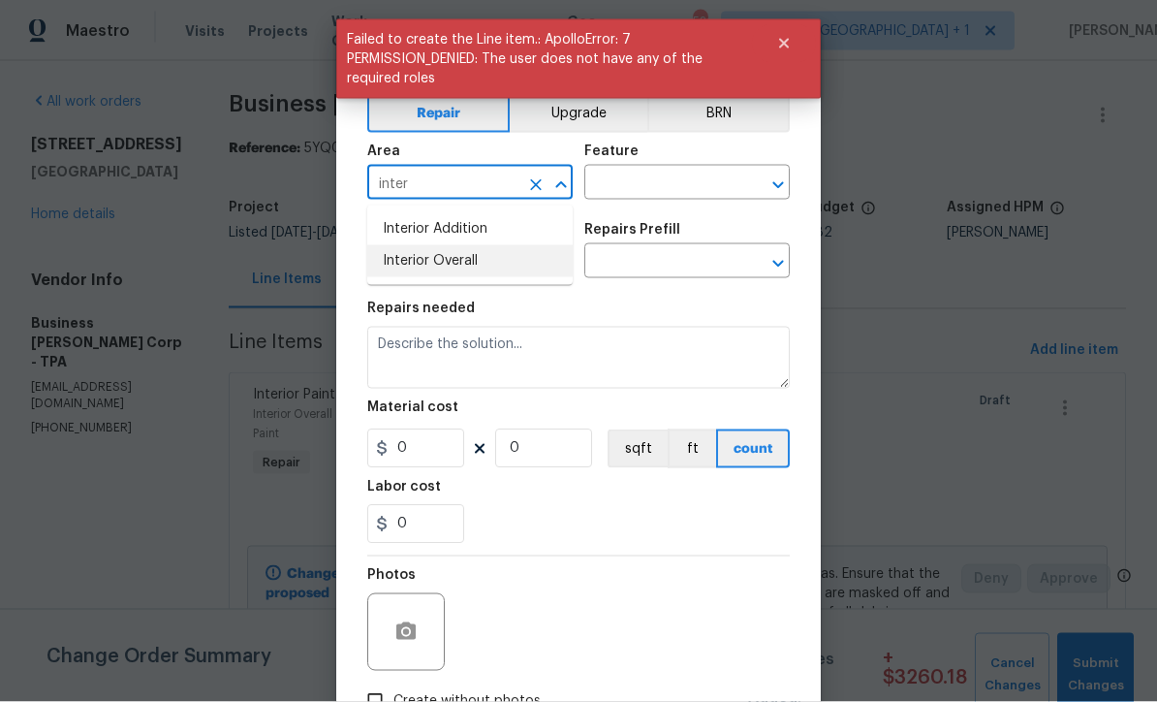
click at [477, 262] on li "Interior Overall" at bounding box center [469, 261] width 205 height 32
type input "Interior Overall"
click at [668, 174] on input "text" at bounding box center [659, 185] width 151 height 30
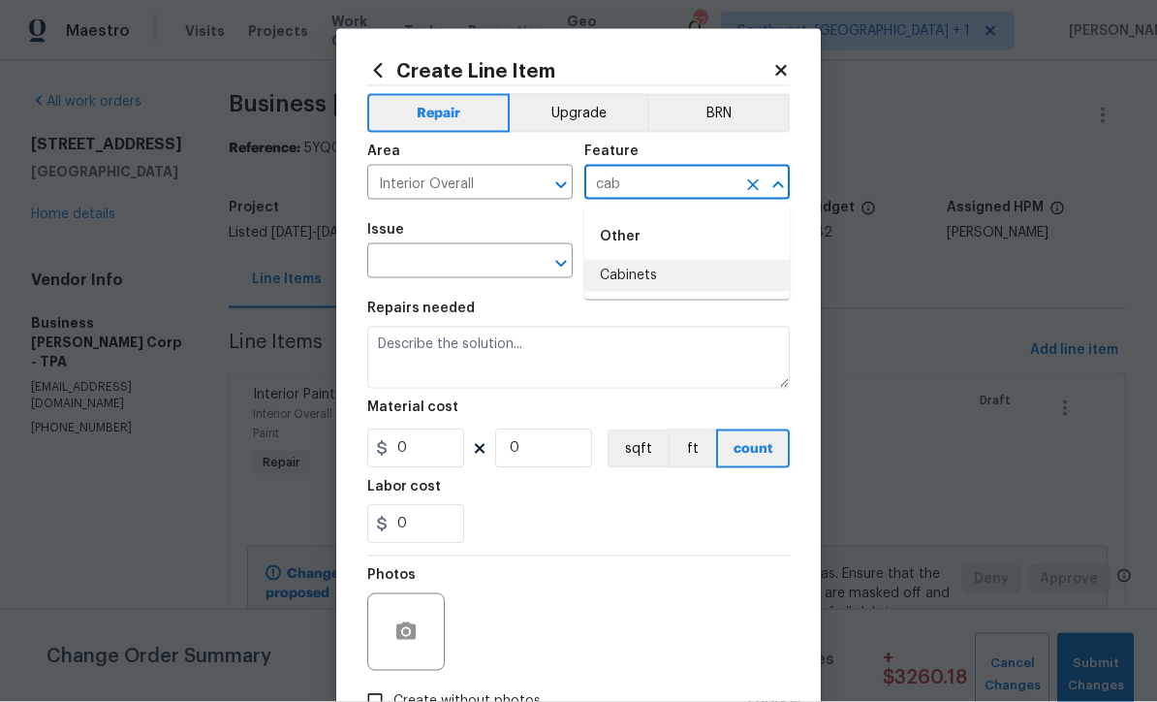
click at [653, 276] on li "Cabinets" at bounding box center [686, 276] width 205 height 32
type input "Cabinets"
click at [516, 272] on input "text" at bounding box center [442, 263] width 151 height 30
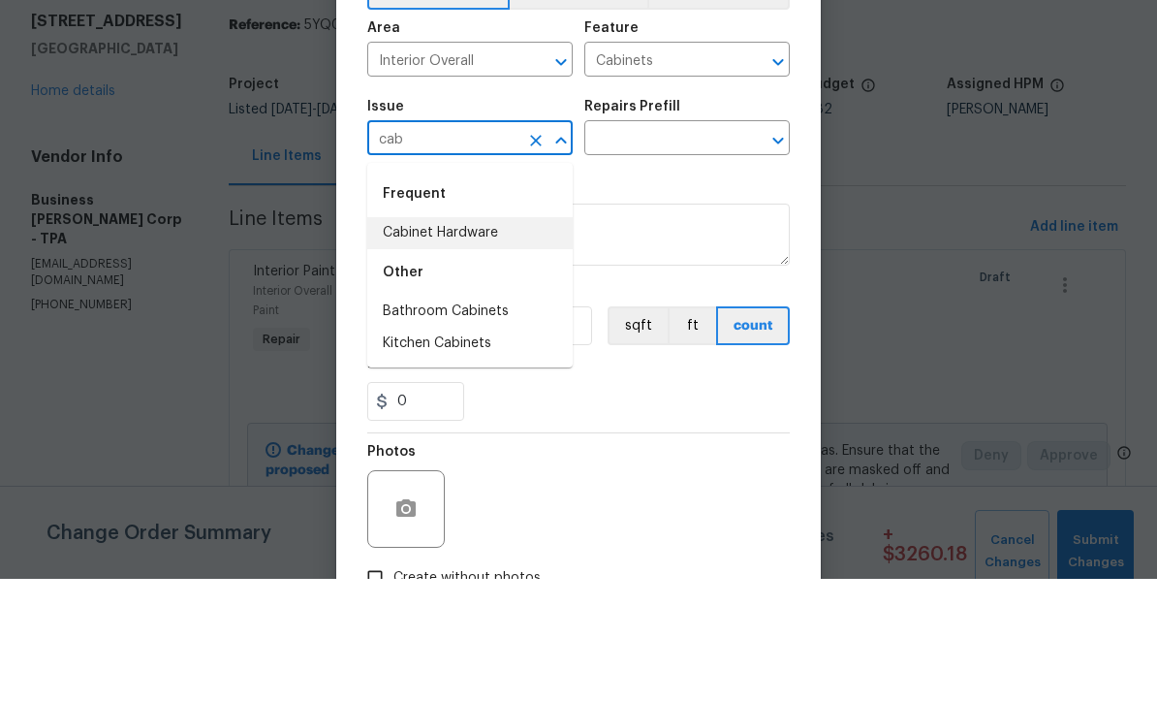
click at [483, 340] on li "Cabinet Hardware" at bounding box center [469, 356] width 205 height 32
type input "Cabinet Hardware"
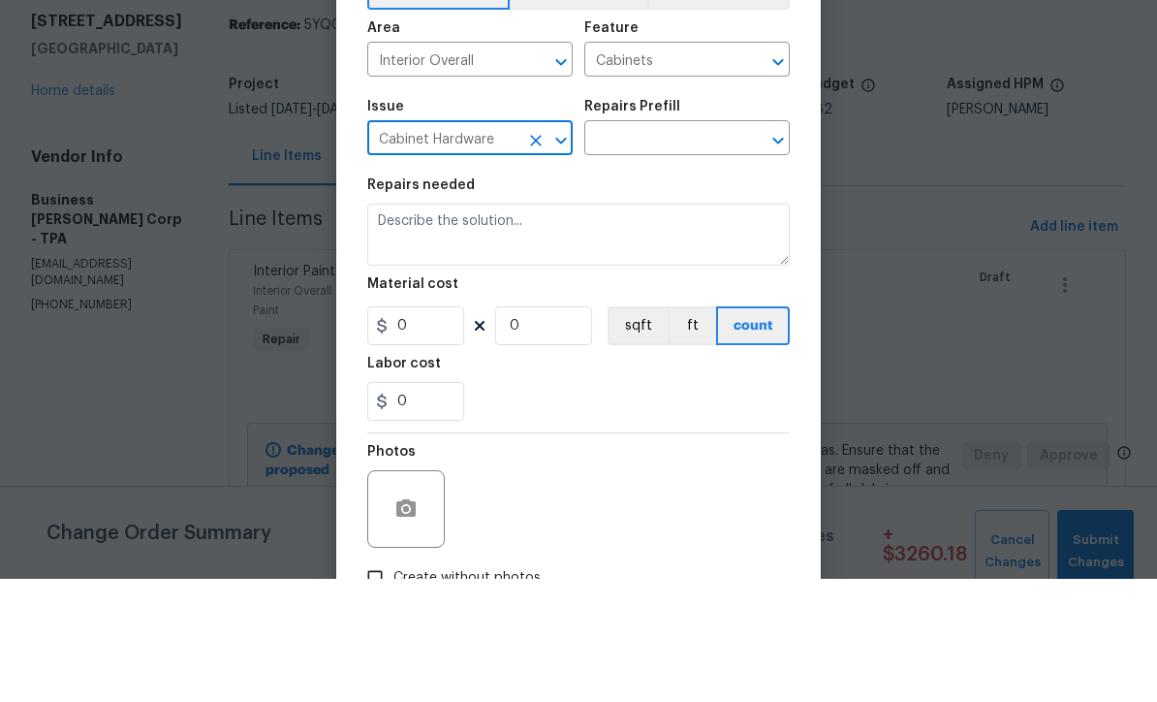
click at [672, 248] on input "text" at bounding box center [659, 263] width 151 height 30
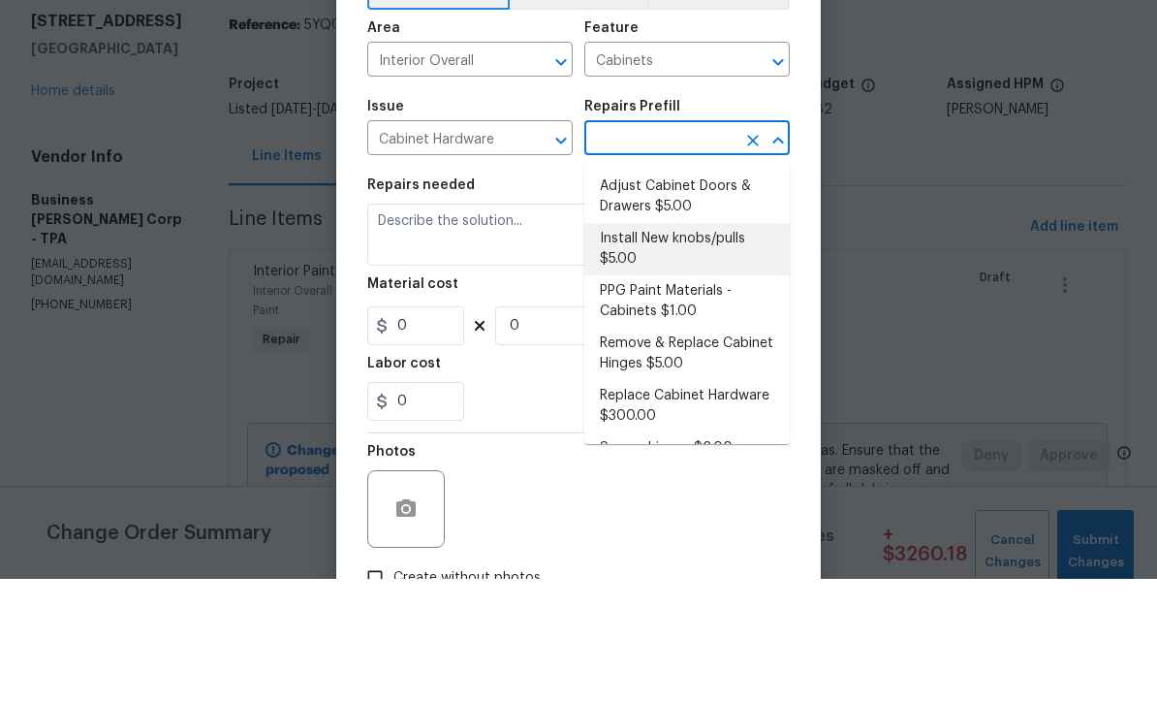
click at [663, 346] on li "Install New knobs/pulls $5.00" at bounding box center [686, 372] width 205 height 52
type input "Install New knobs/pulls $5.00"
type textarea "Remove the existing cabinet pulls/handles if present; prep and drill for new ca…"
type input "1"
type input "Install New knobs/pulls $5.00"
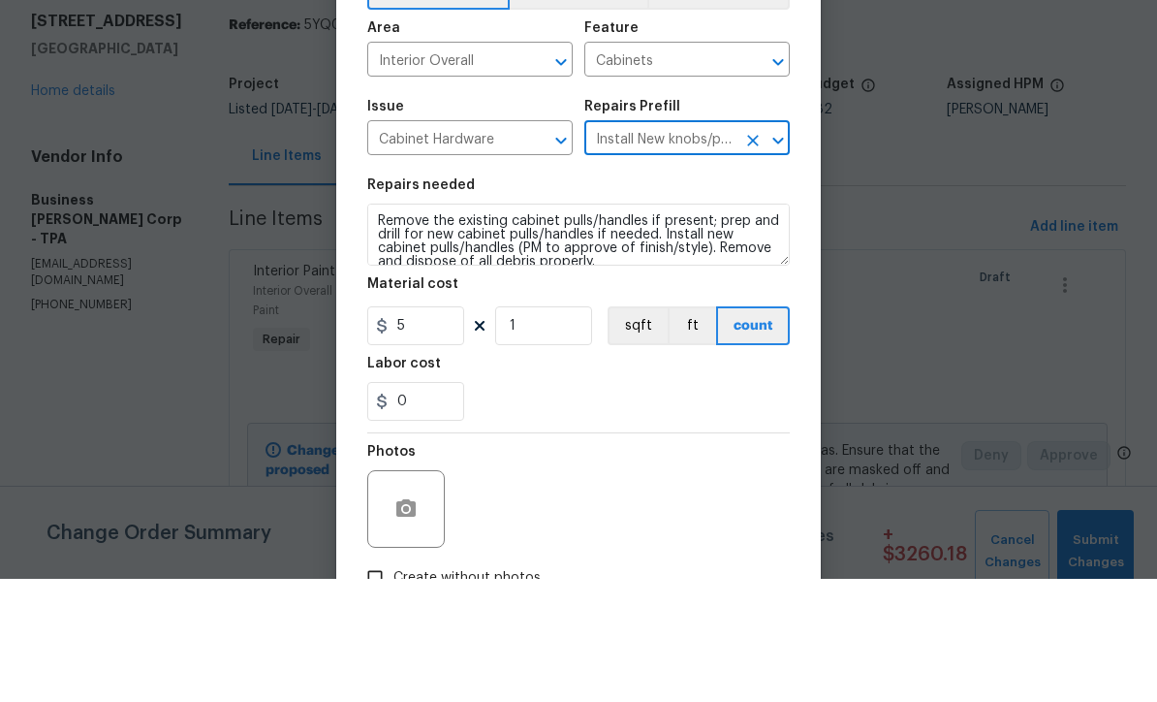
scroll to position [64, 0]
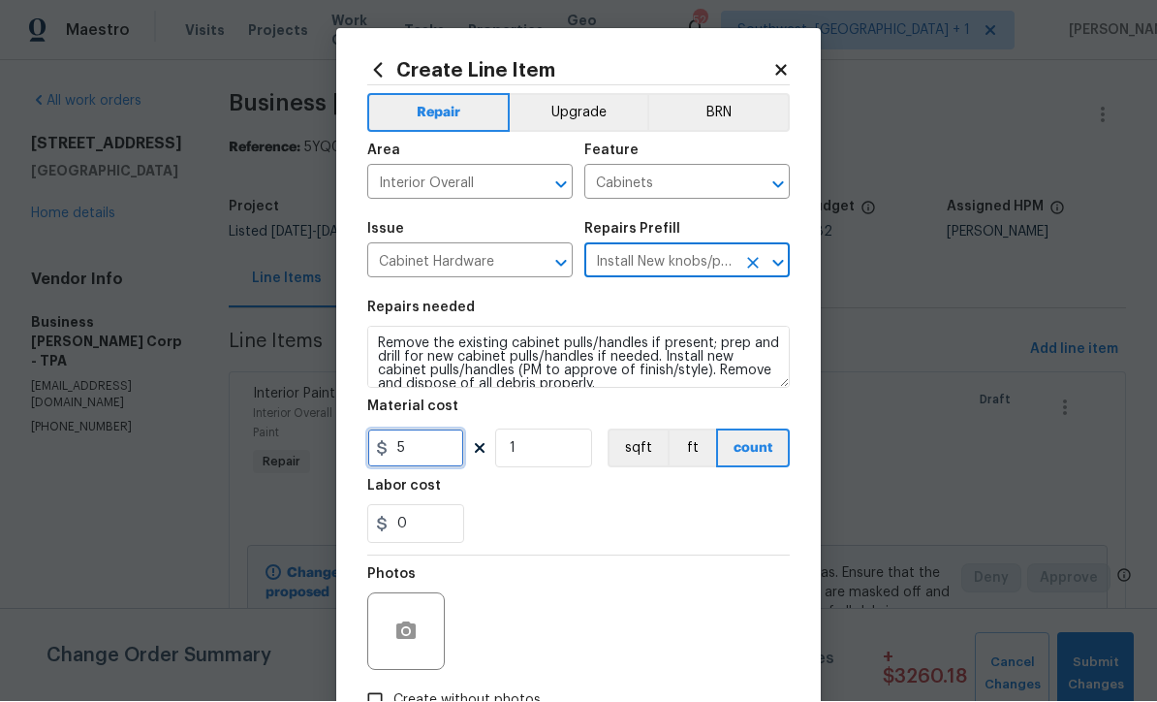
click at [455, 442] on input "5" at bounding box center [415, 448] width 97 height 39
type input "270"
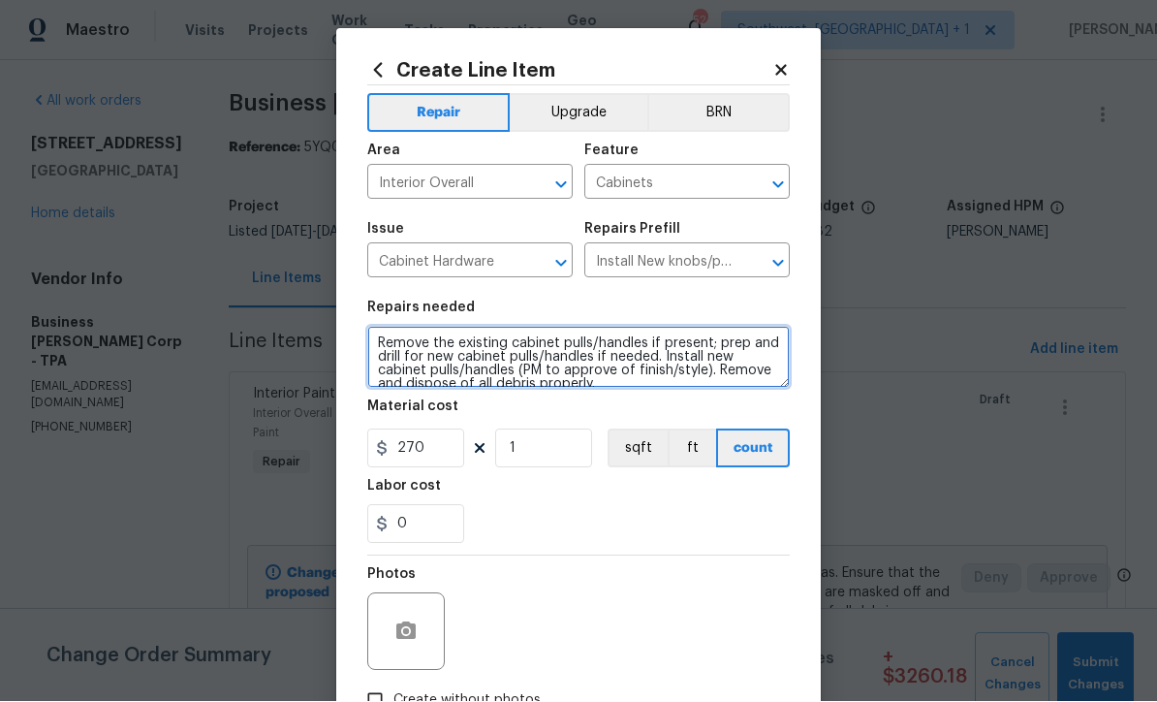
click at [381, 348] on textarea "Remove the existing cabinet pulls/handles if present; prep and drill for new ca…" at bounding box center [578, 358] width 423 height 62
type textarea "Includes kitchen and bathrooms - Remove the existing cabinet pulls/handles if p…"
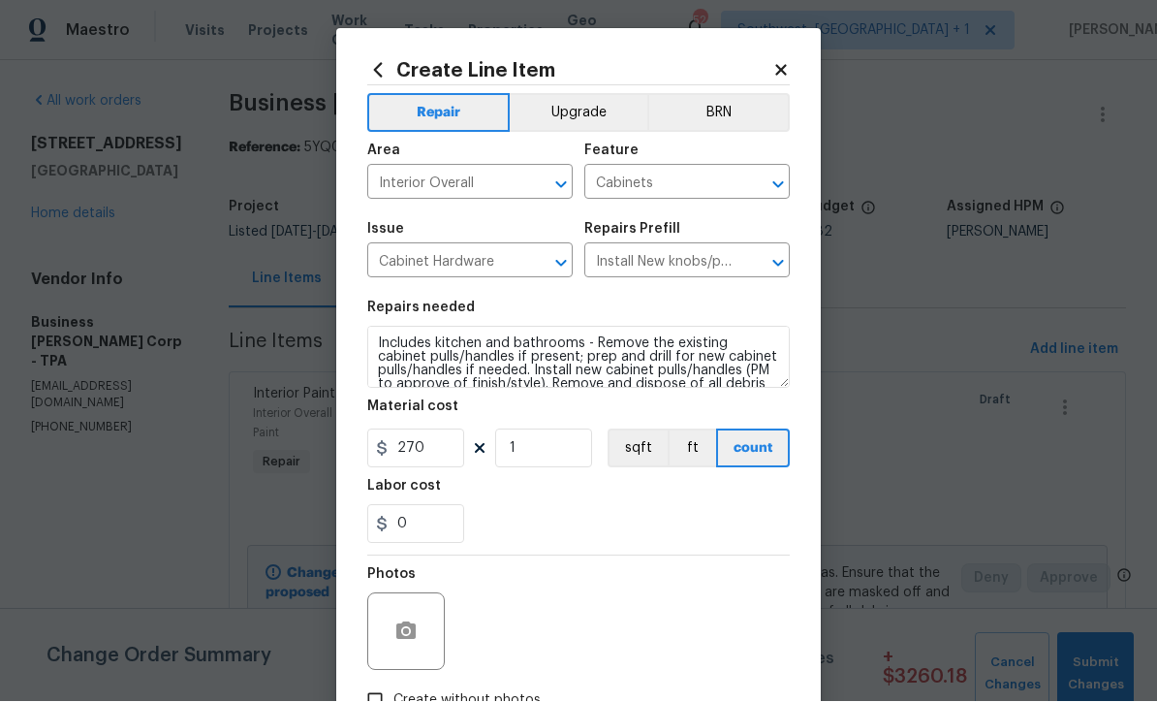
click at [599, 124] on button "Upgrade" at bounding box center [579, 113] width 139 height 39
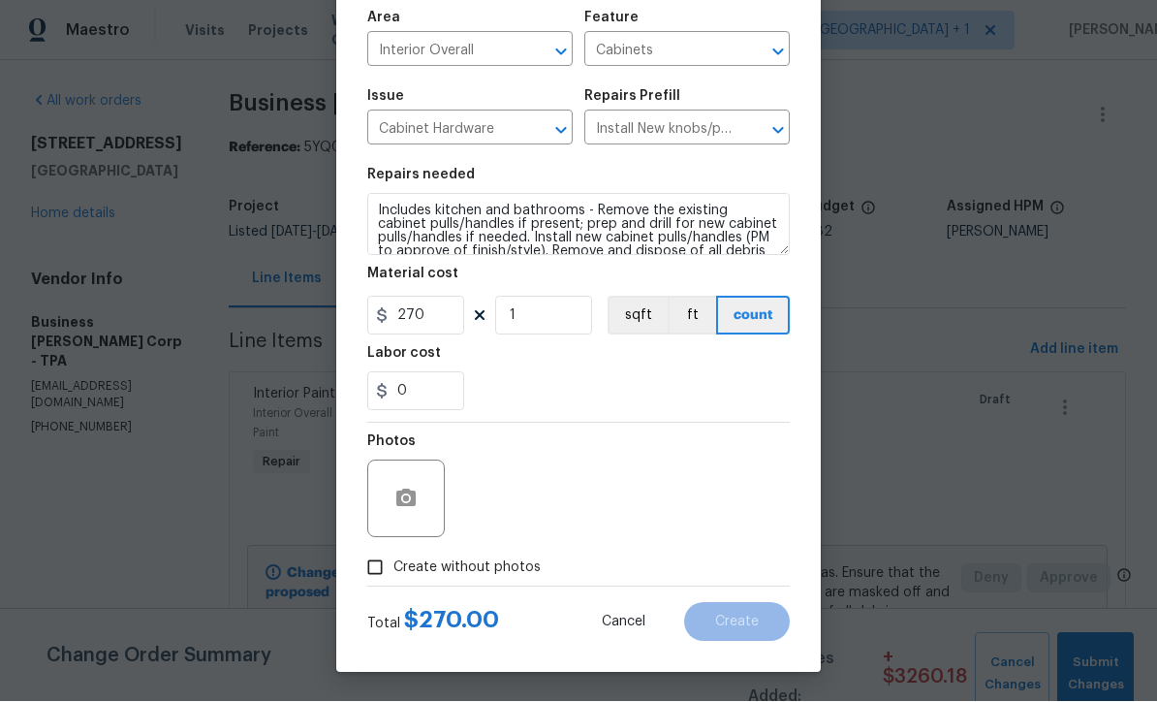
scroll to position [137, 0]
click at [644, 496] on div "Photos" at bounding box center [578, 486] width 423 height 126
click at [374, 576] on input "Create without photos" at bounding box center [375, 567] width 37 height 37
checkbox input "true"
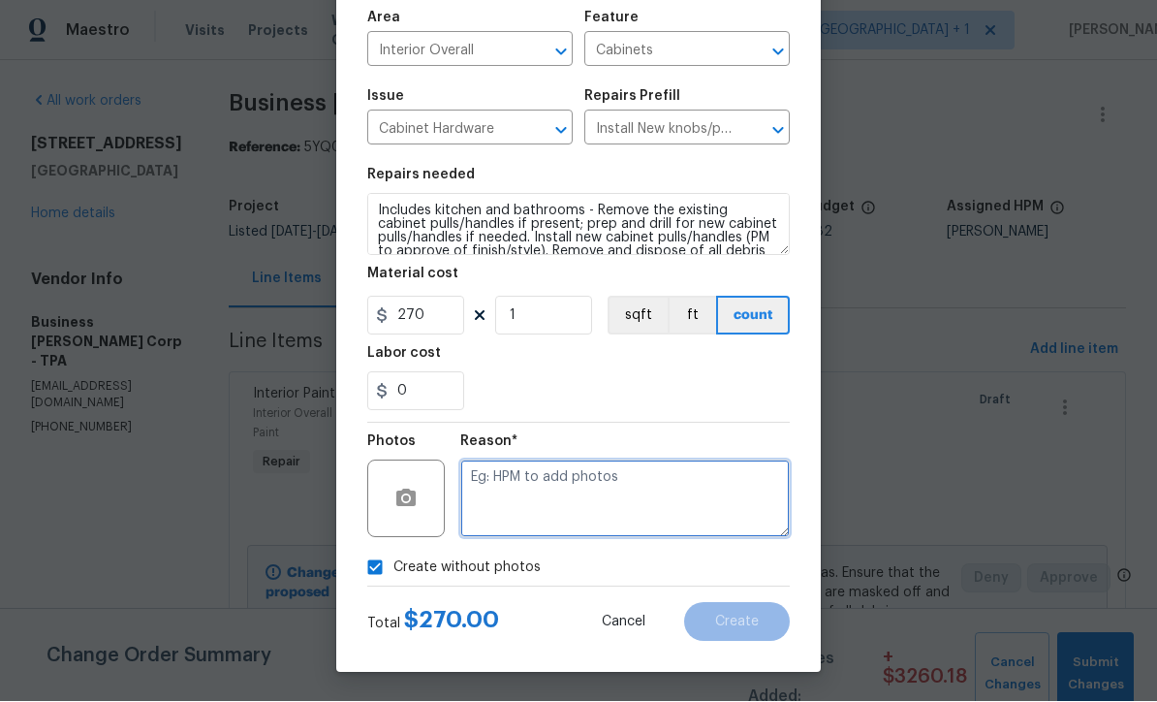
click at [658, 491] on textarea at bounding box center [624, 499] width 329 height 78
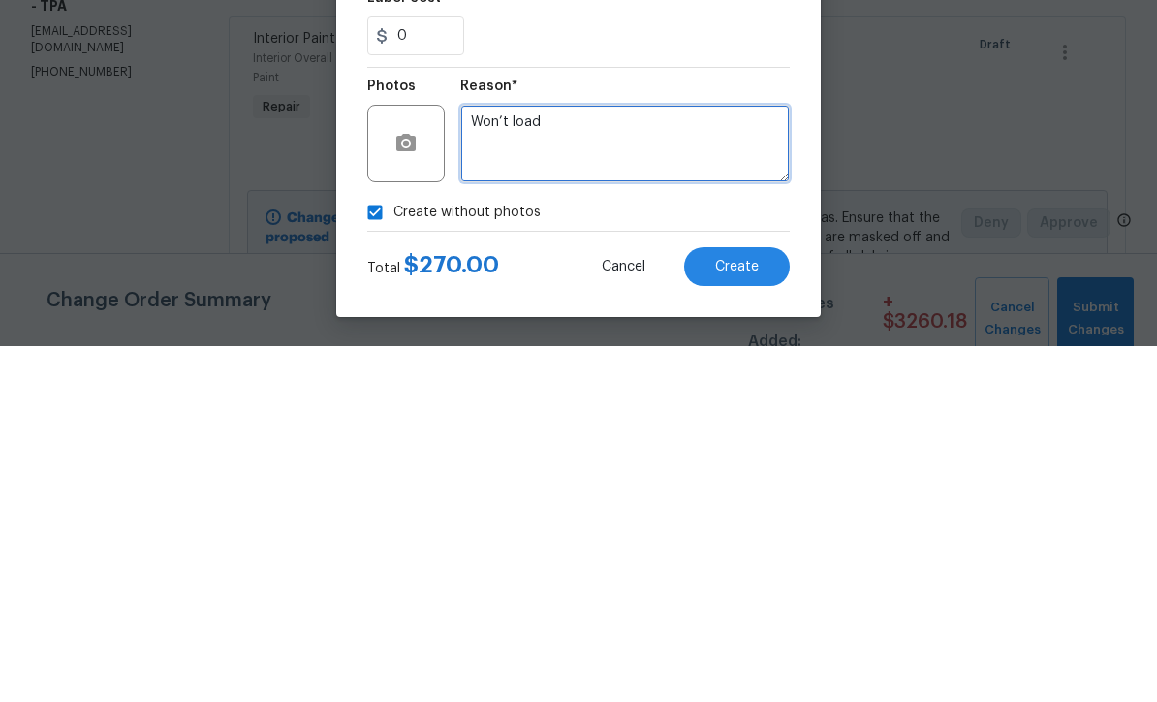
type textarea "Won’t load"
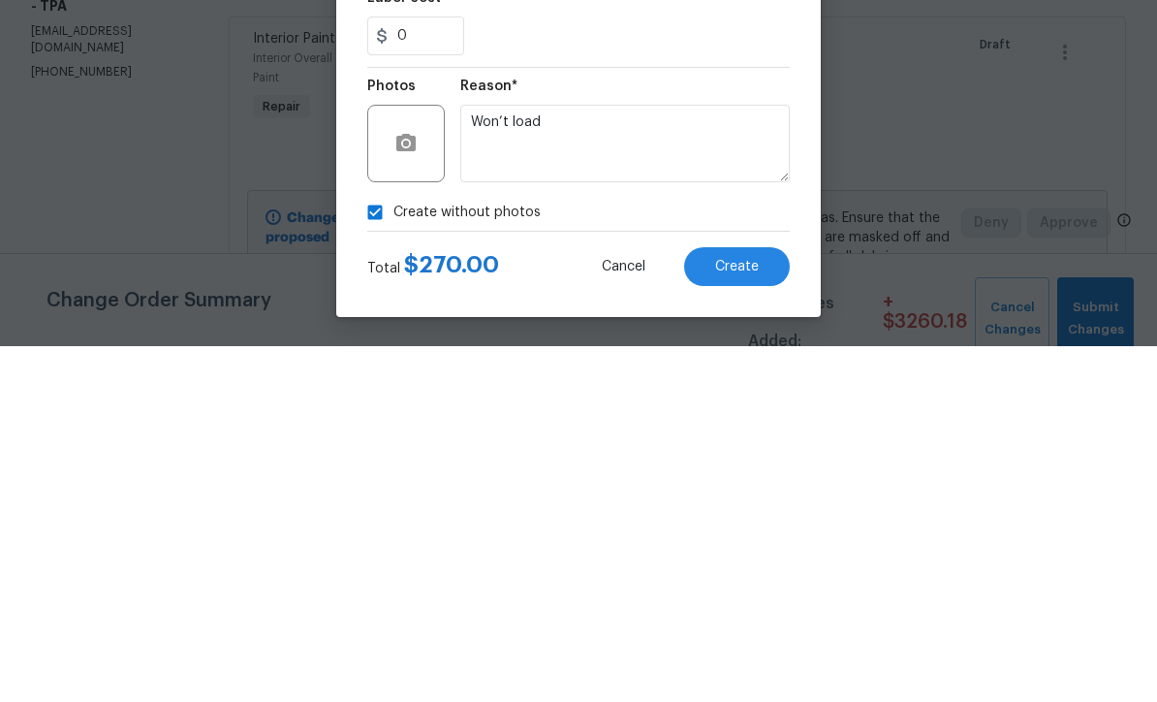
click at [748, 615] on span "Create" at bounding box center [737, 622] width 44 height 15
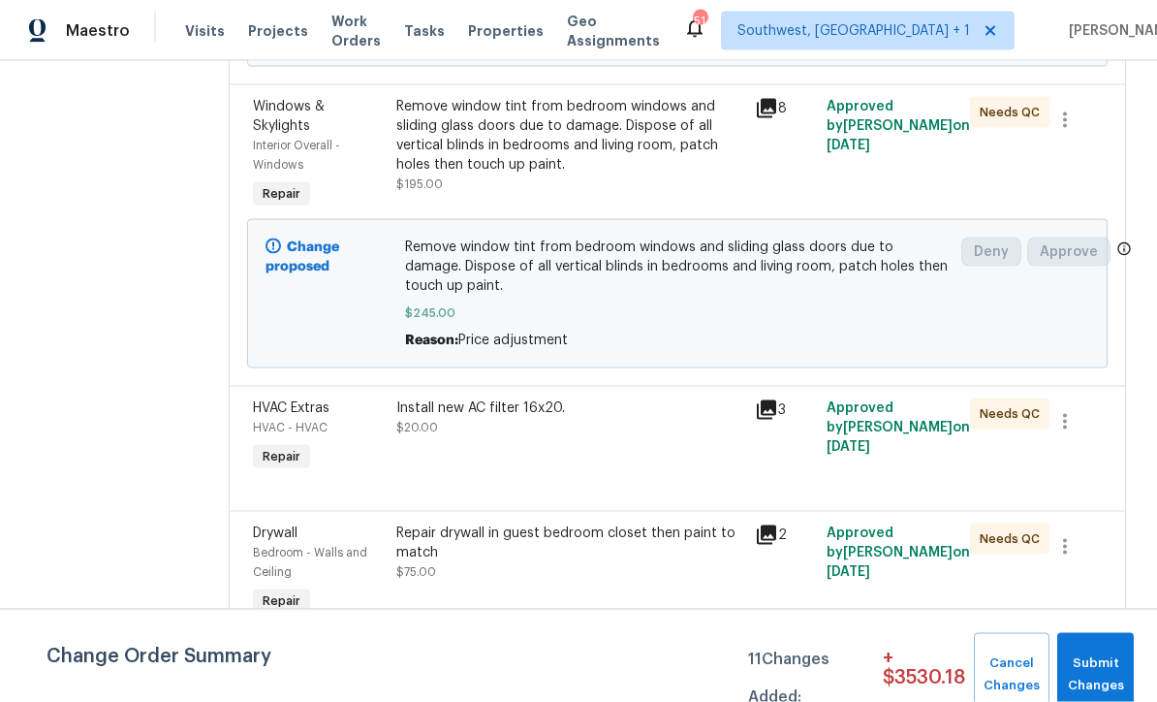
scroll to position [64, 0]
click at [1098, 673] on span "Submit Changes" at bounding box center [1095, 674] width 57 height 45
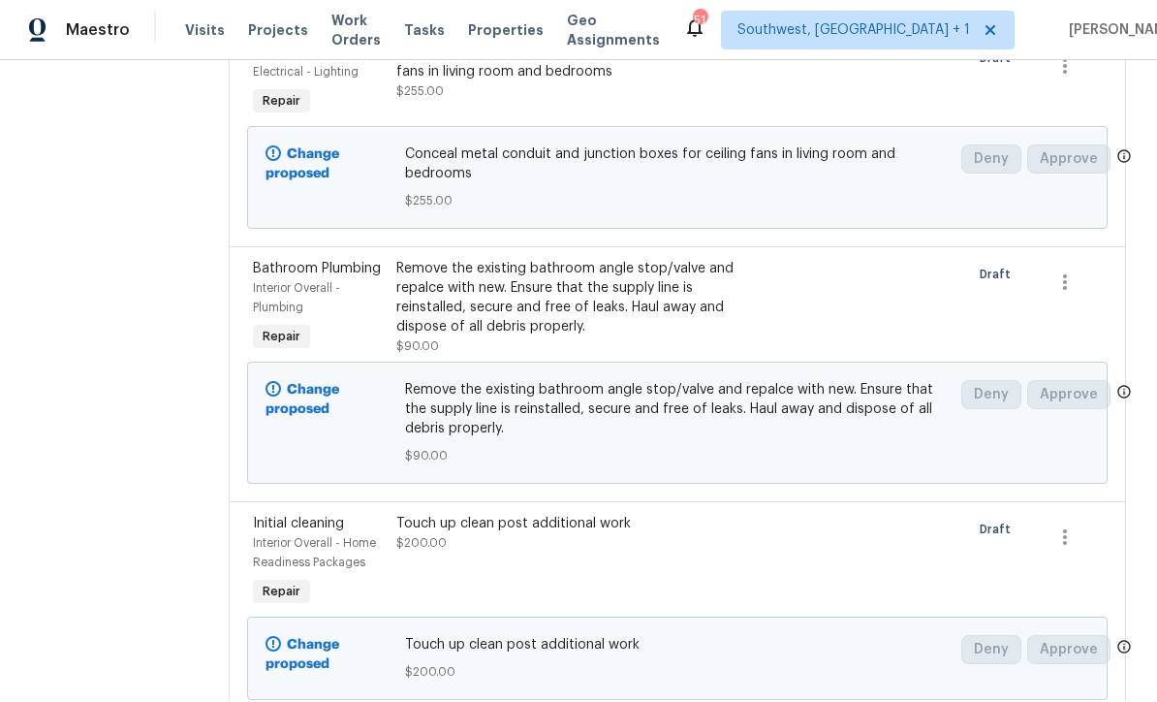
scroll to position [1426, 0]
